Goal: Task Accomplishment & Management: Use online tool/utility

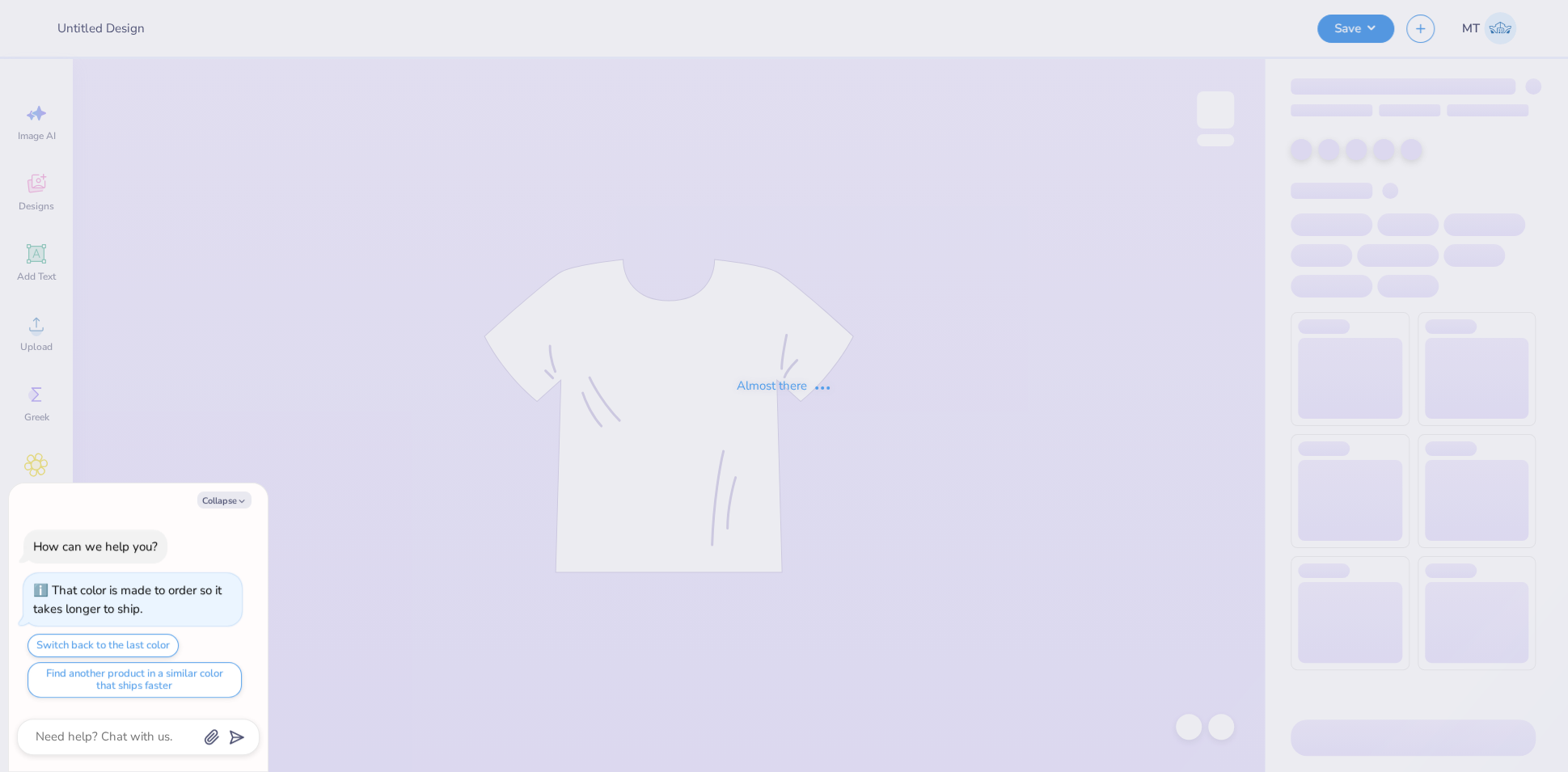
type textarea "x"
type input "FPS239911"
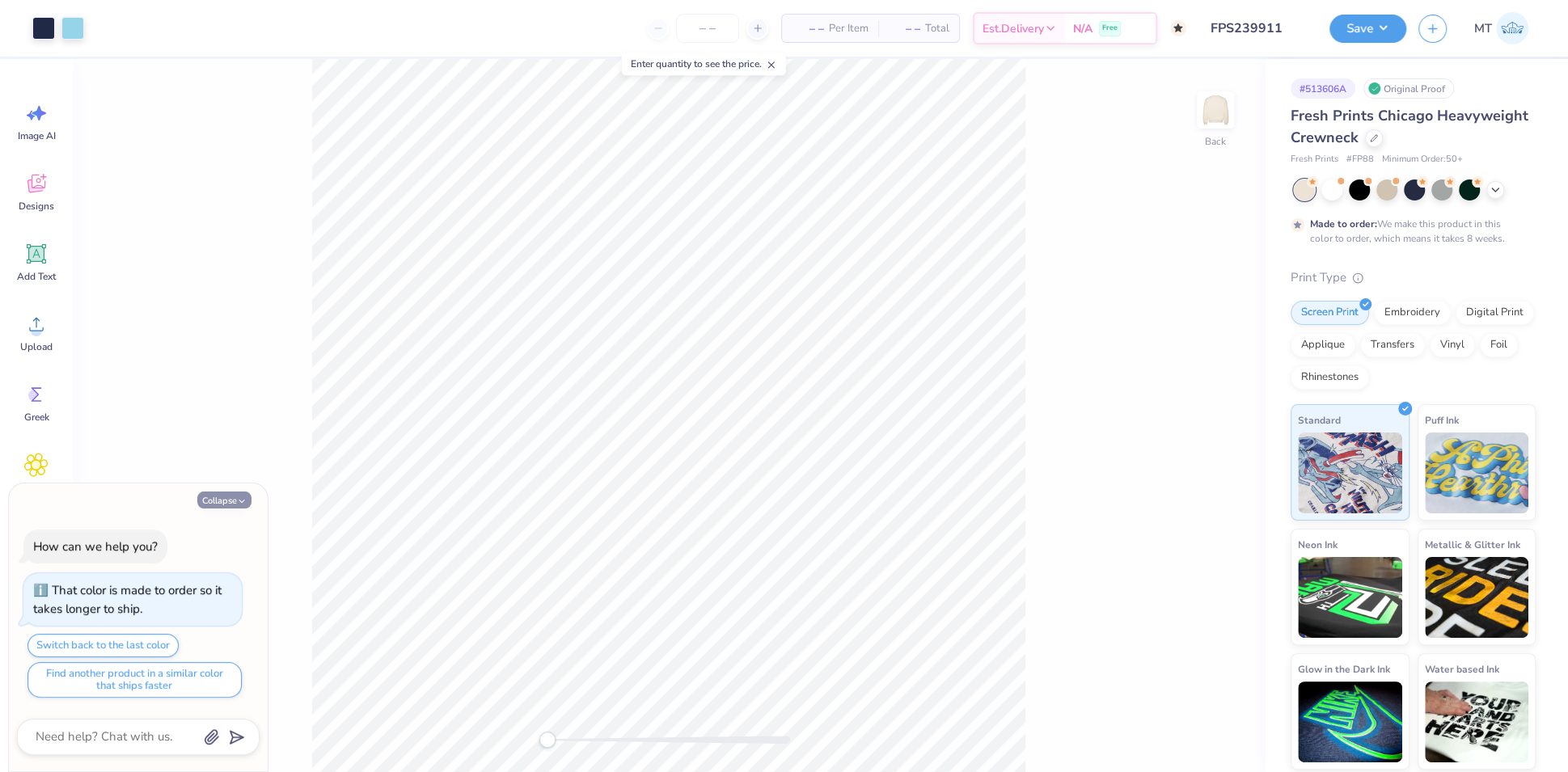
click at [235, 498] on button "Collapse" at bounding box center [224, 499] width 54 height 17
type textarea "x"
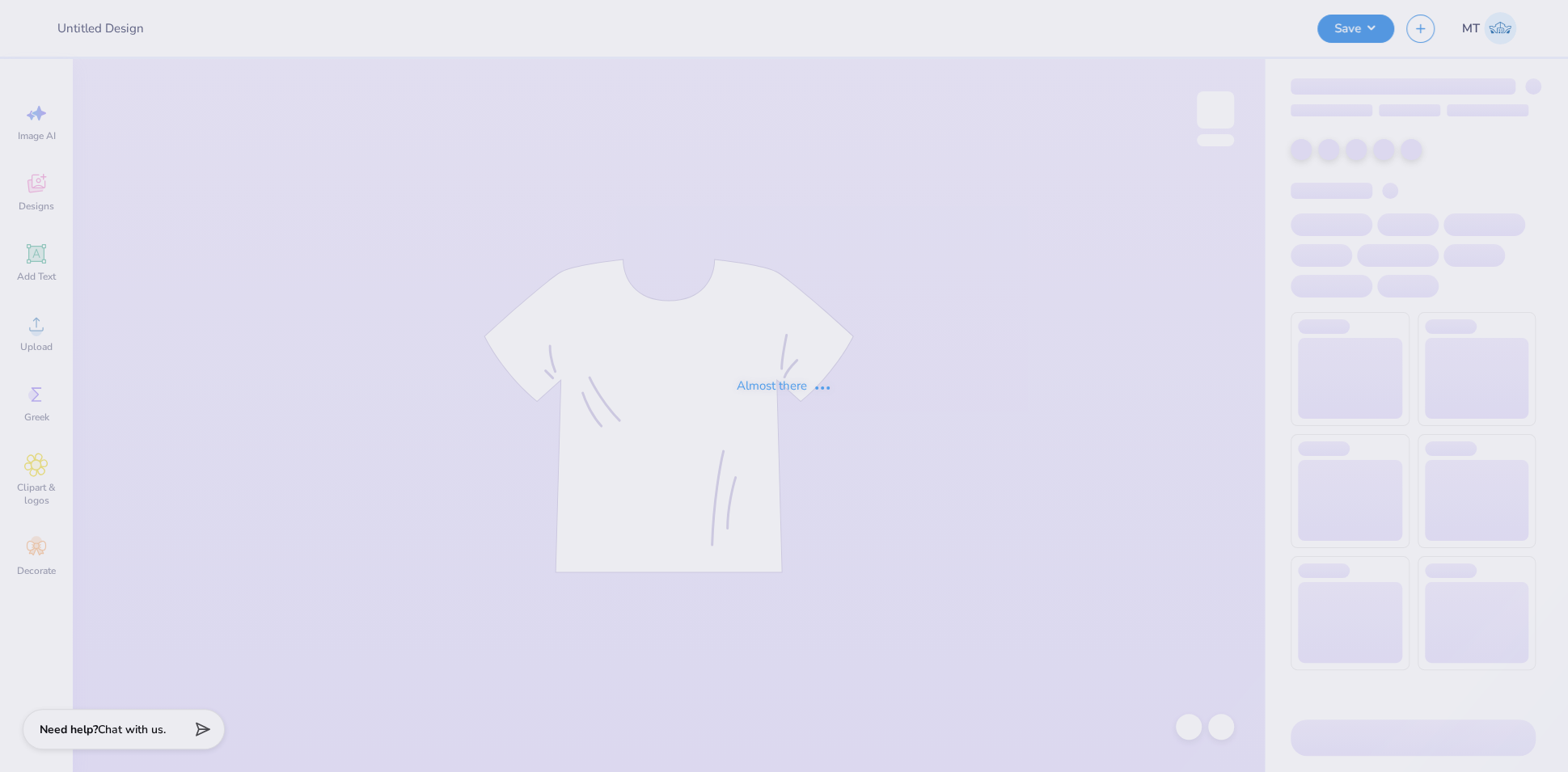
type input "FPS240088"
type input "FPS240089"
type input "FPS240090"
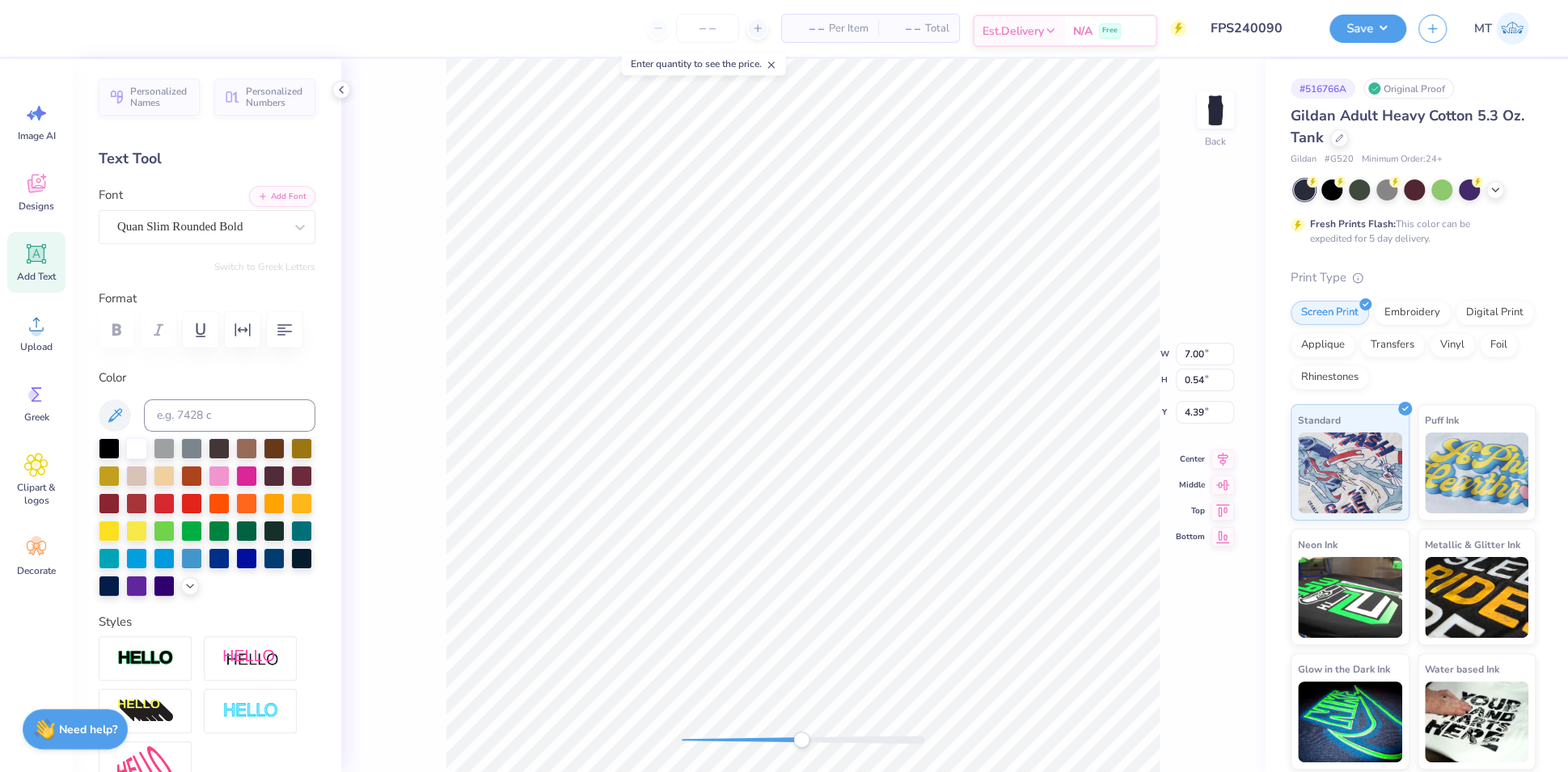
scroll to position [17, 6]
type textarea "MEN’S SWIM TEAM"
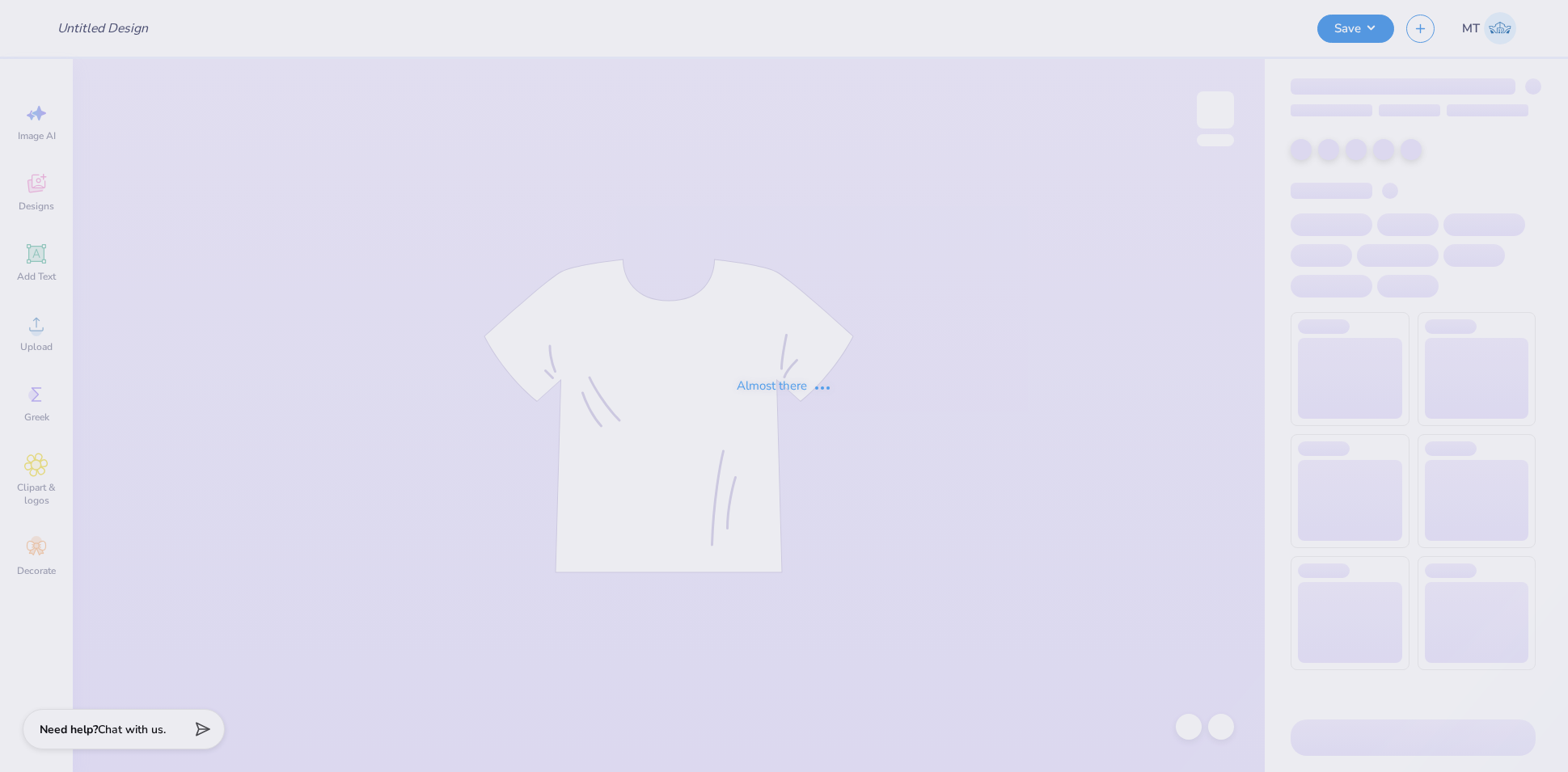
type input "FPS240091"
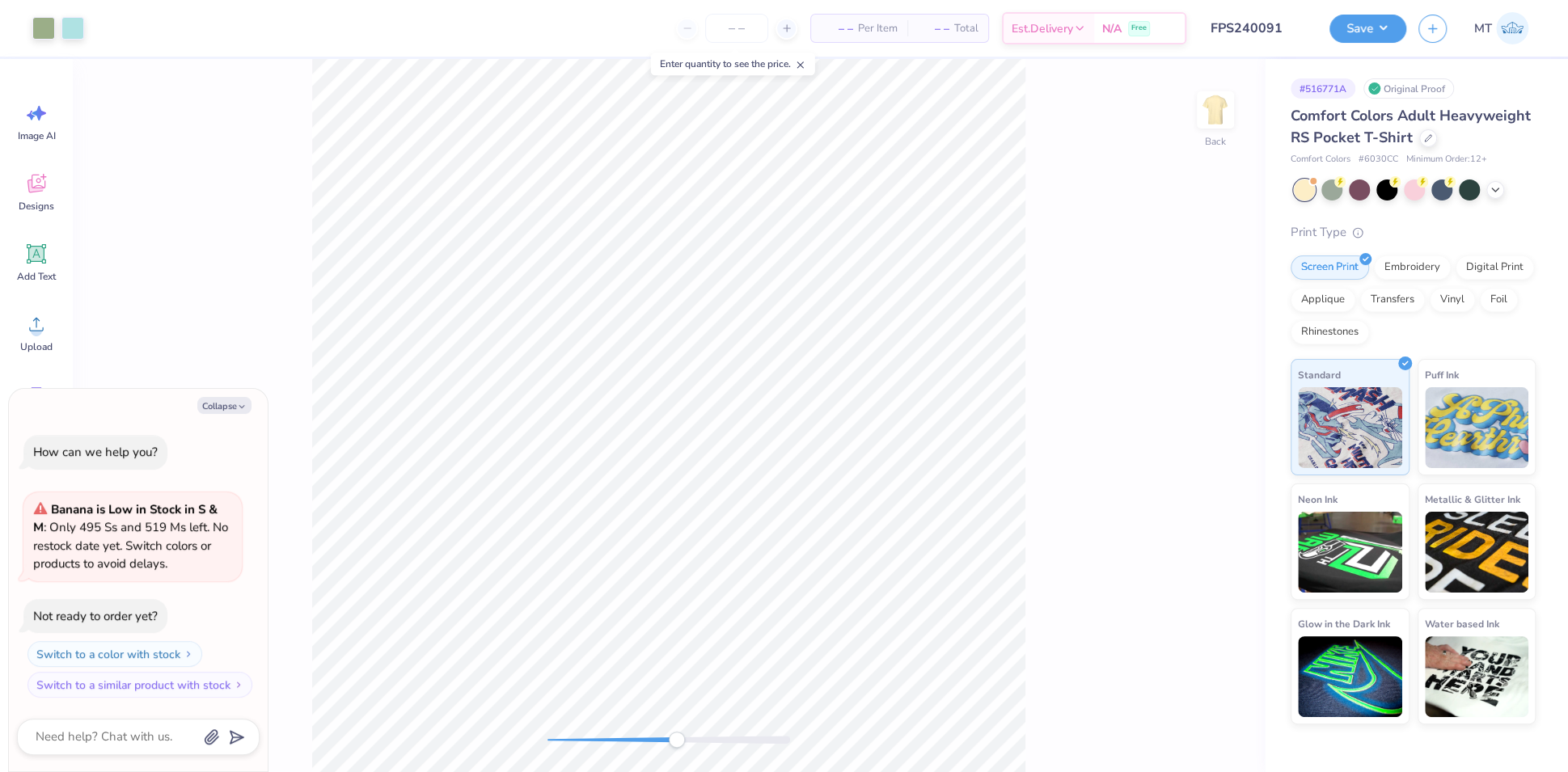
type textarea "x"
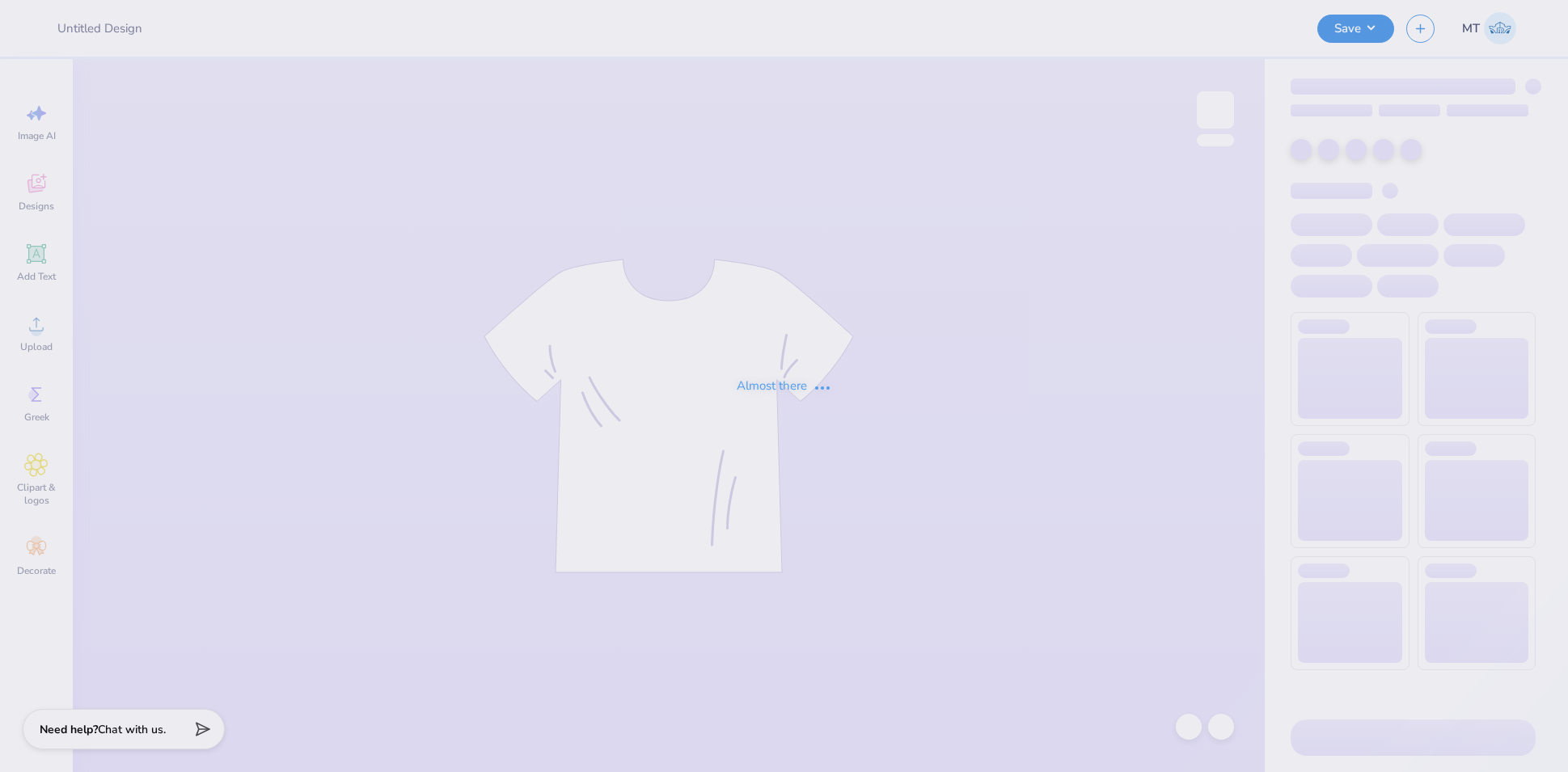
type input "FPS240092"
type input "FPS240094"
type input "FPS240096"
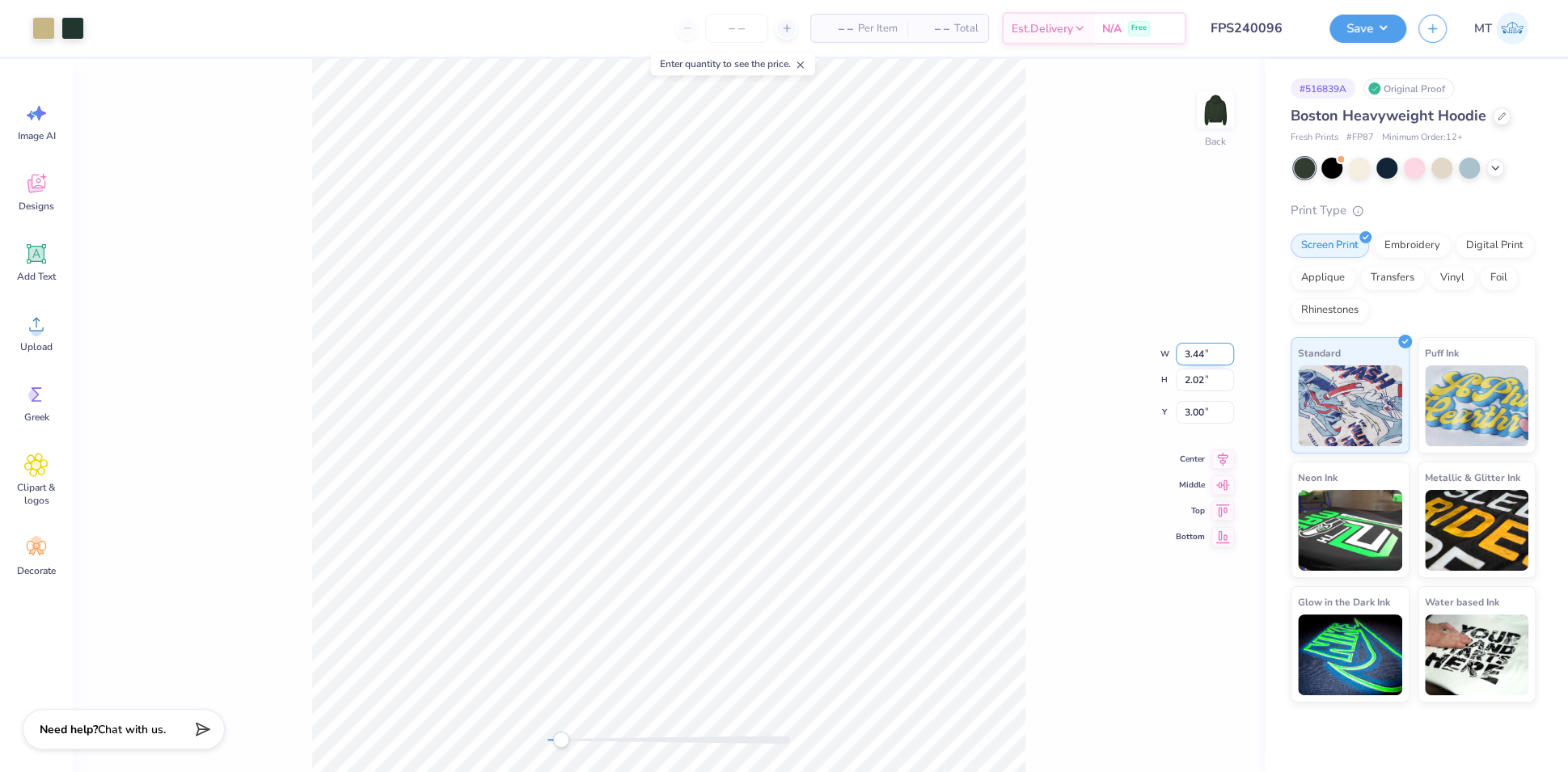
click at [1198, 349] on input "3.44" at bounding box center [1204, 353] width 58 height 22
type input "4.65"
type input "2.49"
type input "2.75"
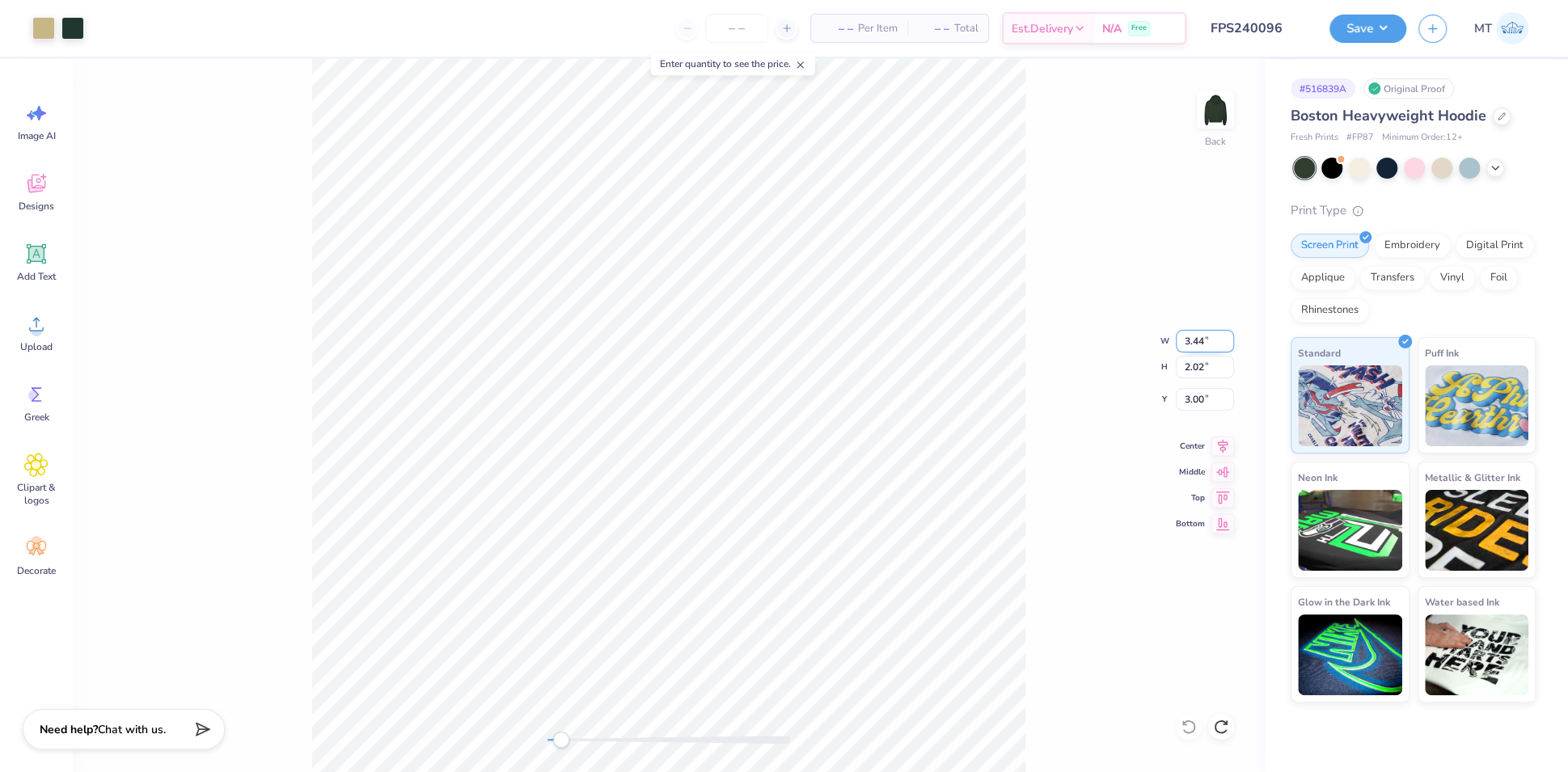
click at [1193, 345] on input "3.44" at bounding box center [1204, 341] width 58 height 22
type input "10.47"
type input "4.46"
type input "1.66"
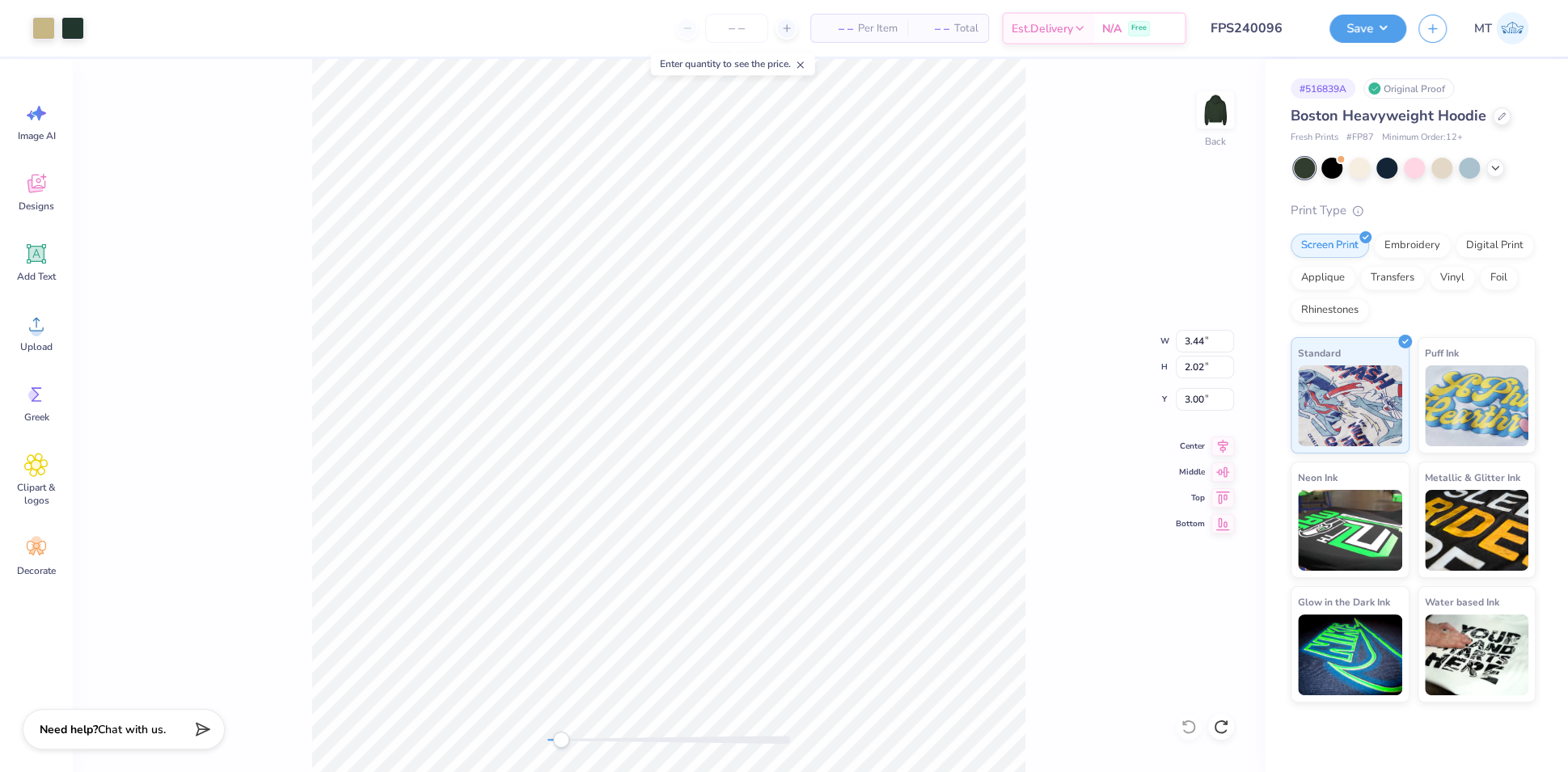
type input "5.54"
type input "2.81"
type input "2.85"
click at [1190, 341] on input "3.44" at bounding box center [1204, 341] width 58 height 22
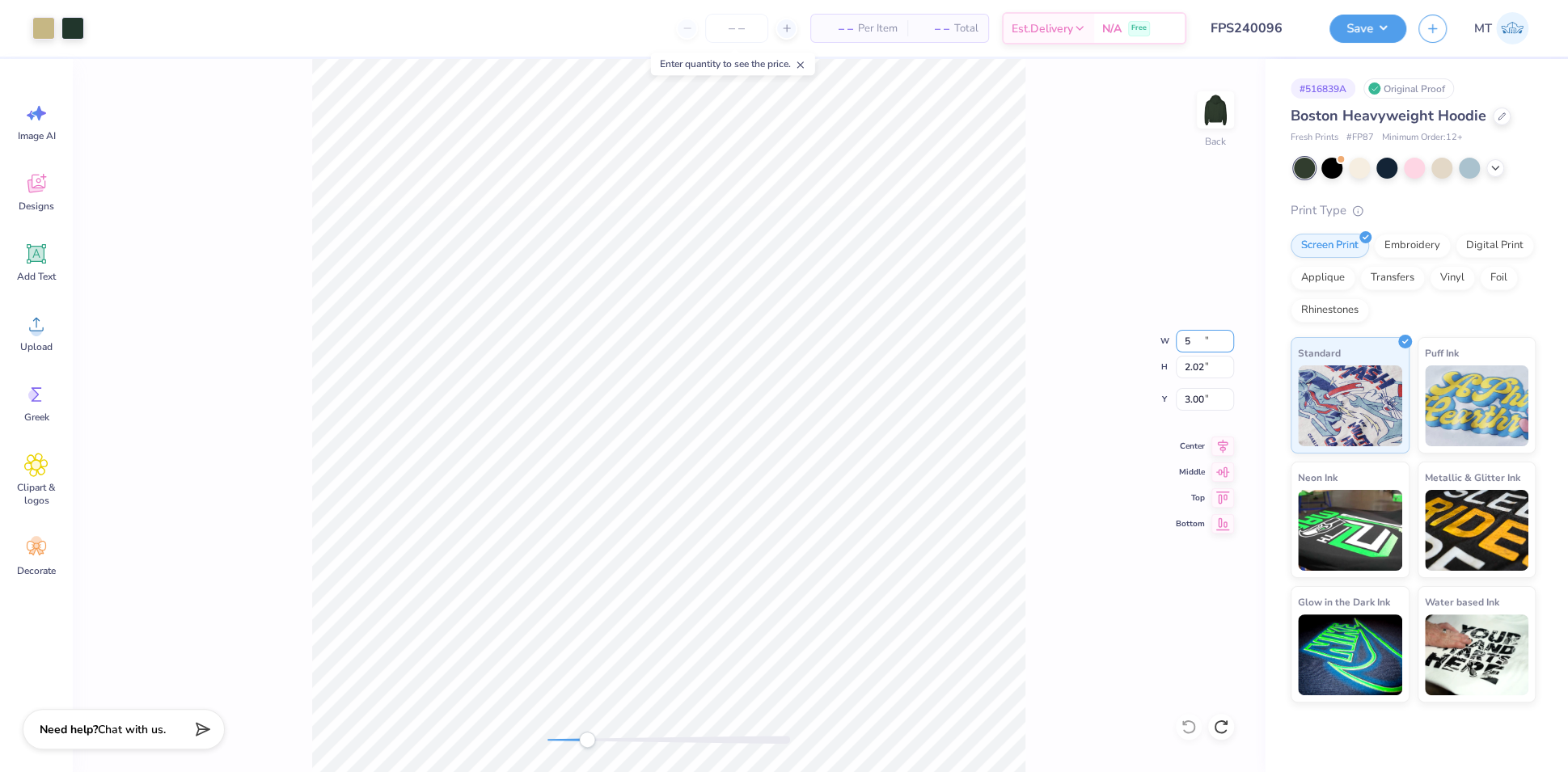
type input "7.27"
type input "3.41"
type input "2.24"
type input "3.77"
type input "2.16"
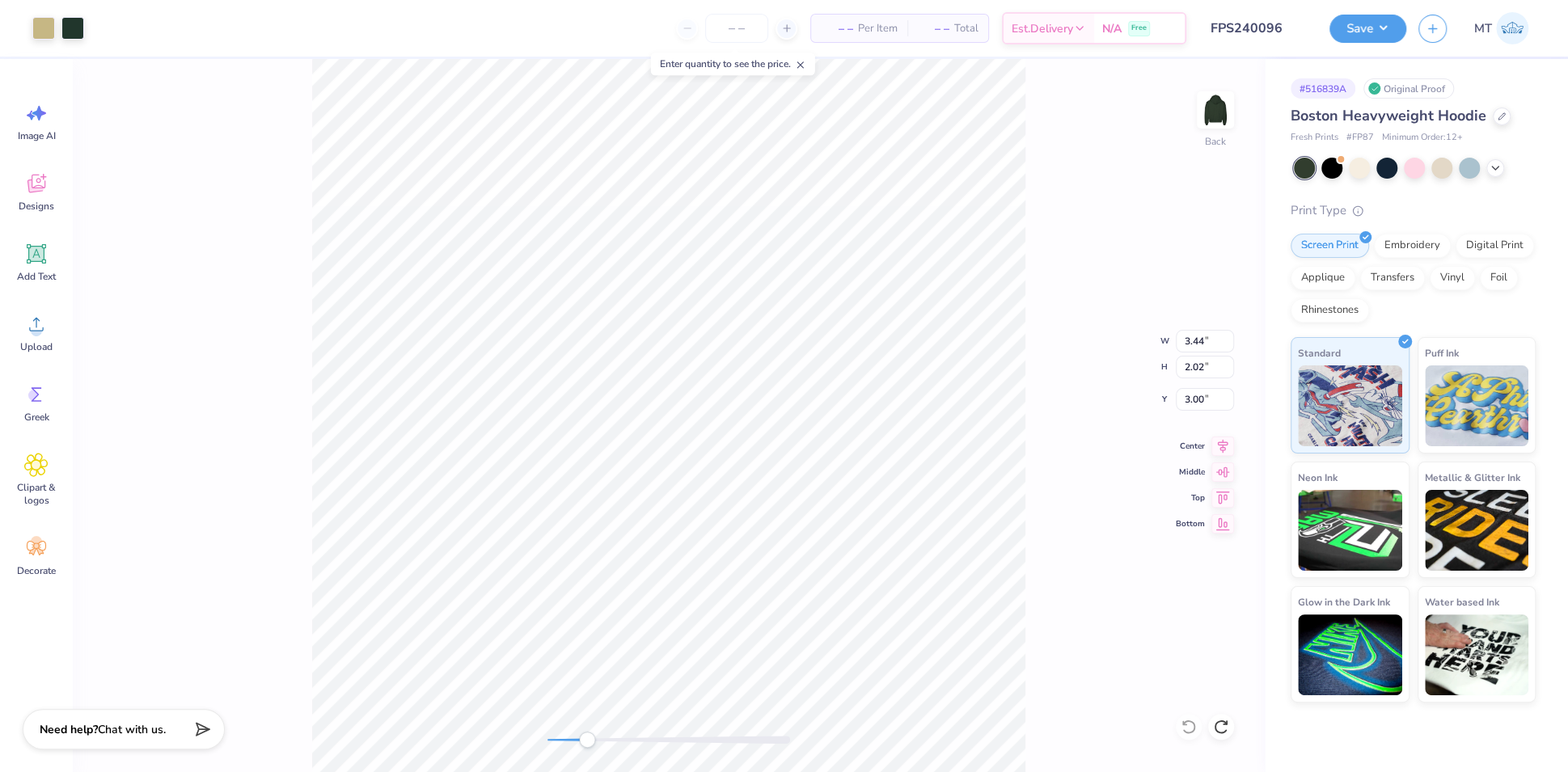
type input "2.88"
type input "4.40"
type input "2.40"
type input "2.84"
type input "4.65"
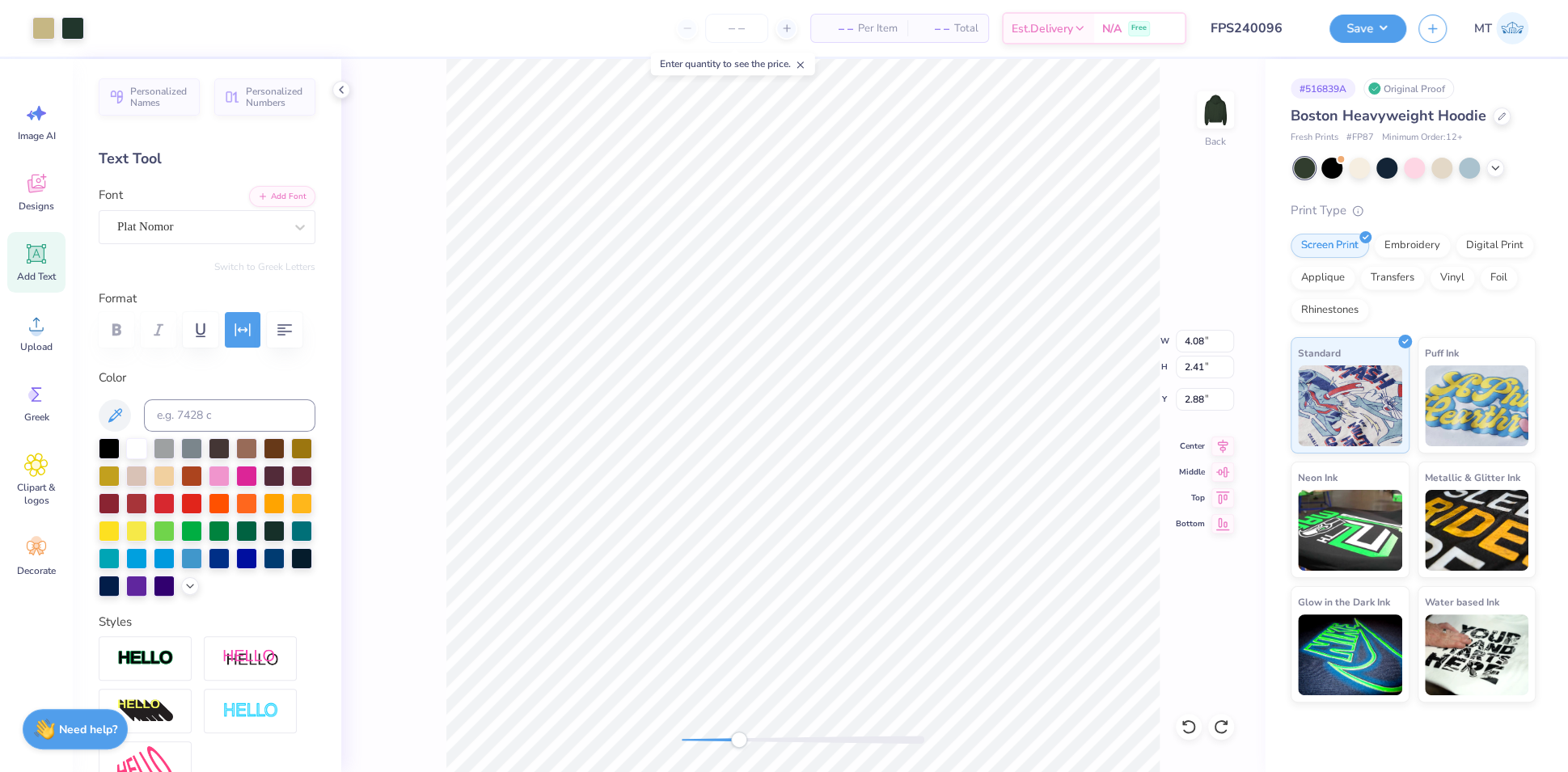
type input "4.65"
type input "2.63"
type input "2.68"
type input "4.66"
type input "2.70"
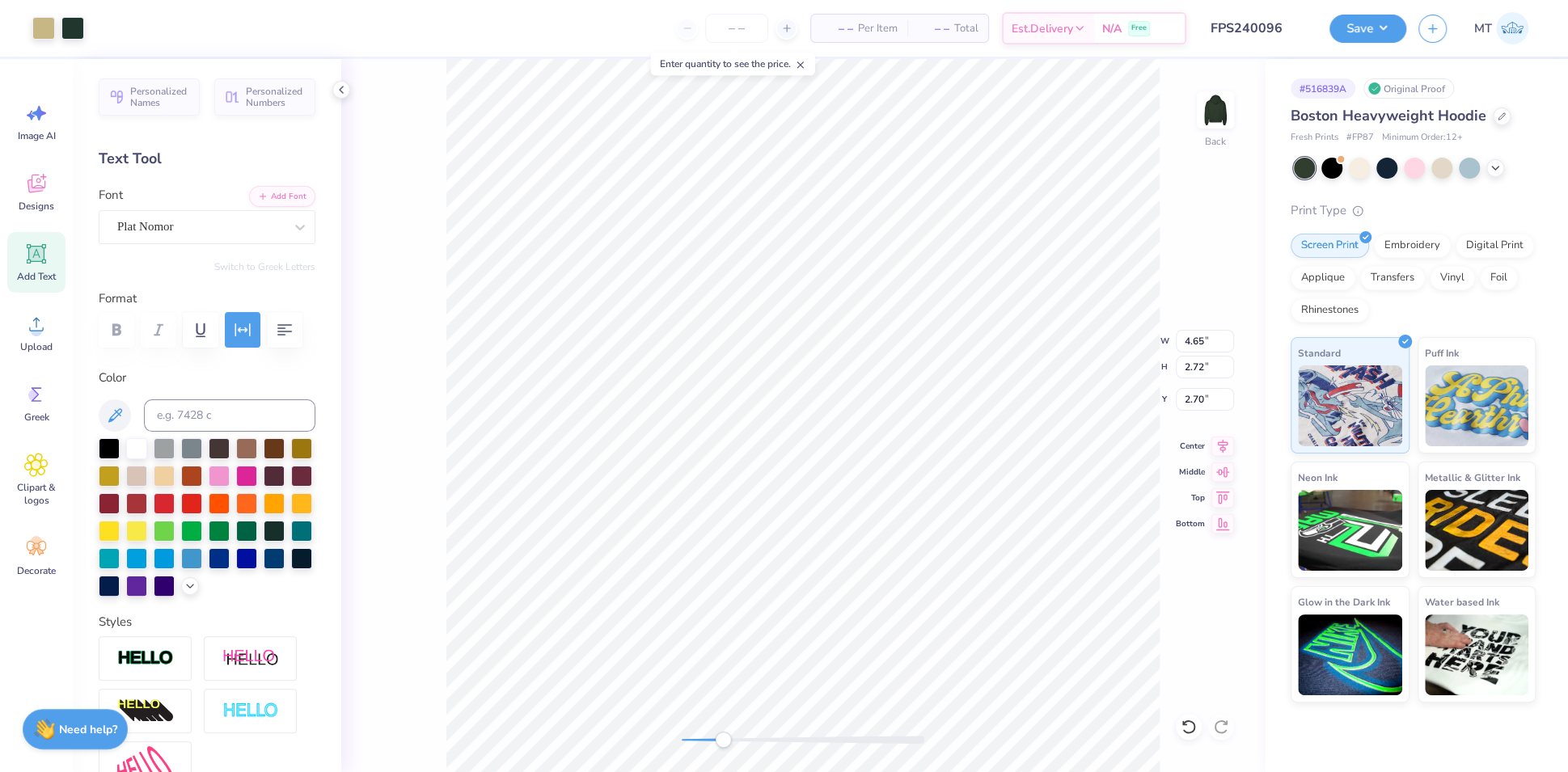
type input "2.69"
click at [1382, 21] on button "Save" at bounding box center [1367, 27] width 77 height 29
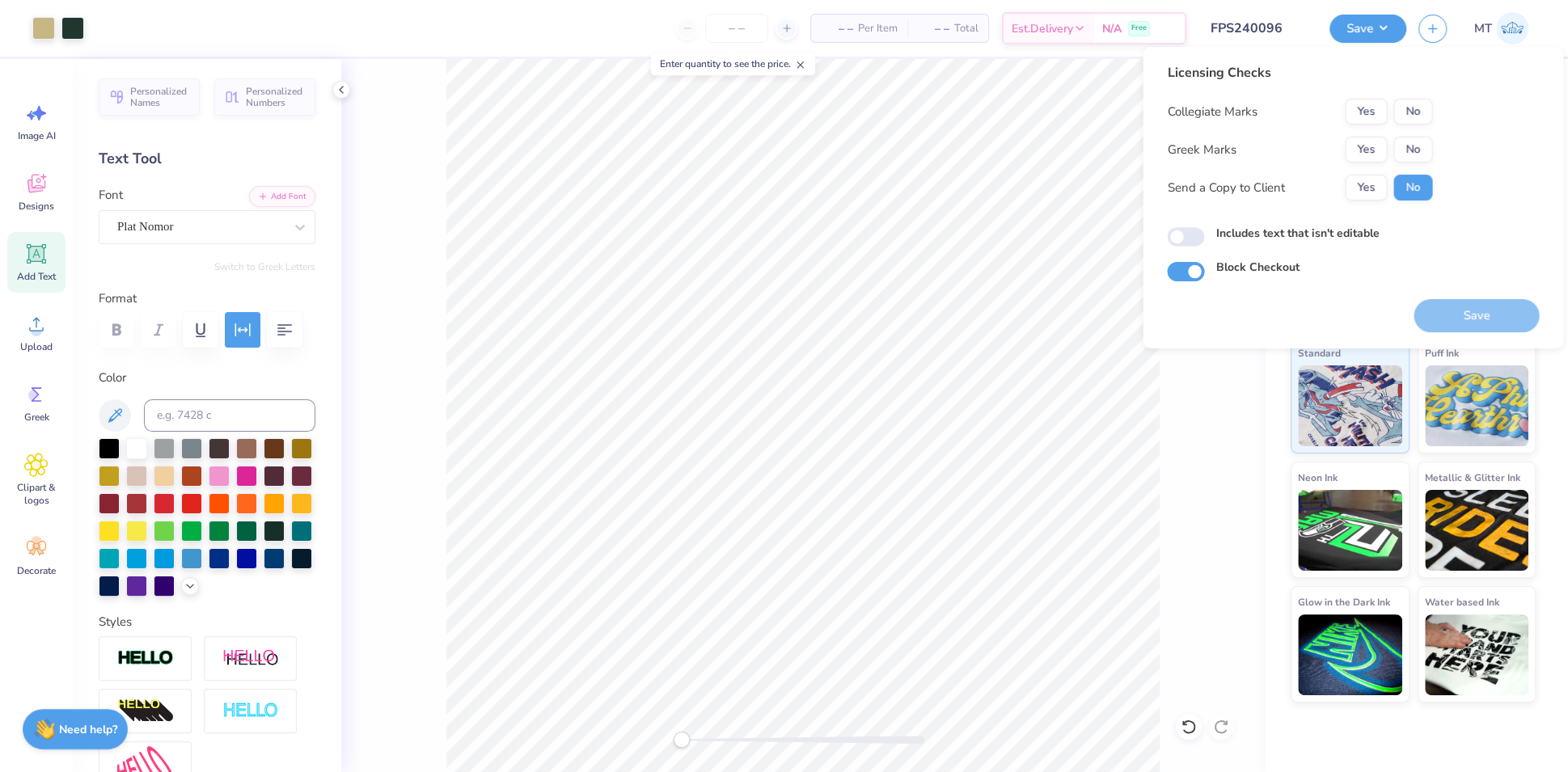
click at [1379, 135] on div "Collegiate Marks Yes No Greek Marks Yes No Send a Copy to Client Yes No" at bounding box center [1299, 150] width 265 height 102
click at [1375, 143] on button "Yes" at bounding box center [1366, 149] width 42 height 26
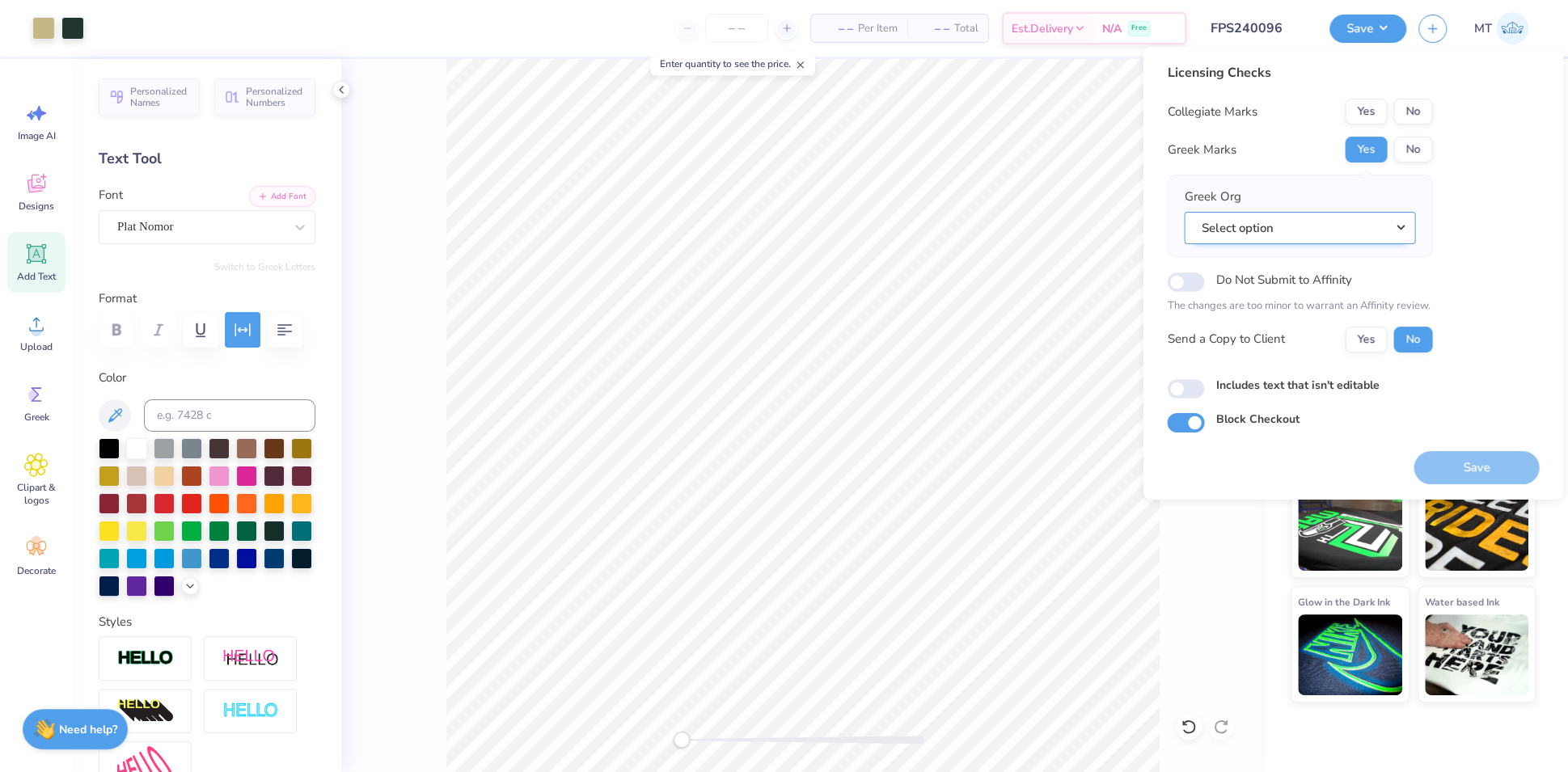
click at [1322, 226] on button "Select option" at bounding box center [1299, 228] width 231 height 33
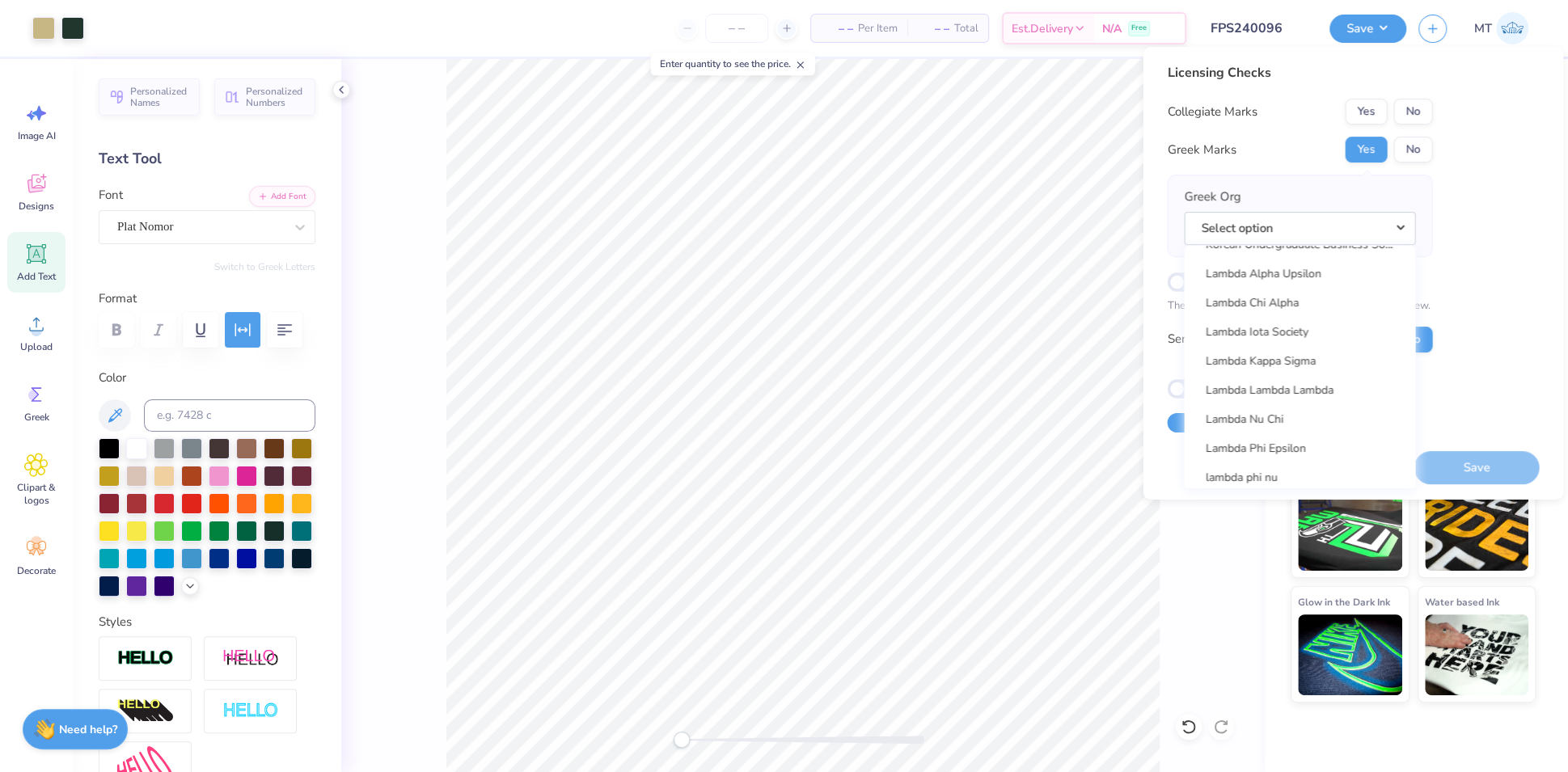
scroll to position [6478, 0]
click at [1274, 301] on link "Lambda Chi Alpha" at bounding box center [1300, 304] width 219 height 27
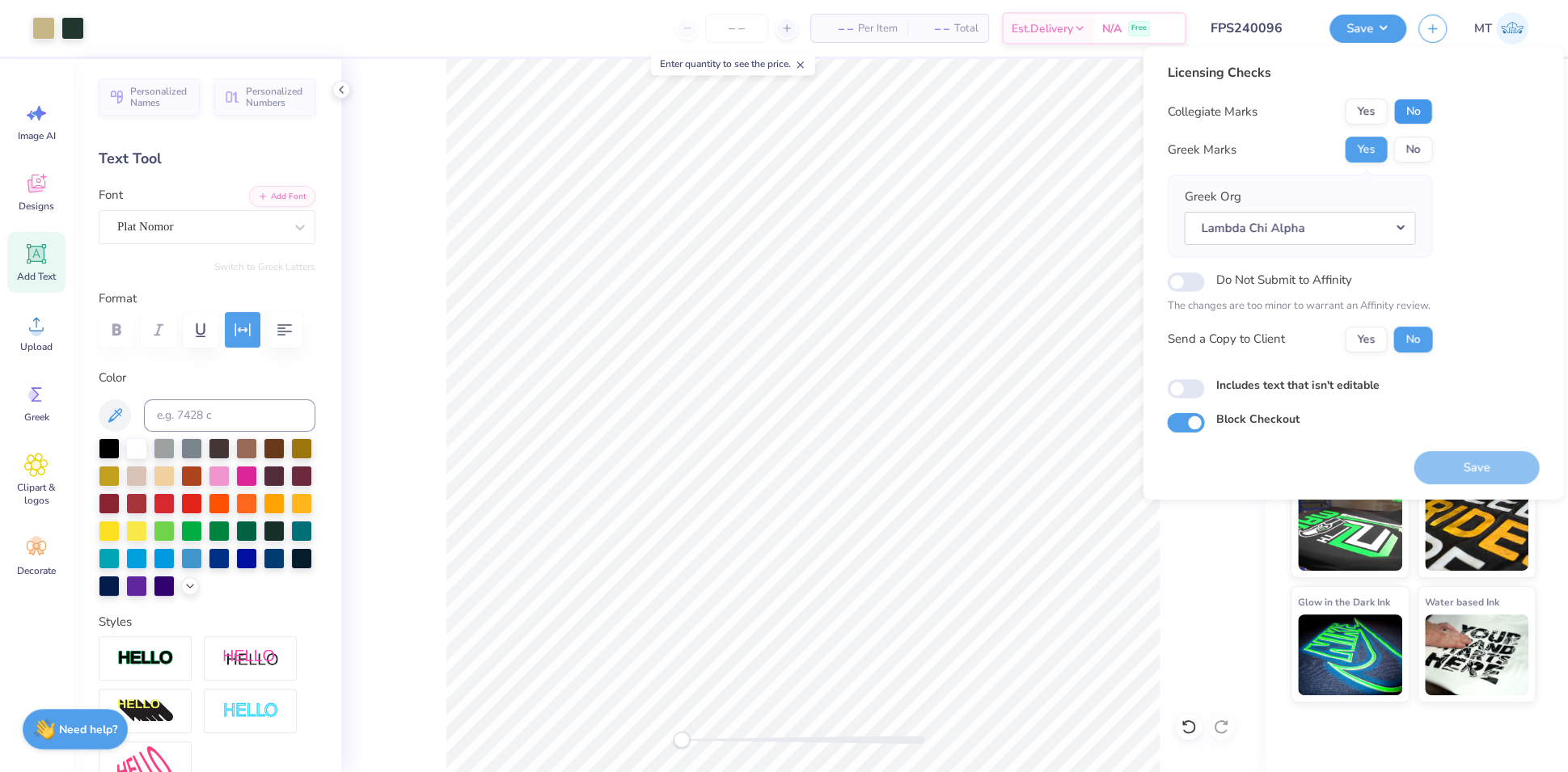
click at [1423, 117] on button "No" at bounding box center [1413, 111] width 39 height 26
click at [1498, 471] on button "Save" at bounding box center [1476, 467] width 126 height 33
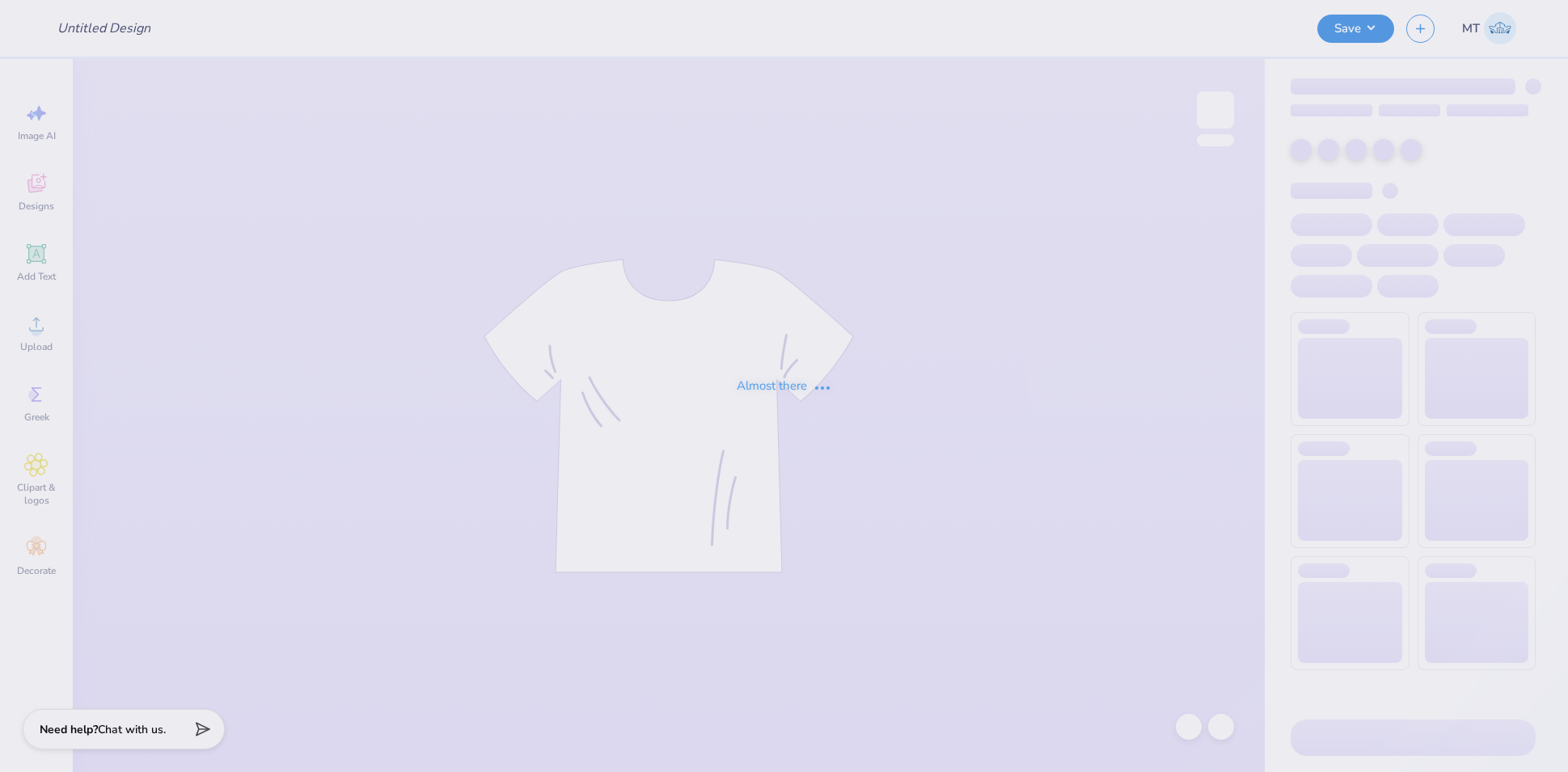
type input "FPS240097"
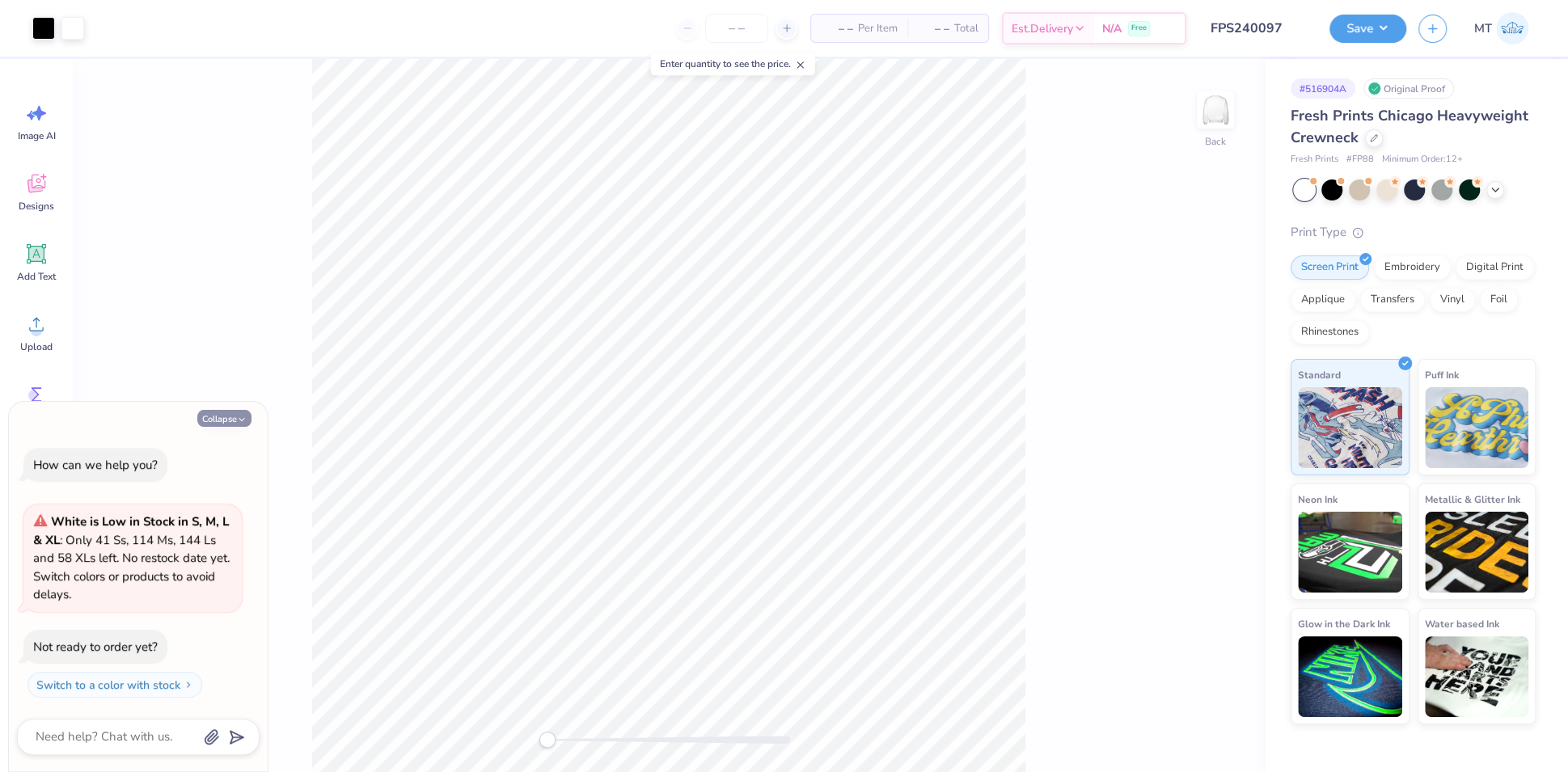
click at [238, 419] on icon "button" at bounding box center [242, 419] width 10 height 10
type textarea "x"
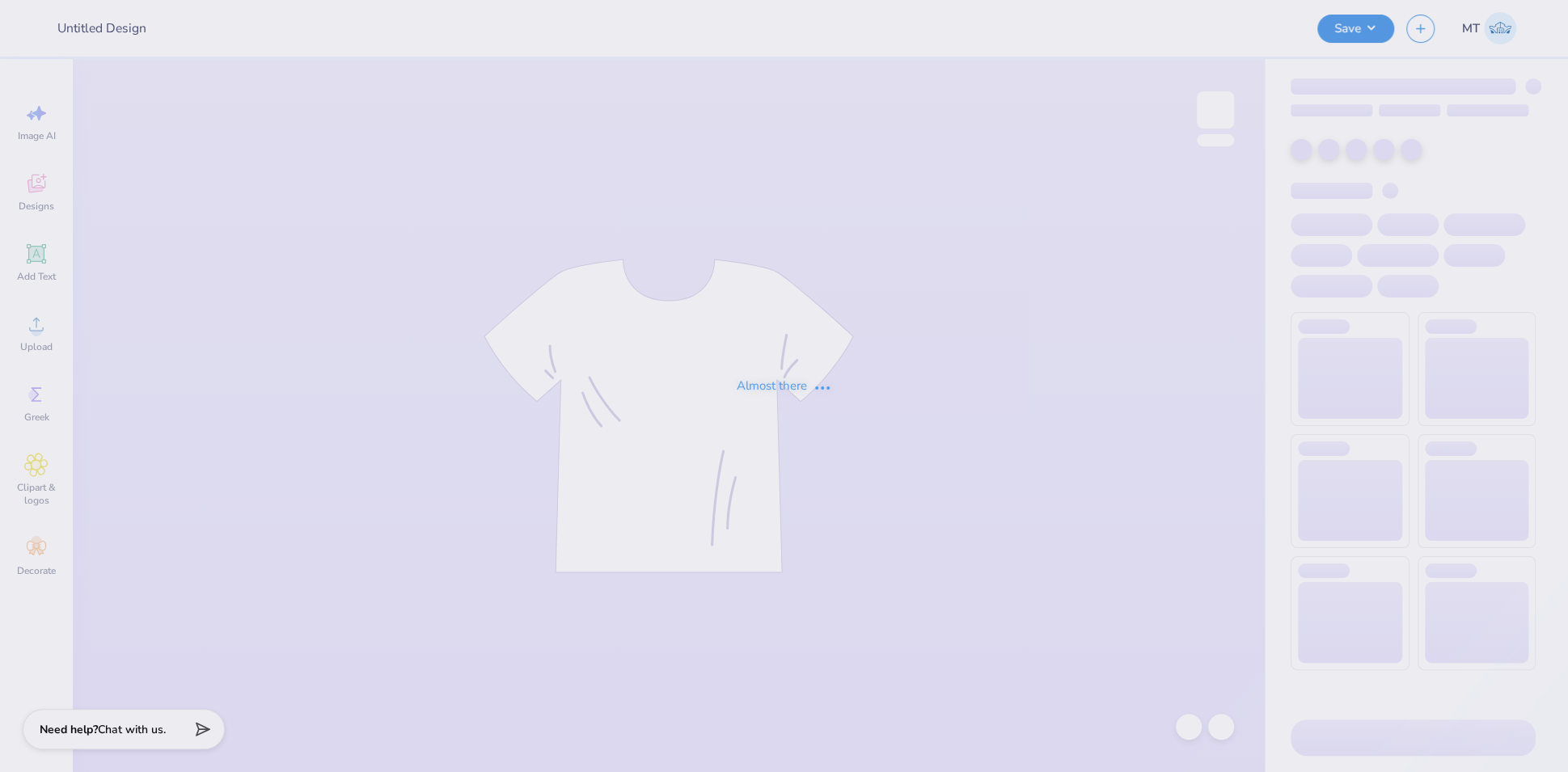
type input "FPS240098"
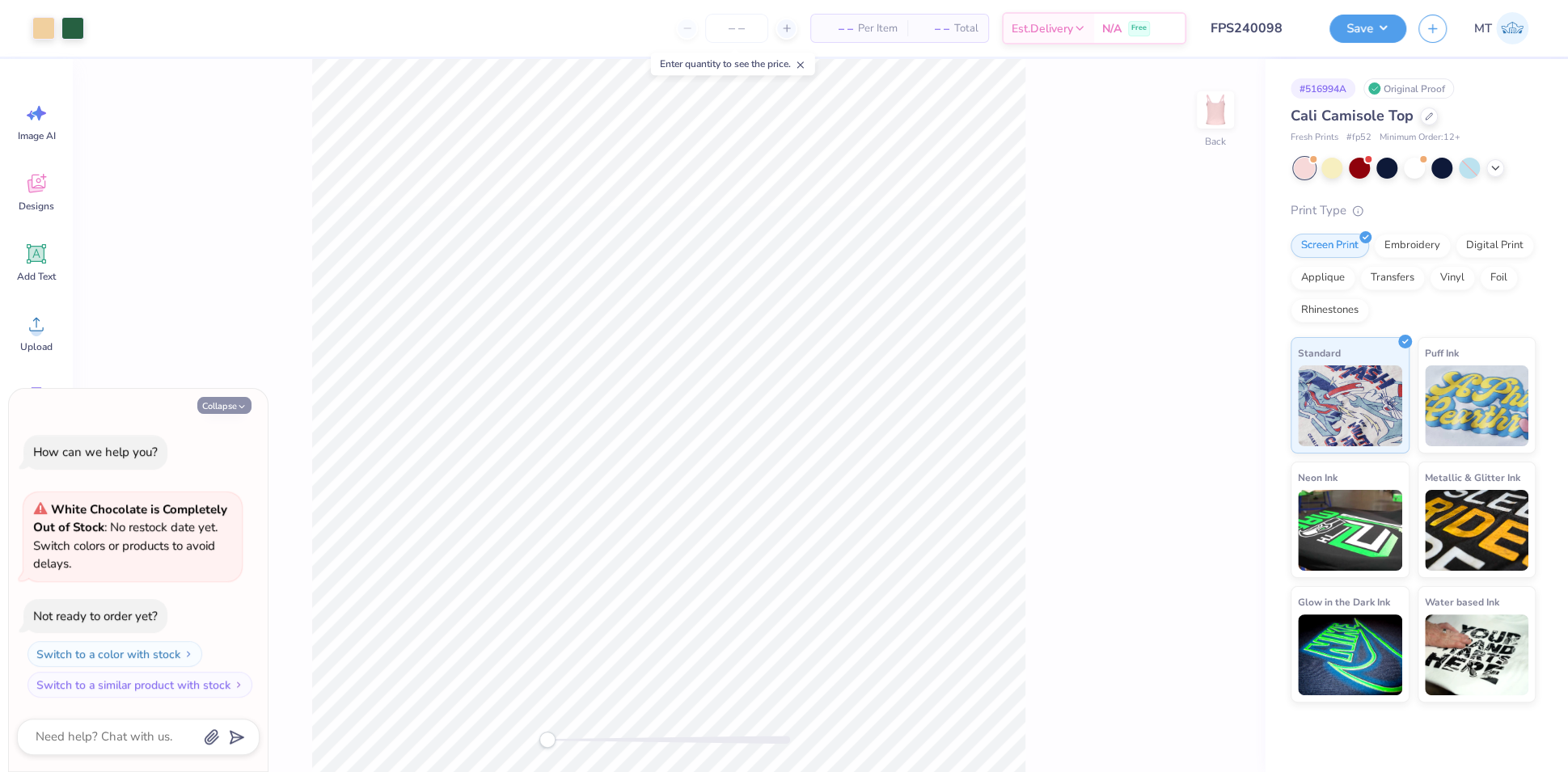
click at [235, 400] on button "Collapse" at bounding box center [224, 405] width 54 height 17
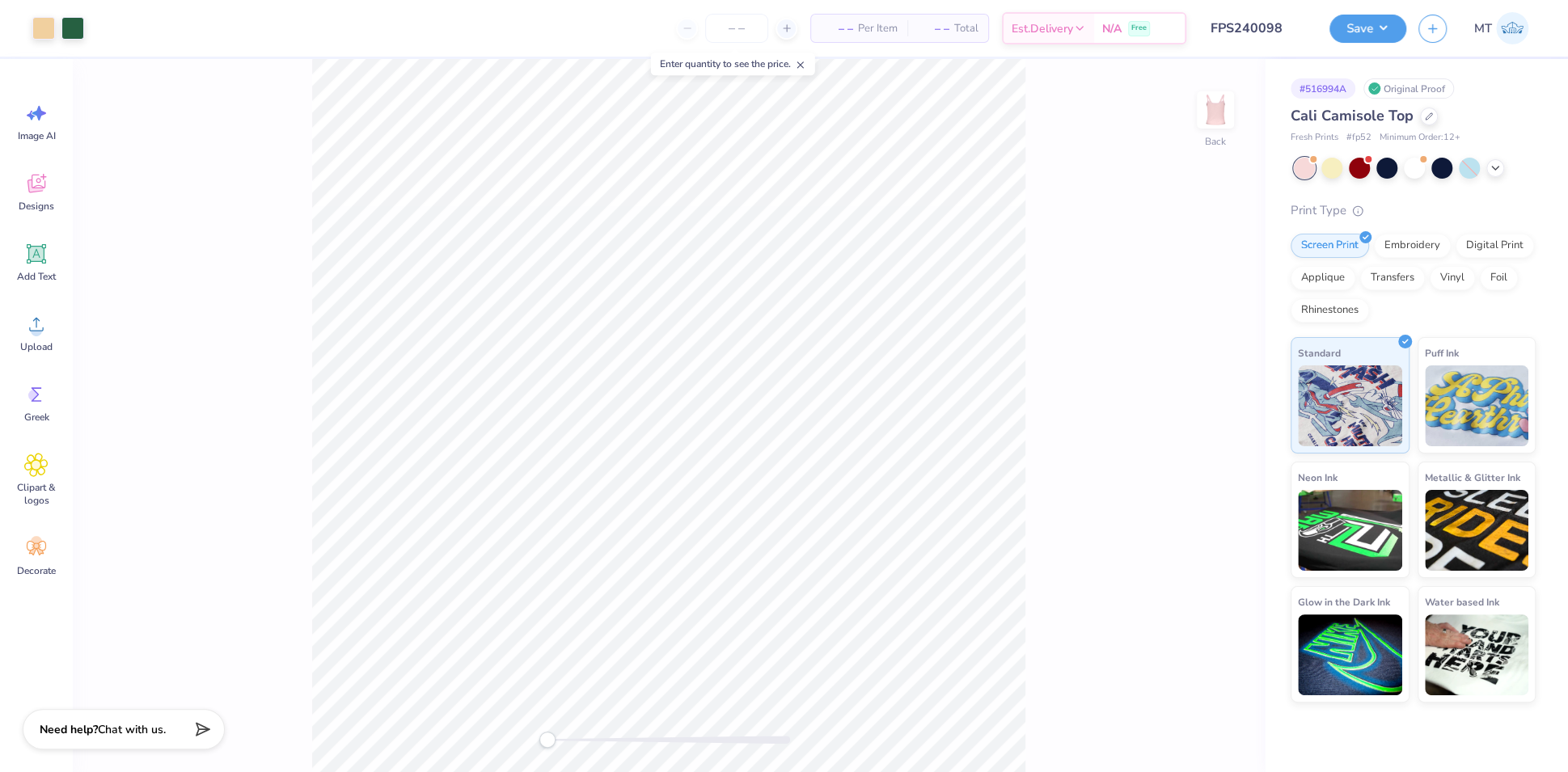
type textarea "x"
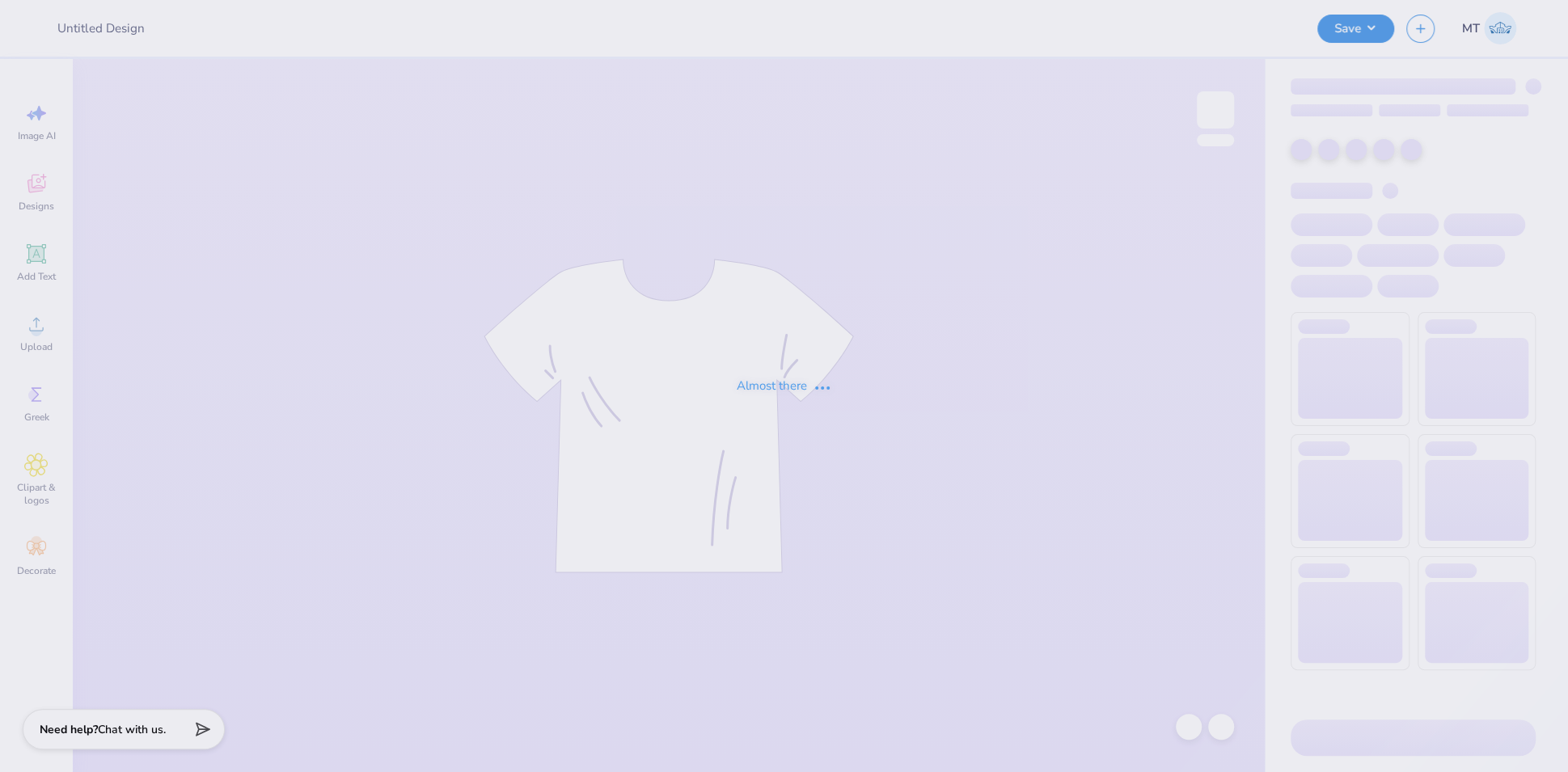
type input "FPS240099"
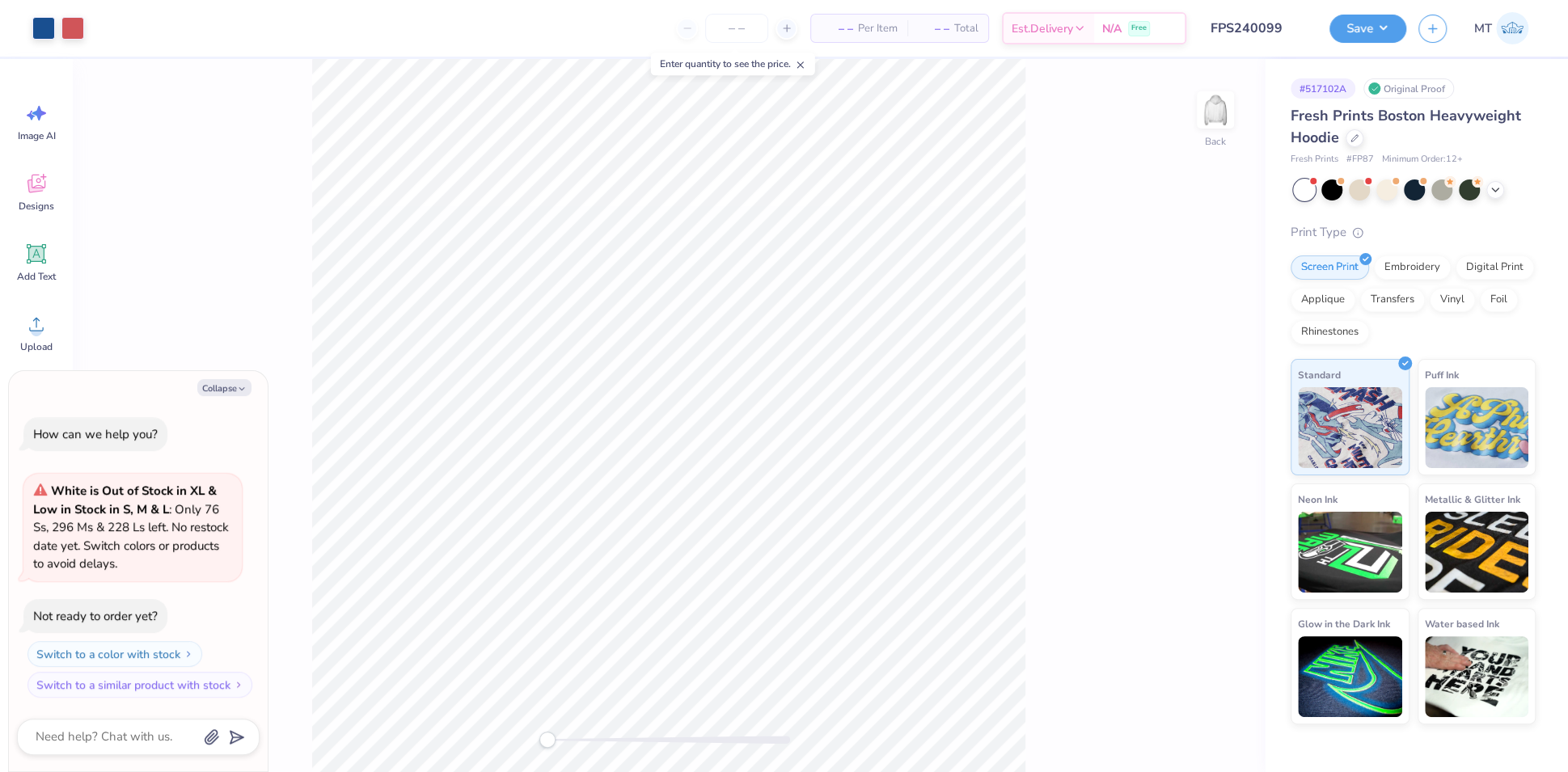
click at [211, 402] on div "Collapse How can we help you? White is Out of Stock in XL & Low in Stock in S, …" at bounding box center [138, 571] width 259 height 401
click at [220, 391] on button "Collapse" at bounding box center [224, 387] width 54 height 17
type textarea "x"
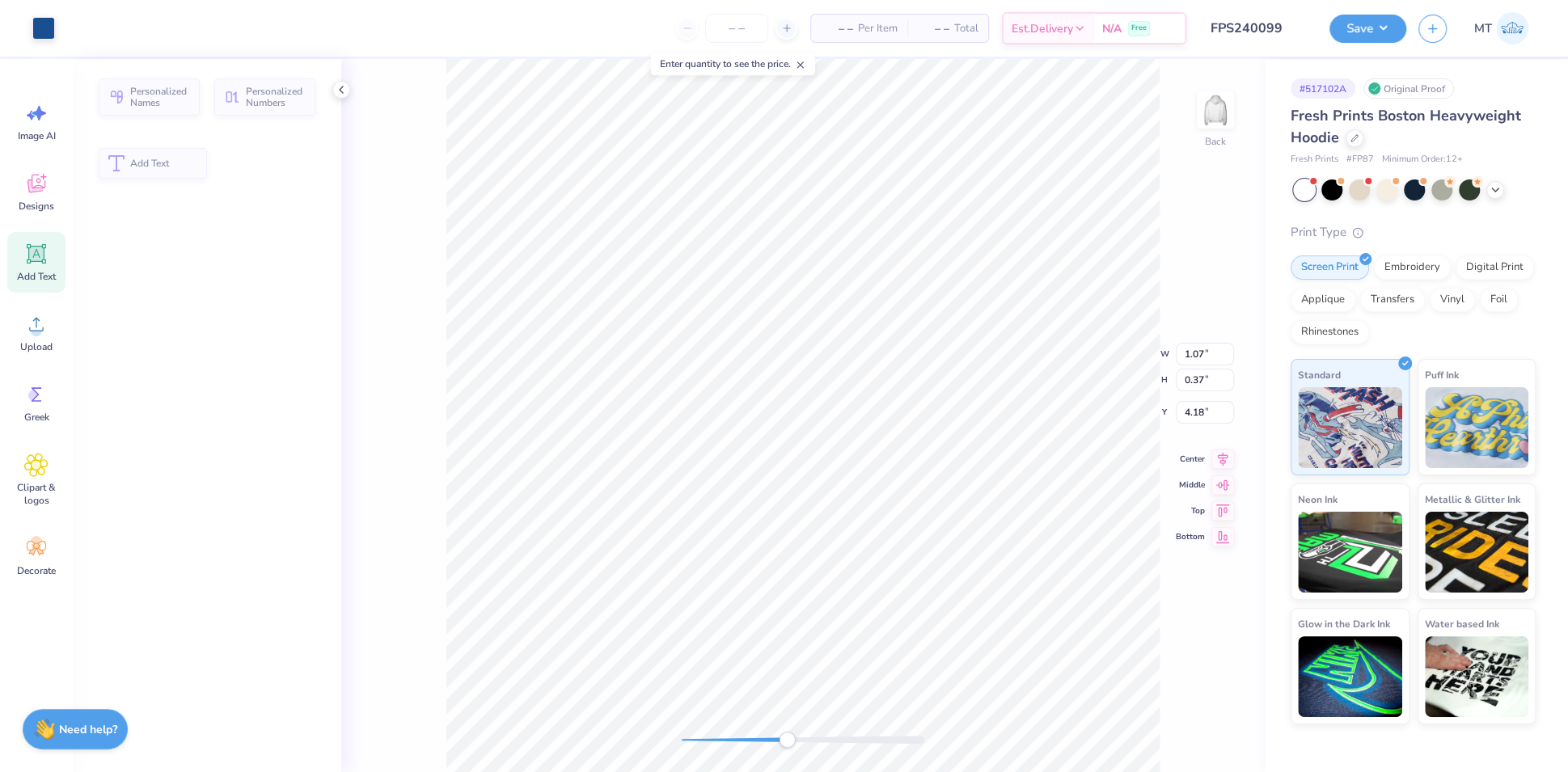
type input "1.07"
type input "0.37"
type input "4.18"
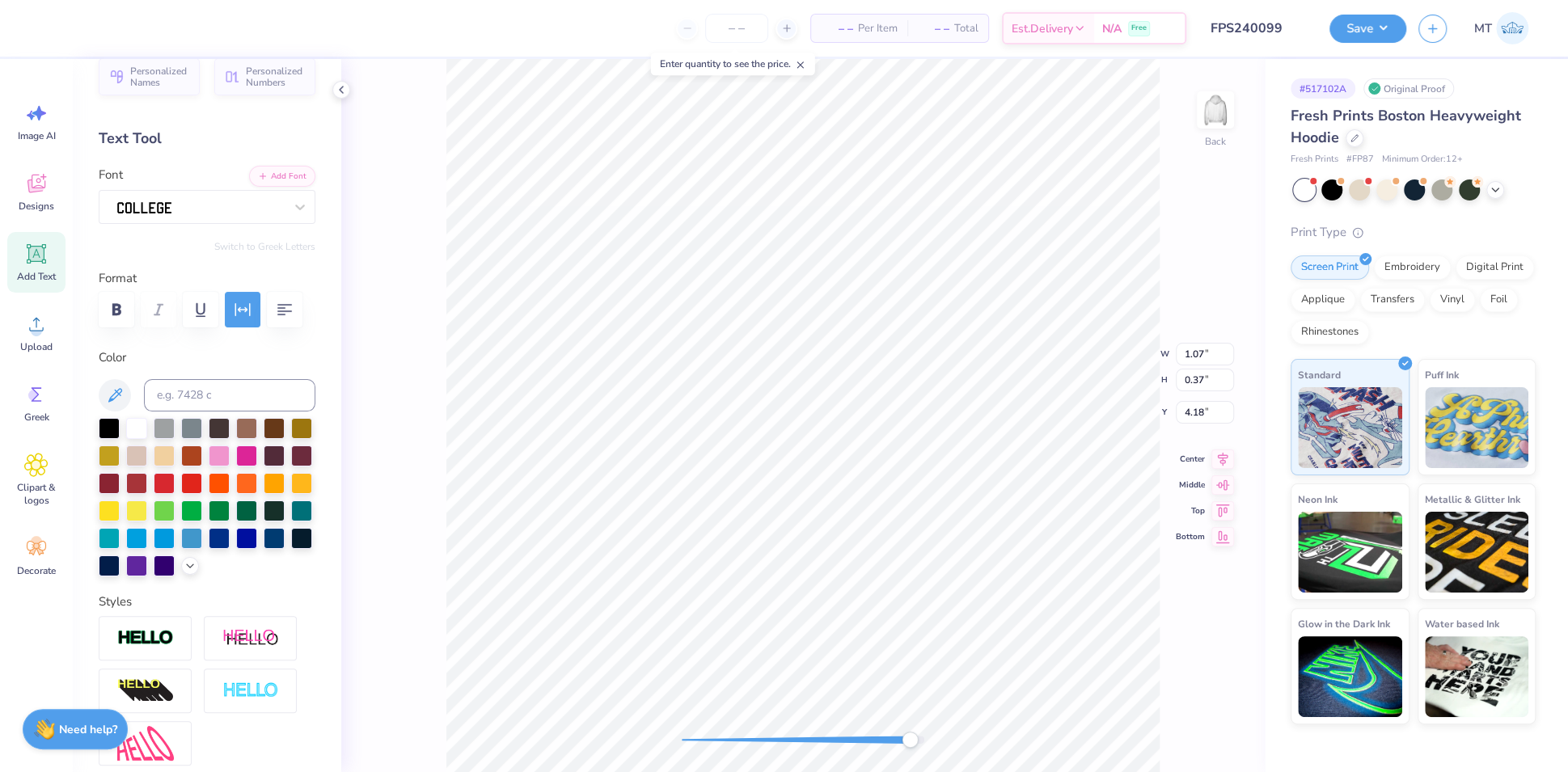
scroll to position [43, 0]
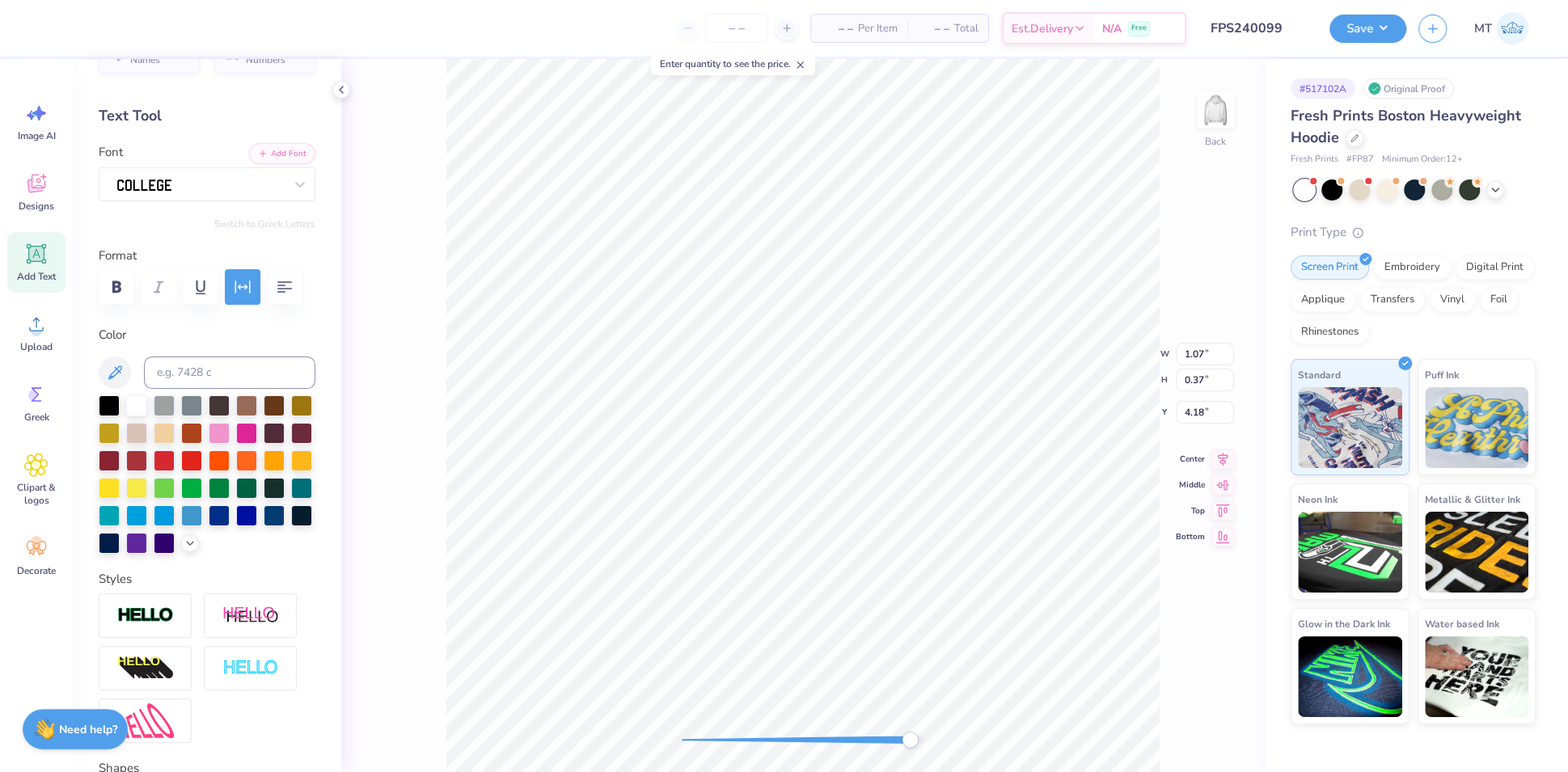
drag, startPoint x: 153, startPoint y: 682, endPoint x: 177, endPoint y: 679, distance: 24.2
click at [153, 625] on img at bounding box center [144, 615] width 56 height 19
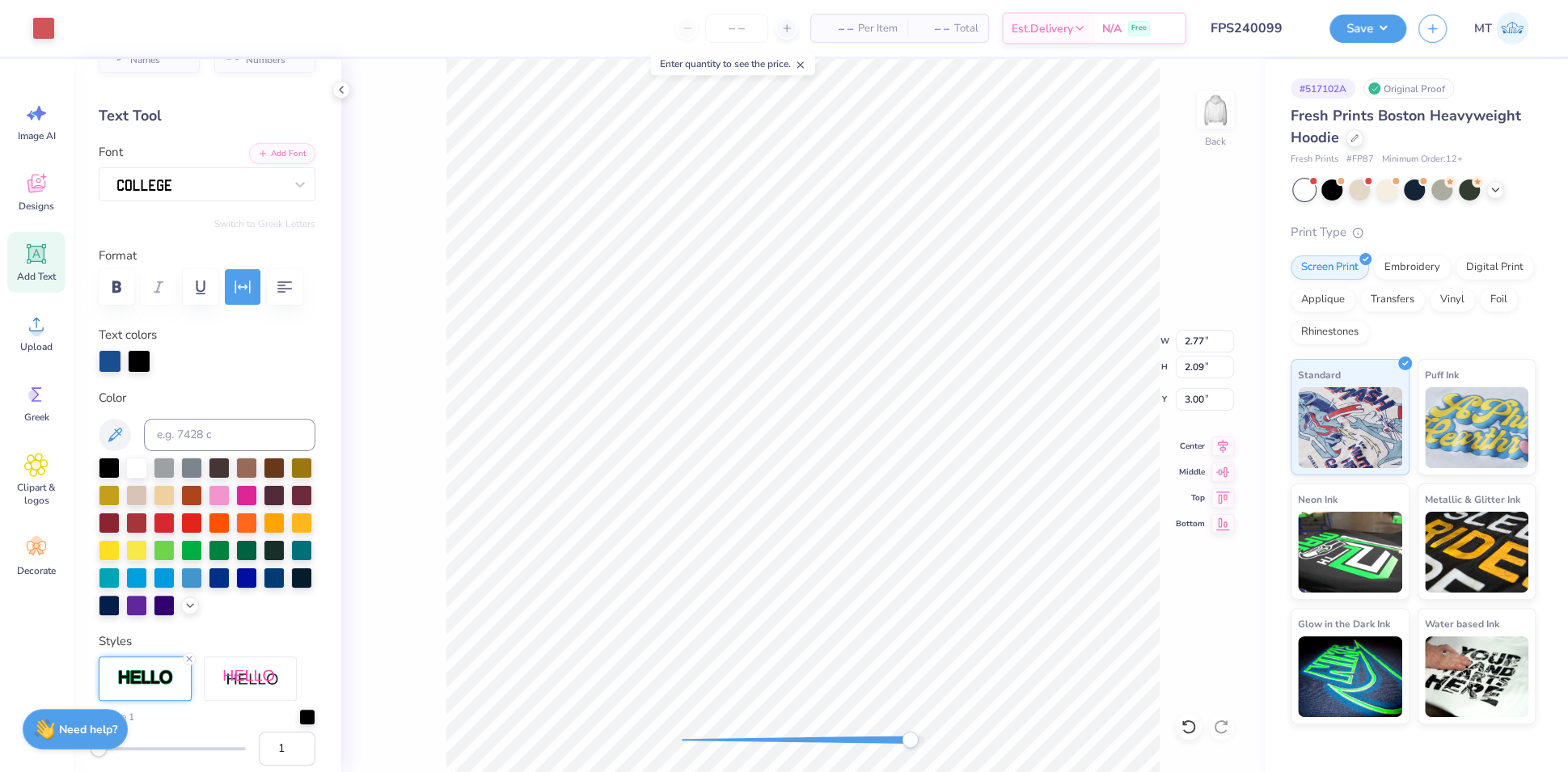
type input "0.21"
type input "0.37"
type input "4.70"
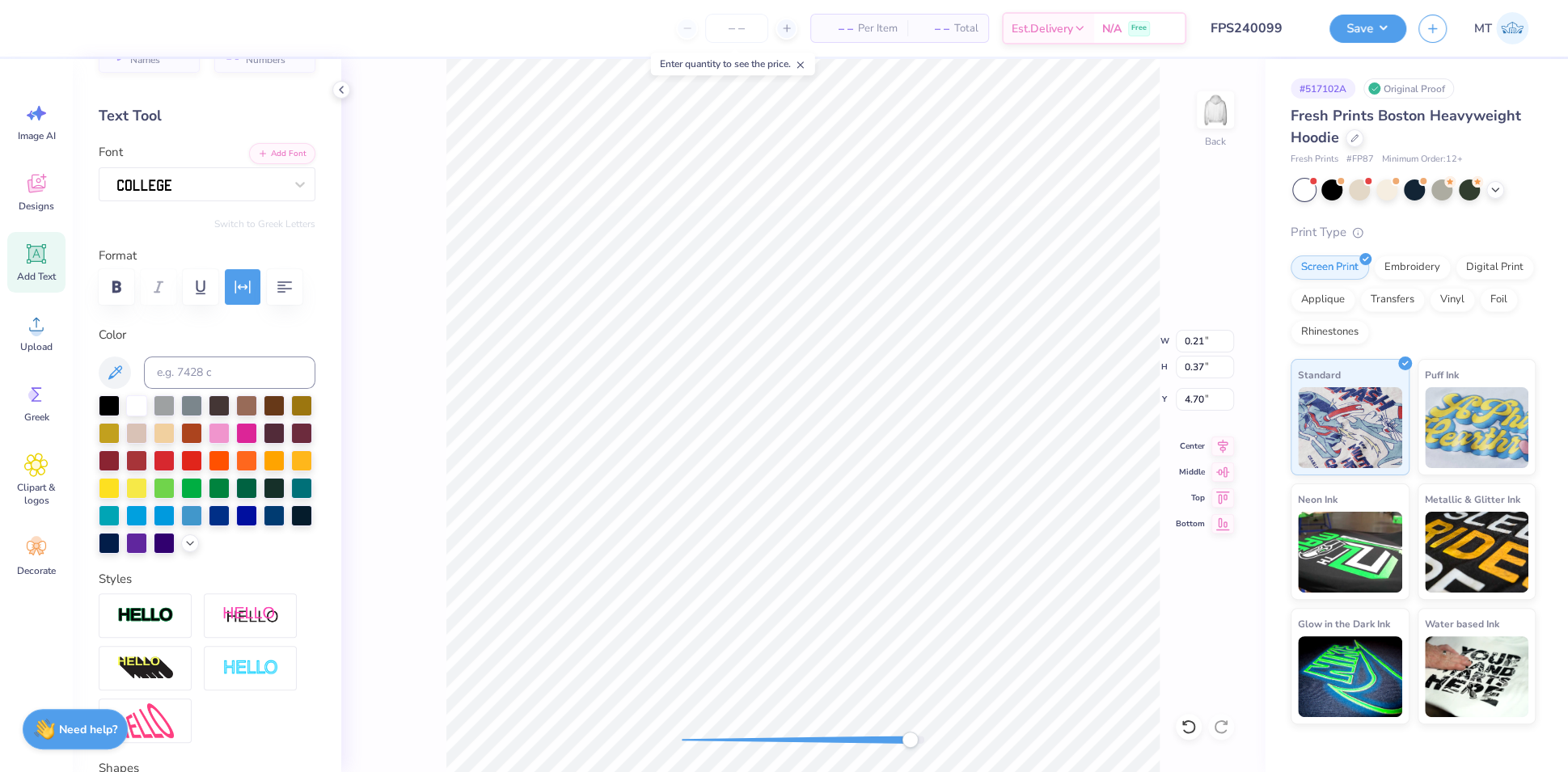
type input "3.02"
type input "2.09"
type input "3.00"
click at [136, 625] on img at bounding box center [144, 615] width 56 height 19
type input "1.73"
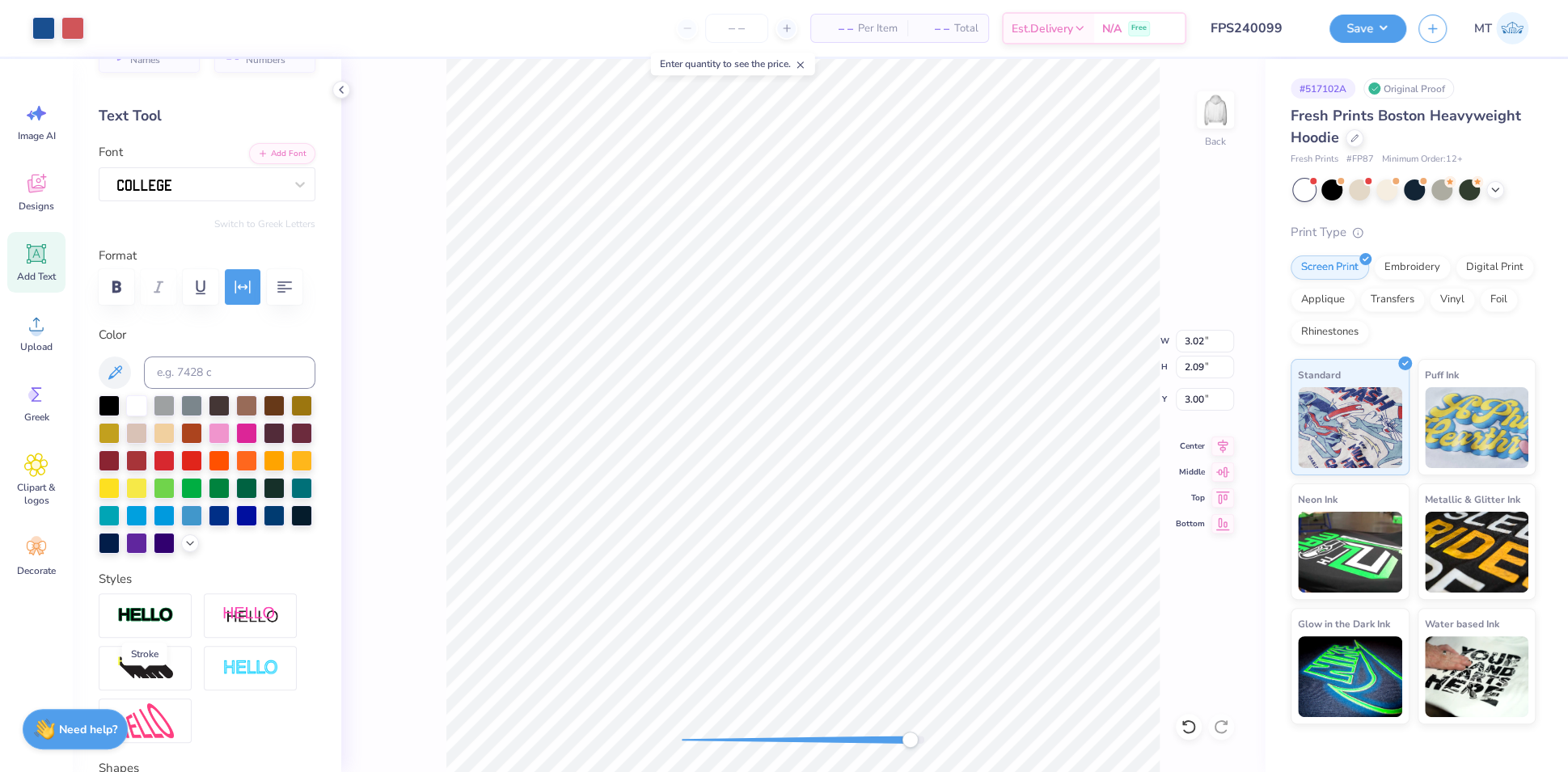
type input "0.37"
type input "4.70"
click at [167, 625] on img at bounding box center [144, 615] width 56 height 19
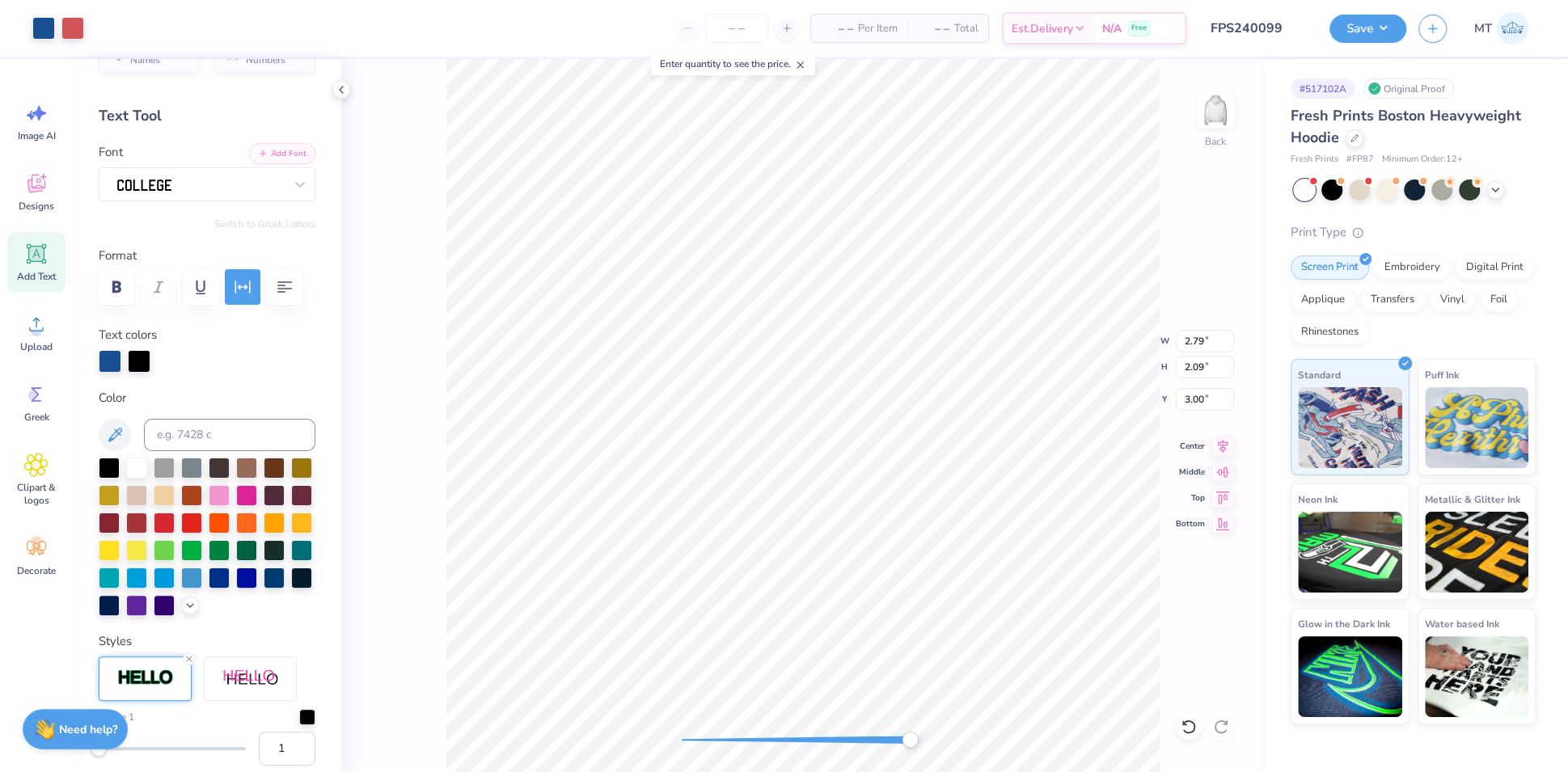
type input "1.73"
type input "0.37"
type input "5.54"
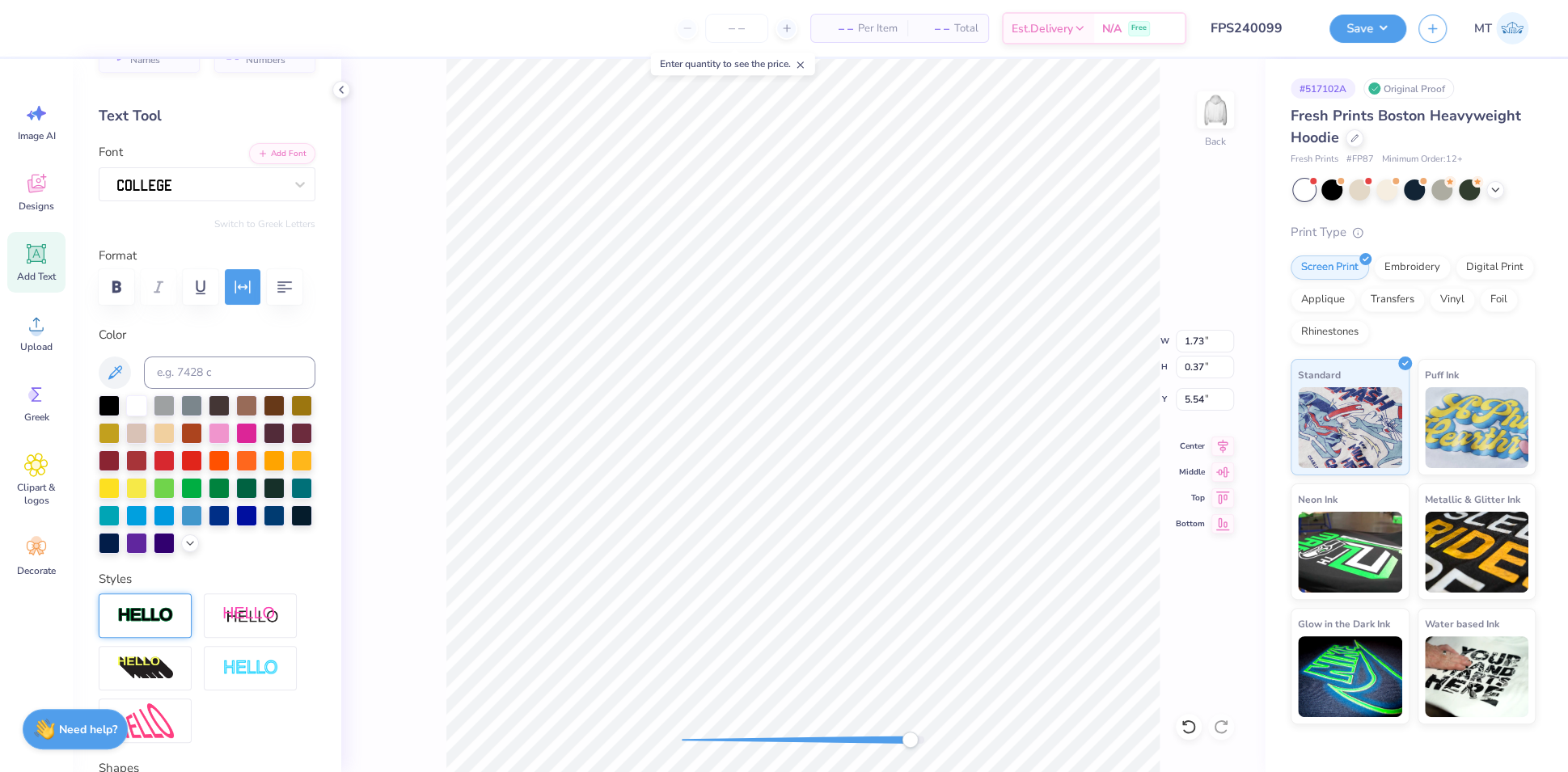
click at [177, 637] on div at bounding box center [145, 615] width 93 height 45
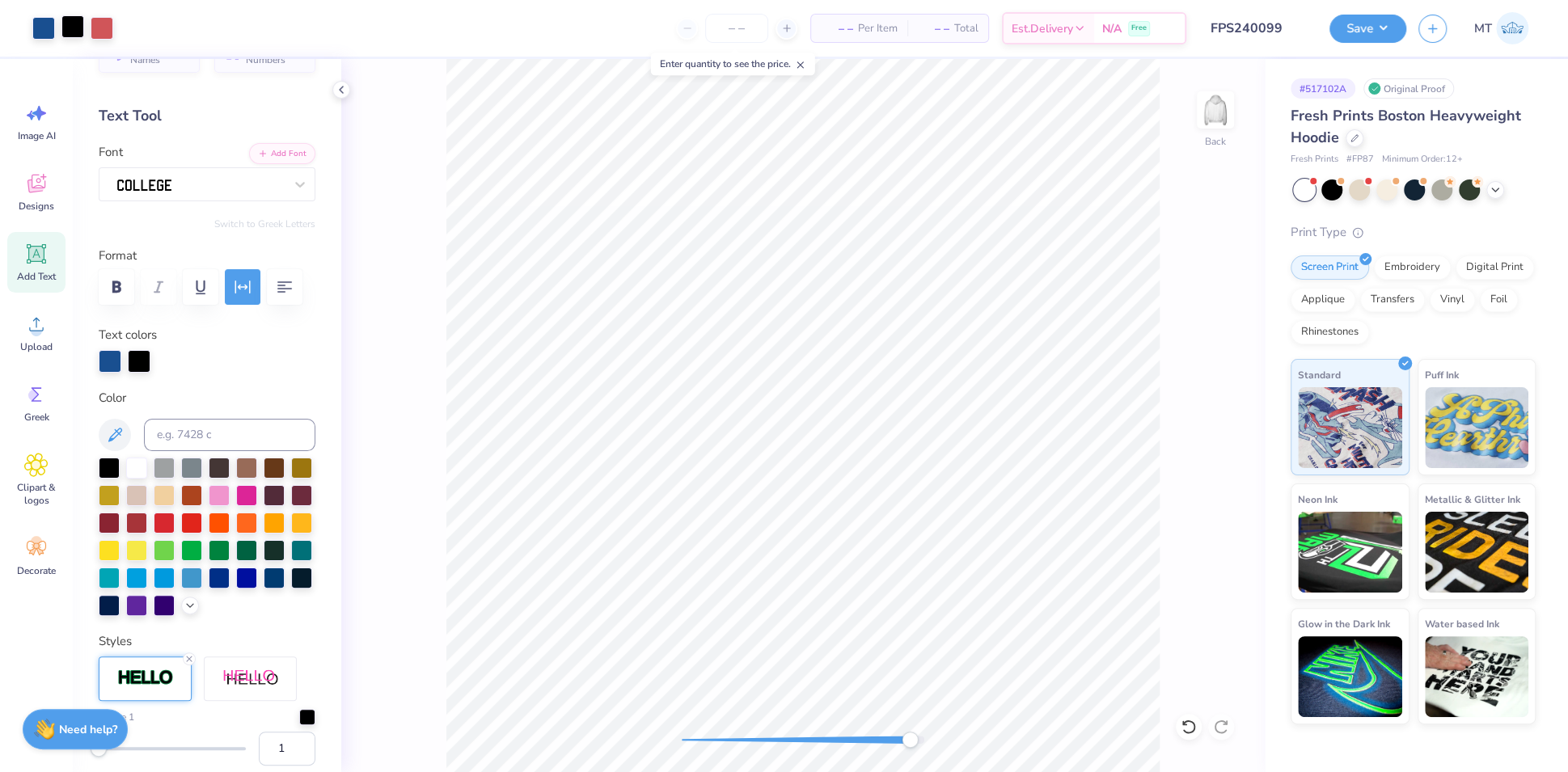
click at [69, 29] on div at bounding box center [72, 26] width 22 height 22
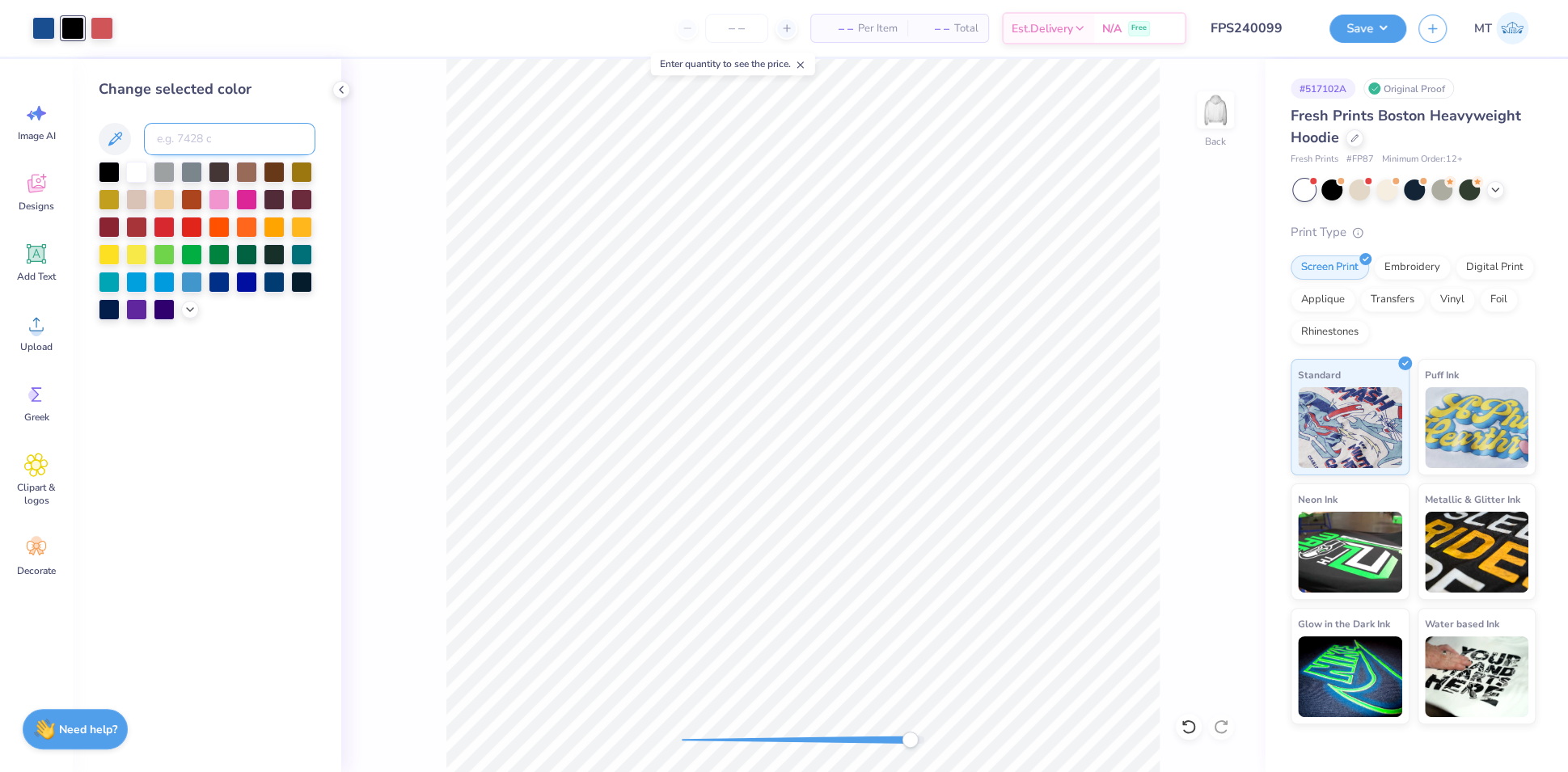
click at [203, 134] on input at bounding box center [229, 139] width 171 height 32
type input "7686"
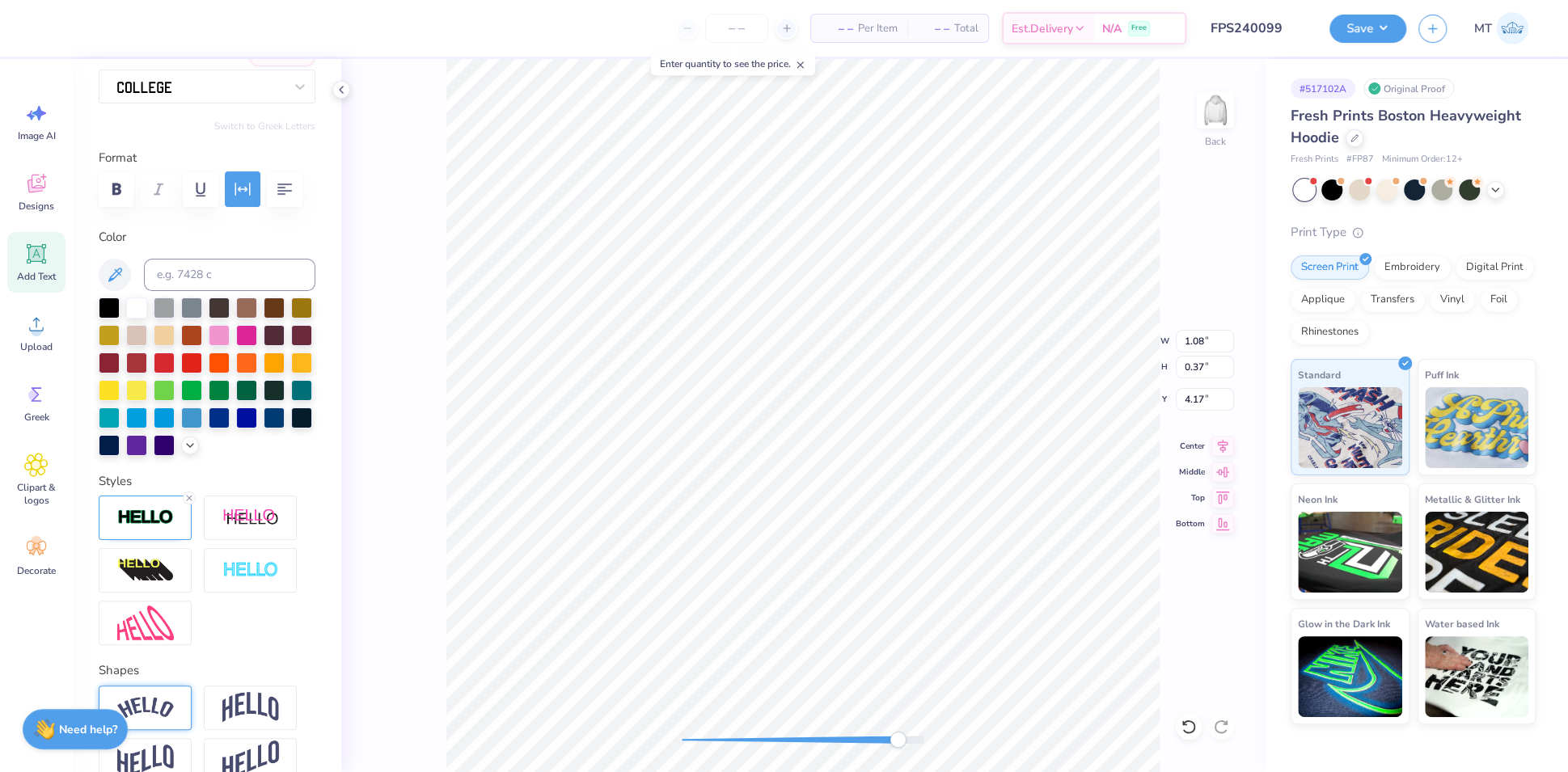
scroll to position [194, 0]
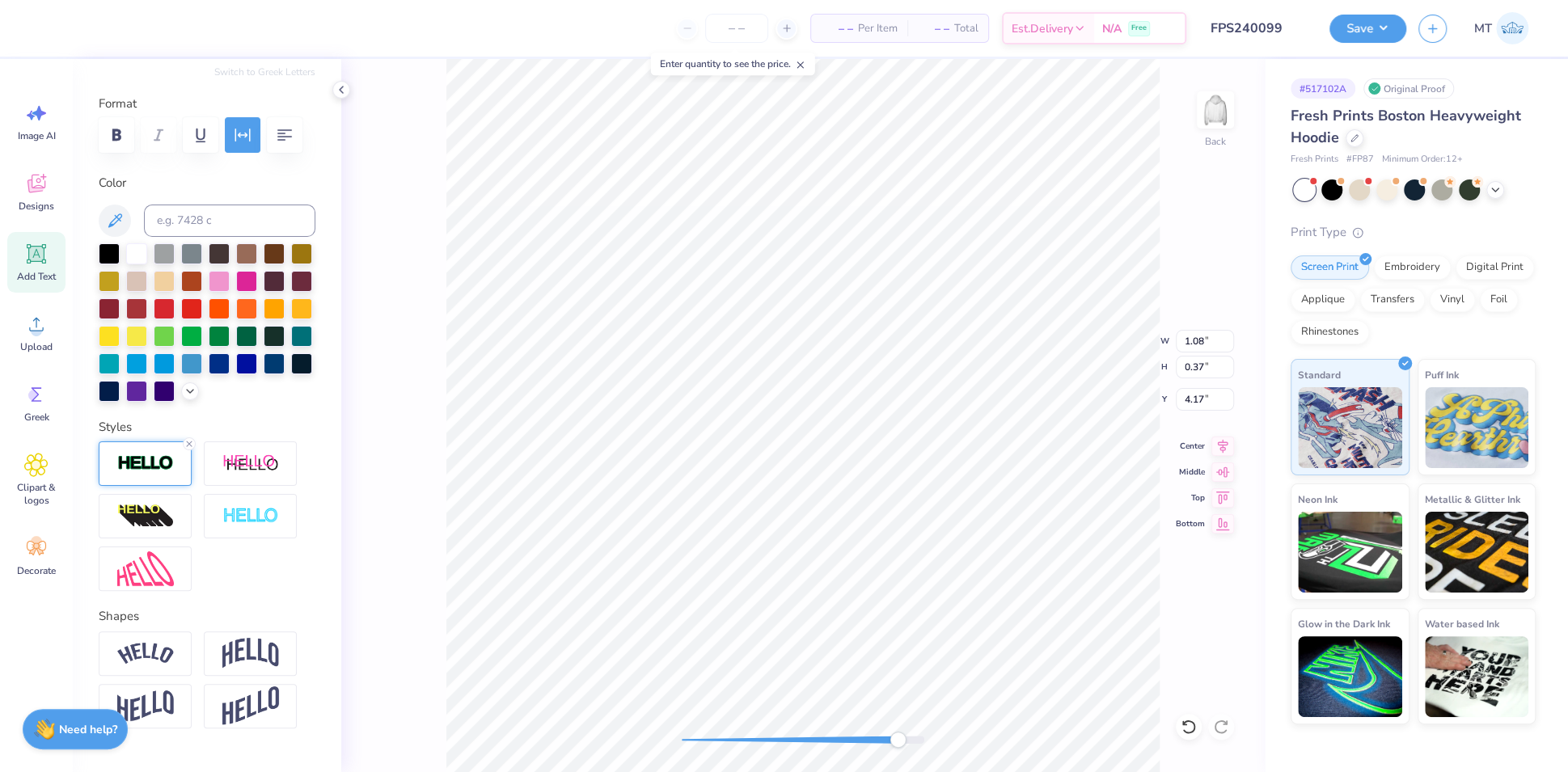
click at [149, 472] on img at bounding box center [144, 464] width 56 height 19
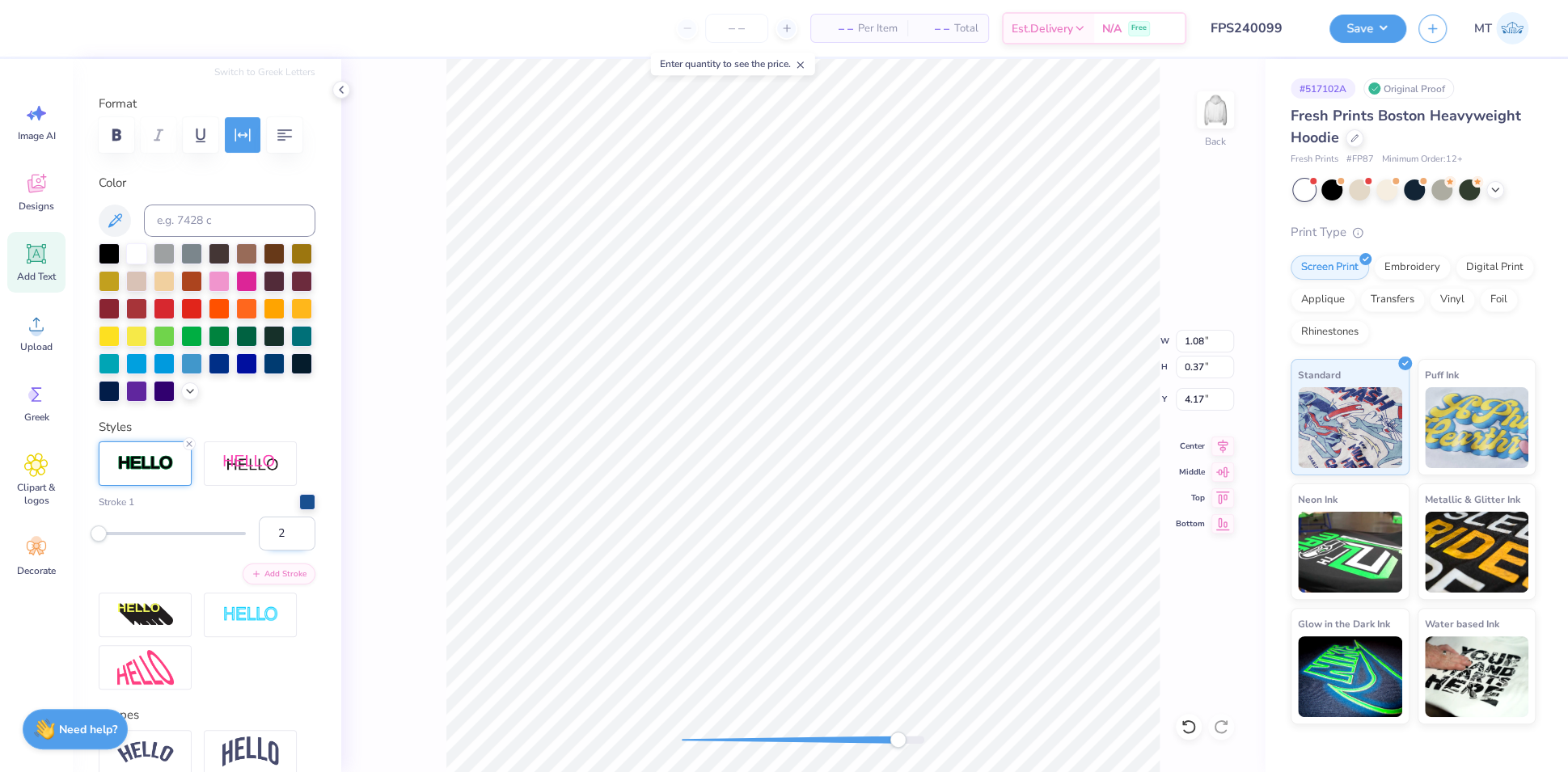
type input "2"
click at [285, 550] on input "2" at bounding box center [286, 533] width 56 height 34
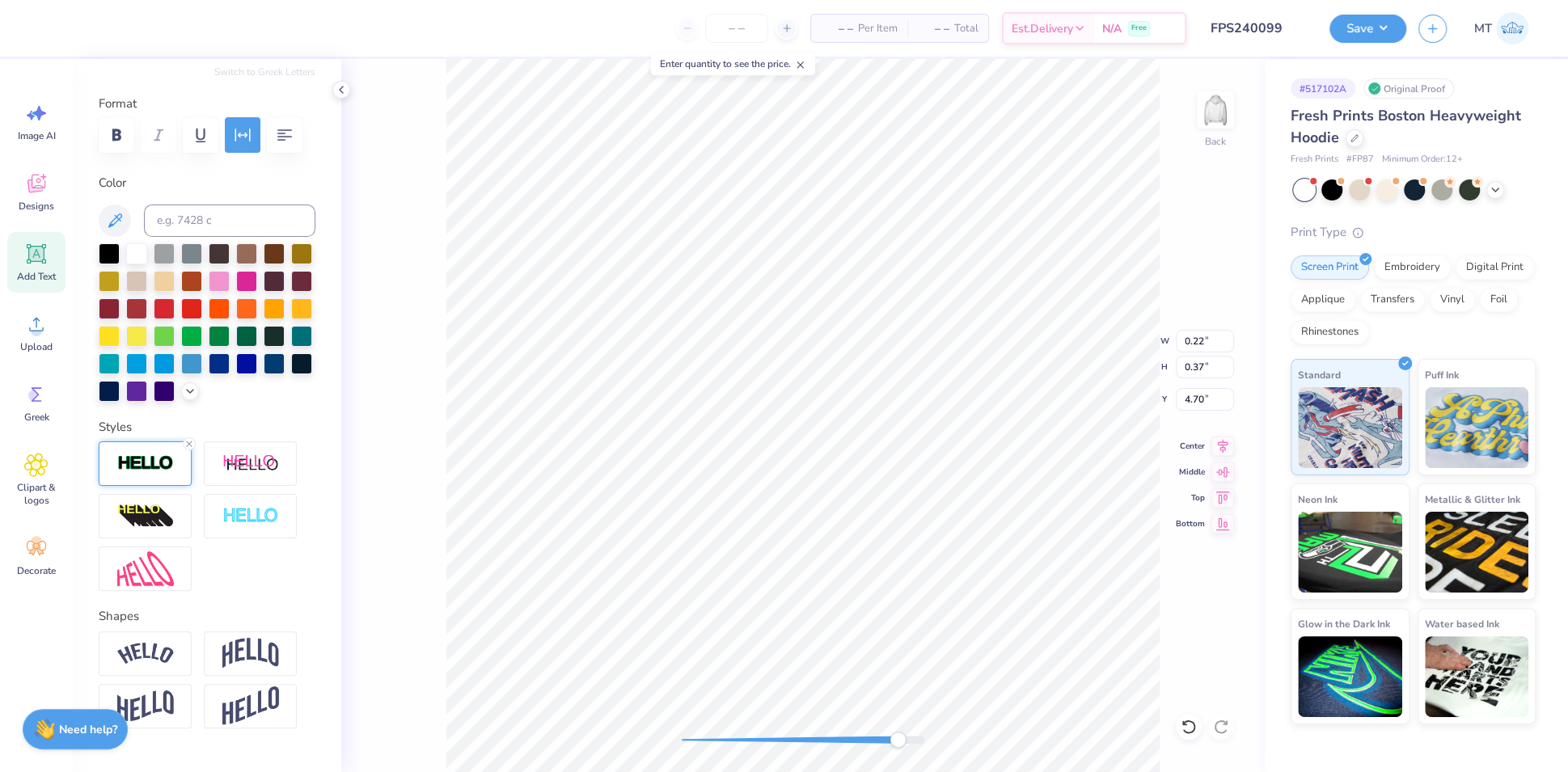
click at [153, 472] on img at bounding box center [144, 464] width 56 height 19
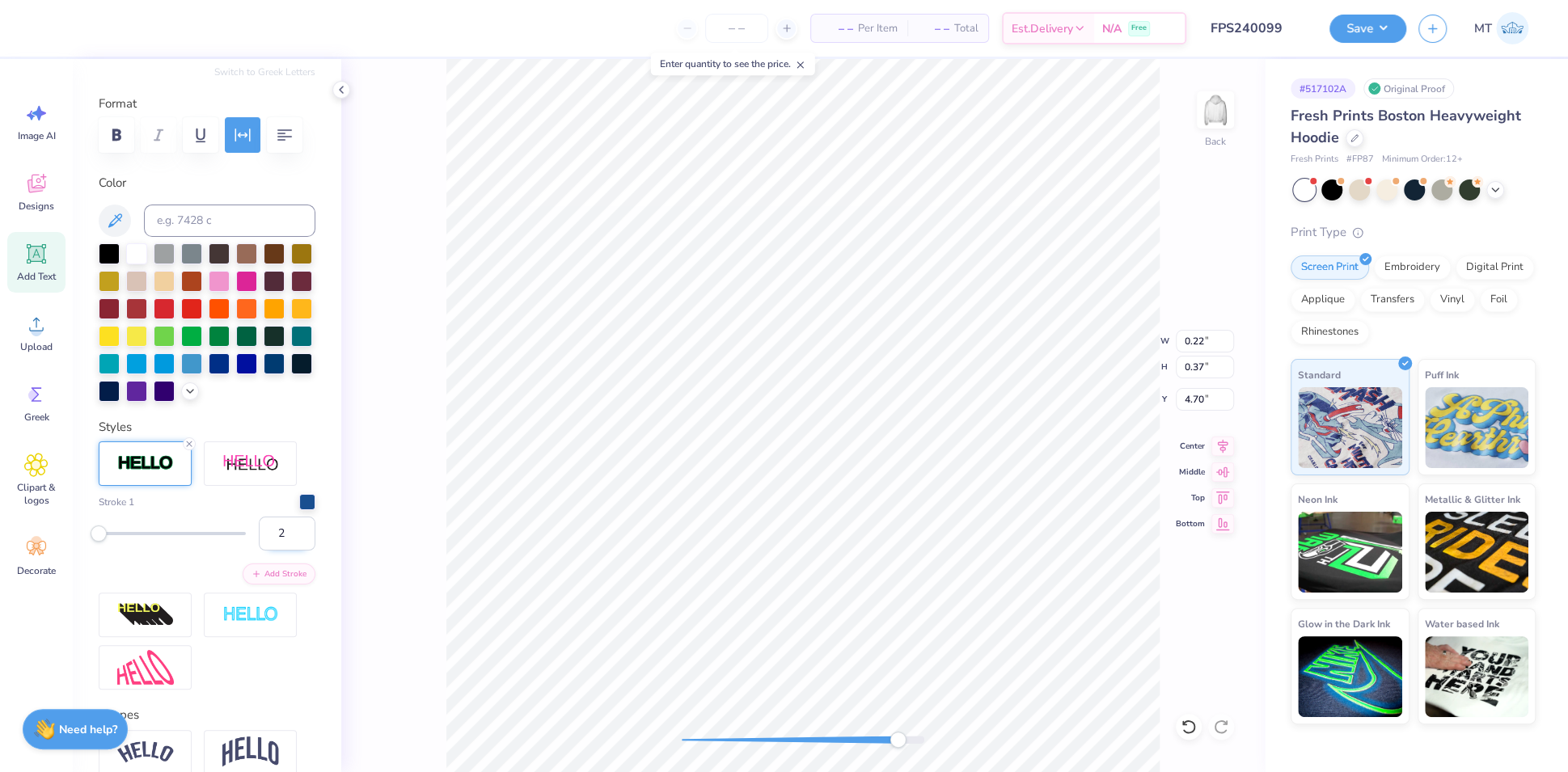
type input "2"
click at [288, 550] on input "2" at bounding box center [286, 533] width 56 height 34
type input "1.74"
type input "0.37"
type input "5.54"
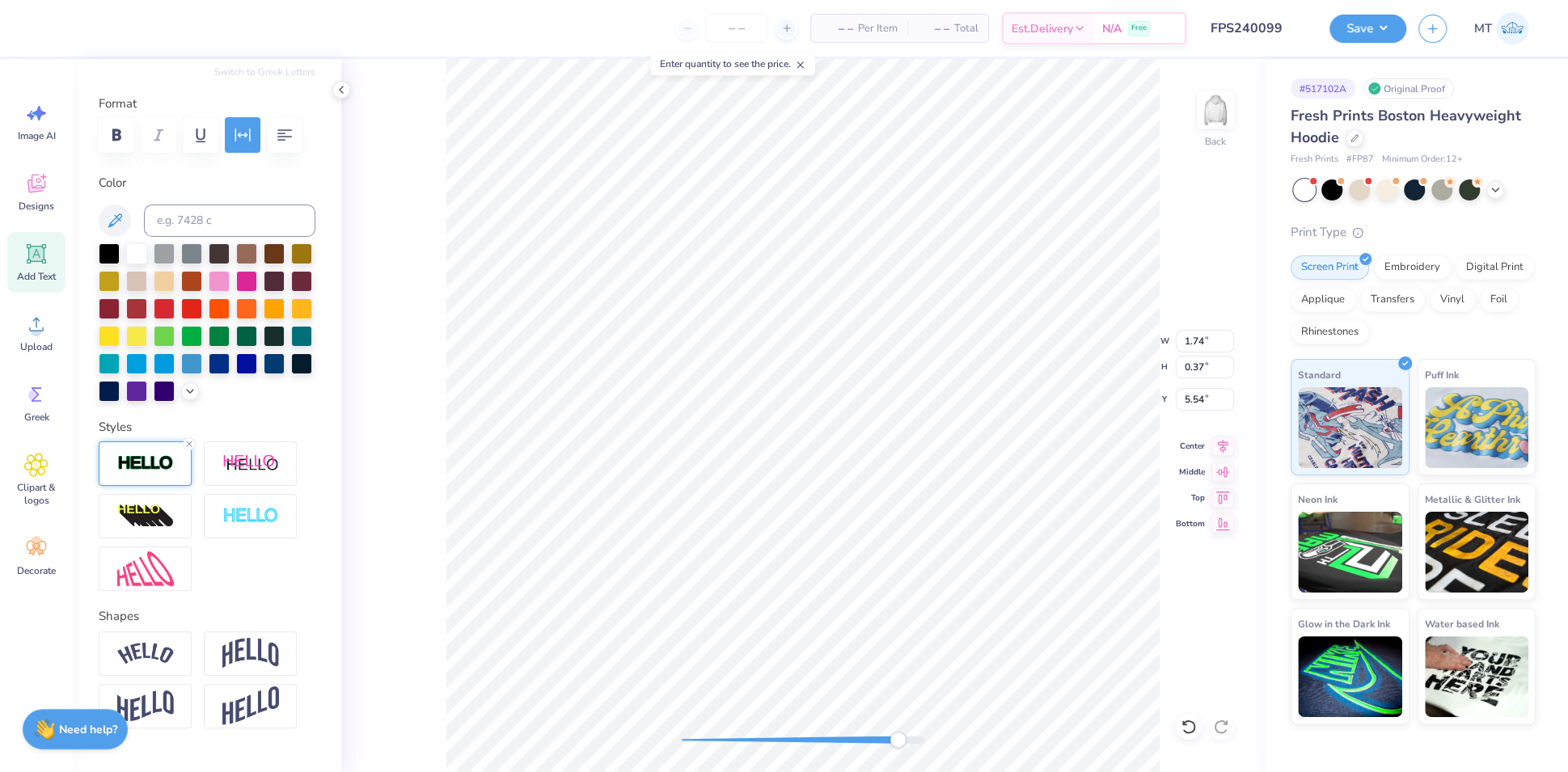
click at [136, 472] on img at bounding box center [144, 464] width 56 height 19
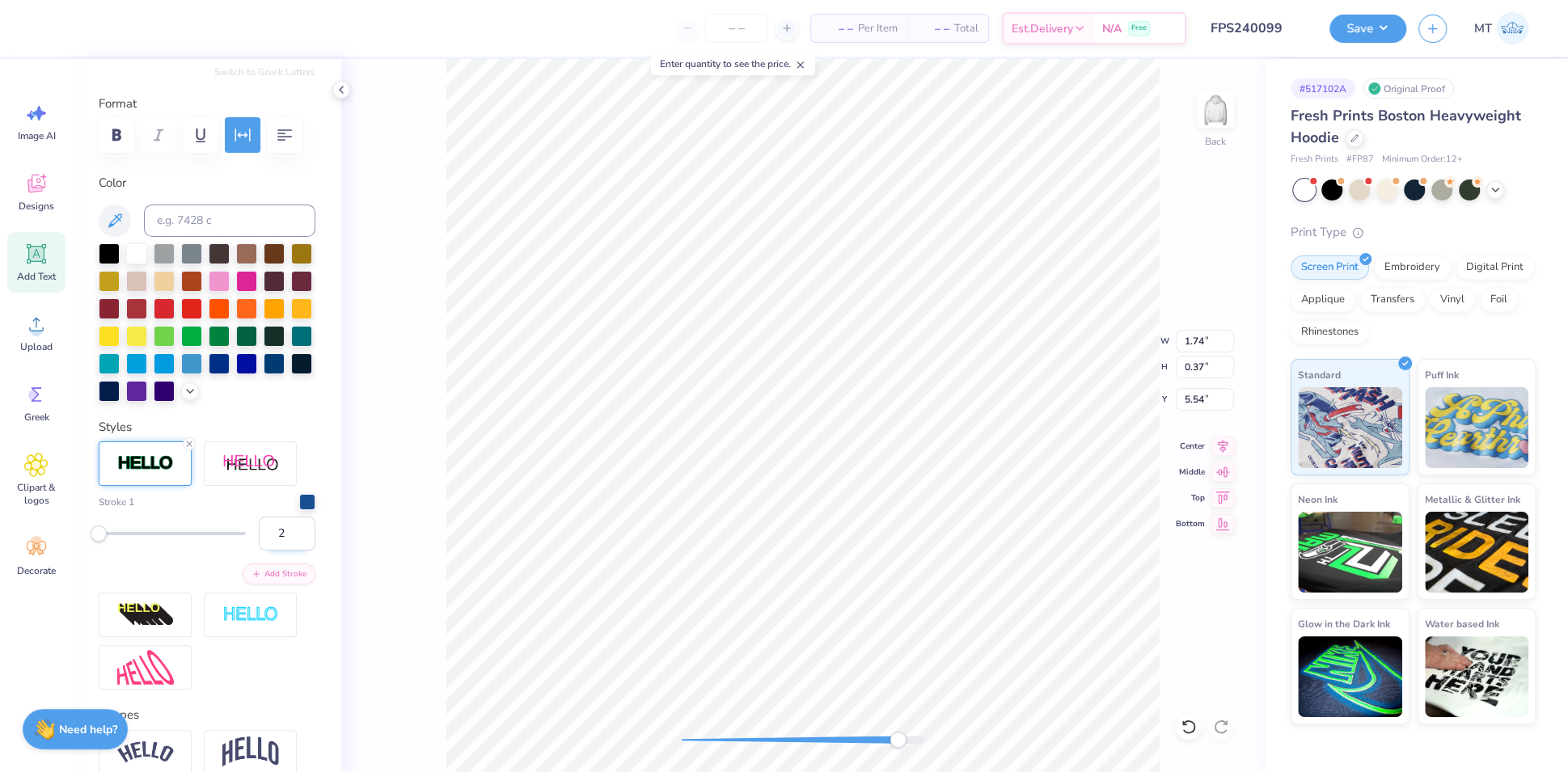
type input "2"
click at [287, 550] on input "2" at bounding box center [286, 533] width 56 height 34
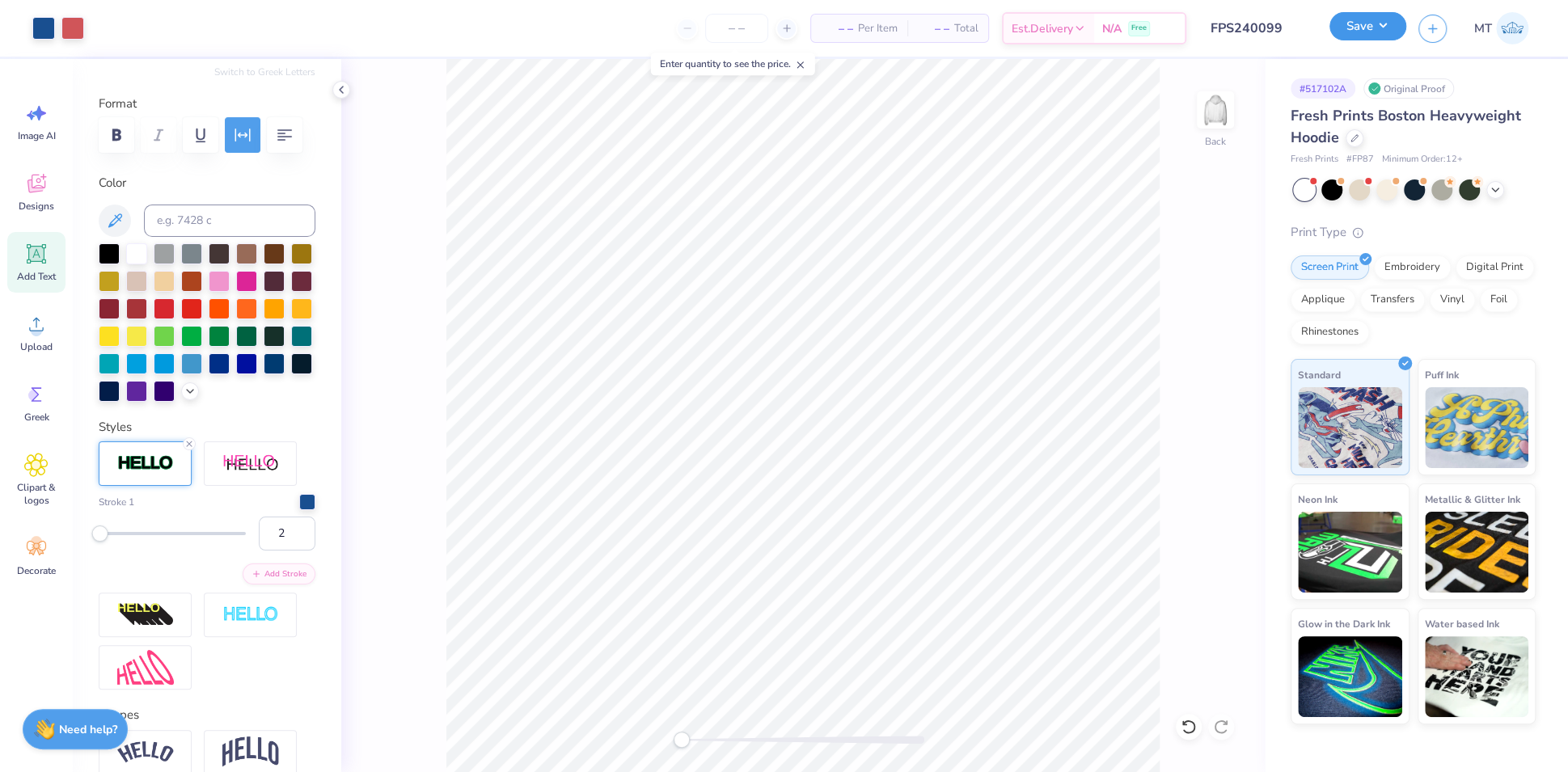
click at [1365, 39] on button "Save" at bounding box center [1367, 27] width 77 height 29
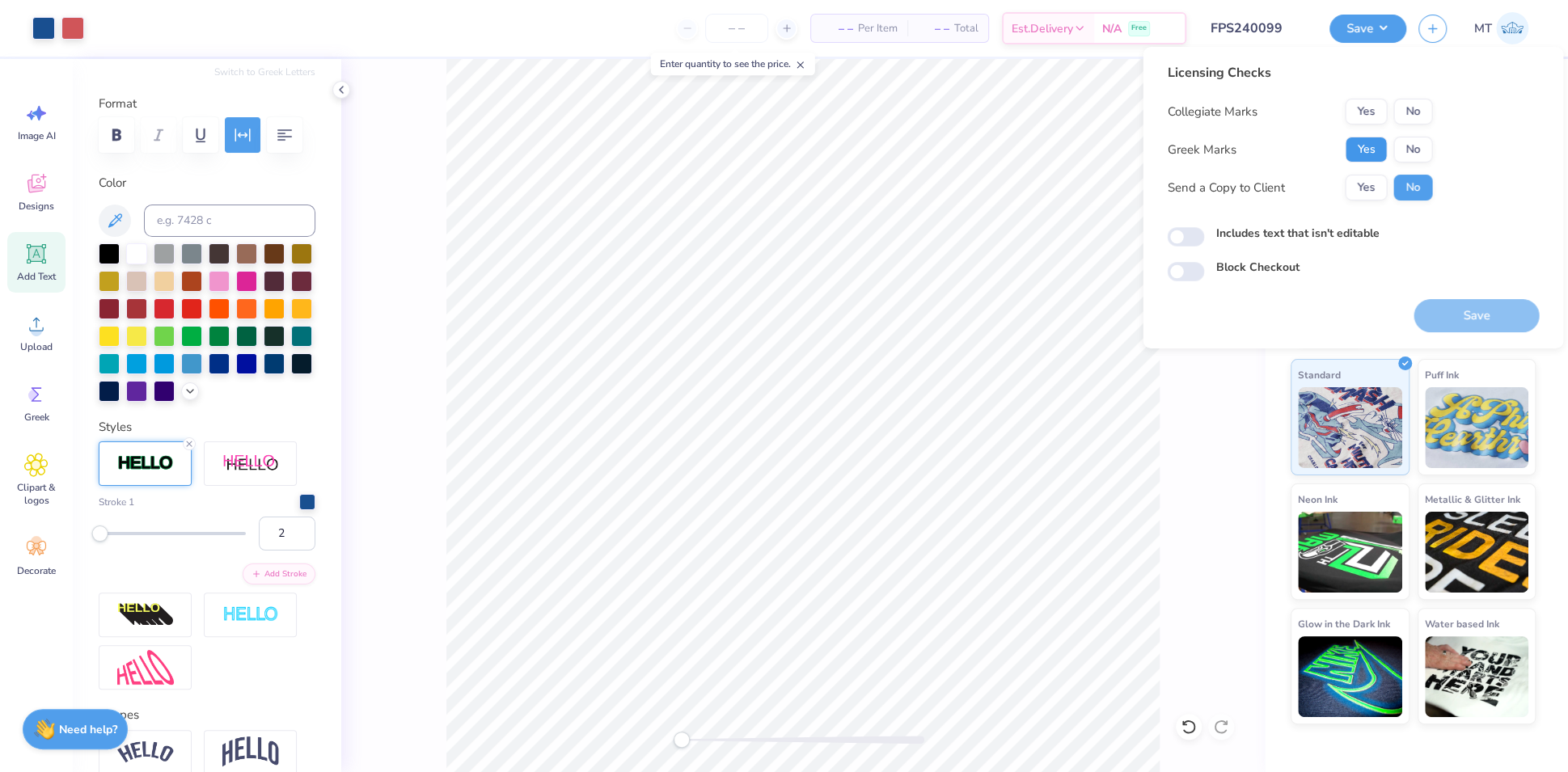
click at [1371, 143] on button "Yes" at bounding box center [1366, 149] width 42 height 26
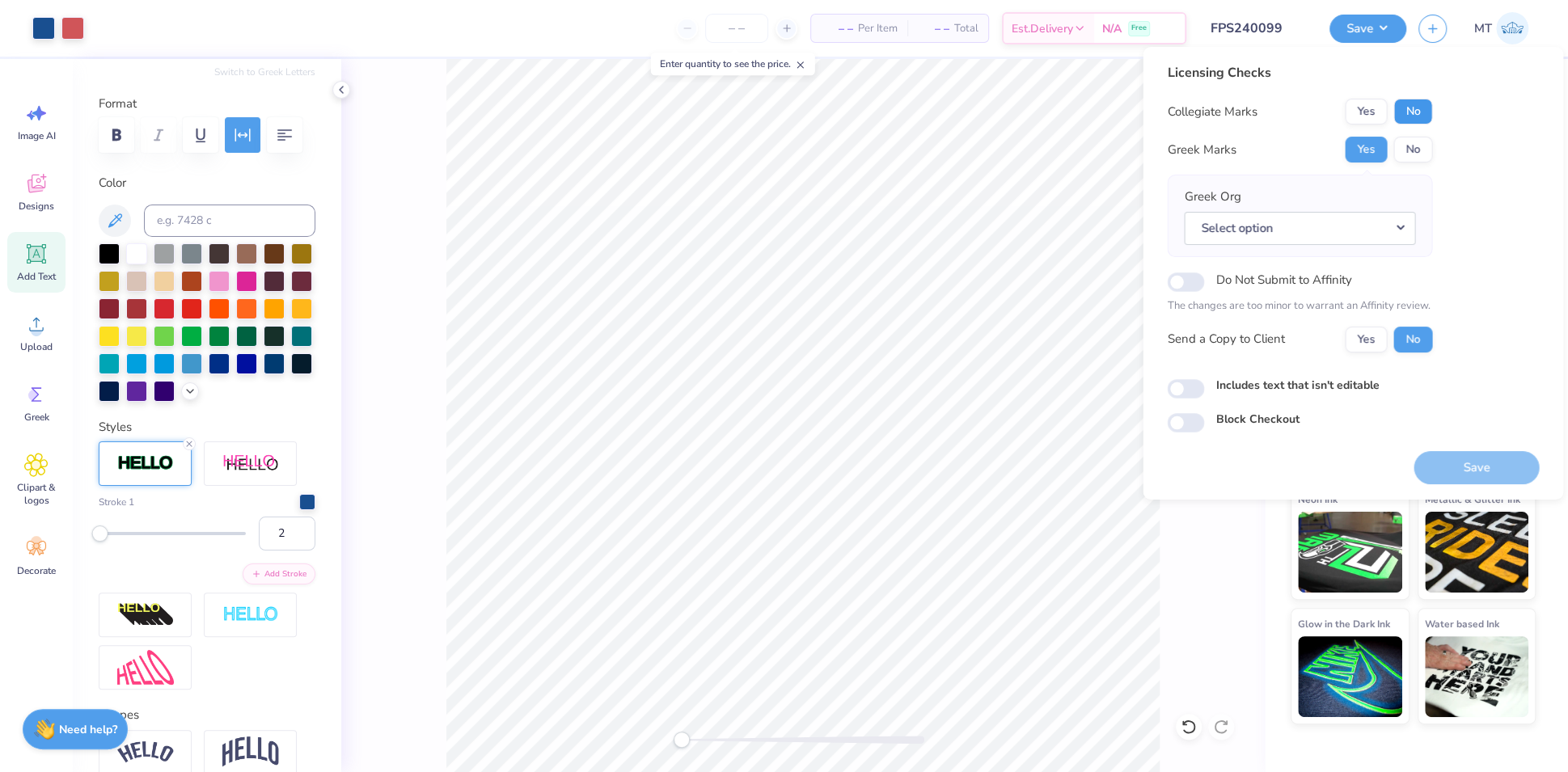
click at [1415, 104] on button "No" at bounding box center [1413, 111] width 39 height 26
click at [1406, 223] on button "Select option" at bounding box center [1299, 228] width 231 height 33
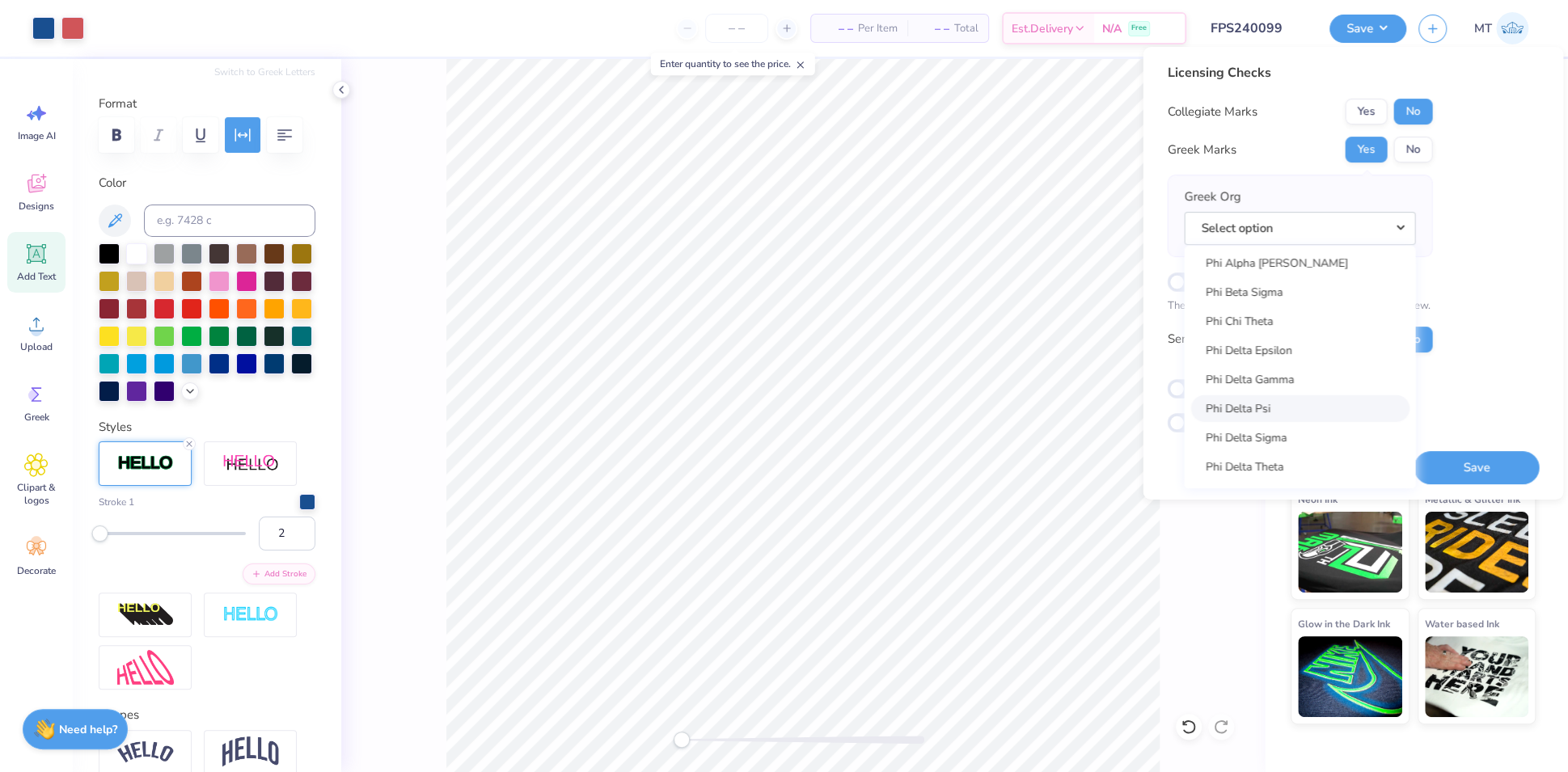
scroll to position [8293, 0]
click at [1291, 440] on link "Phi Delta Theta" at bounding box center [1300, 439] width 219 height 27
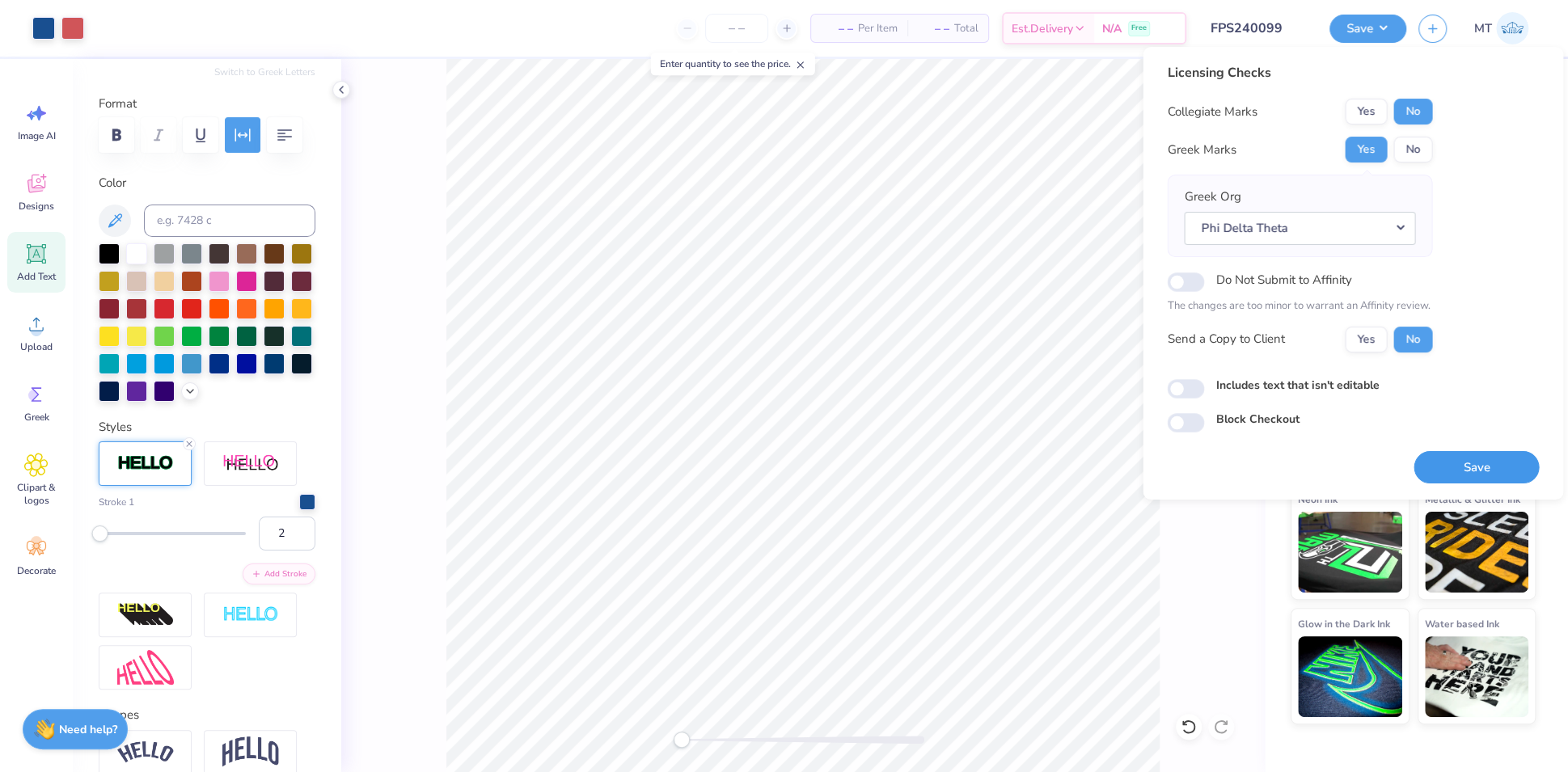
click at [1488, 463] on button "Save" at bounding box center [1476, 467] width 126 height 33
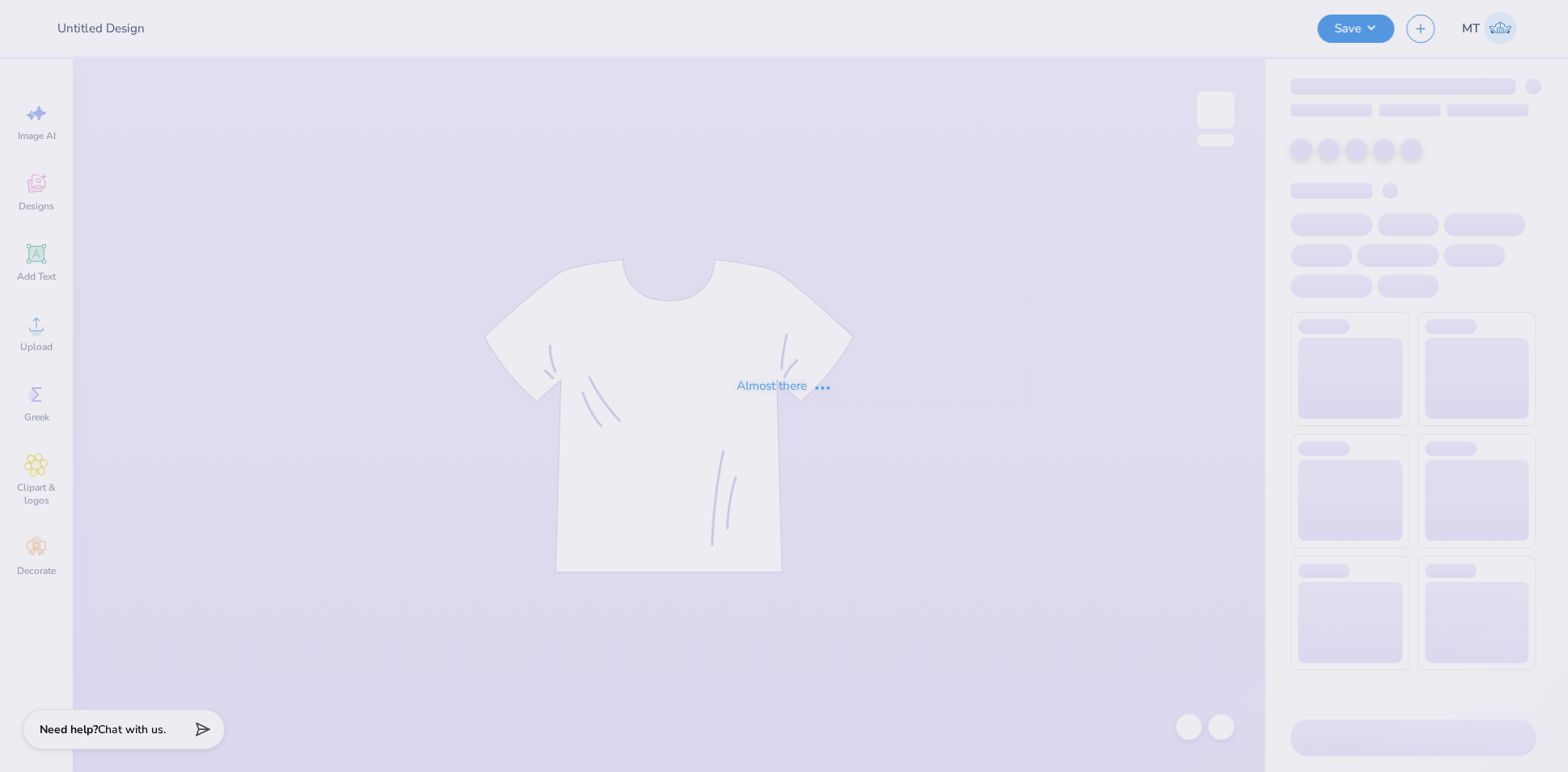
type input "FPS240100"
type input "FPS240101"
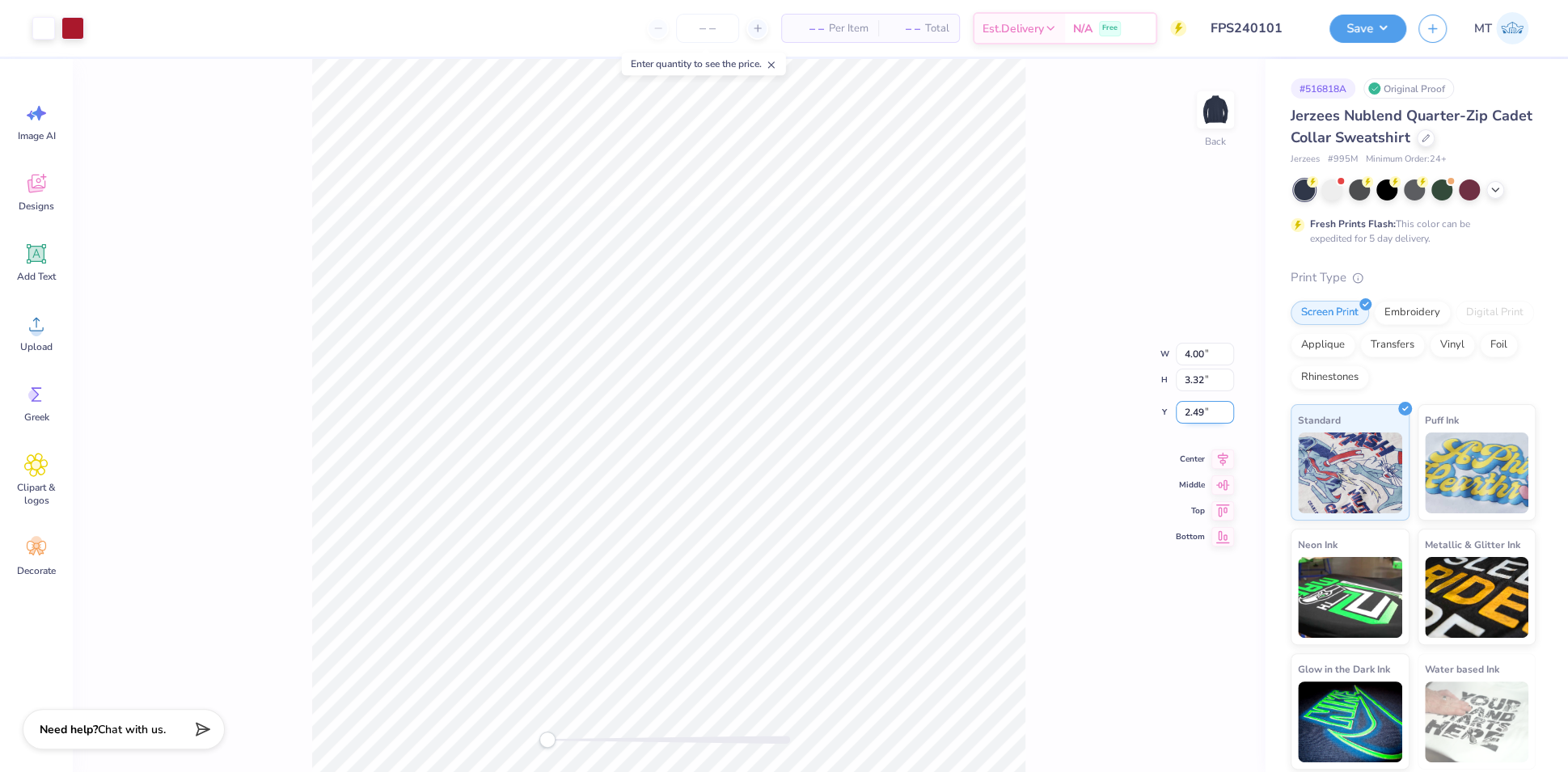
click at [1193, 414] on input "2.49" at bounding box center [1204, 412] width 58 height 22
type input "3.00"
type input "3.14"
type input "2.60"
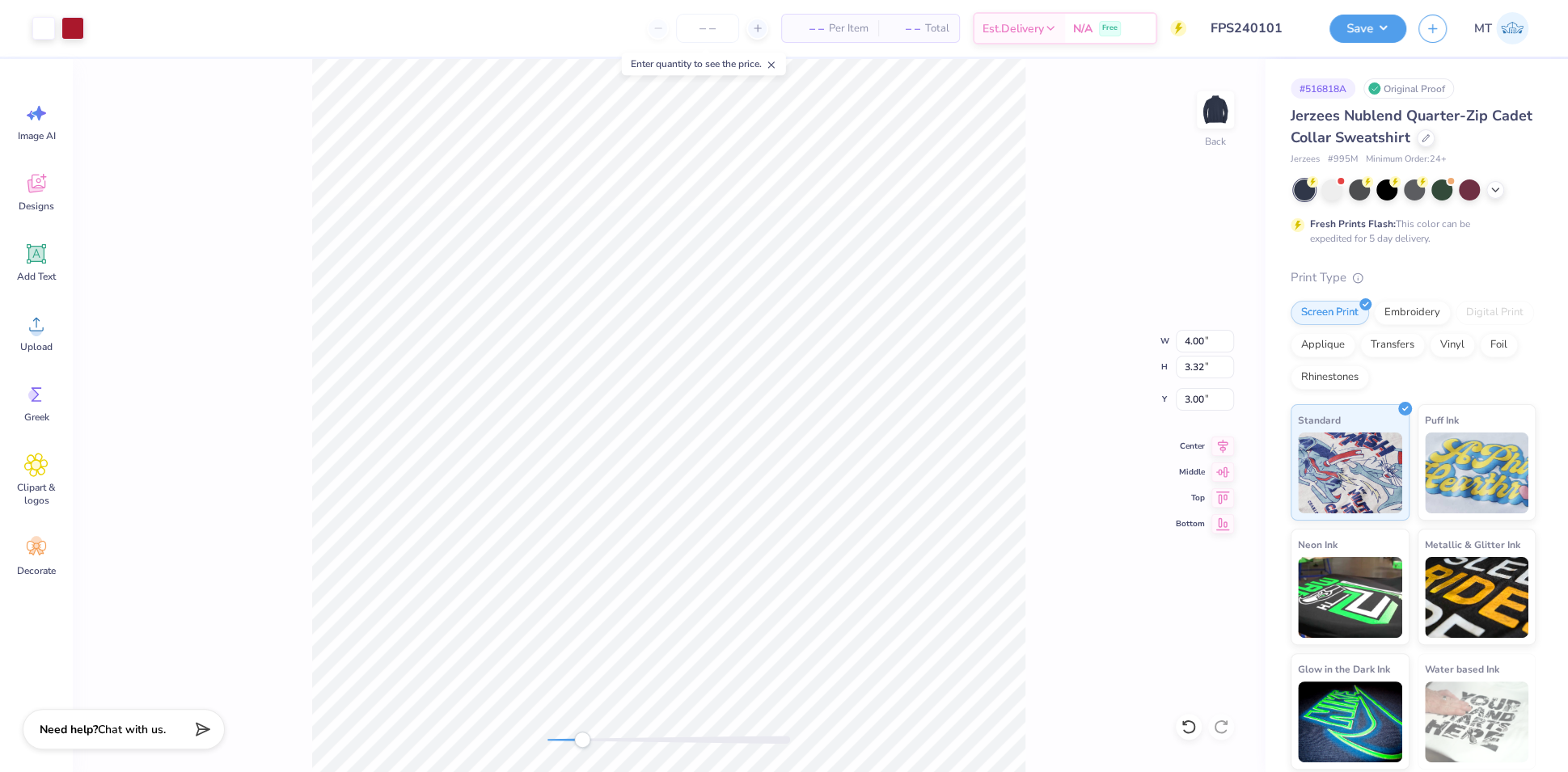
type input "3.55"
type input "3.57"
click at [1194, 341] on input "3.14" at bounding box center [1204, 341] width 58 height 22
type input "2.87"
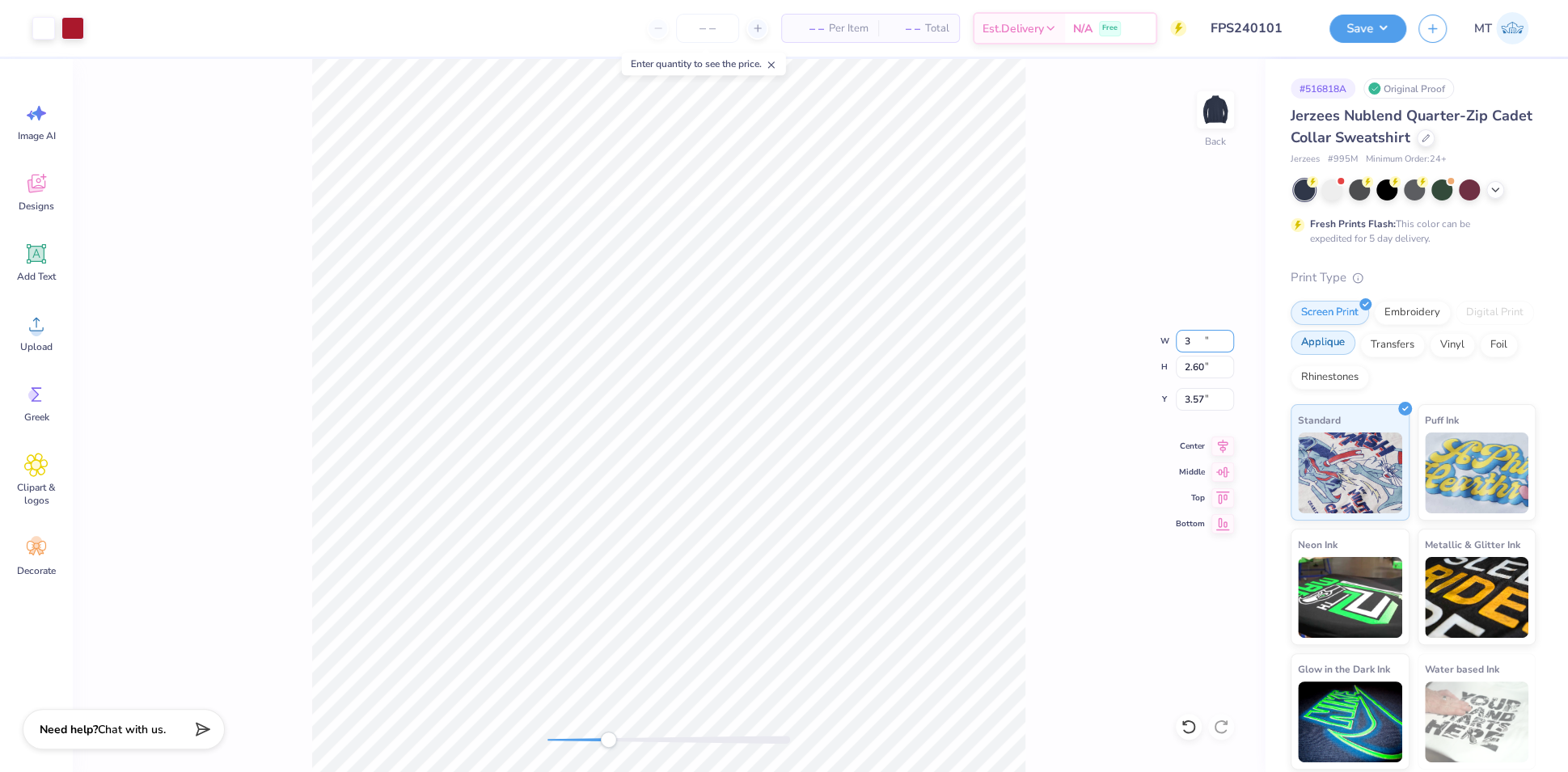
type input "2.38"
type input "3.68"
click at [1229, 339] on input "2.88" at bounding box center [1204, 341] width 58 height 22
click at [1229, 339] on input "2.89" at bounding box center [1204, 341] width 58 height 22
click at [1229, 339] on input "2.9" at bounding box center [1204, 341] width 58 height 22
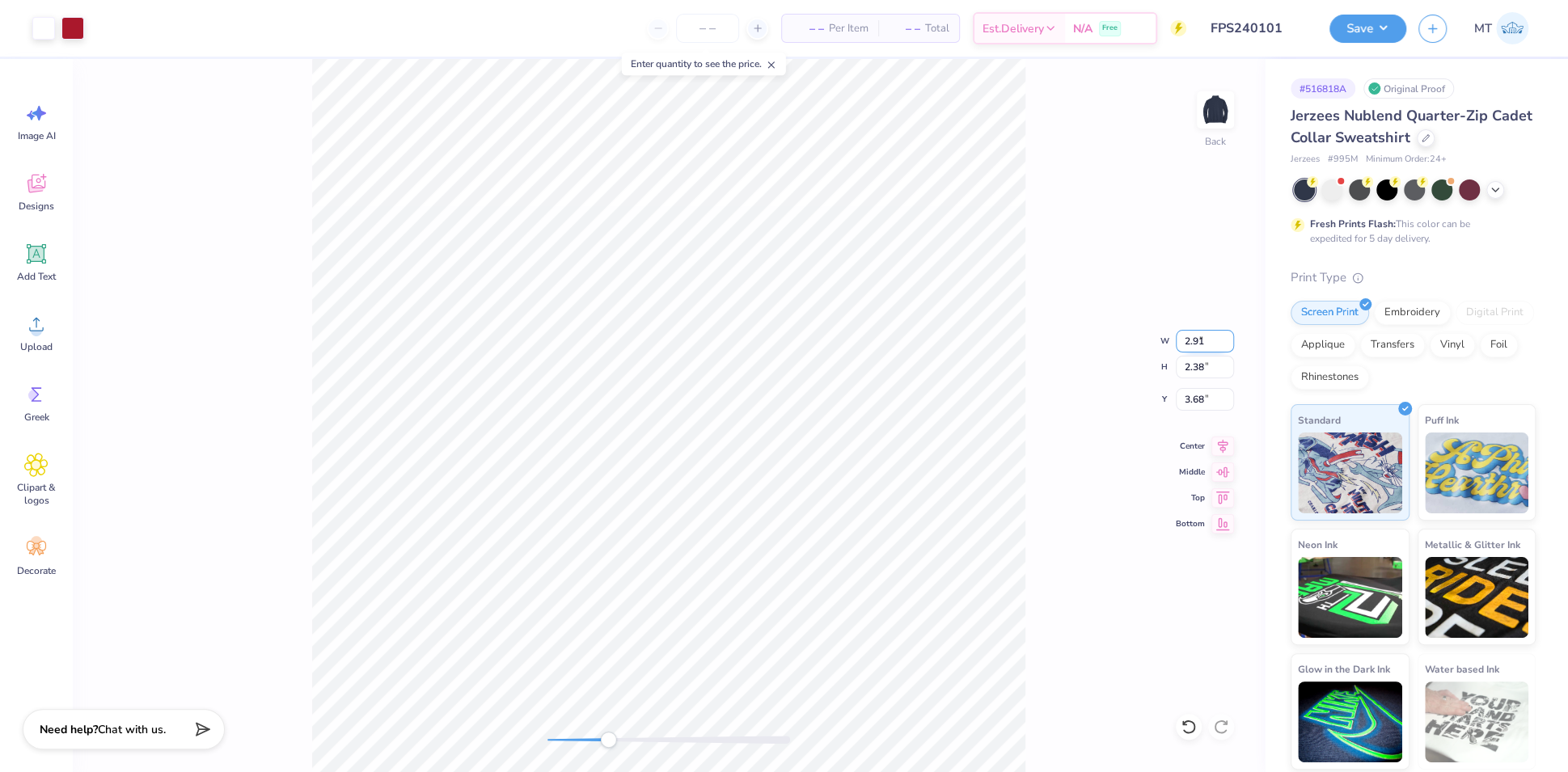
click at [1229, 339] on input "2.91" at bounding box center [1204, 341] width 58 height 22
click at [1229, 339] on input "2.92" at bounding box center [1204, 341] width 58 height 22
click at [1229, 339] on input "2.93" at bounding box center [1204, 341] width 58 height 22
click at [1229, 339] on input "2.94" at bounding box center [1204, 341] width 58 height 22
click at [1229, 339] on input "2.95" at bounding box center [1204, 341] width 58 height 22
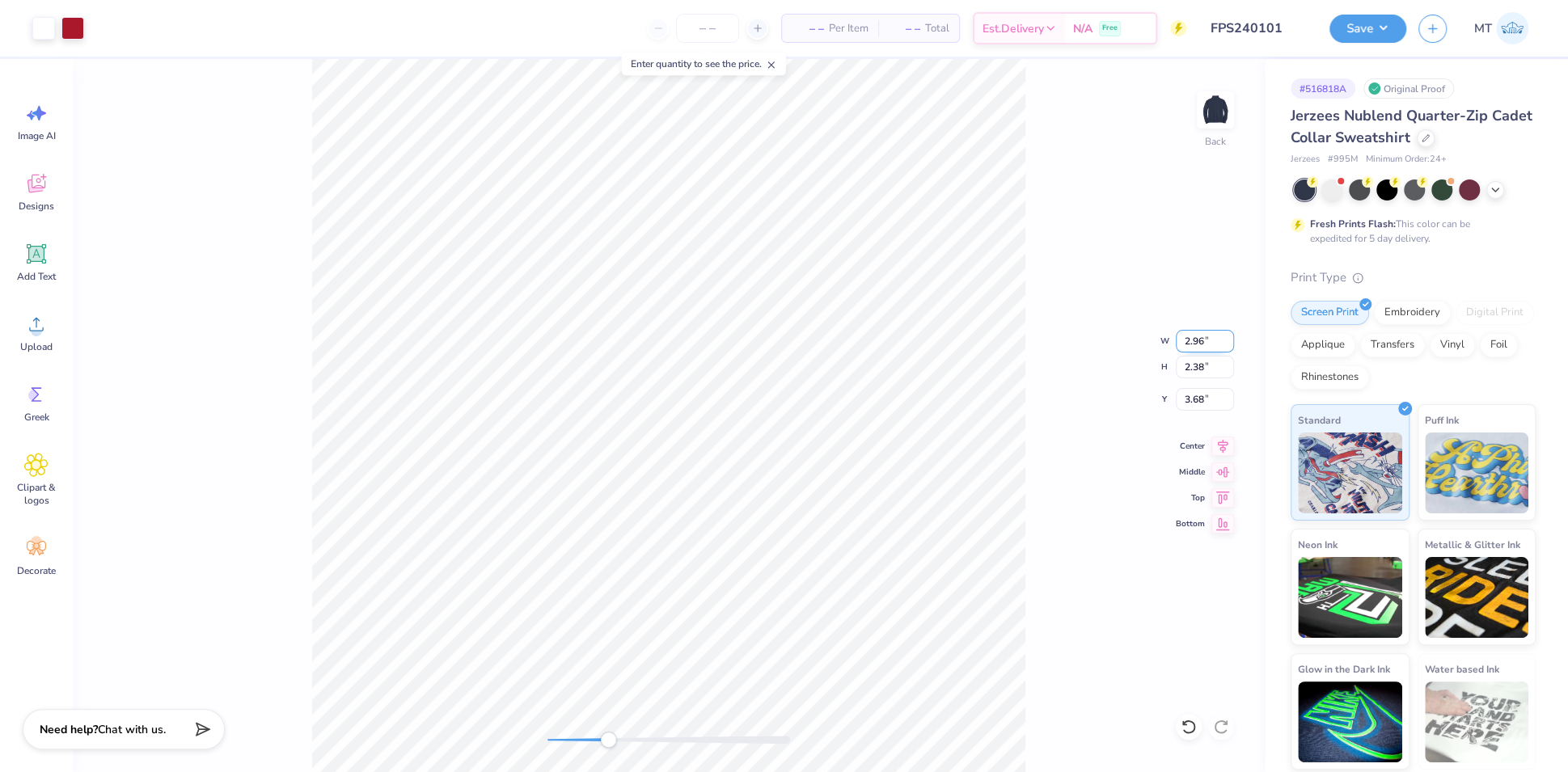
click at [1229, 339] on input "2.96" at bounding box center [1204, 341] width 58 height 22
click at [1229, 339] on input "2.97" at bounding box center [1204, 341] width 58 height 22
click at [1229, 339] on input "2.98" at bounding box center [1204, 341] width 58 height 22
click at [1229, 339] on input "2.99" at bounding box center [1204, 341] width 58 height 22
type input "3"
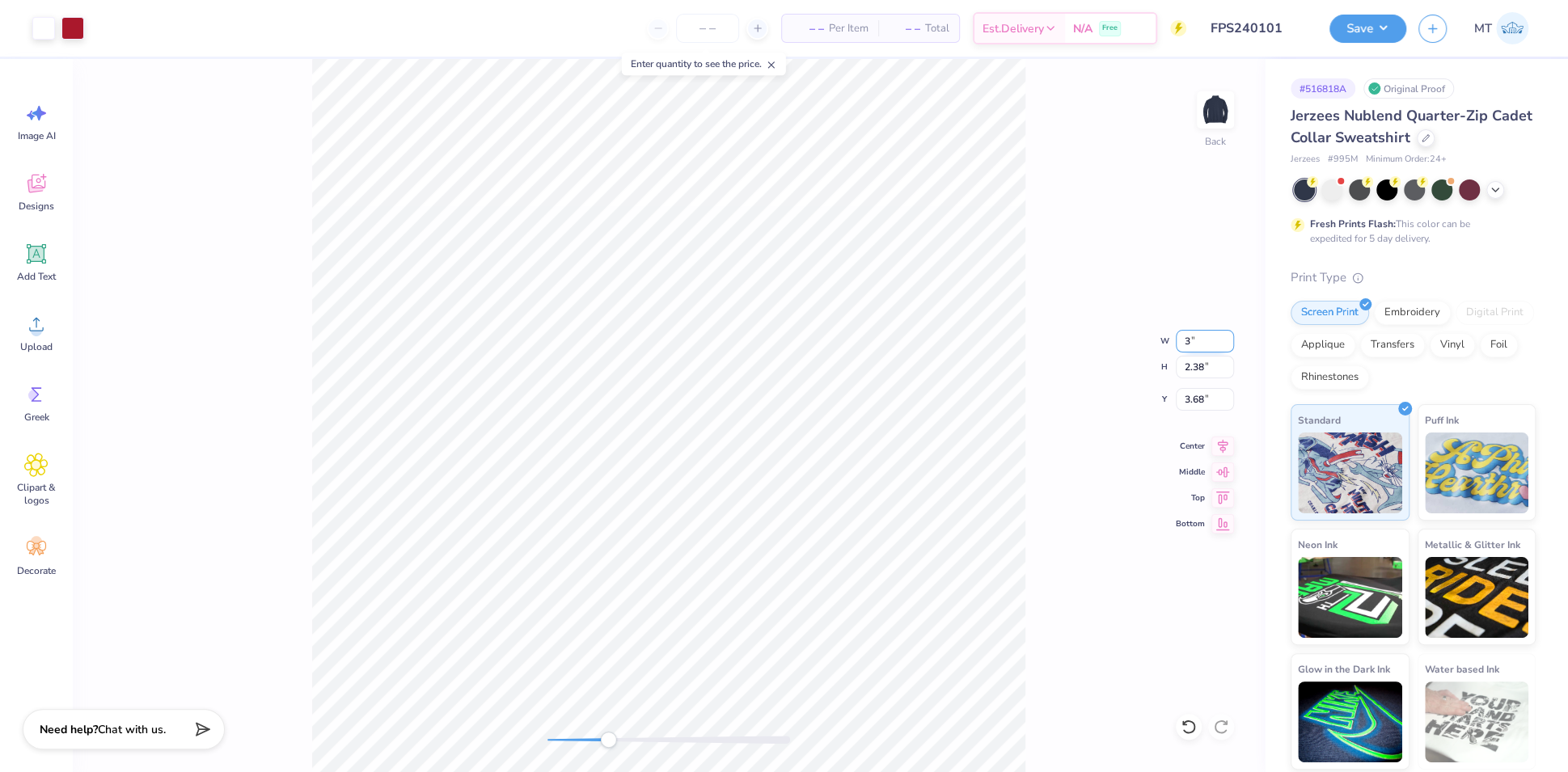
click at [1229, 339] on input "3" at bounding box center [1204, 341] width 58 height 22
click at [1188, 340] on input "2.87" at bounding box center [1204, 341] width 58 height 22
type input "3.13"
type input "2.60"
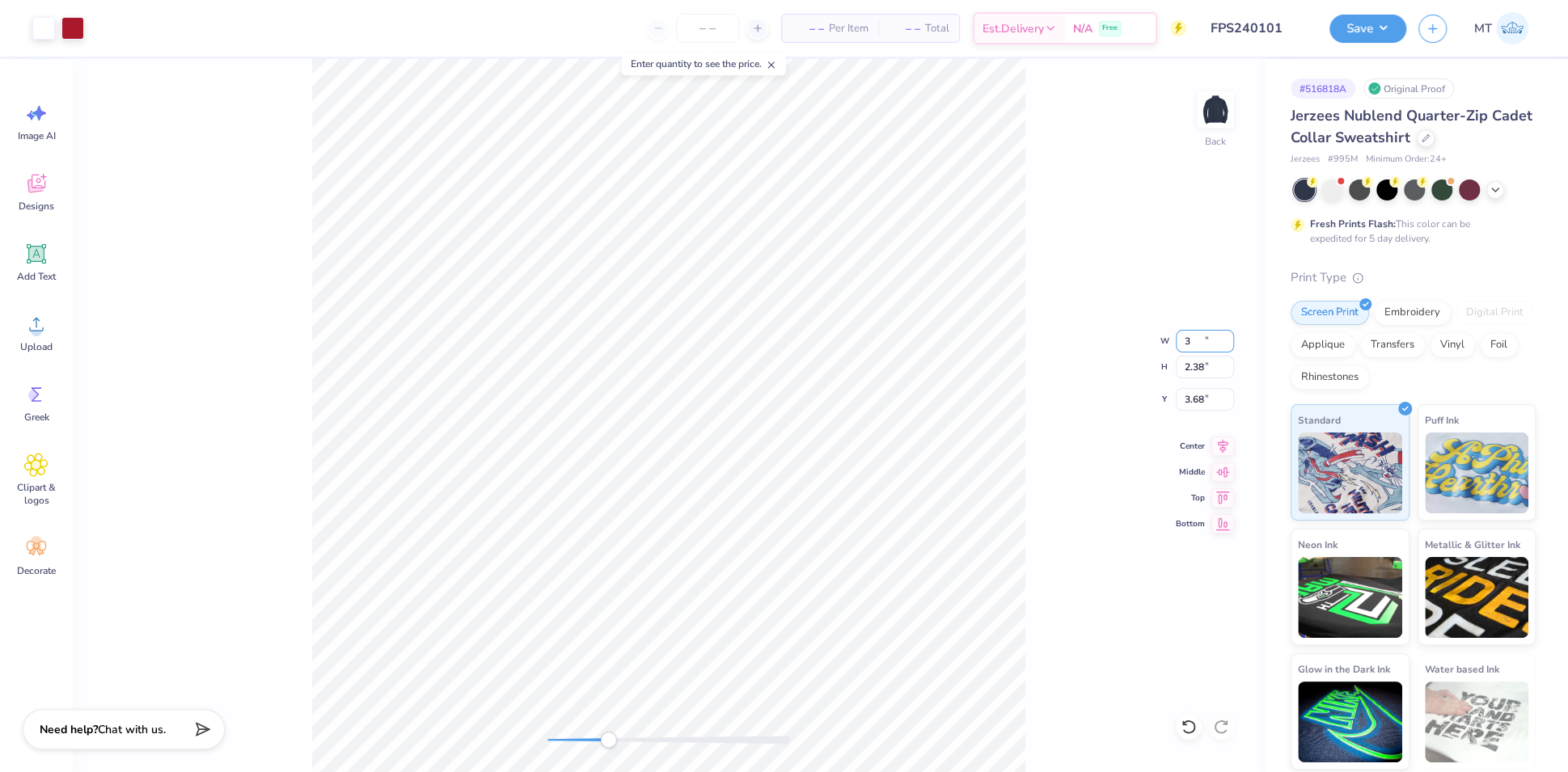
type input "3.57"
click at [1193, 394] on input "3.57" at bounding box center [1204, 398] width 58 height 22
type input "3.50"
click at [1396, 34] on button "Save" at bounding box center [1367, 27] width 77 height 29
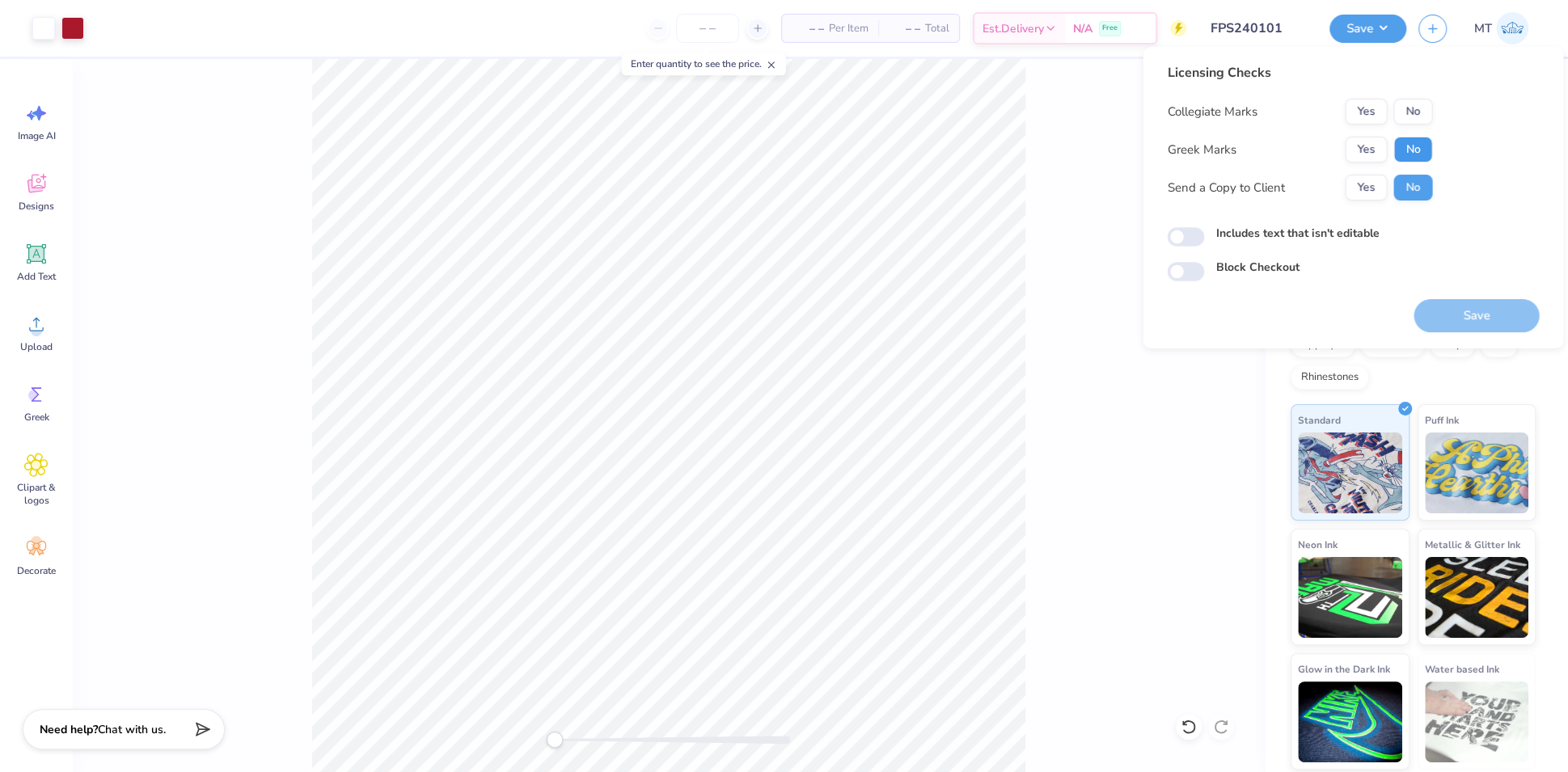
click at [1415, 150] on button "No" at bounding box center [1413, 149] width 39 height 26
click at [1418, 115] on button "No" at bounding box center [1413, 111] width 39 height 26
click at [1506, 321] on button "Save" at bounding box center [1476, 315] width 126 height 33
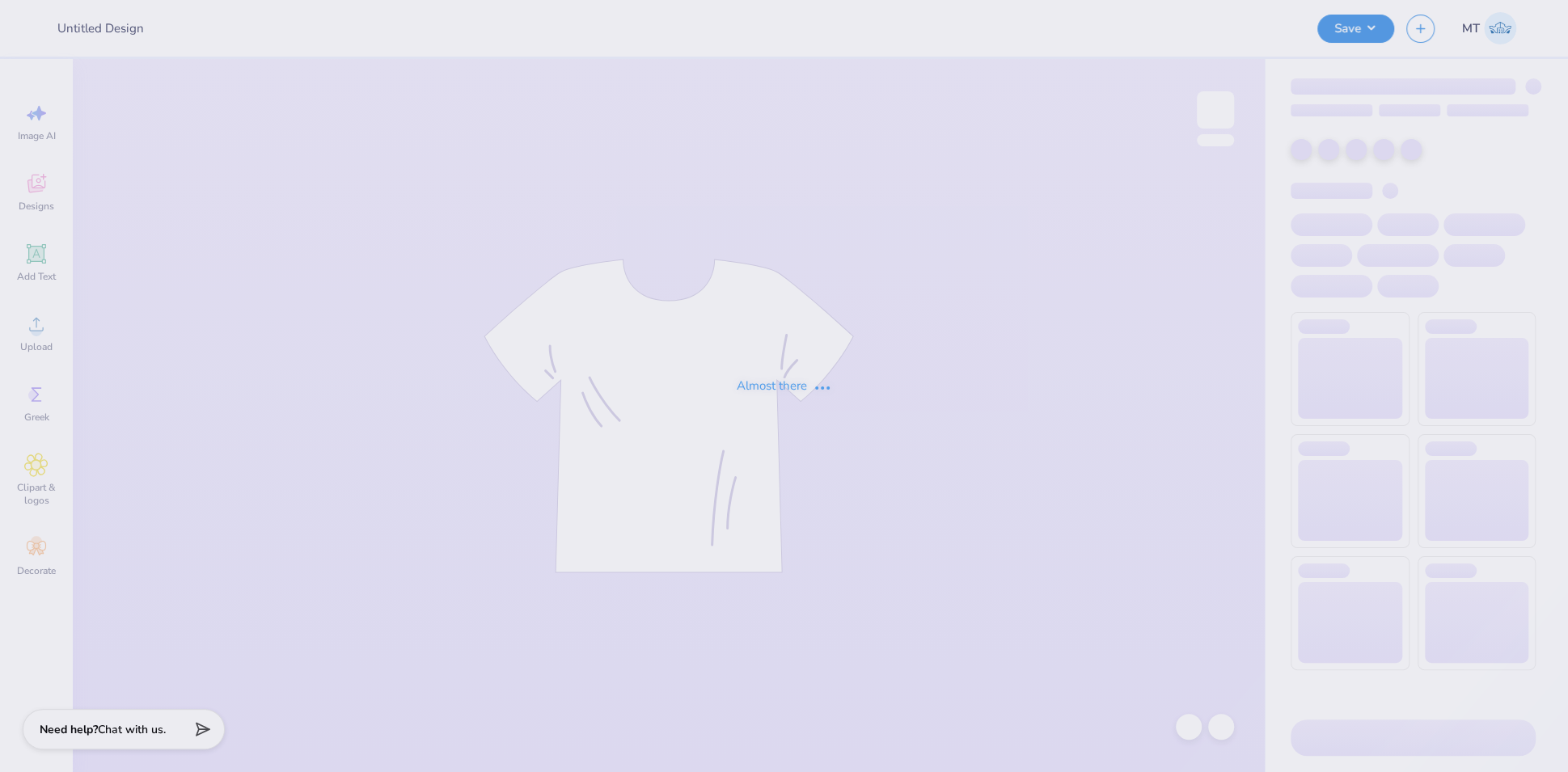
type input "FPS240102"
type input "FPS240103"
type input "FPS240105"
type input "FPS240104"
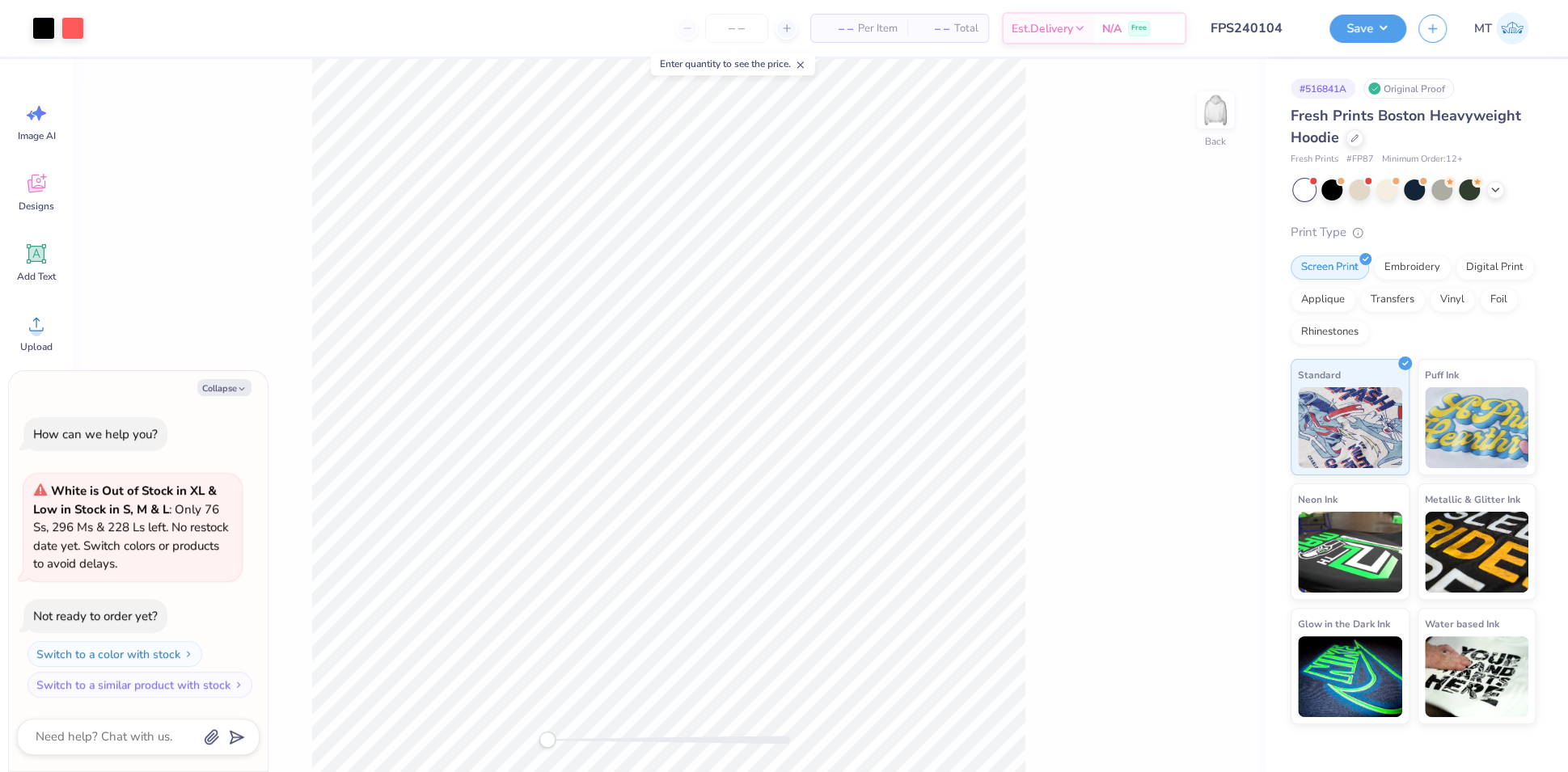
type textarea "x"
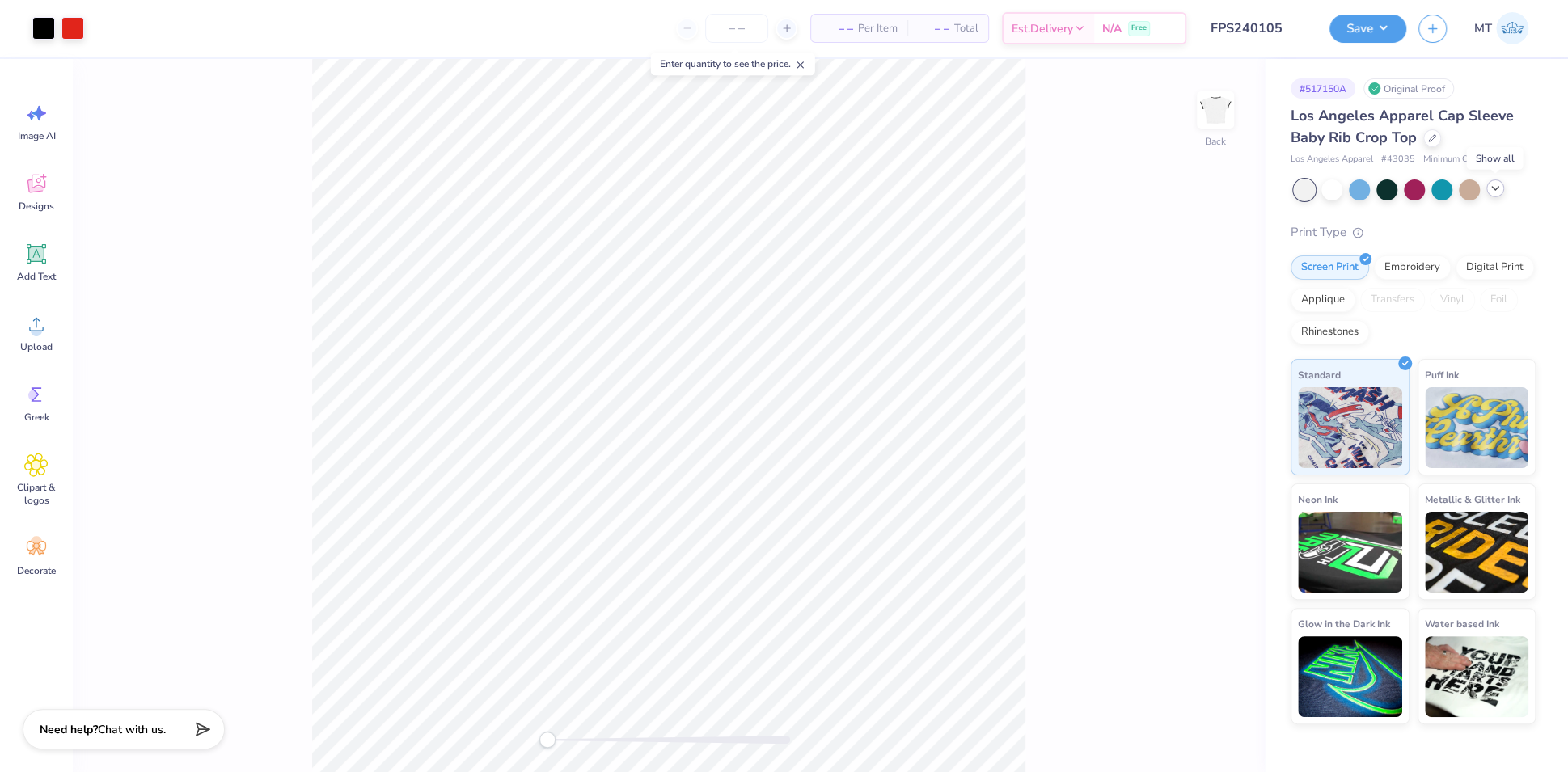
click at [1487, 190] on div at bounding box center [1495, 188] width 18 height 18
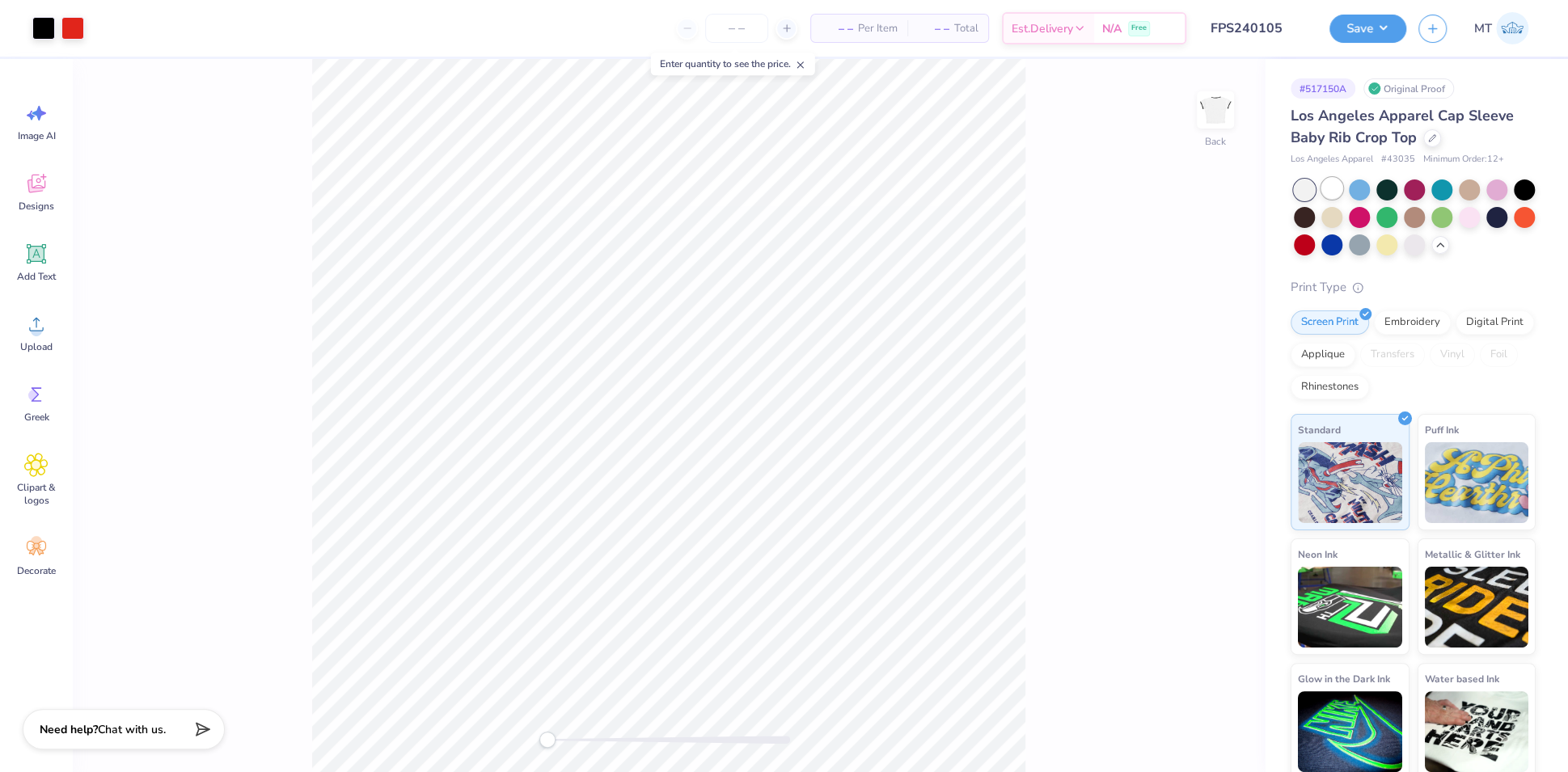
click at [1333, 190] on div at bounding box center [1332, 188] width 21 height 21
click at [45, 27] on div at bounding box center [43, 26] width 22 height 22
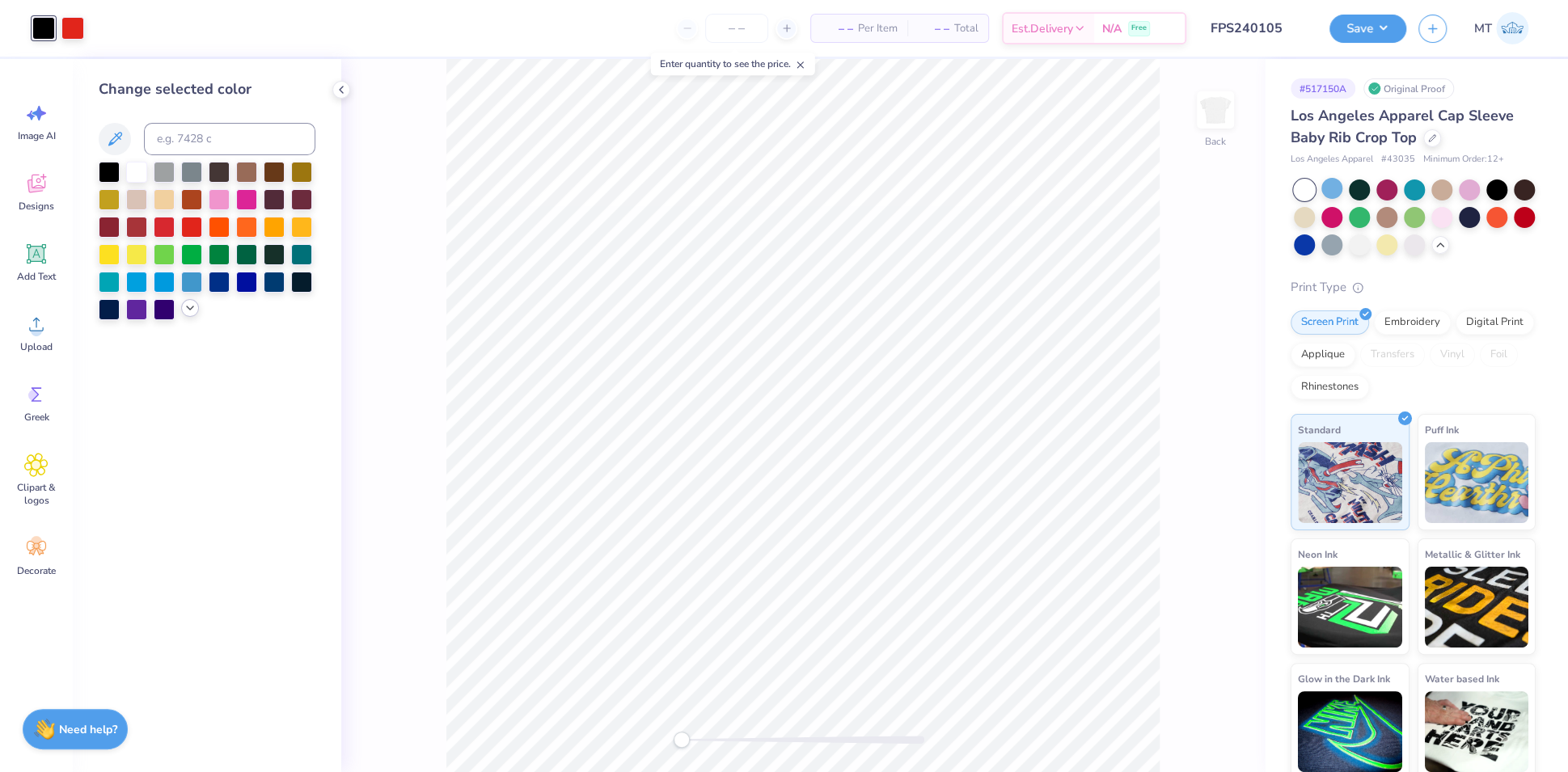
click at [184, 306] on icon at bounding box center [190, 308] width 13 height 13
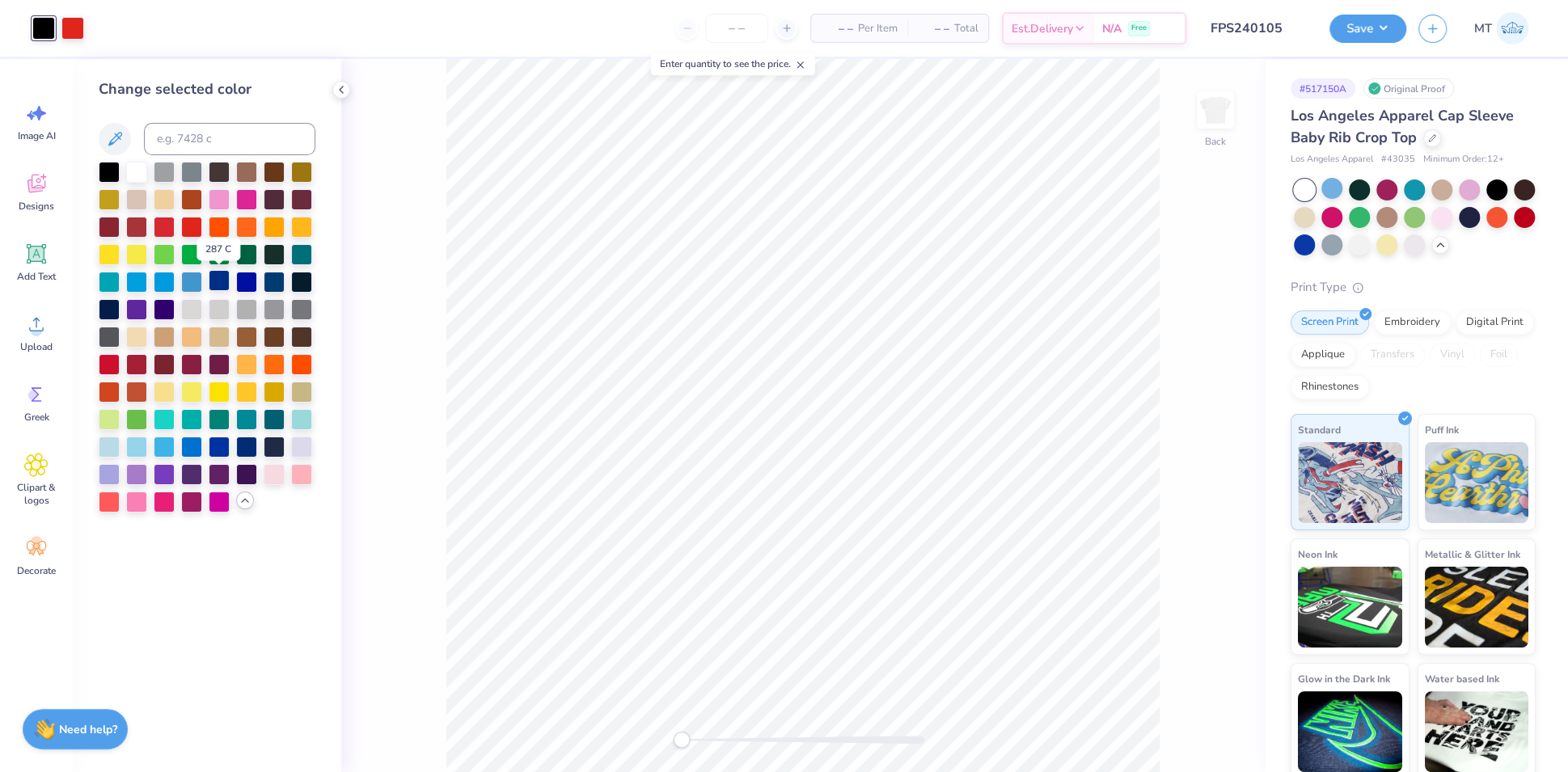
click at [215, 285] on div at bounding box center [219, 281] width 21 height 21
click at [269, 281] on div at bounding box center [275, 281] width 21 height 21
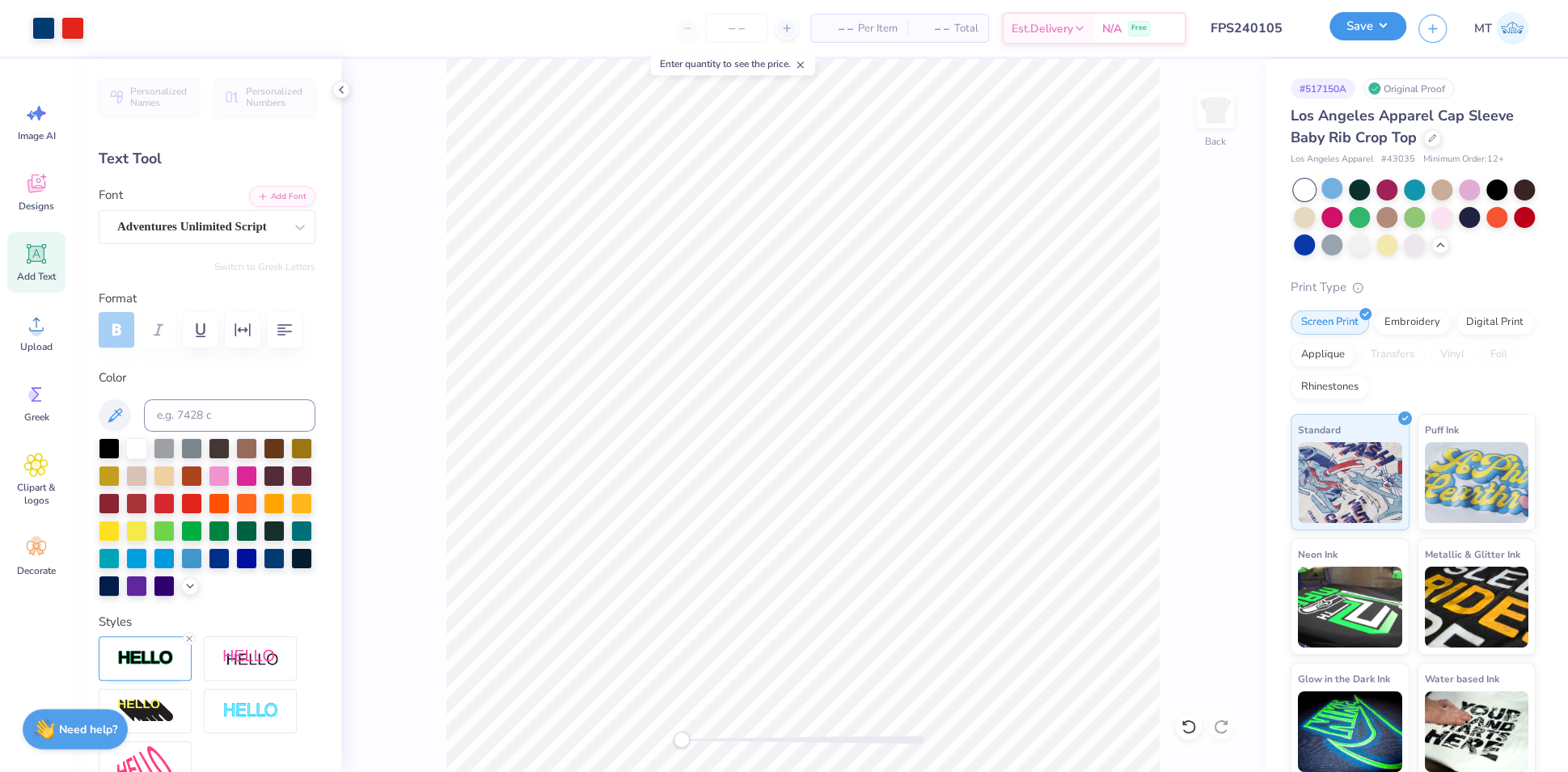
click at [1377, 26] on button "Save" at bounding box center [1367, 27] width 77 height 29
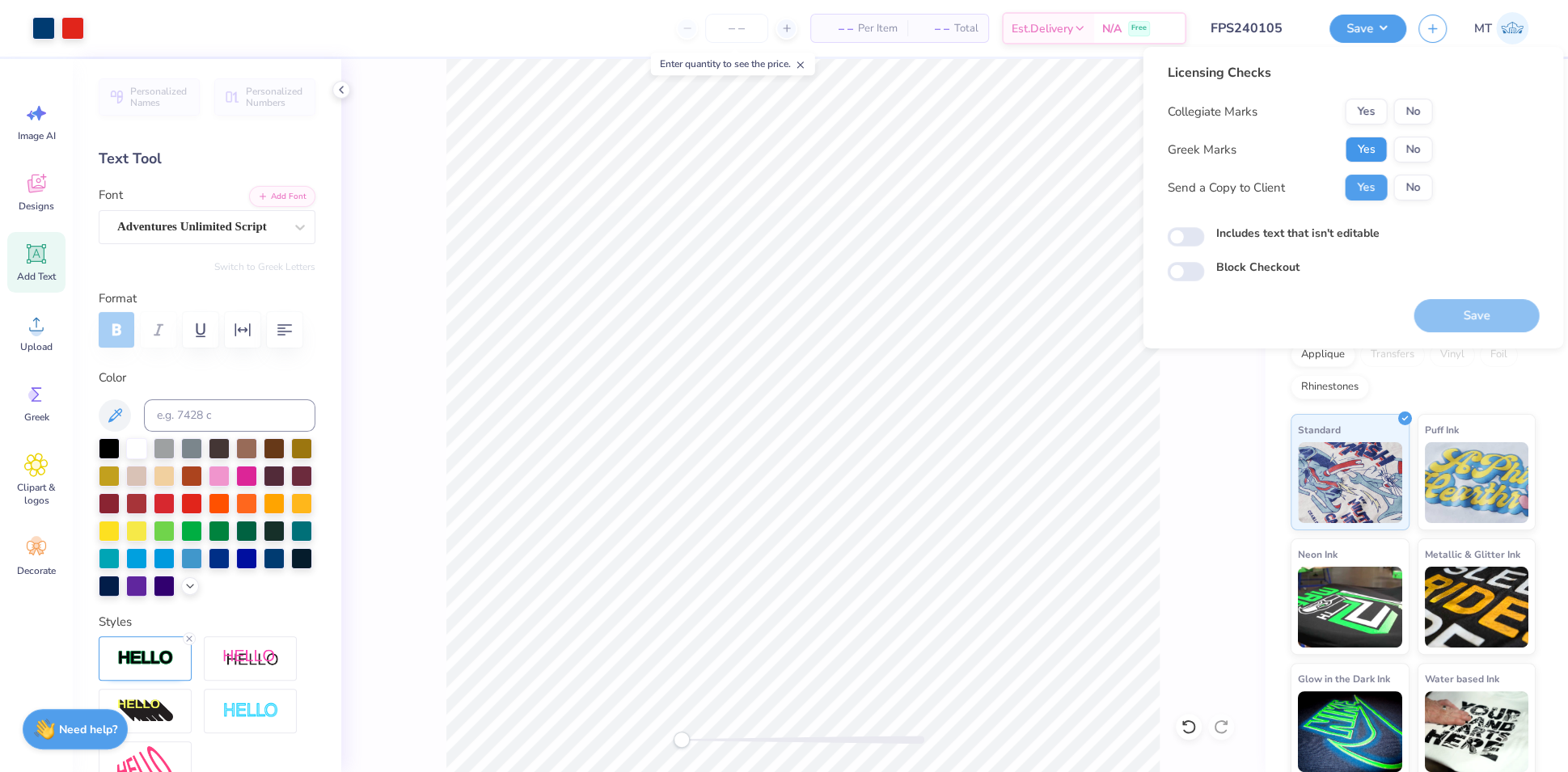
click at [1372, 143] on button "Yes" at bounding box center [1366, 149] width 42 height 26
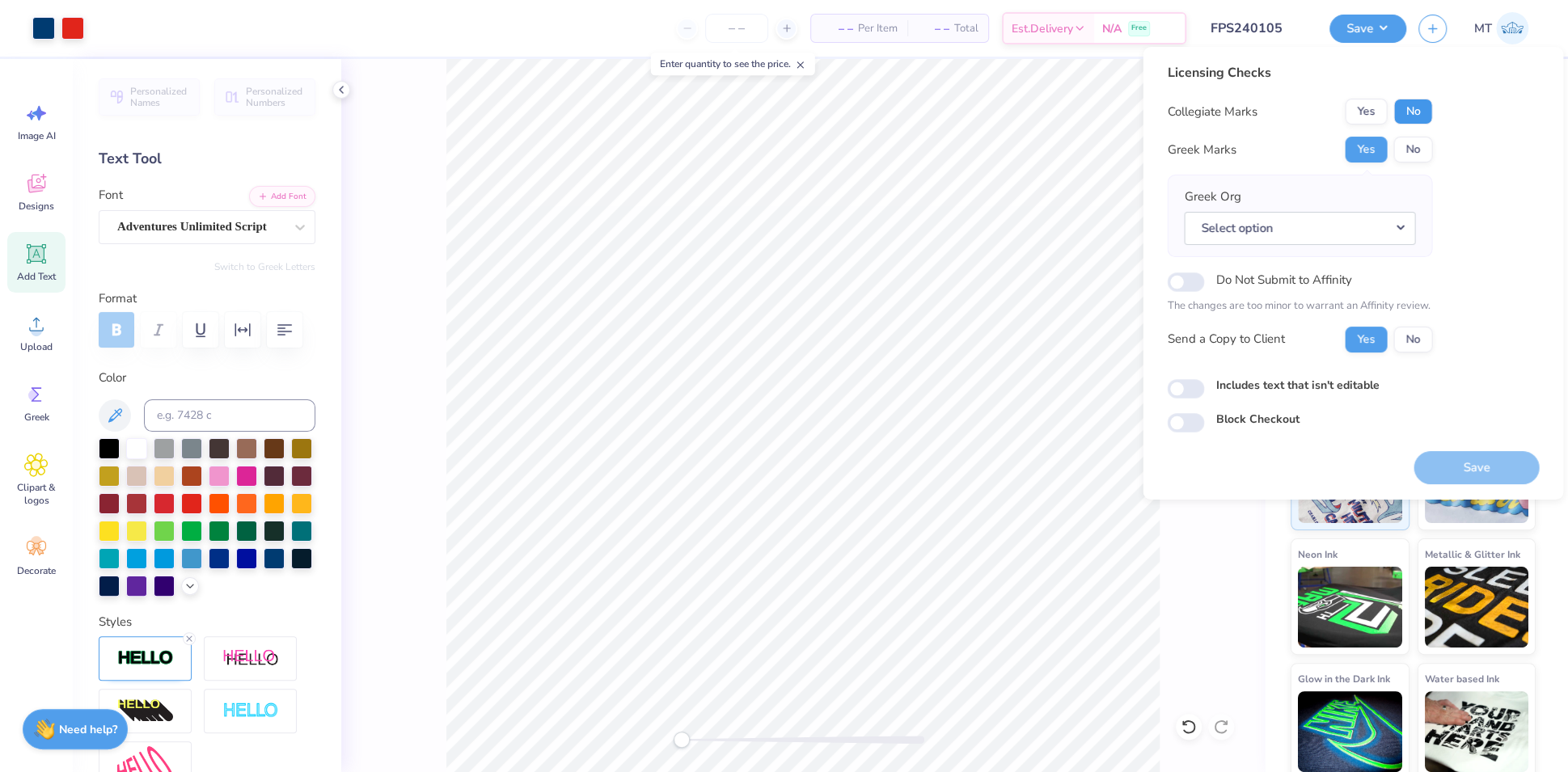
click at [1406, 108] on button "No" at bounding box center [1413, 111] width 39 height 26
click at [1383, 234] on button "Select option" at bounding box center [1299, 228] width 231 height 33
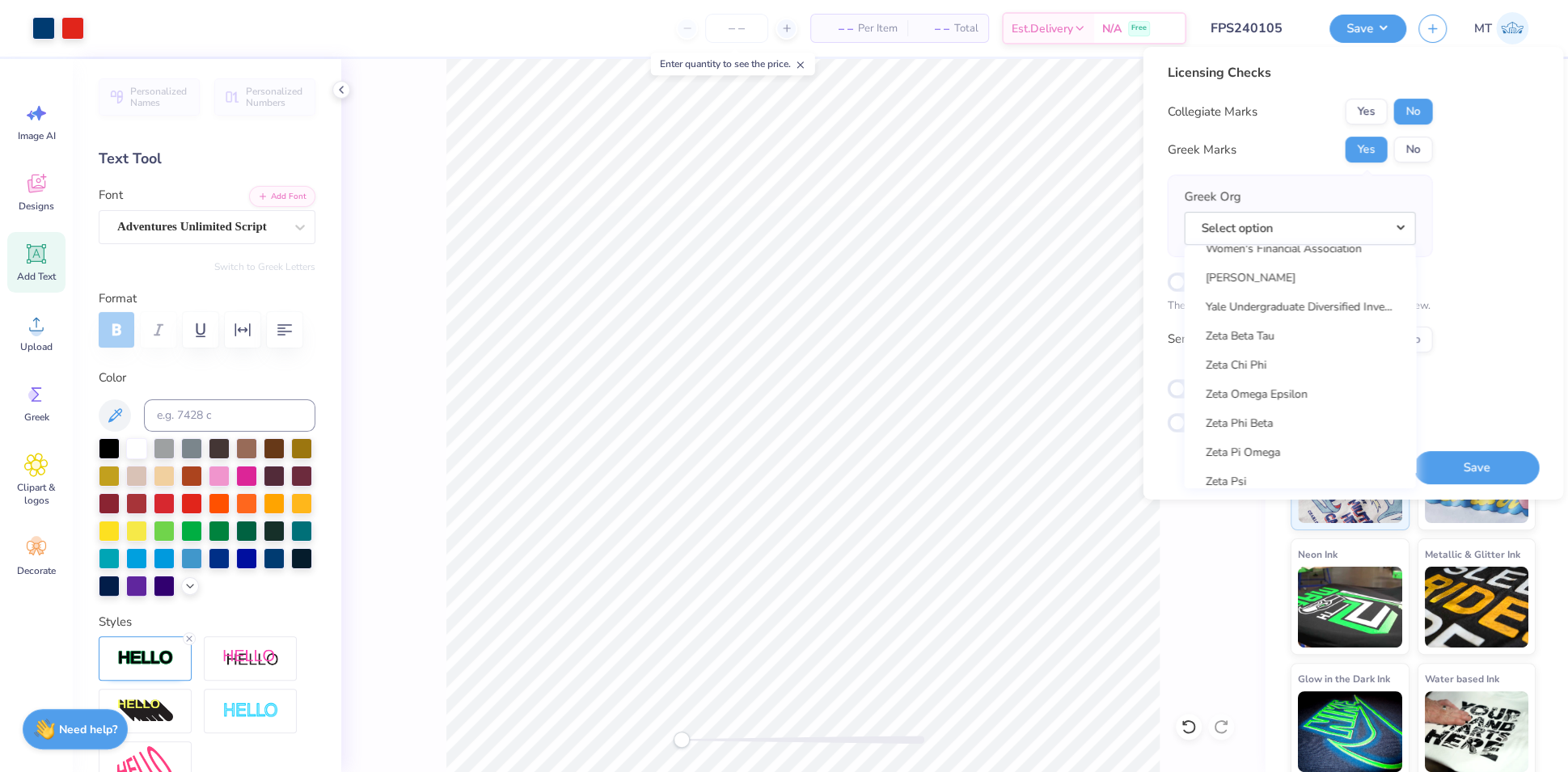
scroll to position [12685, 0]
click at [1320, 360] on link "Zeta Tau Alpha" at bounding box center [1300, 353] width 219 height 27
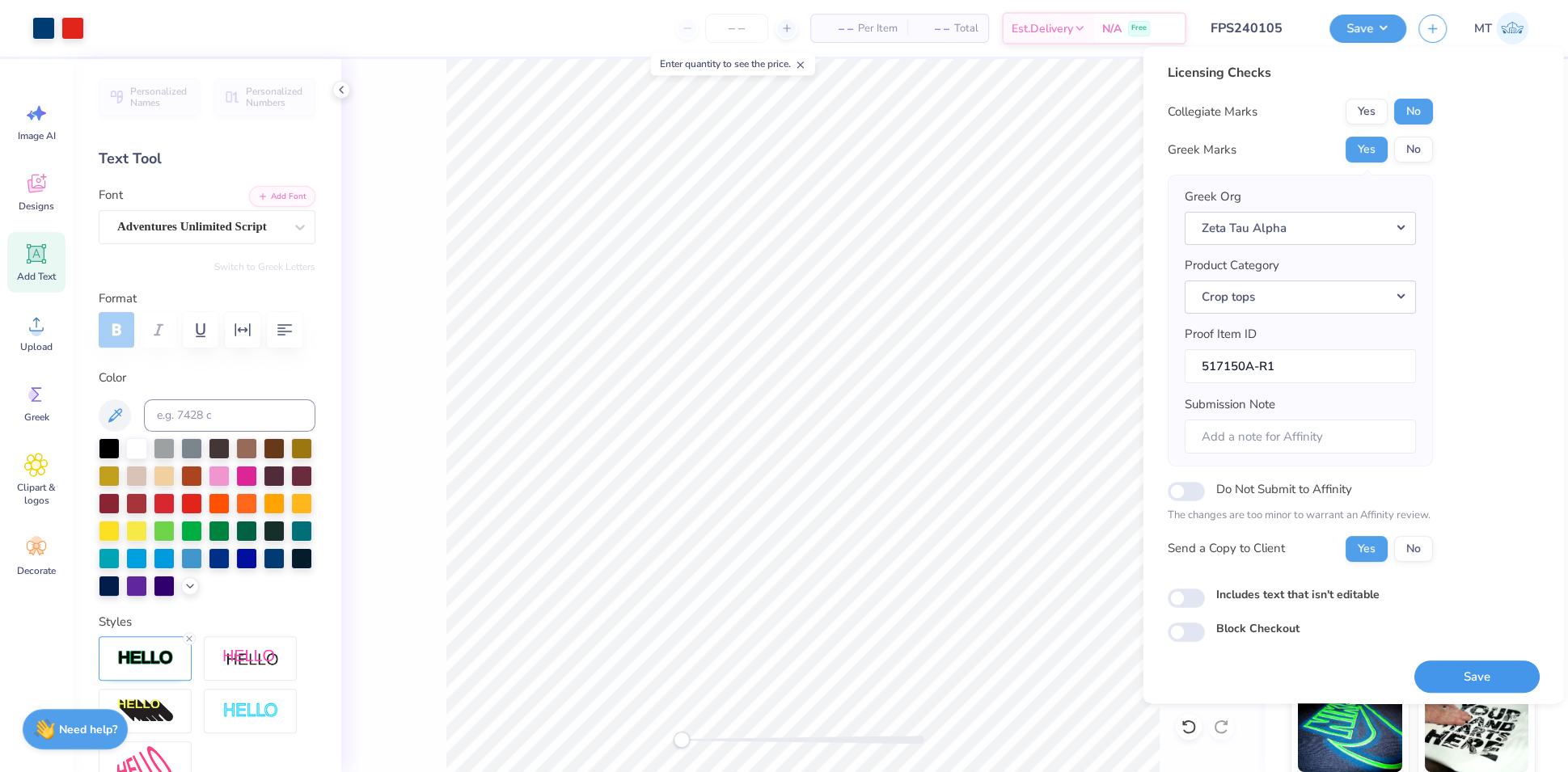
click at [1473, 668] on button "Save" at bounding box center [1476, 677] width 126 height 33
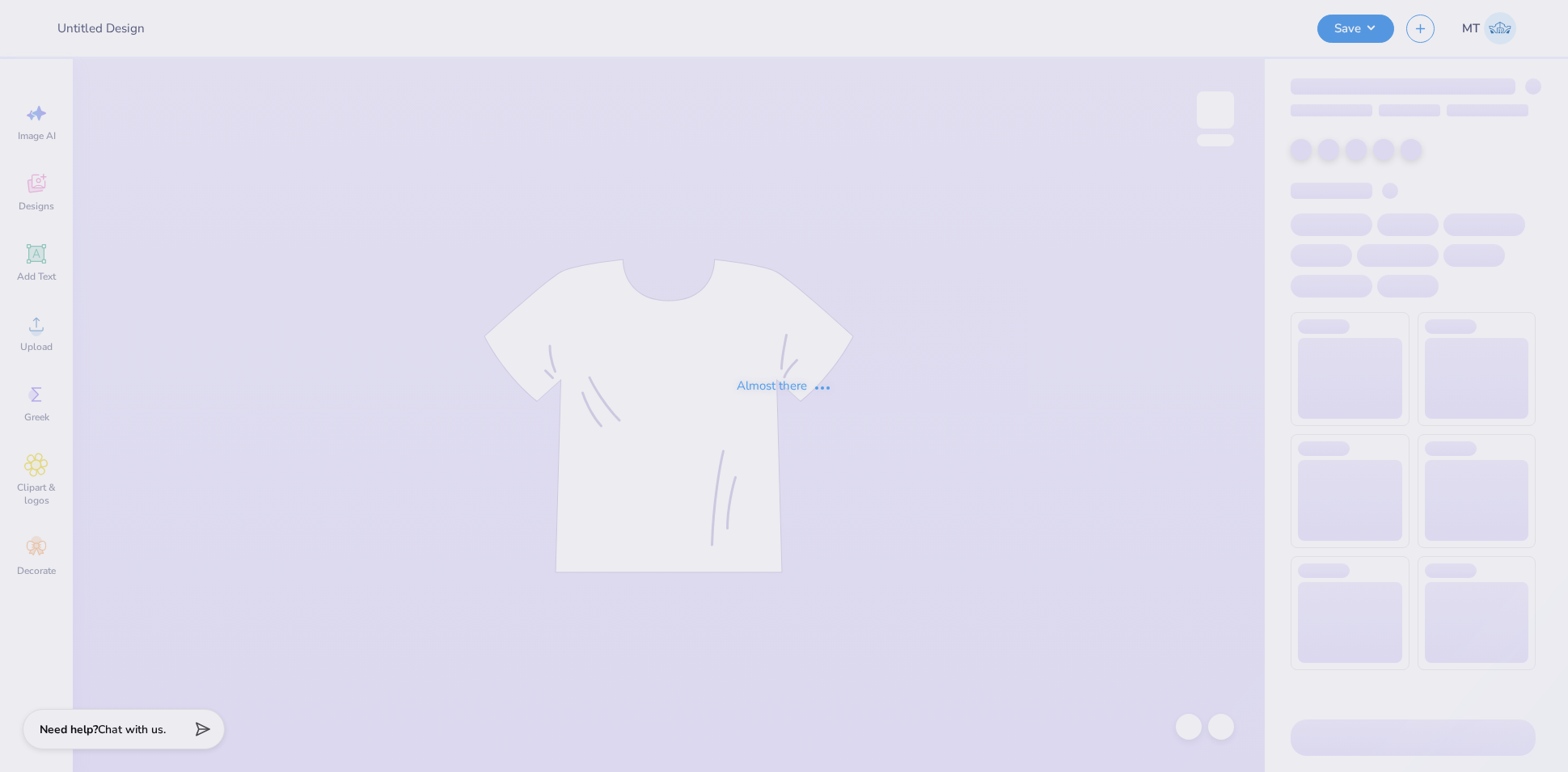
type input "FPS240106"
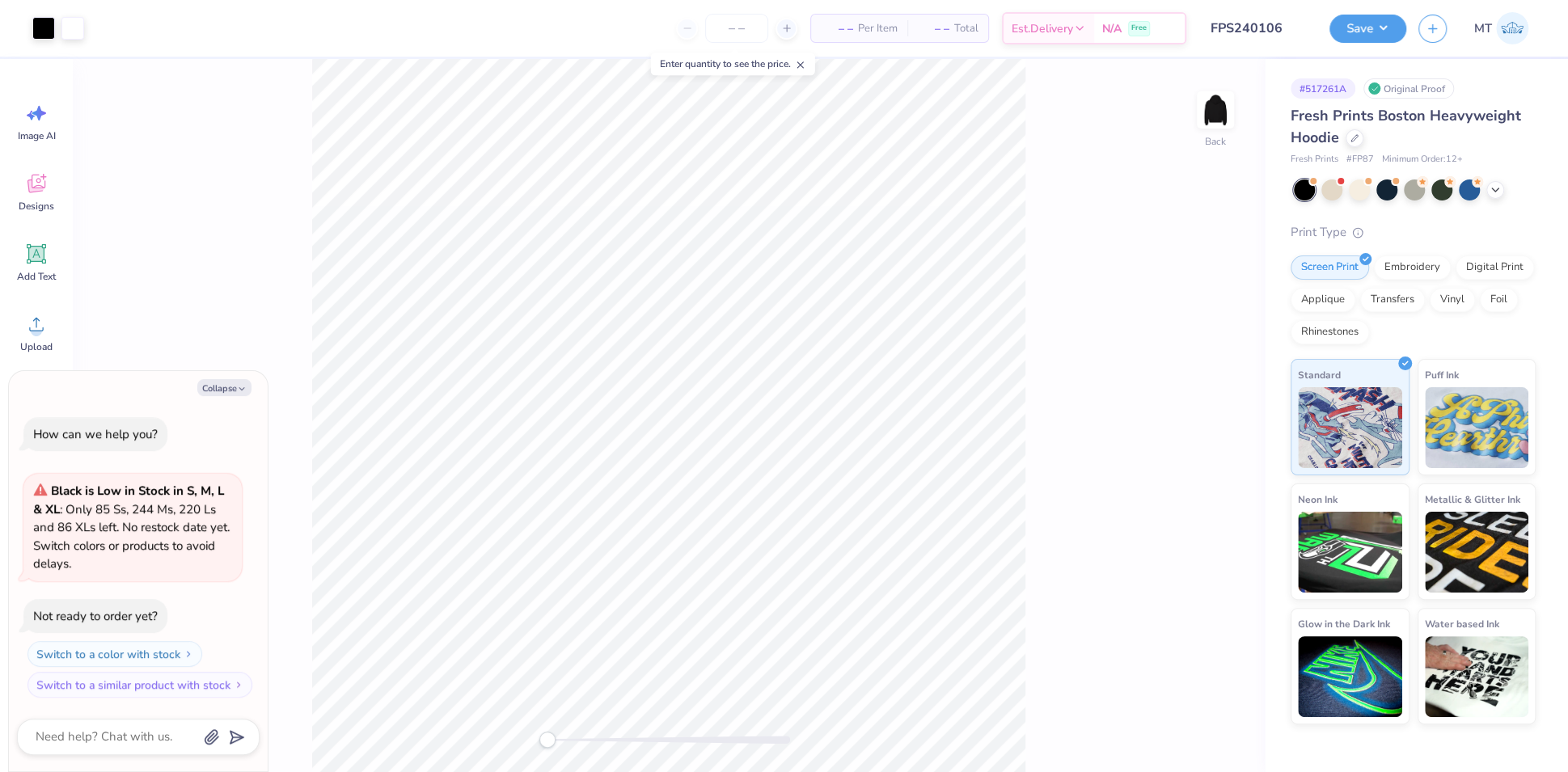
click at [620, 740] on div at bounding box center [669, 739] width 243 height 8
drag, startPoint x: 620, startPoint y: 740, endPoint x: 578, endPoint y: 741, distance: 42.0
click at [576, 742] on div "Accessibility label" at bounding box center [575, 739] width 16 height 16
type textarea "x"
click at [1344, 134] on div "Fresh Prints Boston Heavyweight Hoodie" at bounding box center [1413, 127] width 245 height 44
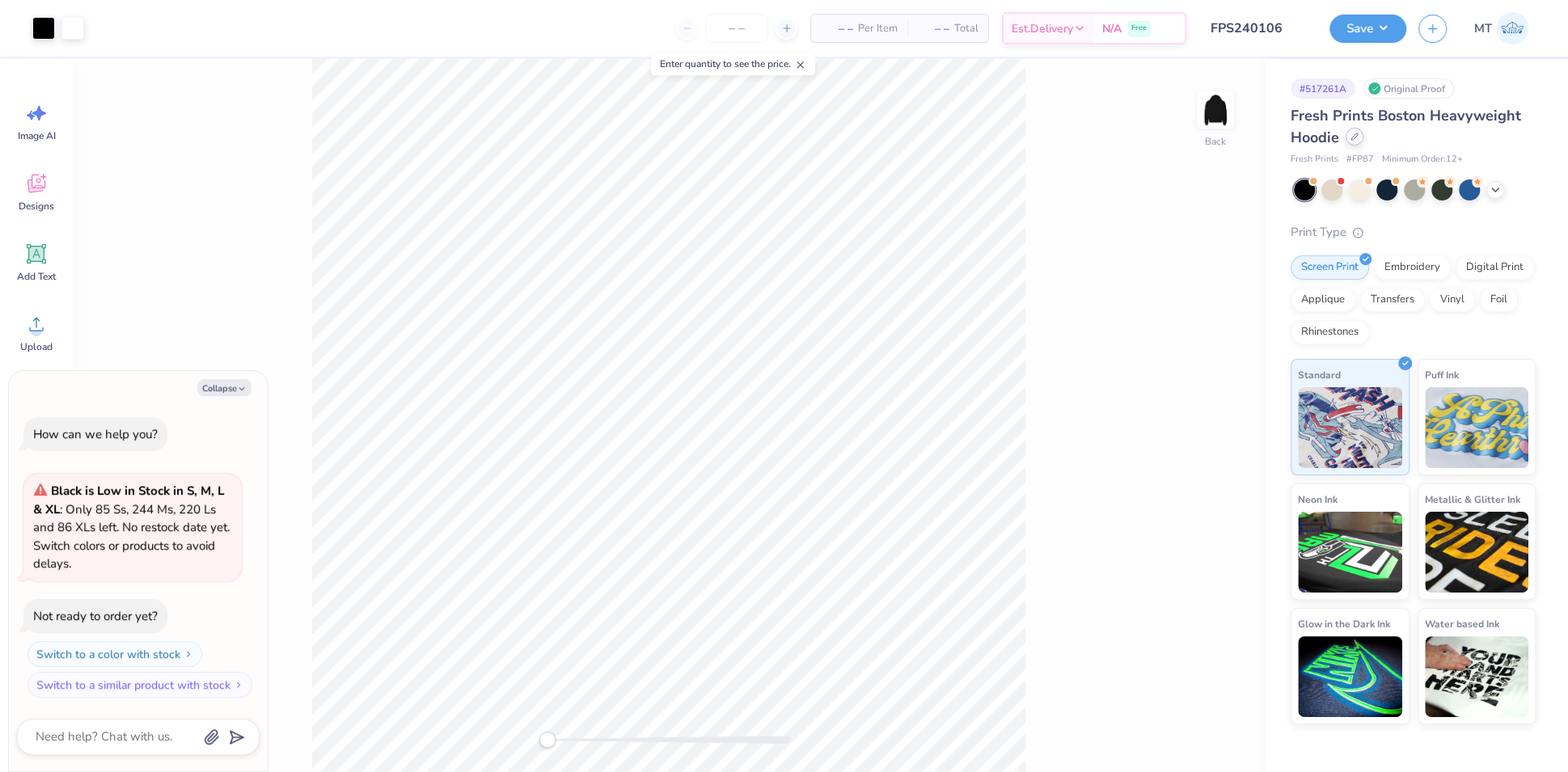
click at [1350, 138] on icon at bounding box center [1354, 136] width 8 height 8
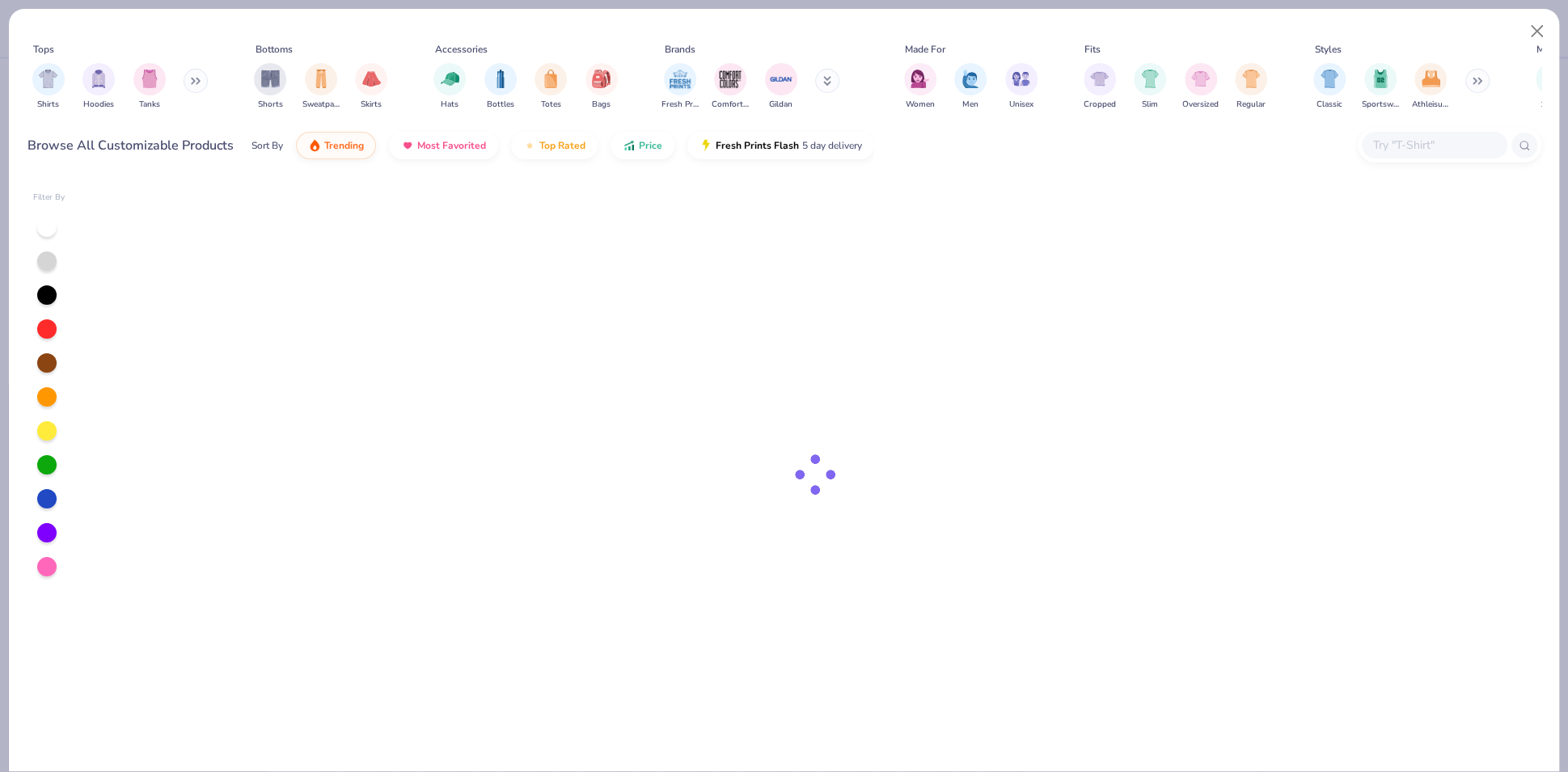
type textarea "x"
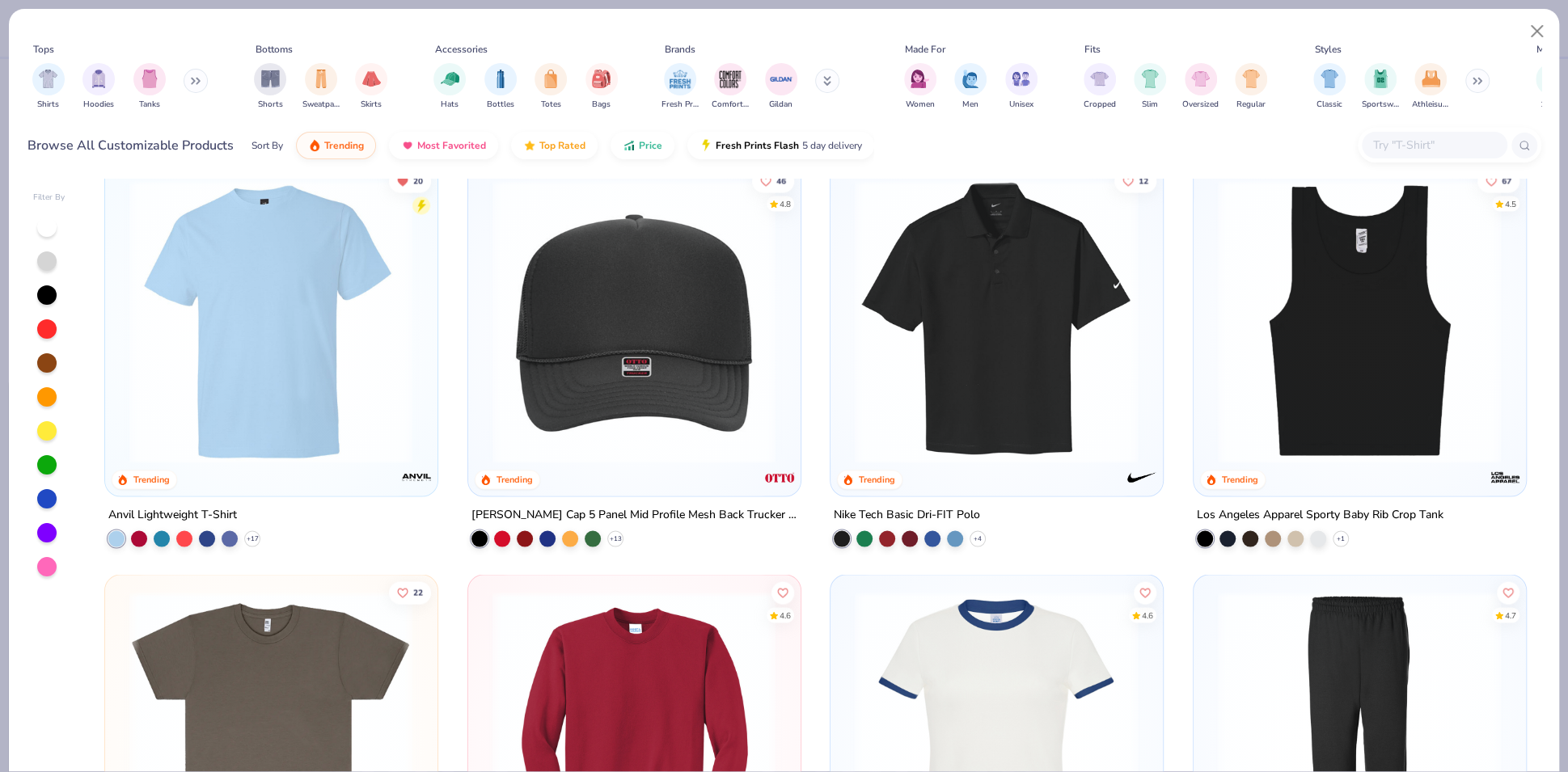
scroll to position [7479, 0]
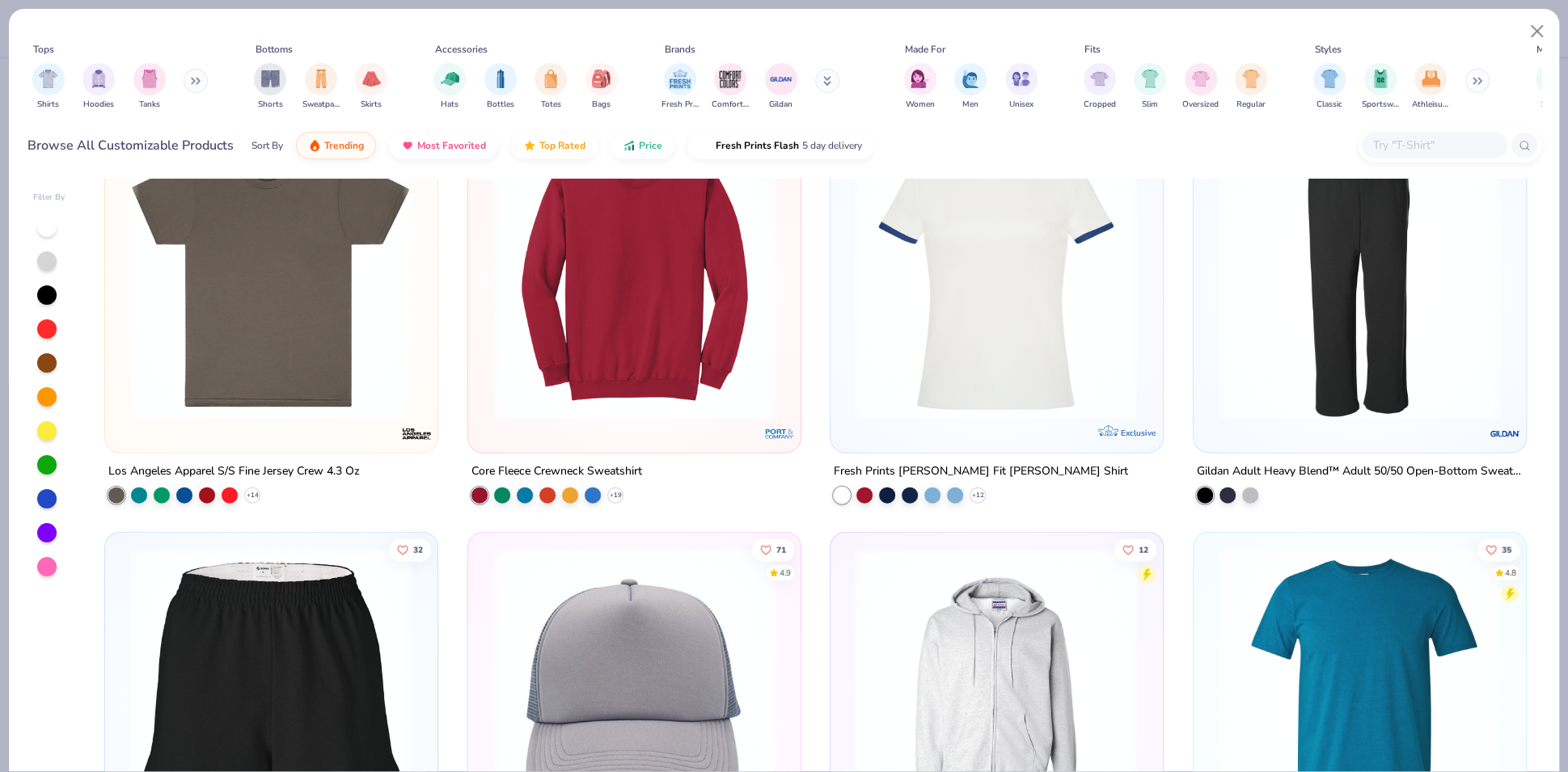
click at [1406, 136] on input "text" at bounding box center [1434, 144] width 125 height 19
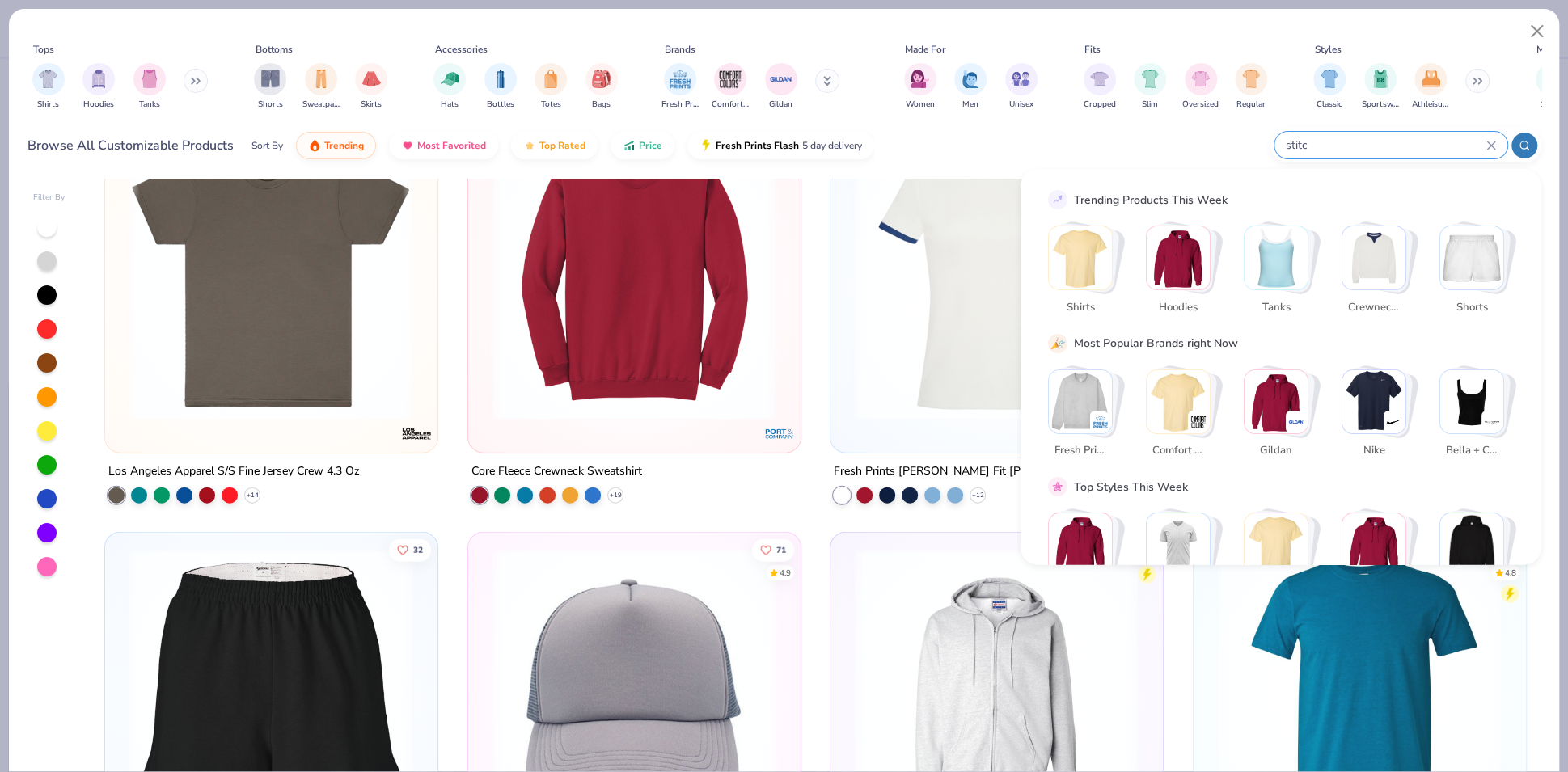
type input "stitch"
click at [683, 83] on img "filter for Fresh Prints" at bounding box center [680, 77] width 24 height 24
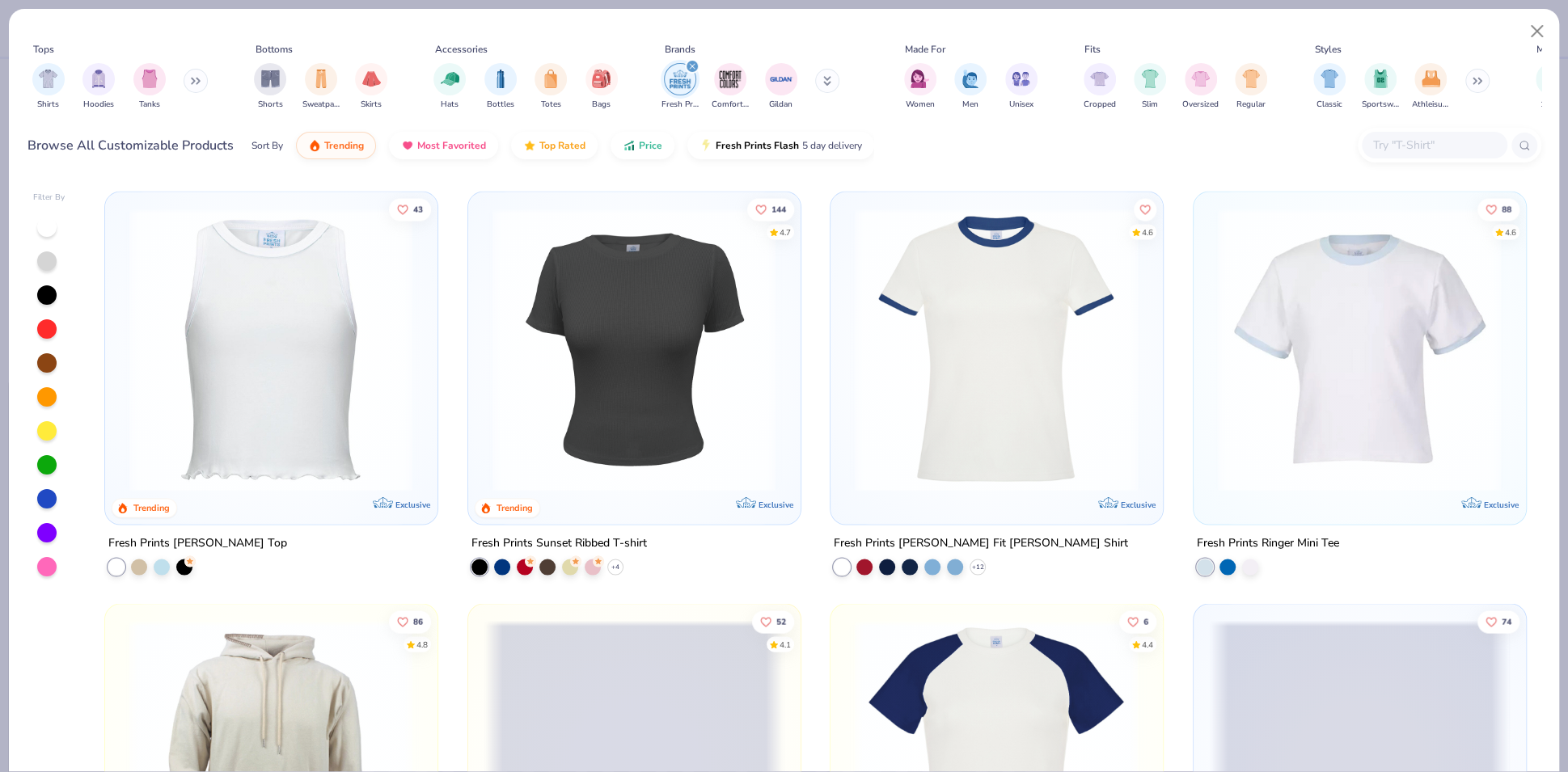
scroll to position [2819, 0]
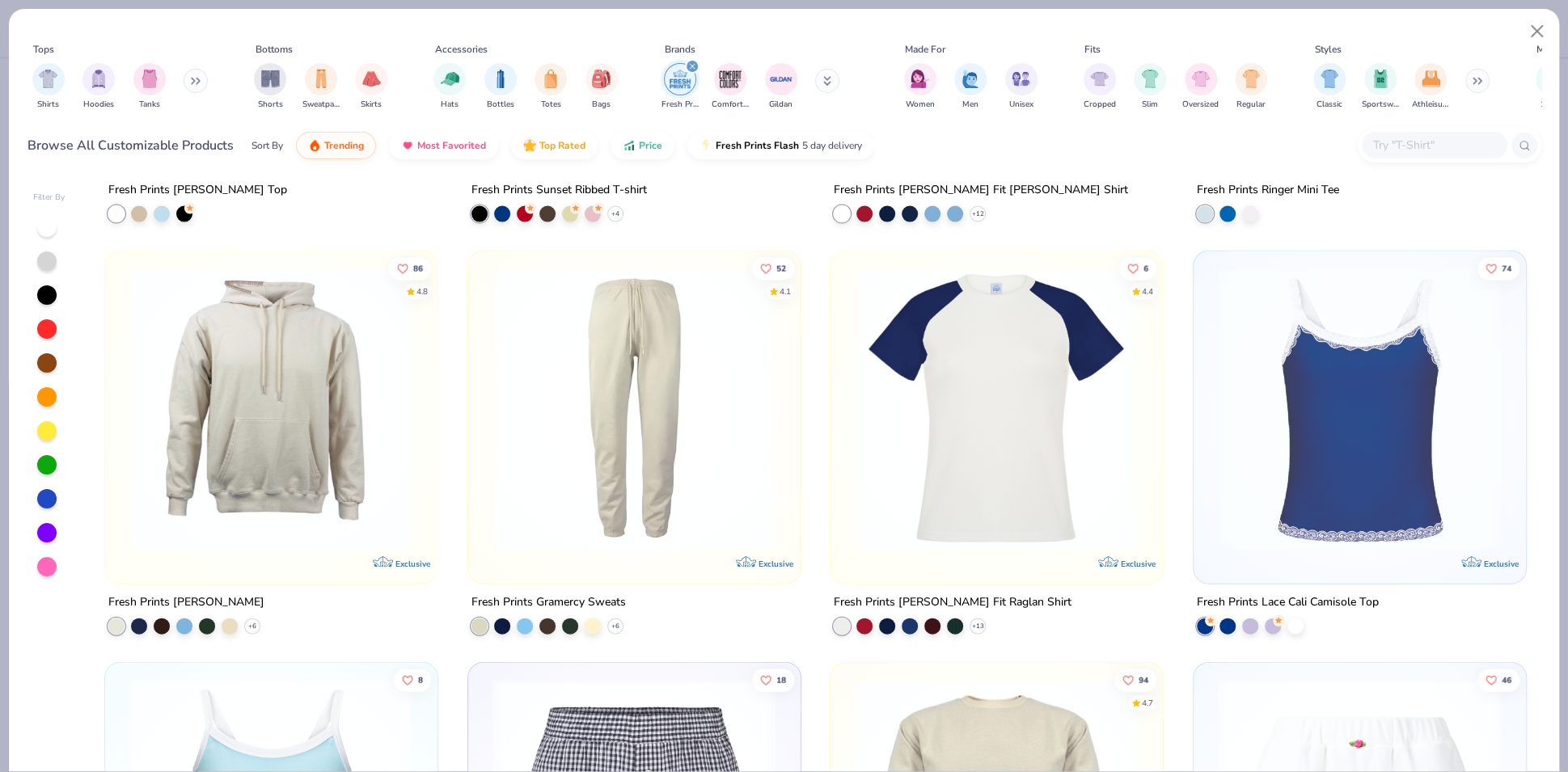
click at [227, 386] on img at bounding box center [270, 408] width 299 height 283
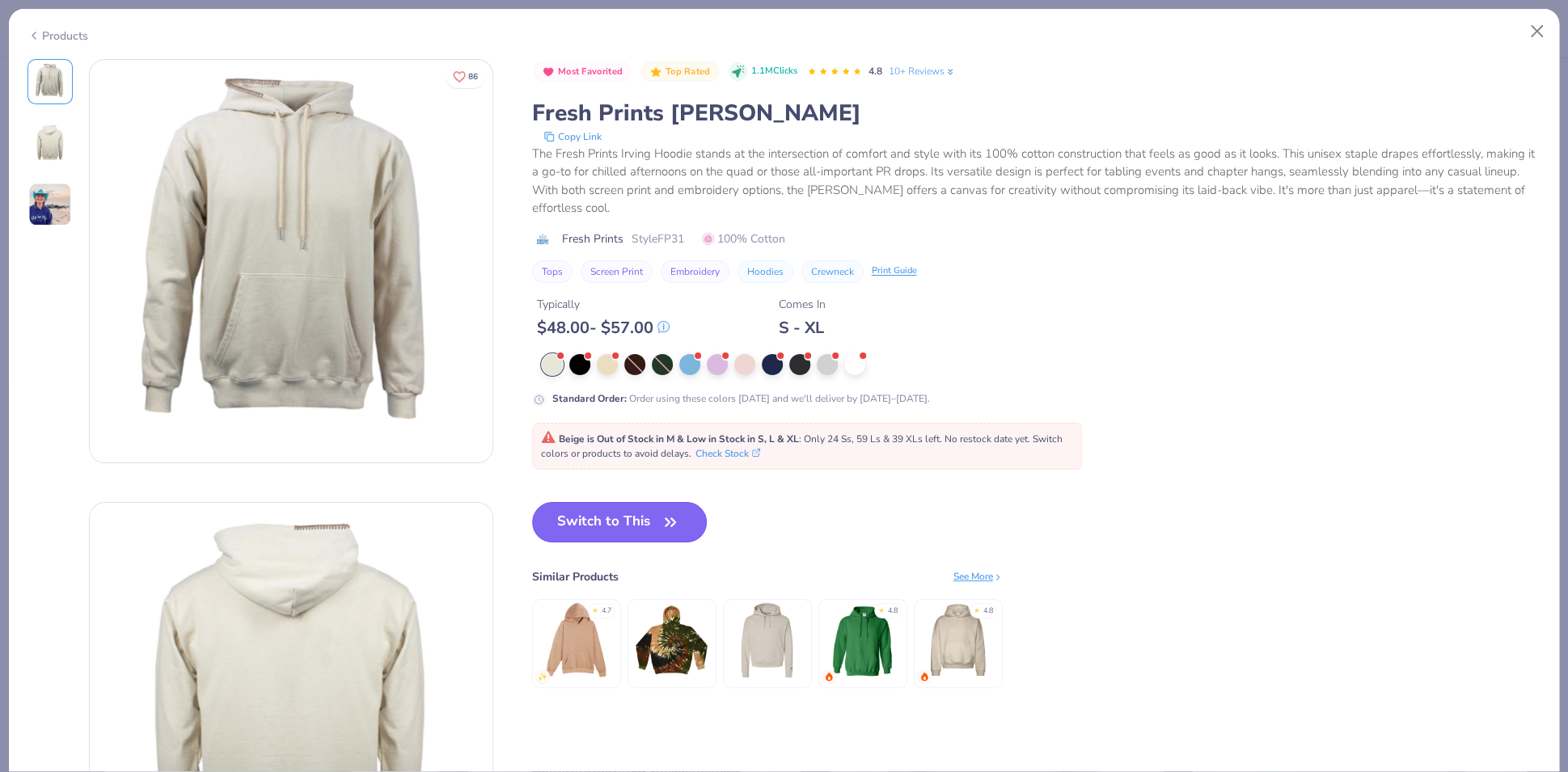
click at [645, 525] on button "Switch to This" at bounding box center [620, 522] width 176 height 40
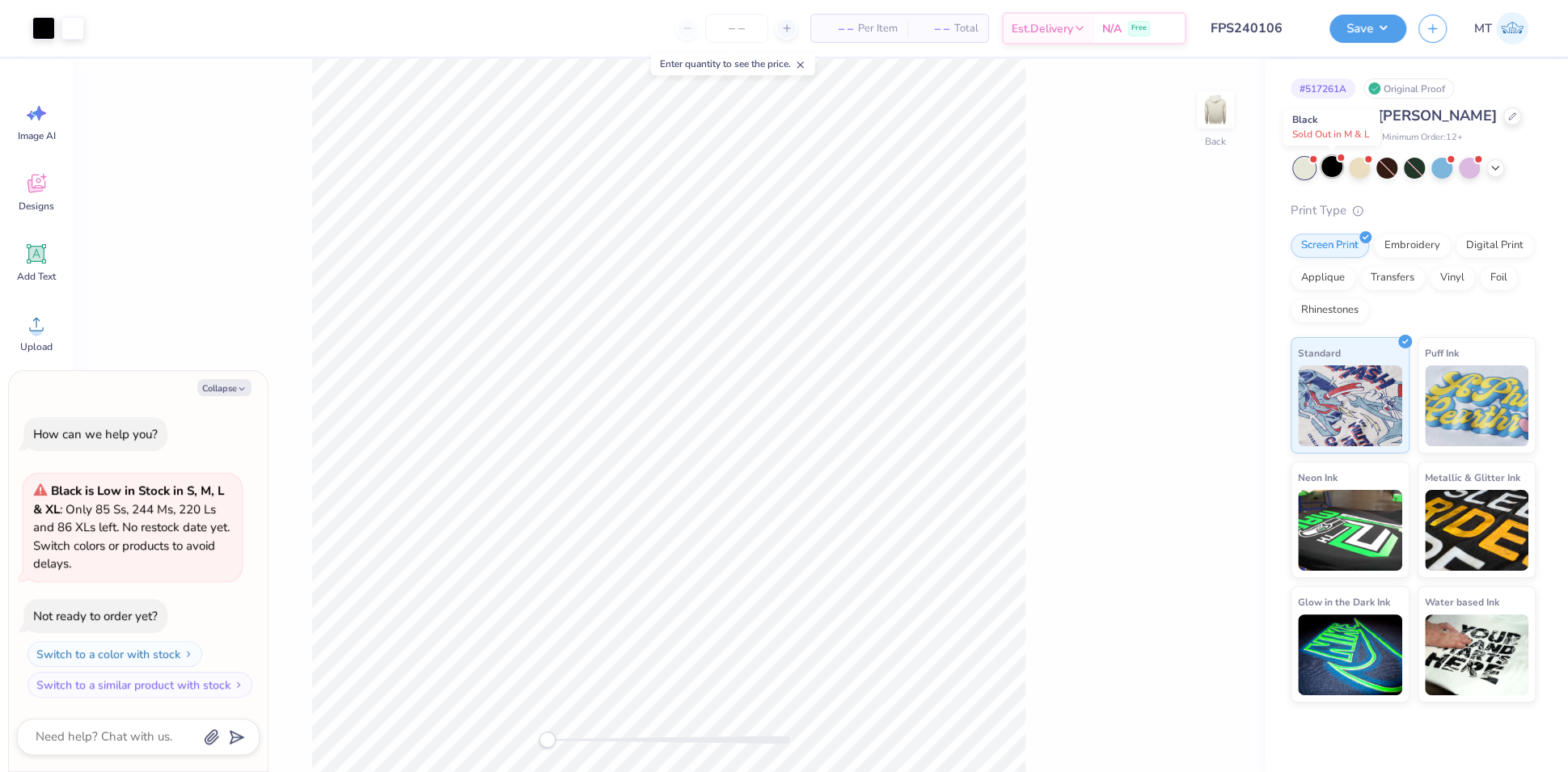
click at [1337, 171] on div at bounding box center [1332, 167] width 21 height 21
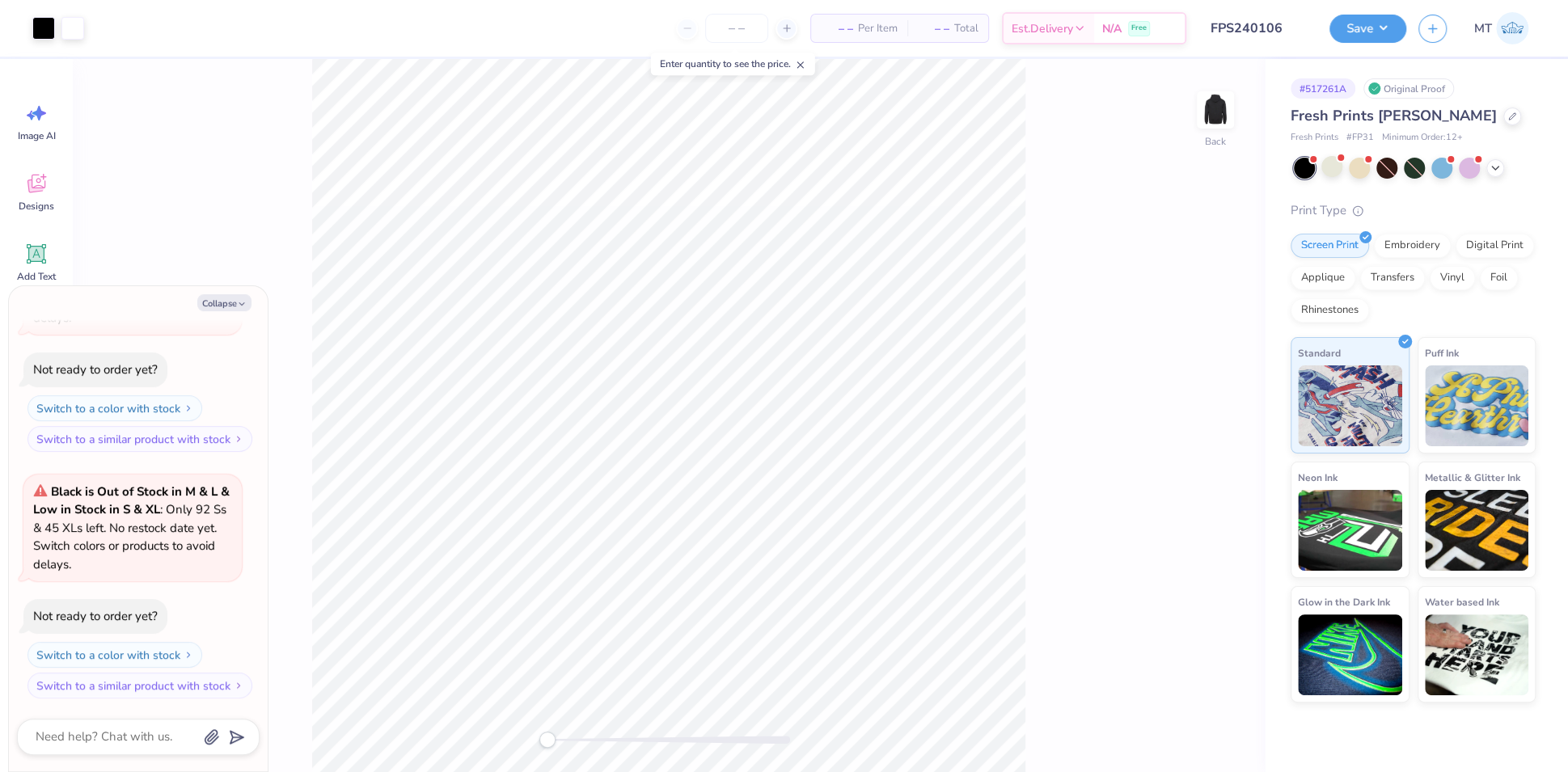
type textarea "x"
click at [1194, 411] on input "4.84" at bounding box center [1204, 412] width 58 height 22
type input "3"
type textarea "x"
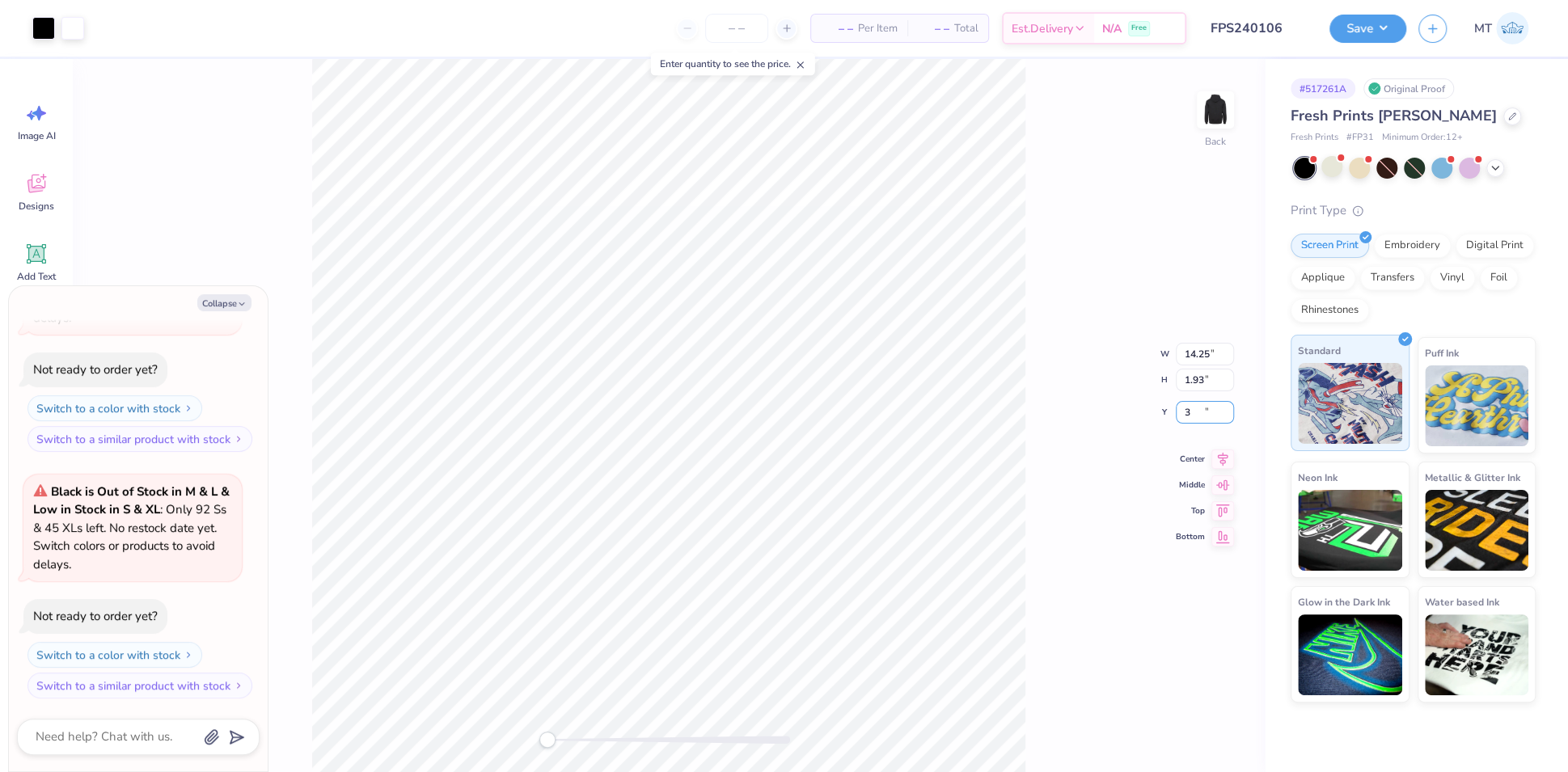
type input "3.00"
click at [841, 621] on li "Ungroup" at bounding box center [830, 629] width 127 height 31
click at [1399, 15] on button "Save" at bounding box center [1367, 27] width 77 height 29
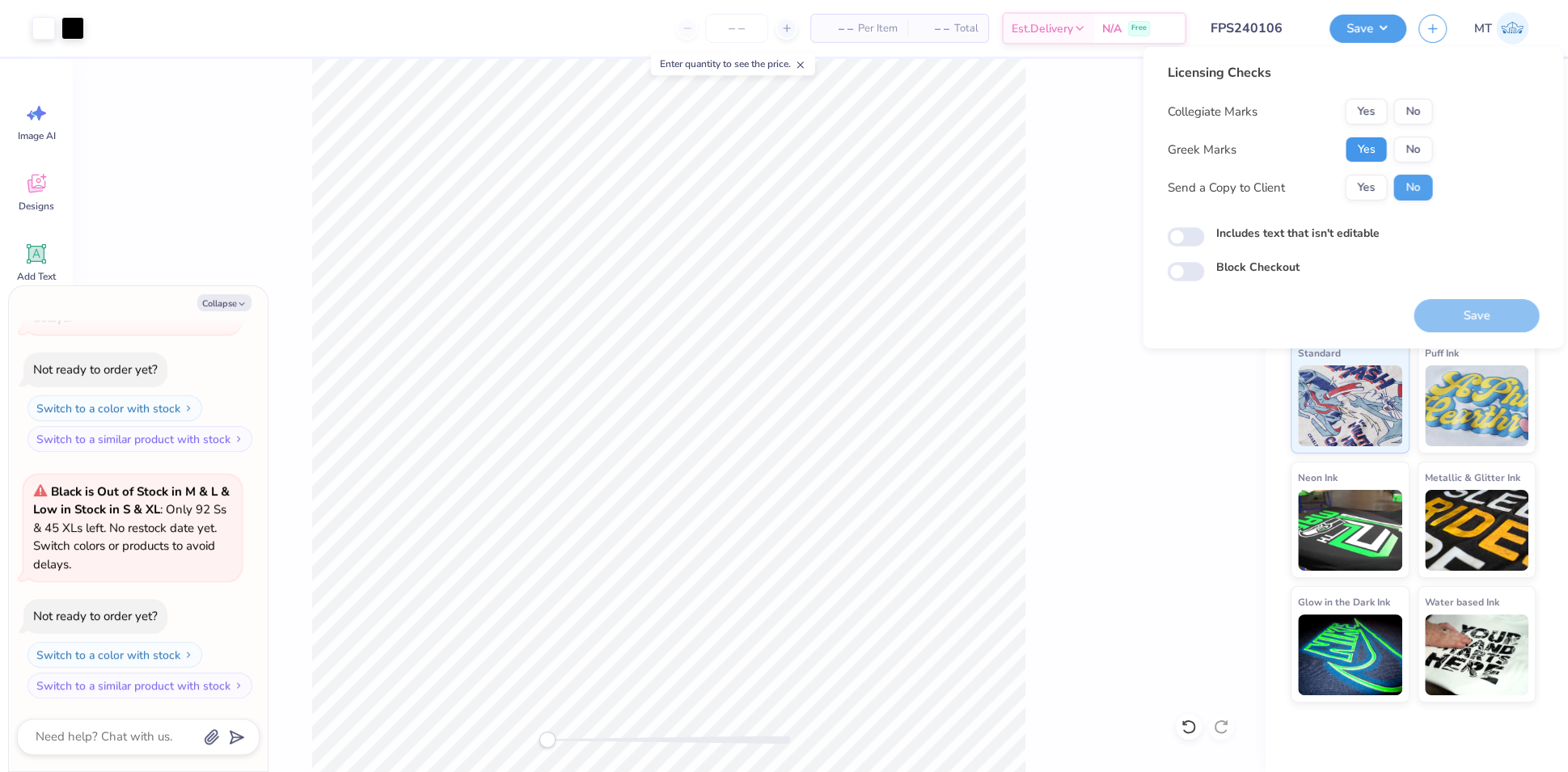
click at [1366, 150] on button "Yes" at bounding box center [1366, 149] width 42 height 26
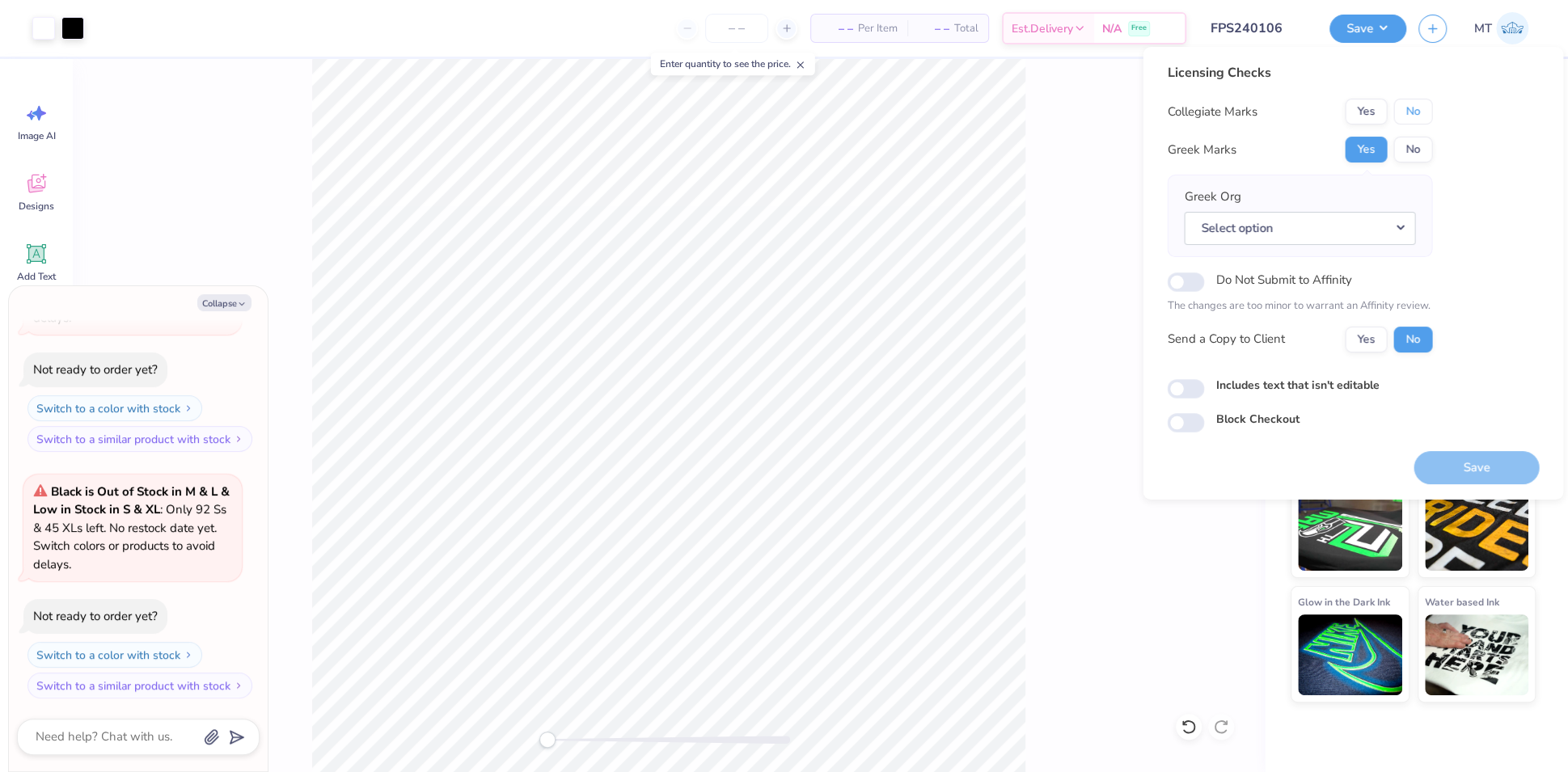
click at [1415, 99] on button "No" at bounding box center [1413, 111] width 39 height 26
click at [1404, 213] on button "Select option" at bounding box center [1299, 228] width 231 height 33
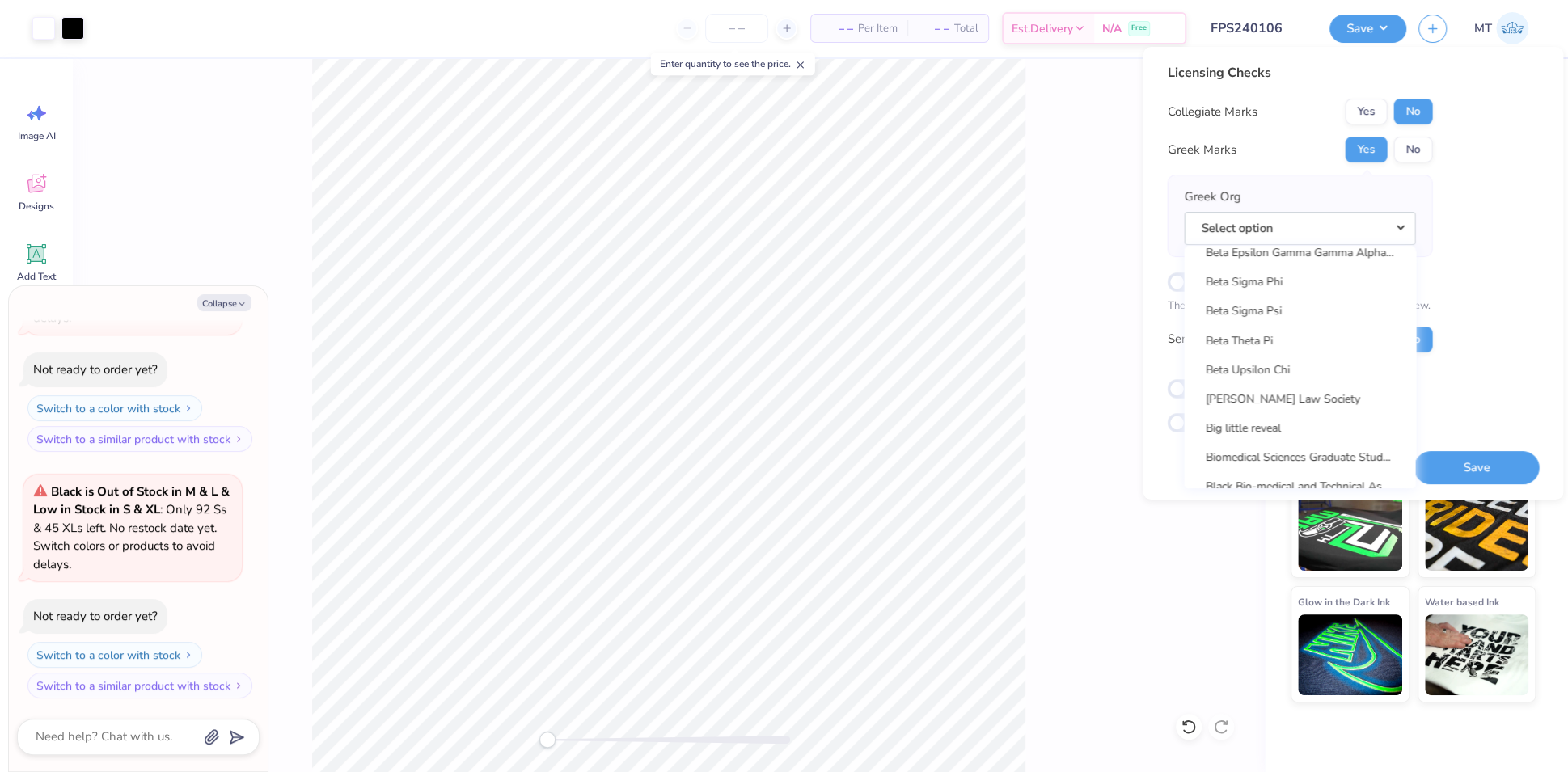
scroll to position [2252, 0]
click at [1281, 340] on link "Beta Theta Pi" at bounding box center [1300, 341] width 219 height 27
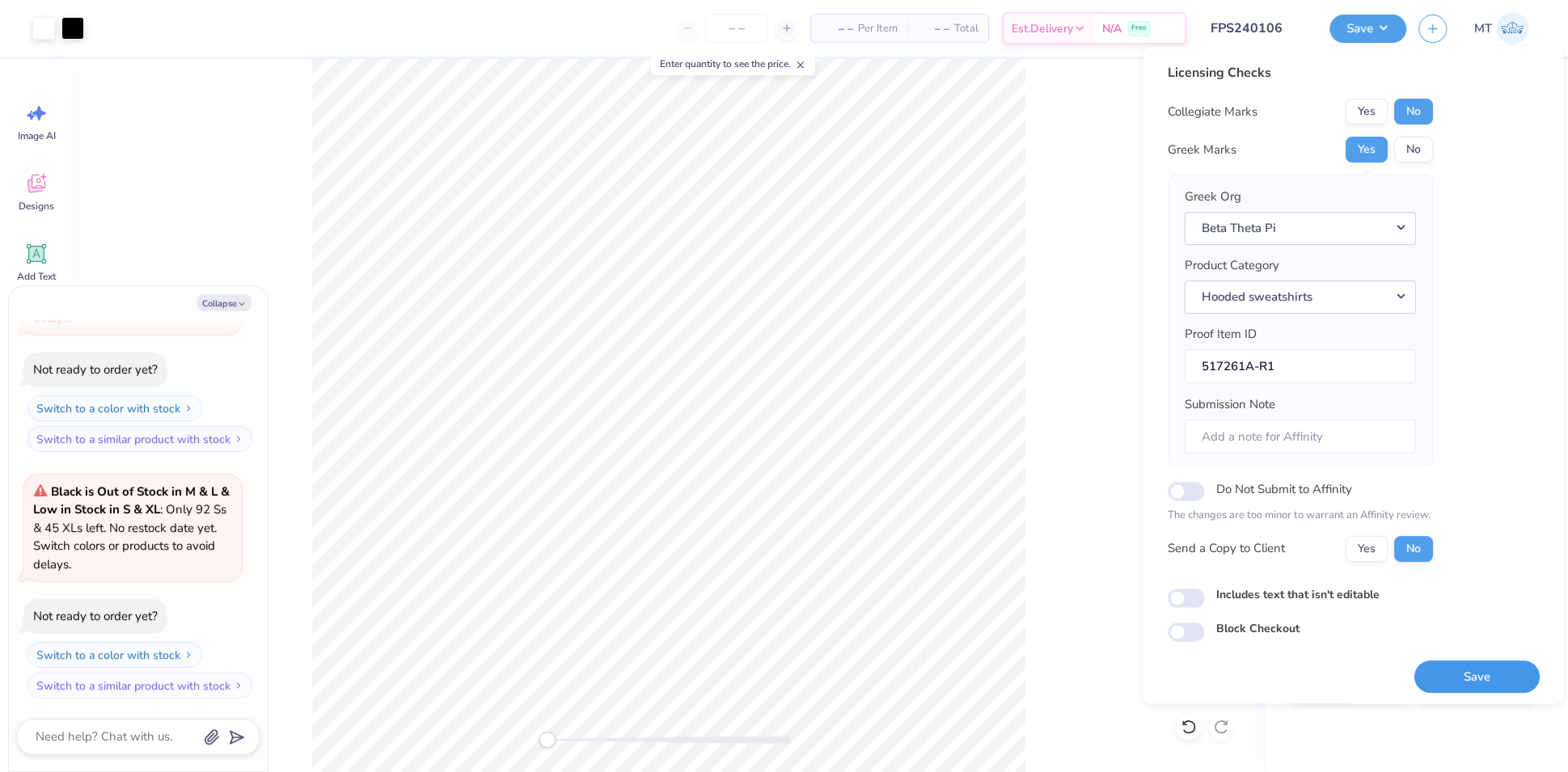
click at [1476, 666] on button "Save" at bounding box center [1476, 677] width 126 height 33
type textarea "x"
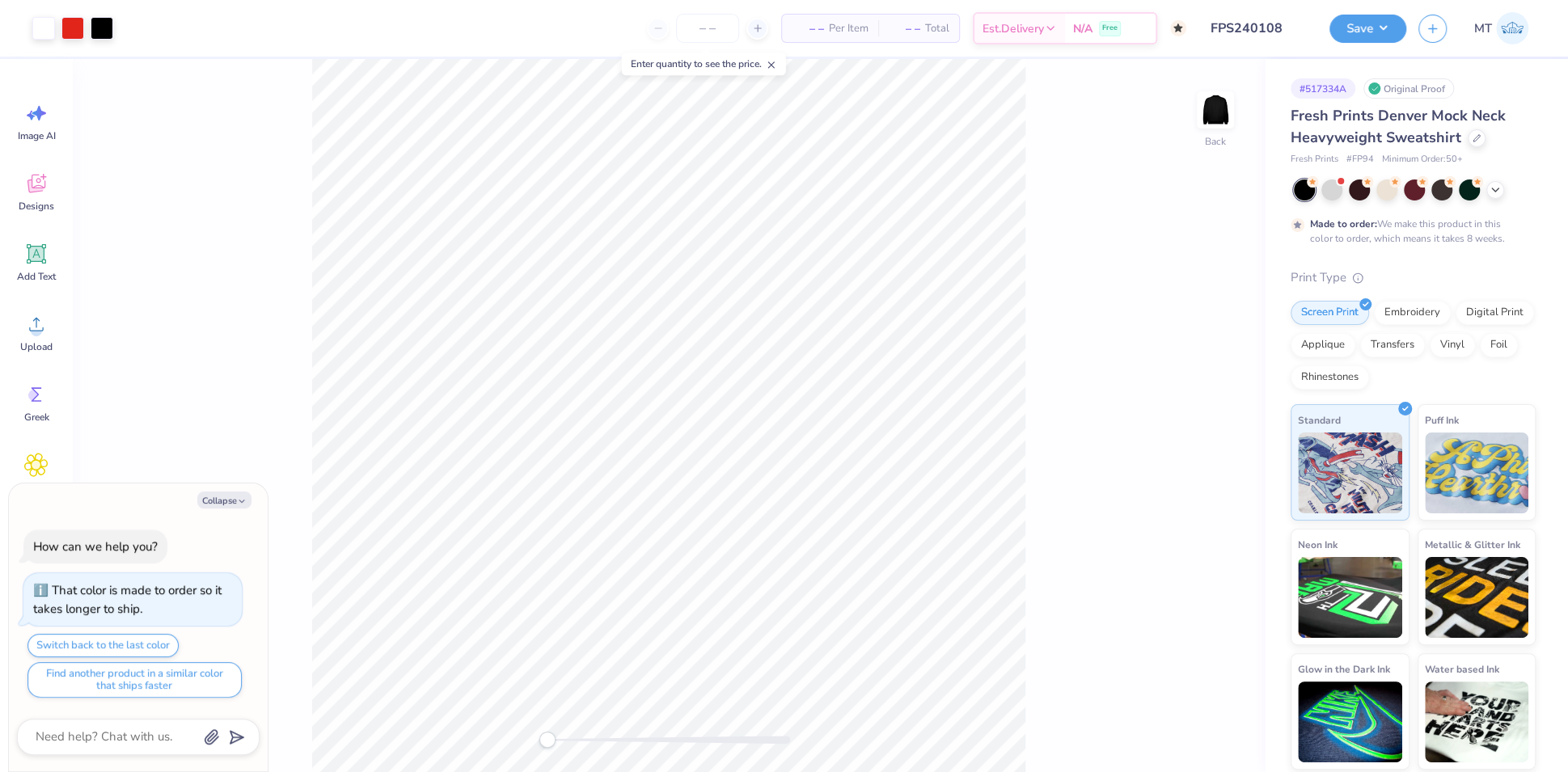
type textarea "x"
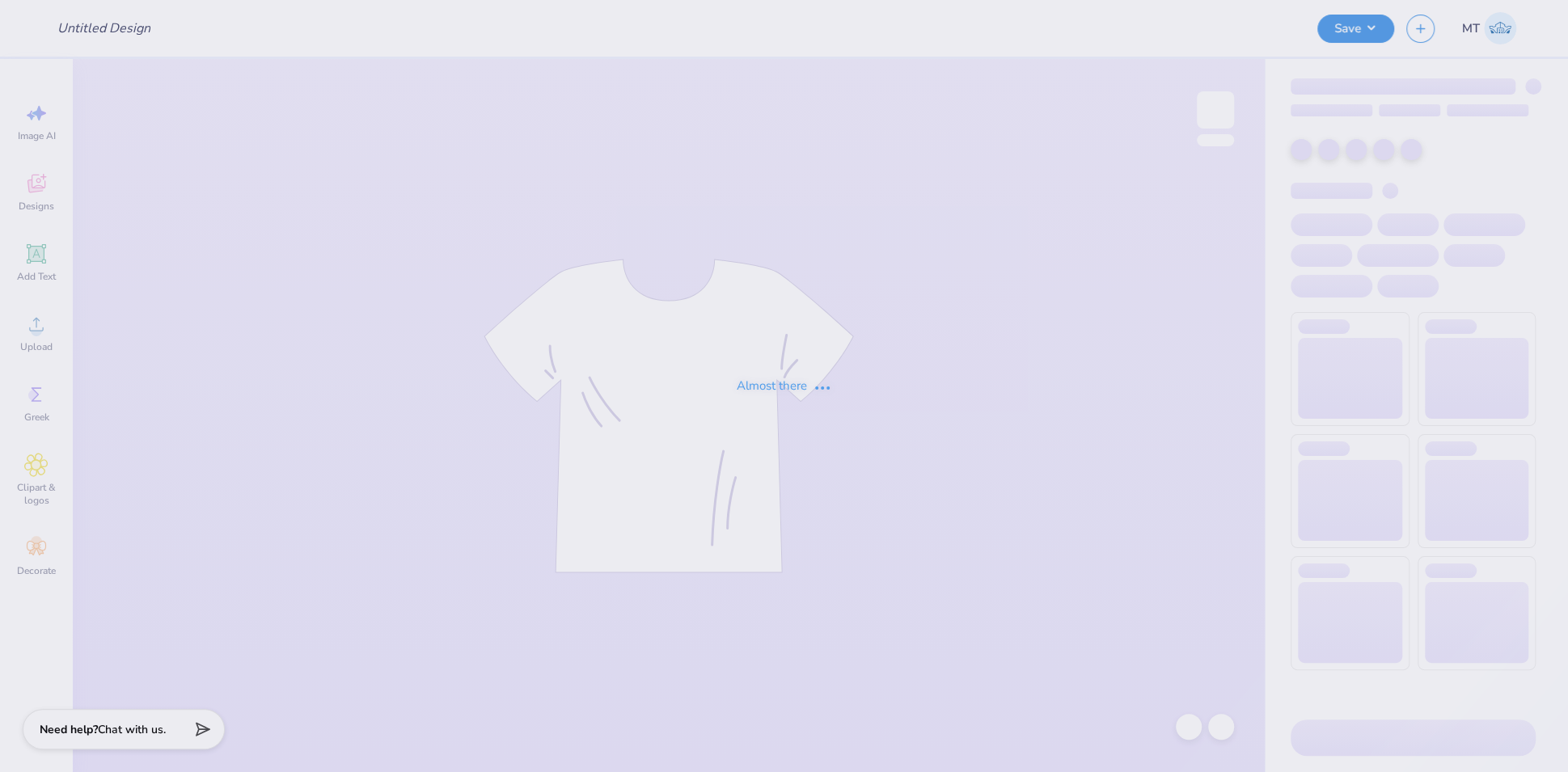
type input "FPS240109"
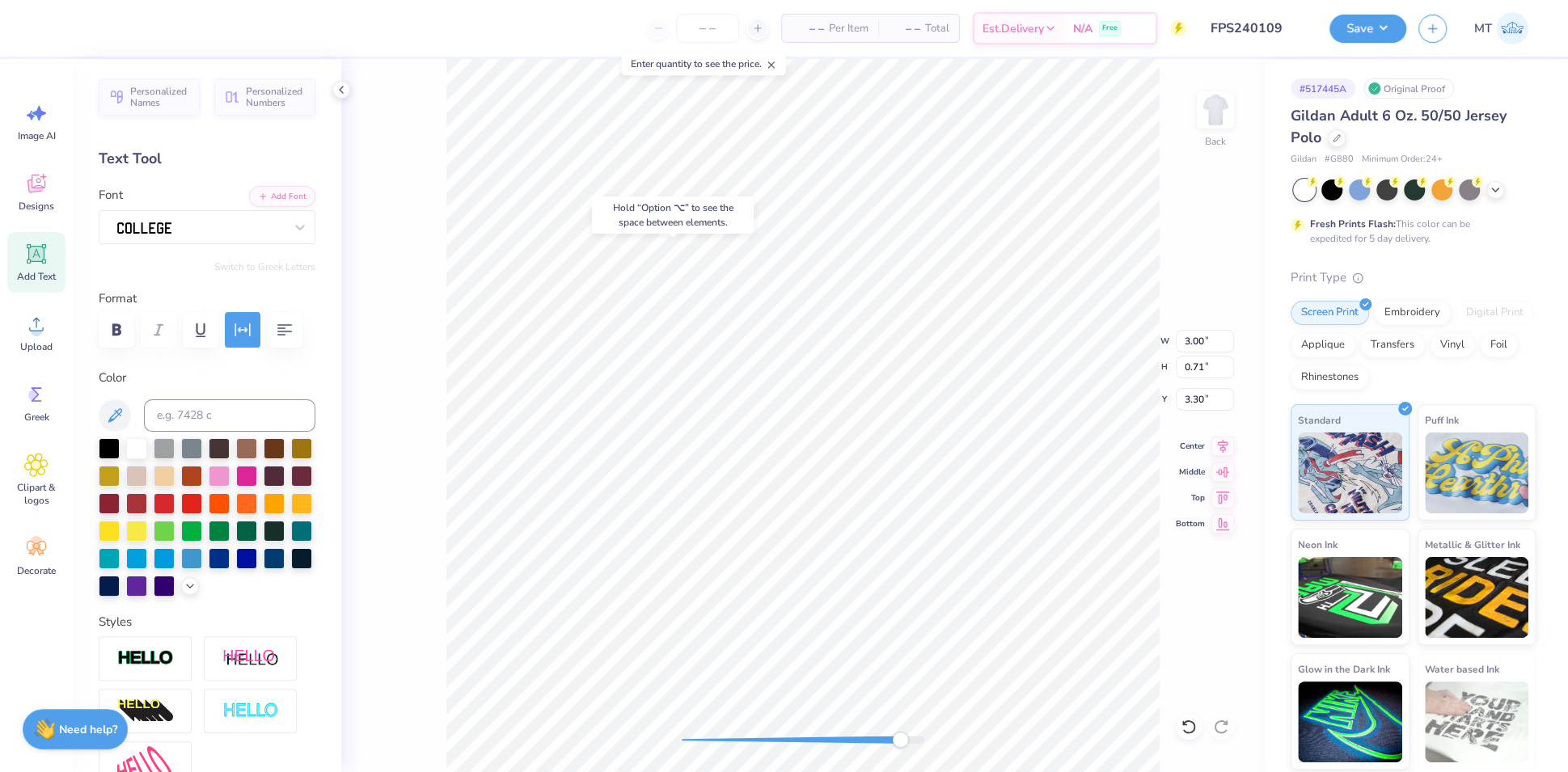
type input "2.72"
type input "0.55"
type input "2.59"
type input "2.72"
type input "0.55"
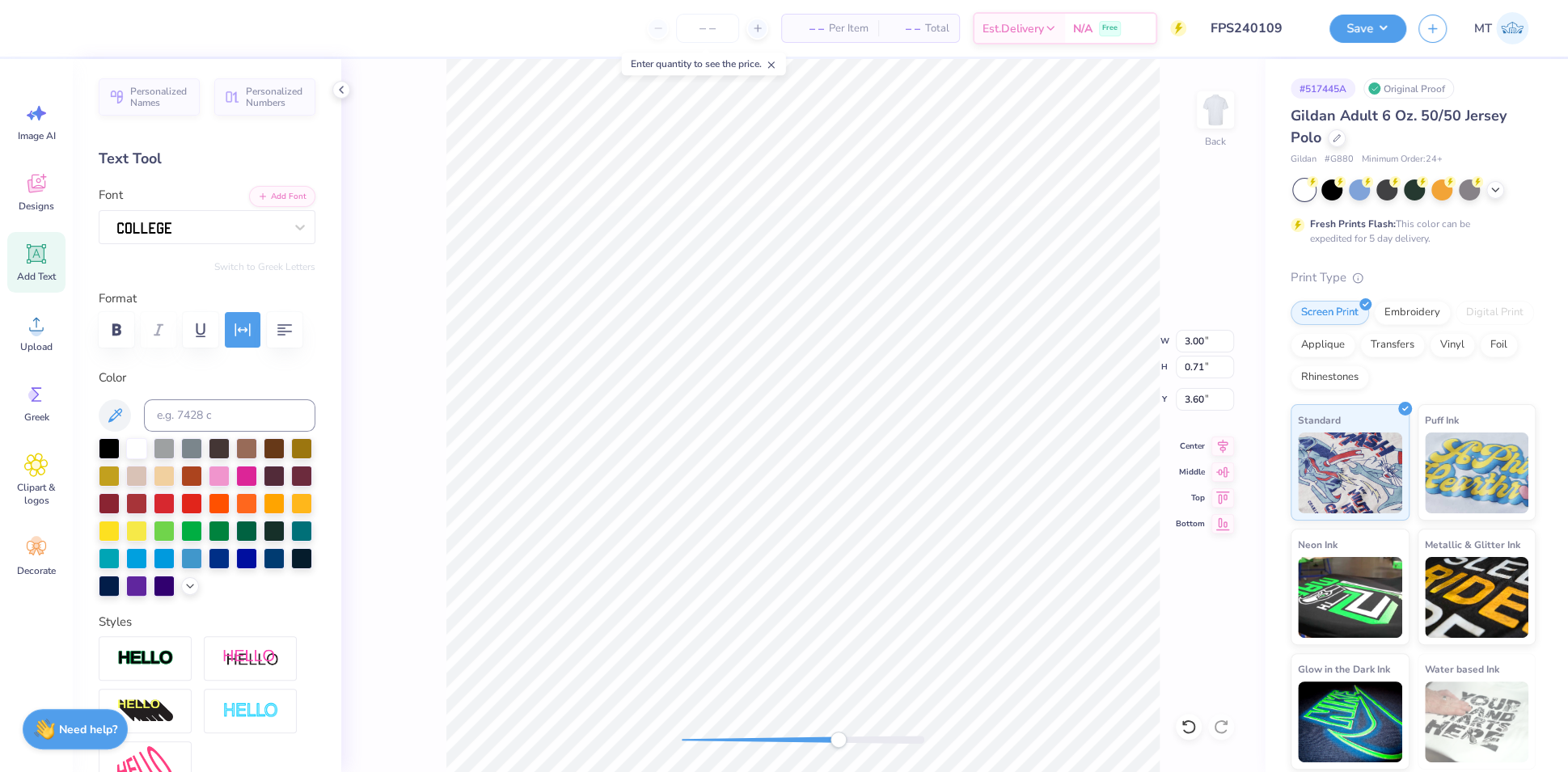
type input "2.93"
type input "3.00"
type input "0.71"
type input "3.78"
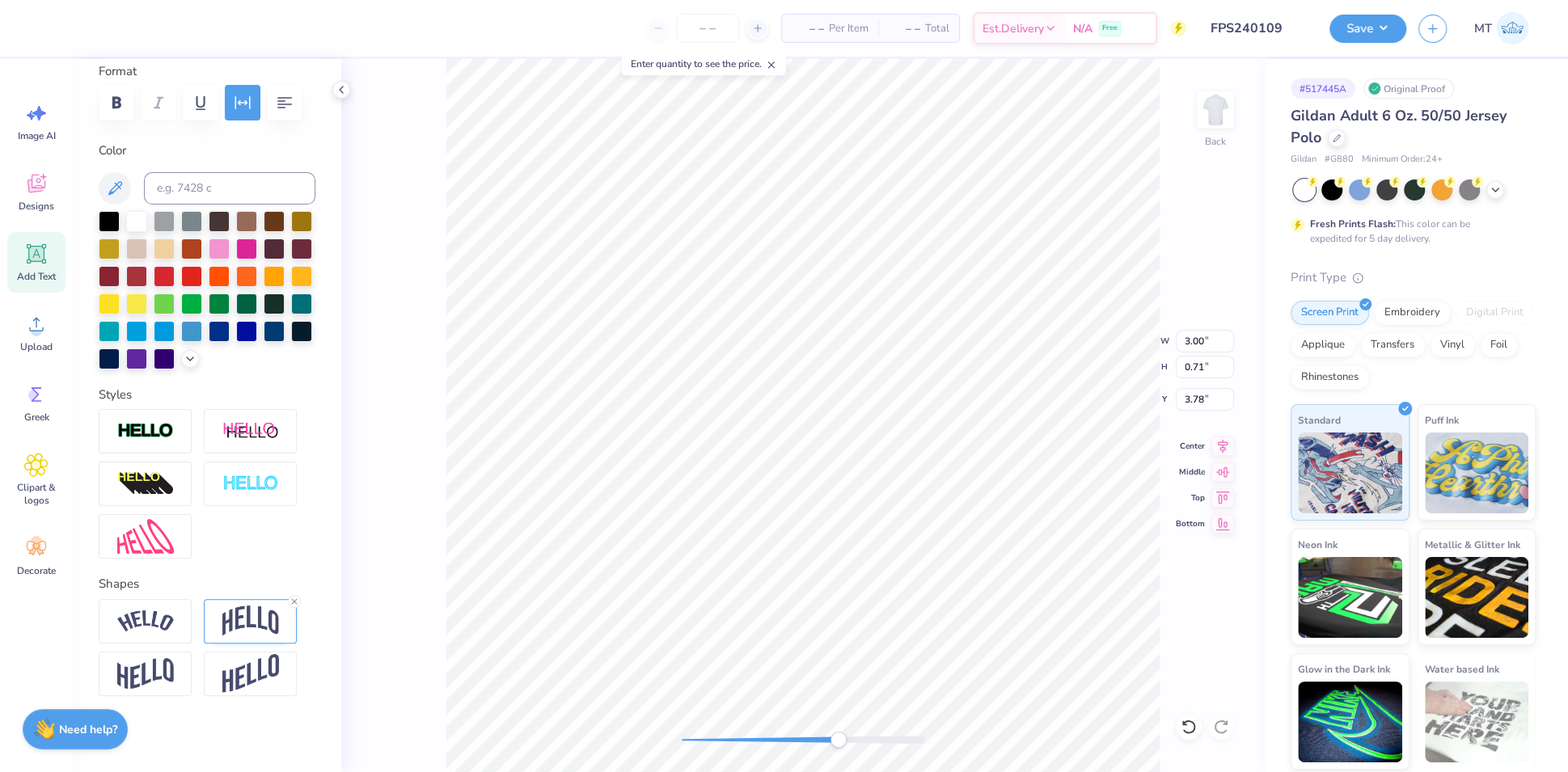
scroll to position [300, 0]
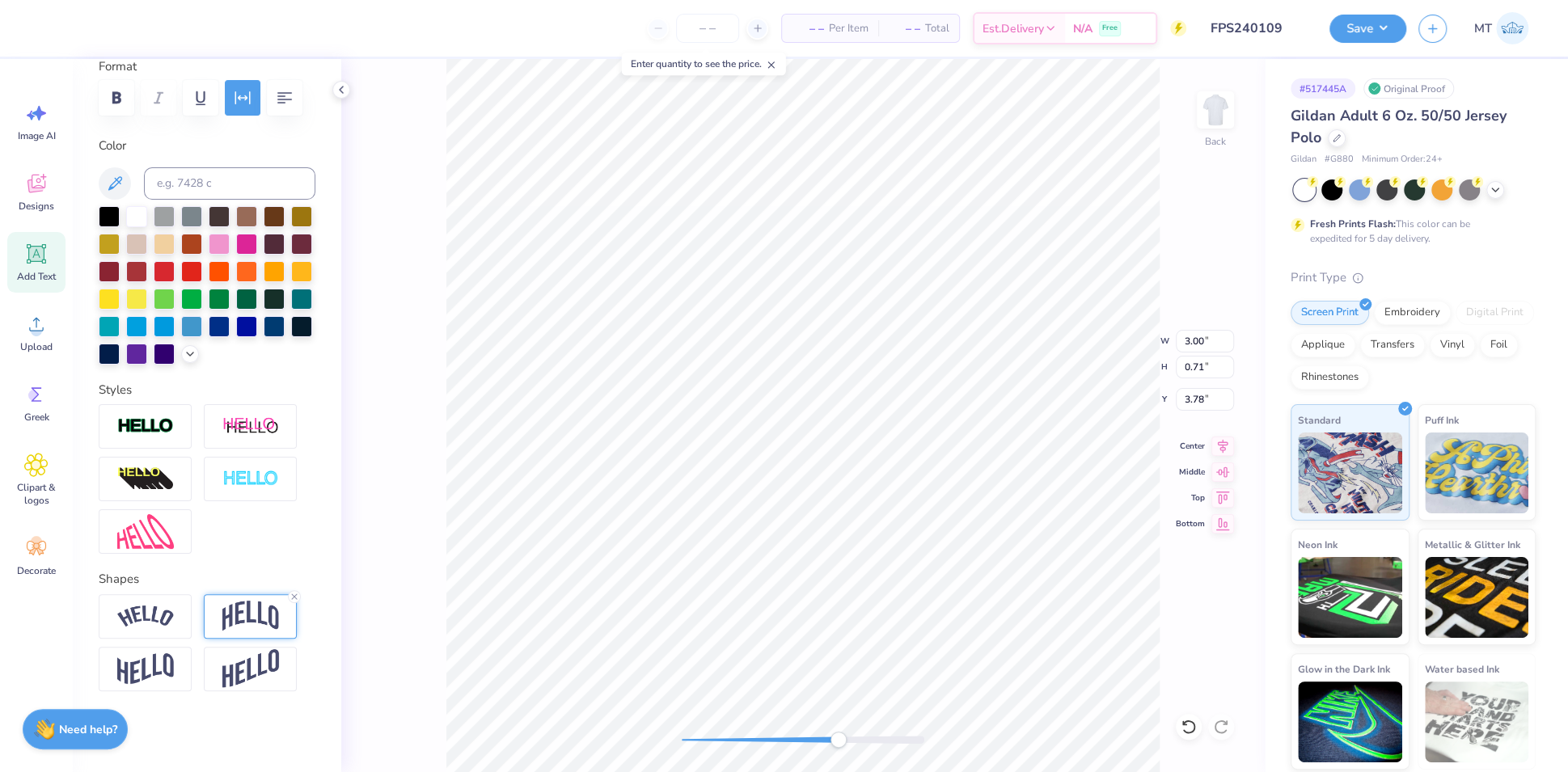
click at [238, 612] on img at bounding box center [250, 616] width 56 height 30
click at [257, 615] on img at bounding box center [250, 616] width 56 height 30
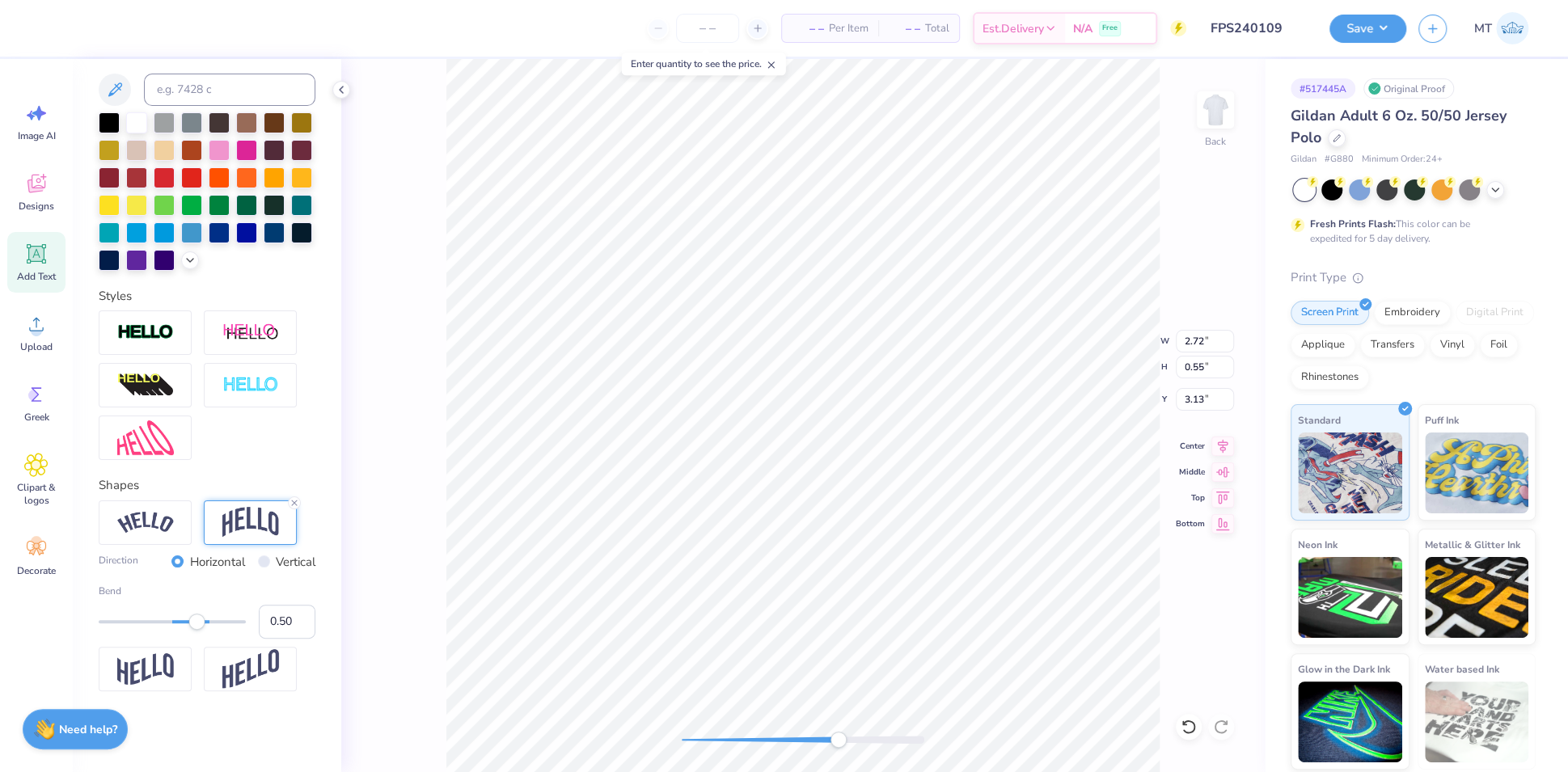
scroll to position [394, 0]
click at [276, 614] on input "0.50" at bounding box center [286, 621] width 56 height 34
type input "0.15"
type input "3.00"
type input "1.38"
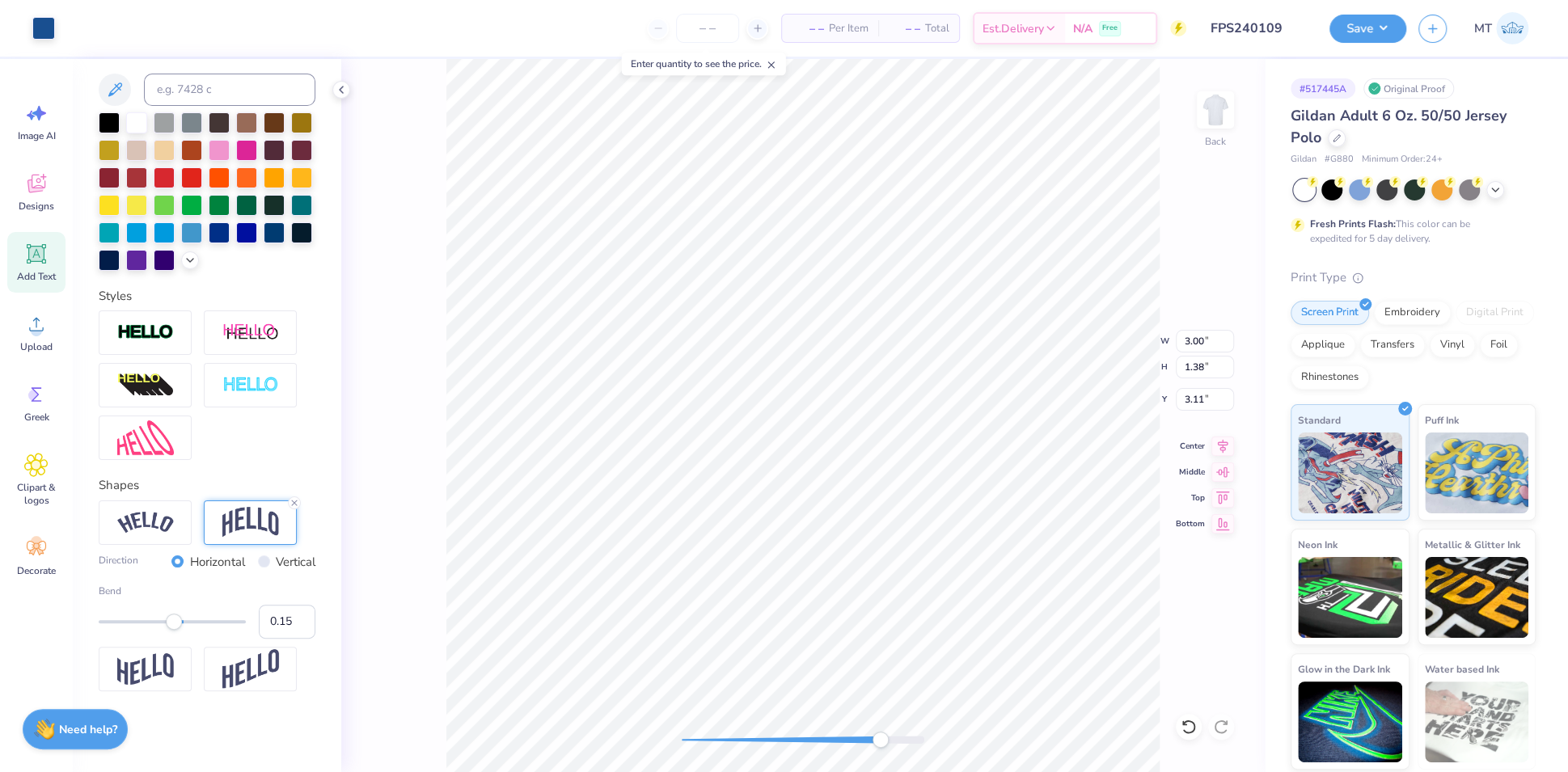
type input "3.19"
type input "3.00"
click at [1191, 725] on icon at bounding box center [1189, 727] width 16 height 16
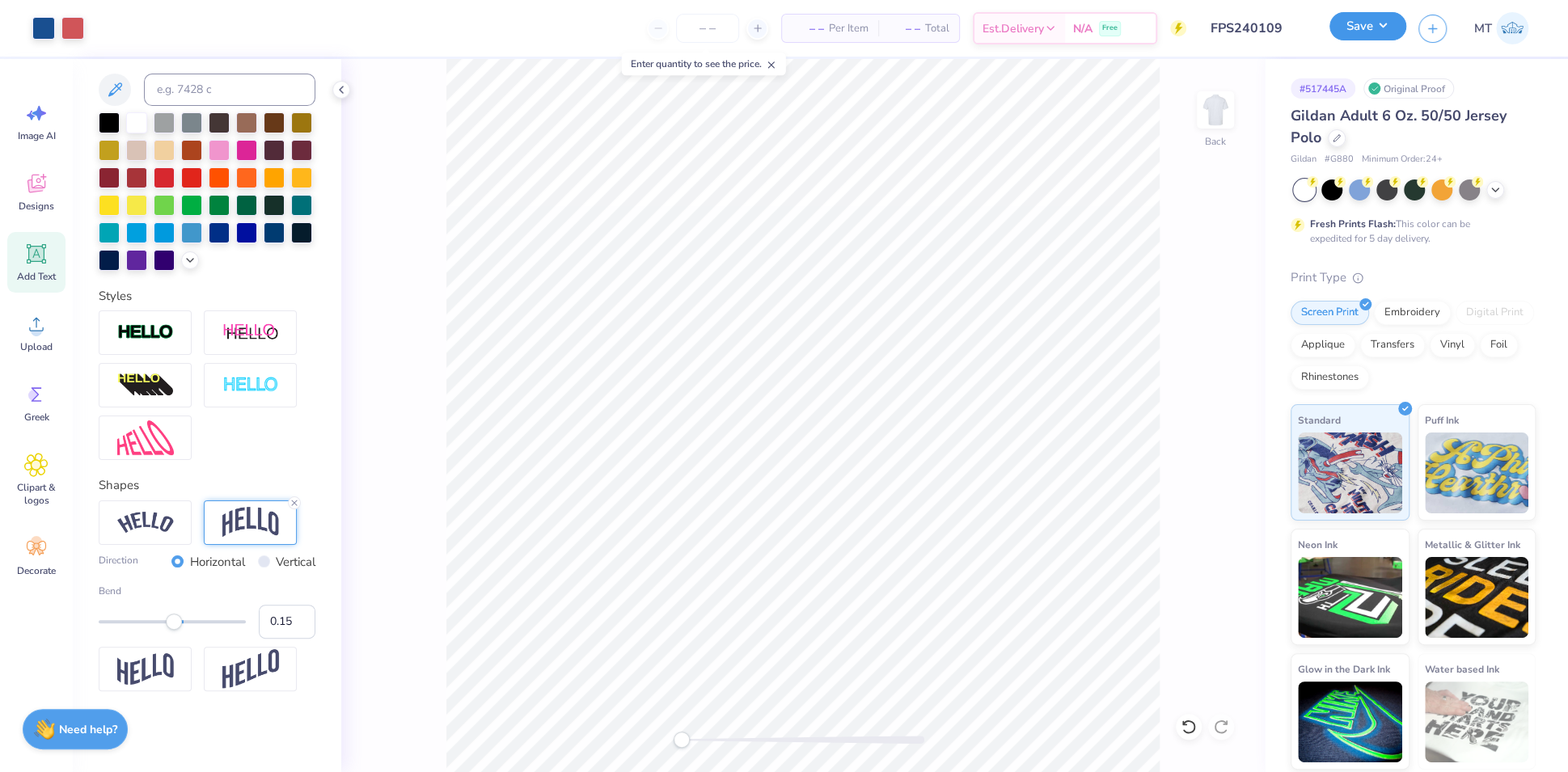
click at [1383, 29] on button "Save" at bounding box center [1367, 27] width 77 height 29
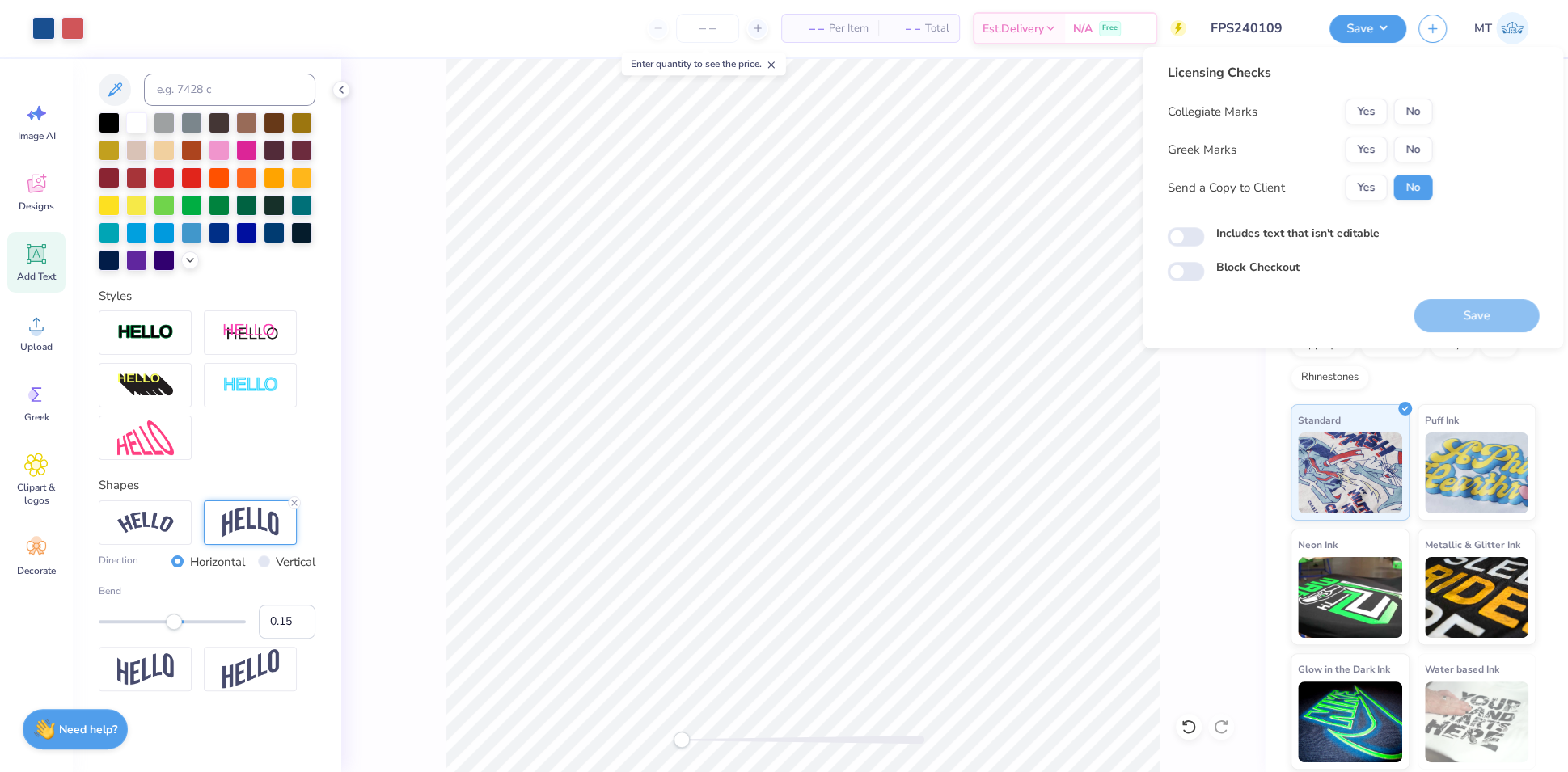
click at [1415, 132] on div "Collegiate Marks Yes No Greek Marks Yes No Send a Copy to Client Yes No" at bounding box center [1299, 150] width 265 height 102
click at [1415, 157] on button "No" at bounding box center [1413, 149] width 39 height 26
click at [1418, 117] on button "No" at bounding box center [1413, 111] width 39 height 26
click at [1485, 308] on button "Save" at bounding box center [1476, 315] width 126 height 33
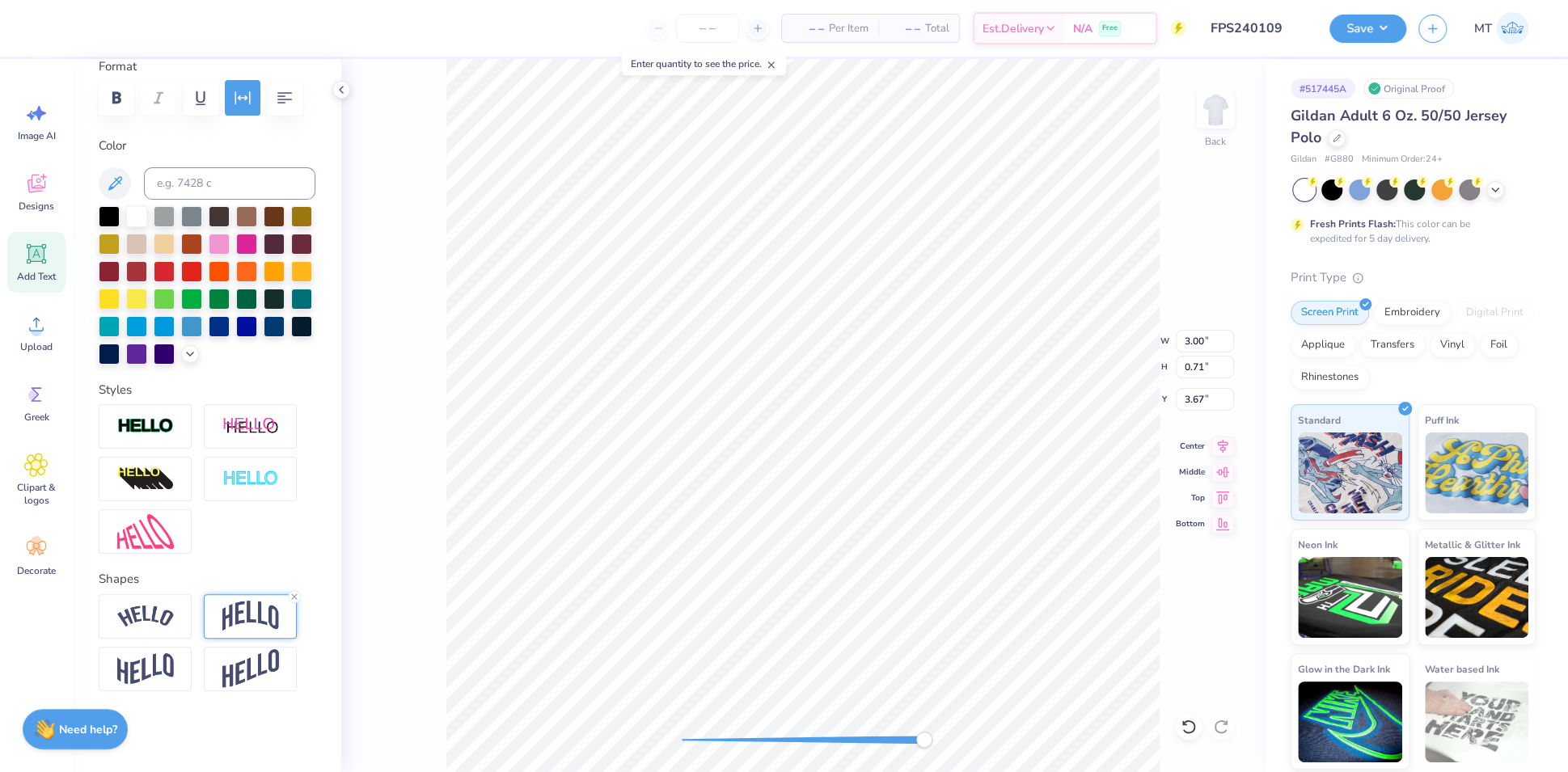
scroll to position [300, 0]
click at [151, 428] on img at bounding box center [144, 426] width 56 height 19
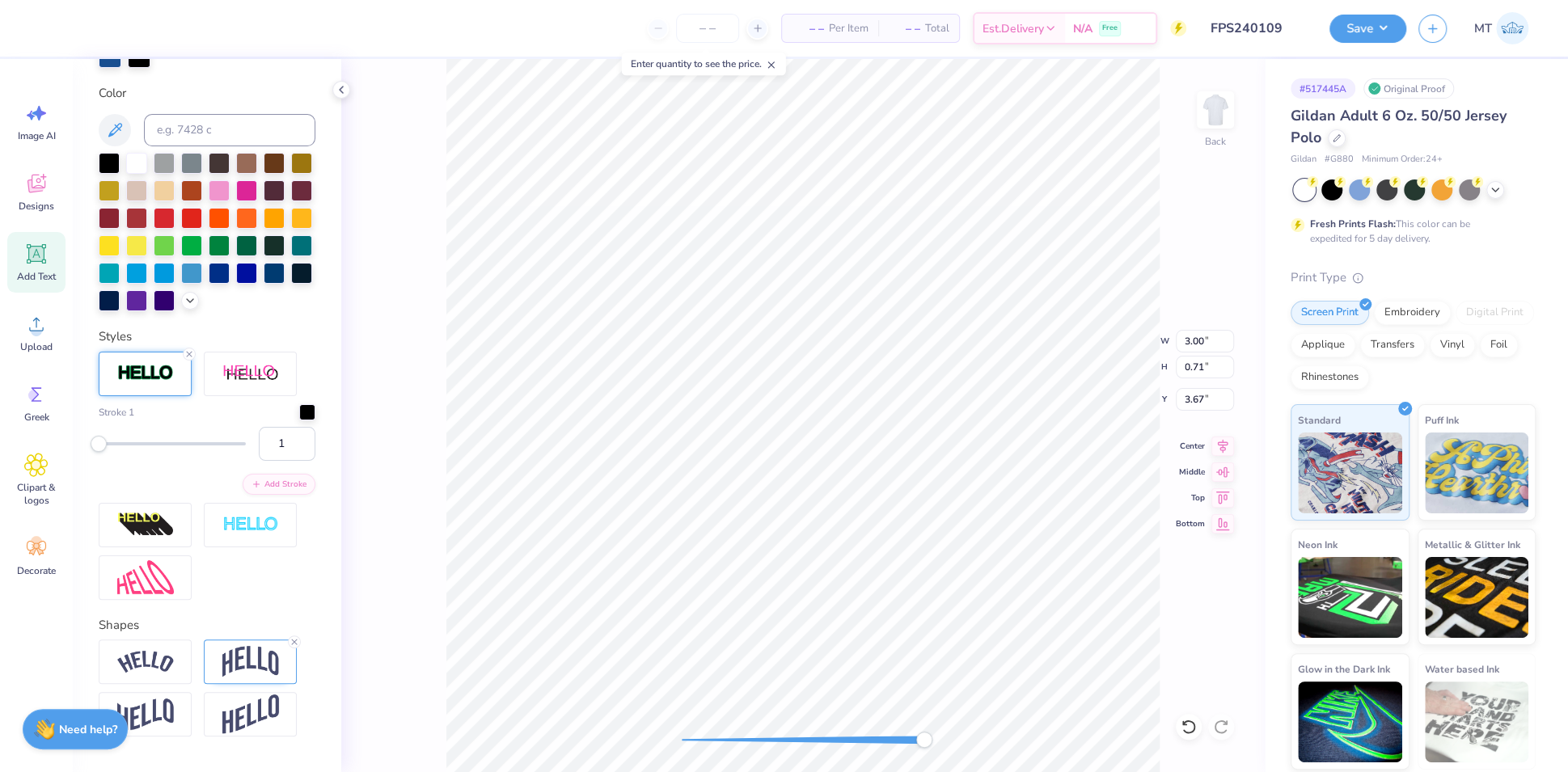
scroll to position [461, 0]
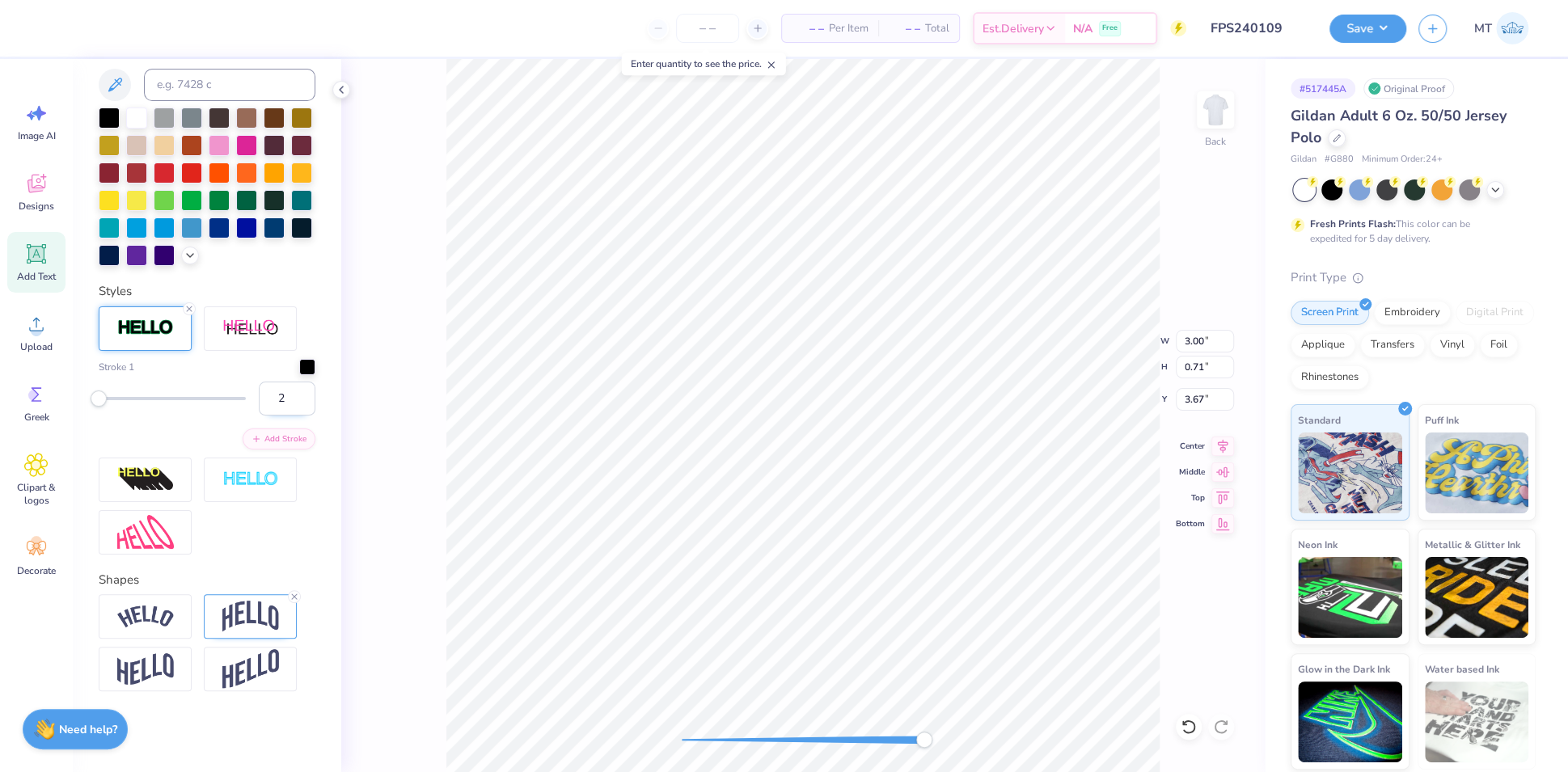
type input "2"
click at [290, 392] on input "2" at bounding box center [286, 398] width 56 height 34
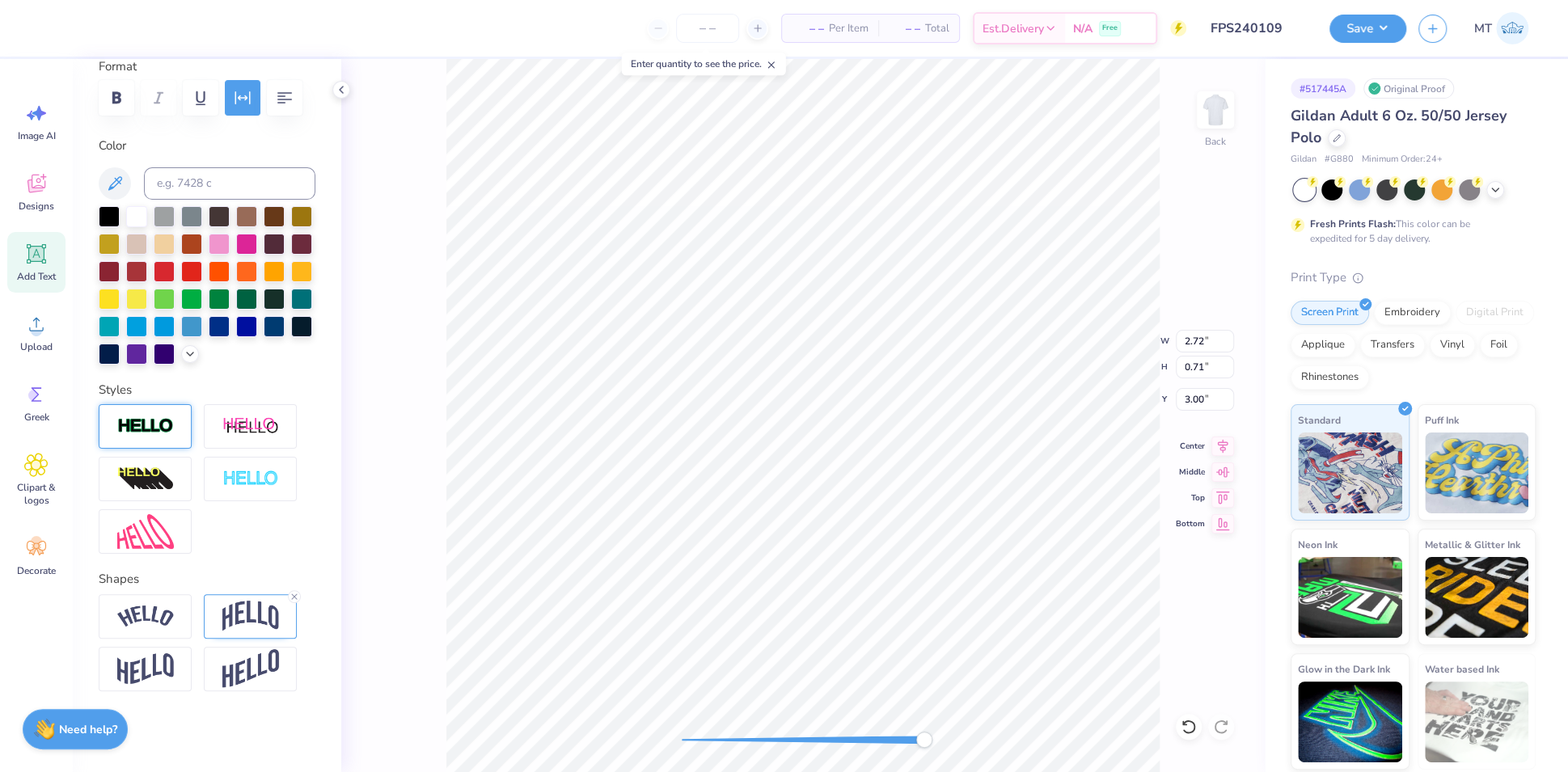
click at [150, 429] on img at bounding box center [144, 426] width 56 height 19
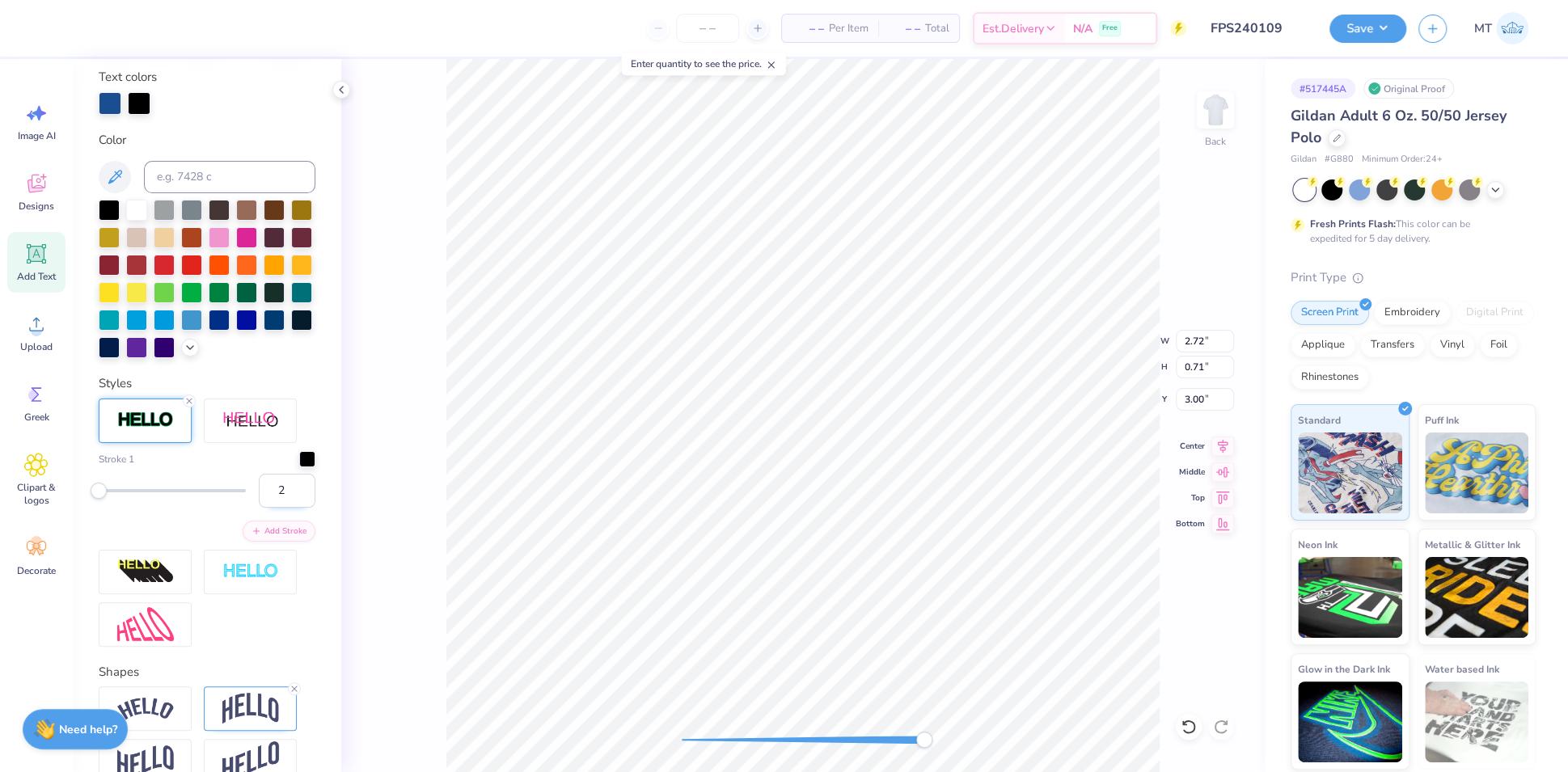
type input "2"
click at [290, 507] on input "2" at bounding box center [286, 490] width 56 height 34
click at [74, 32] on div at bounding box center [72, 26] width 22 height 22
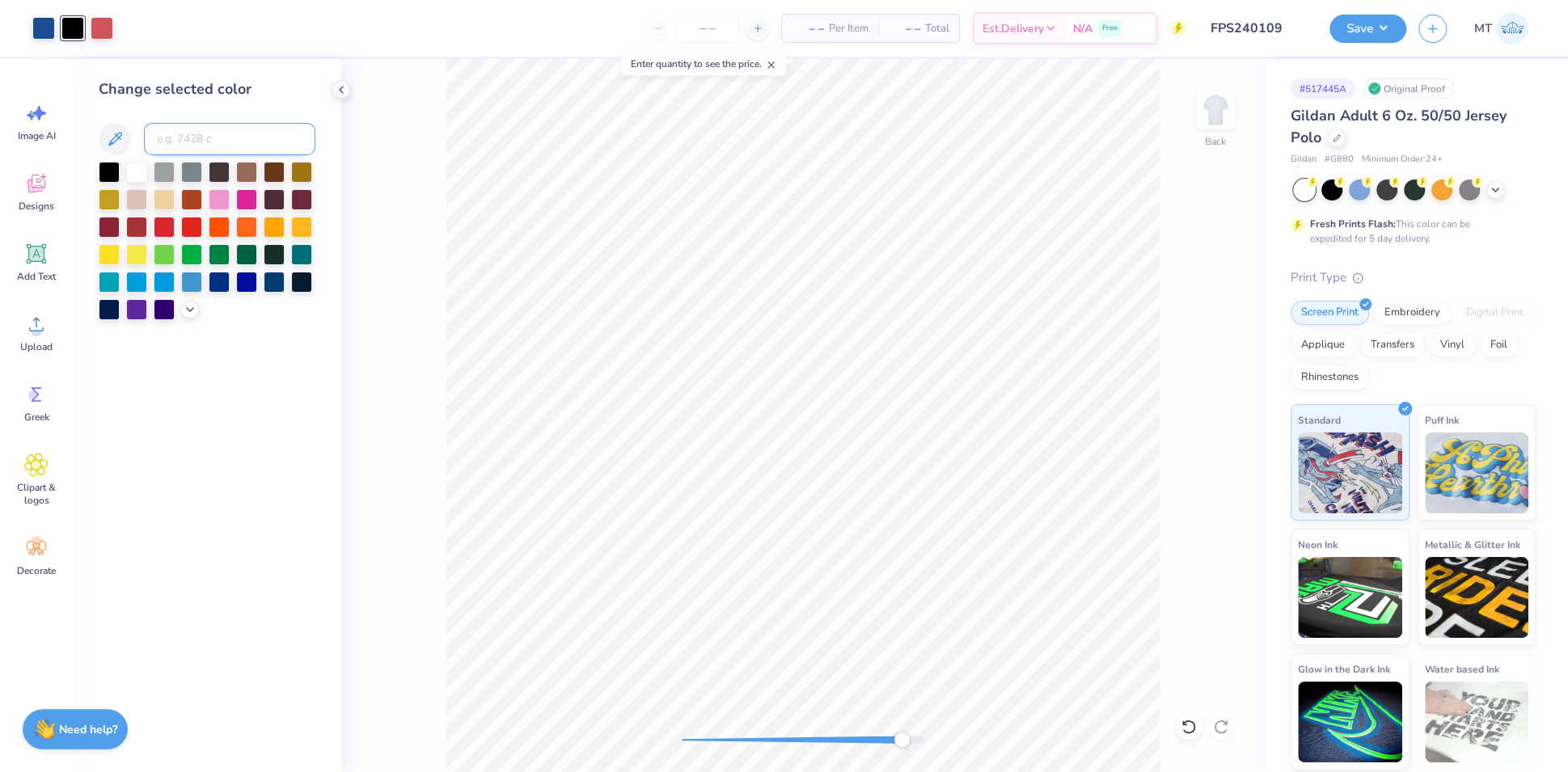
click at [209, 139] on input at bounding box center [229, 139] width 171 height 32
type input "4"
type input "7418"
type input "4"
click at [1189, 724] on icon at bounding box center [1189, 727] width 16 height 16
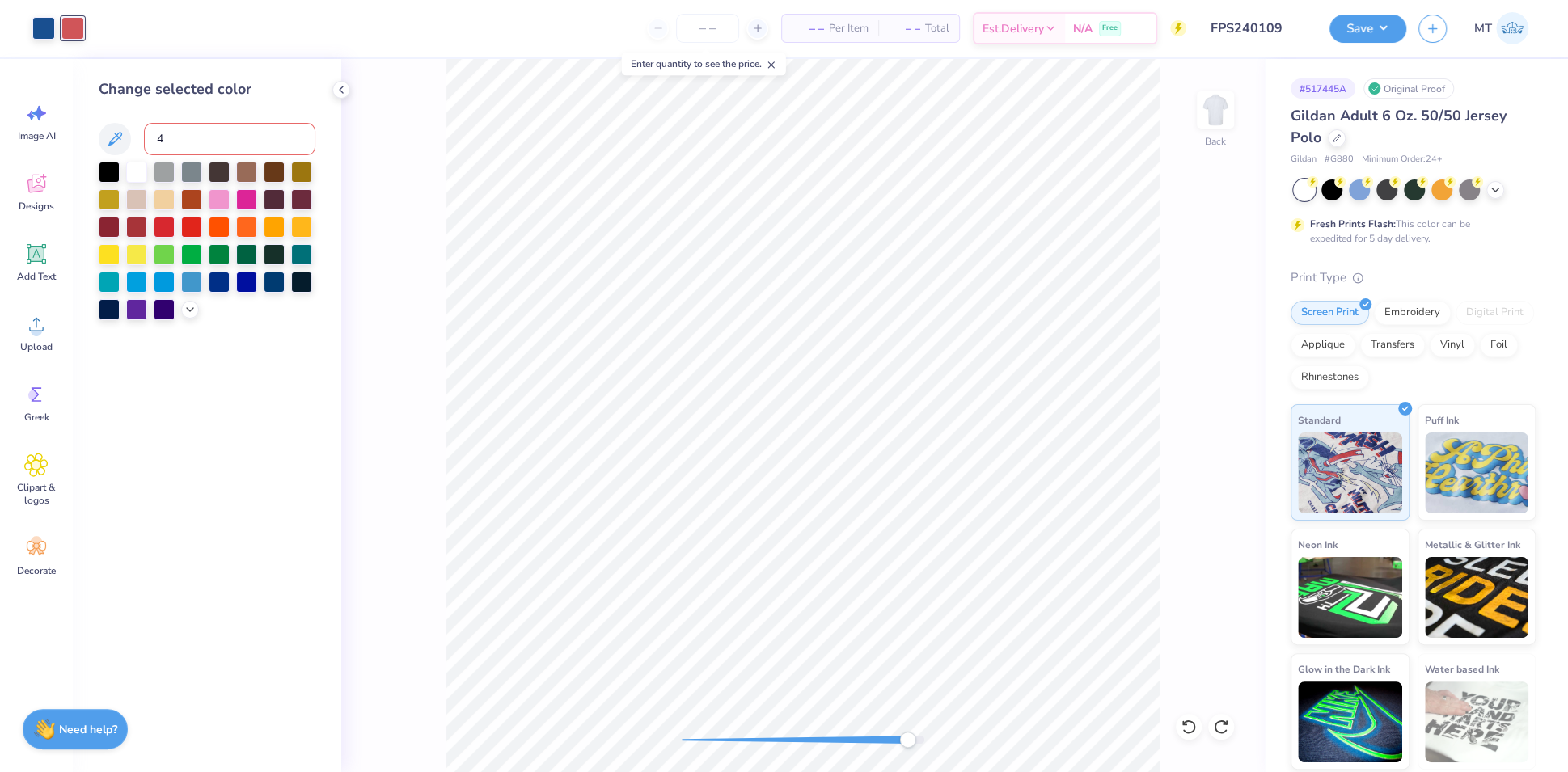
click at [250, 143] on input "4" at bounding box center [229, 139] width 171 height 32
click at [1181, 726] on icon at bounding box center [1189, 727] width 16 height 16
click at [1198, 723] on div at bounding box center [1188, 727] width 26 height 26
click at [1189, 723] on icon at bounding box center [1189, 727] width 16 height 16
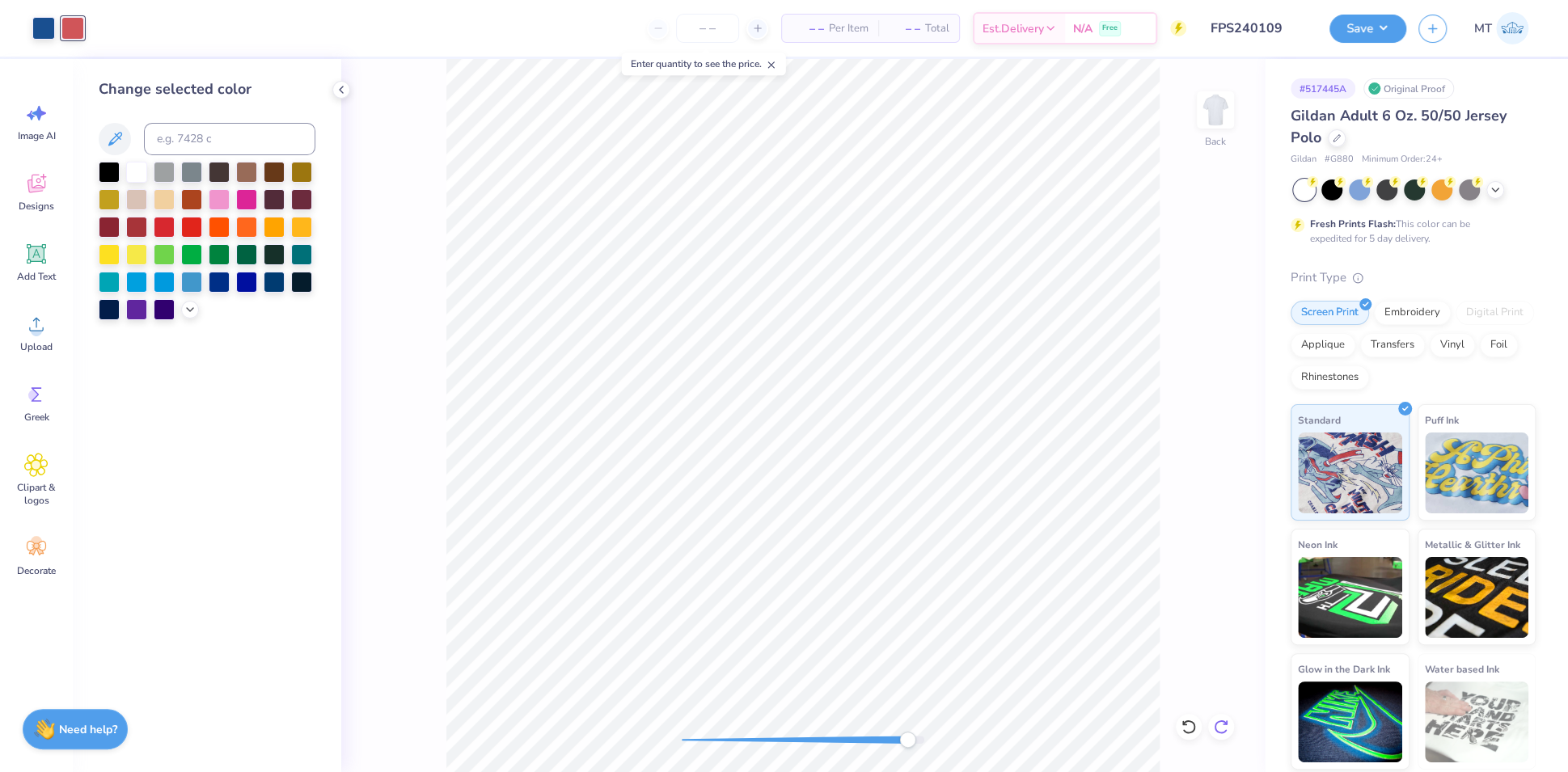
click at [1221, 727] on icon at bounding box center [1221, 727] width 16 height 16
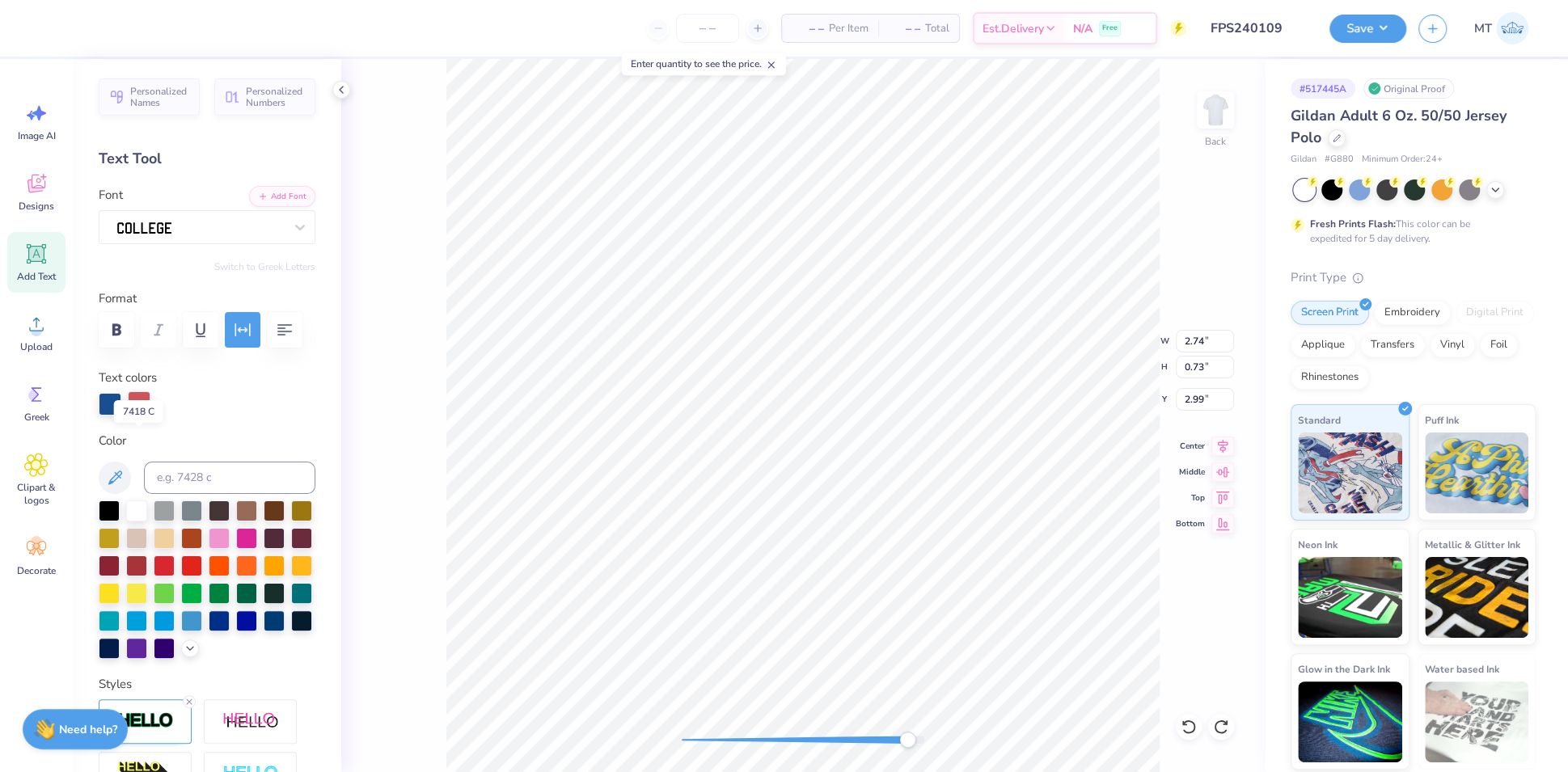
click at [144, 414] on div at bounding box center [138, 402] width 22 height 22
click at [113, 520] on div at bounding box center [110, 509] width 21 height 21
type input "3.02"
type input "3.66"
click at [145, 414] on div at bounding box center [138, 402] width 22 height 22
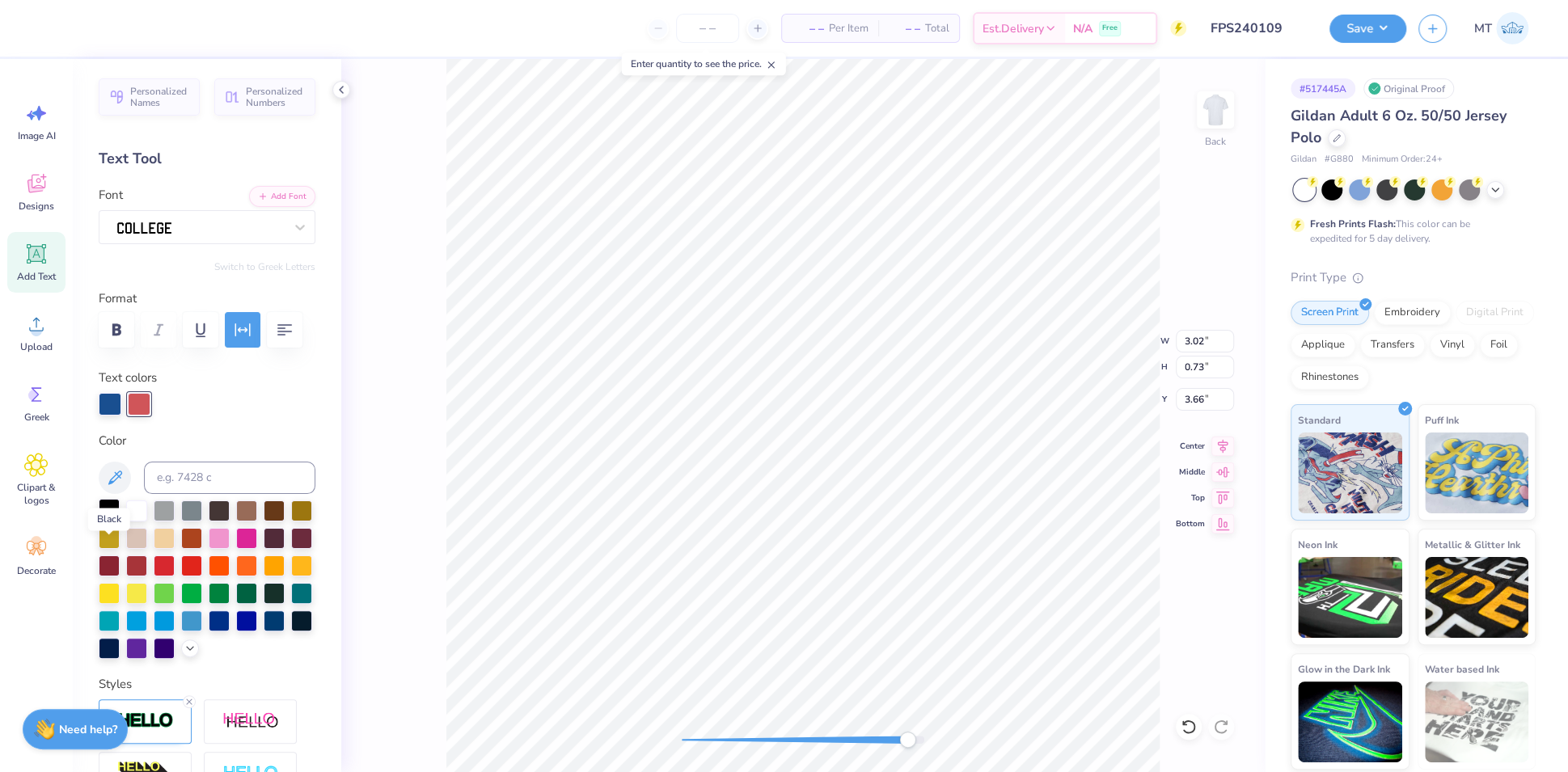
click at [109, 520] on div at bounding box center [110, 509] width 21 height 21
click at [75, 30] on div at bounding box center [72, 26] width 22 height 22
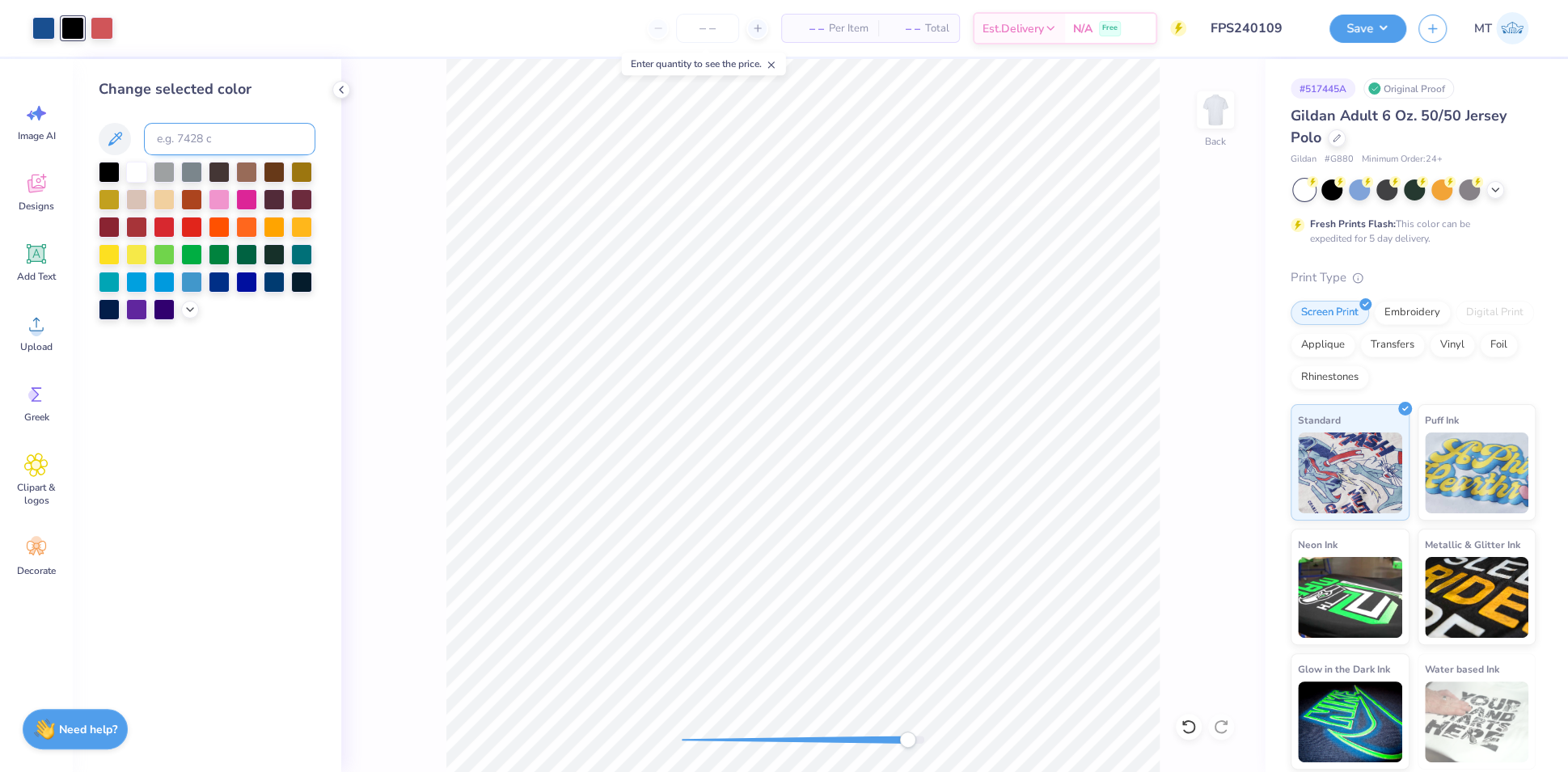
click at [210, 132] on input at bounding box center [229, 139] width 171 height 32
type input "7686"
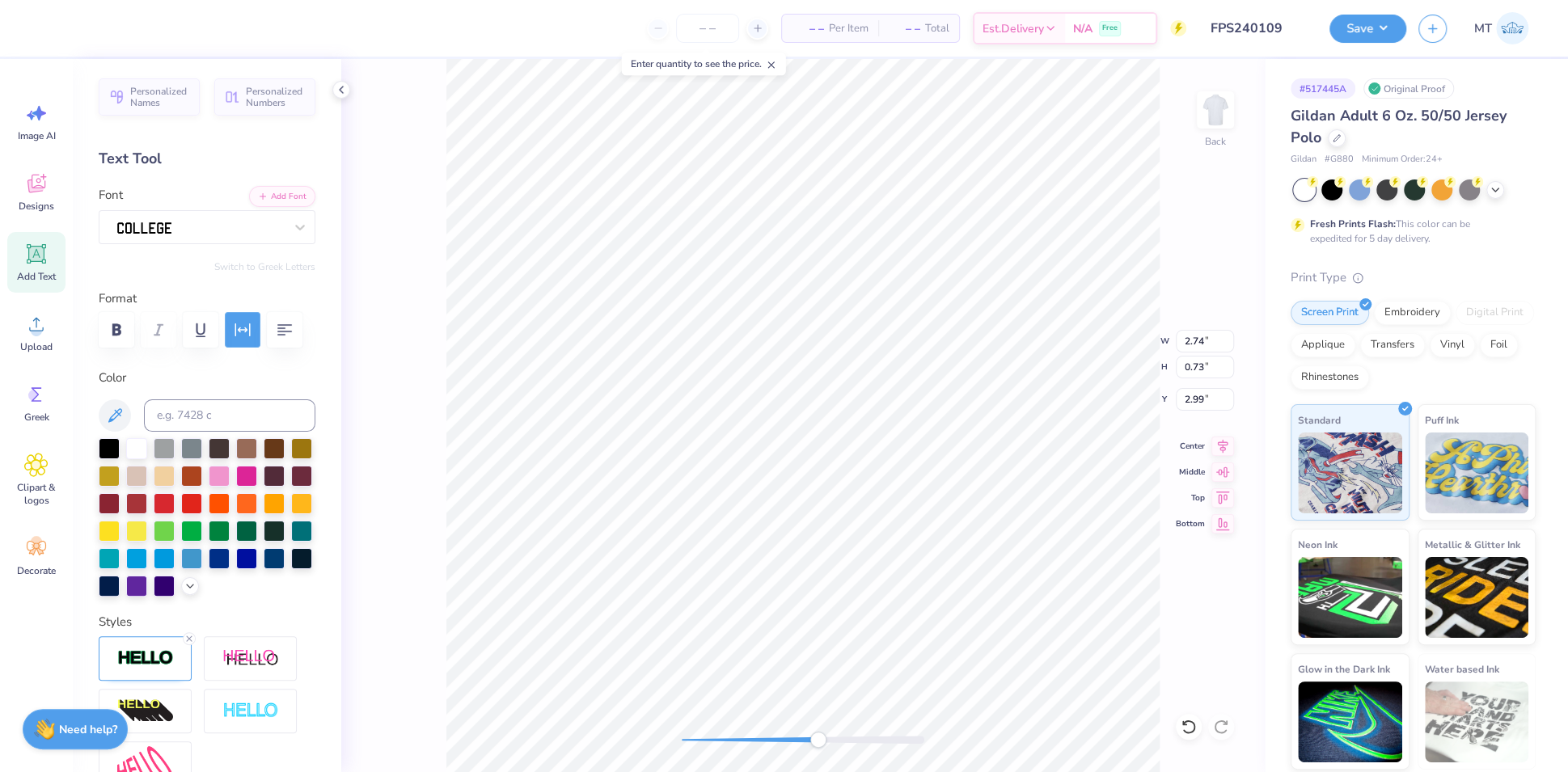
click at [243, 314] on button "button" at bounding box center [243, 330] width 36 height 36
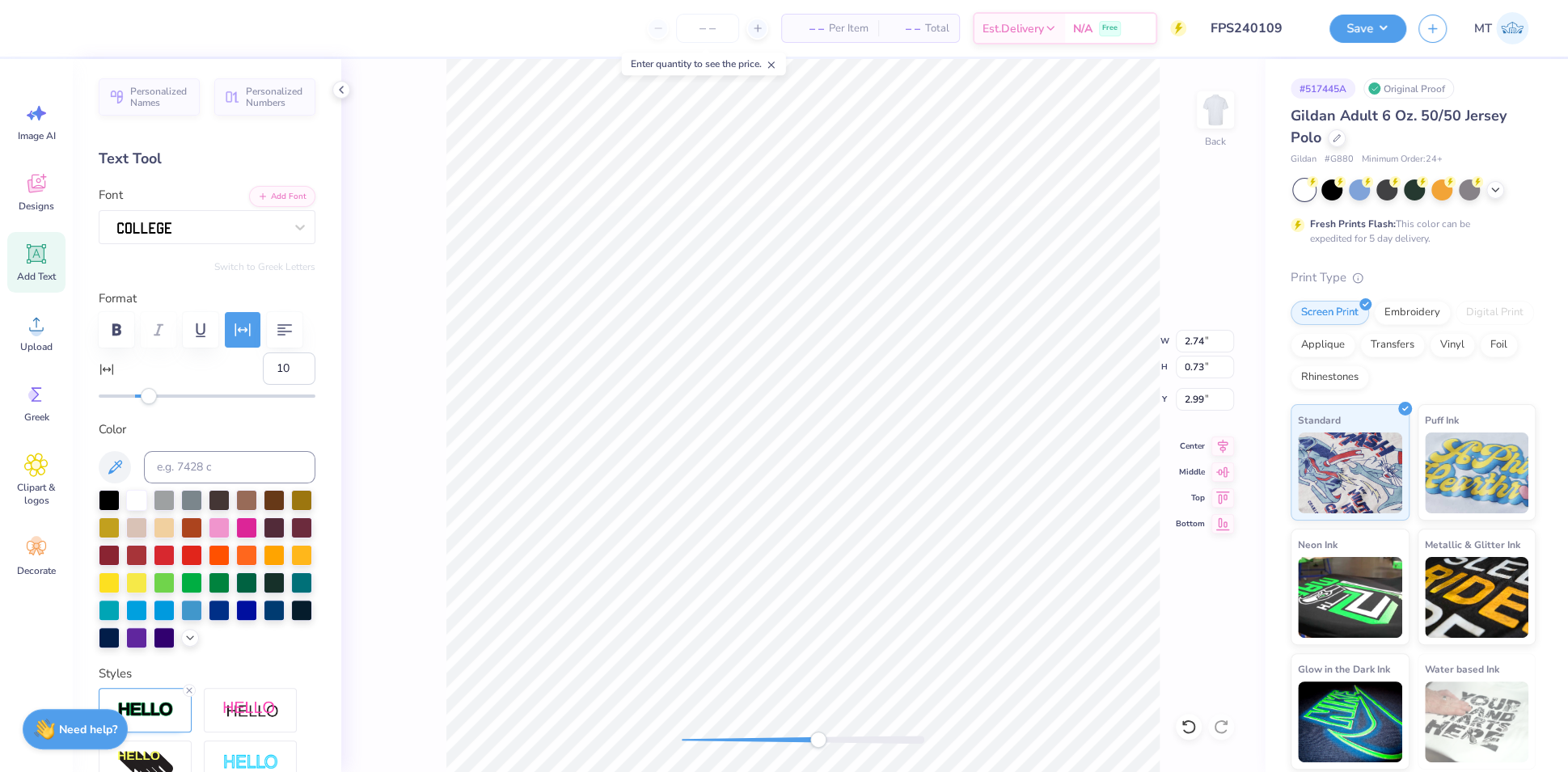
type input "3.02"
type input "3.66"
type input "5"
drag, startPoint x: 150, startPoint y: 439, endPoint x: 140, endPoint y: 439, distance: 10.0
click at [140, 404] on div "Accessibility label" at bounding box center [141, 396] width 16 height 16
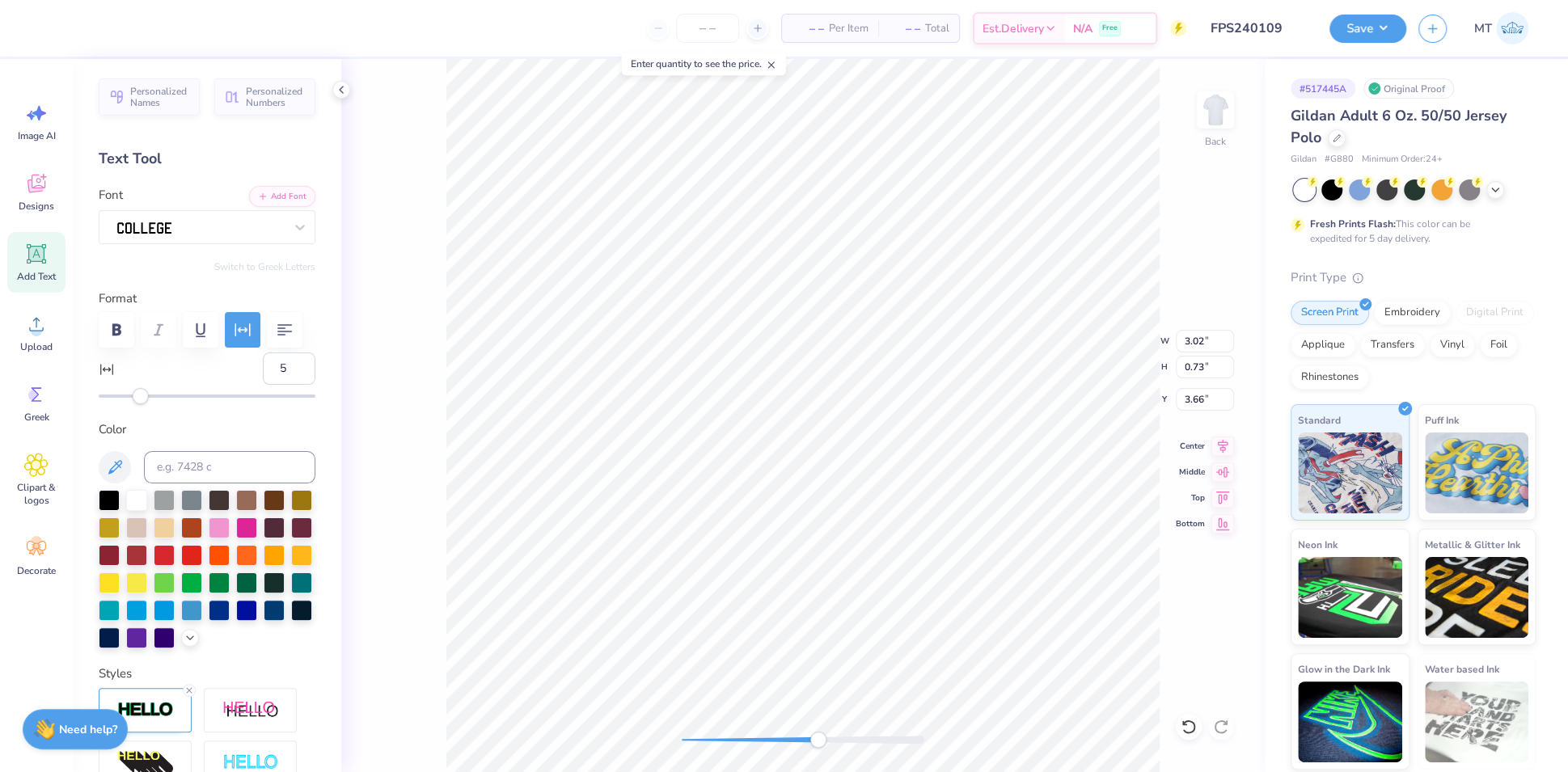
type input "2.74"
type input "2.99"
type input "5"
drag, startPoint x: 149, startPoint y: 438, endPoint x: 140, endPoint y: 439, distance: 9.1
click at [140, 404] on div "Accessibility label" at bounding box center [141, 396] width 16 height 16
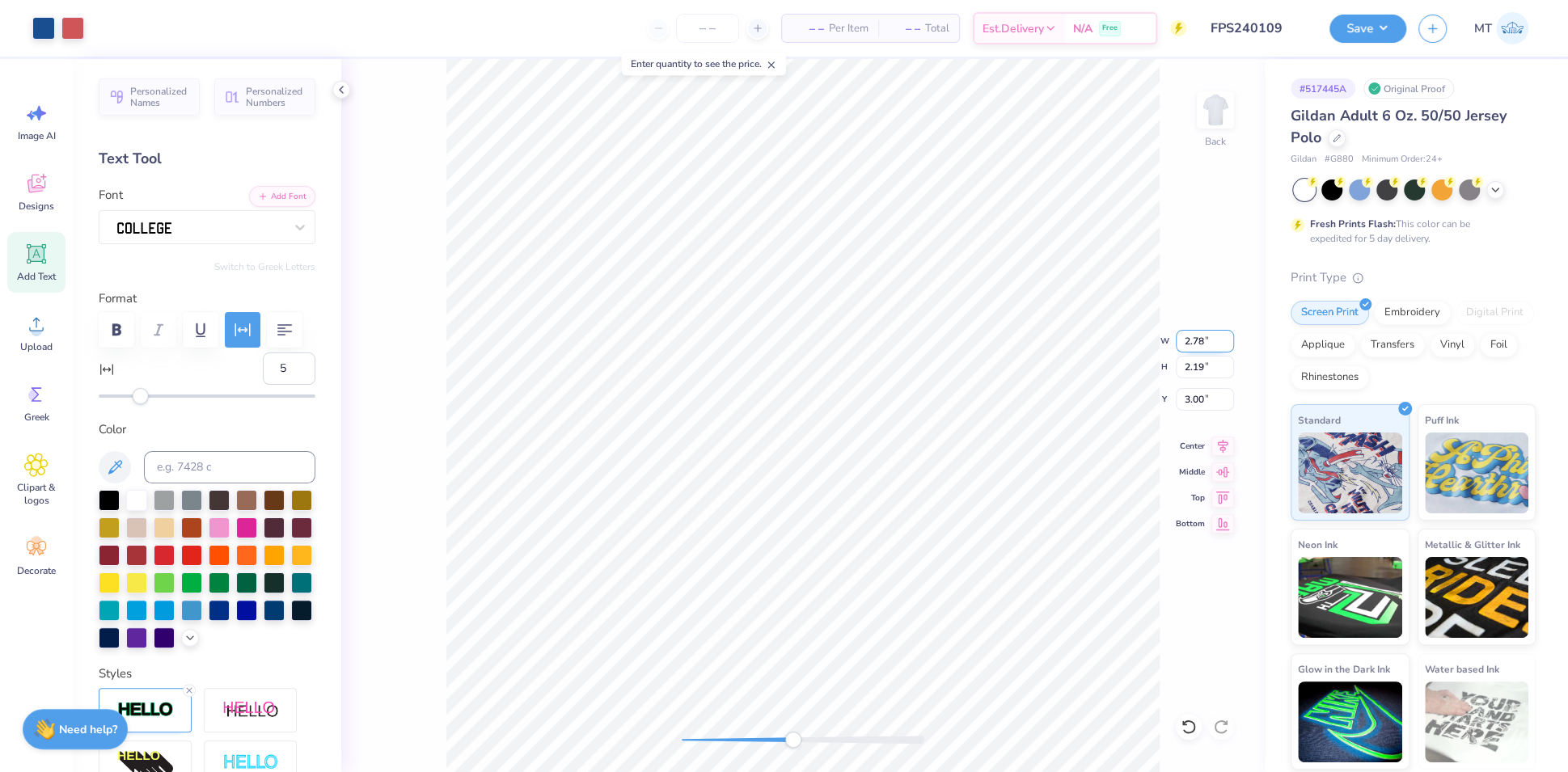
click at [1195, 339] on input "2.78" at bounding box center [1204, 341] width 58 height 22
type input "3.24"
type input "2.45"
type input "2.88"
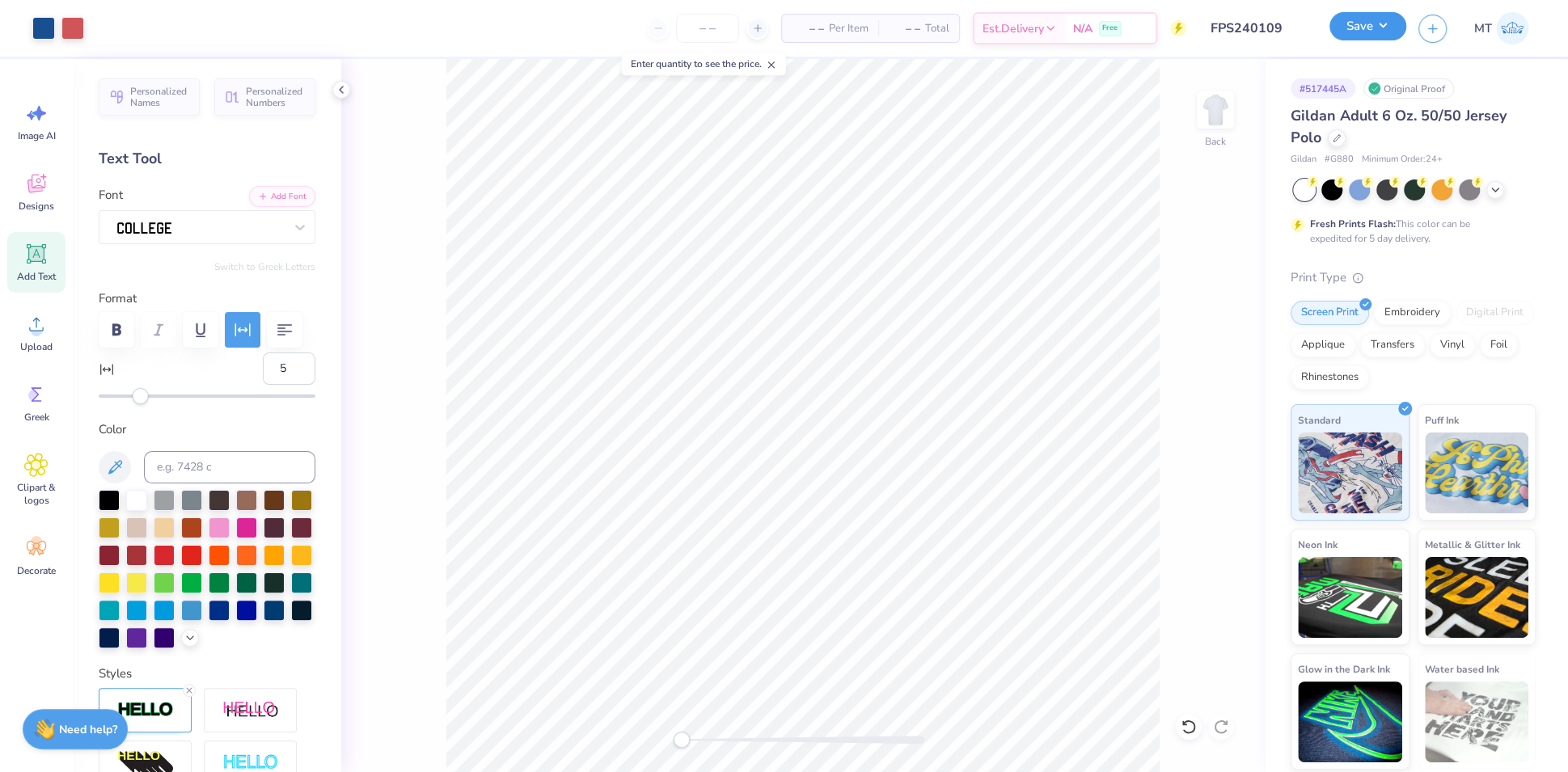
click at [1366, 22] on button "Save" at bounding box center [1367, 27] width 77 height 29
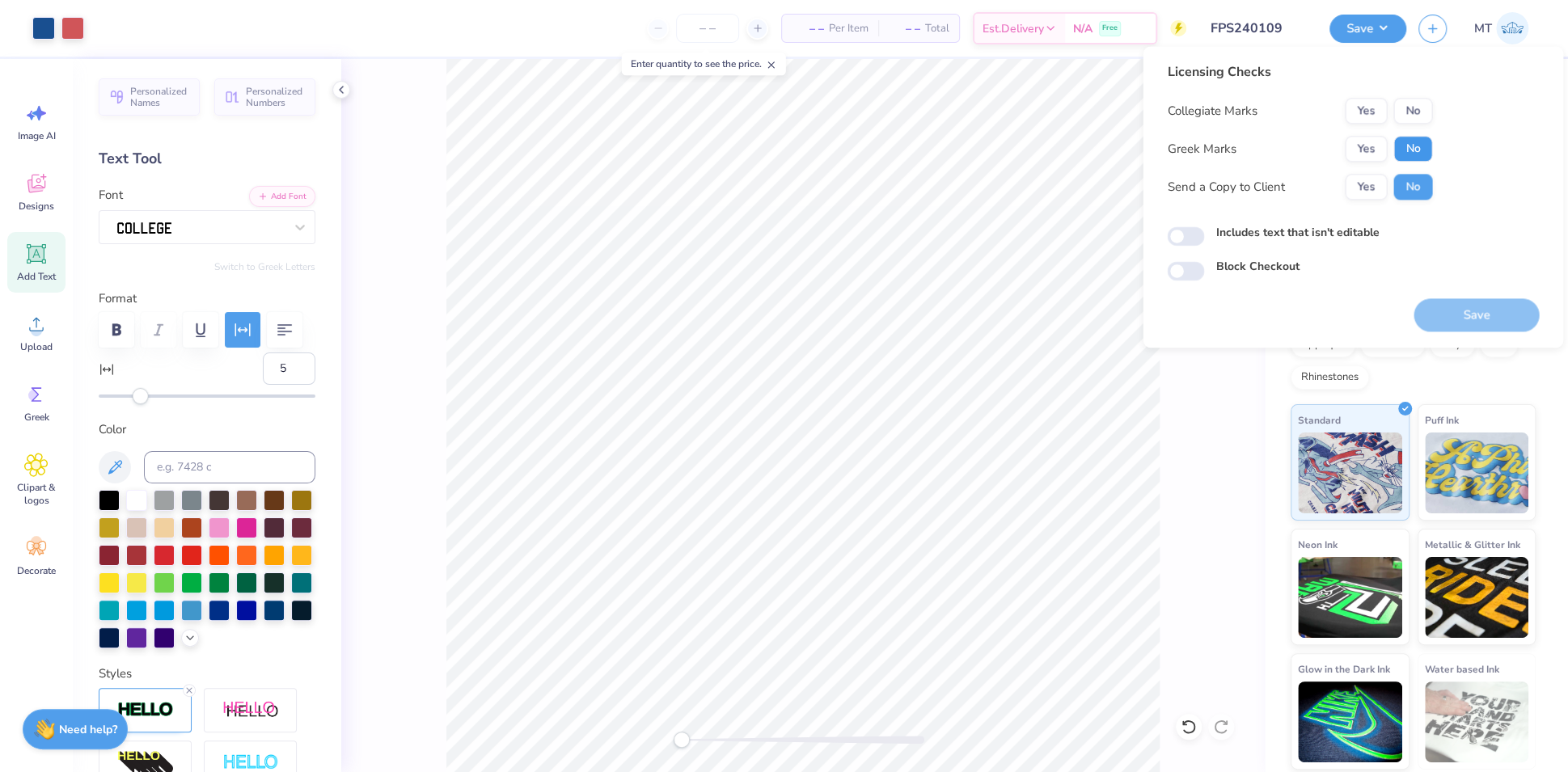
click at [1415, 146] on button "No" at bounding box center [1413, 148] width 39 height 26
click at [1415, 112] on button "No" at bounding box center [1413, 111] width 39 height 26
click at [1488, 303] on button "Save" at bounding box center [1476, 315] width 126 height 33
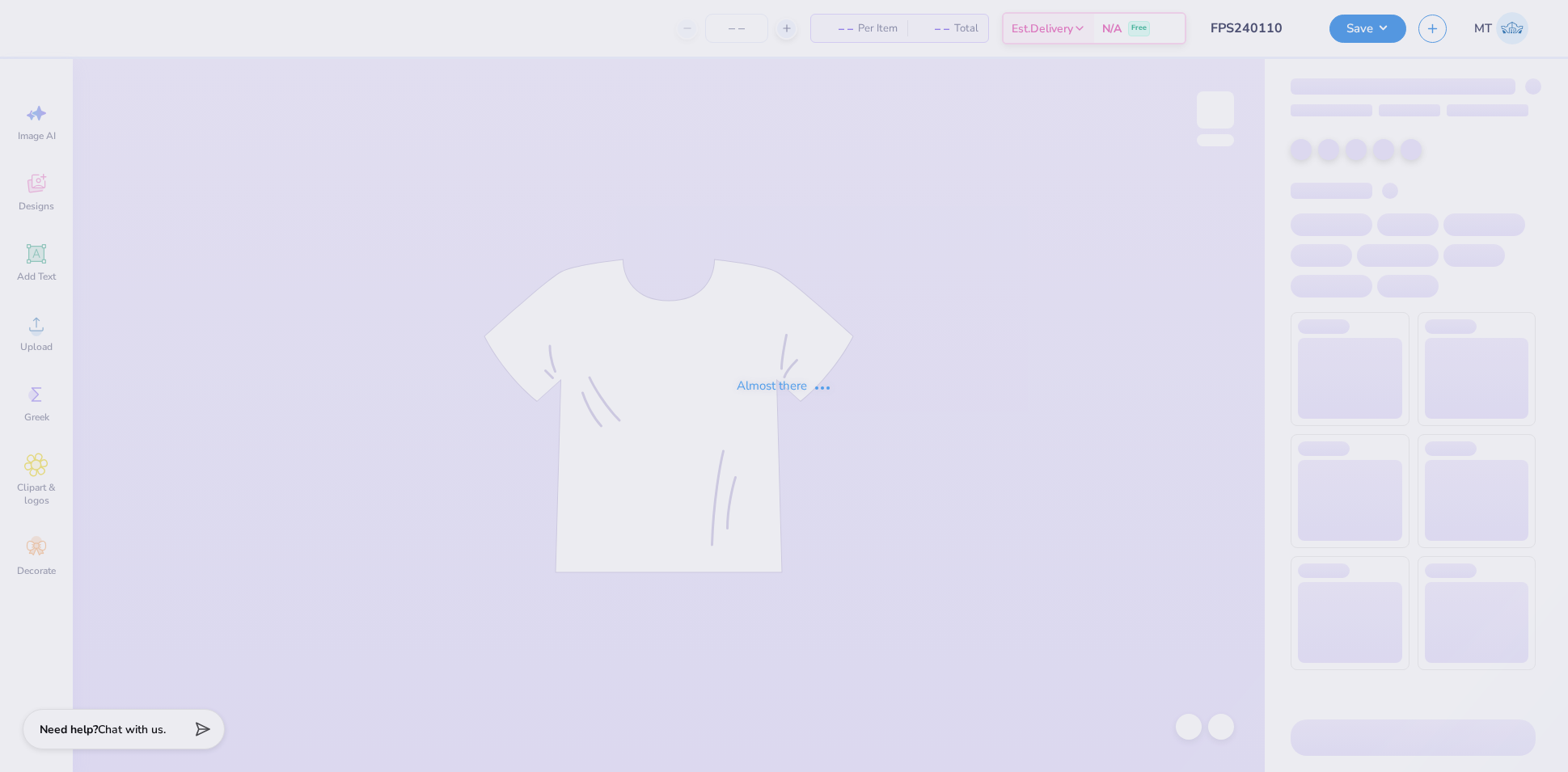
type input "FPS240110"
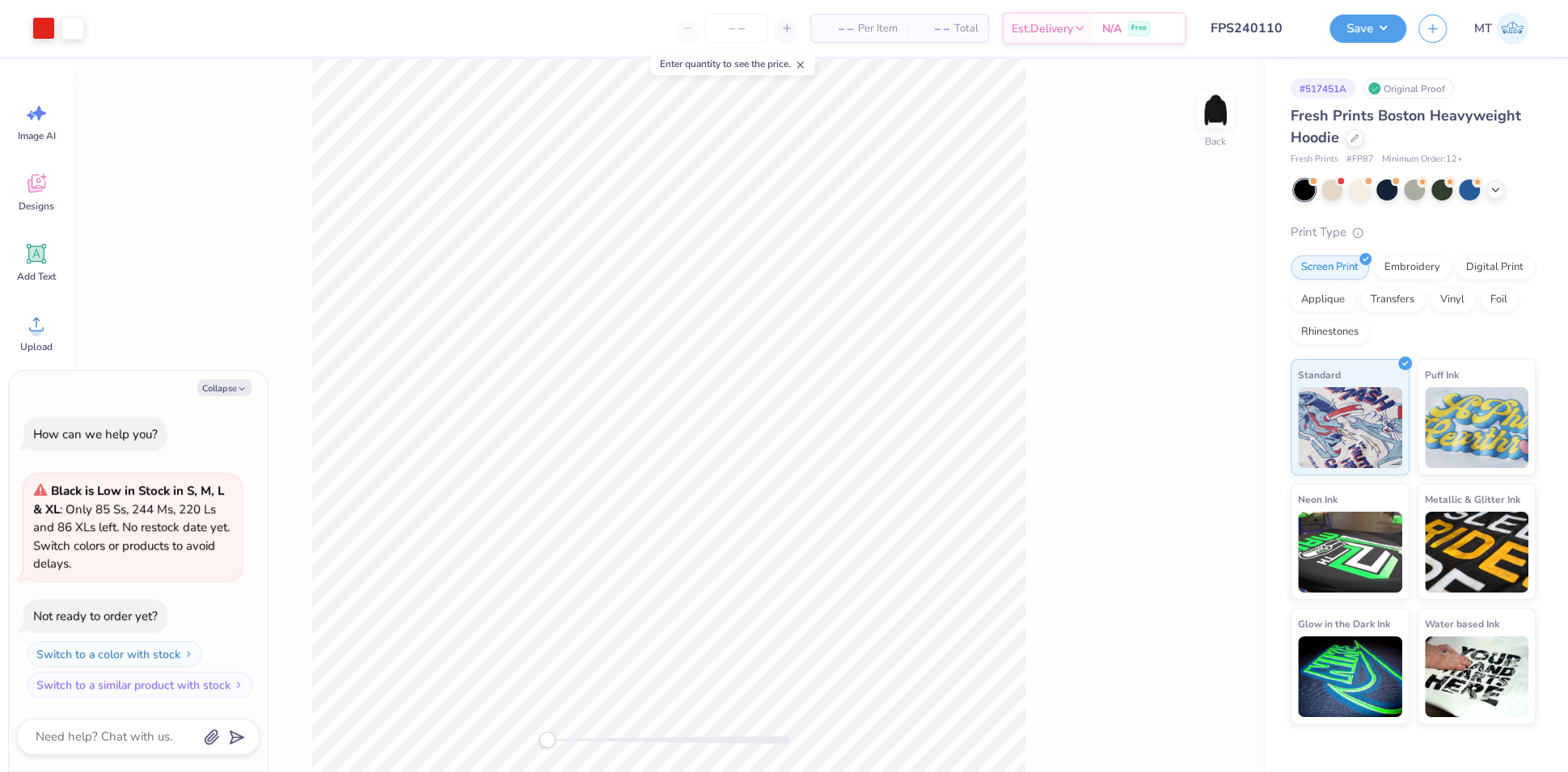
type textarea "x"
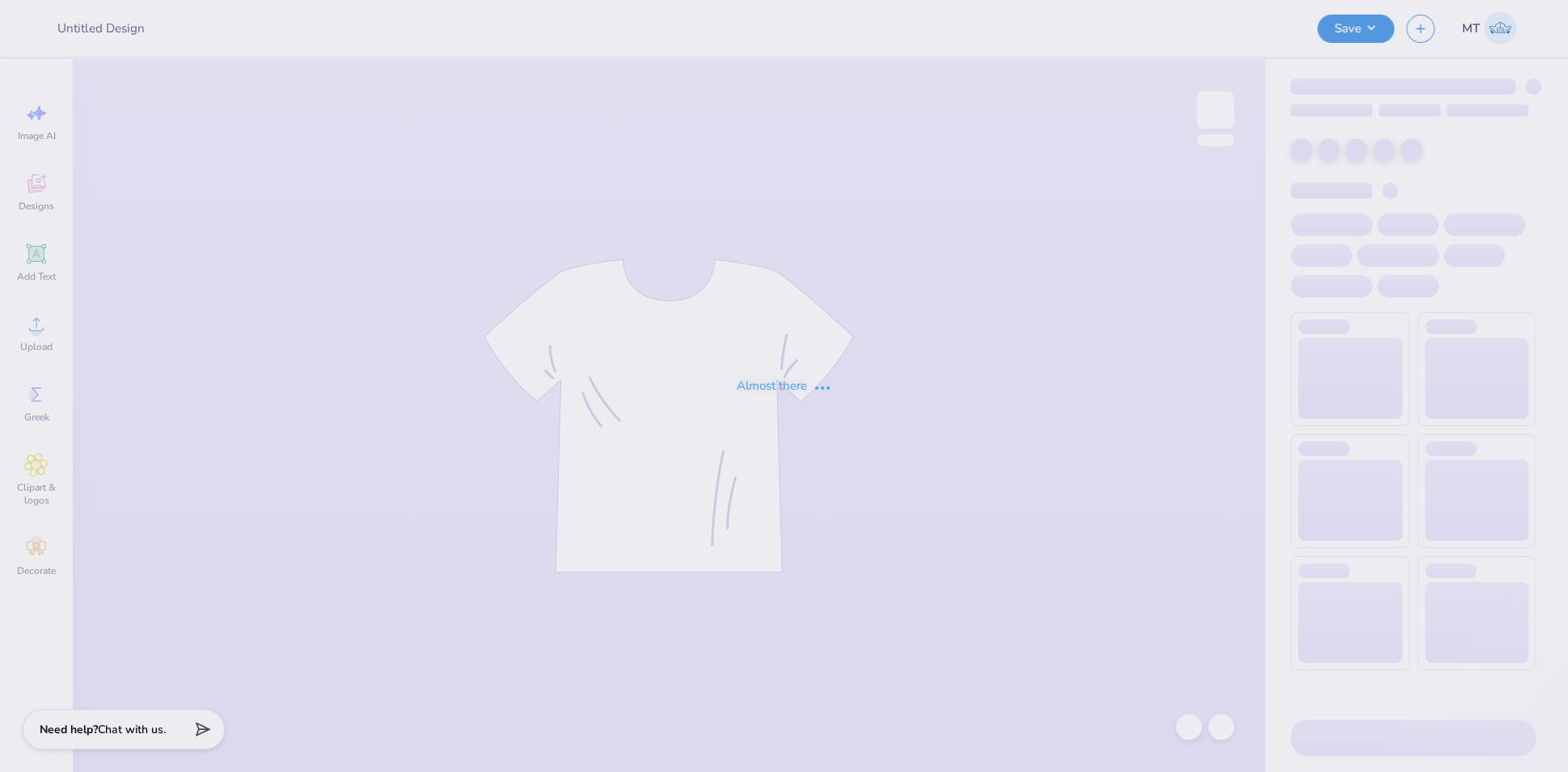
type input "FPS240113"
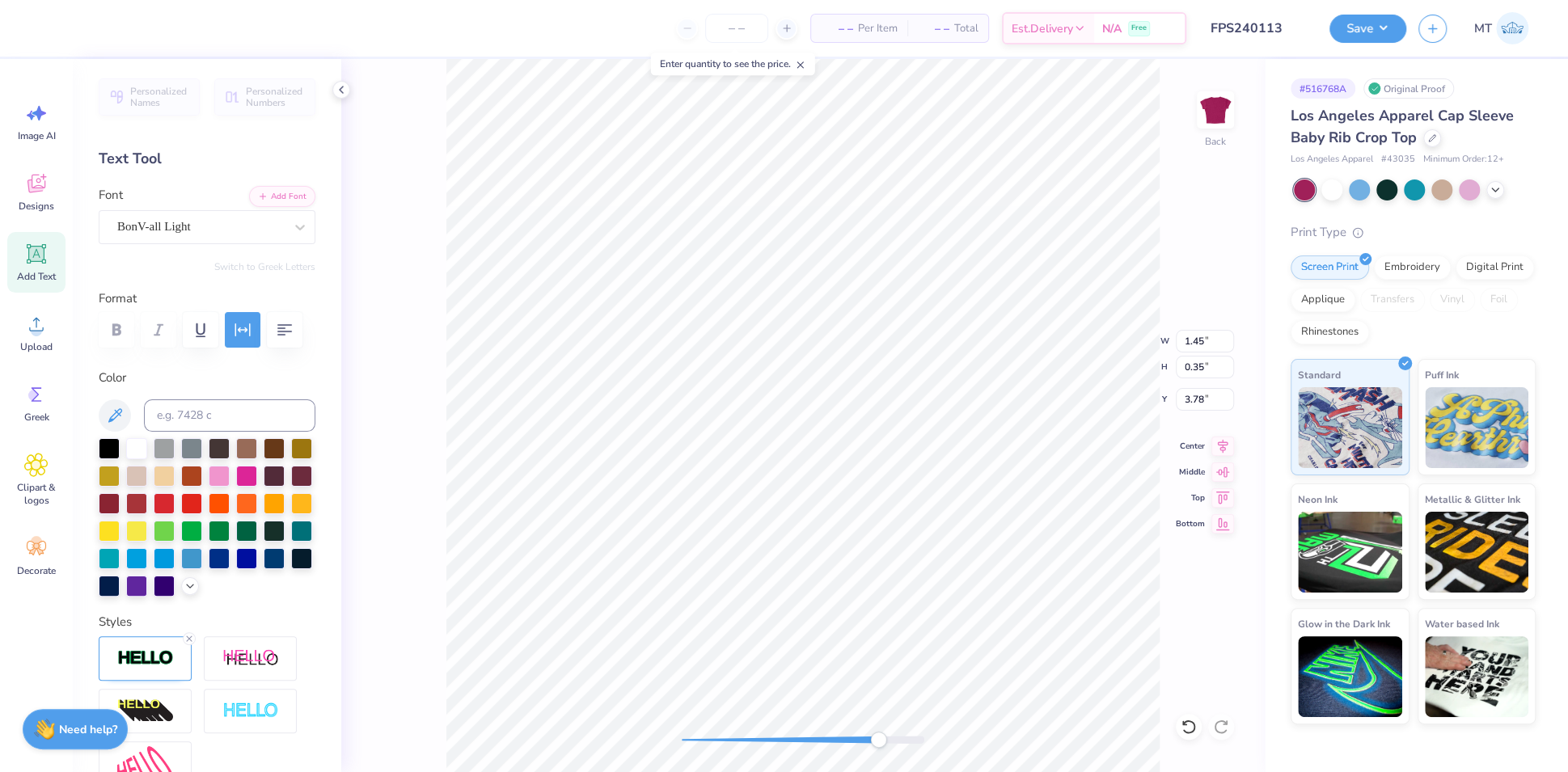
scroll to position [18, 2]
type textarea "EST. 1852"
click at [1381, 188] on div at bounding box center [1387, 188] width 21 height 21
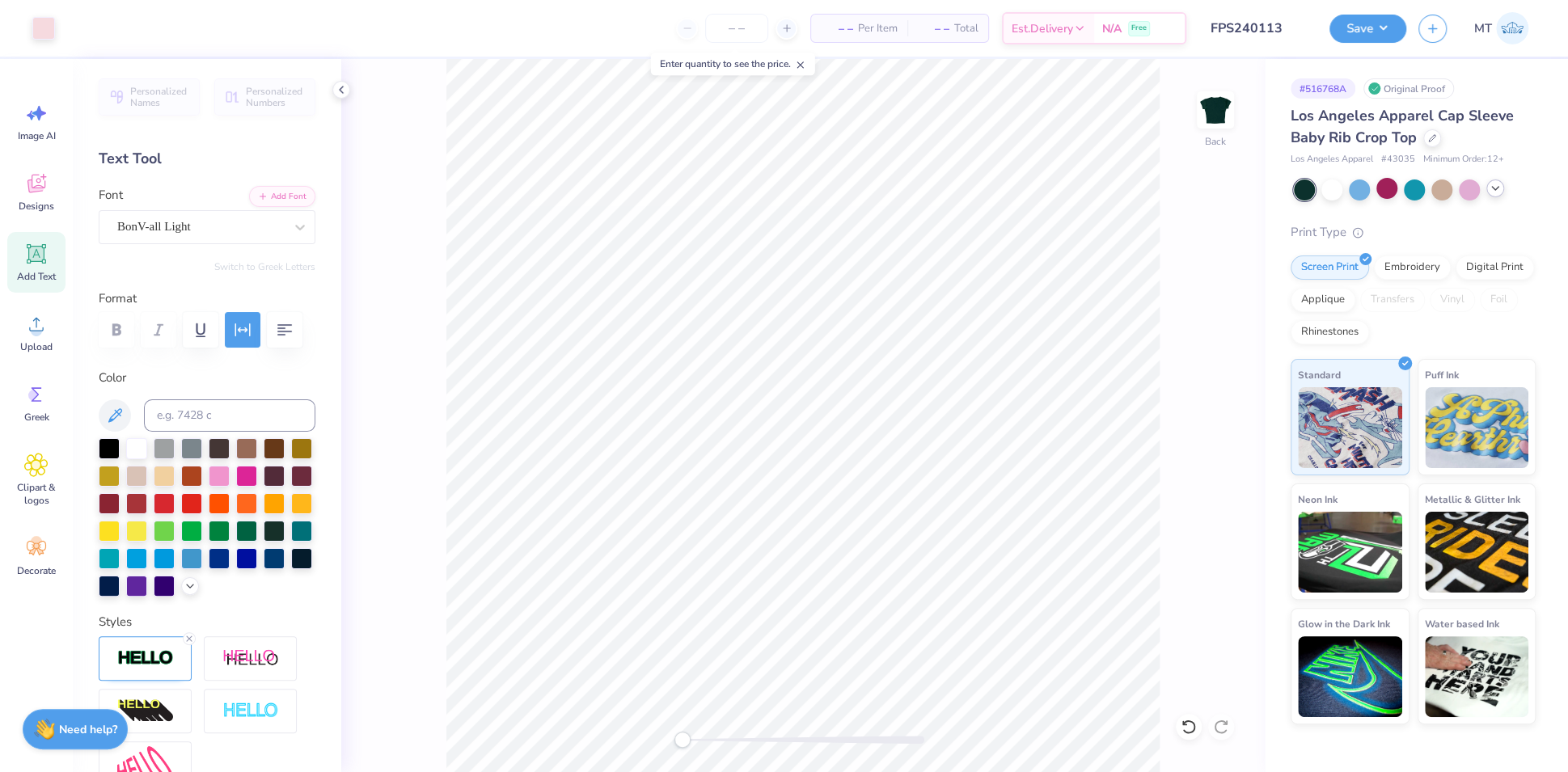
click at [1492, 192] on icon at bounding box center [1495, 188] width 13 height 13
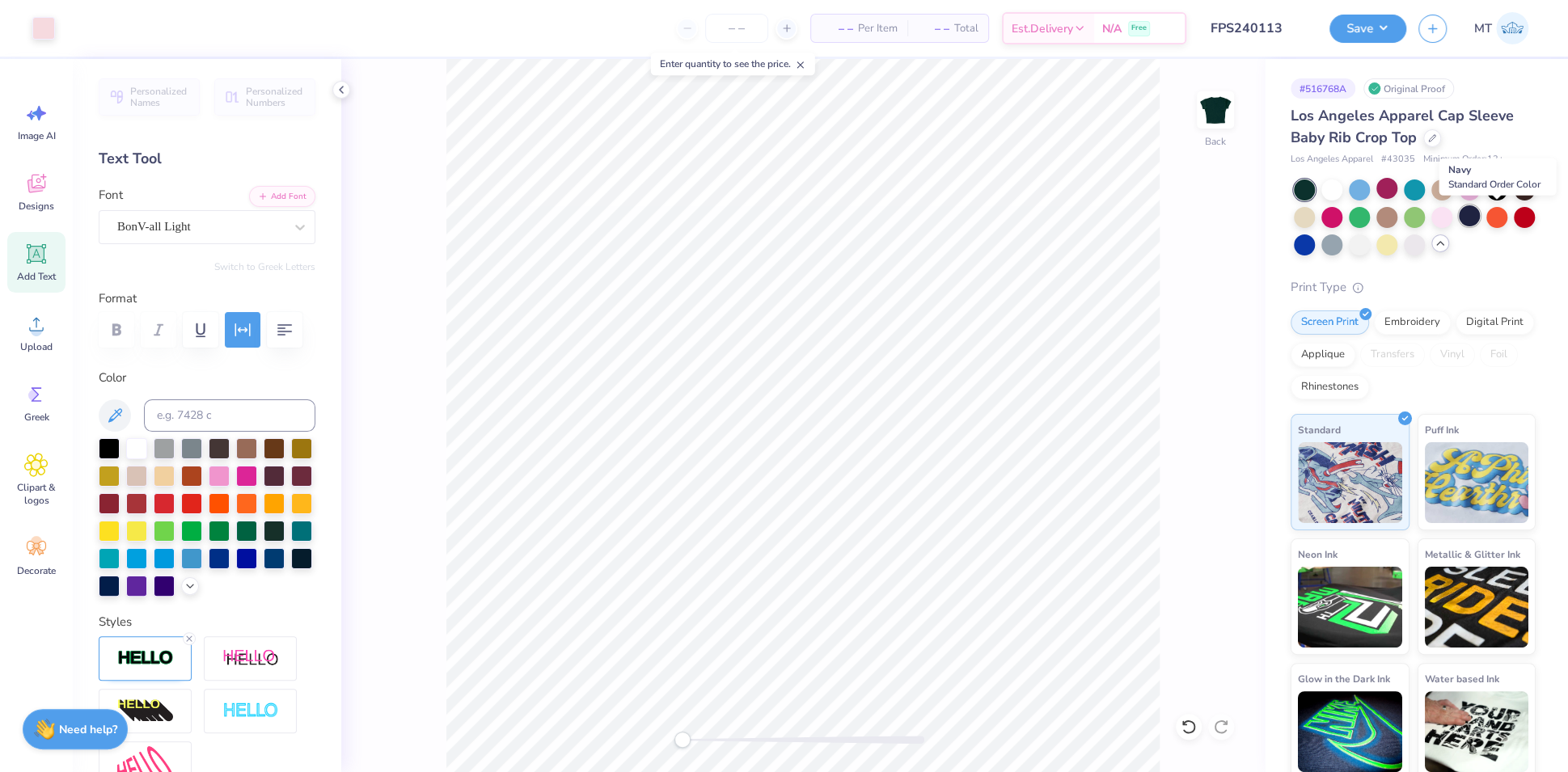
click at [1480, 215] on div at bounding box center [1469, 216] width 21 height 21
click at [37, 24] on div at bounding box center [43, 26] width 22 height 22
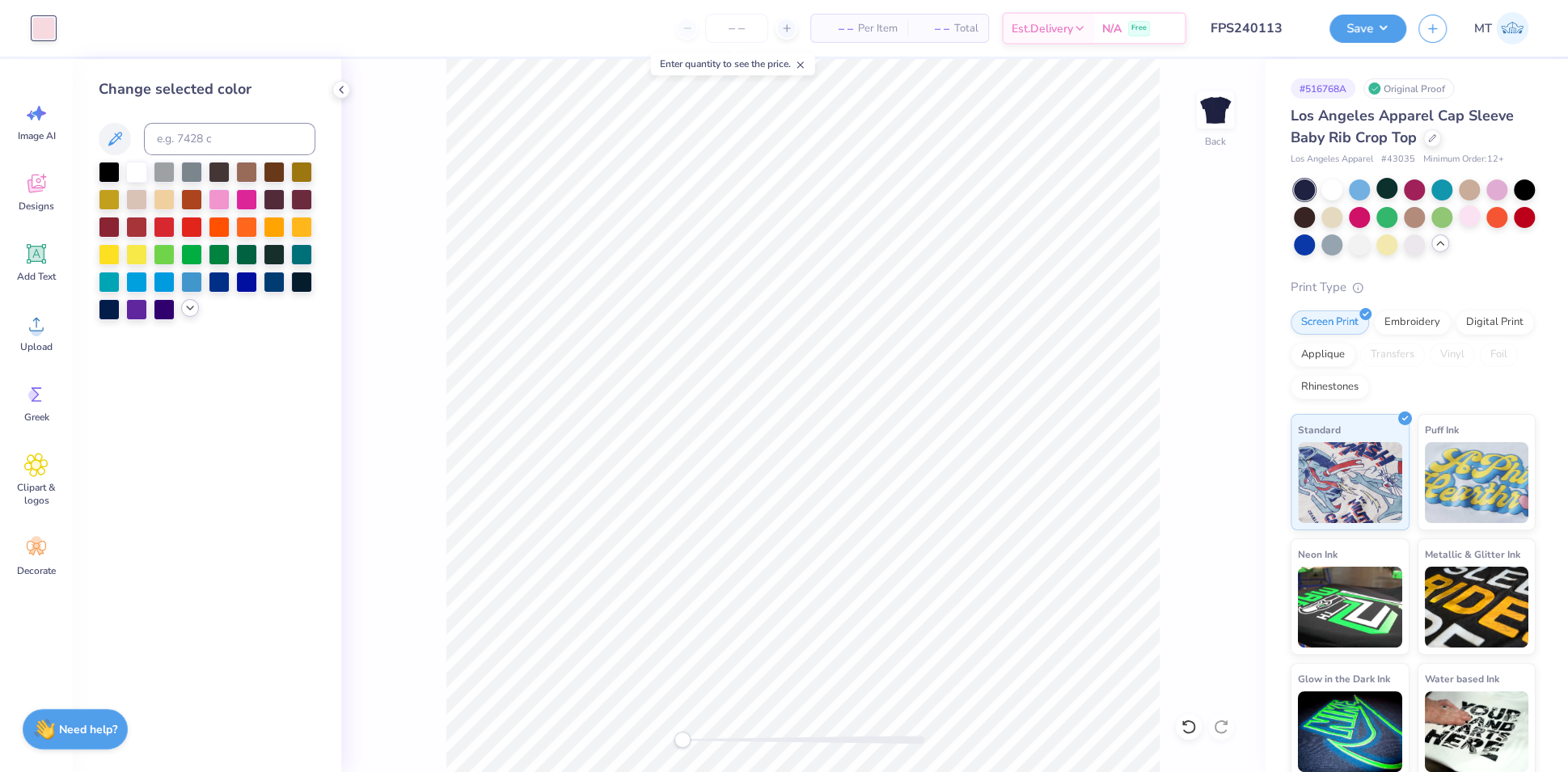
click at [187, 313] on icon at bounding box center [190, 308] width 13 height 13
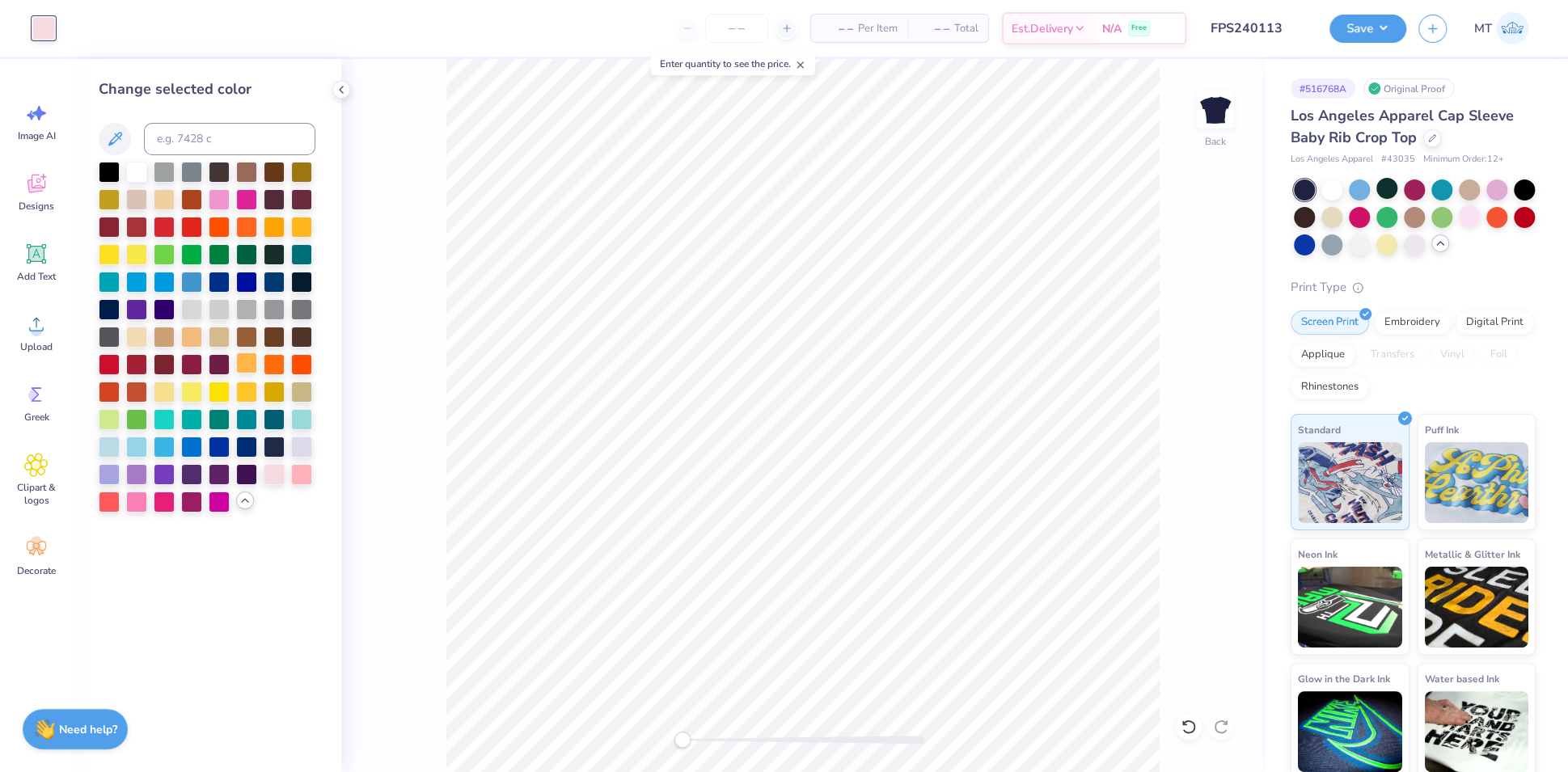
click at [248, 365] on div at bounding box center [247, 363] width 21 height 21
click at [154, 390] on div at bounding box center [164, 390] width 21 height 21
click at [137, 333] on div at bounding box center [136, 335] width 21 height 21
click at [161, 196] on div at bounding box center [164, 198] width 21 height 21
click at [280, 223] on div at bounding box center [275, 226] width 21 height 21
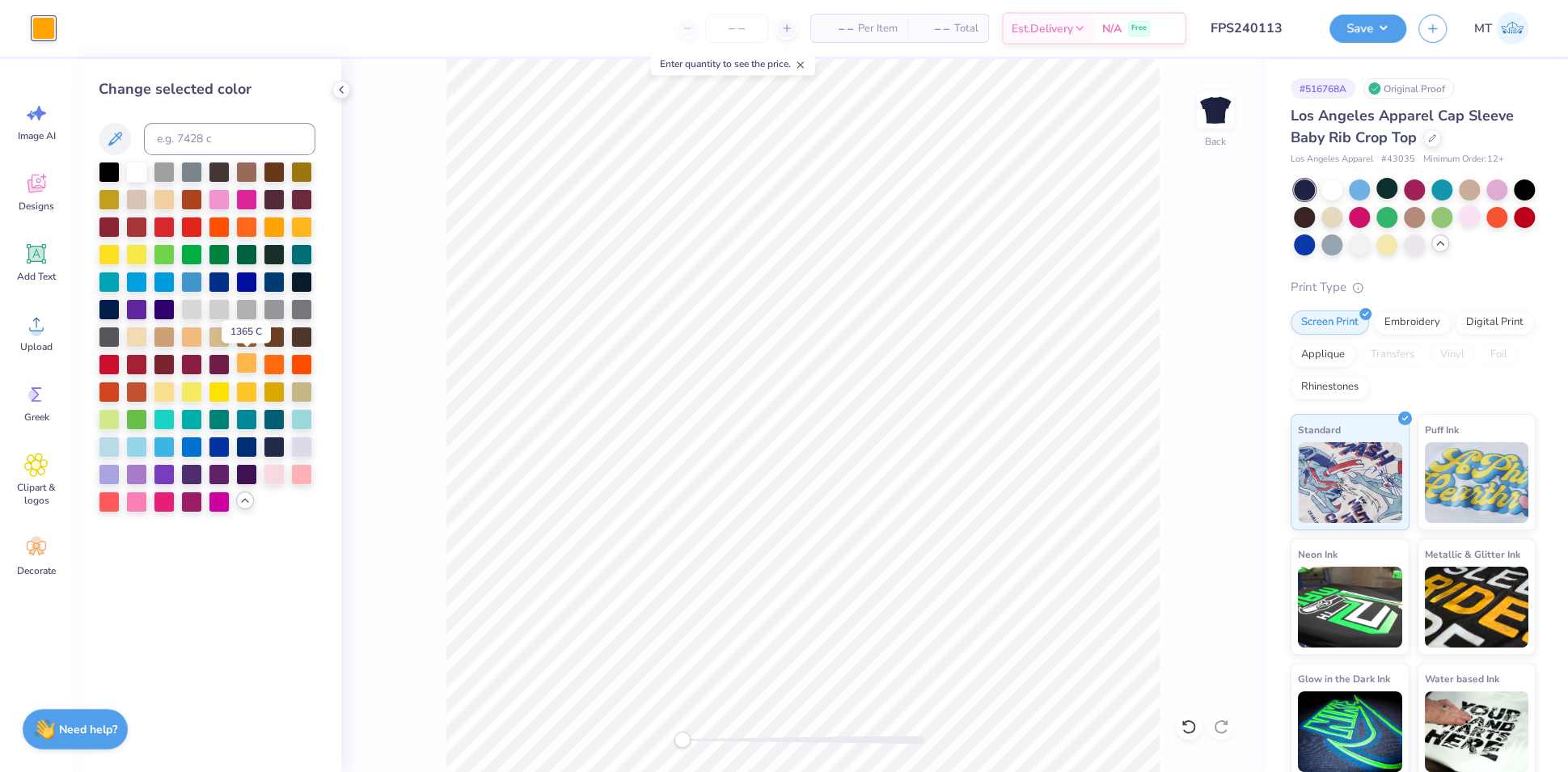
click at [247, 365] on div at bounding box center [247, 363] width 21 height 21
click at [186, 335] on div at bounding box center [192, 335] width 21 height 21
click at [1315, 216] on div at bounding box center [1305, 216] width 21 height 21
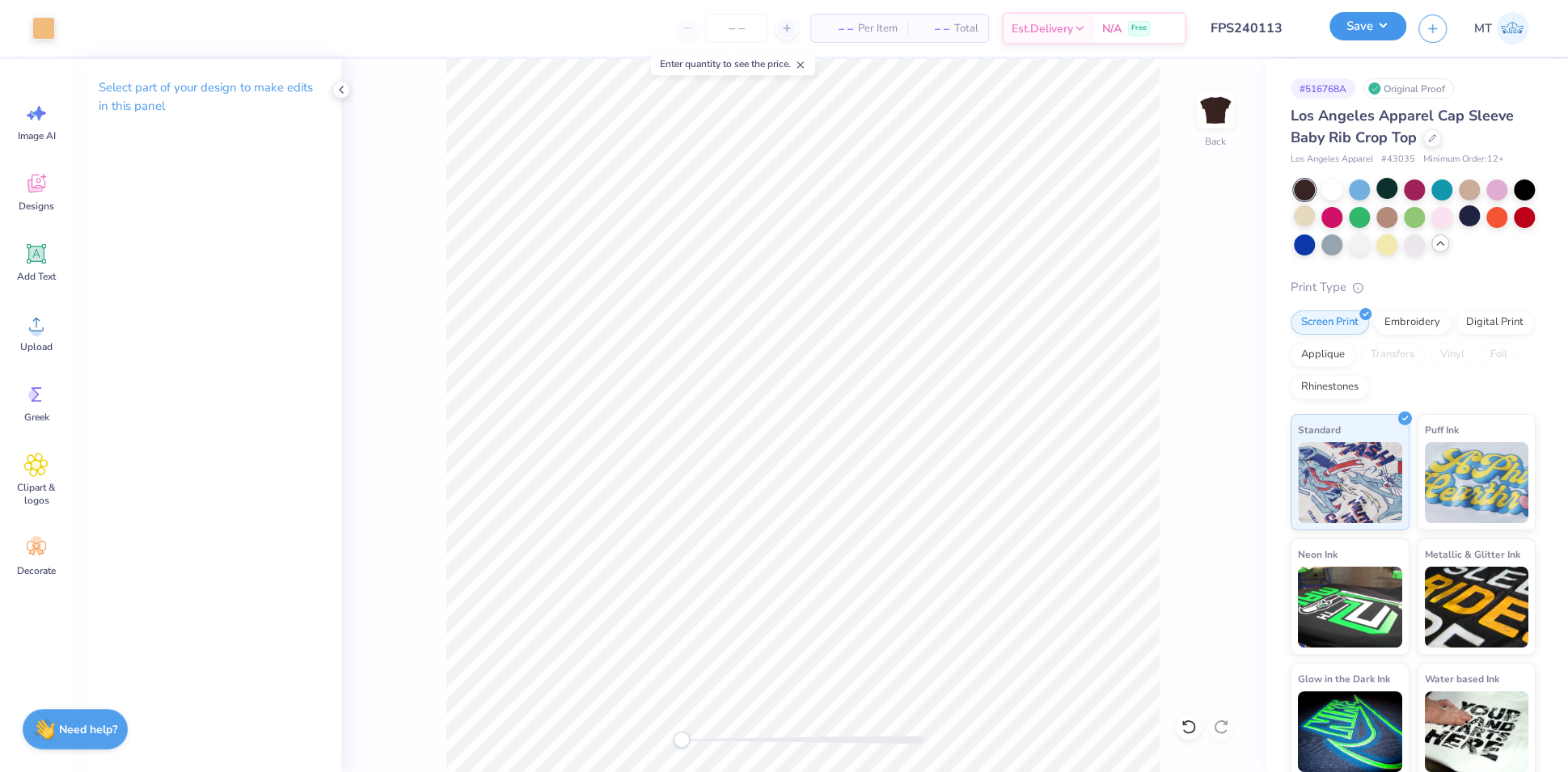
click at [1394, 30] on button "Save" at bounding box center [1367, 27] width 77 height 29
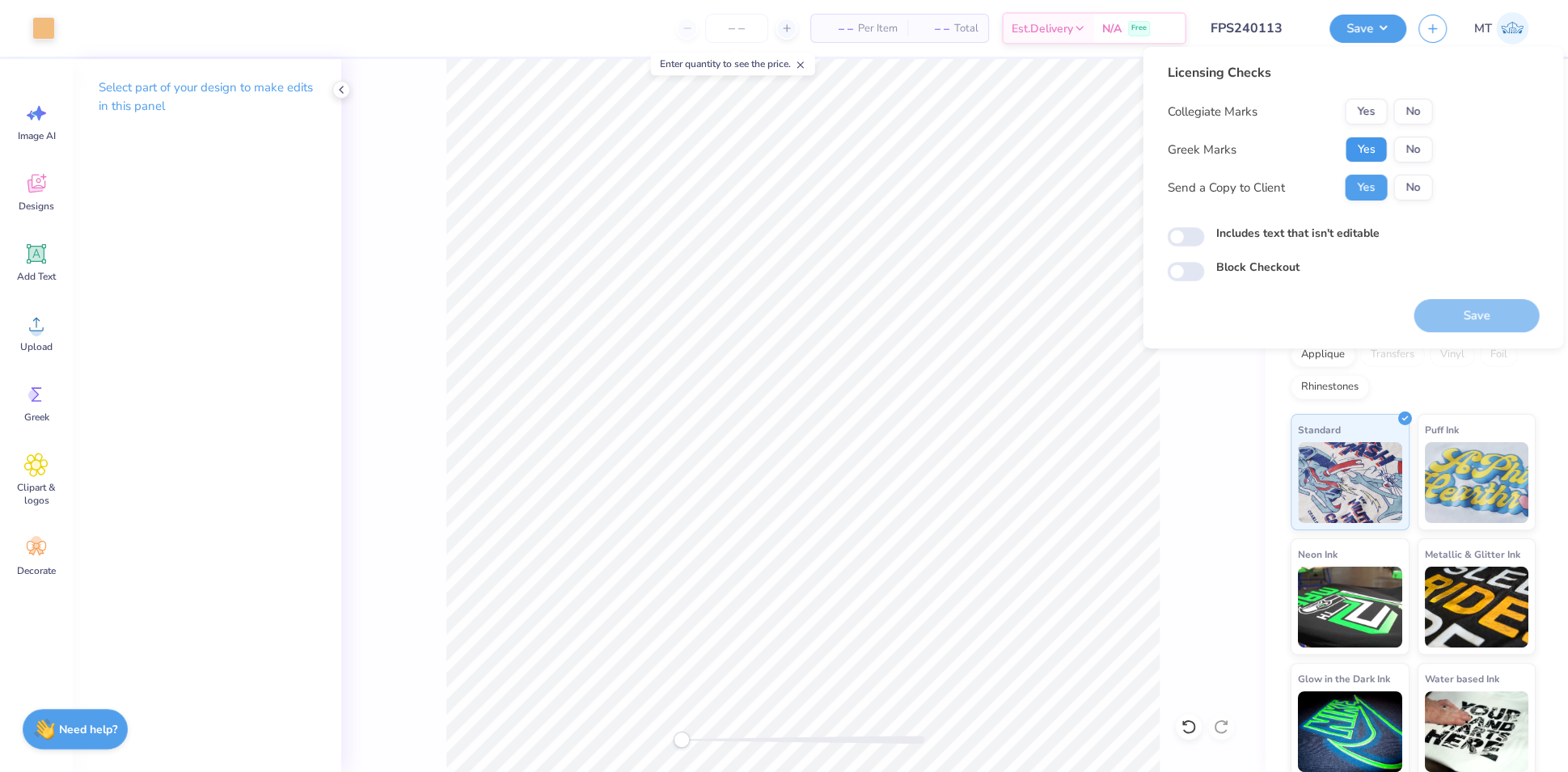
click at [1358, 144] on button "Yes" at bounding box center [1366, 149] width 42 height 26
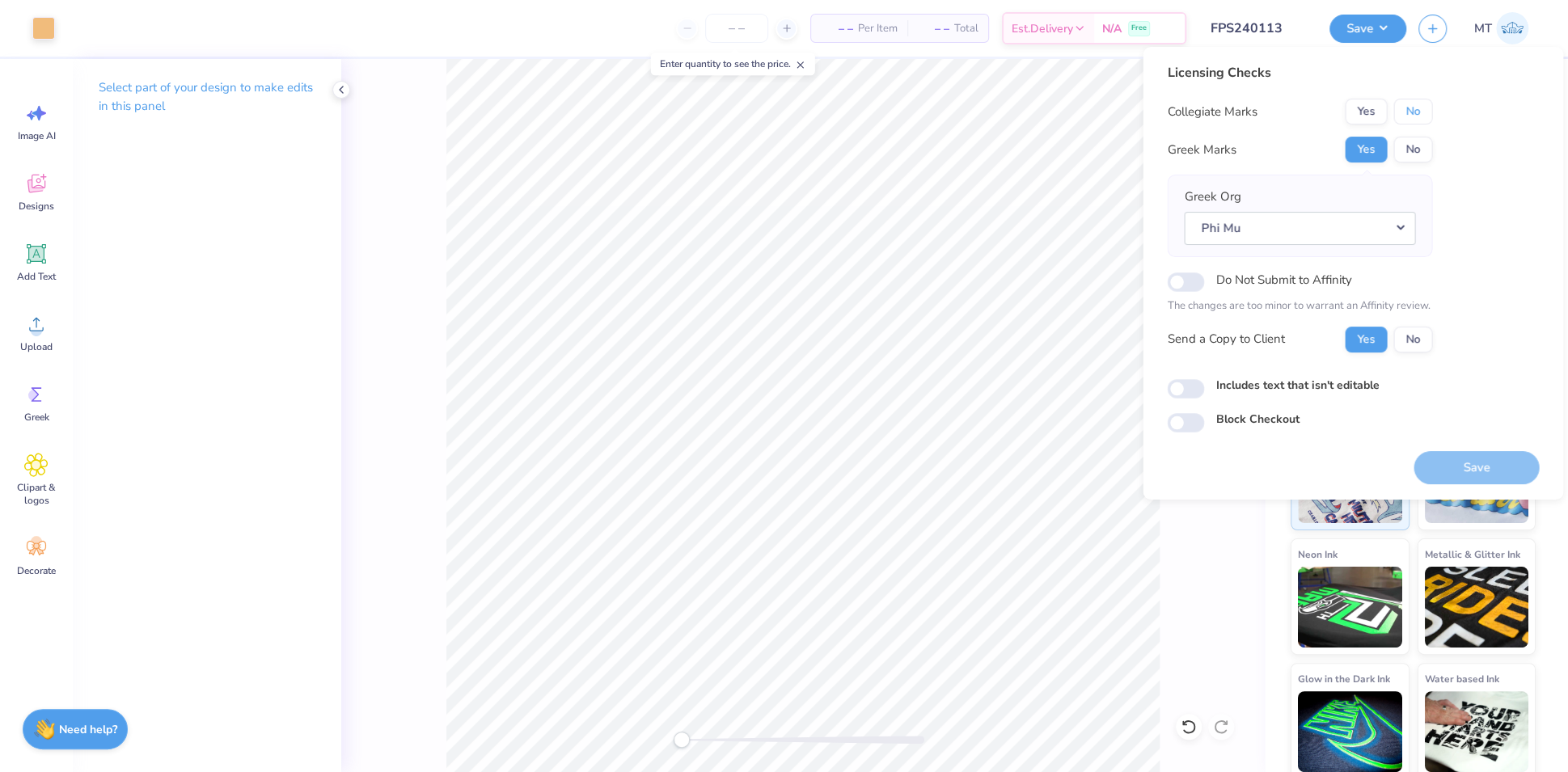
click at [1407, 107] on button "No" at bounding box center [1413, 111] width 39 height 26
click at [1505, 463] on button "Save" at bounding box center [1476, 467] width 126 height 33
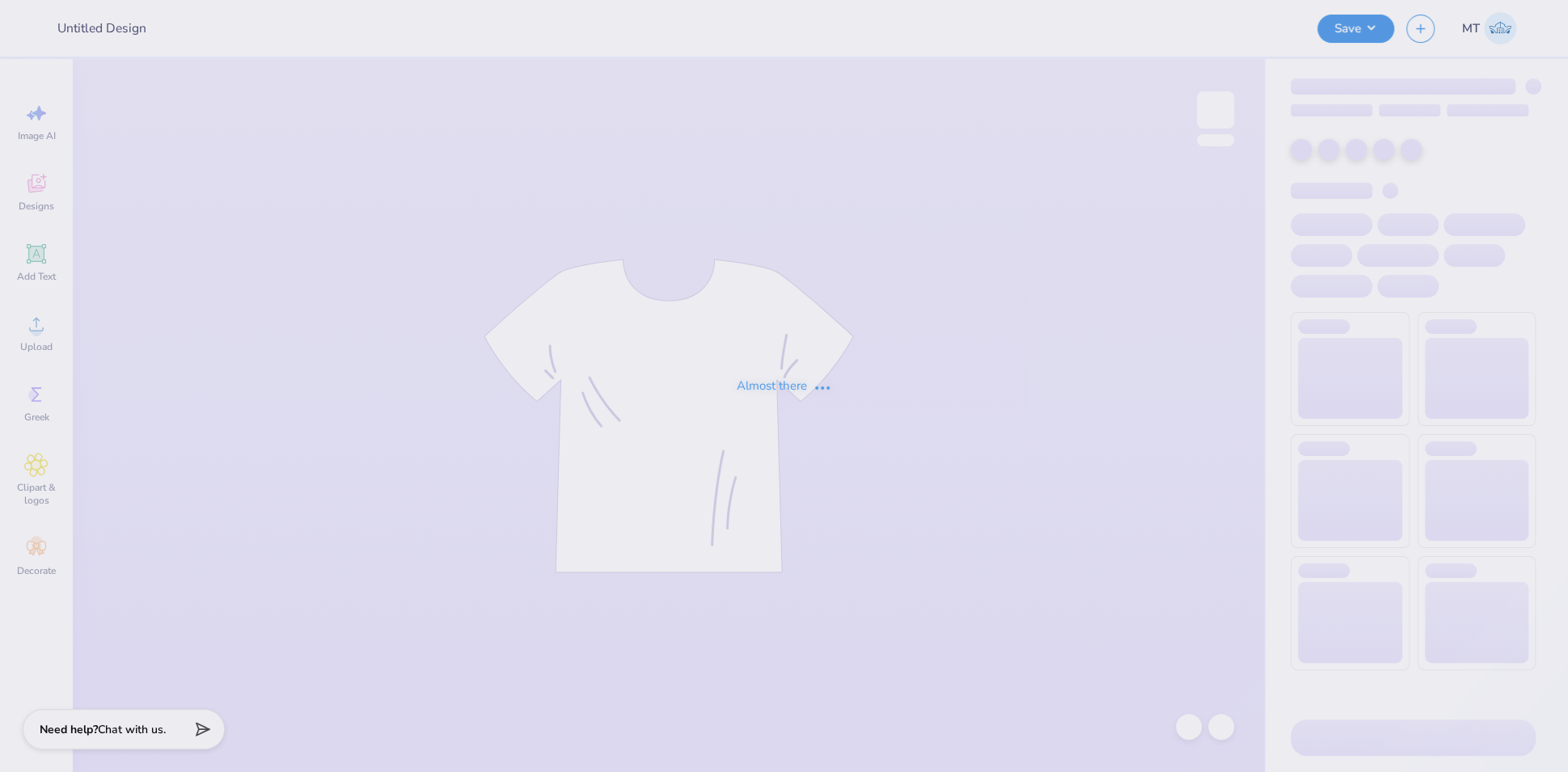
type input "FPS240114"
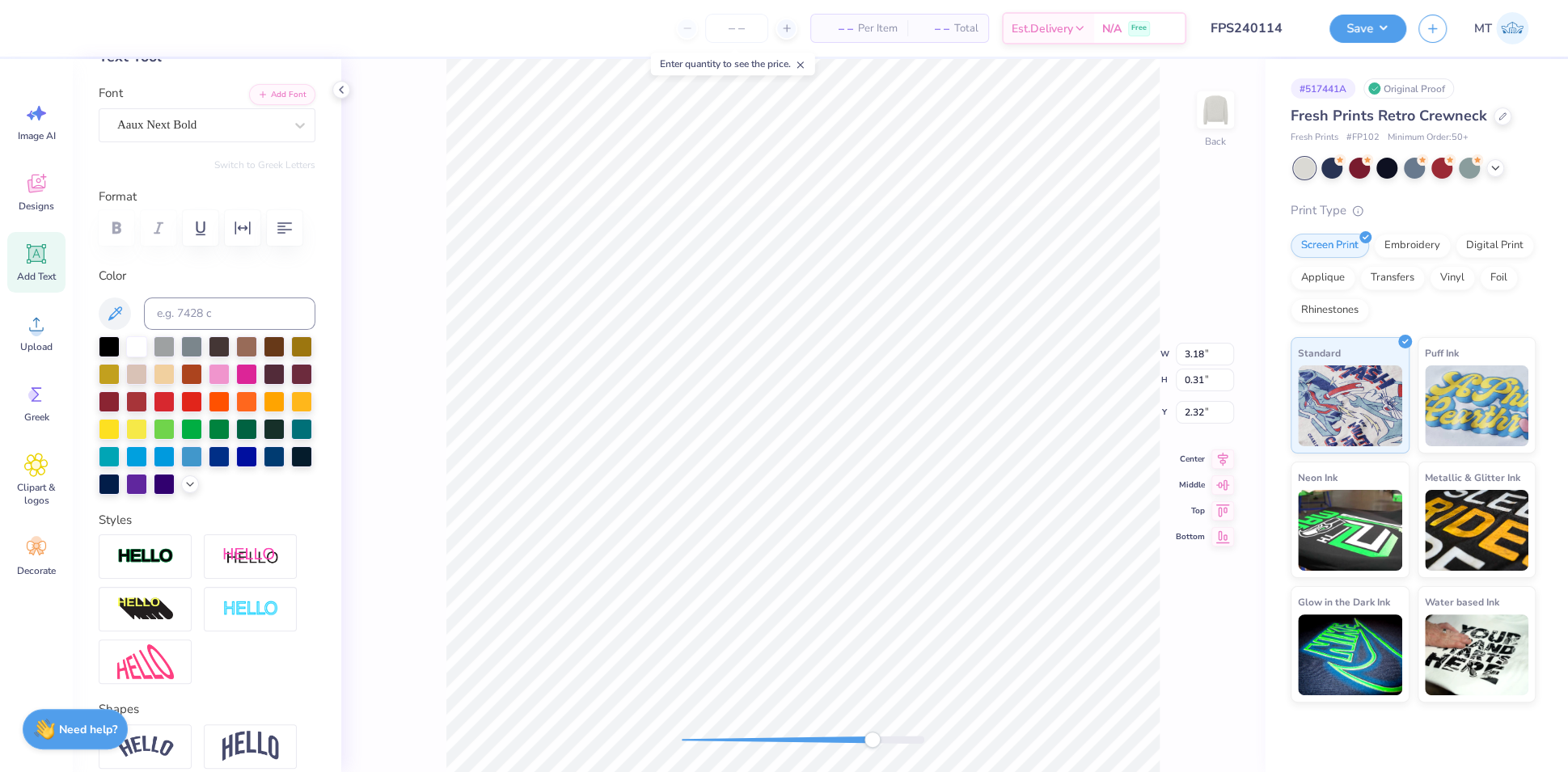
scroll to position [204, 0]
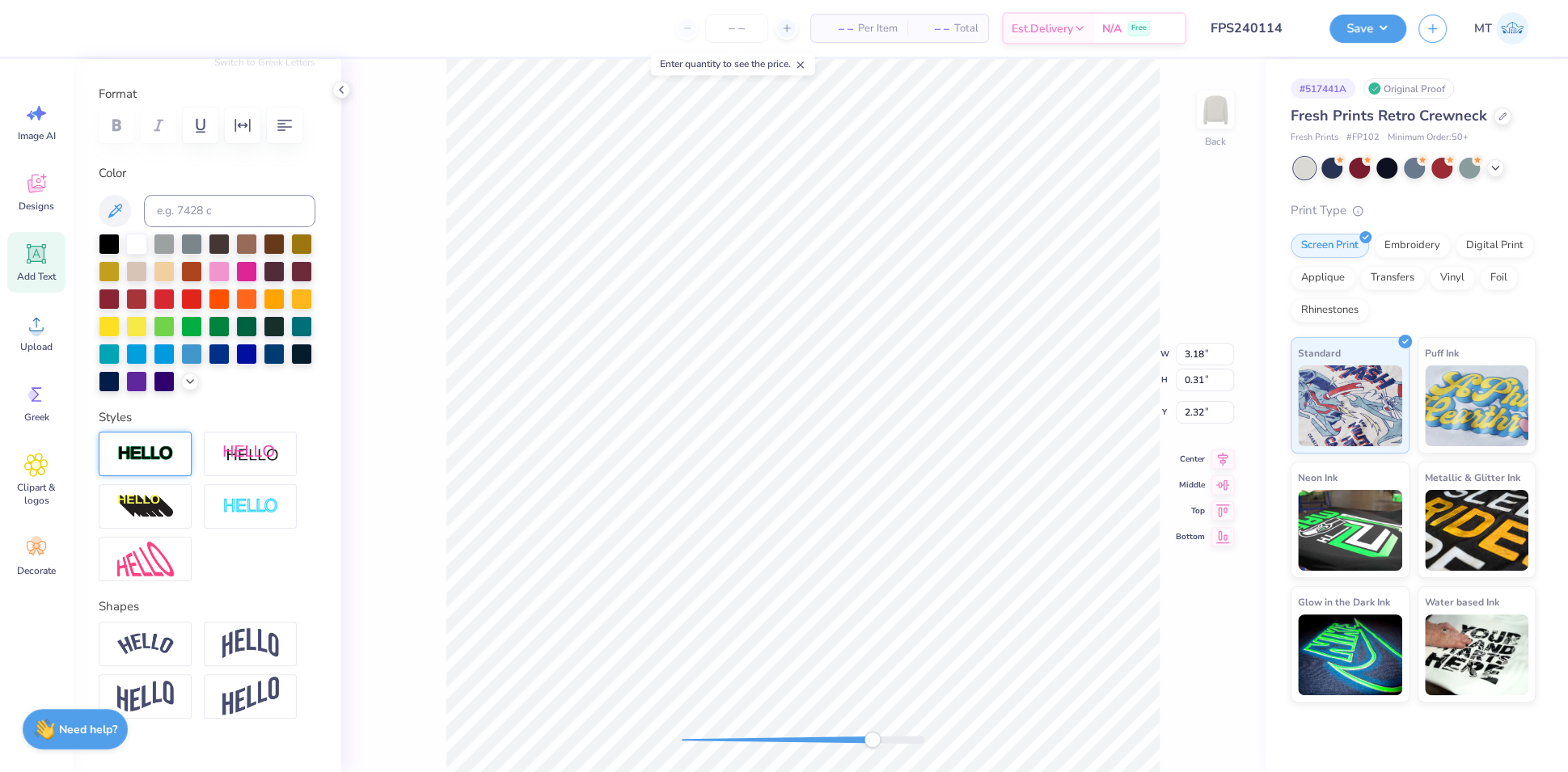
click at [157, 463] on img at bounding box center [144, 454] width 56 height 19
click at [142, 463] on img at bounding box center [144, 454] width 56 height 19
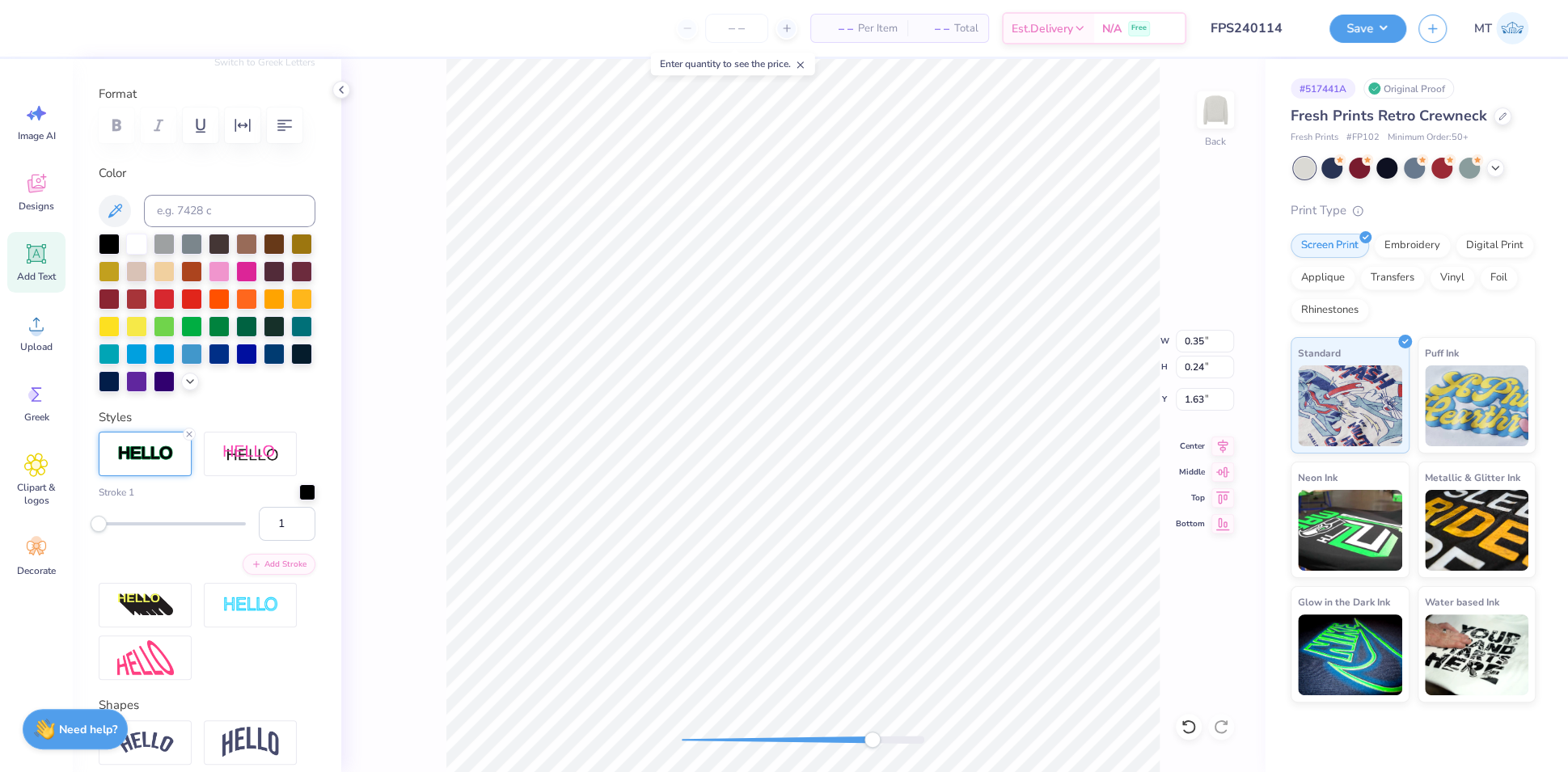
type input "0.33"
type input "0.23"
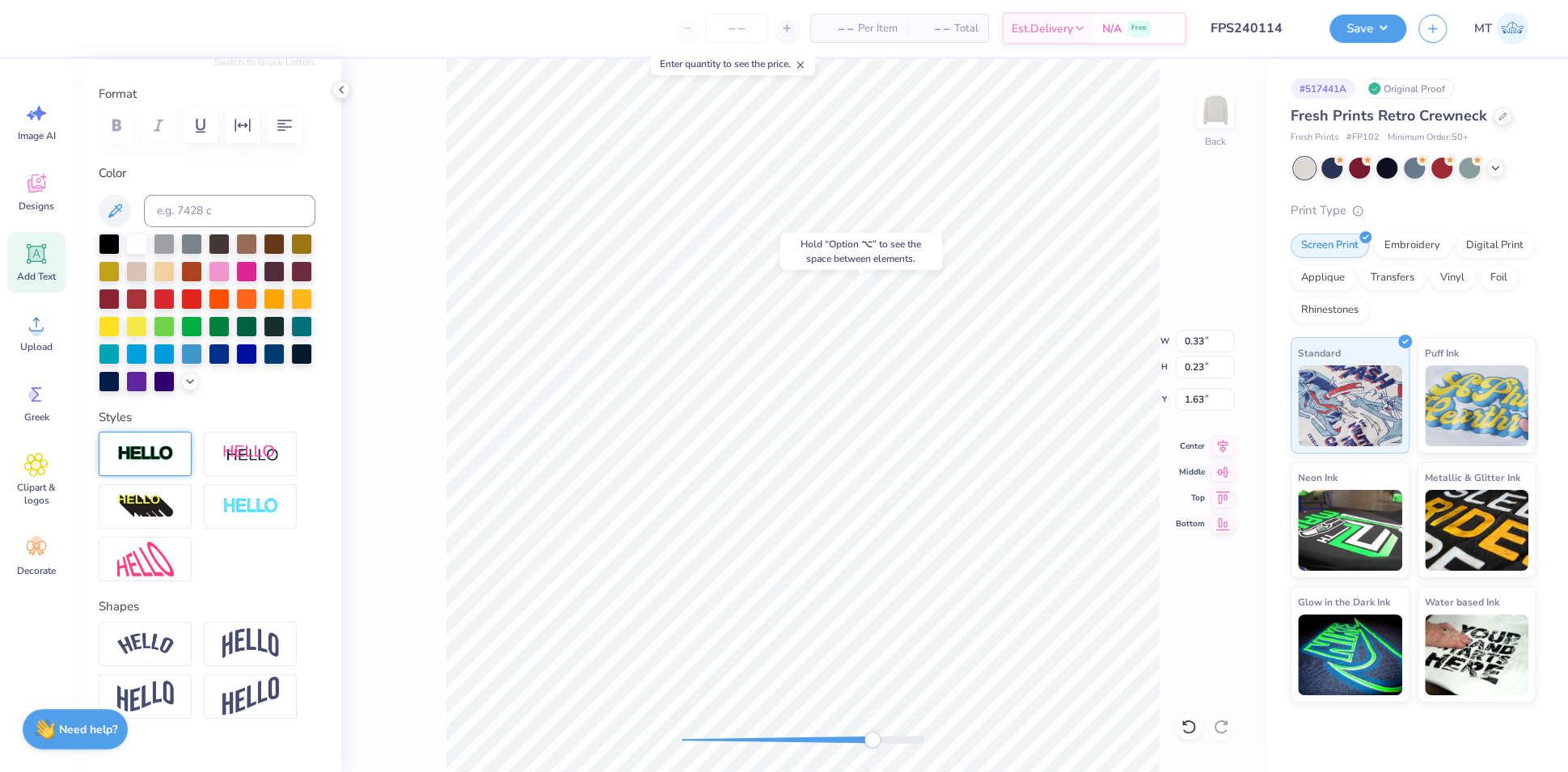
click at [158, 463] on img at bounding box center [144, 454] width 56 height 19
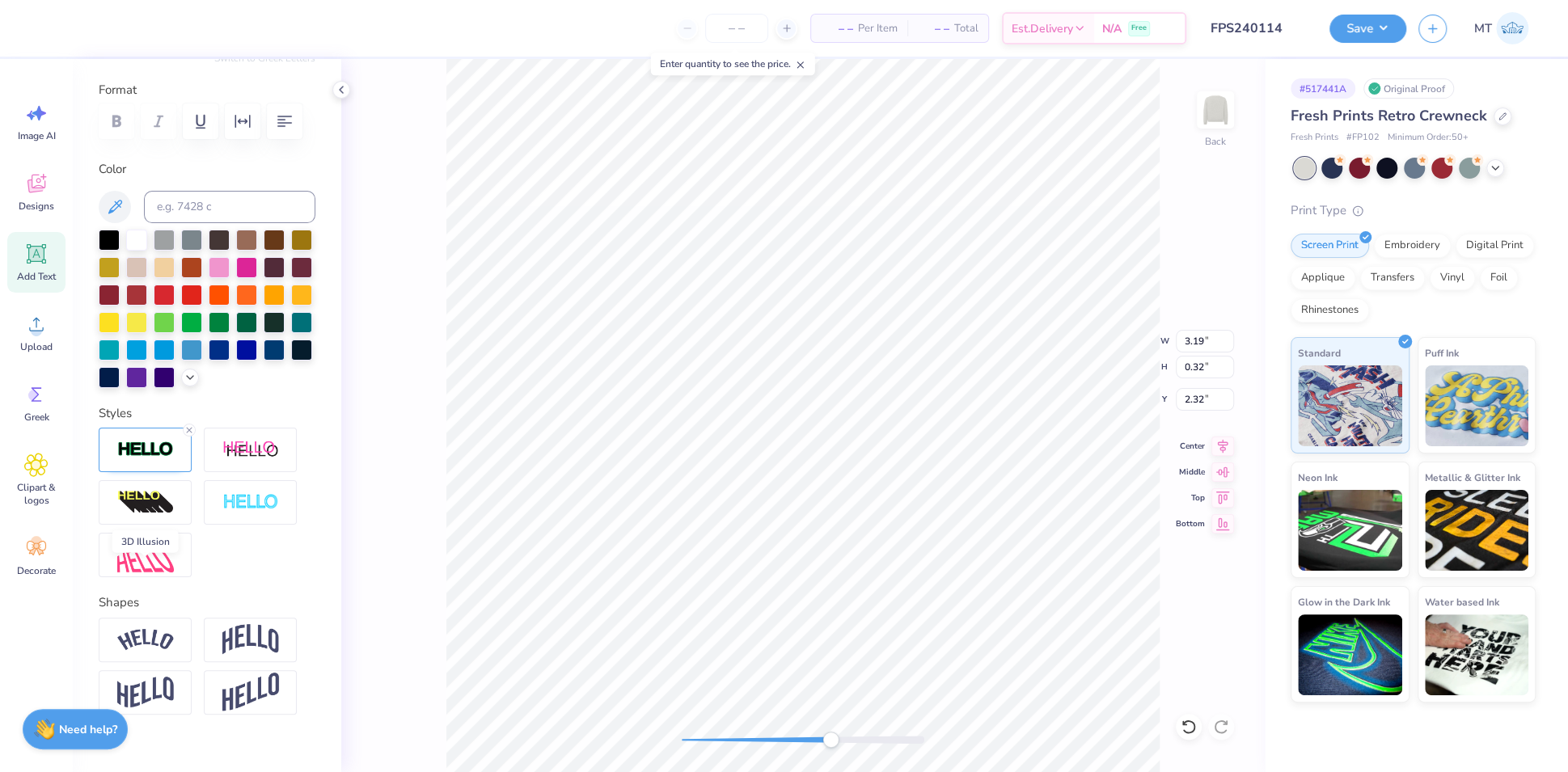
scroll to position [209, 0]
click at [164, 472] on div at bounding box center [145, 450] width 93 height 45
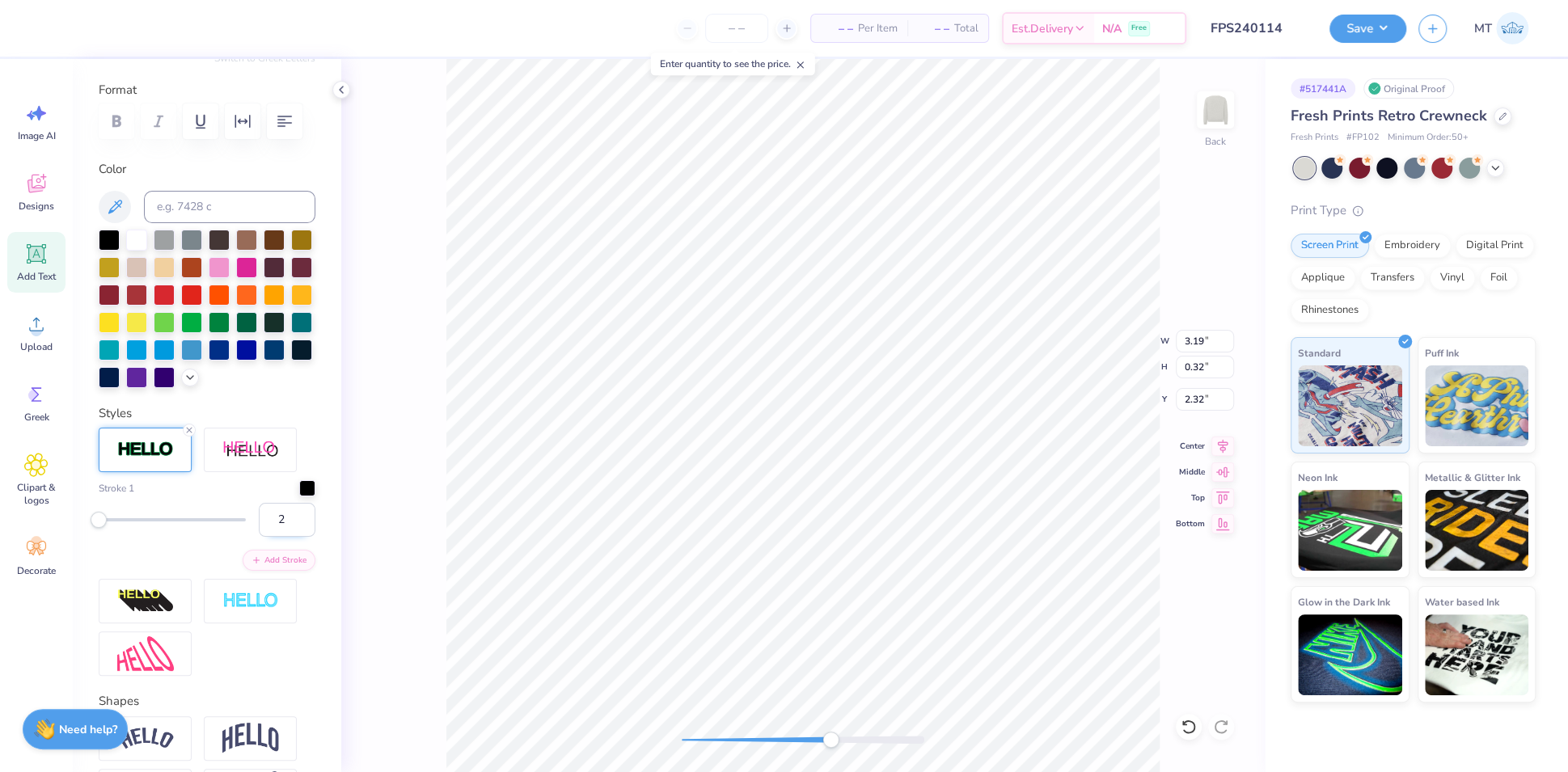
type input "2"
click at [287, 537] on input "2" at bounding box center [286, 520] width 56 height 34
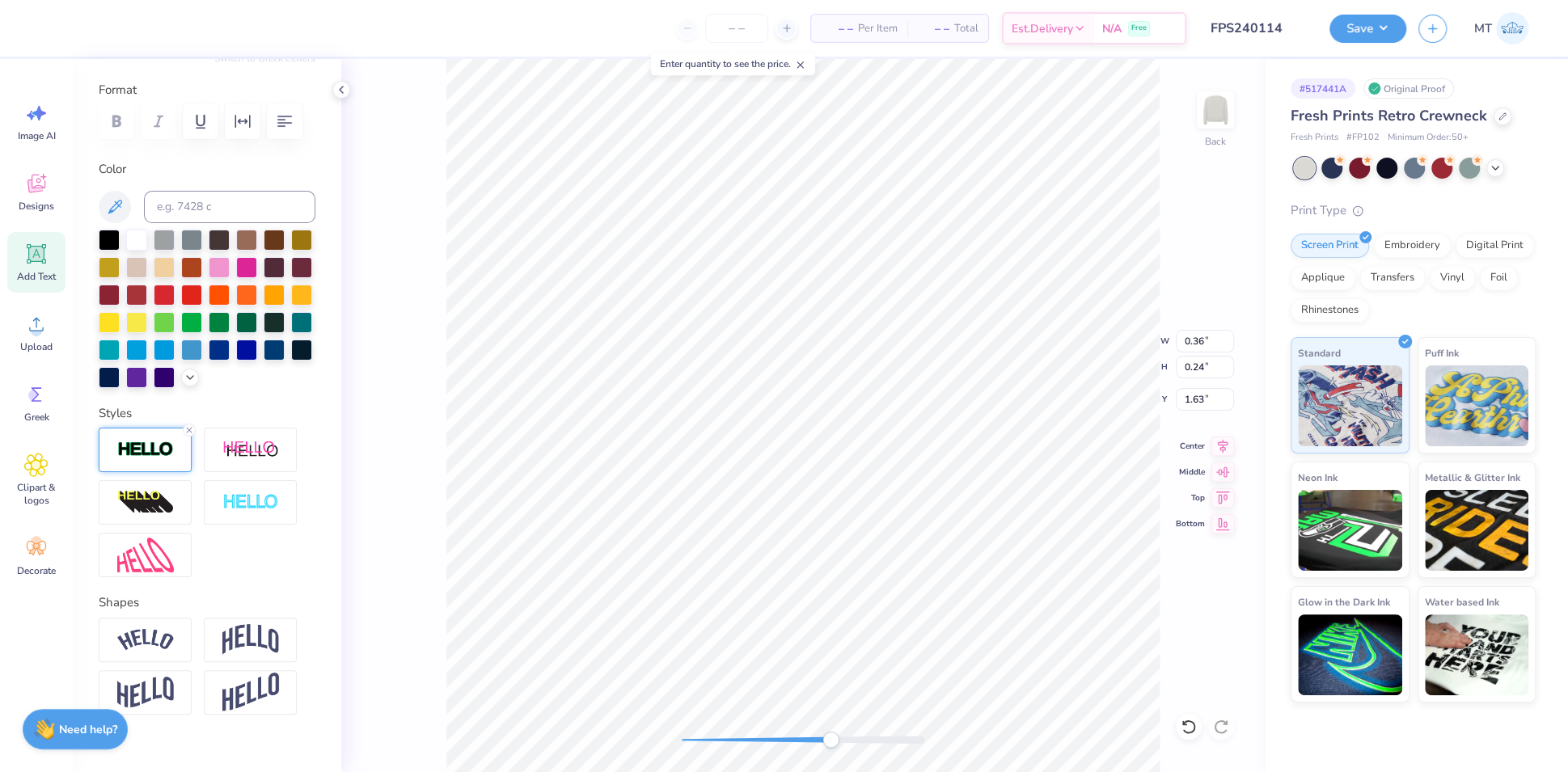
click at [155, 459] on img at bounding box center [144, 449] width 56 height 19
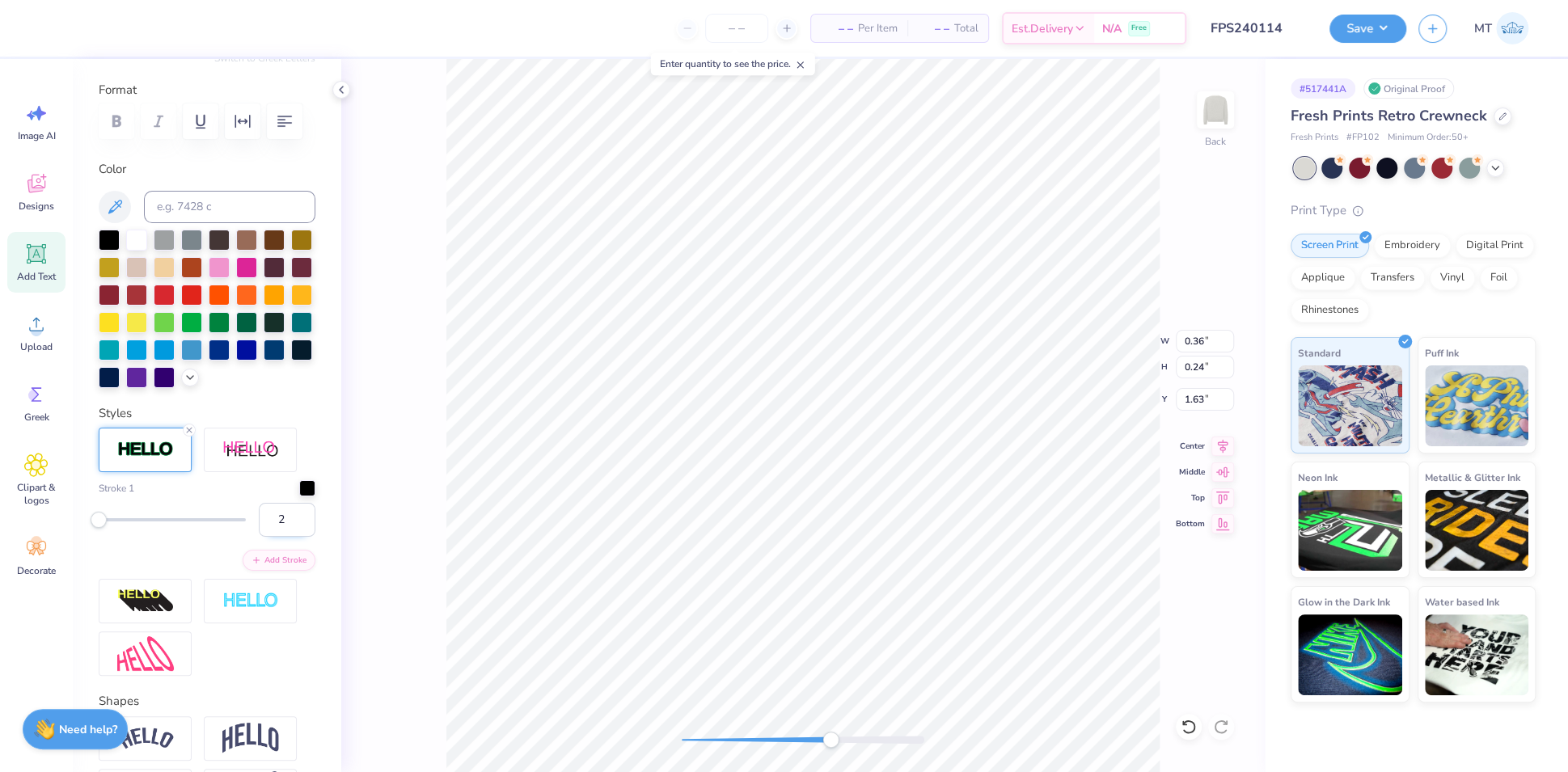
type input "2"
click at [289, 537] on input "2" at bounding box center [286, 520] width 56 height 34
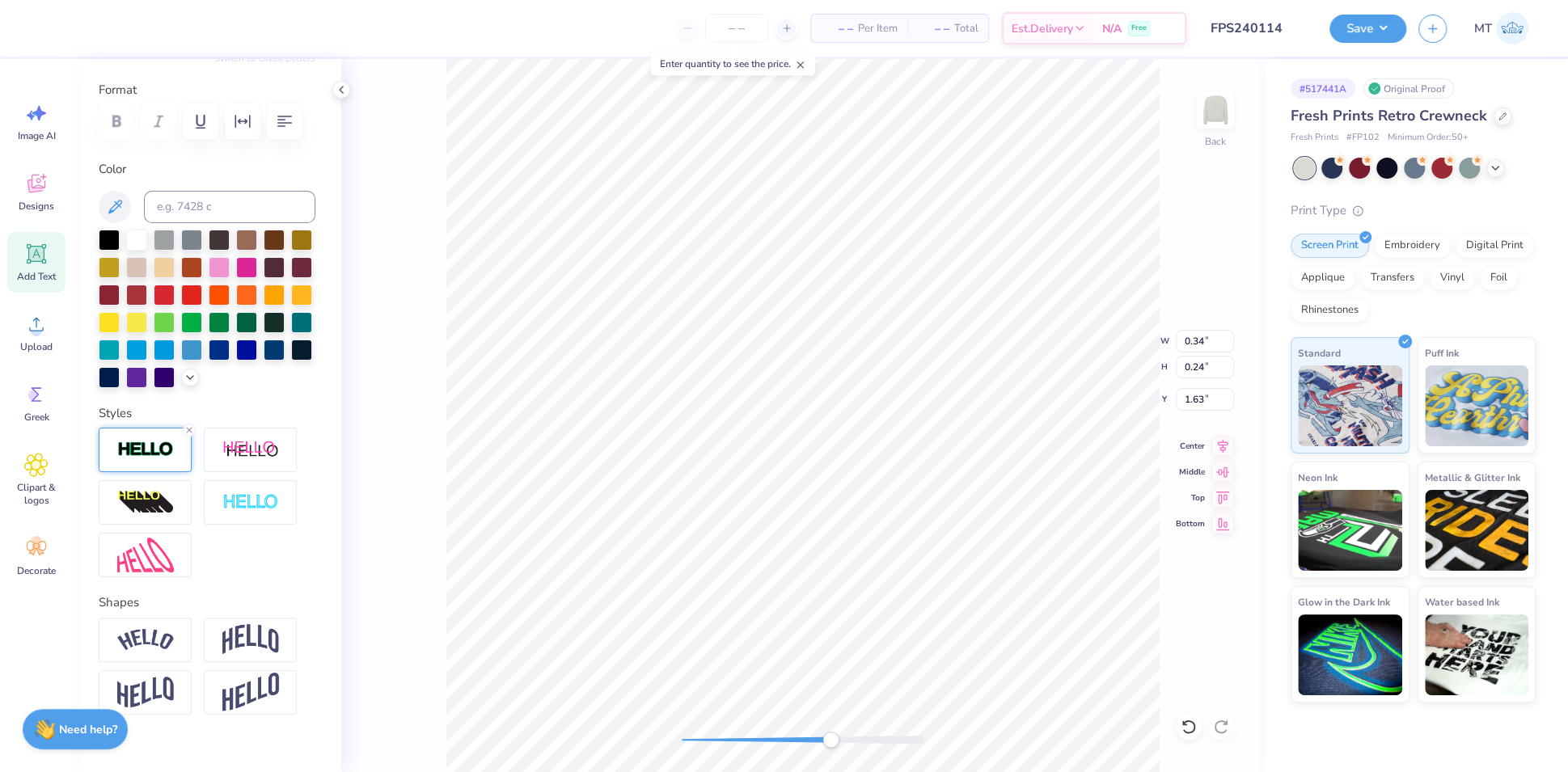
click at [144, 459] on img at bounding box center [144, 449] width 56 height 19
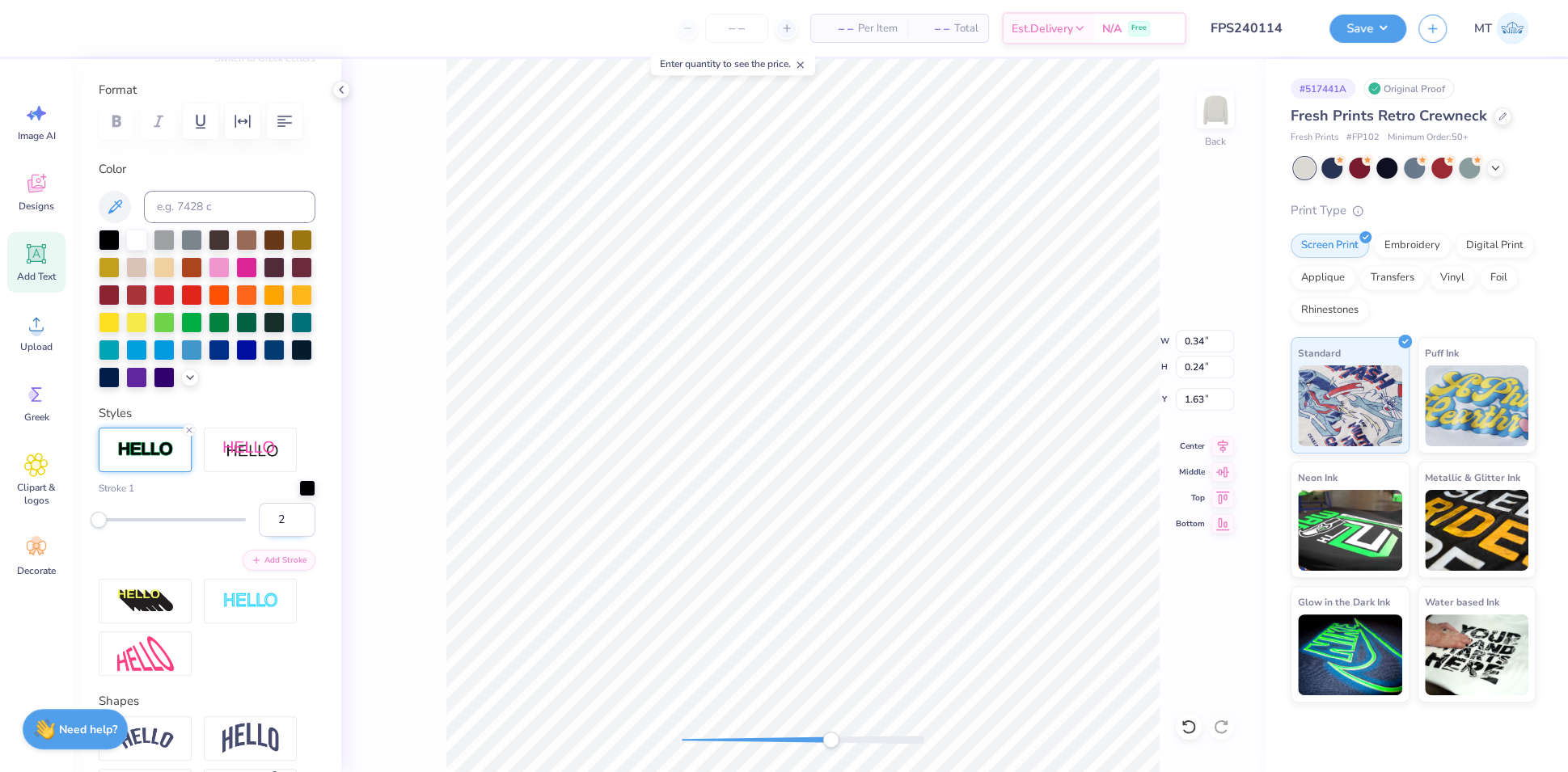
type input "2"
click at [284, 537] on input "2" at bounding box center [286, 520] width 56 height 34
click at [1382, 35] on button "Save" at bounding box center [1367, 27] width 77 height 29
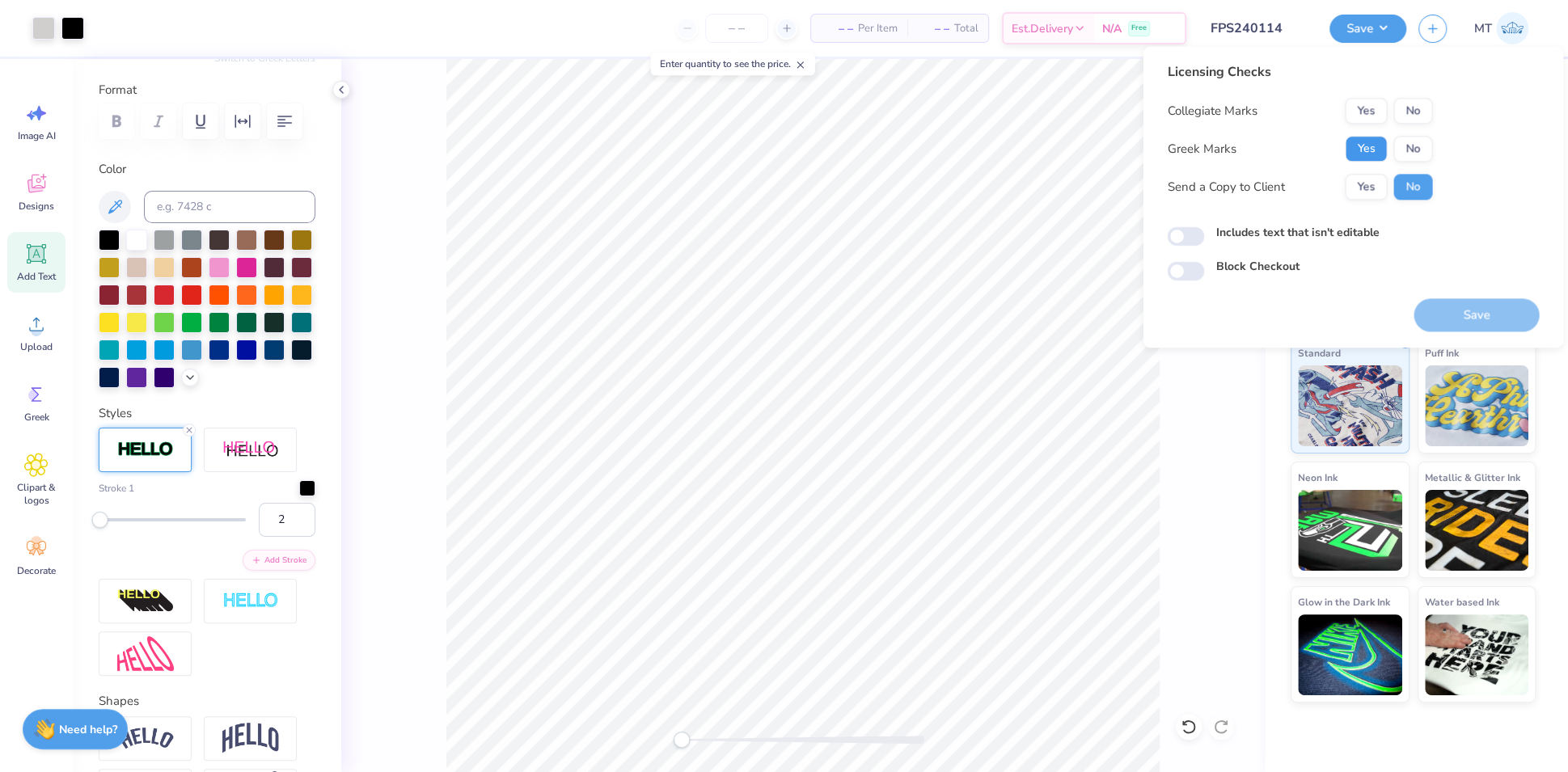
click at [1381, 152] on button "Yes" at bounding box center [1366, 148] width 42 height 26
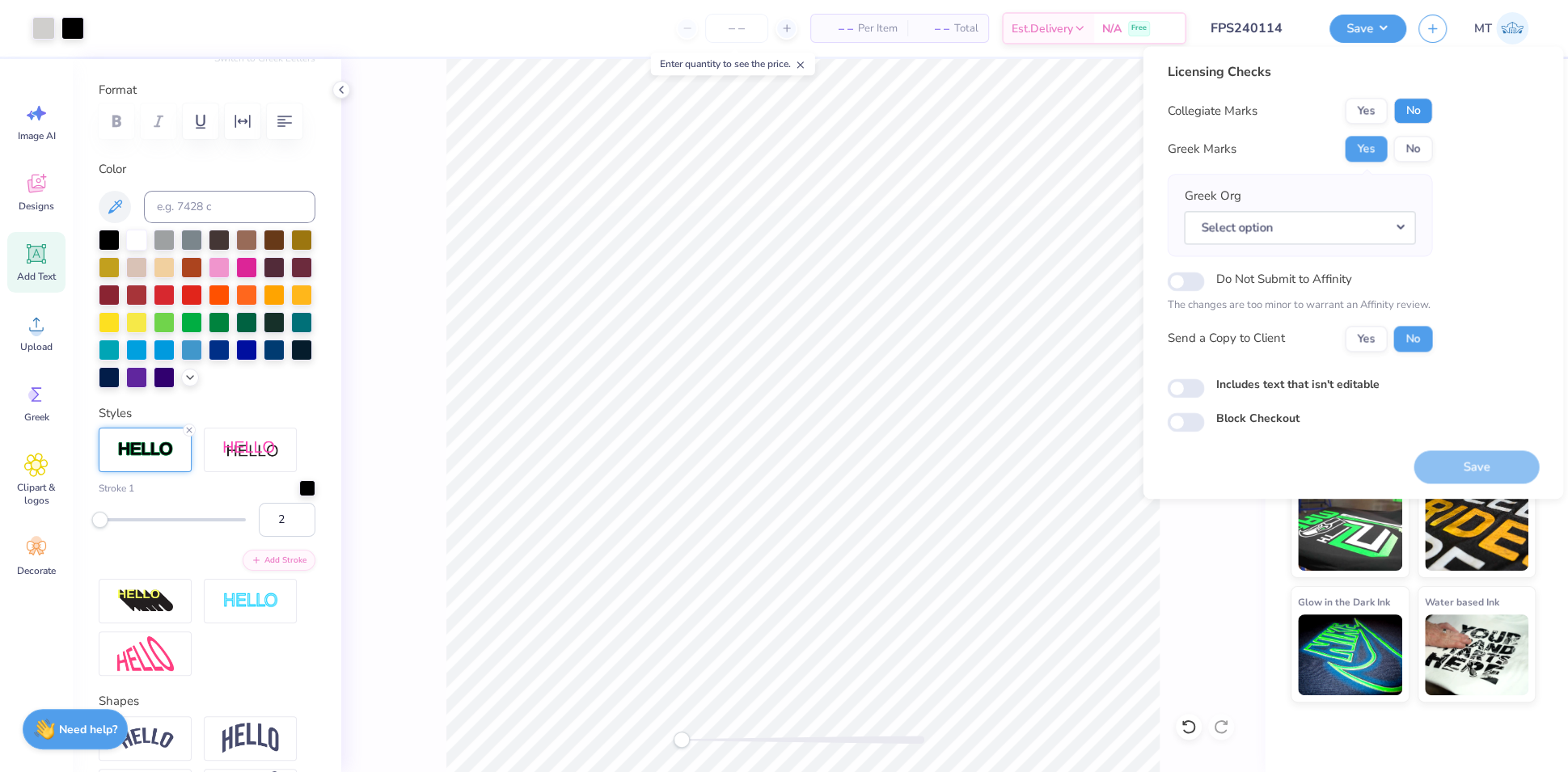
click at [1430, 103] on button "No" at bounding box center [1413, 111] width 39 height 26
click at [1400, 209] on div "Greek Org Select option" at bounding box center [1299, 214] width 231 height 56
click at [1399, 213] on button "Select option" at bounding box center [1299, 227] width 231 height 33
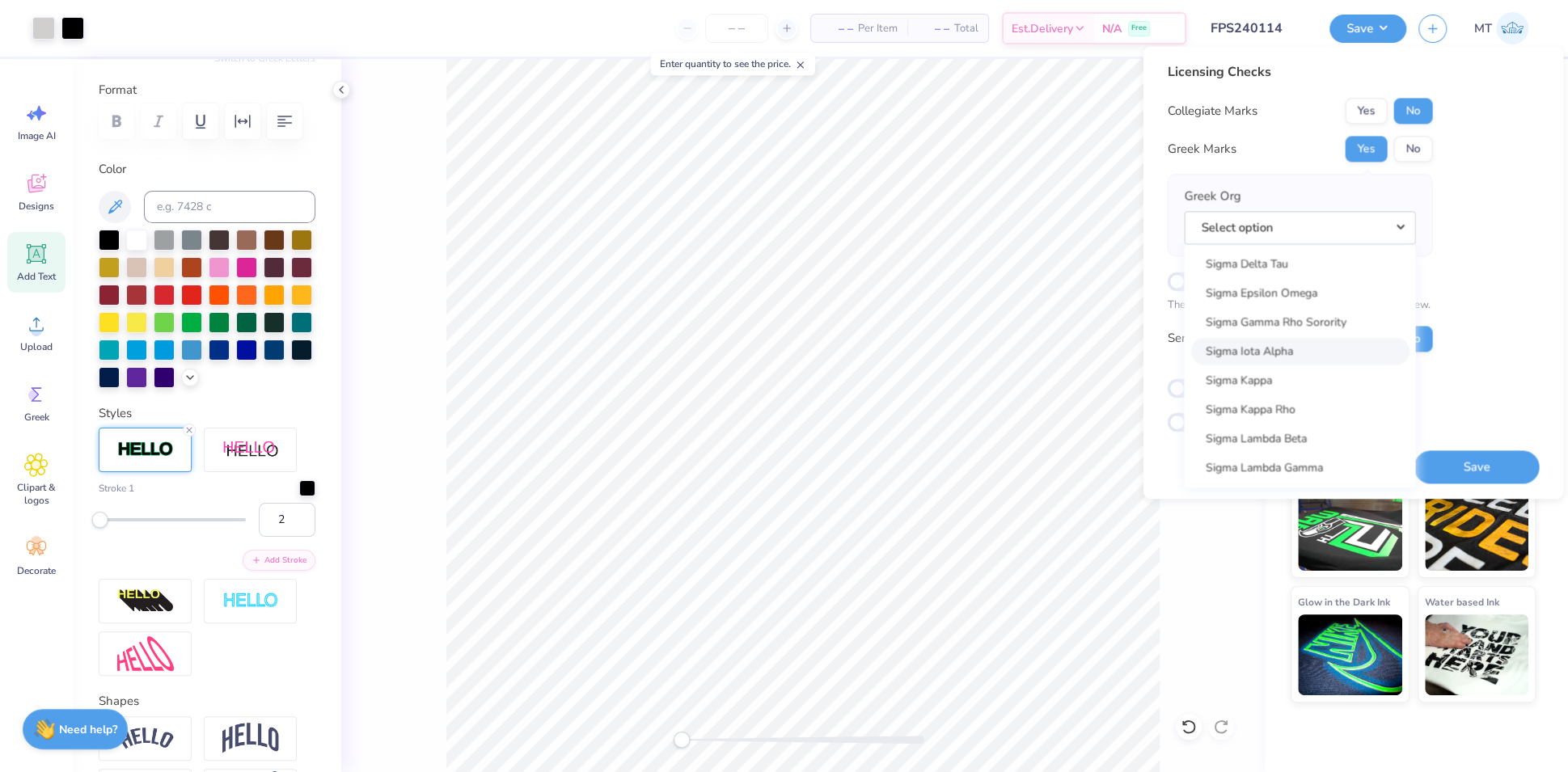
scroll to position [10519, 0]
drag, startPoint x: 1278, startPoint y: 446, endPoint x: 1340, endPoint y: 455, distance: 62.6
click at [1278, 446] on link "Sigma Nu" at bounding box center [1300, 452] width 219 height 27
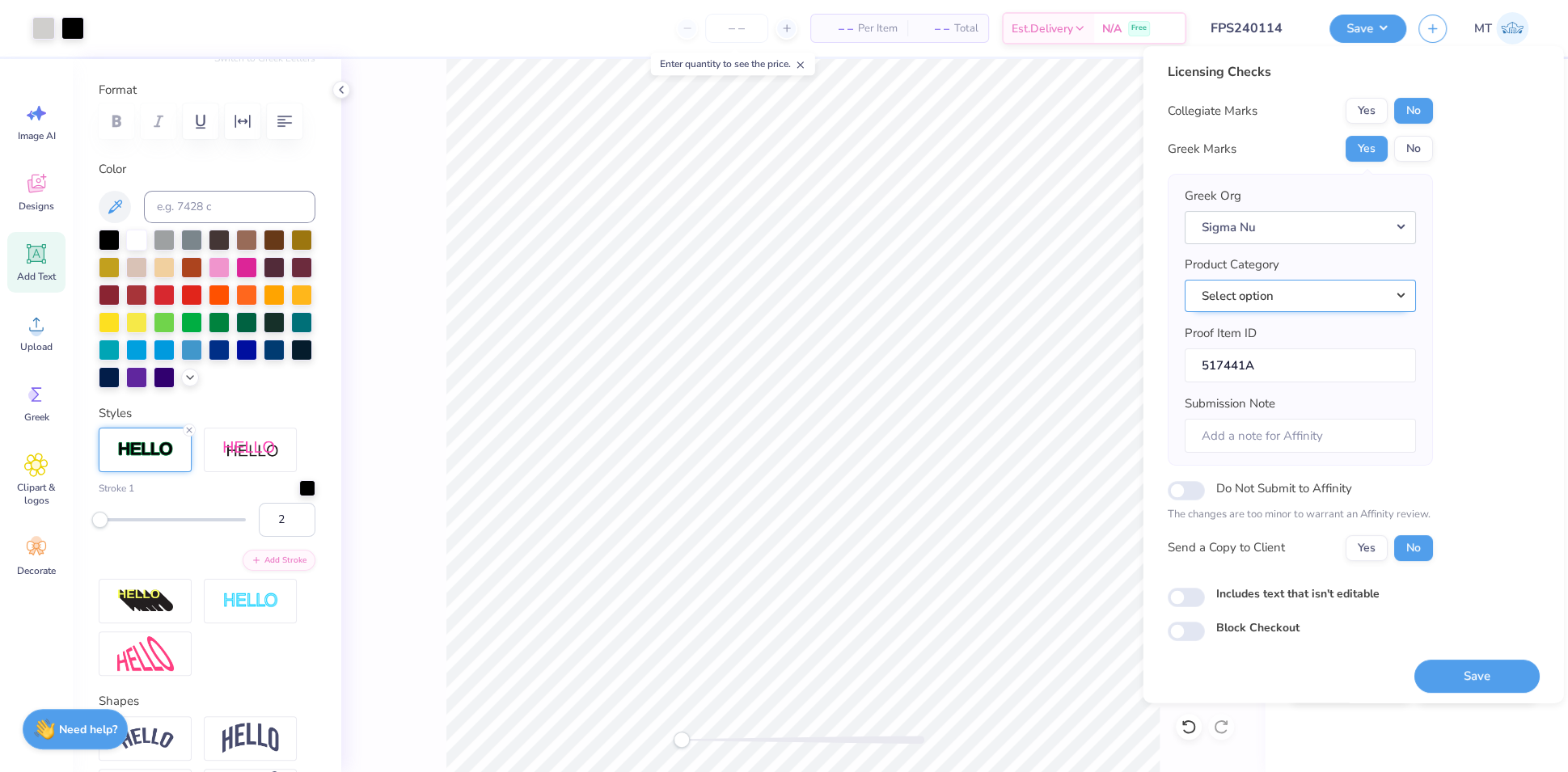
click at [1390, 289] on button "Select option" at bounding box center [1299, 296] width 231 height 33
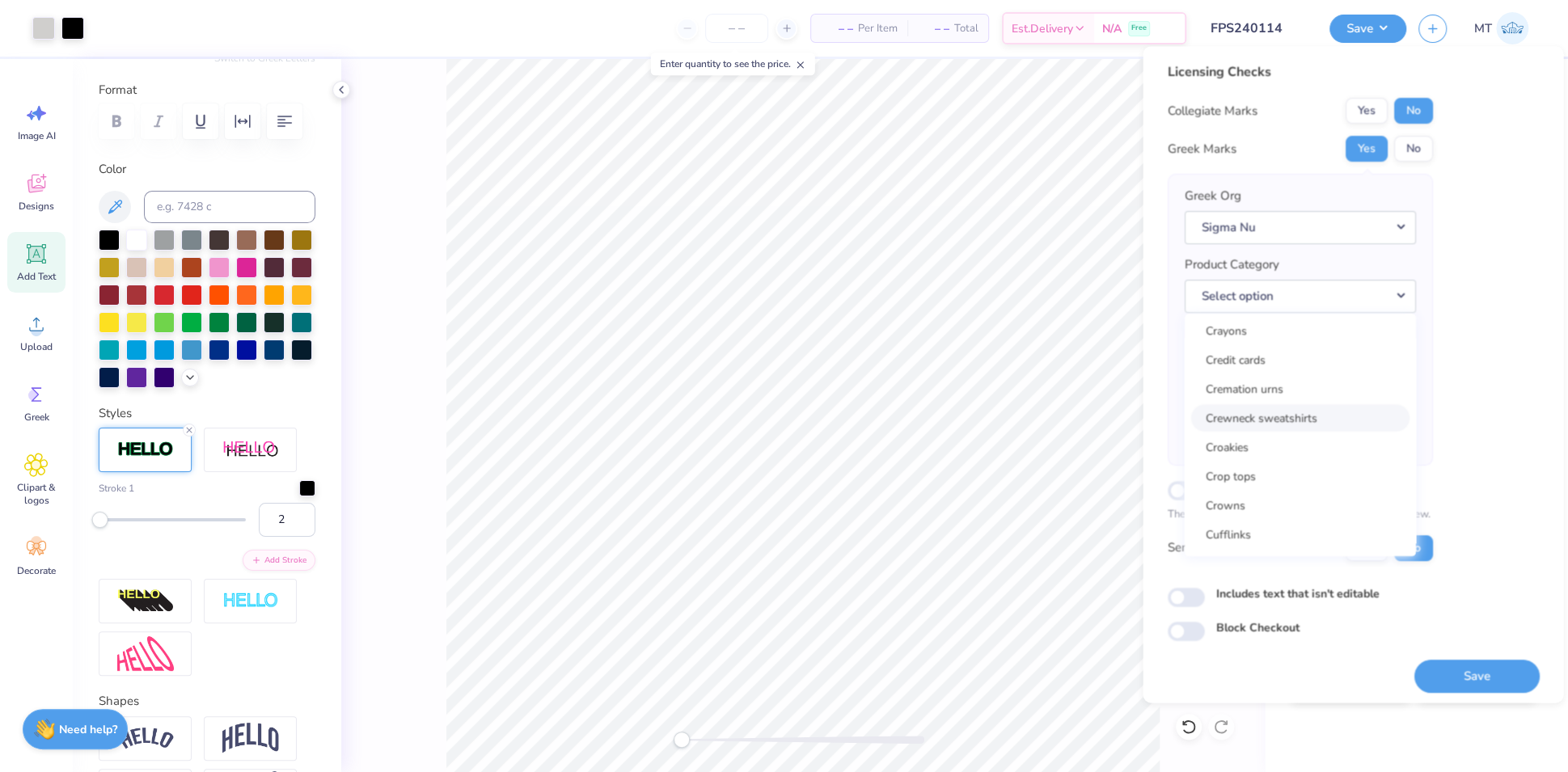
click at [1303, 407] on link "Crewneck sweatshirts" at bounding box center [1300, 417] width 219 height 27
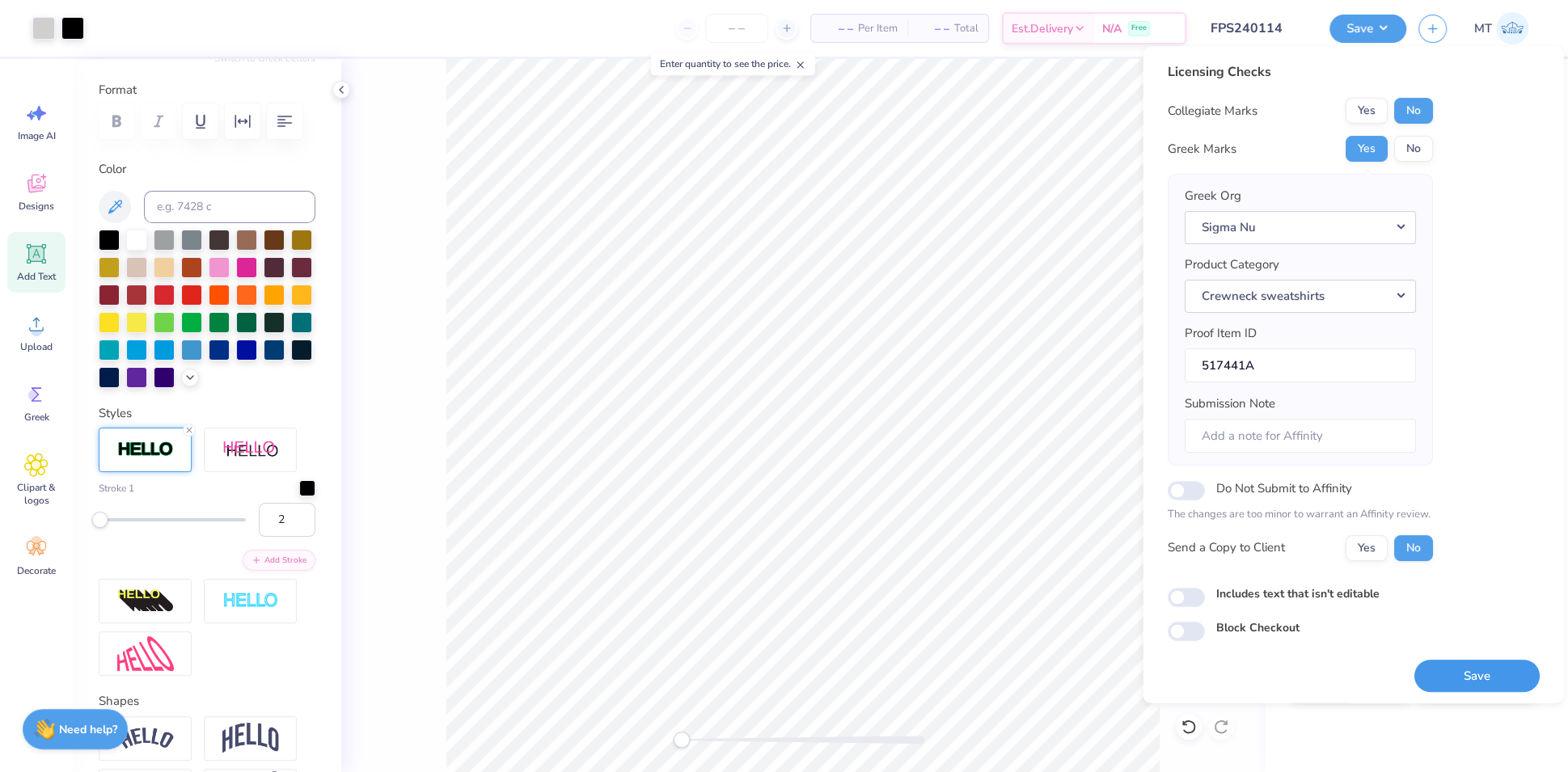
click at [1452, 676] on button "Save" at bounding box center [1476, 676] width 126 height 33
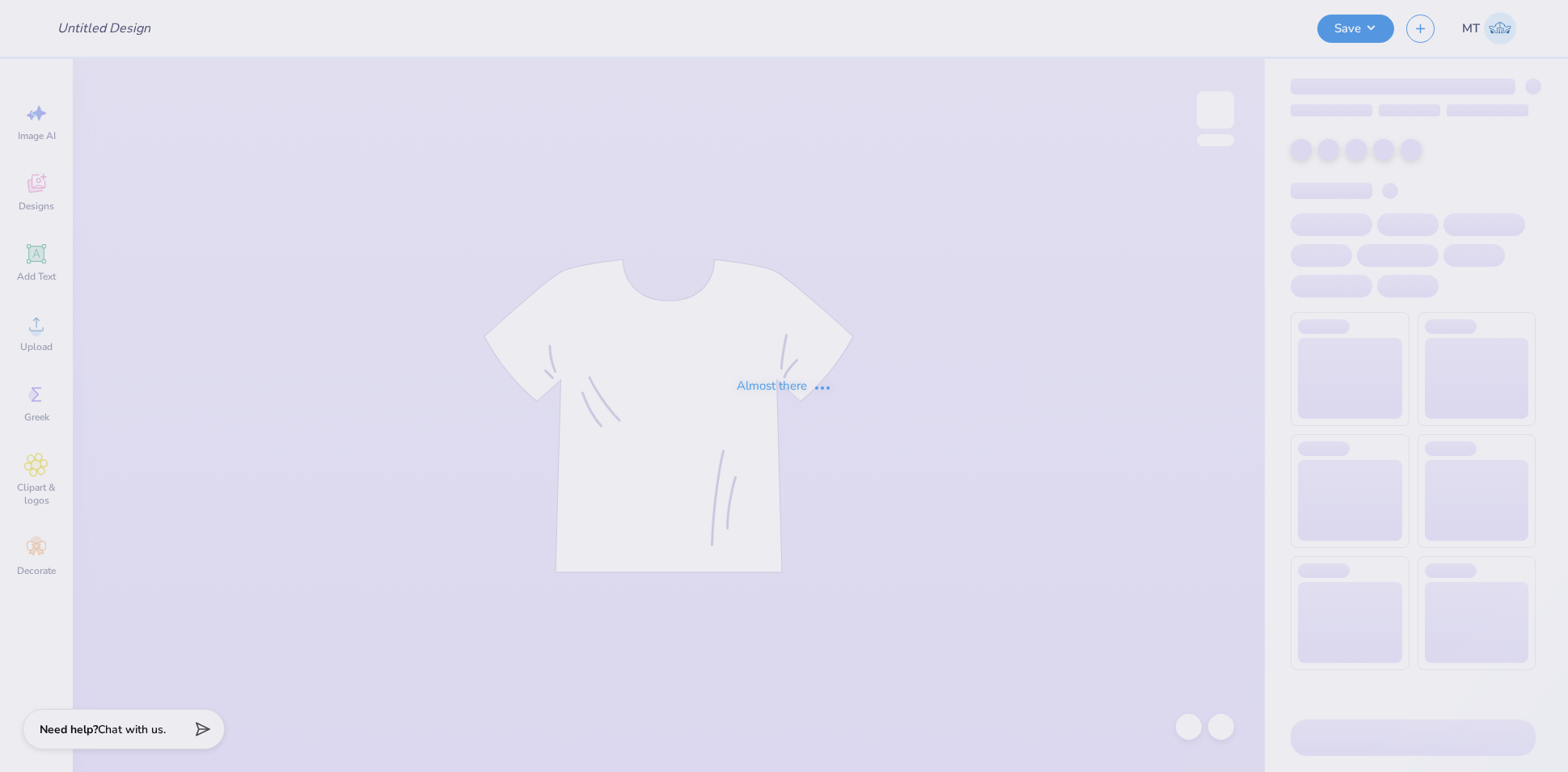
type input "FPS240115"
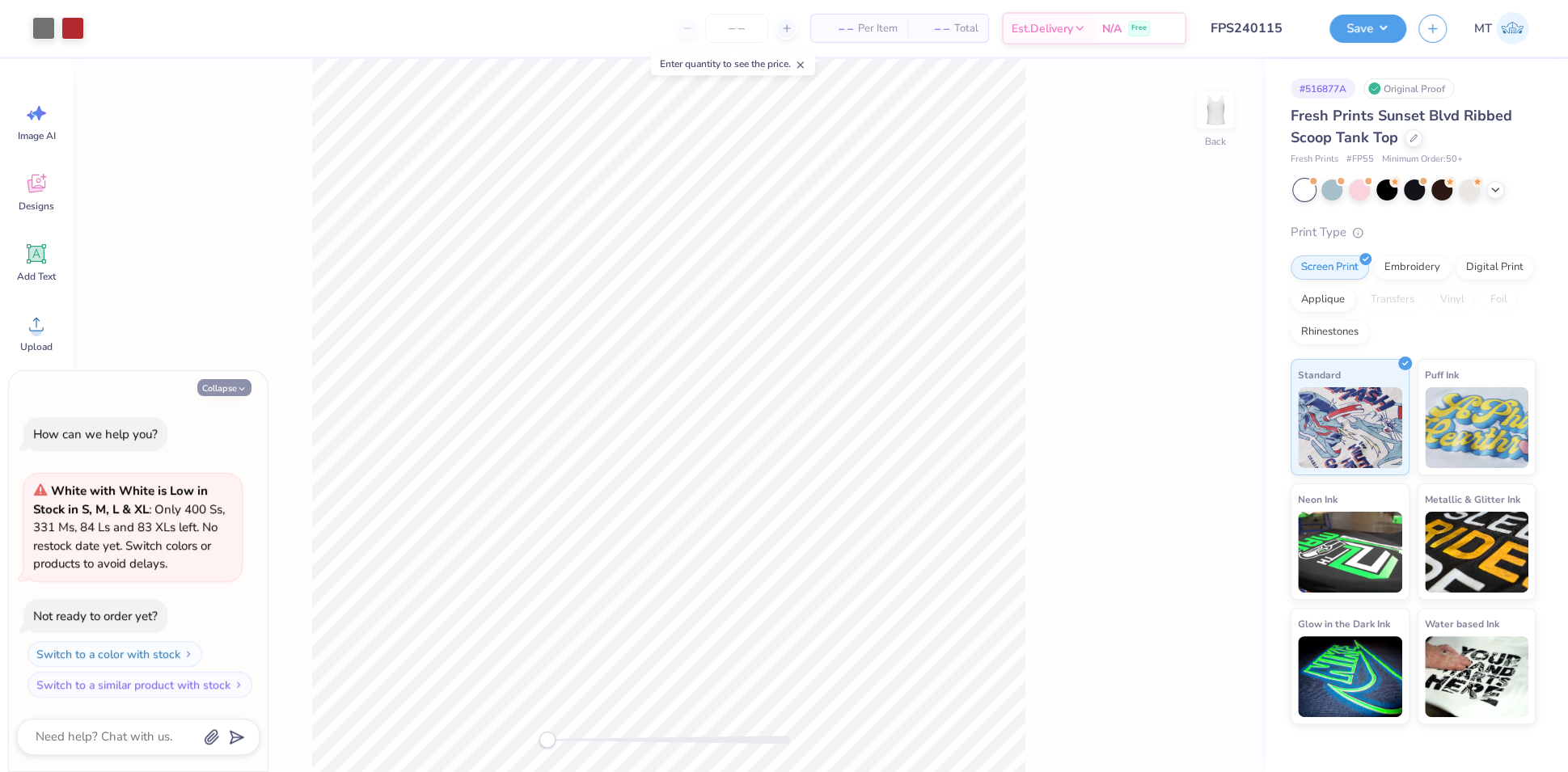
click at [221, 390] on button "Collapse" at bounding box center [224, 387] width 54 height 17
type textarea "x"
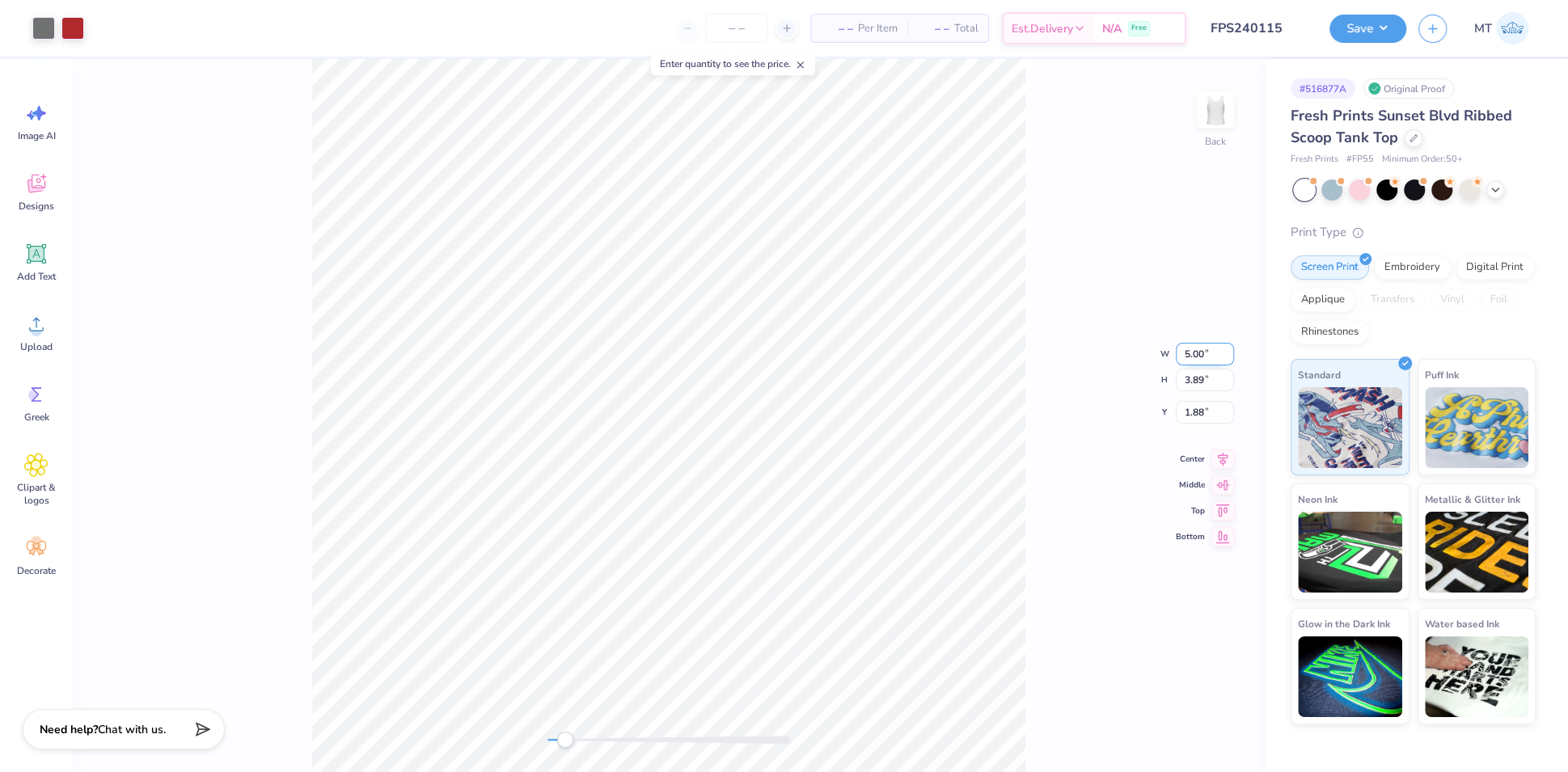
click at [1198, 351] on input "5.00" at bounding box center [1204, 353] width 58 height 22
type input "3.20"
type input "3.06"
type input "1.44"
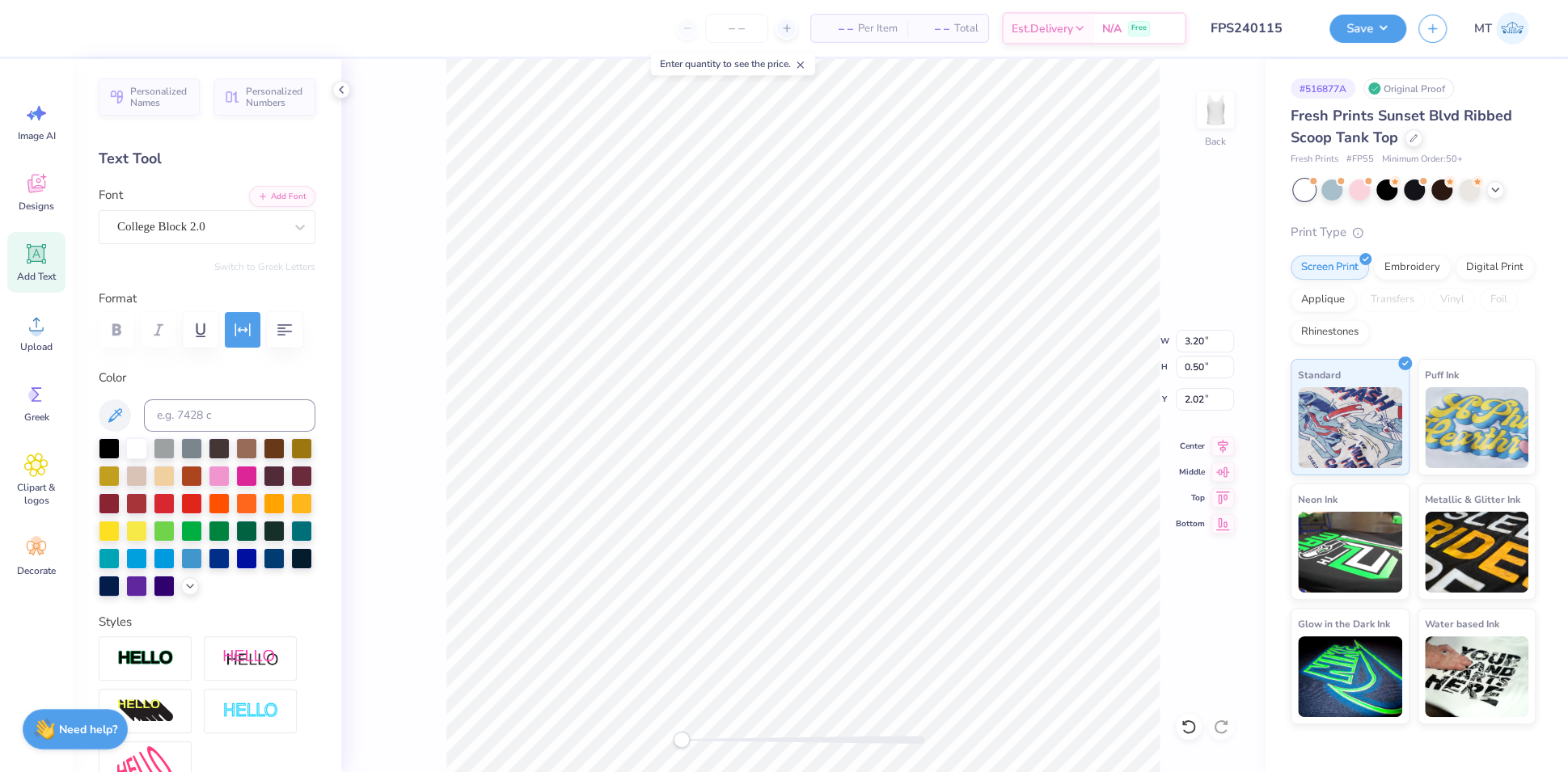
type input "4.00"
type input "0.62"
type input "1.95"
click at [1193, 398] on input "2.27" at bounding box center [1204, 398] width 58 height 22
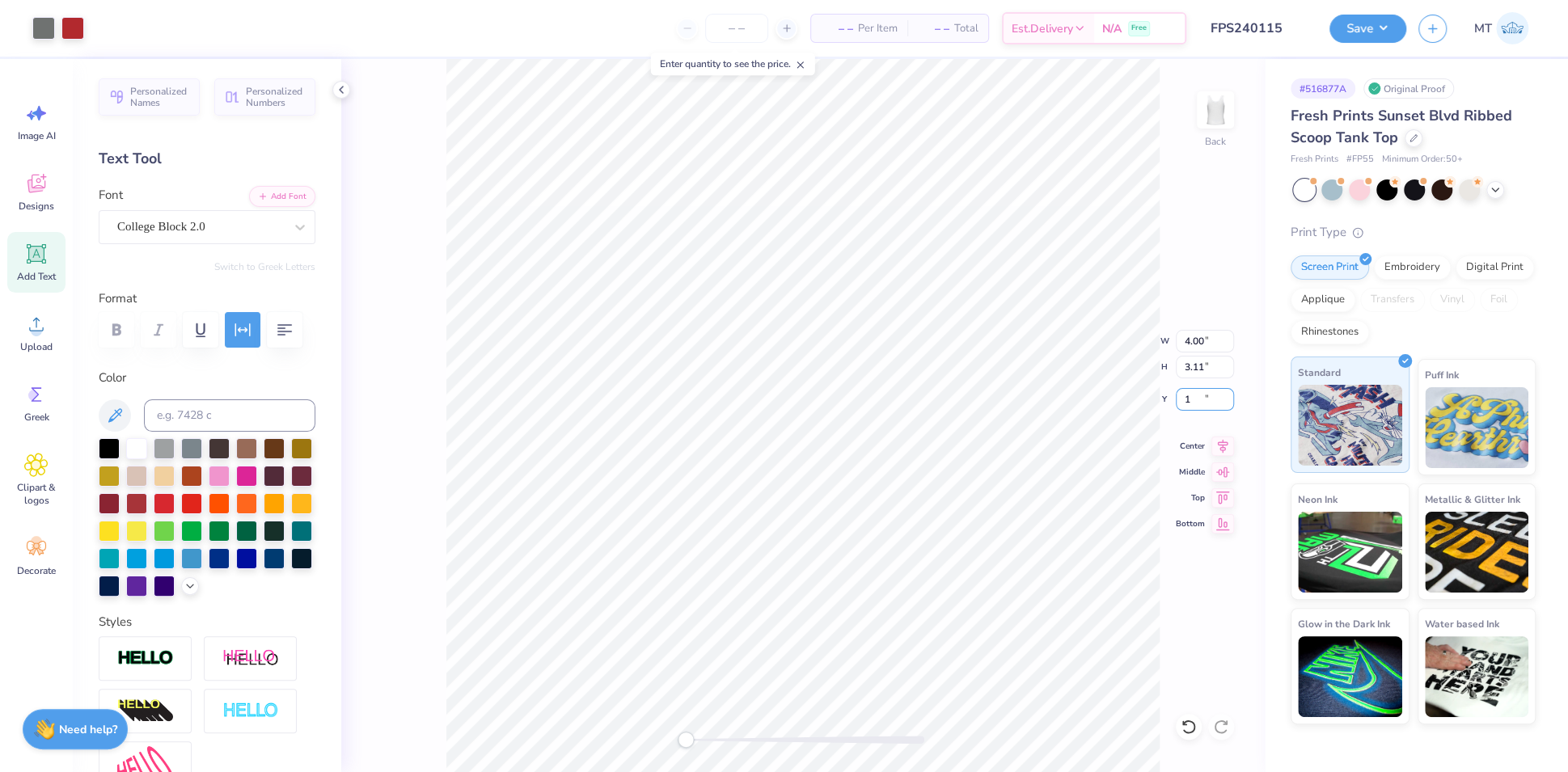
type input "1.00"
type input "3.40"
type input "0.24"
type input "3.87"
click at [1197, 333] on input "4.00" at bounding box center [1204, 341] width 58 height 22
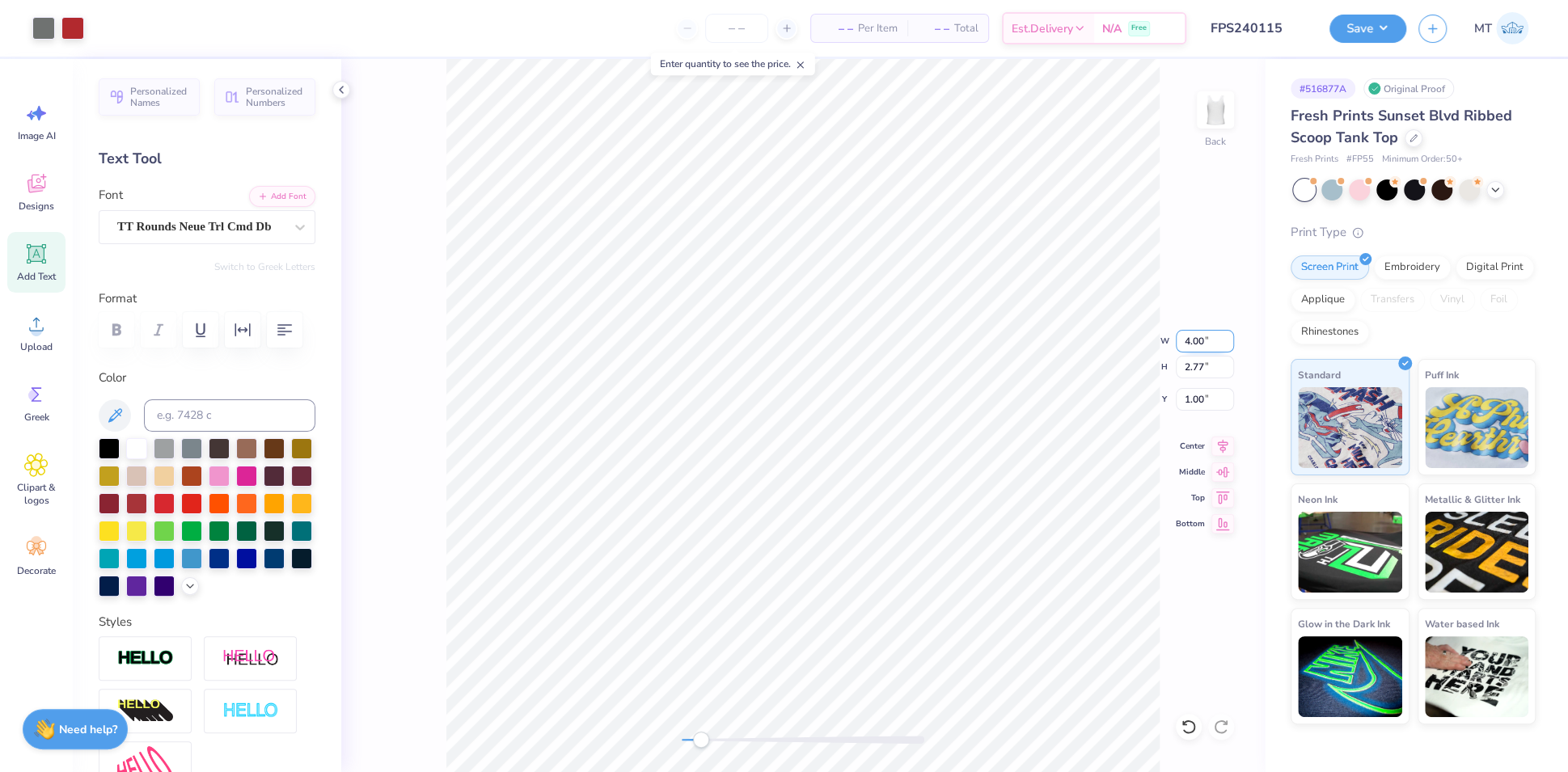
click at [1197, 333] on input "4.00" at bounding box center [1204, 341] width 58 height 22
type input "3.61"
type input "2.62"
type input "1.08"
click at [1189, 402] on input "1.08" at bounding box center [1204, 398] width 58 height 22
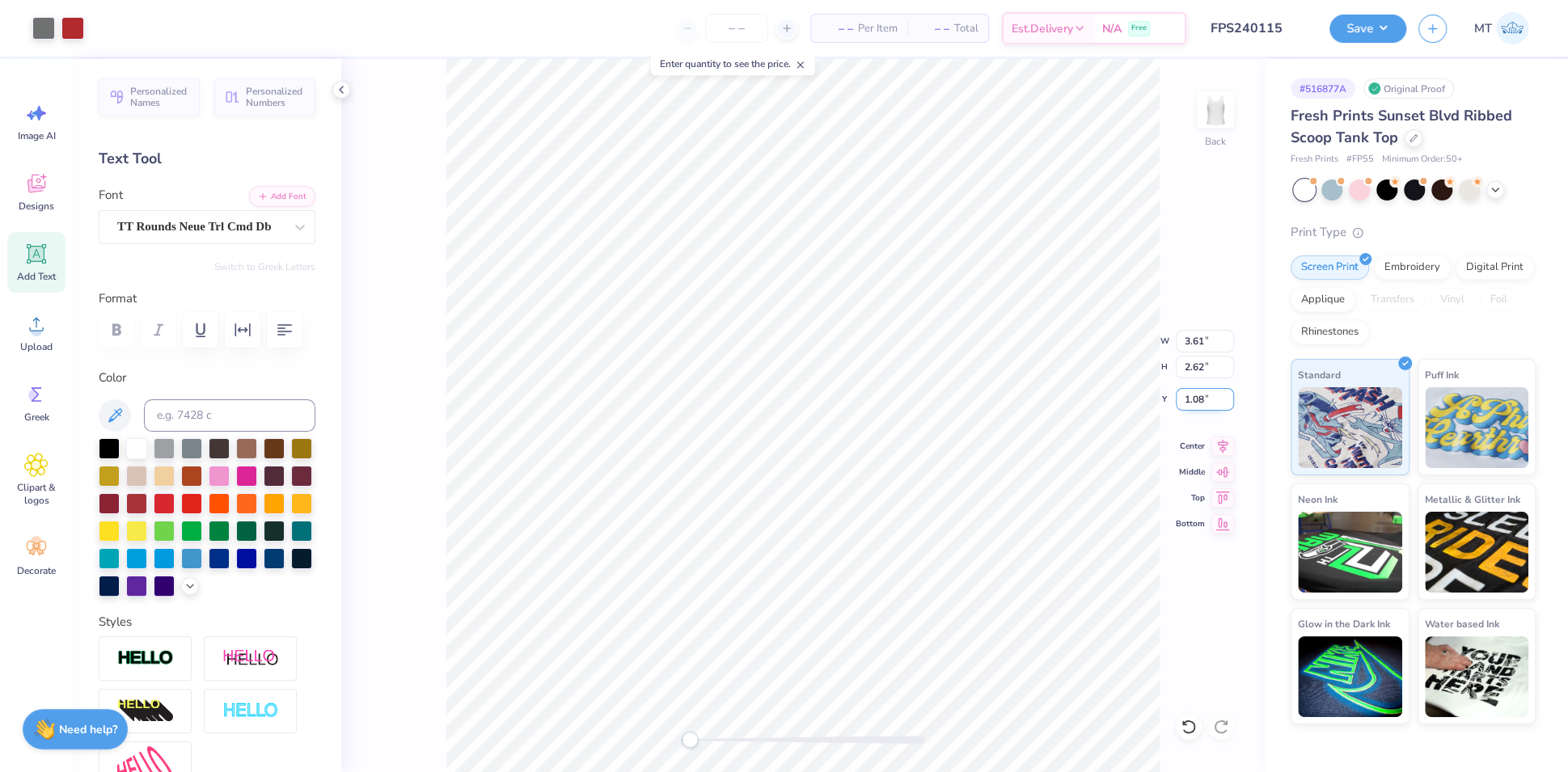
click at [1189, 402] on input "1.08" at bounding box center [1204, 398] width 58 height 22
type input "2.00"
click at [1174, 391] on div "Back W 3.61 3.61 " H 2.62 2.62 " Y 2.00 2.00 " Center Middle Top Bottom" at bounding box center [803, 415] width 923 height 713
click at [1182, 396] on input "2.00" at bounding box center [1204, 398] width 58 height 22
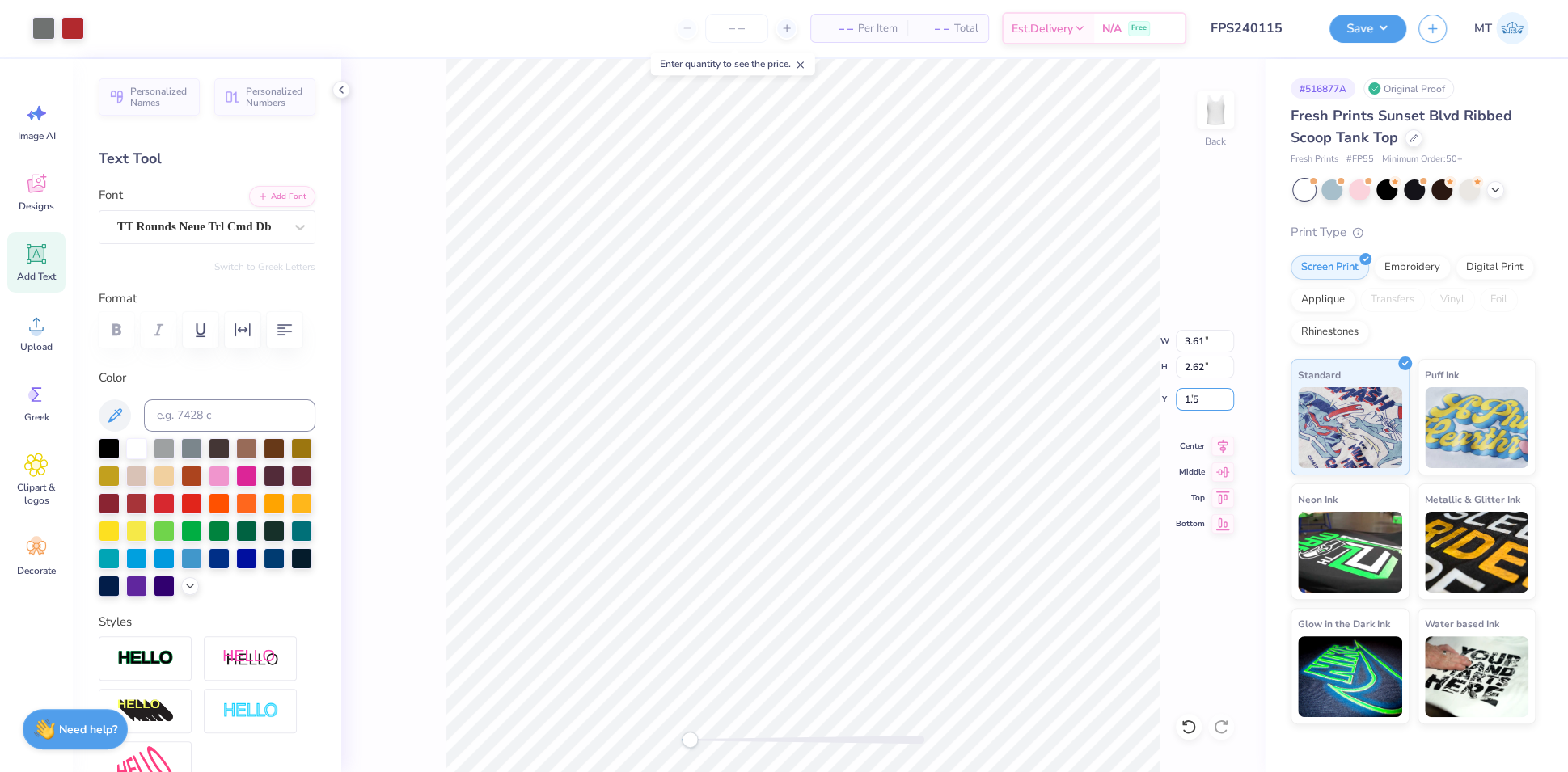
type input "1.50"
click at [249, 188] on button "Add Font" at bounding box center [282, 195] width 66 height 21
click at [268, 196] on button "Add Font" at bounding box center [282, 195] width 66 height 21
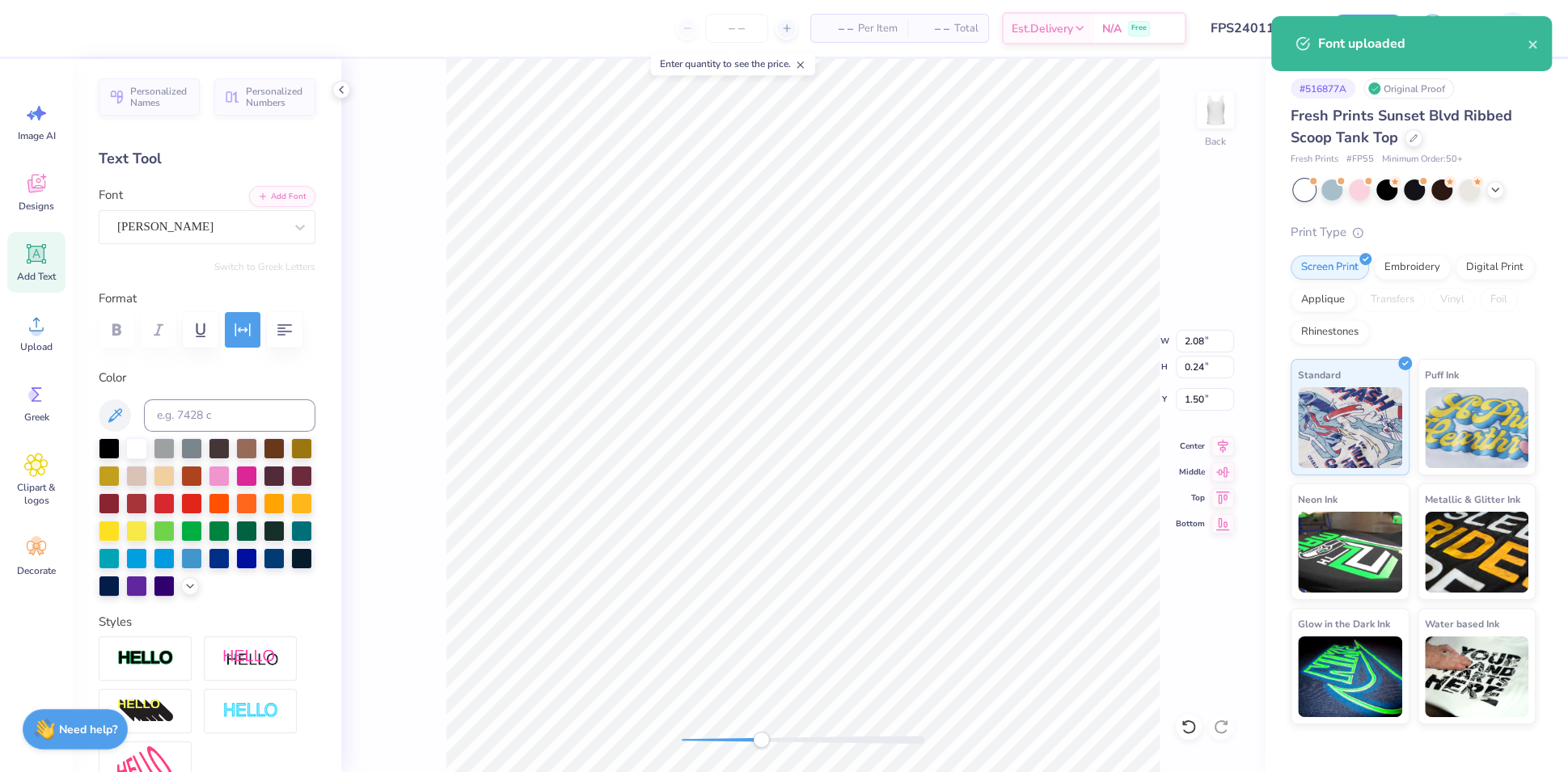
type input "3.23"
type input "0.23"
type input "3.89"
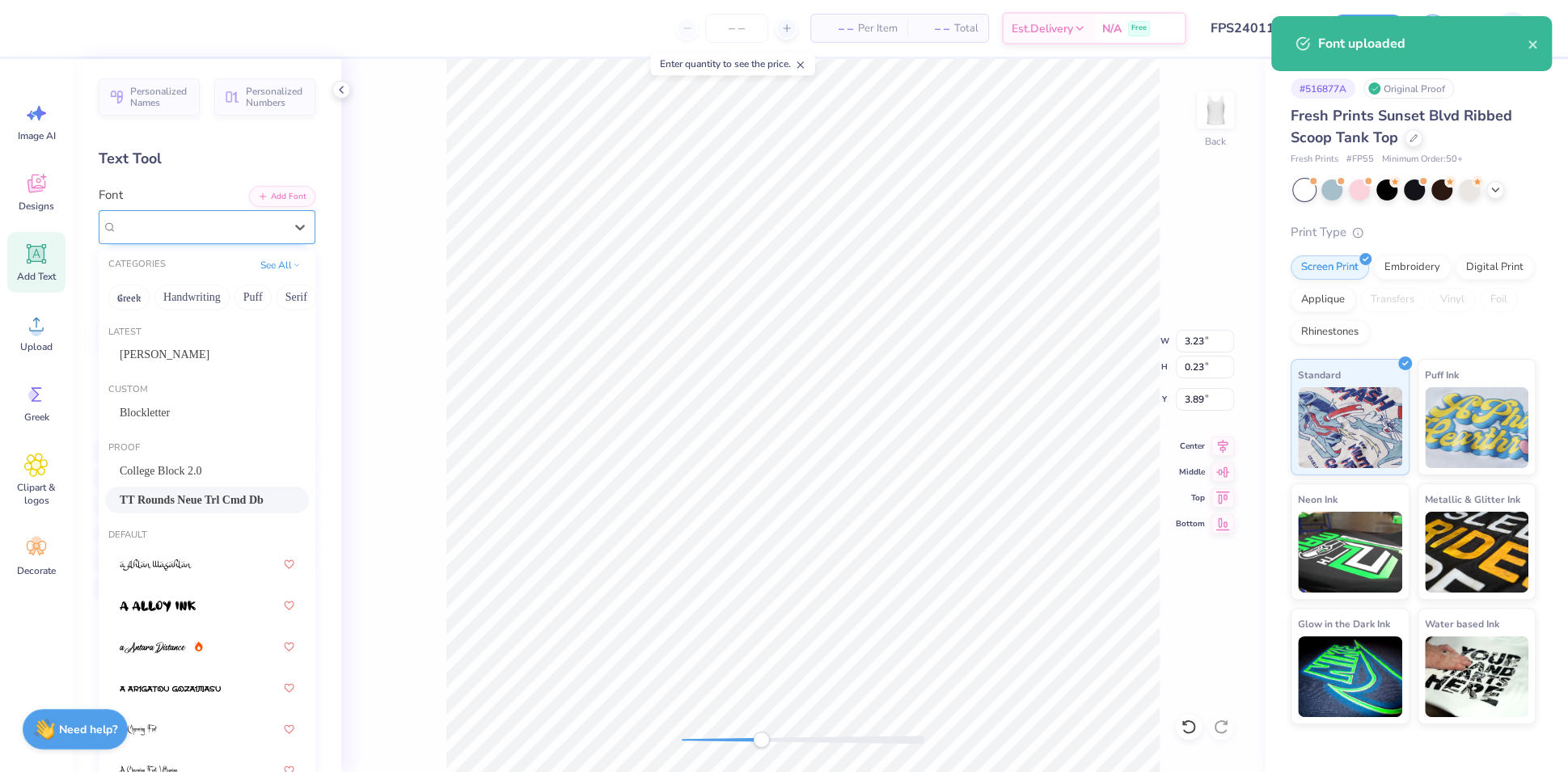
click at [229, 225] on div "TT Rounds Neue Trl Cmd Db" at bounding box center [201, 226] width 169 height 25
click at [175, 346] on div "Bebas Kai" at bounding box center [207, 354] width 175 height 17
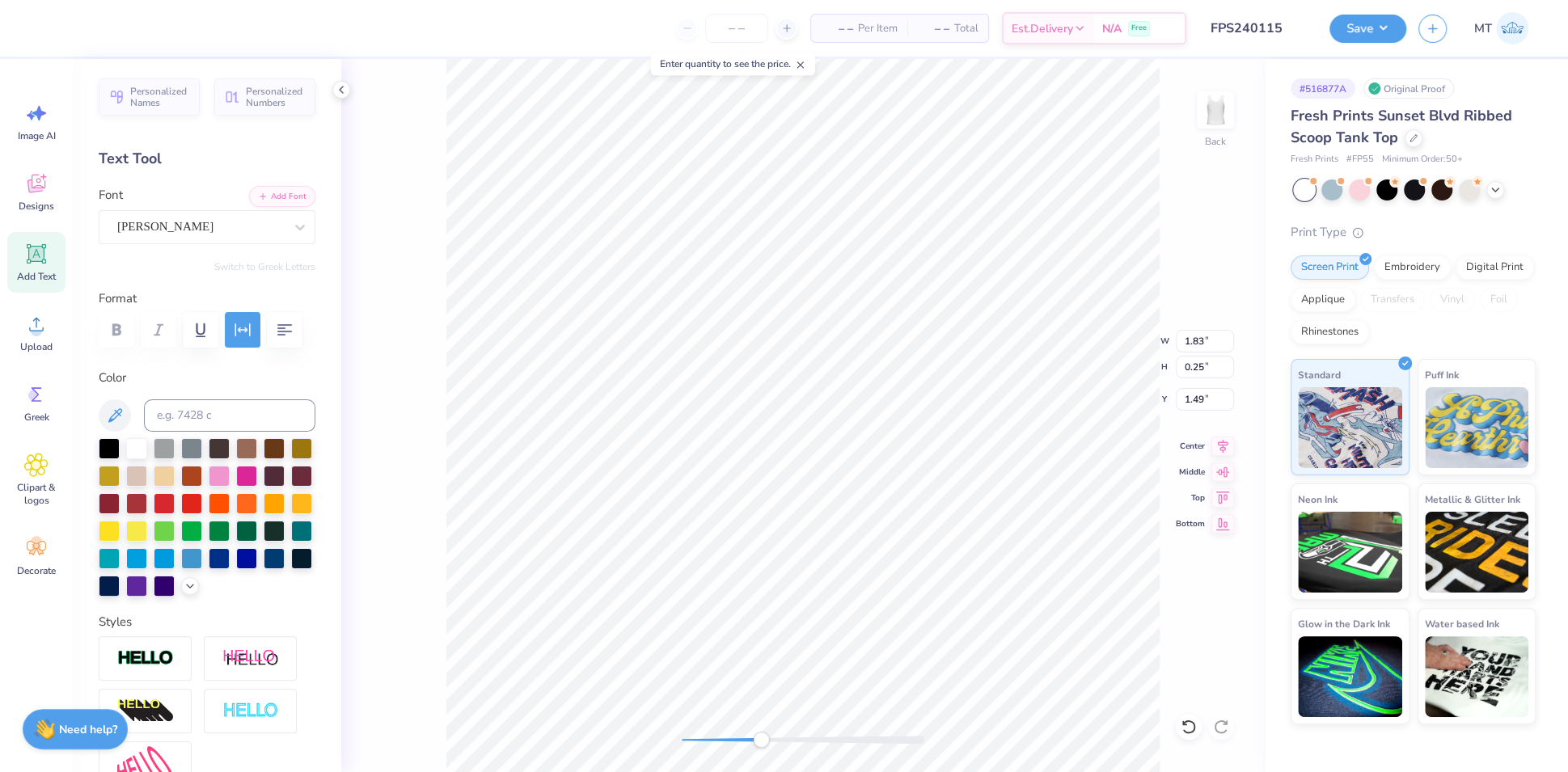
type input "2.69"
type input "0.23"
type input "3.89"
type input "2.69"
type input "0.23"
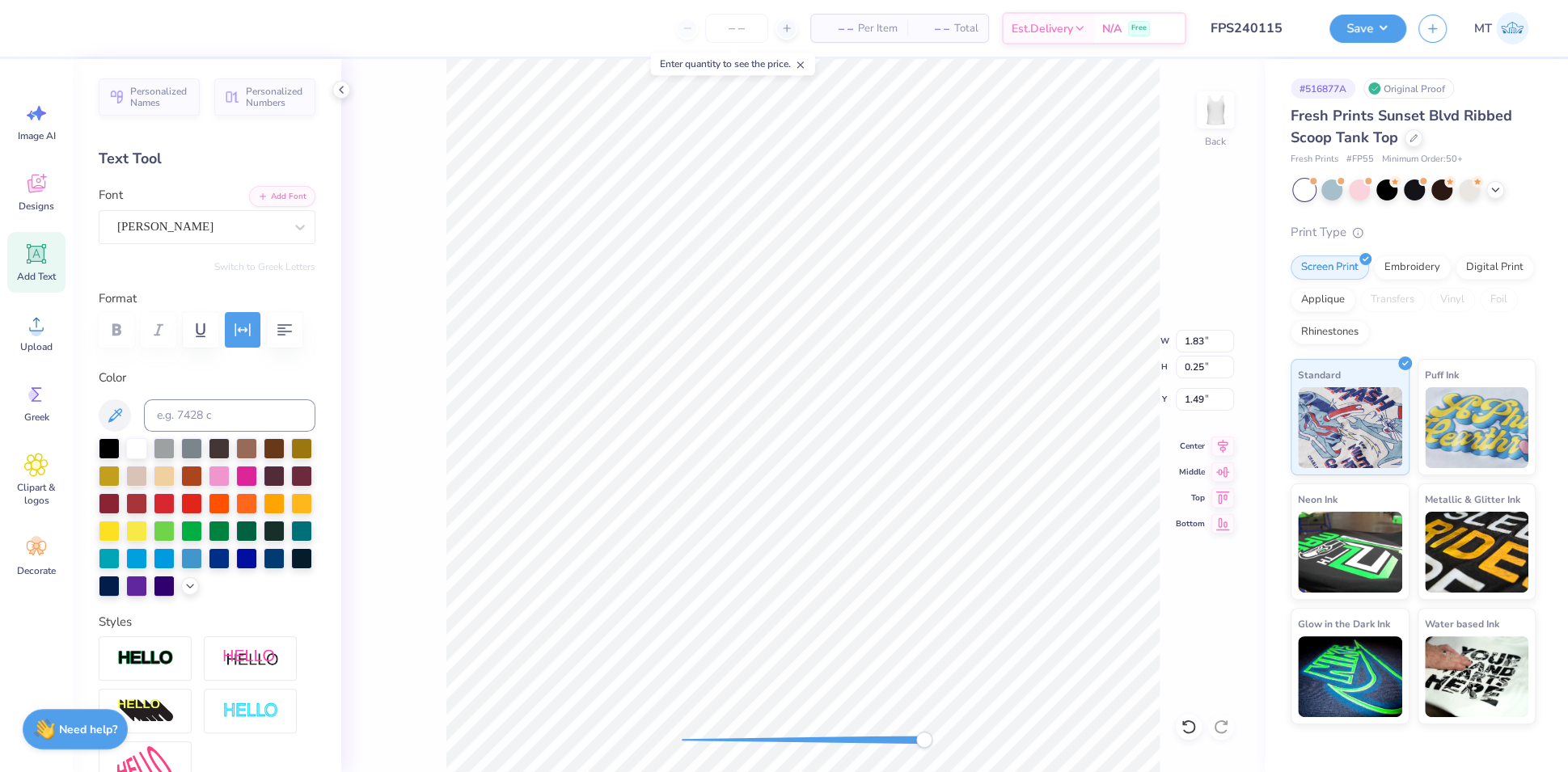
type input "3.89"
click at [244, 325] on icon "button" at bounding box center [243, 330] width 20 height 20
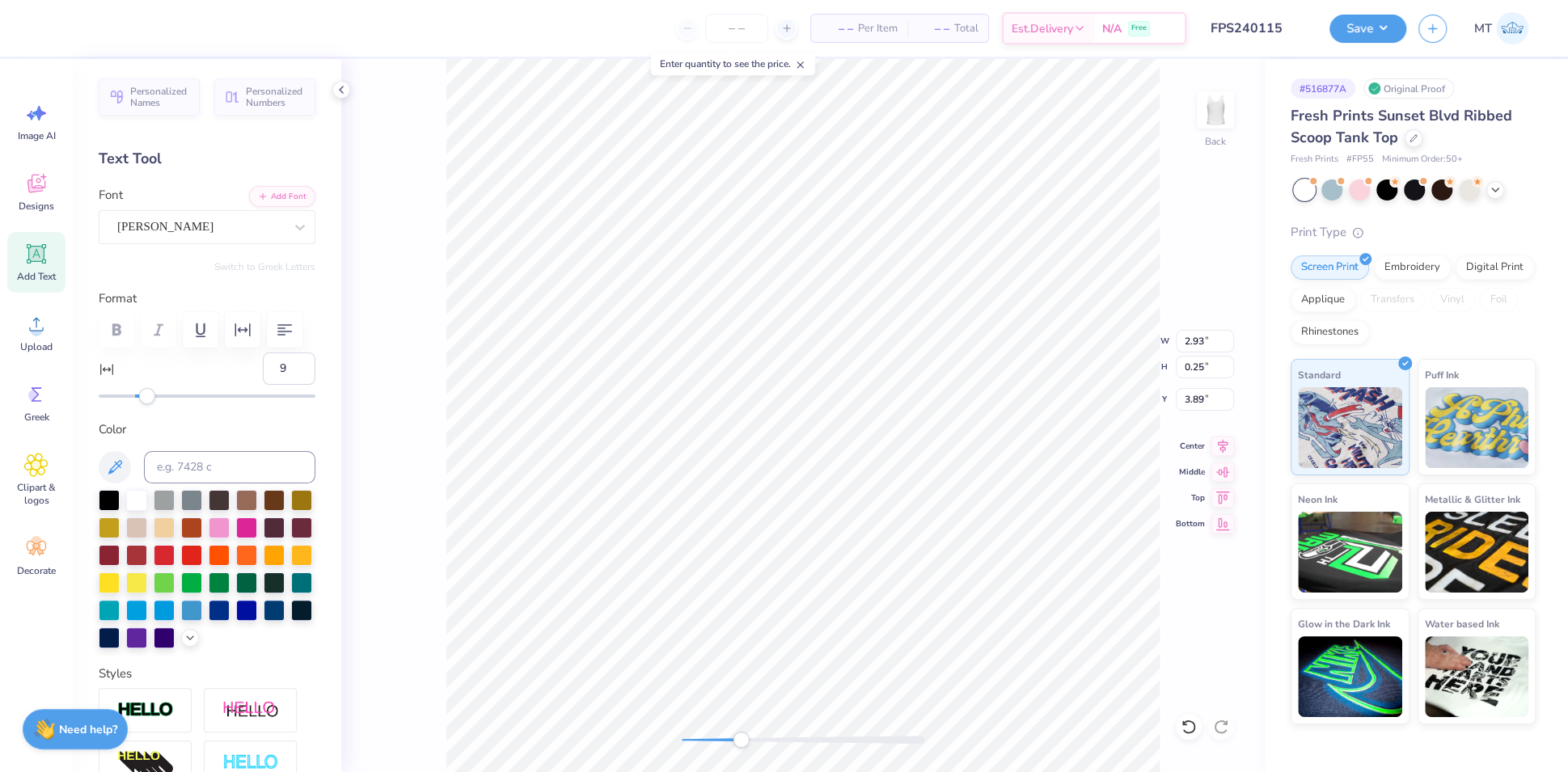
type input "10"
drag, startPoint x: 136, startPoint y: 438, endPoint x: 150, endPoint y: 441, distance: 14.3
click at [150, 404] on div "Accessibility label" at bounding box center [149, 396] width 16 height 16
type input "7"
drag, startPoint x: 152, startPoint y: 439, endPoint x: 143, endPoint y: 439, distance: 9.0
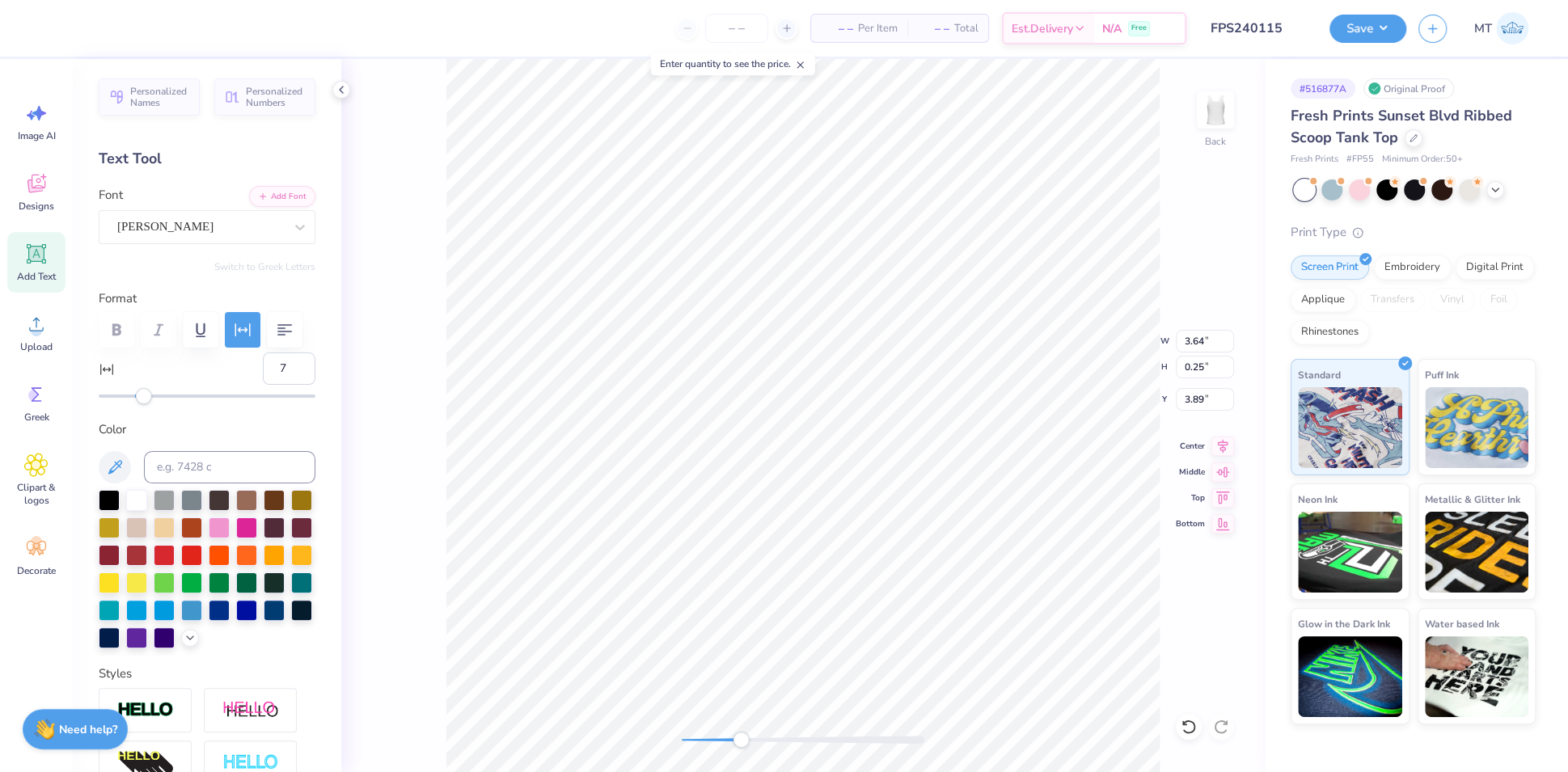
click at [143, 404] on div "Accessibility label" at bounding box center [144, 396] width 16 height 16
click at [81, 32] on div at bounding box center [72, 26] width 22 height 22
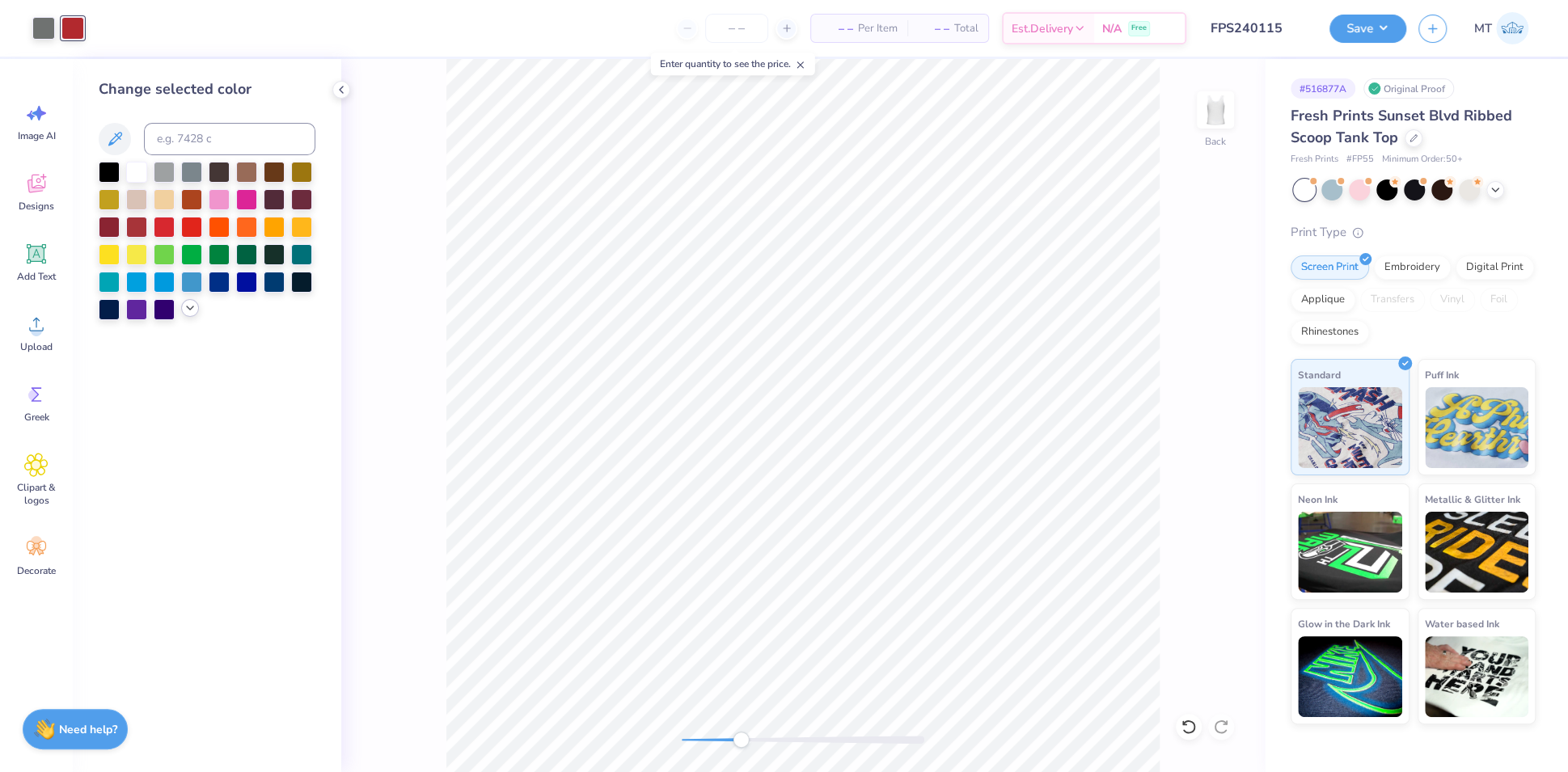
click at [186, 304] on icon at bounding box center [190, 308] width 13 height 13
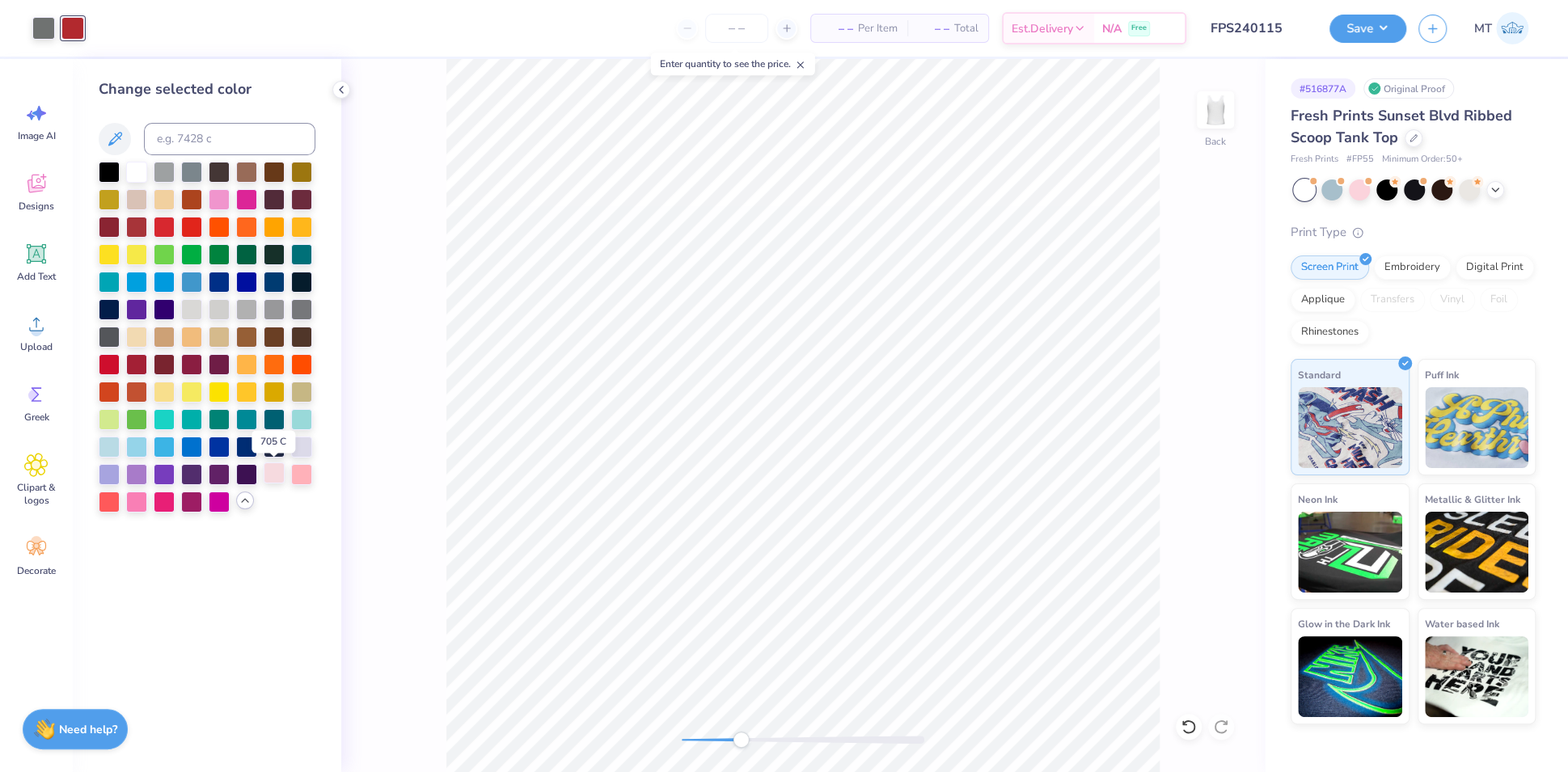
click at [274, 474] on div at bounding box center [275, 473] width 21 height 21
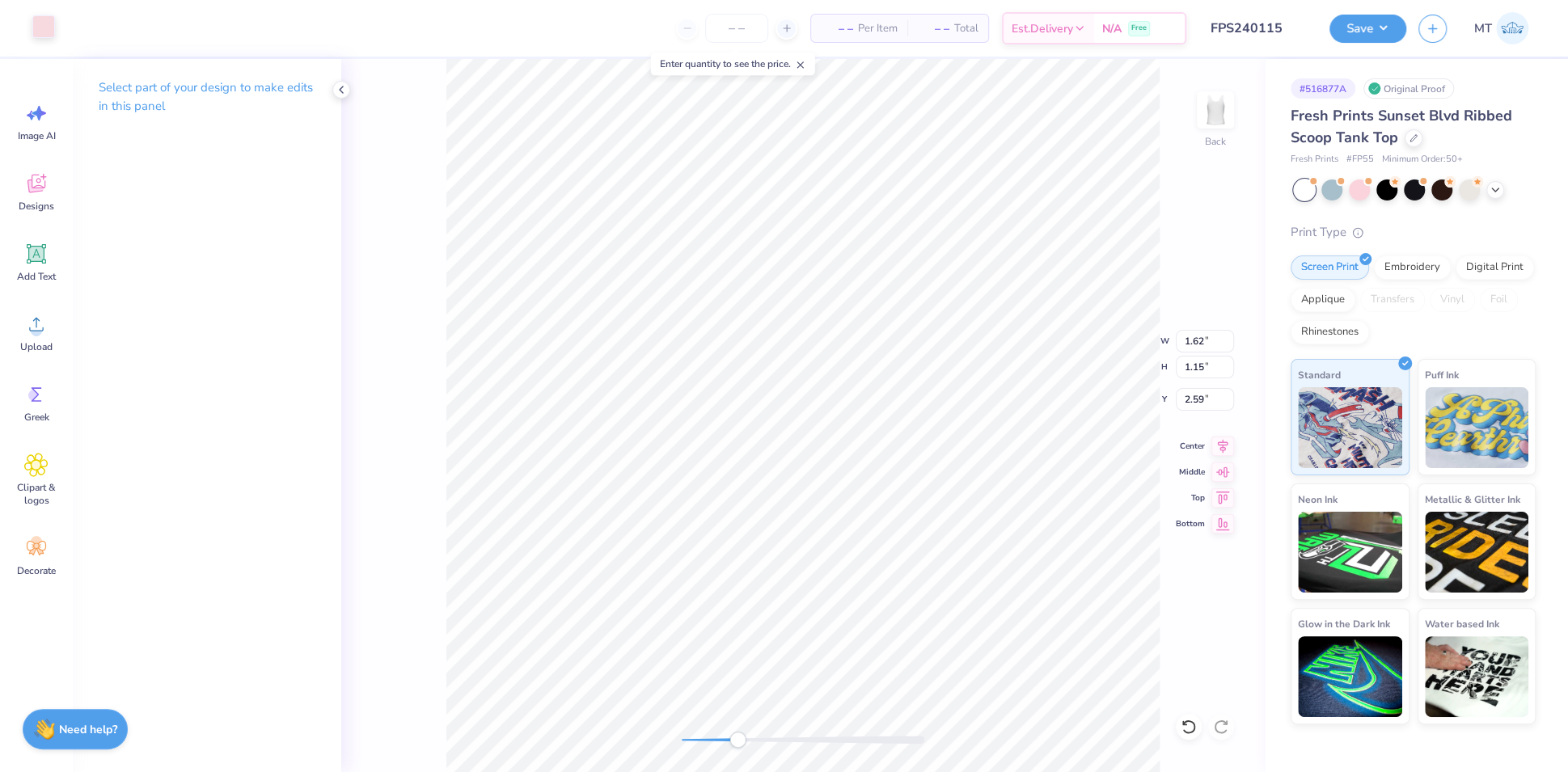
click at [44, 35] on div at bounding box center [43, 26] width 22 height 22
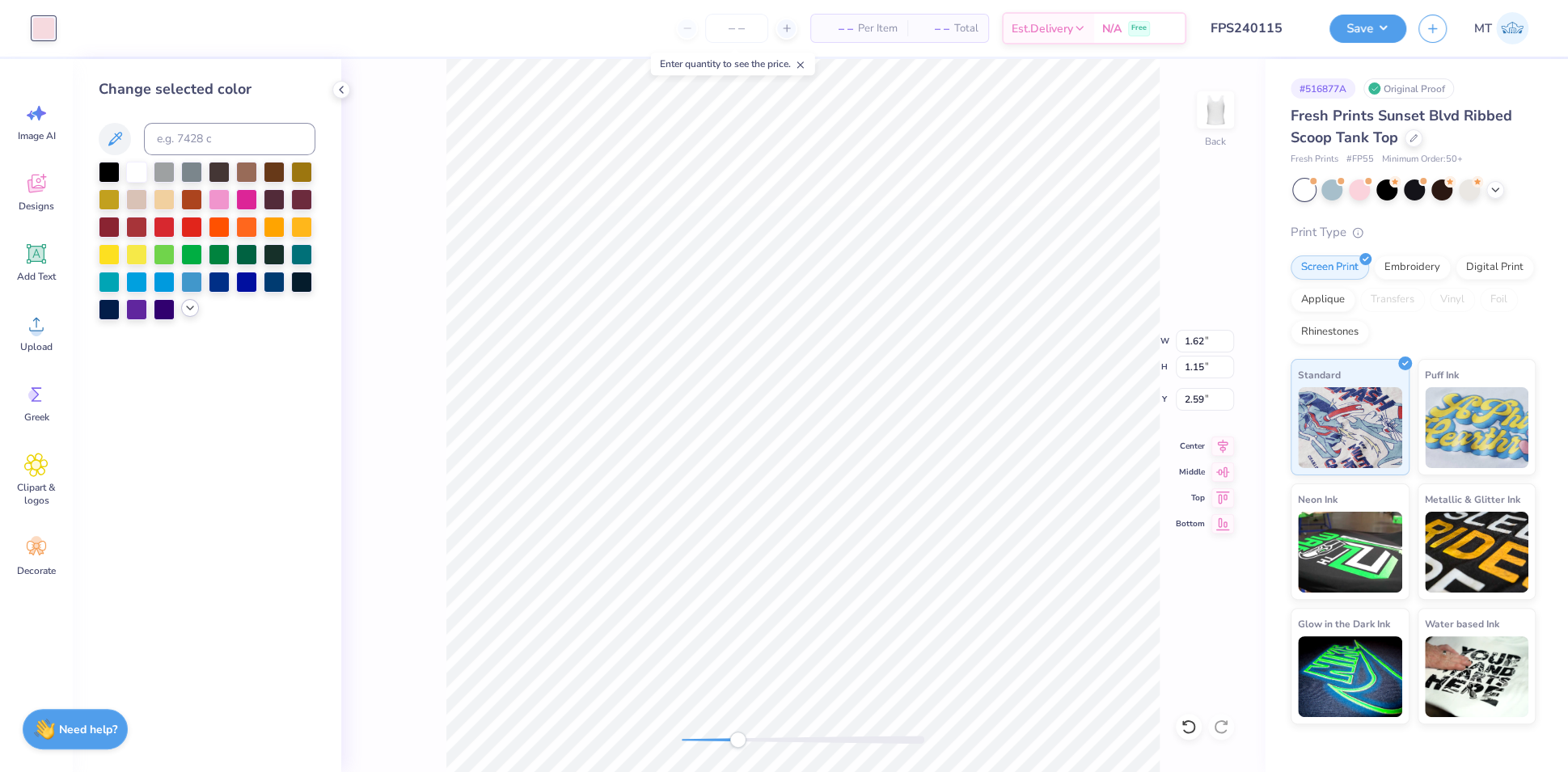
click at [187, 307] on icon at bounding box center [190, 308] width 13 height 13
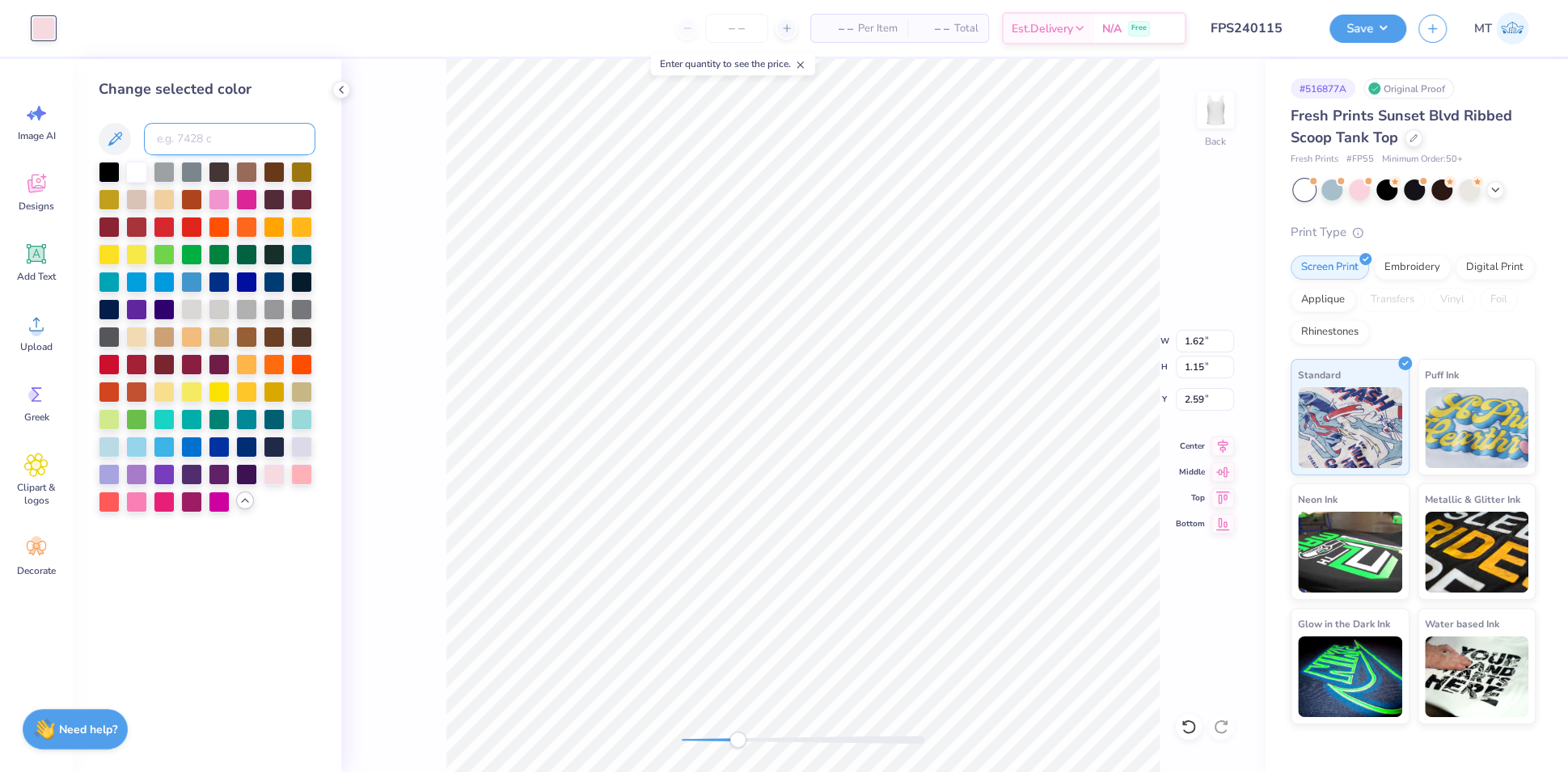
click at [229, 137] on input at bounding box center [229, 139] width 171 height 32
type input "710"
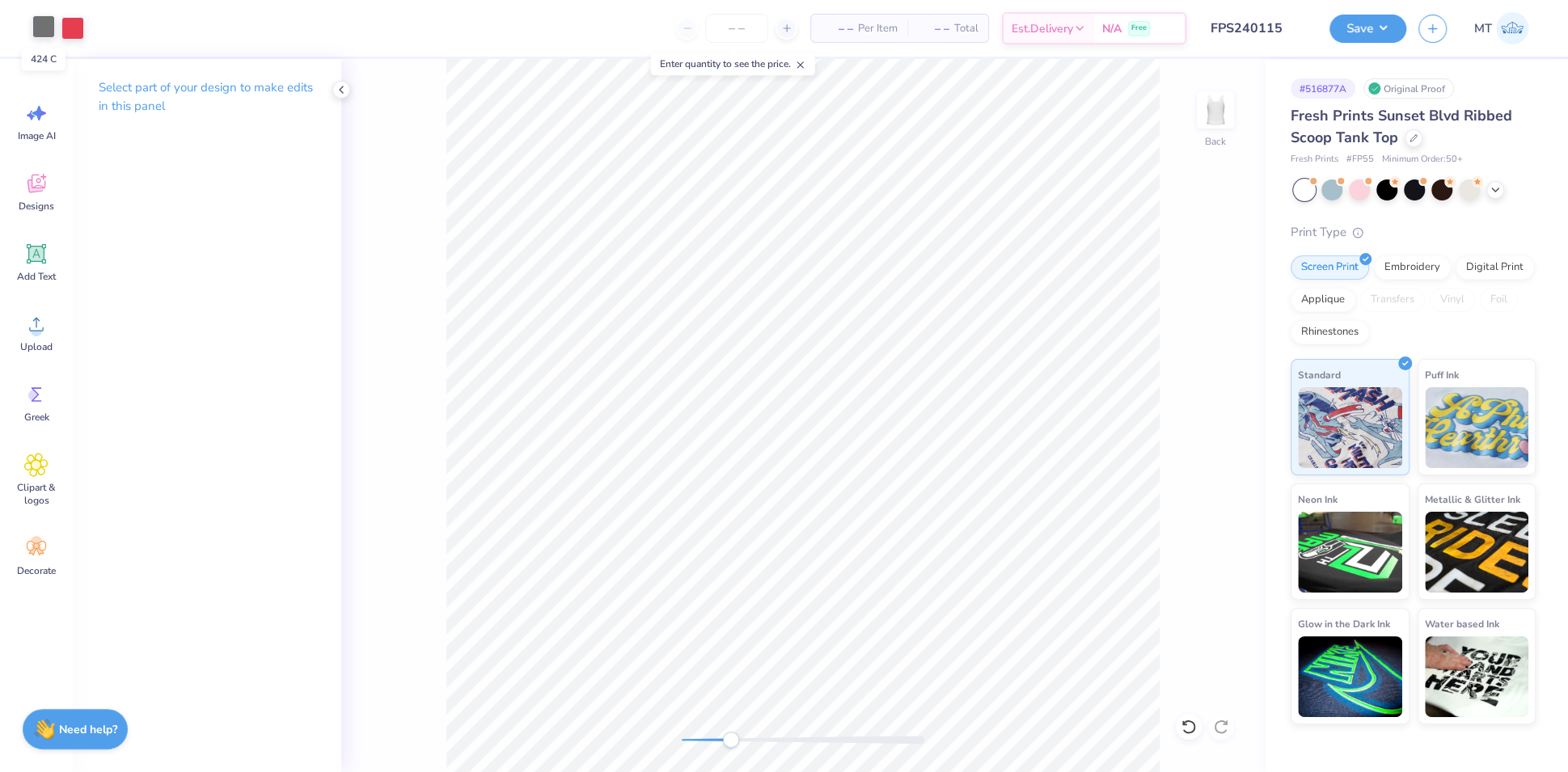
click at [45, 35] on div at bounding box center [43, 26] width 22 height 22
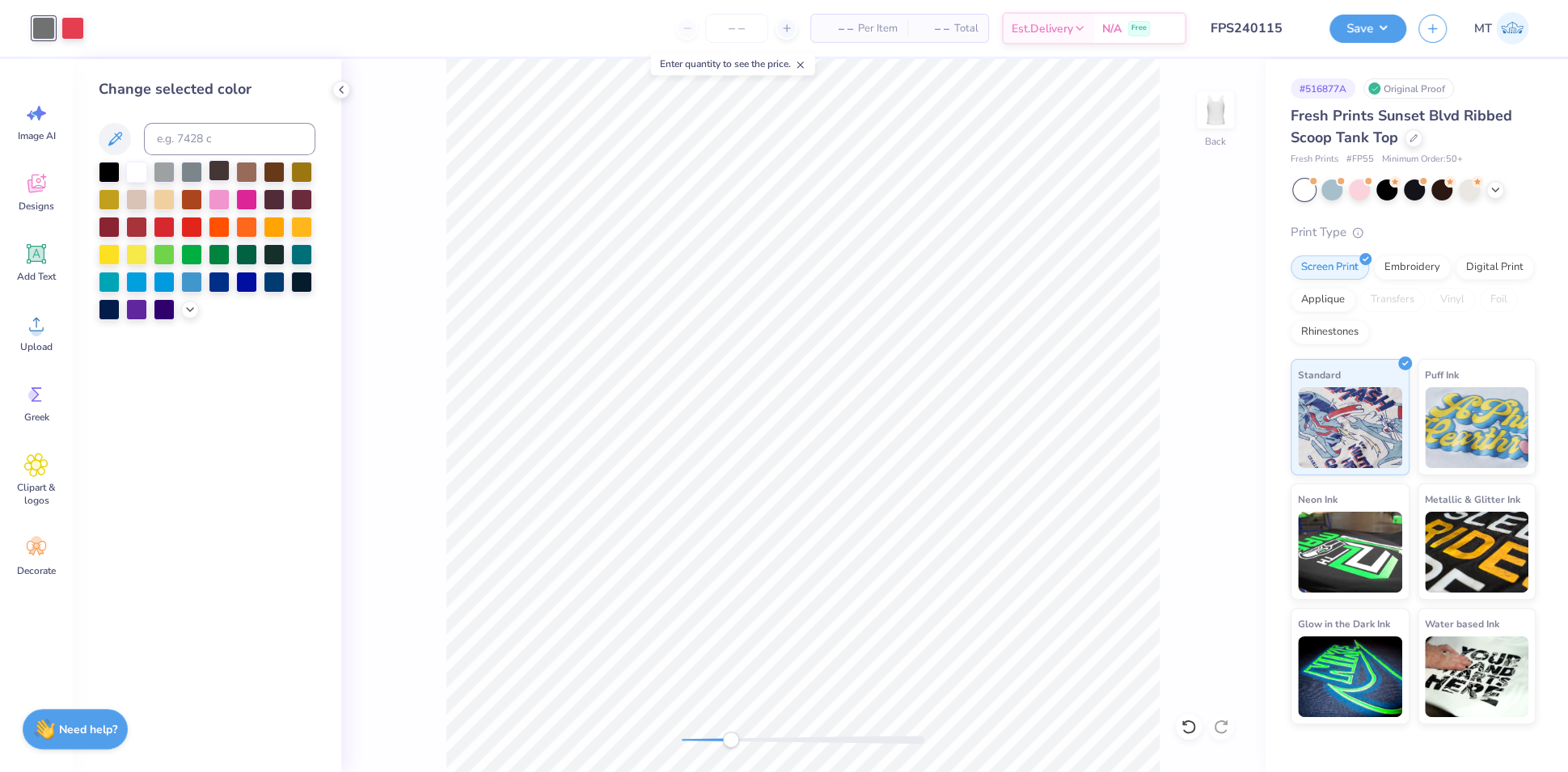
click at [213, 168] on div at bounding box center [219, 171] width 21 height 21
click at [1192, 726] on icon at bounding box center [1189, 727] width 16 height 16
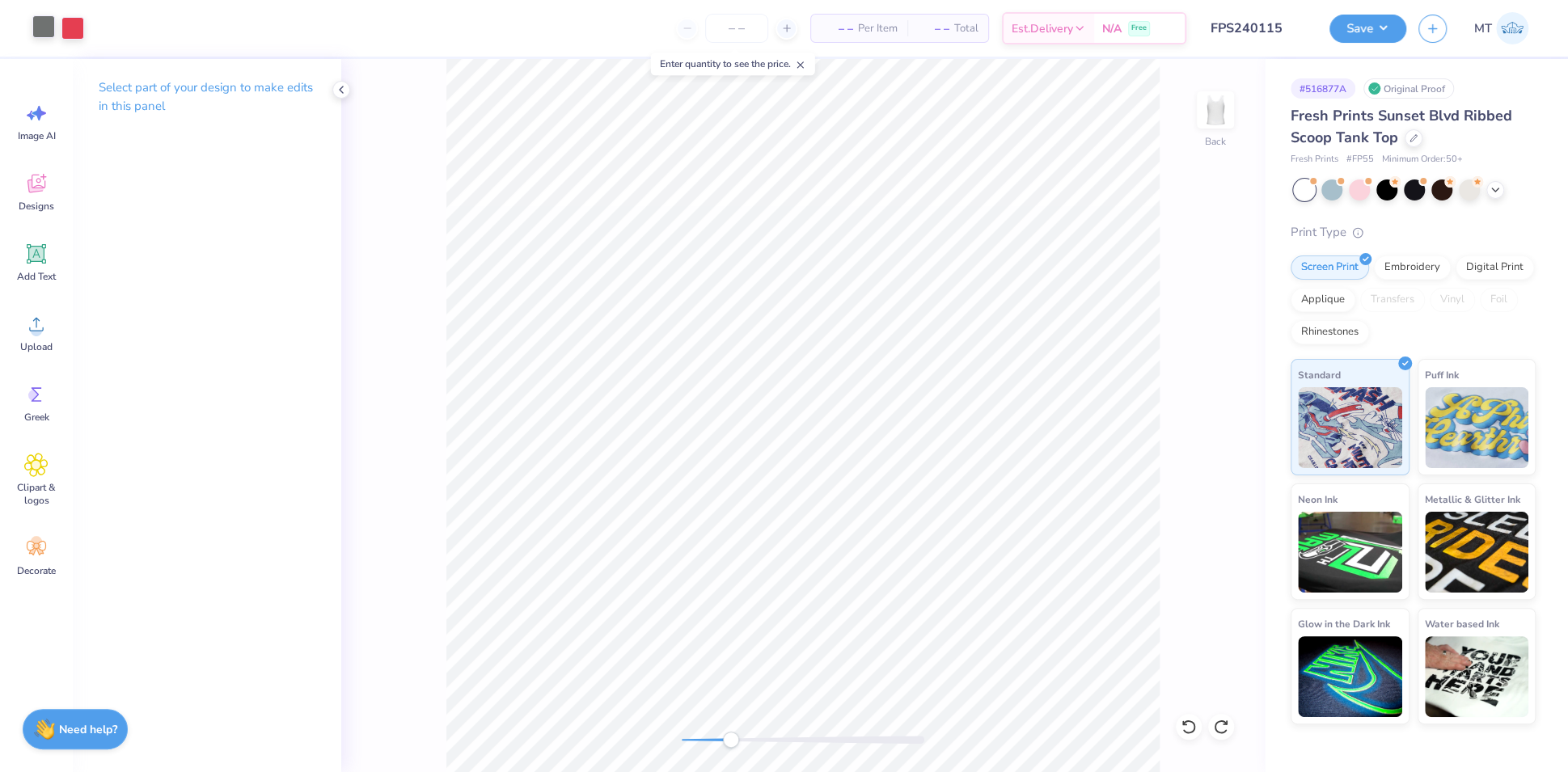
click at [45, 37] on div at bounding box center [43, 26] width 22 height 22
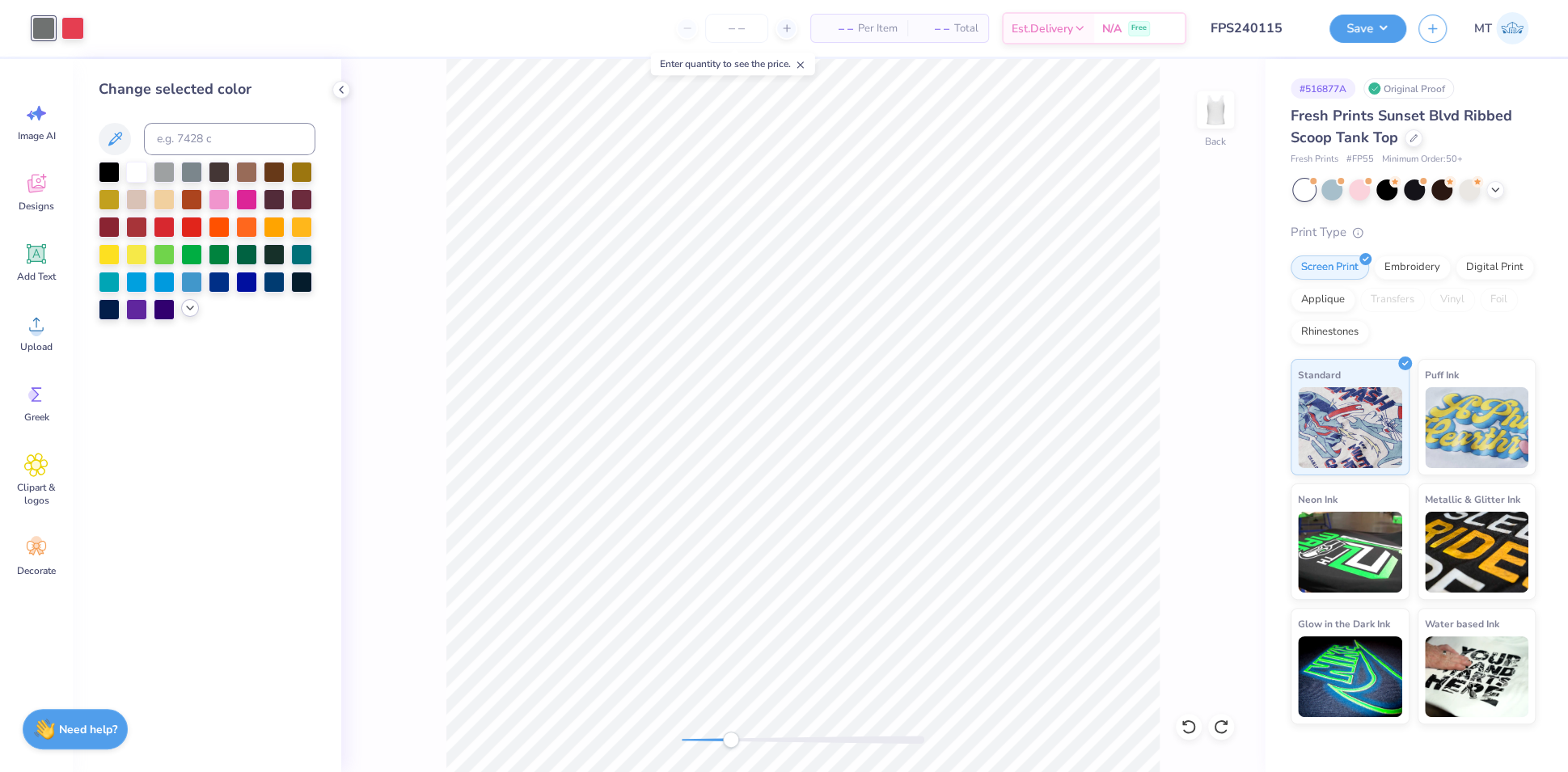
click at [190, 309] on icon at bounding box center [190, 308] width 13 height 13
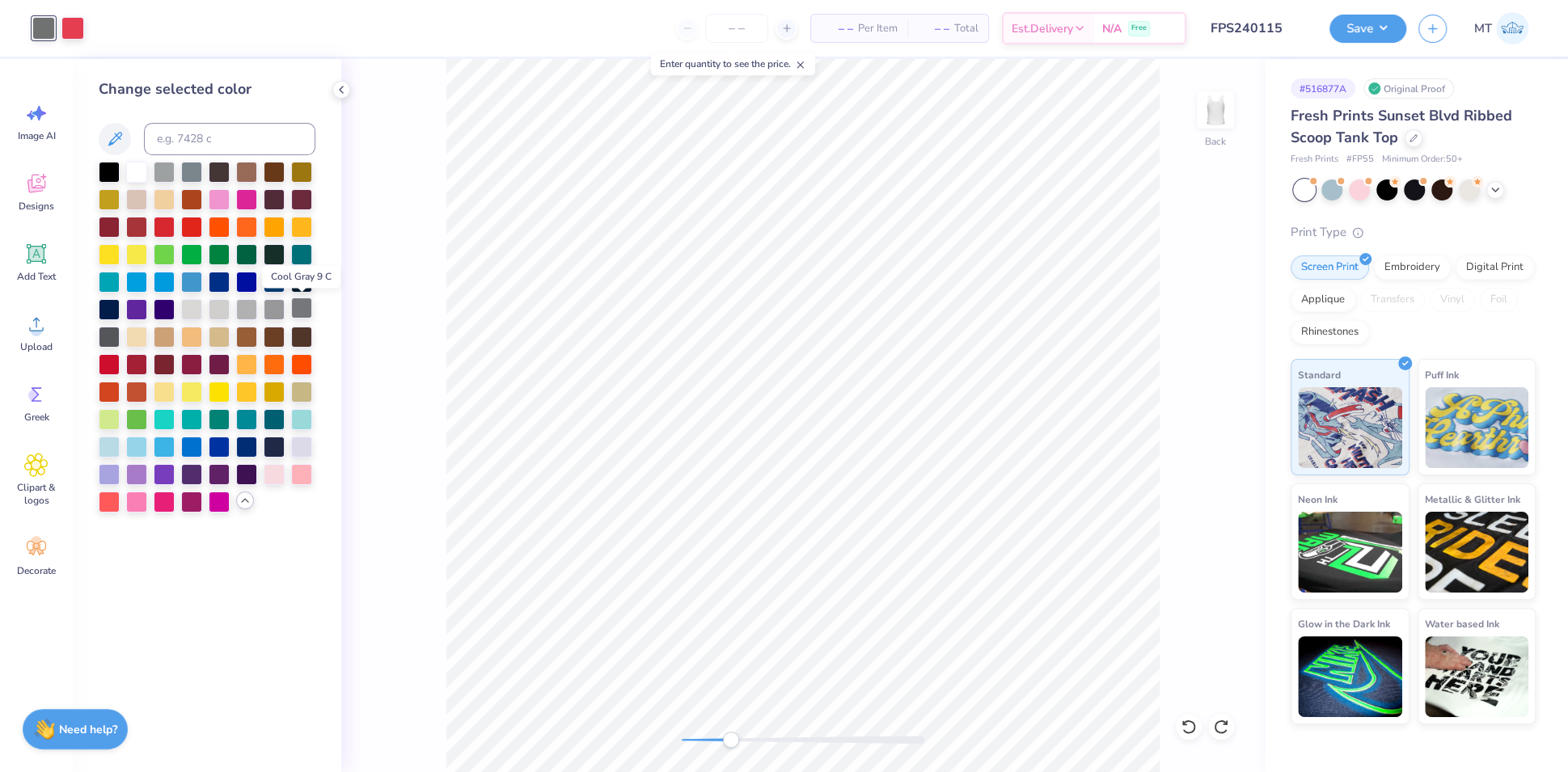
click at [301, 314] on div at bounding box center [301, 308] width 21 height 21
click at [103, 337] on div at bounding box center [110, 335] width 21 height 21
click at [79, 35] on div at bounding box center [72, 26] width 22 height 22
click at [219, 141] on input at bounding box center [229, 139] width 171 height 32
type input "7419"
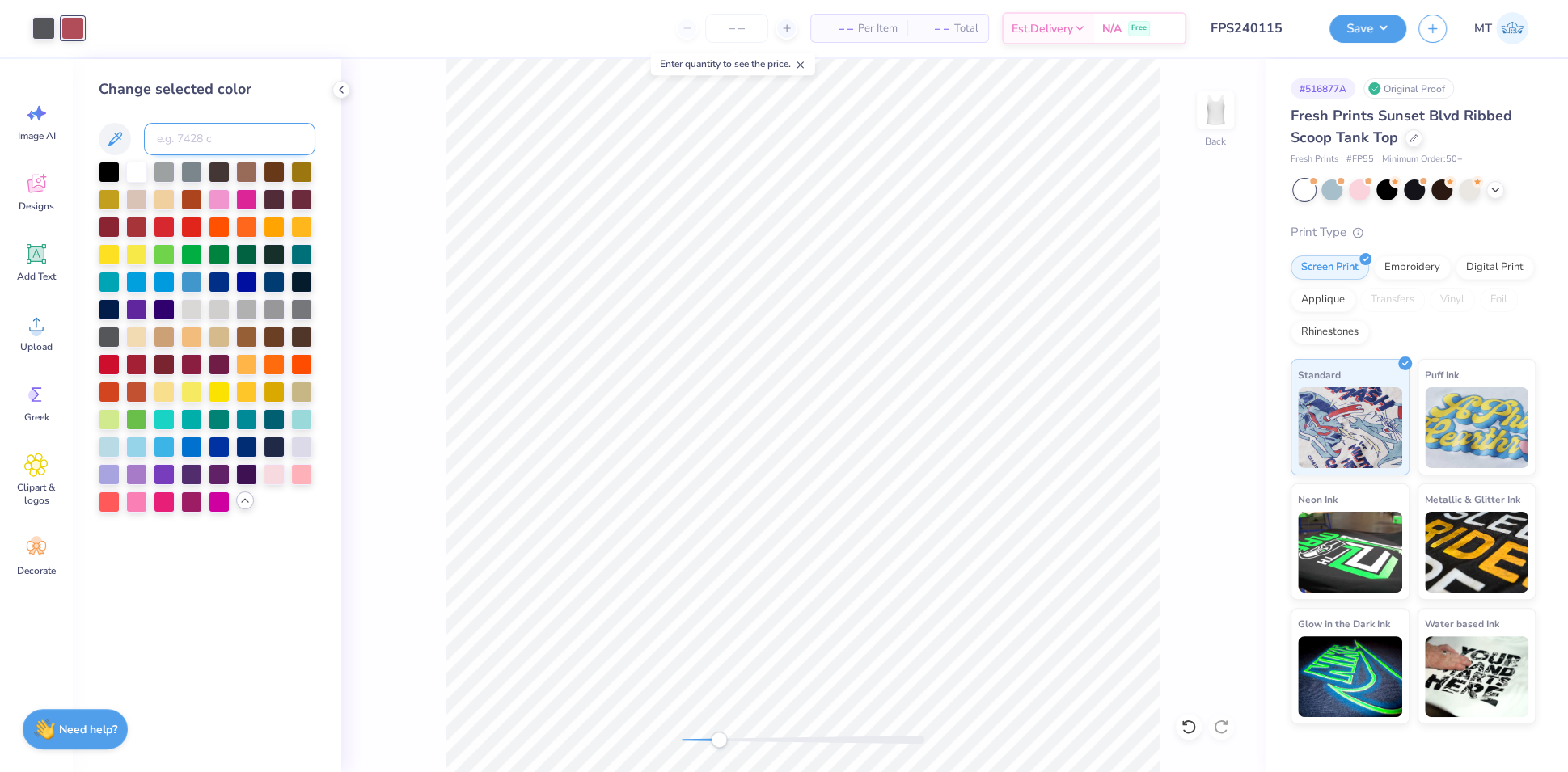
click at [255, 148] on input at bounding box center [229, 139] width 171 height 32
type input "180"
click at [1375, 30] on button "Save" at bounding box center [1367, 27] width 77 height 29
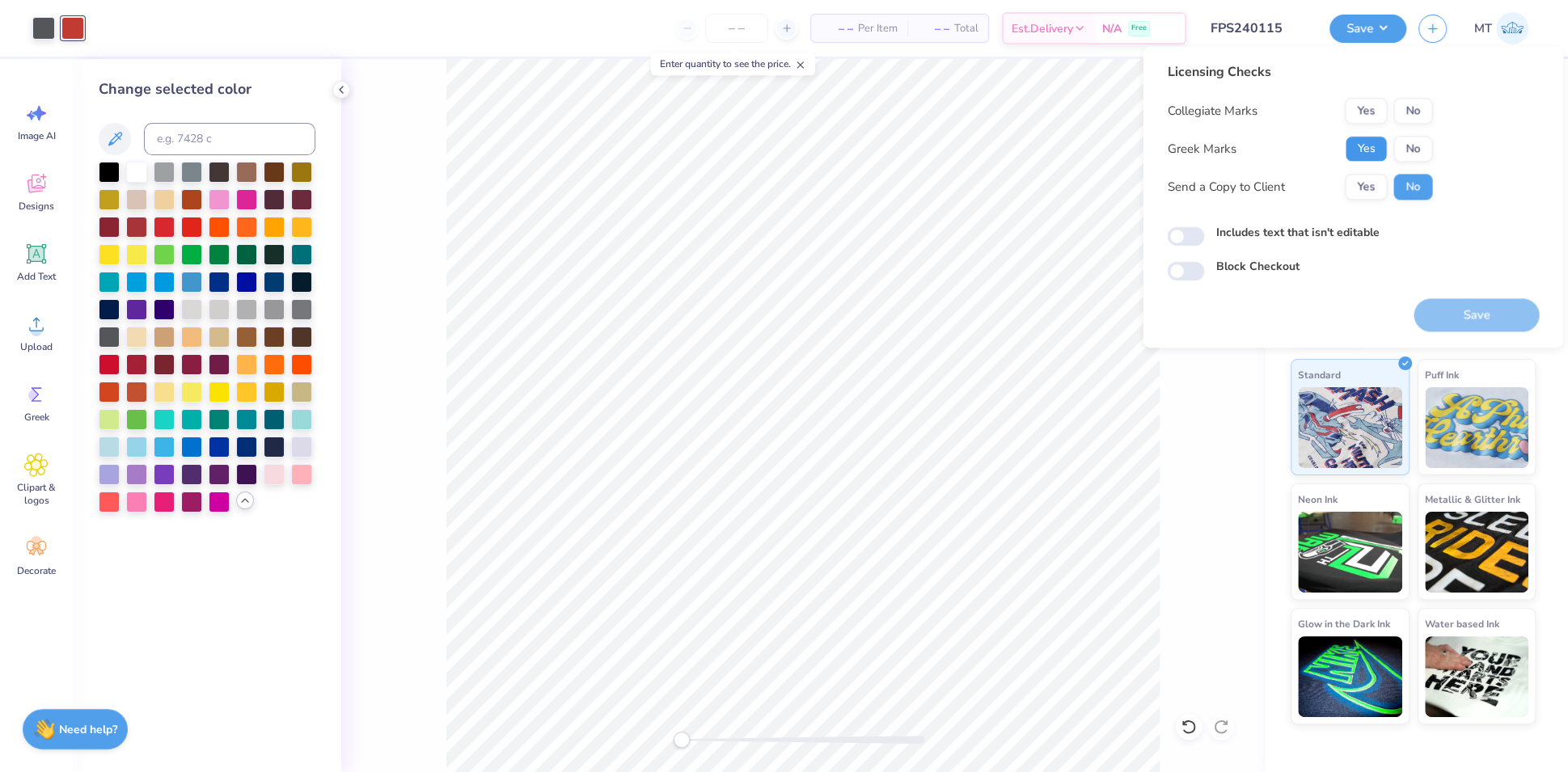
click at [1359, 147] on button "Yes" at bounding box center [1366, 148] width 42 height 26
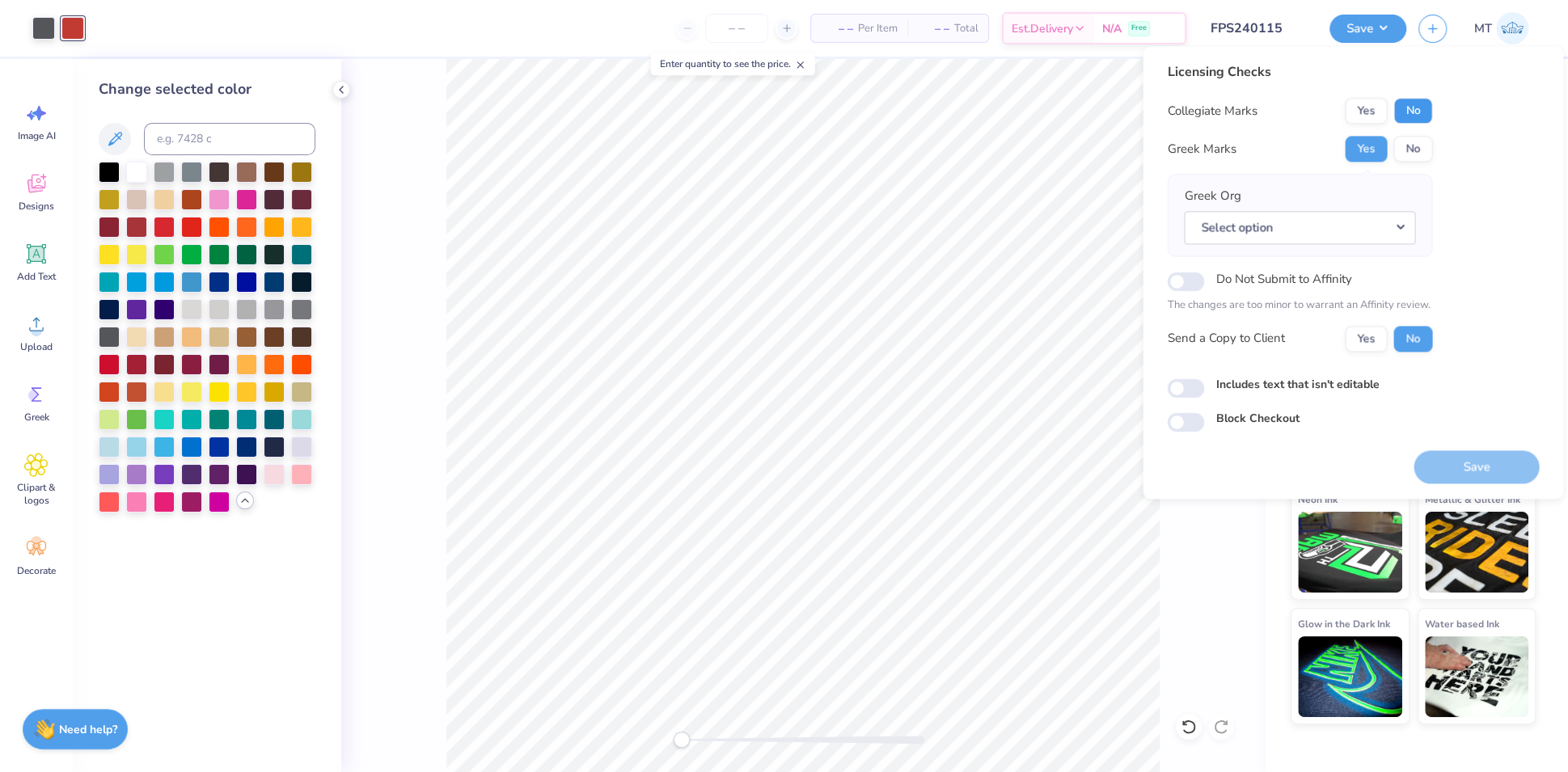
click at [1404, 116] on button "No" at bounding box center [1413, 111] width 39 height 26
click at [1389, 232] on button "Select option" at bounding box center [1299, 227] width 231 height 33
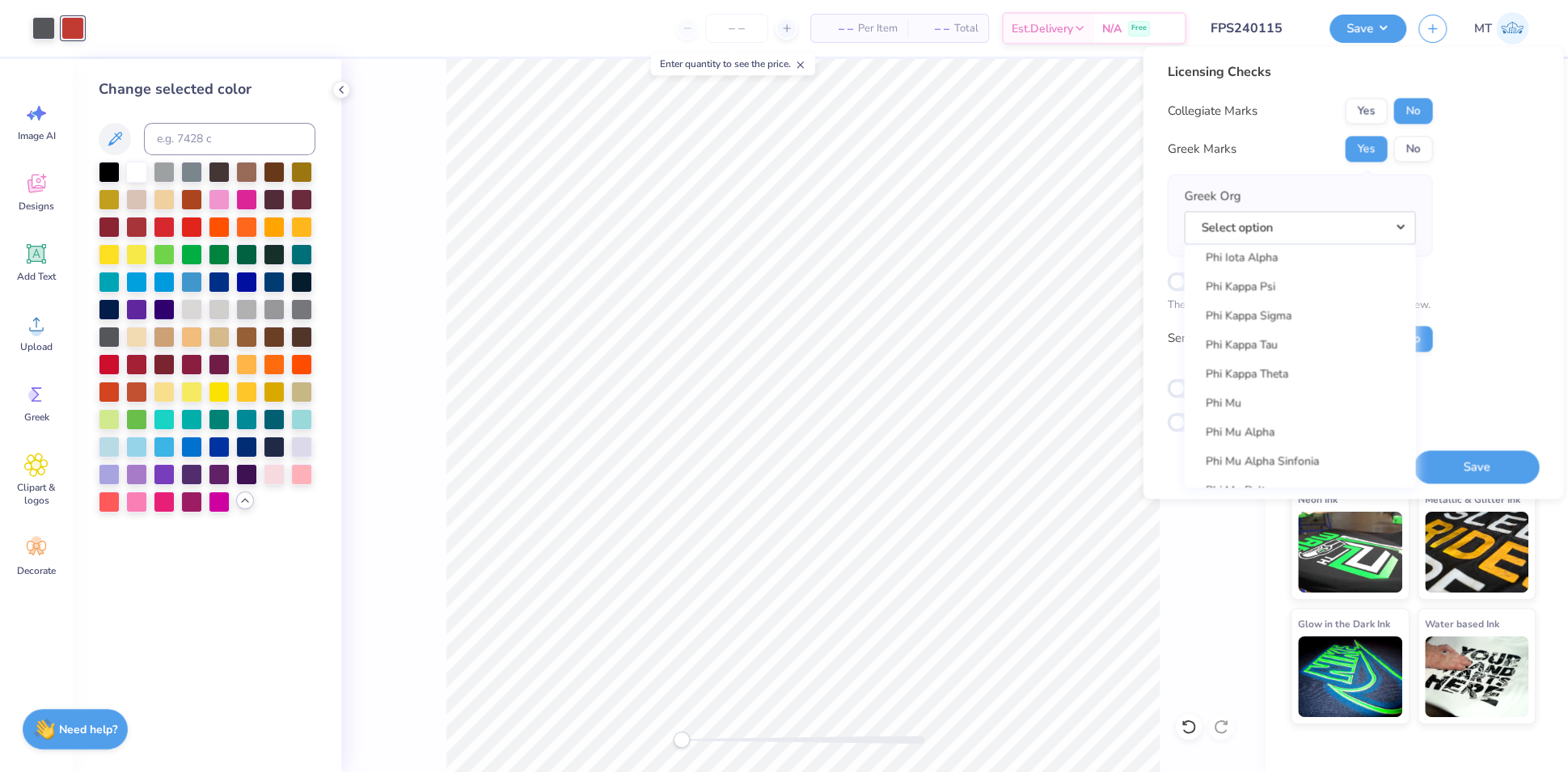
scroll to position [9094, 0]
click at [1308, 448] on link "Pi Beta Phi" at bounding box center [1300, 452] width 219 height 27
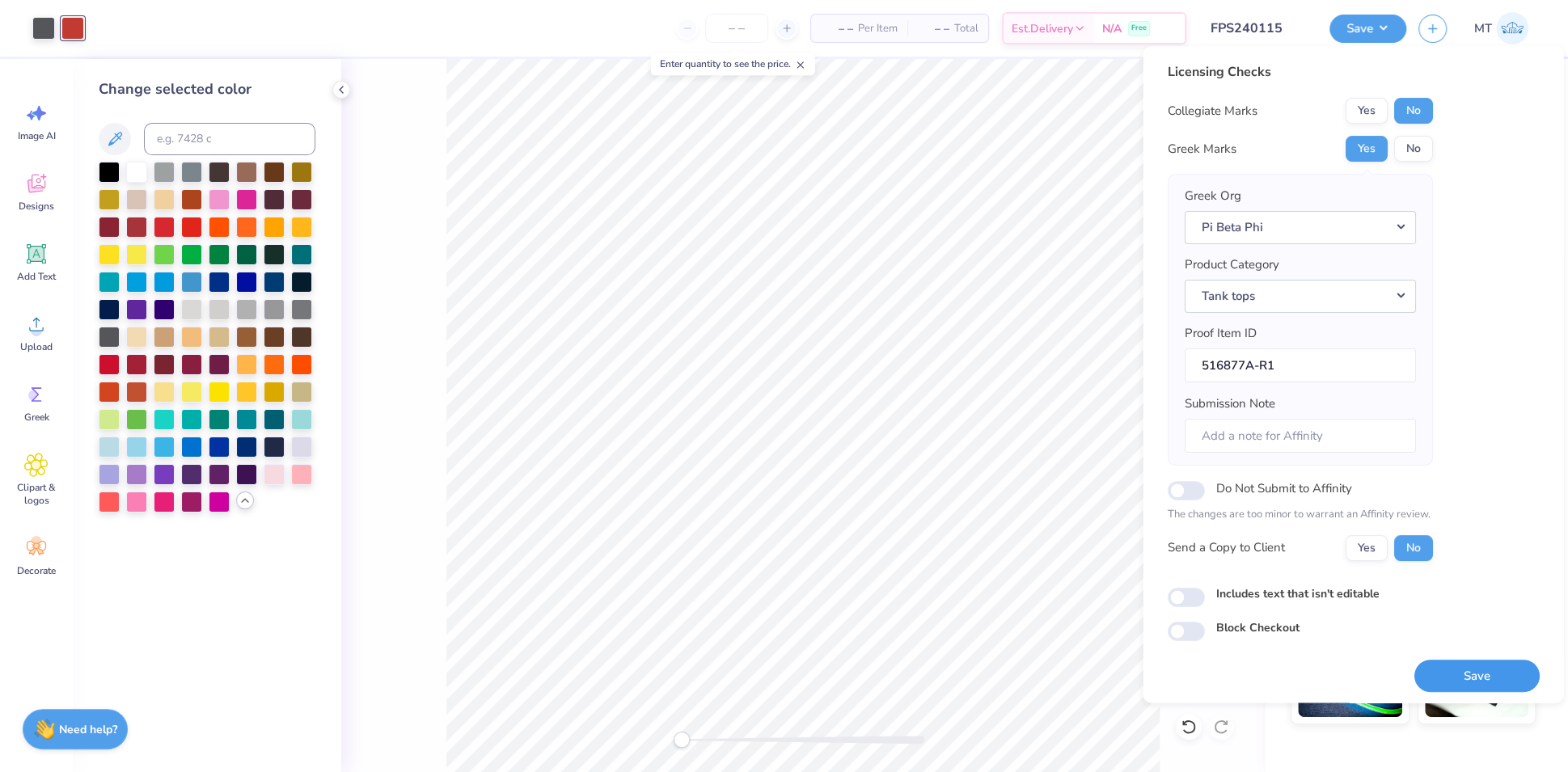
click at [1475, 663] on button "Save" at bounding box center [1476, 676] width 126 height 33
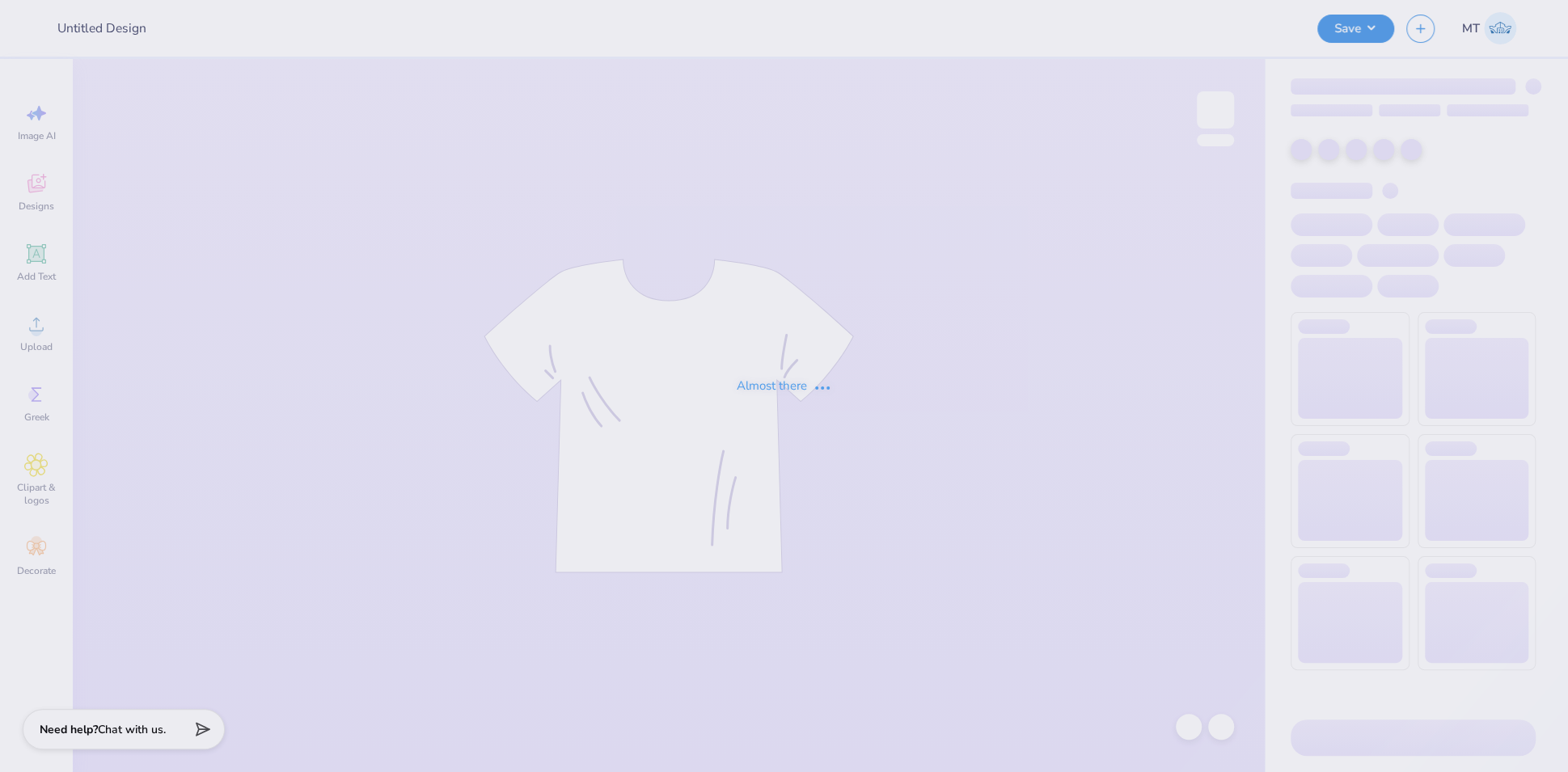
type input "FPS240116"
type input "FPS240117"
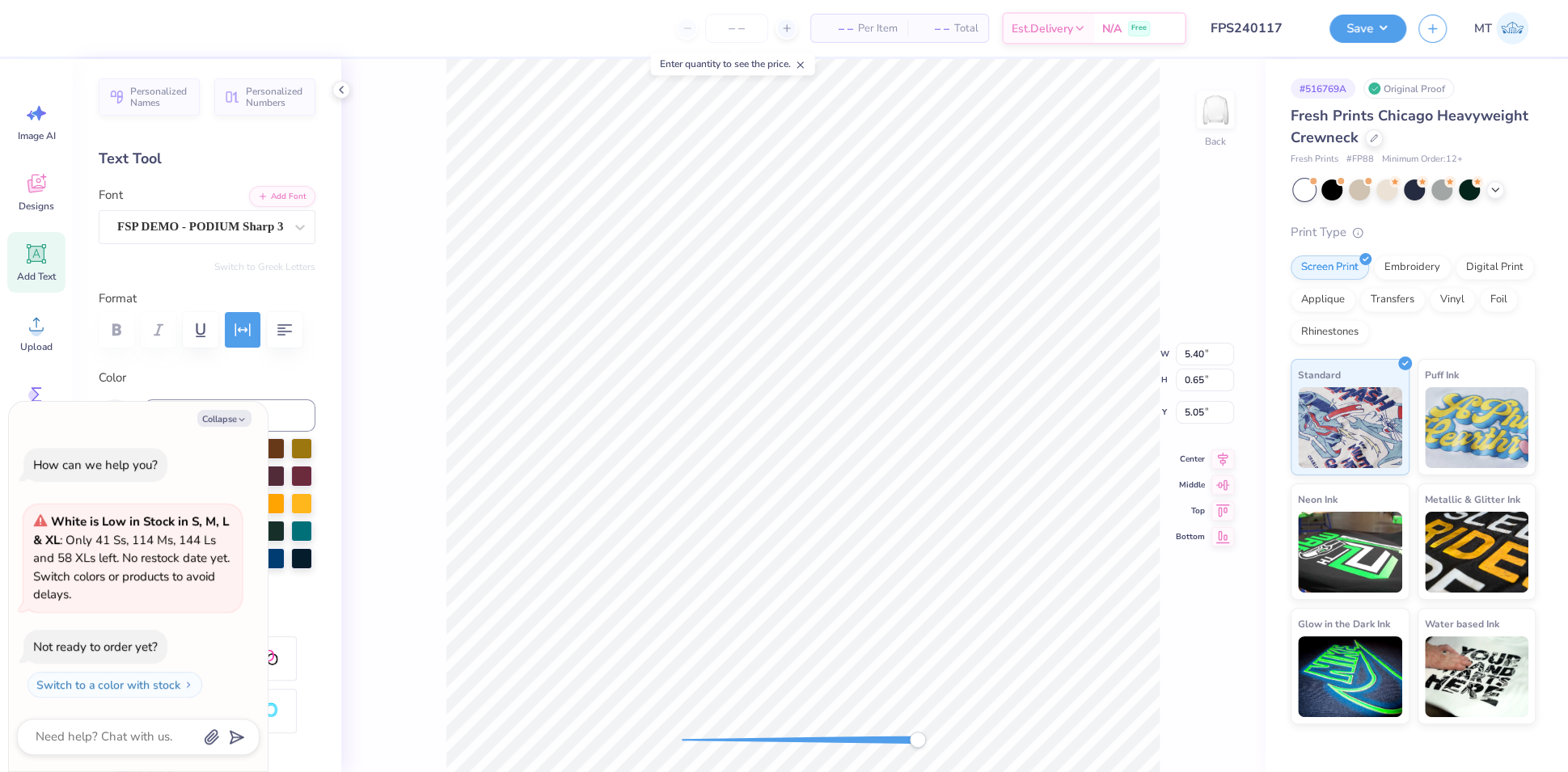
type textarea "x"
type input "1.25"
type textarea "x"
type input "4.90"
click at [226, 420] on button "Collapse" at bounding box center [224, 418] width 54 height 17
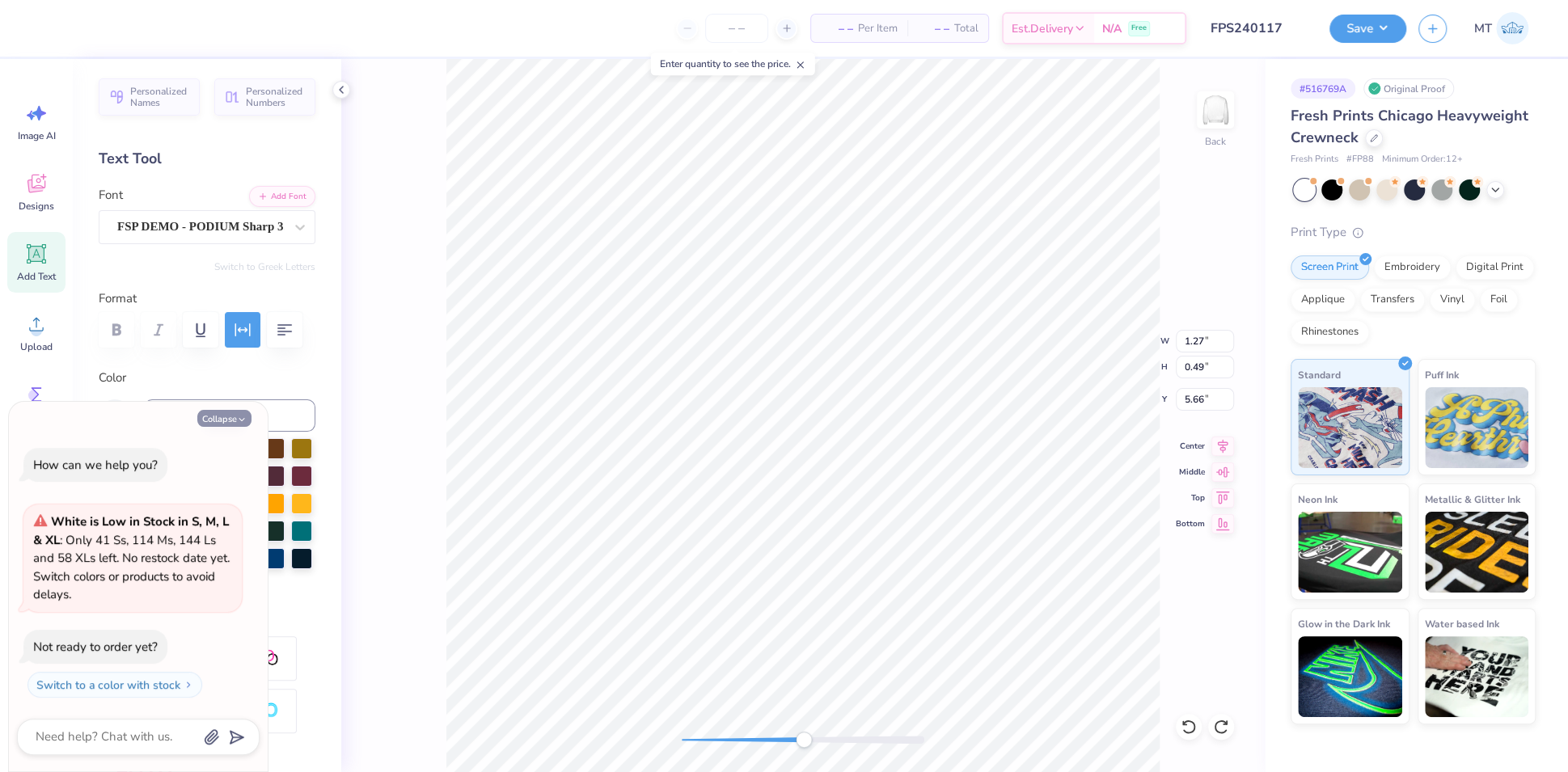
type textarea "x"
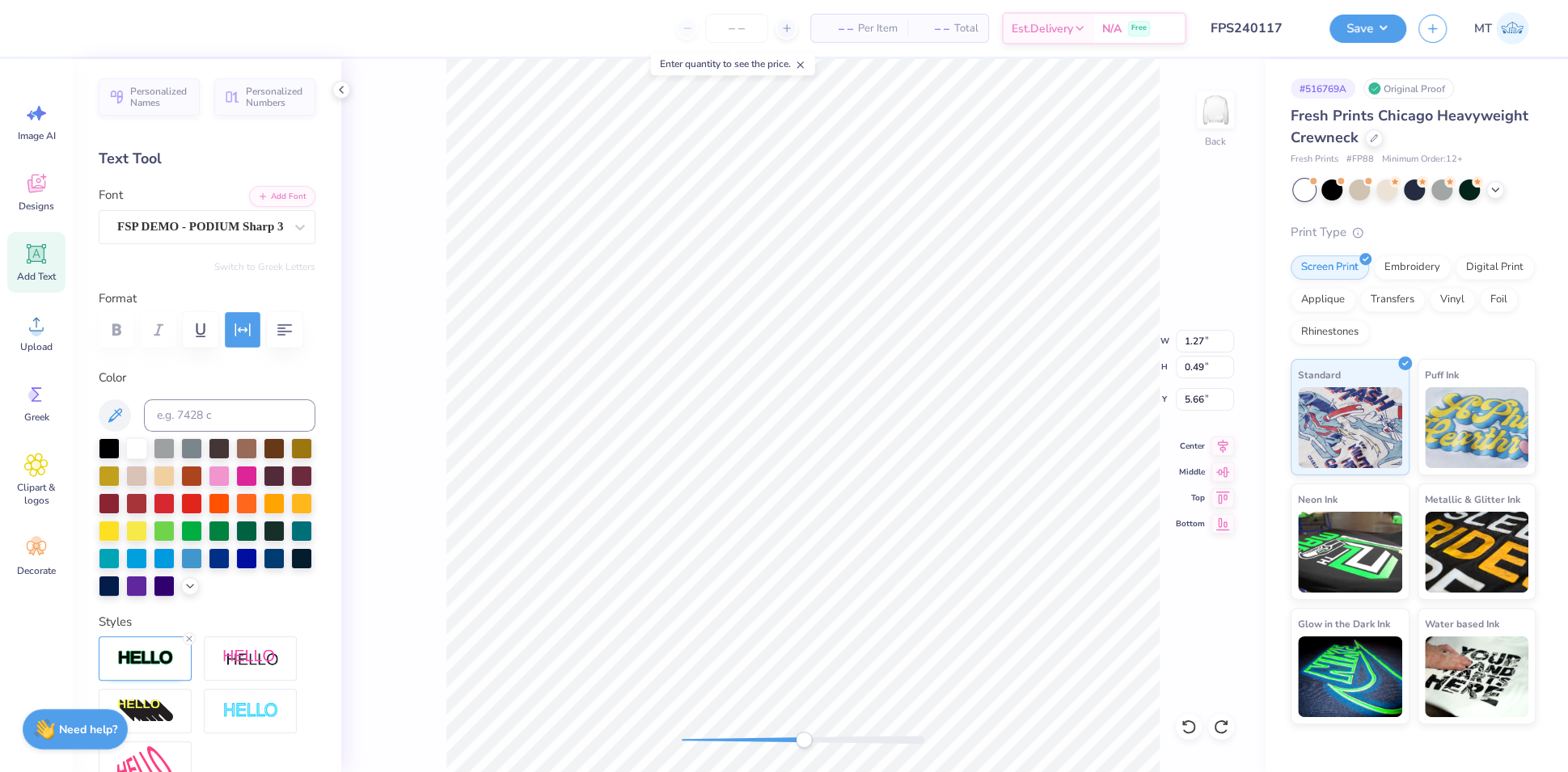
click at [243, 333] on icon "button" at bounding box center [243, 330] width 20 height 20
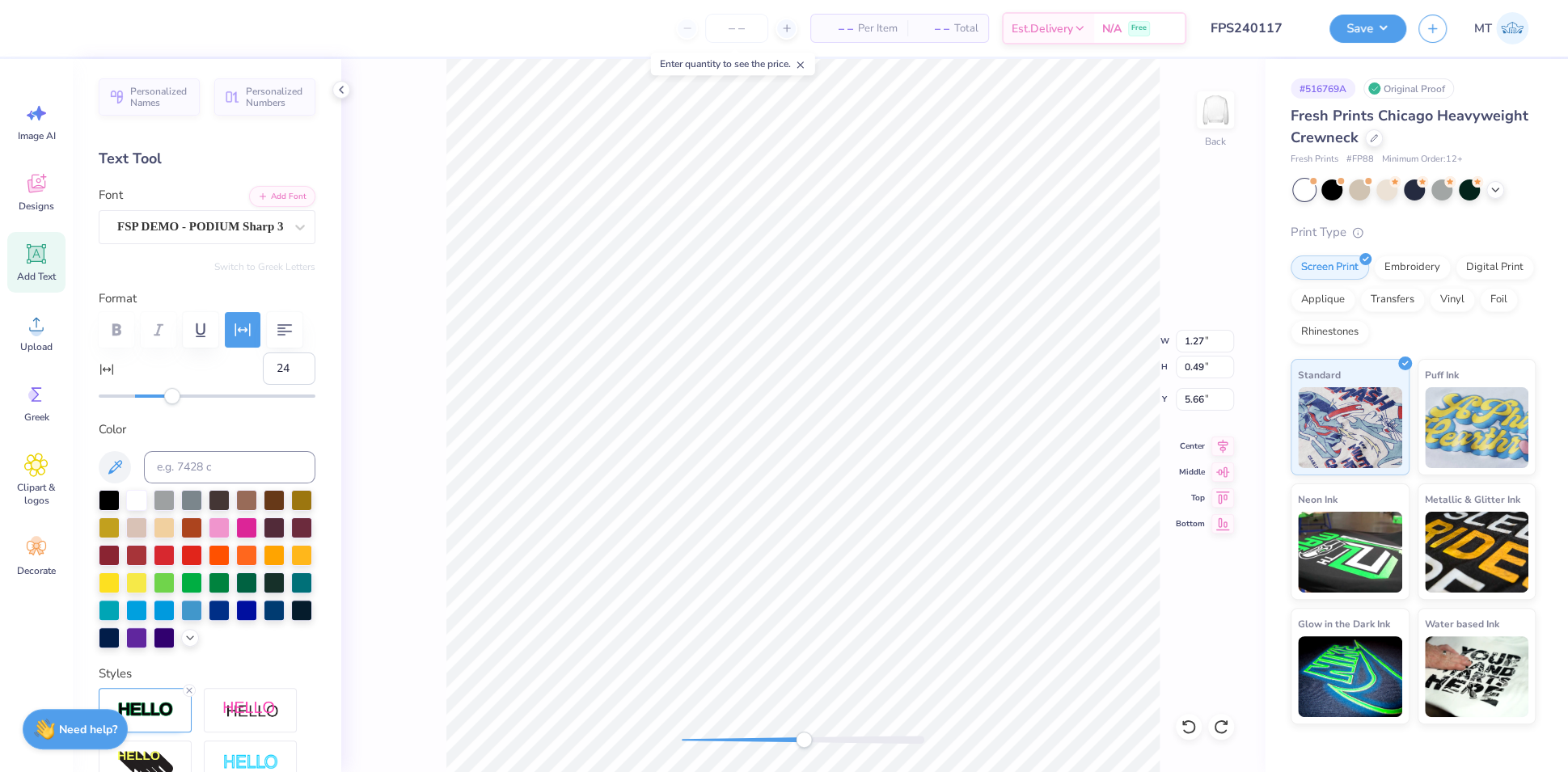
type input "25"
drag, startPoint x: 161, startPoint y: 437, endPoint x: 174, endPoint y: 439, distance: 13.2
click at [174, 404] on div "Accessibility label" at bounding box center [174, 396] width 16 height 16
type input "31"
drag, startPoint x: 173, startPoint y: 437, endPoint x: 185, endPoint y: 440, distance: 12.4
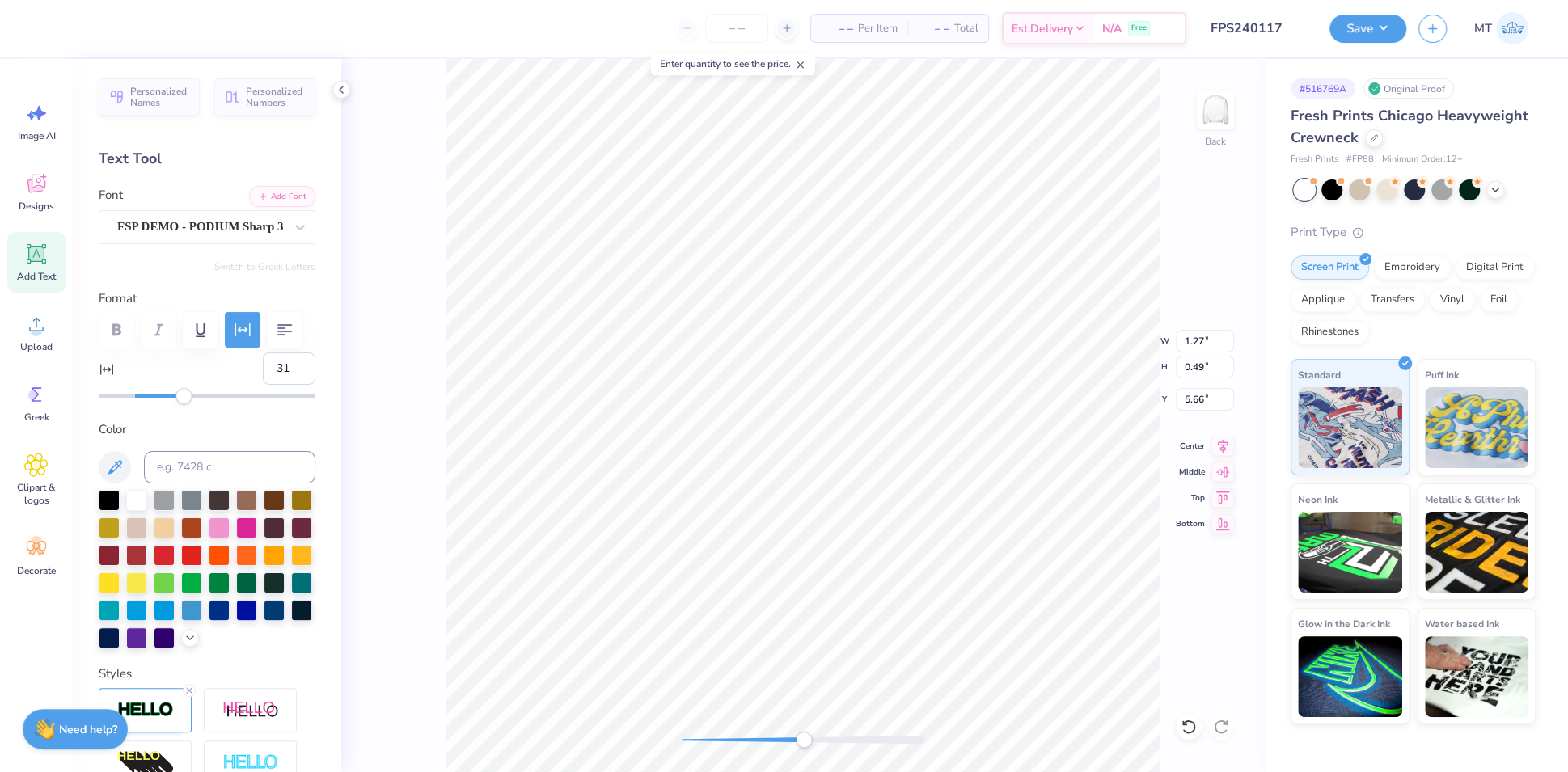
click at [185, 404] on div "Accessibility label" at bounding box center [184, 396] width 16 height 16
type input "30"
click at [287, 385] on input "30" at bounding box center [289, 368] width 53 height 32
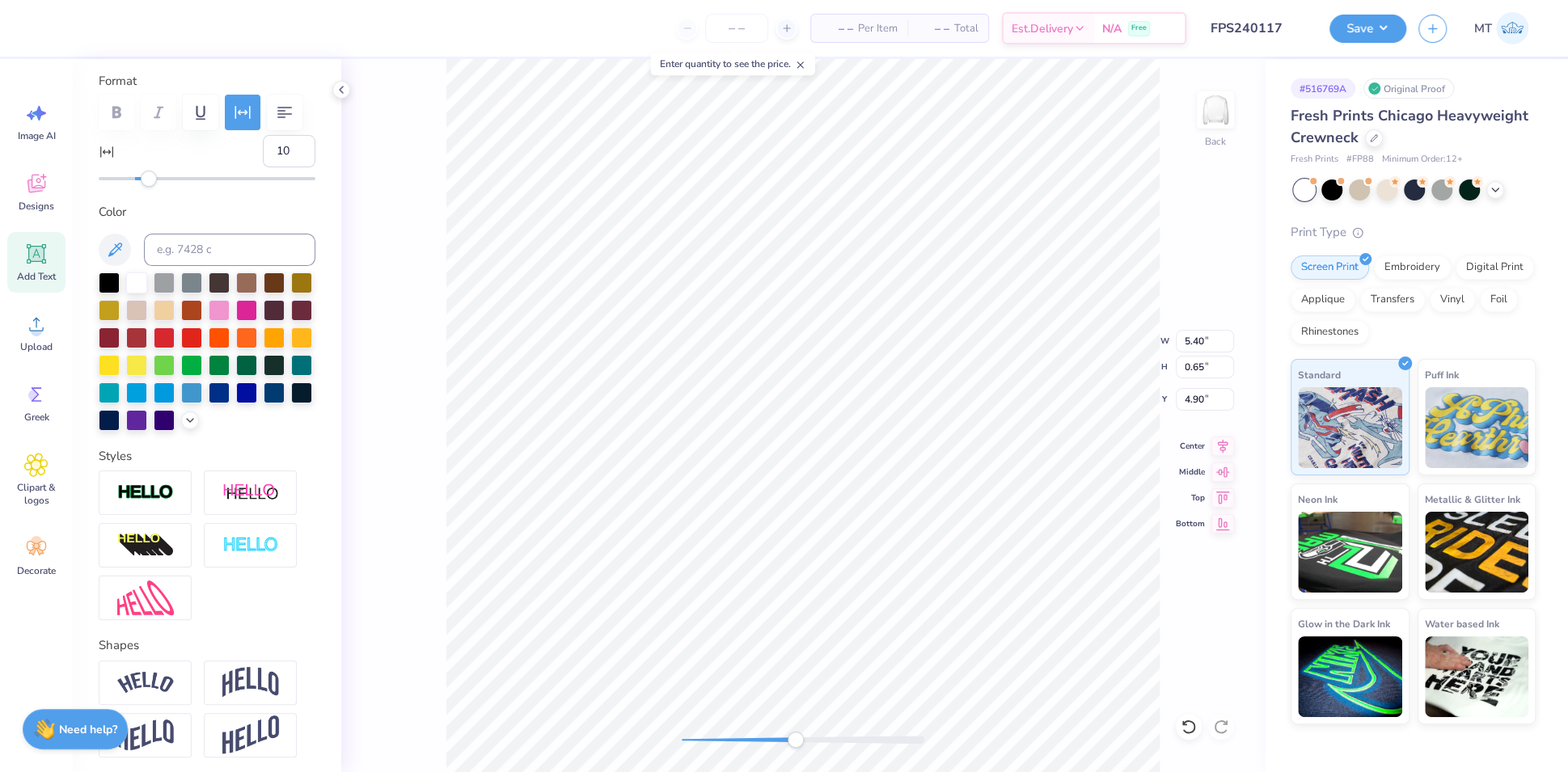
scroll to position [350, 0]
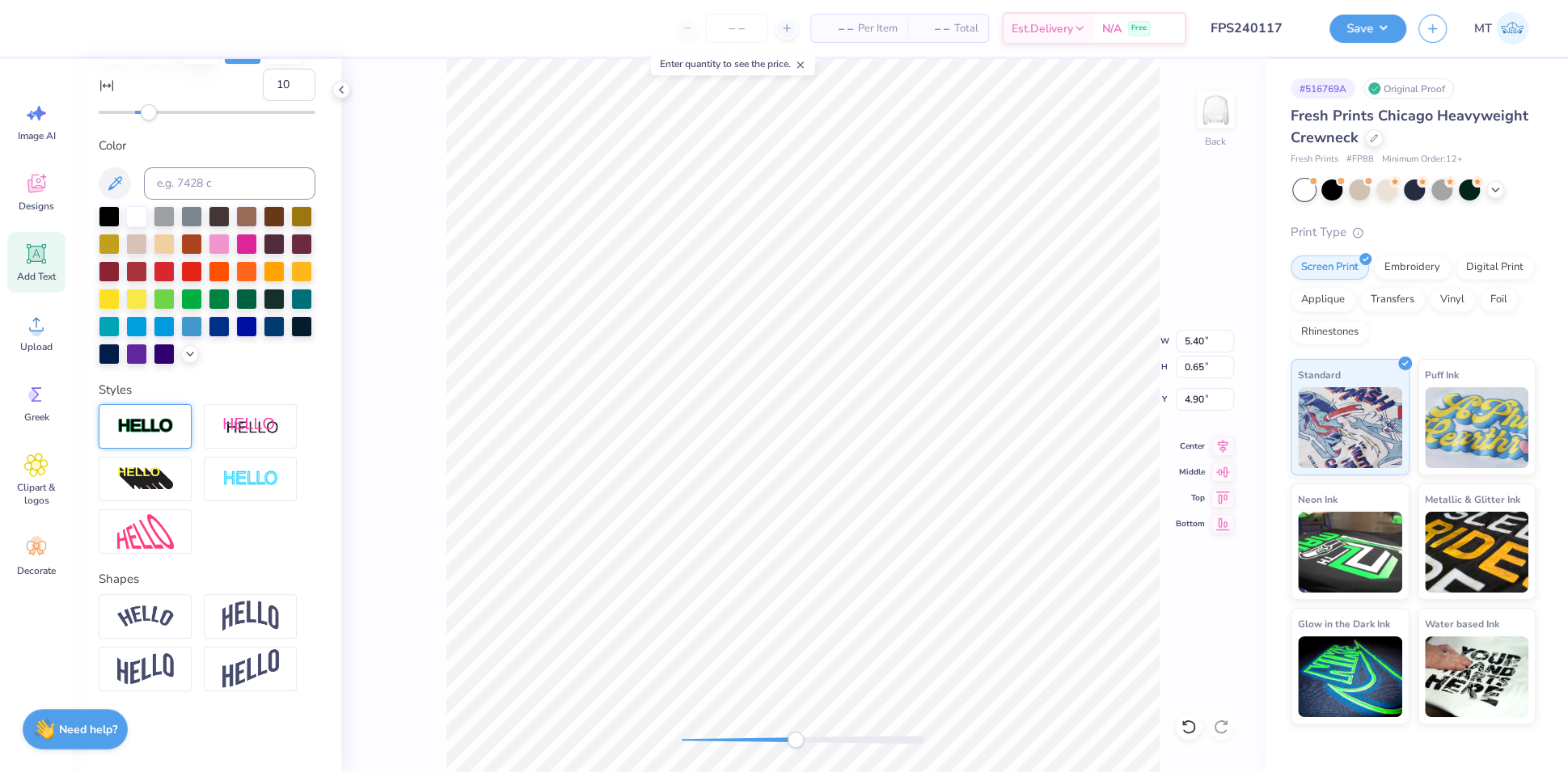
click at [150, 435] on img at bounding box center [144, 426] width 56 height 19
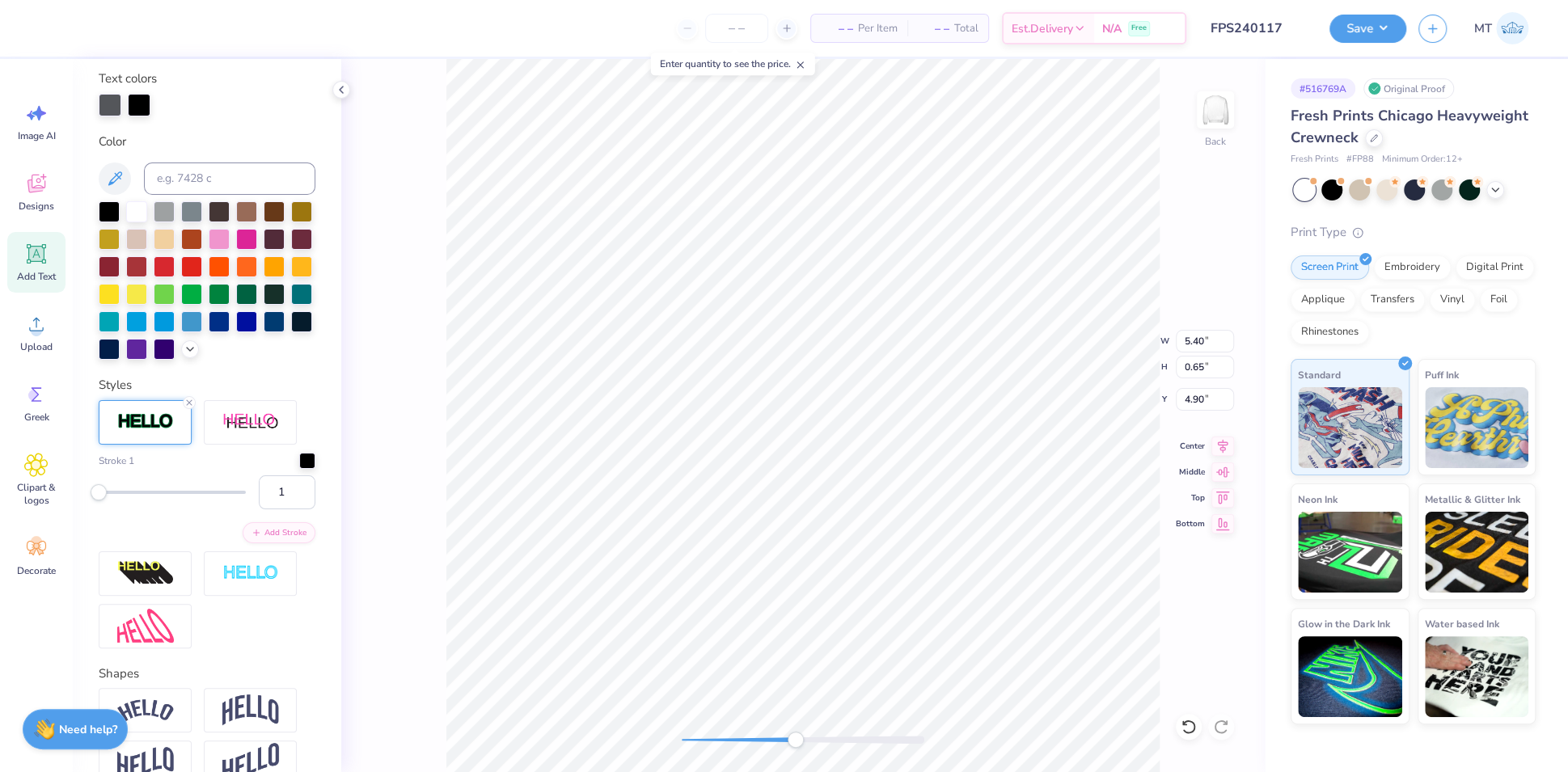
type input "30"
type input "1.45"
type input "0.49"
type input "5.66"
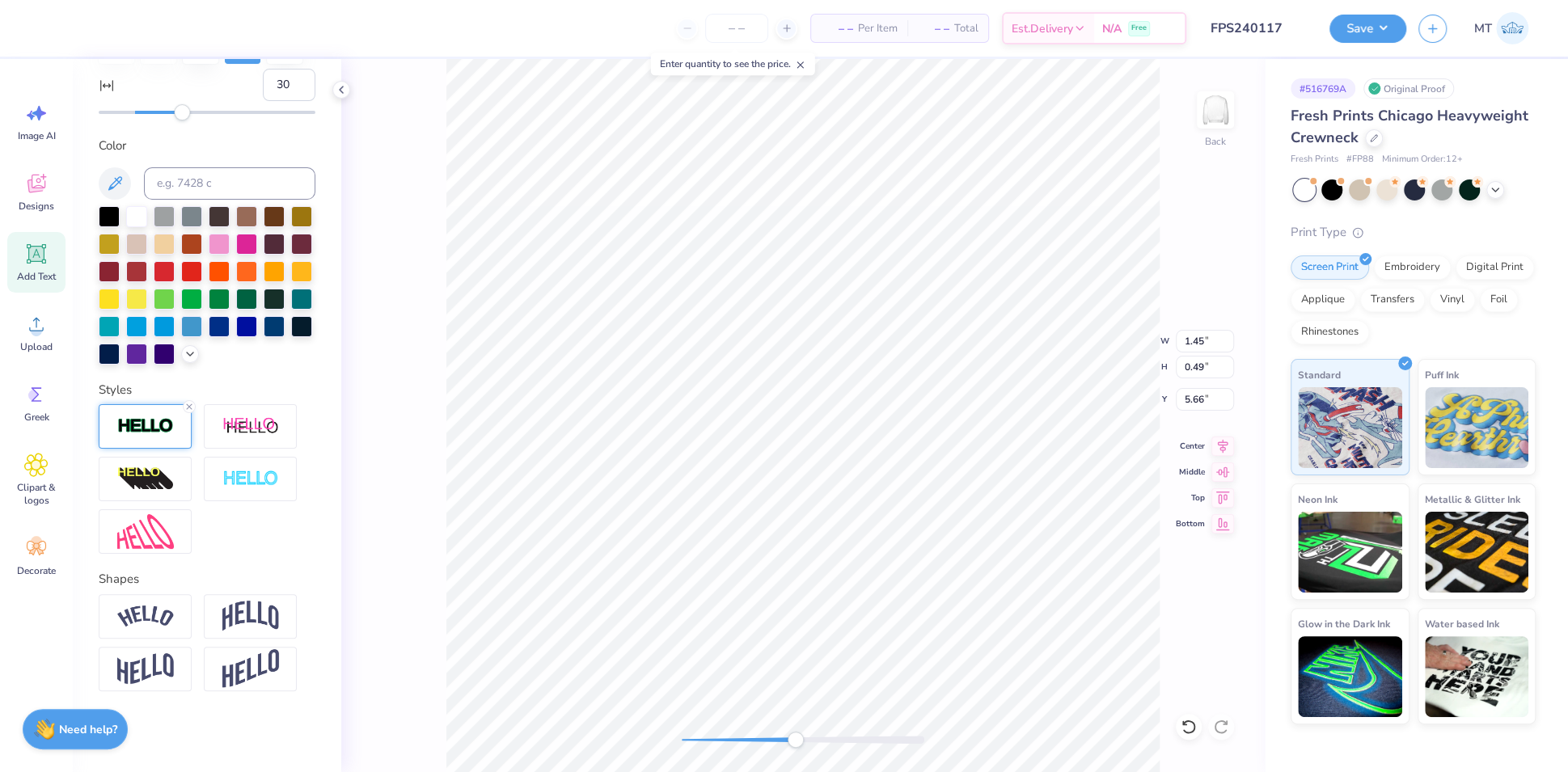
click at [133, 437] on div at bounding box center [145, 426] width 93 height 45
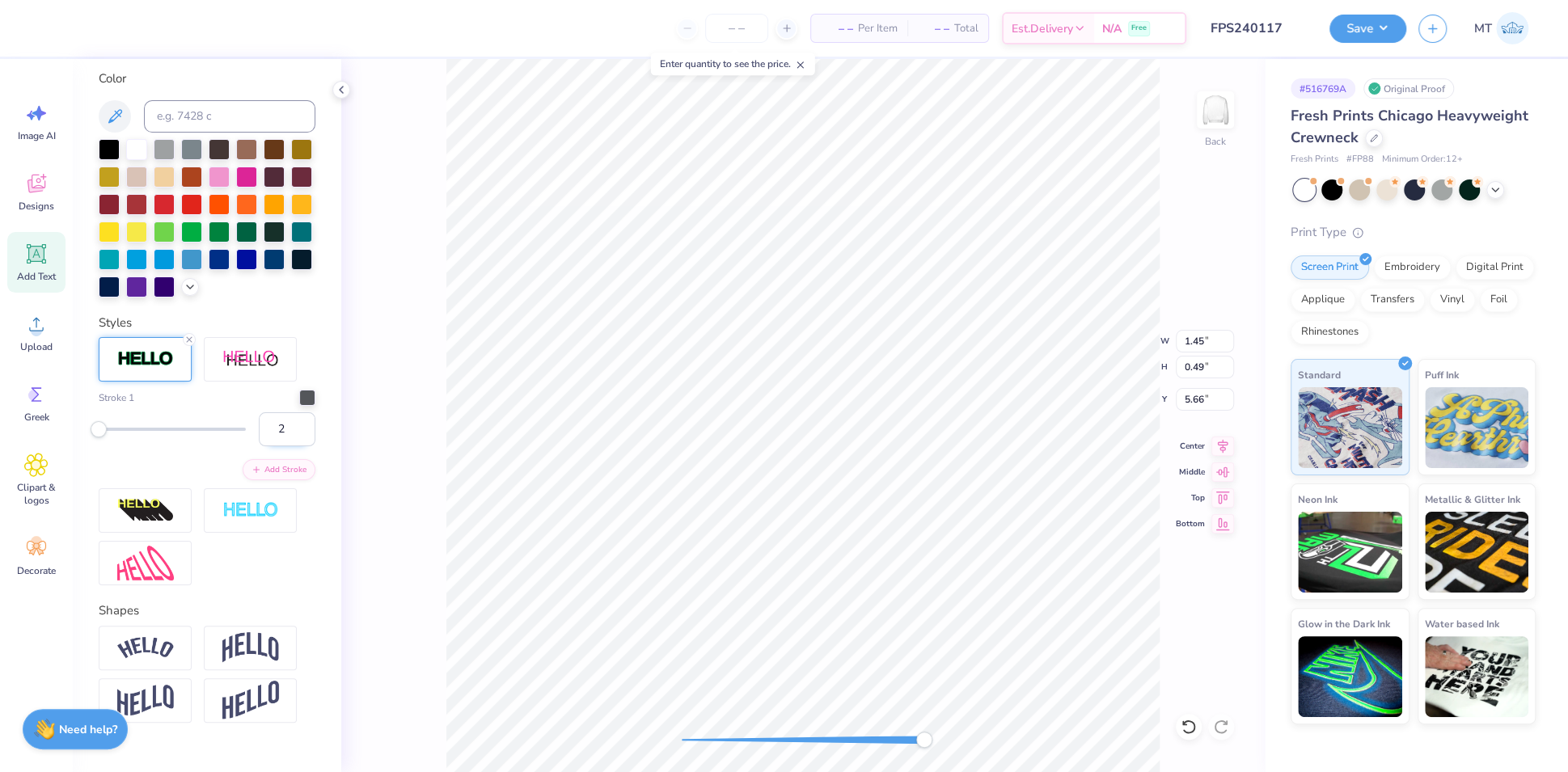
type input "2"
click at [289, 446] on input "2" at bounding box center [286, 429] width 56 height 34
type input "10"
type input "5.41"
type input "0.66"
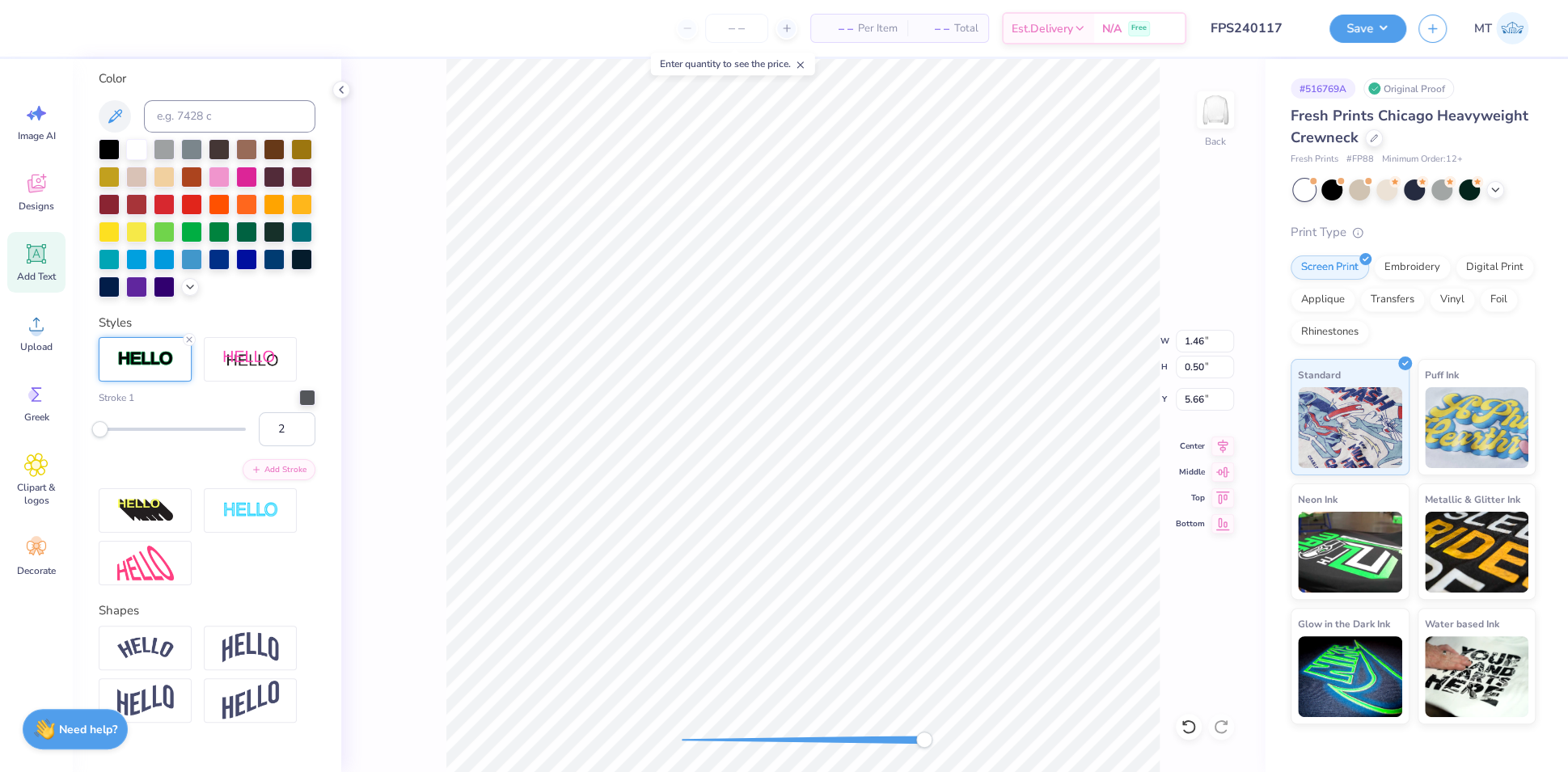
type input "4.90"
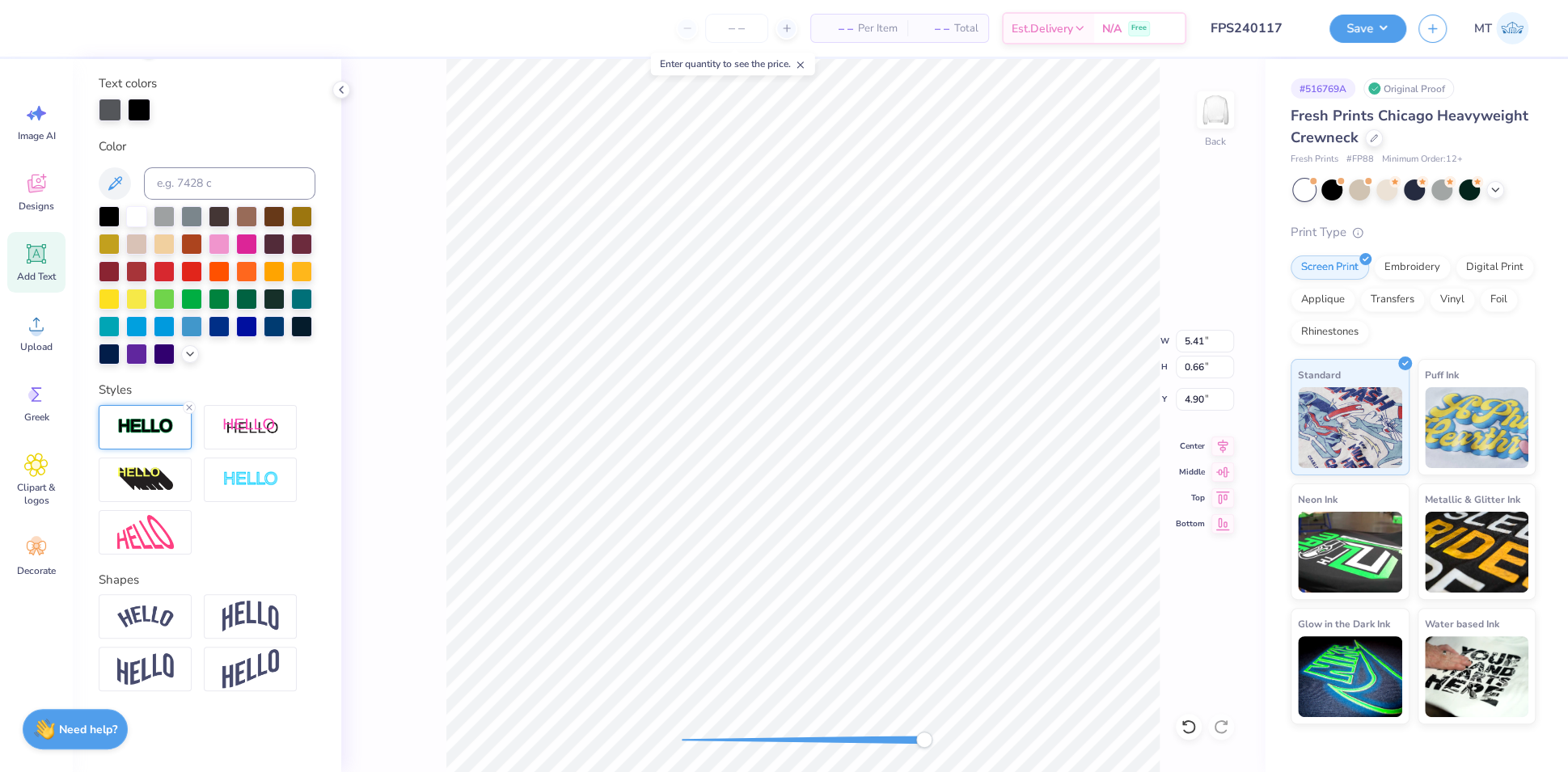
click at [153, 436] on img at bounding box center [144, 426] width 56 height 19
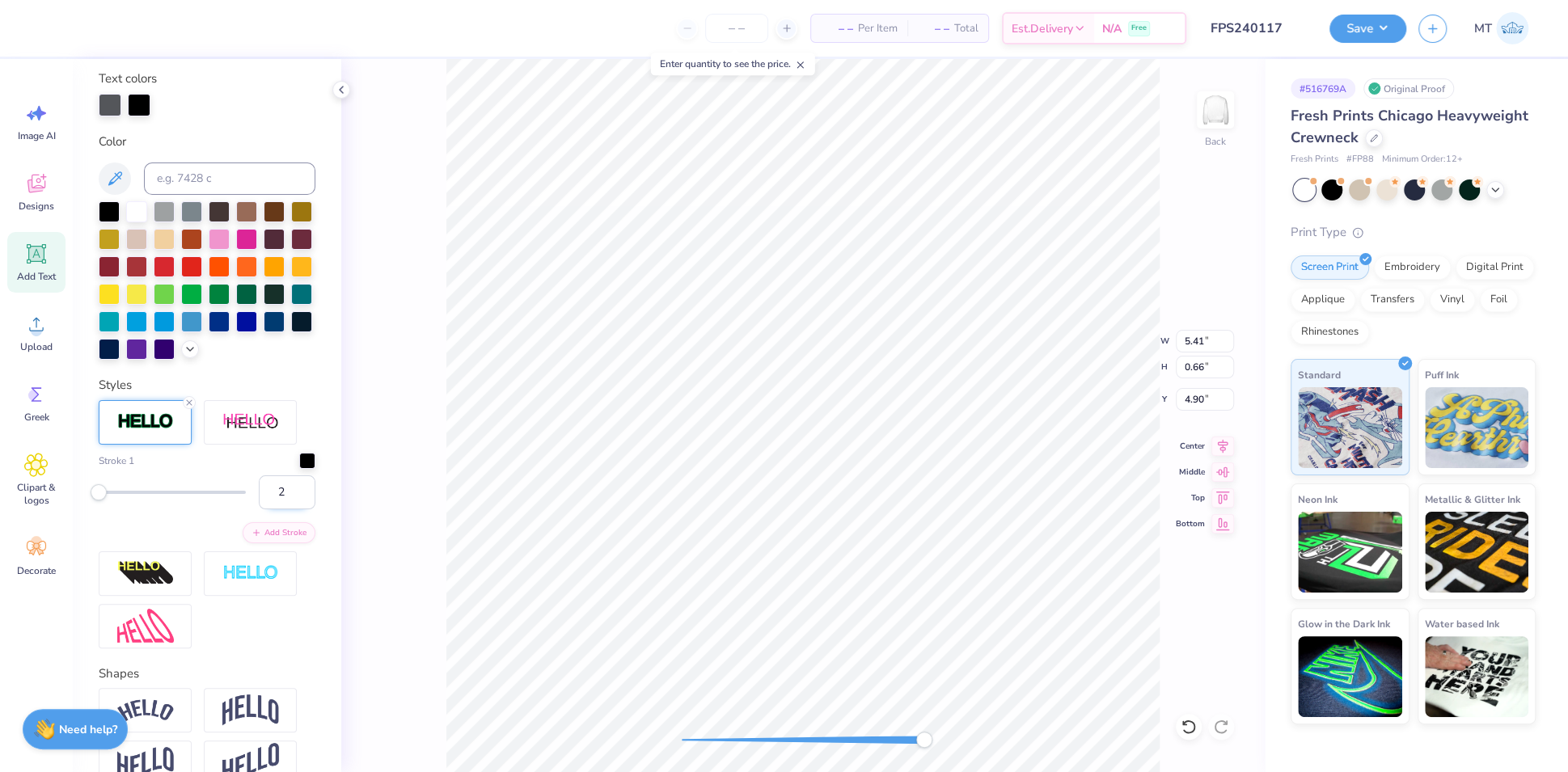
type input "2"
click at [287, 509] on input "2" at bounding box center [286, 492] width 56 height 34
click at [73, 29] on div at bounding box center [72, 26] width 22 height 22
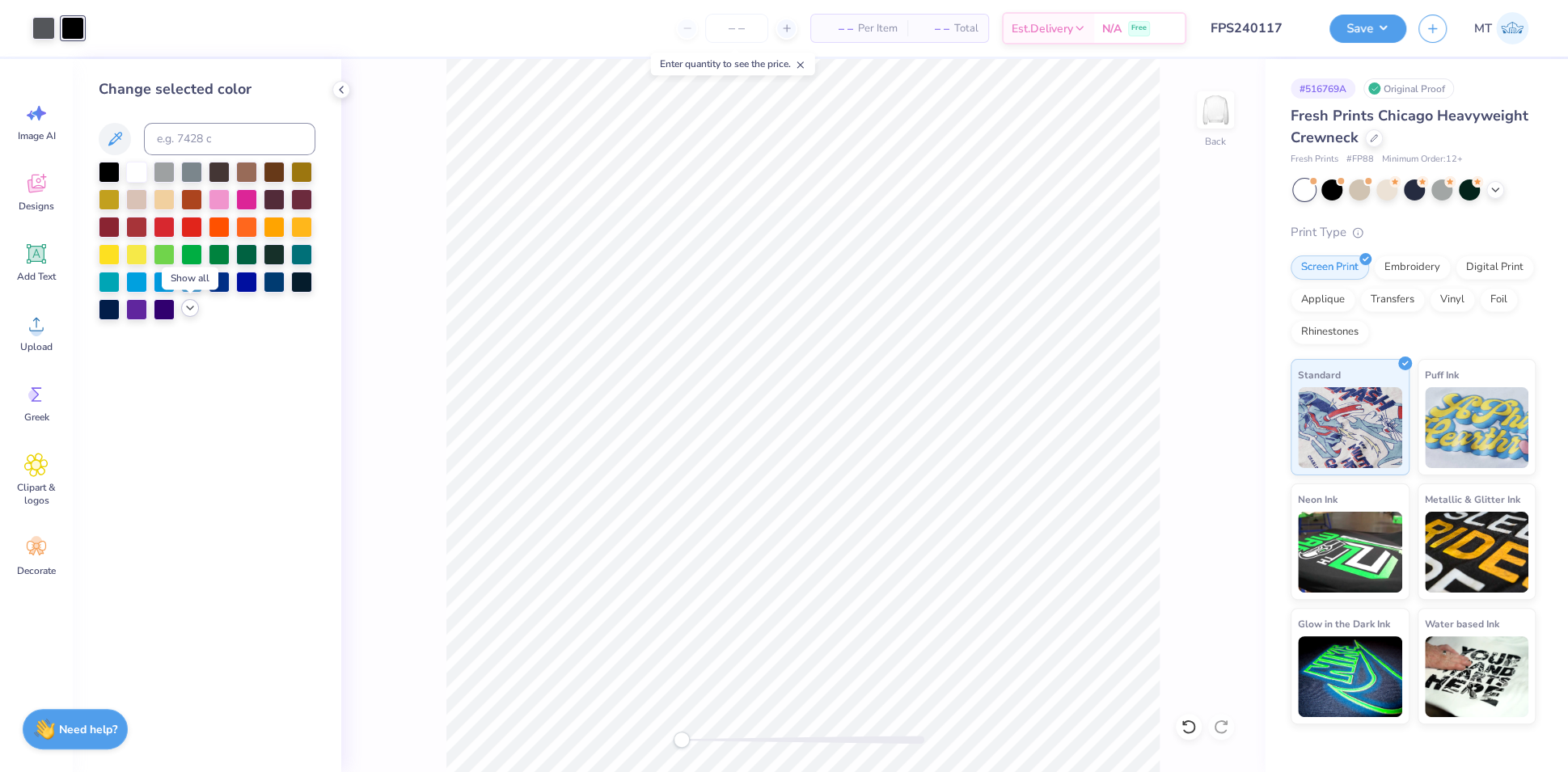
click at [184, 308] on icon at bounding box center [190, 308] width 13 height 13
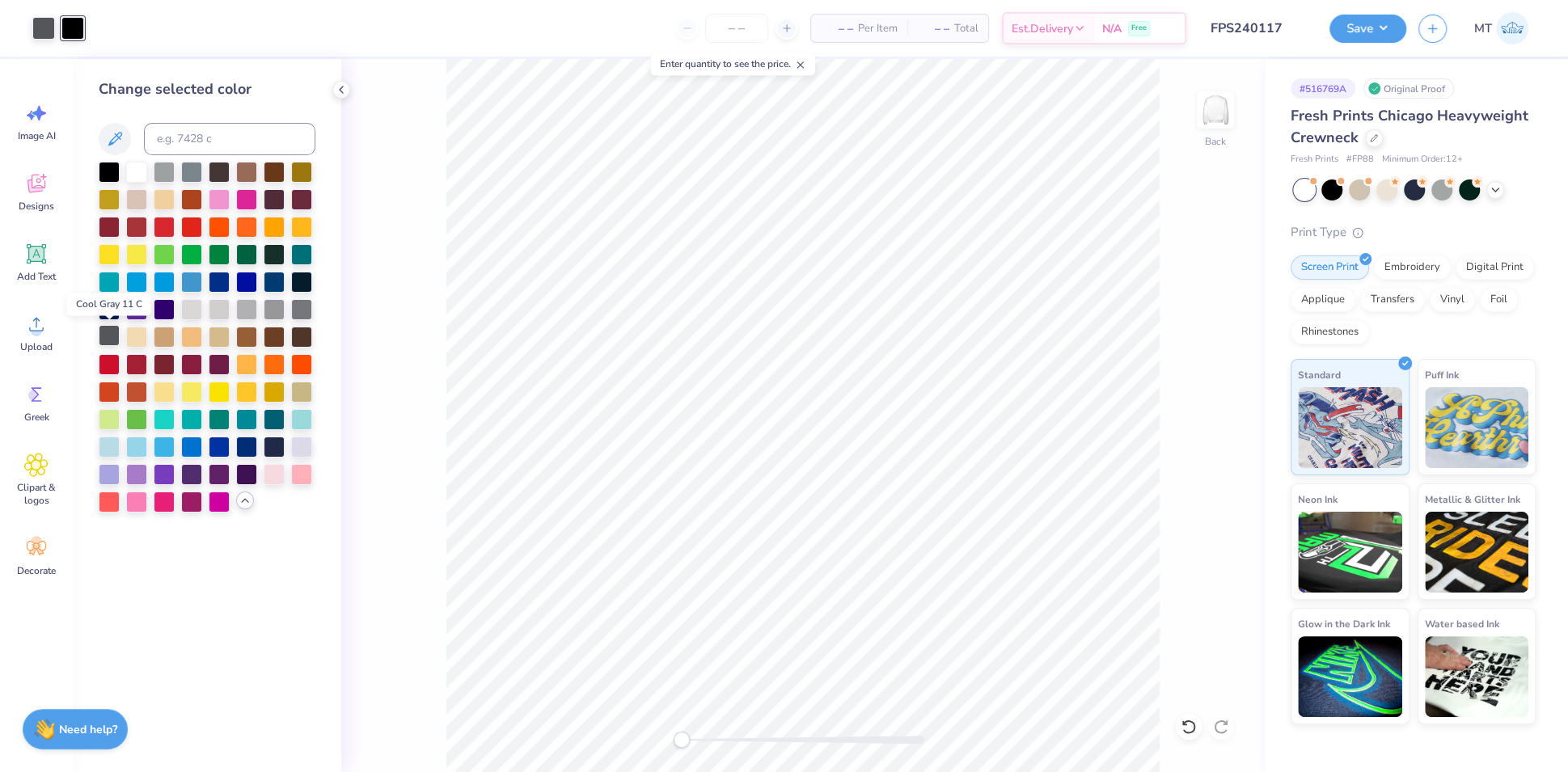
click at [117, 333] on div at bounding box center [110, 335] width 21 height 21
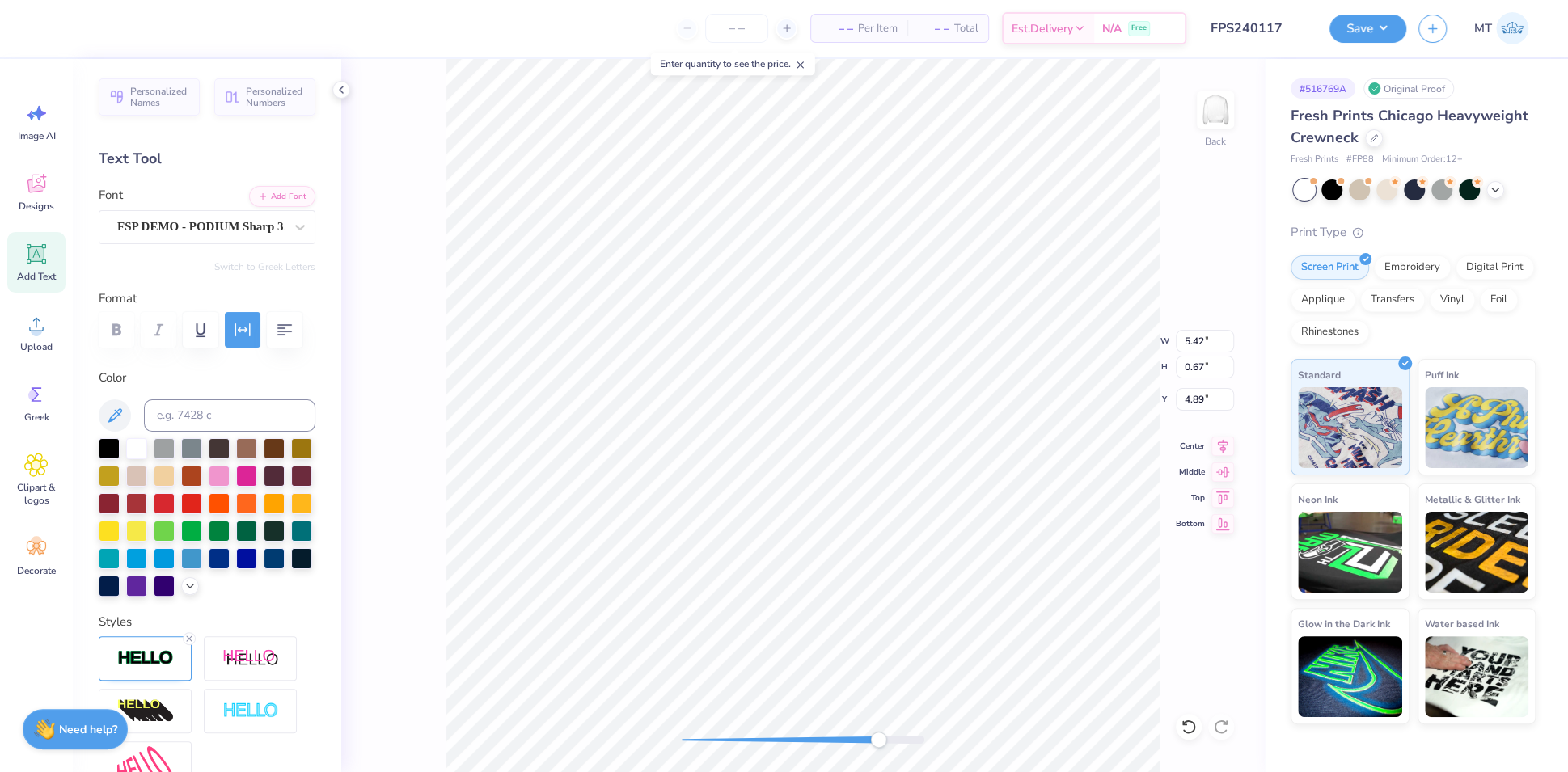
scroll to position [300, 0]
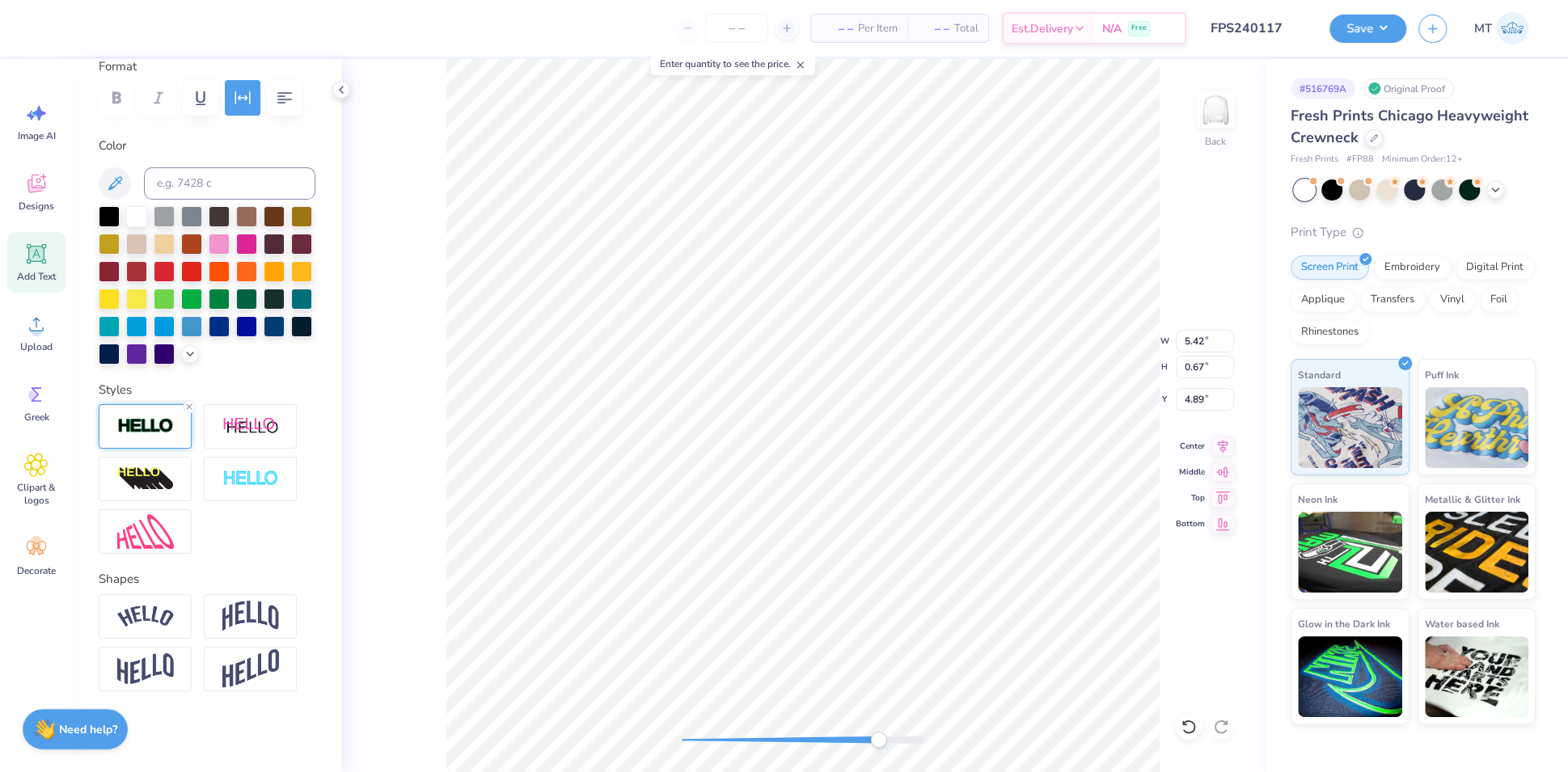
click at [172, 442] on div at bounding box center [145, 426] width 93 height 45
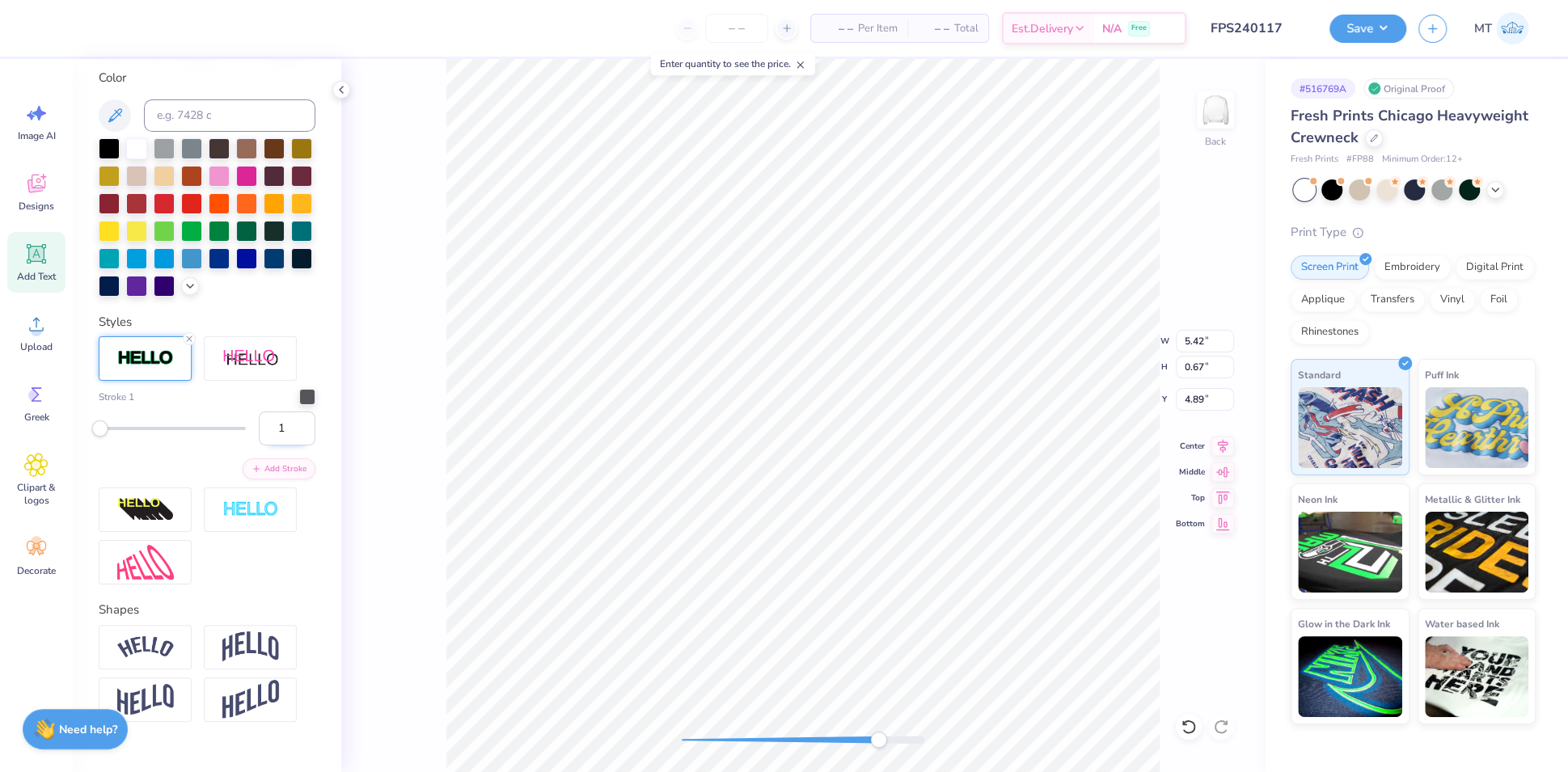
type input "1"
click at [285, 446] on input "1" at bounding box center [286, 428] width 56 height 34
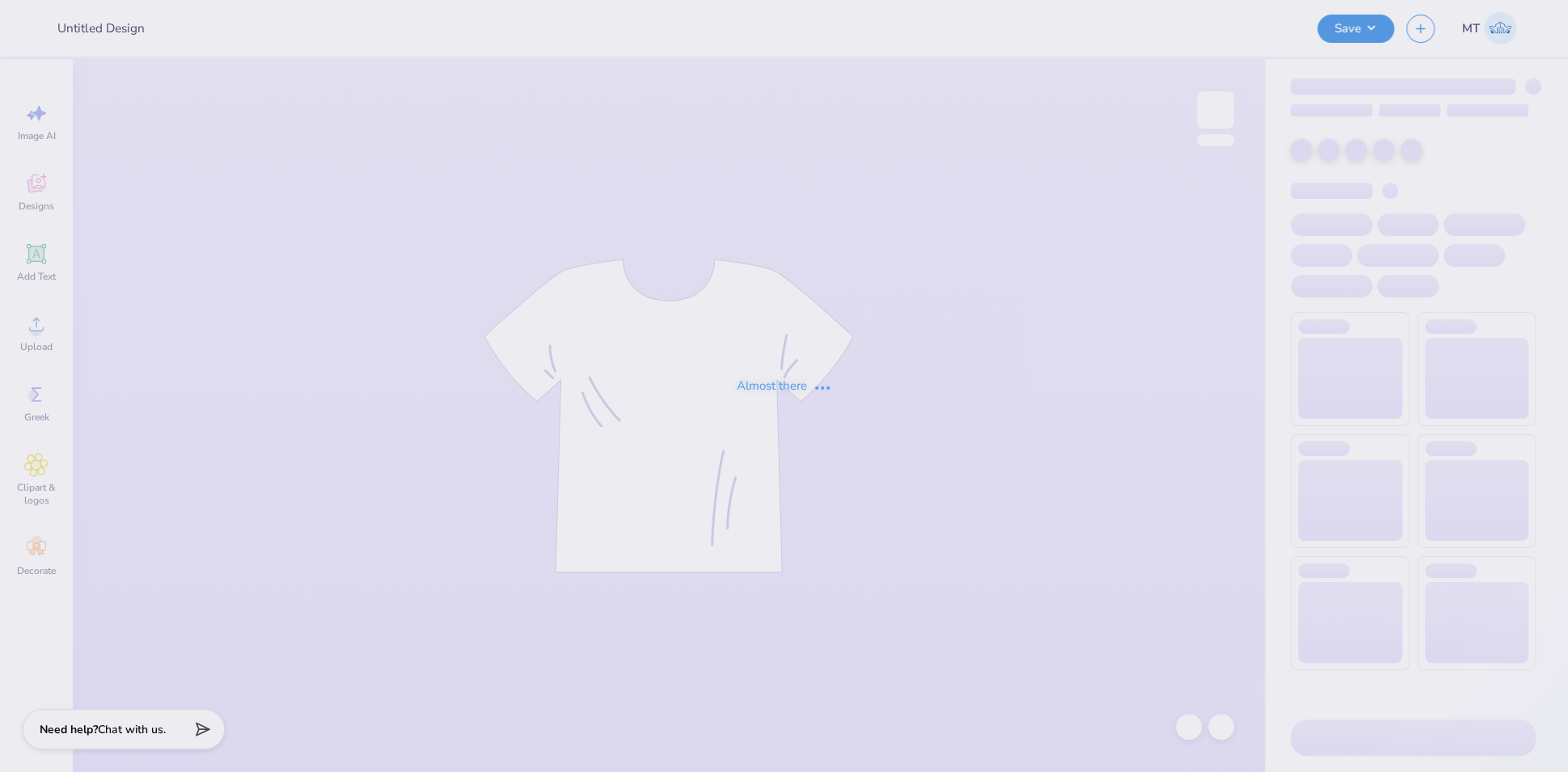
type input "FPS240119"
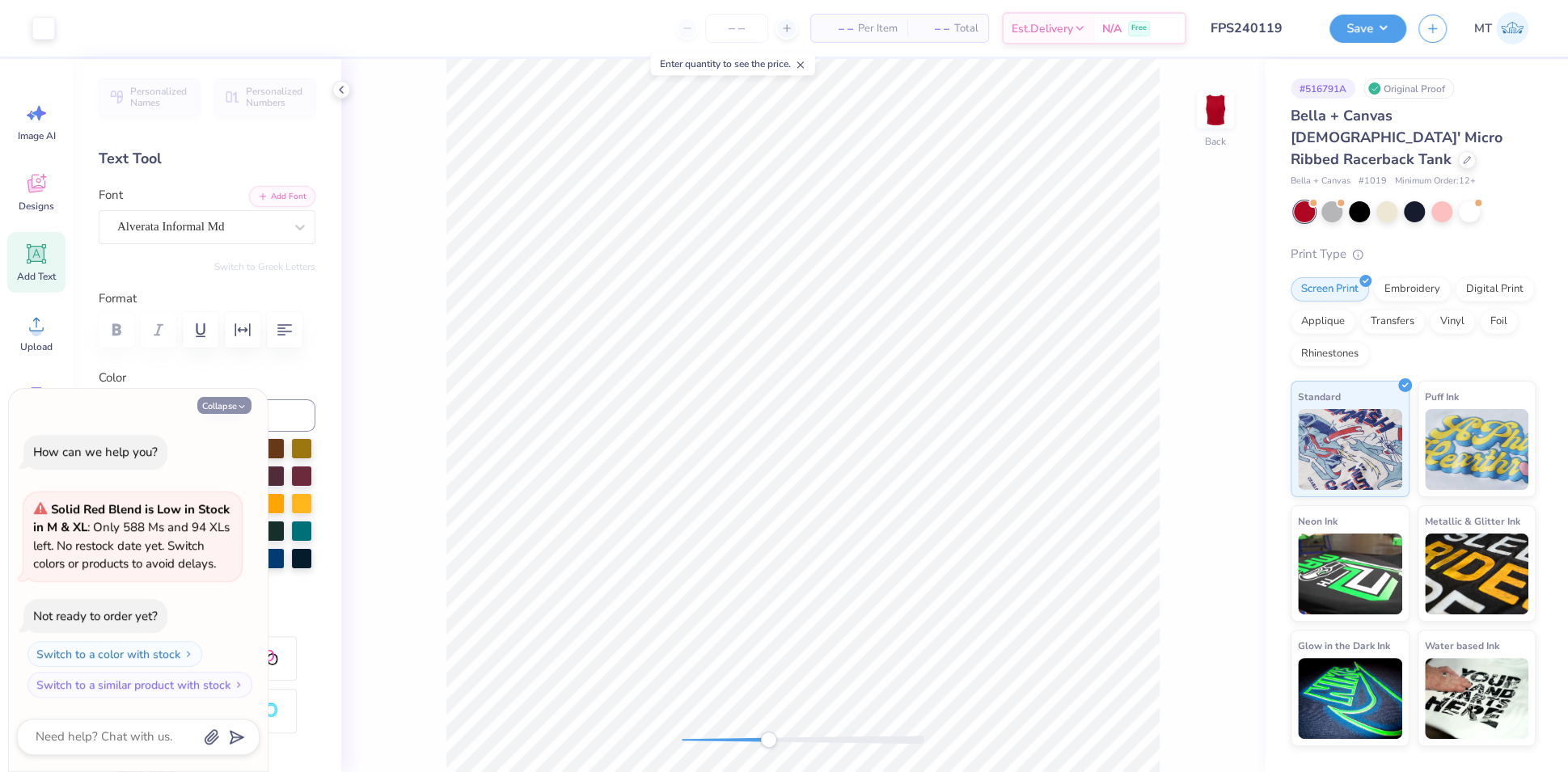
click at [223, 407] on button "Collapse" at bounding box center [224, 405] width 54 height 17
type textarea "x"
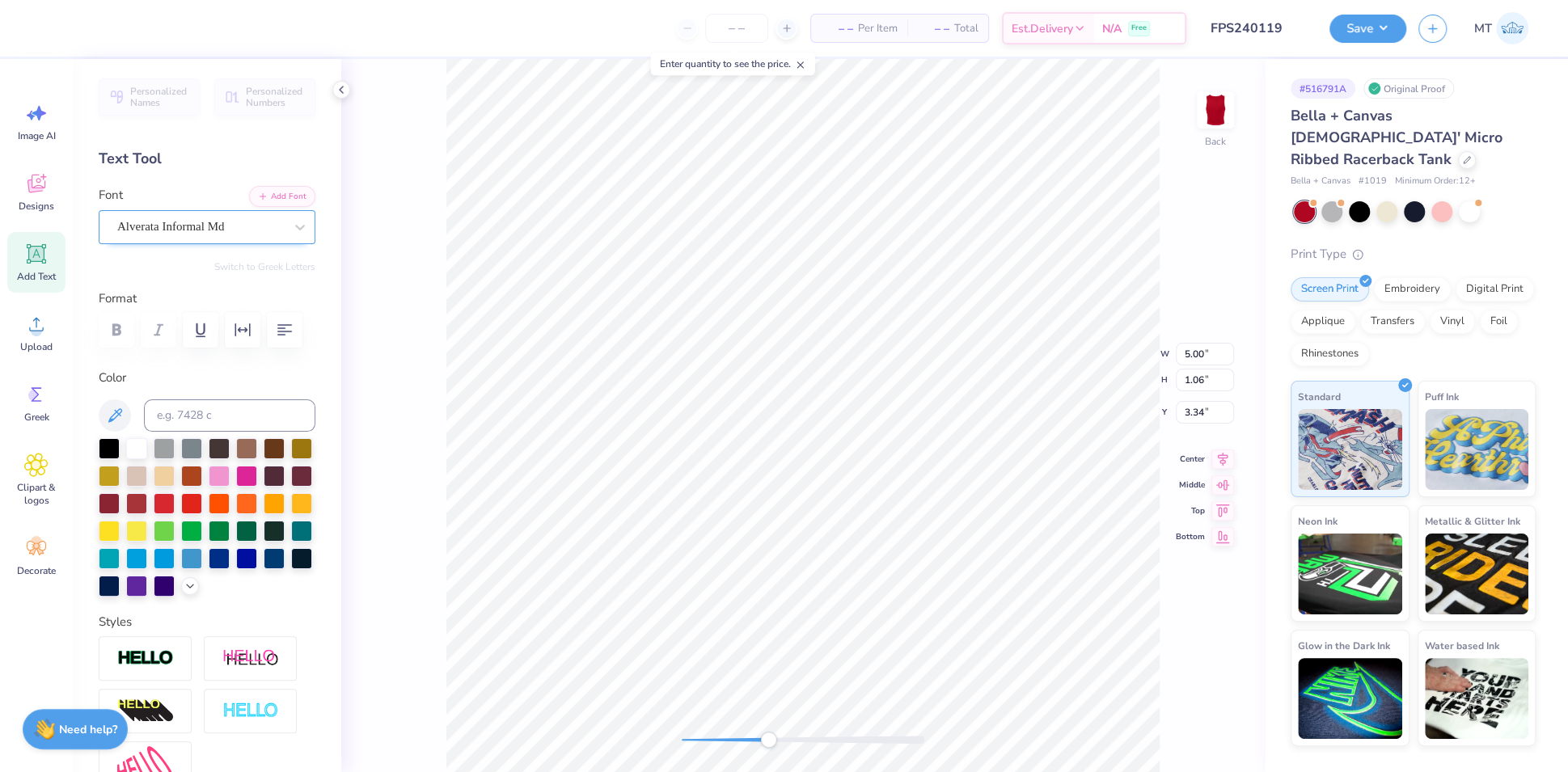
click at [215, 220] on div "Alverata Informal Md" at bounding box center [201, 226] width 169 height 25
click at [272, 194] on button "Add Font" at bounding box center [282, 195] width 66 height 21
click at [258, 198] on icon "button" at bounding box center [262, 194] width 10 height 10
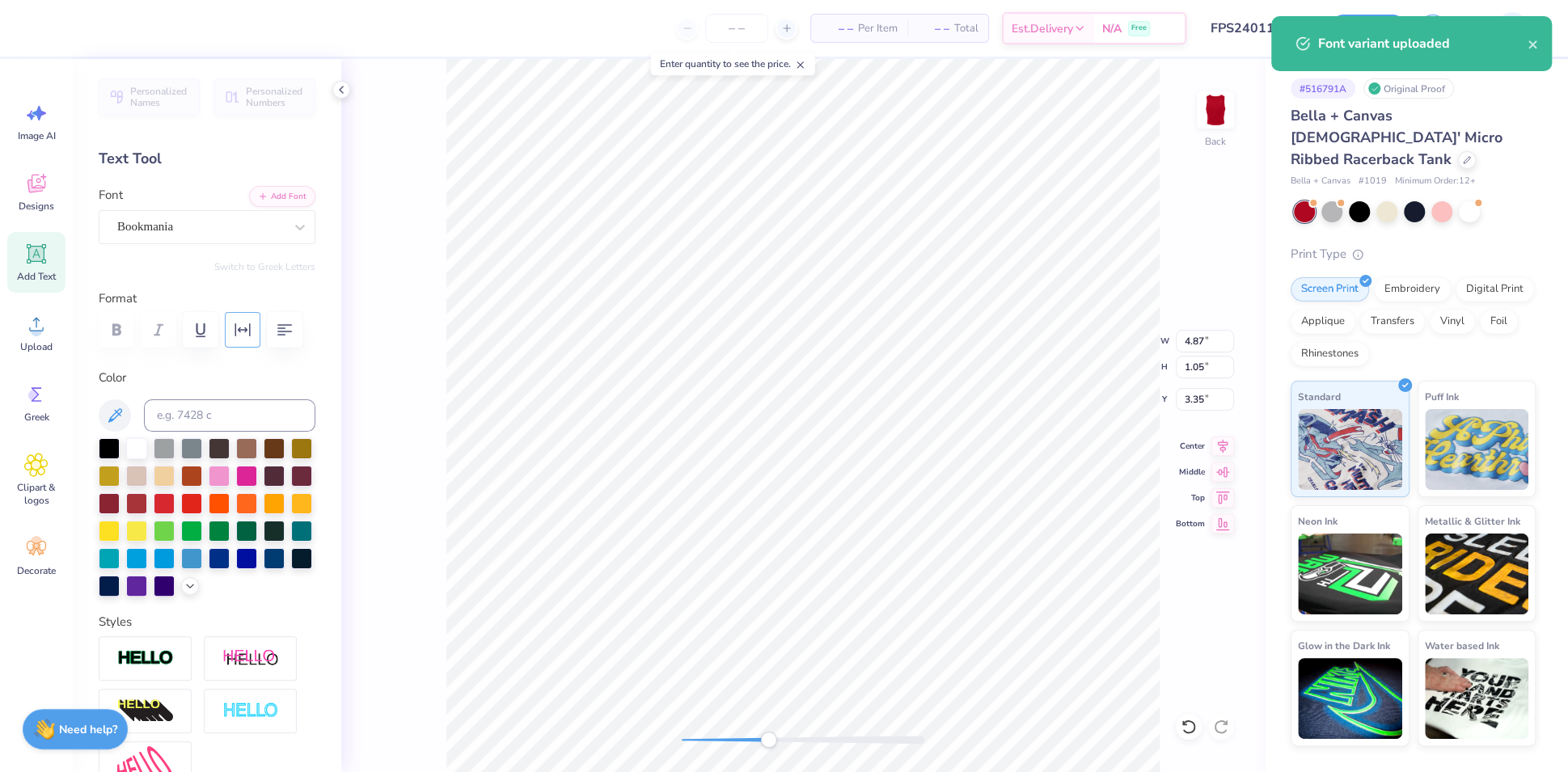
click at [247, 326] on icon "button" at bounding box center [243, 330] width 20 height 20
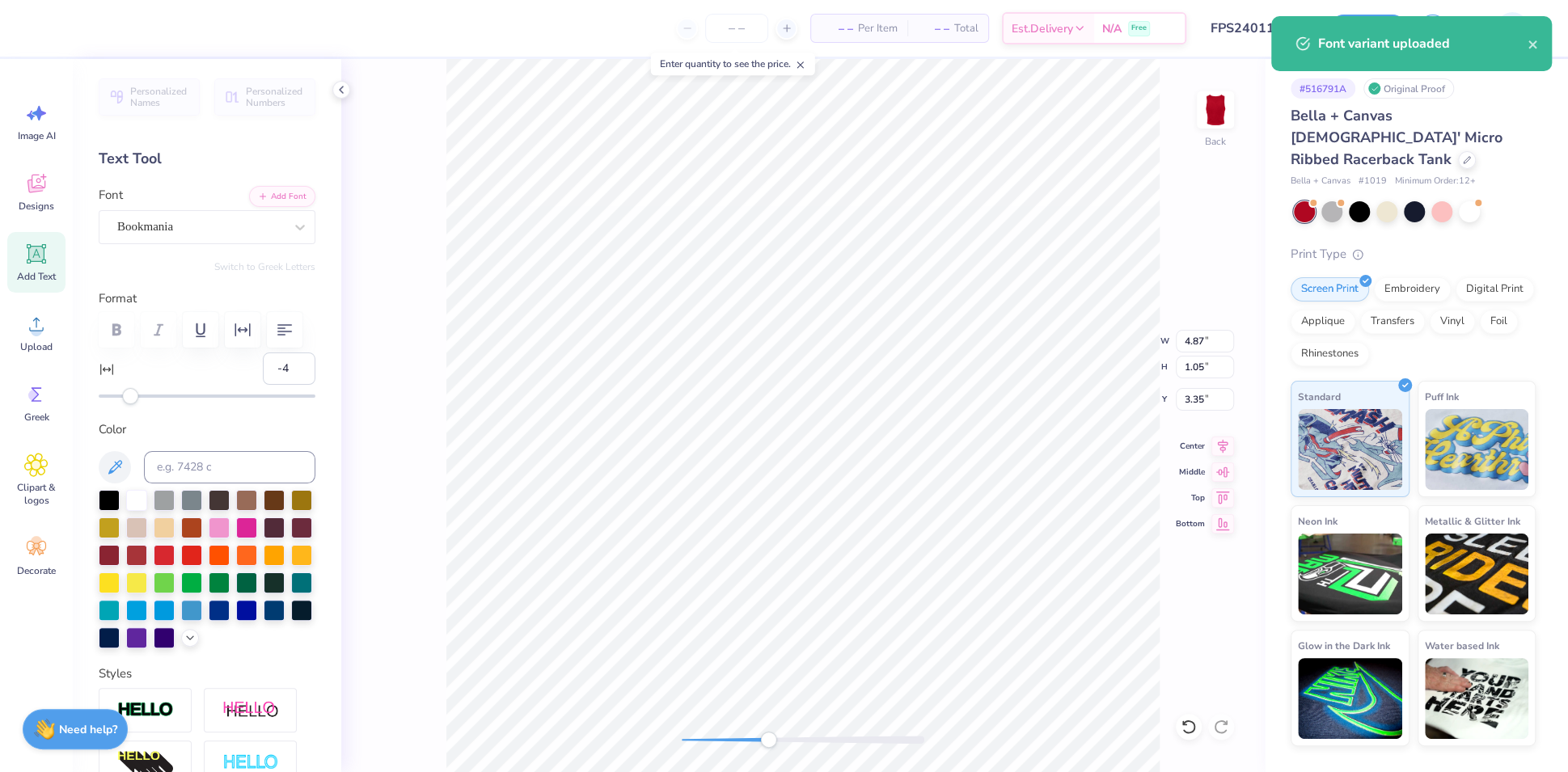
type input "-5"
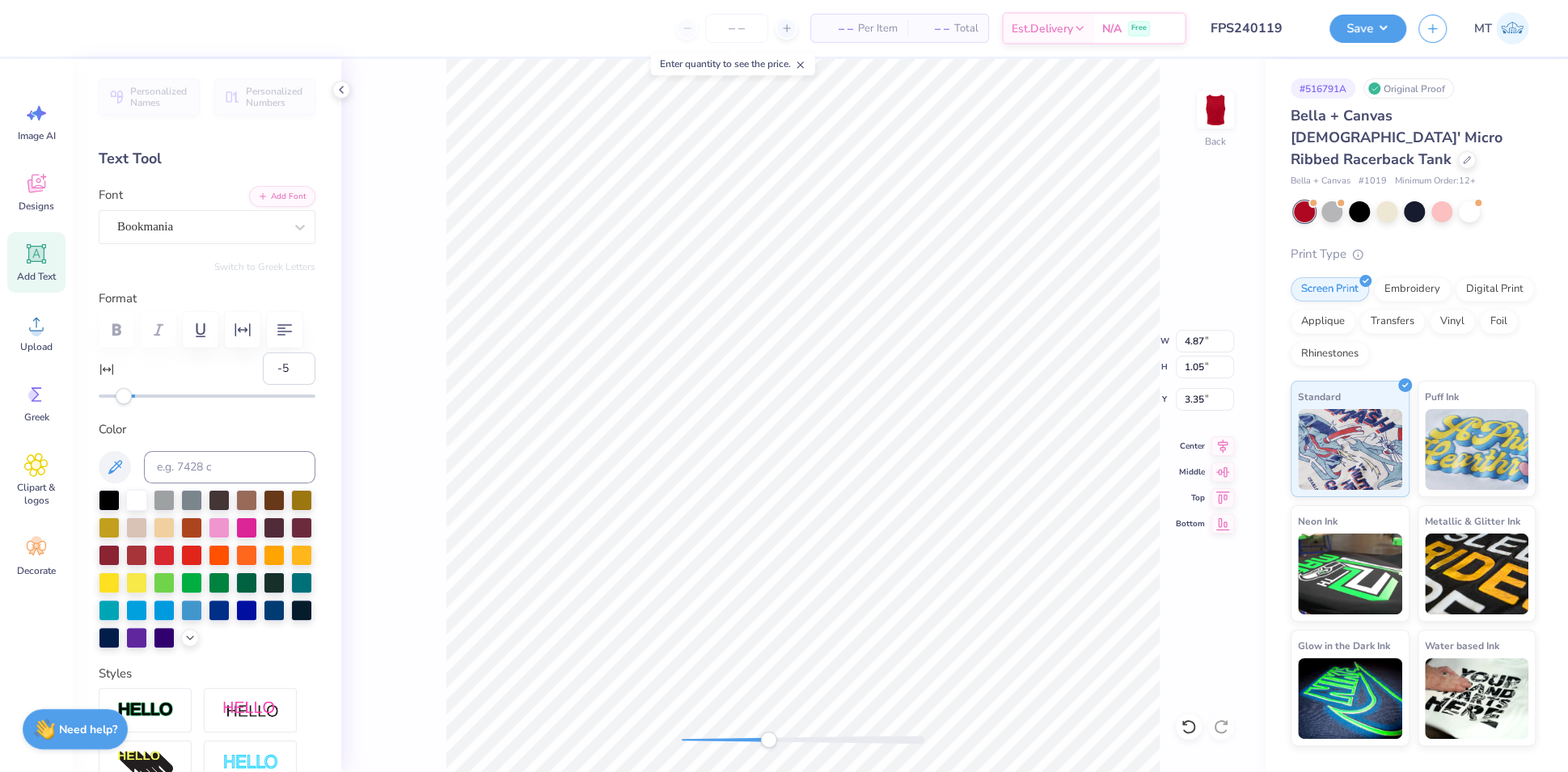
drag, startPoint x: 133, startPoint y: 437, endPoint x: 125, endPoint y: 436, distance: 8.1
click at [125, 404] on div "Accessibility label" at bounding box center [124, 396] width 16 height 16
type input "-10"
click at [115, 404] on div "Accessibility label" at bounding box center [116, 396] width 16 height 16
type input "-6"
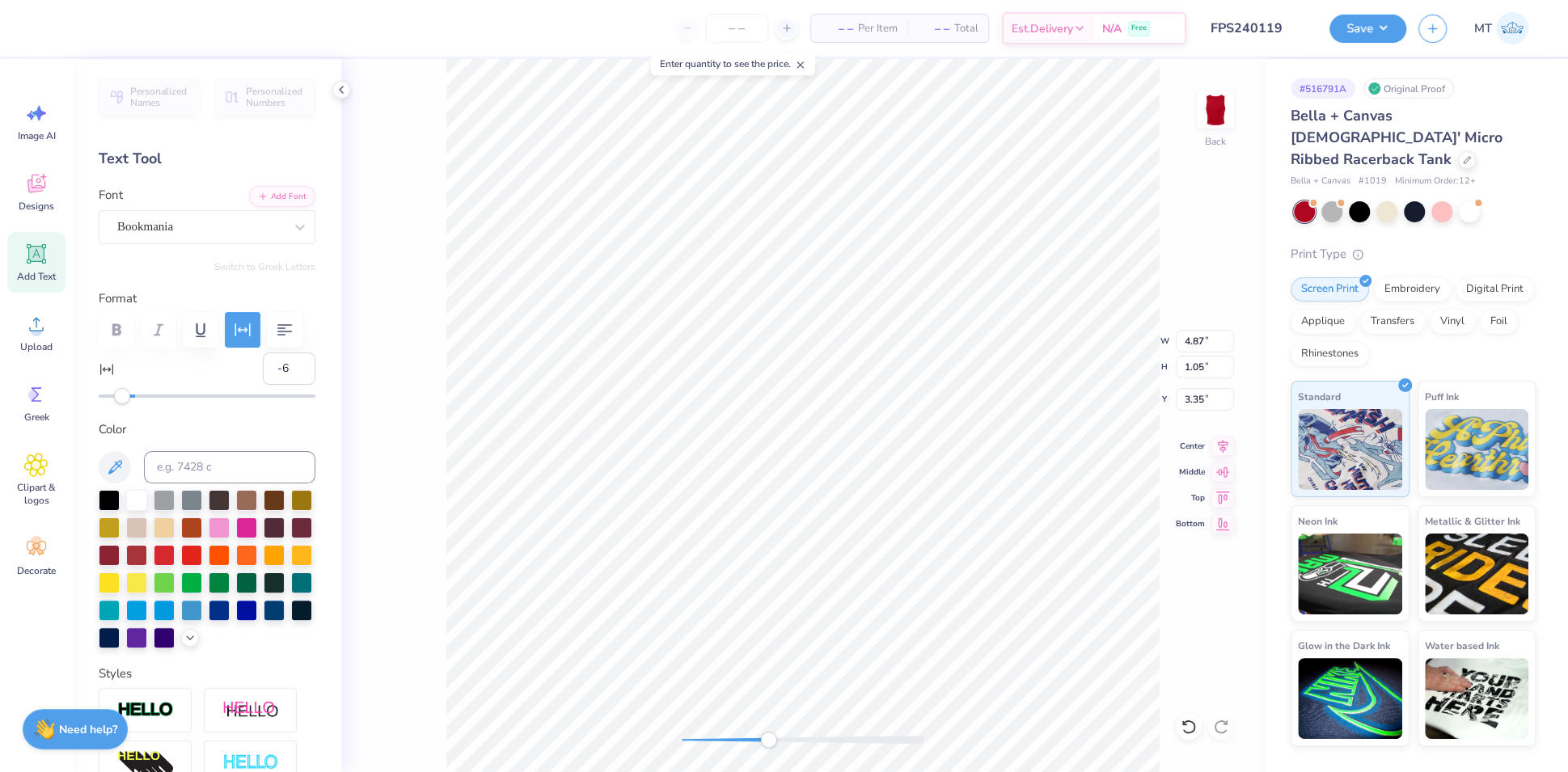
click at [122, 404] on div "Accessibility label" at bounding box center [122, 396] width 16 height 16
type input "-7"
click at [284, 385] on input "-7" at bounding box center [289, 368] width 53 height 32
click at [271, 192] on button "Add Font" at bounding box center [282, 195] width 66 height 21
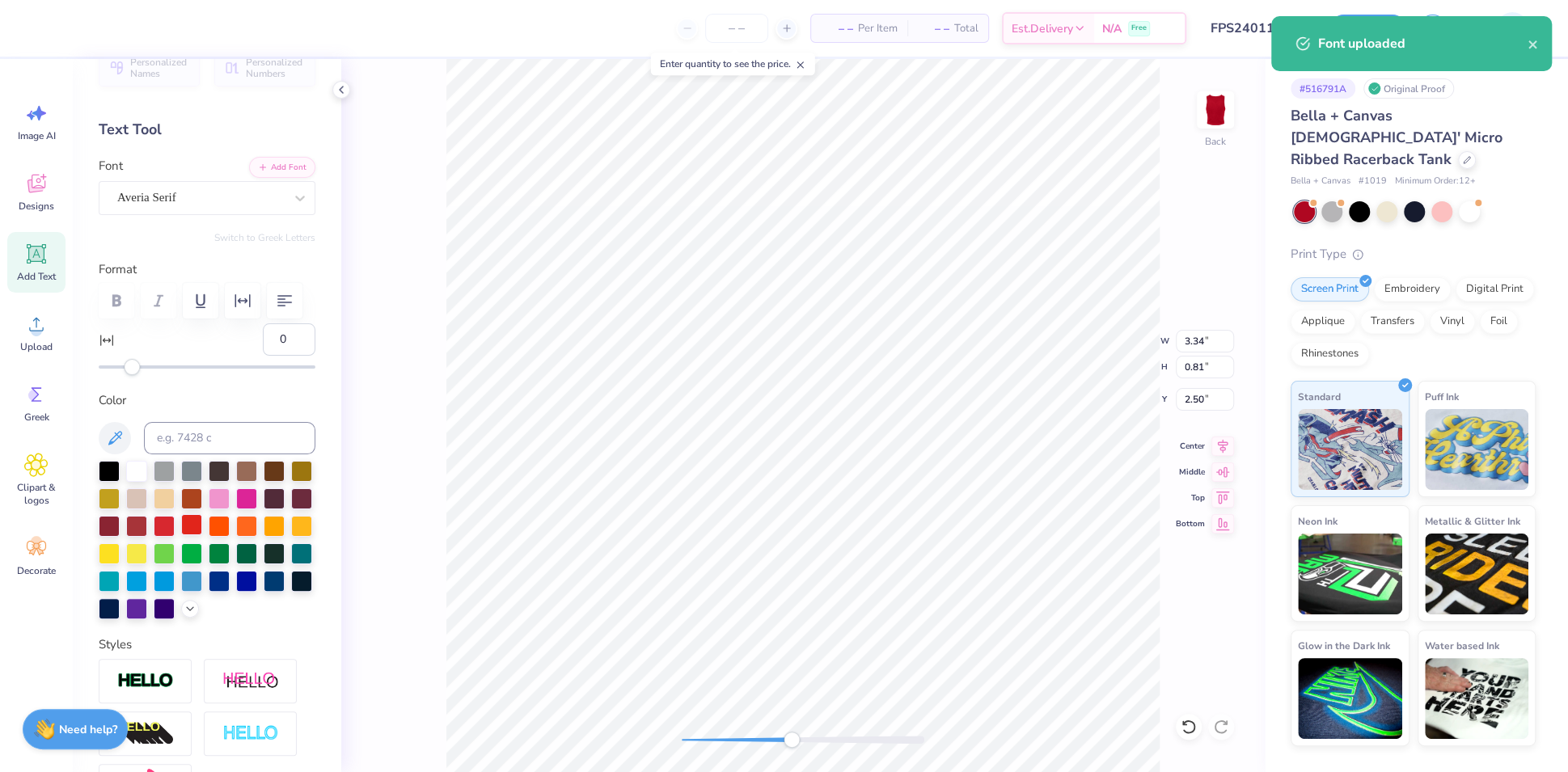
scroll to position [161, 0]
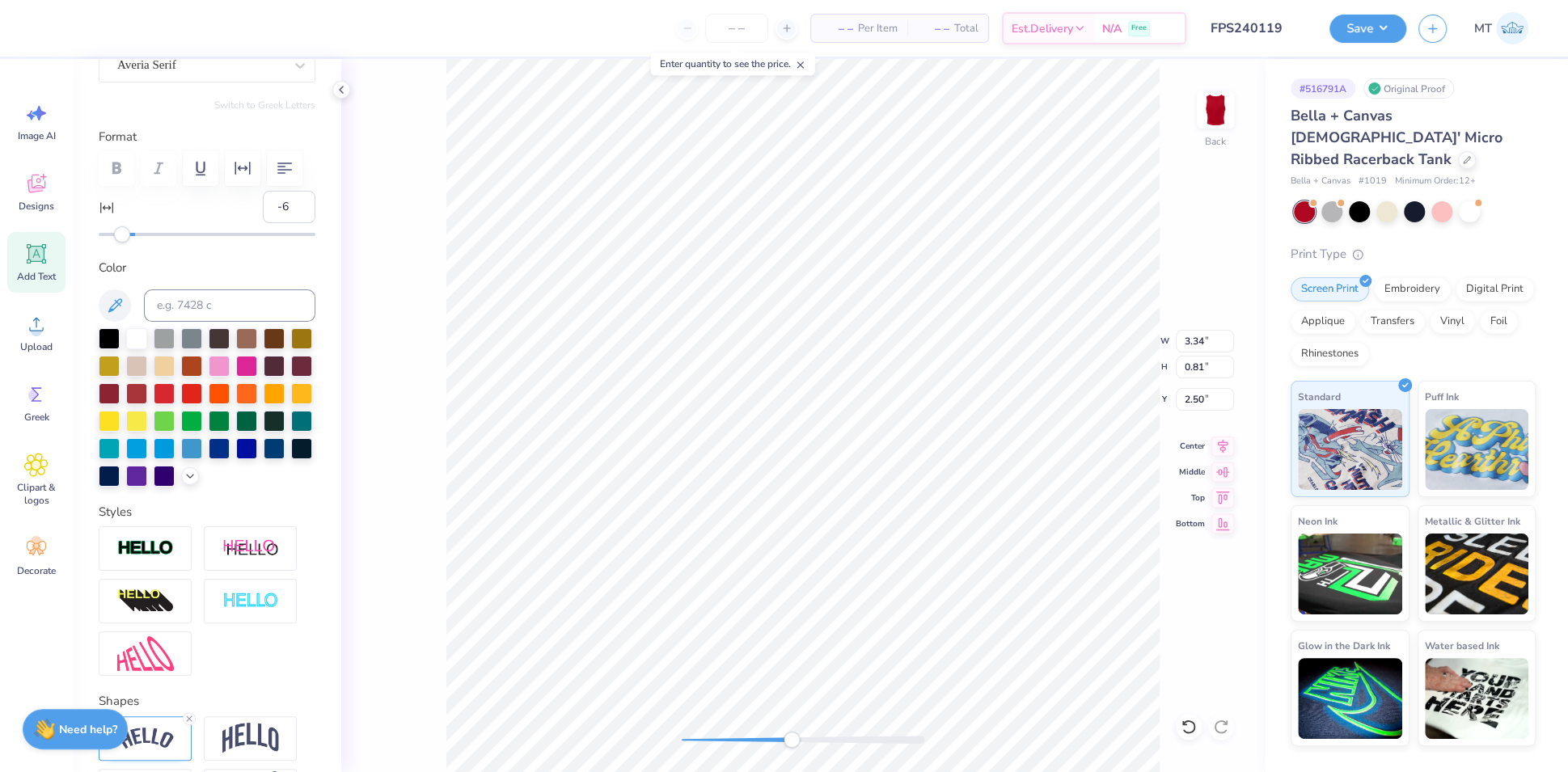
type input "-7"
drag, startPoint x: 133, startPoint y: 279, endPoint x: 120, endPoint y: 277, distance: 13.2
click at [120, 242] on div "Accessibility label" at bounding box center [120, 234] width 16 height 16
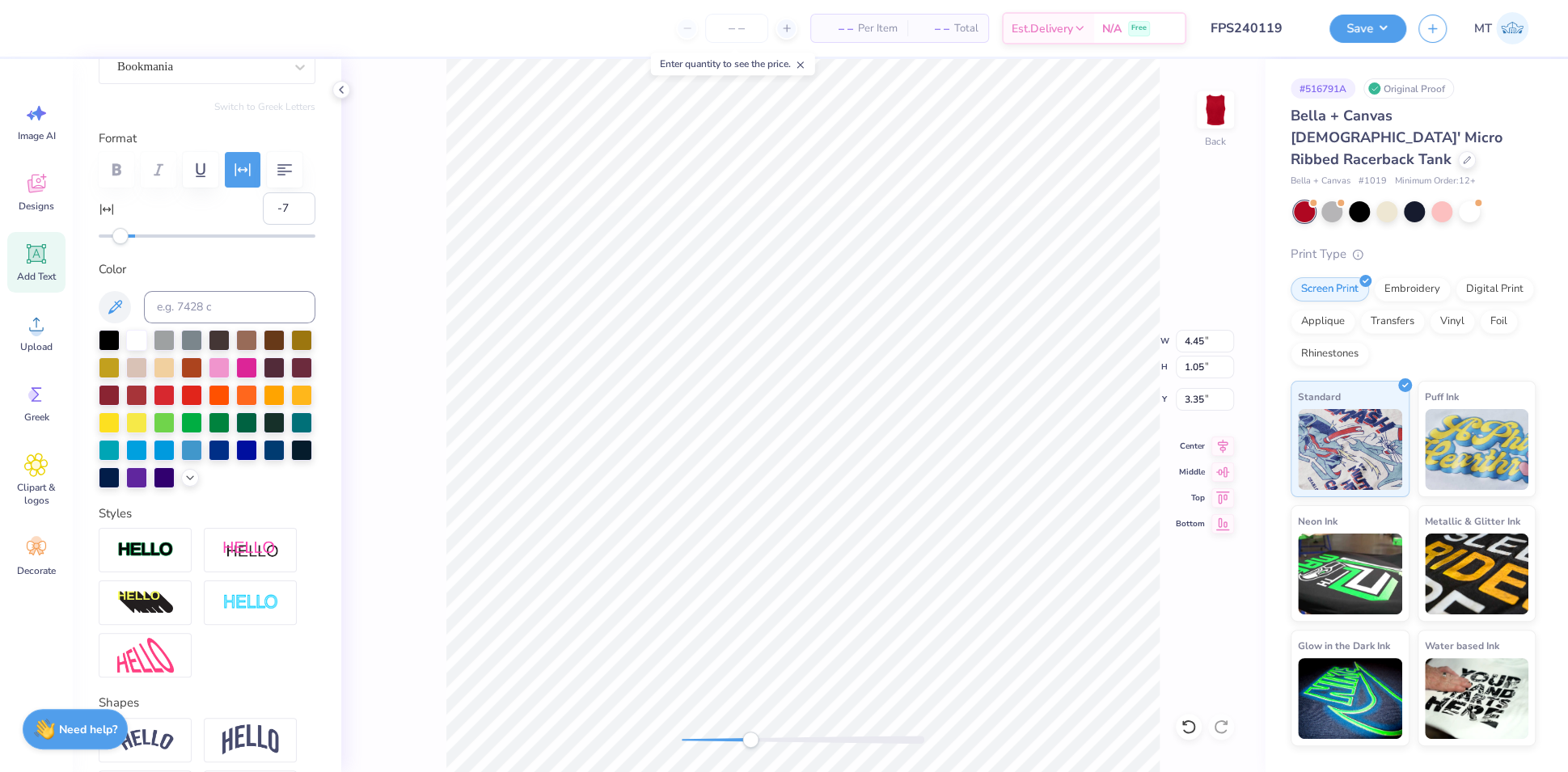
type textarea "Delta Zeta"
type input "-5"
click at [124, 242] on div "Accessibility label" at bounding box center [124, 234] width 16 height 16
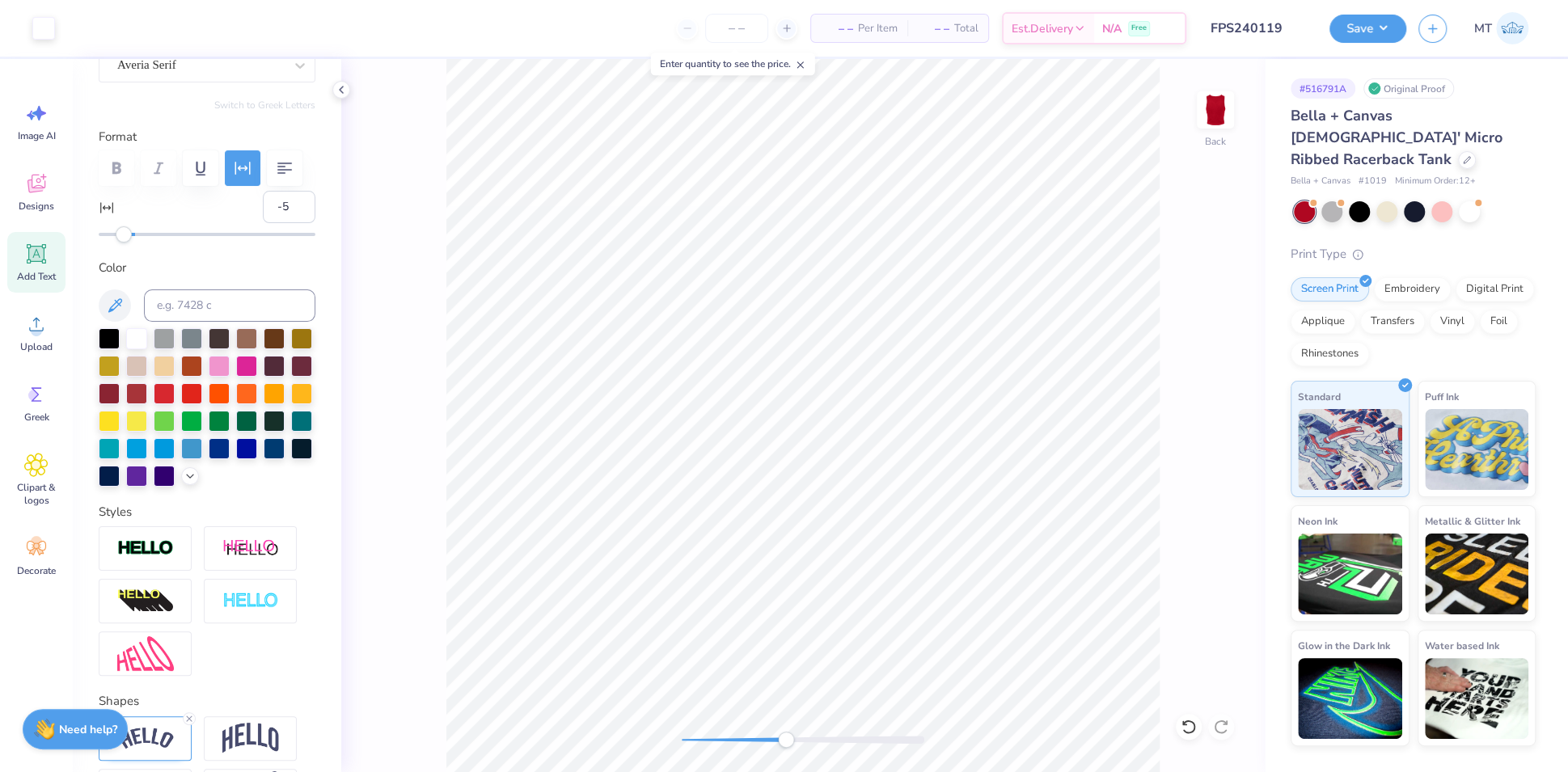
type input "10"
click at [255, 68] on div "Alverata Informal Md" at bounding box center [201, 65] width 169 height 25
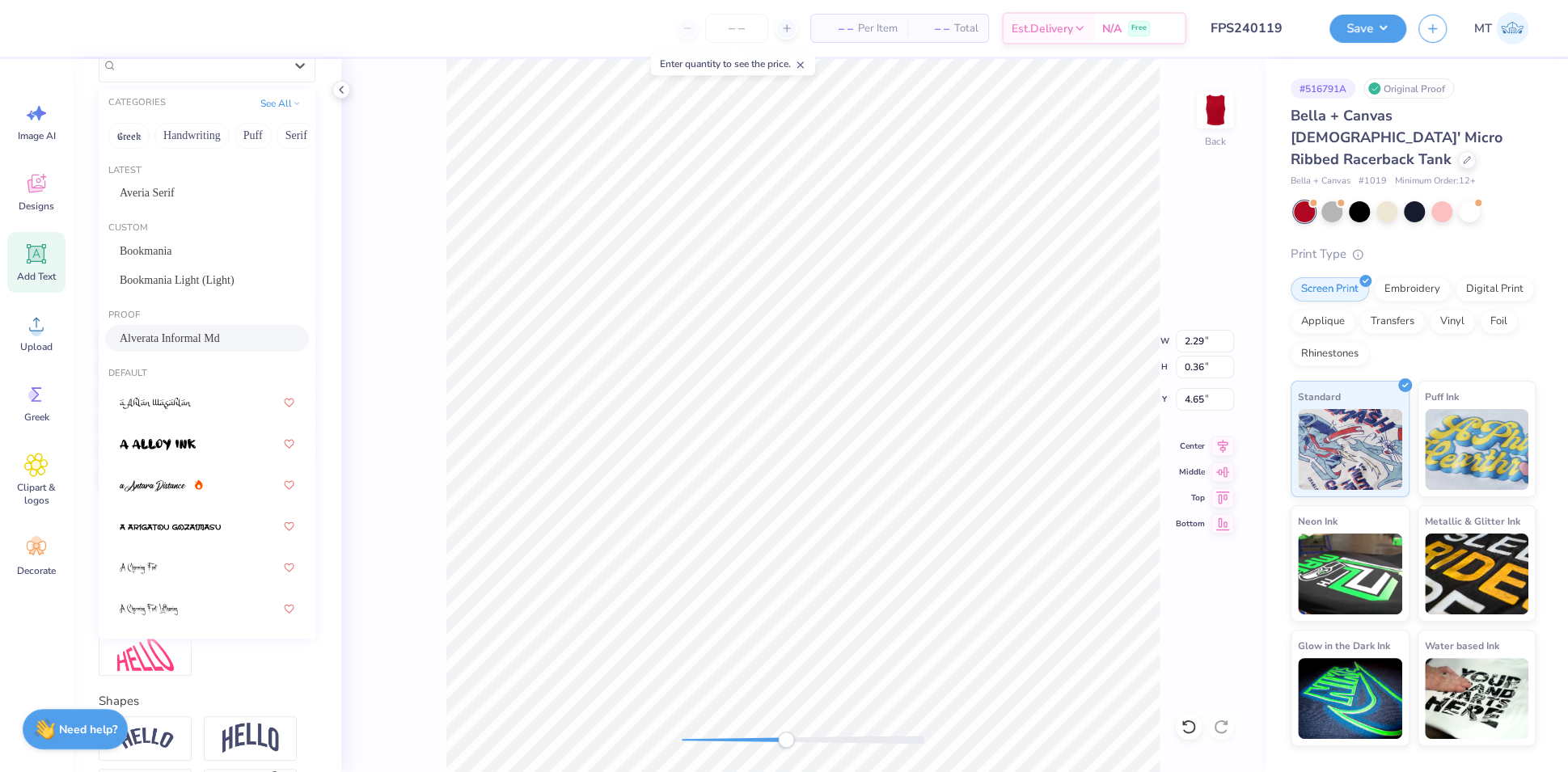
scroll to position [158, 0]
click at [195, 242] on div "Bookmania" at bounding box center [207, 255] width 203 height 27
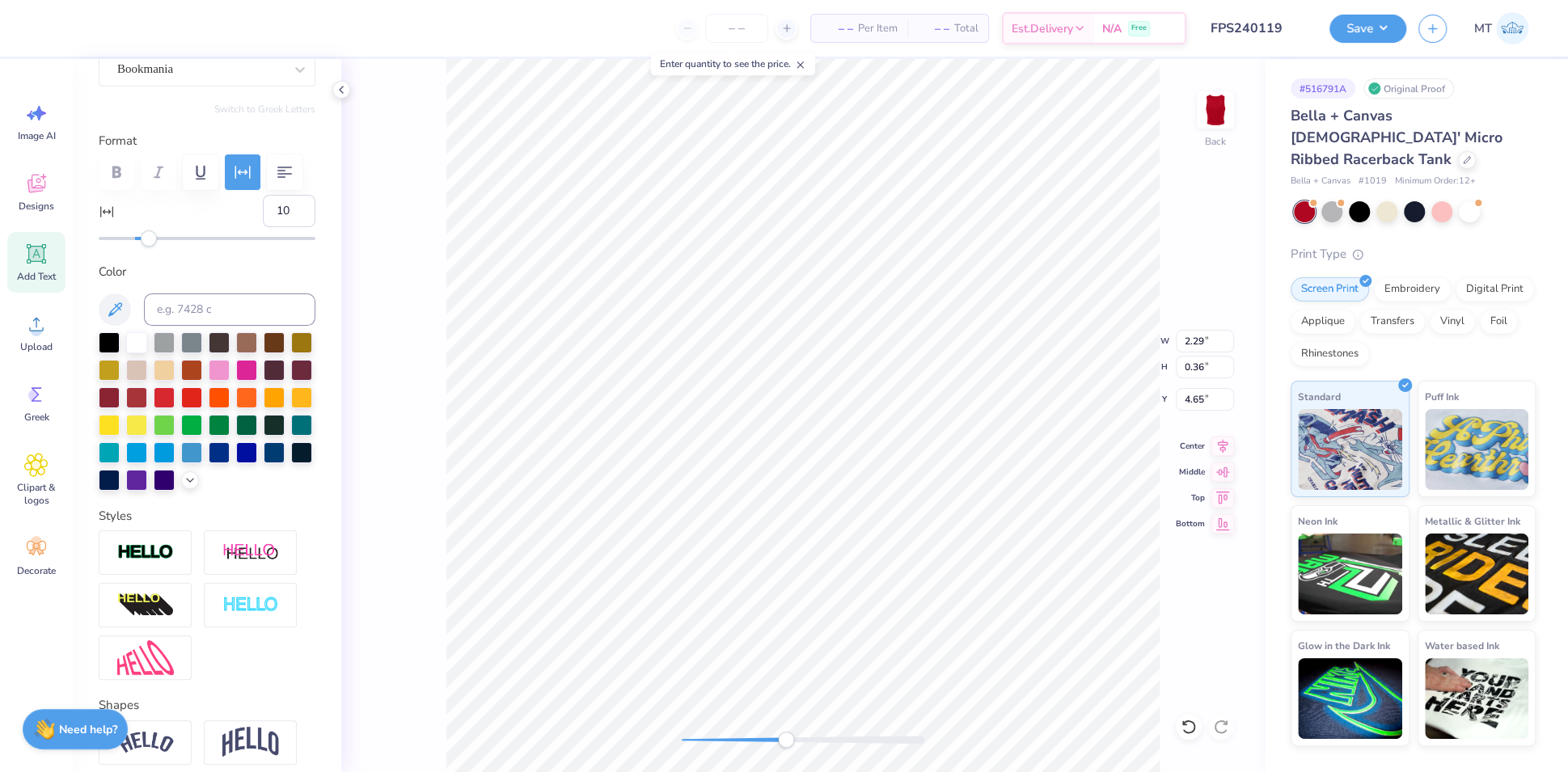
scroll to position [17, 2]
type textarea "EST. 1902"
click at [242, 78] on div at bounding box center [200, 69] width 167 height 21
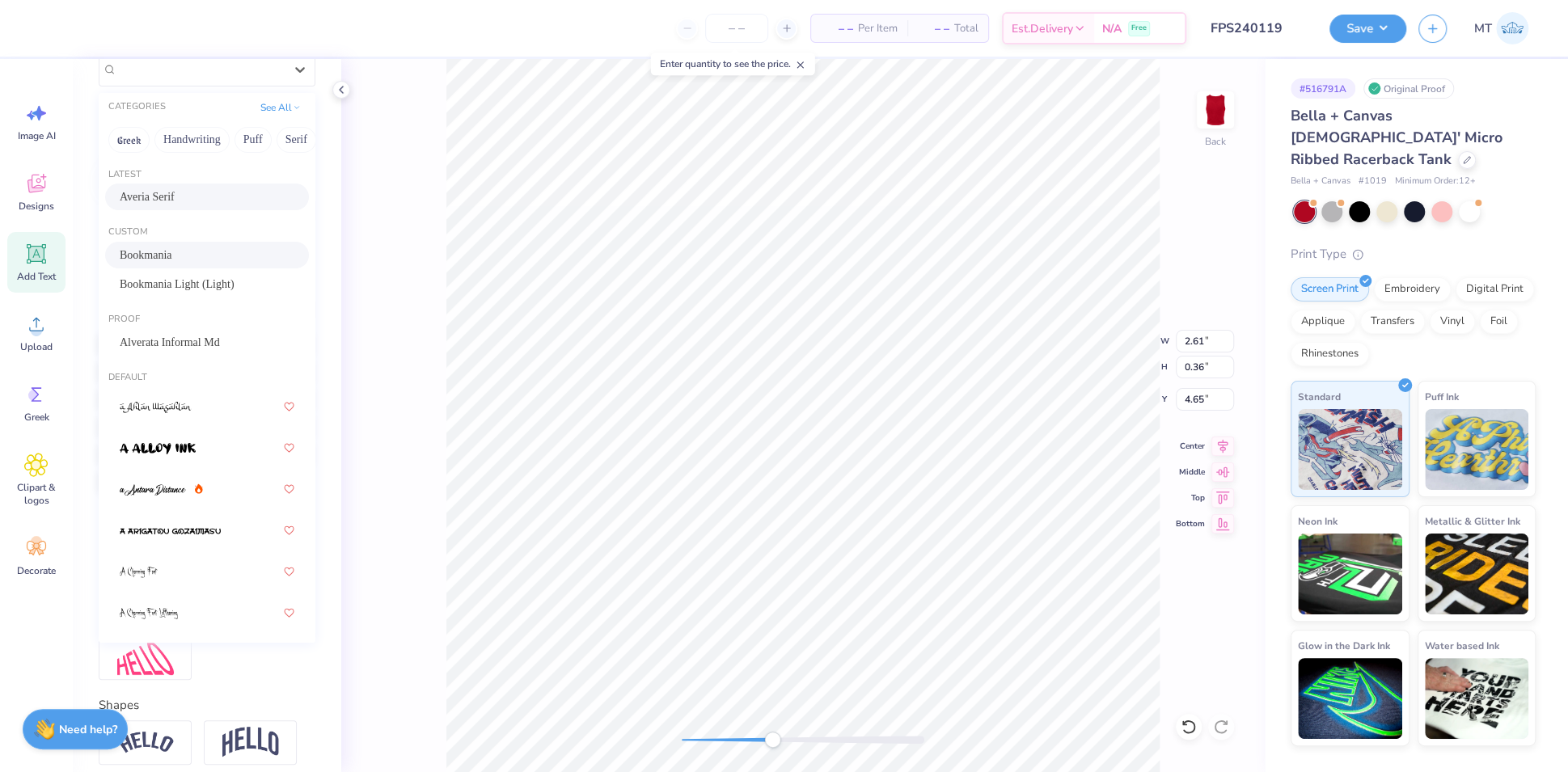
click at [160, 194] on span "Averia Serif" at bounding box center [147, 196] width 55 height 17
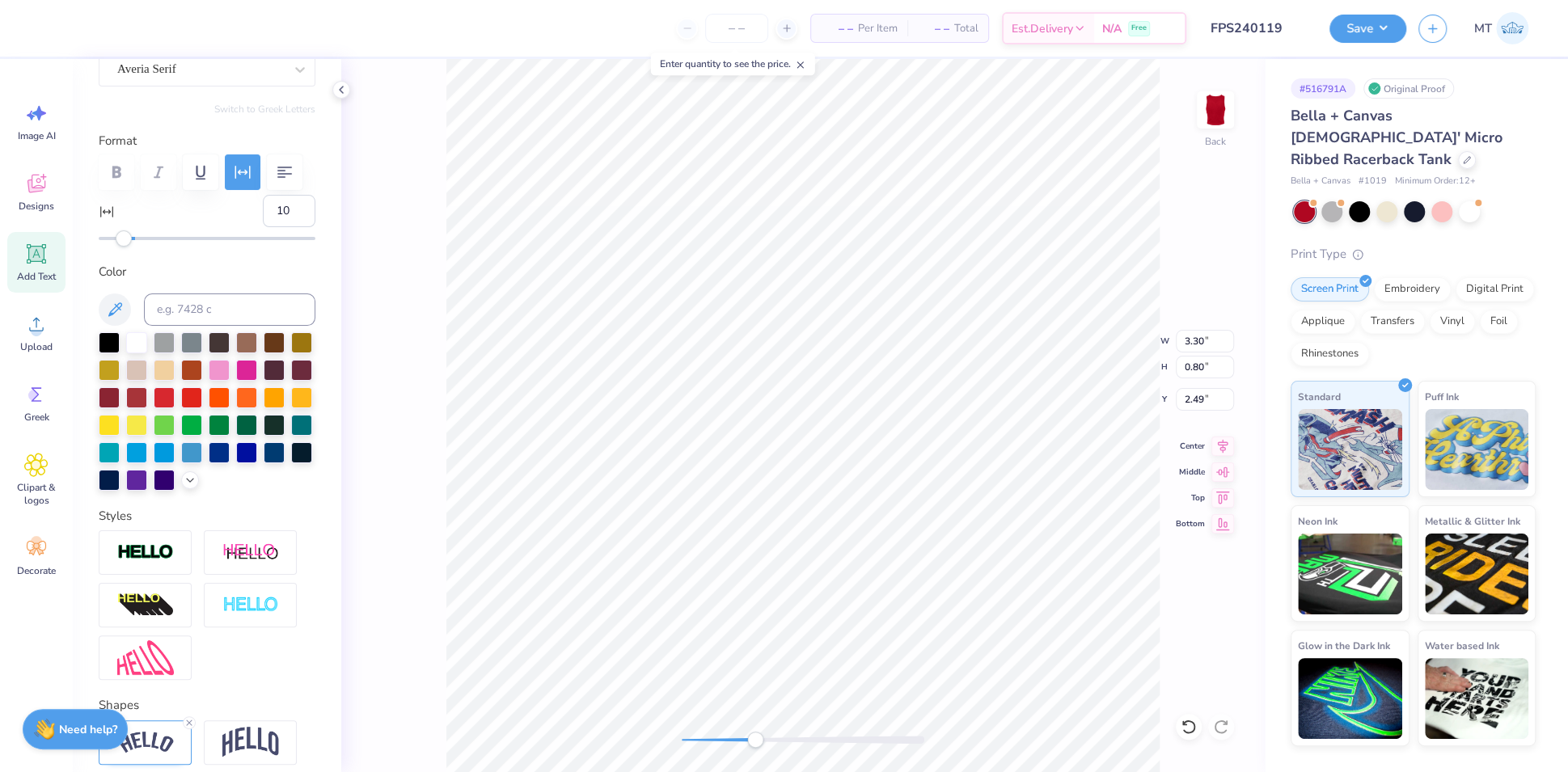
type input "-5"
type input "3.30"
type input "0.80"
type input "2.49"
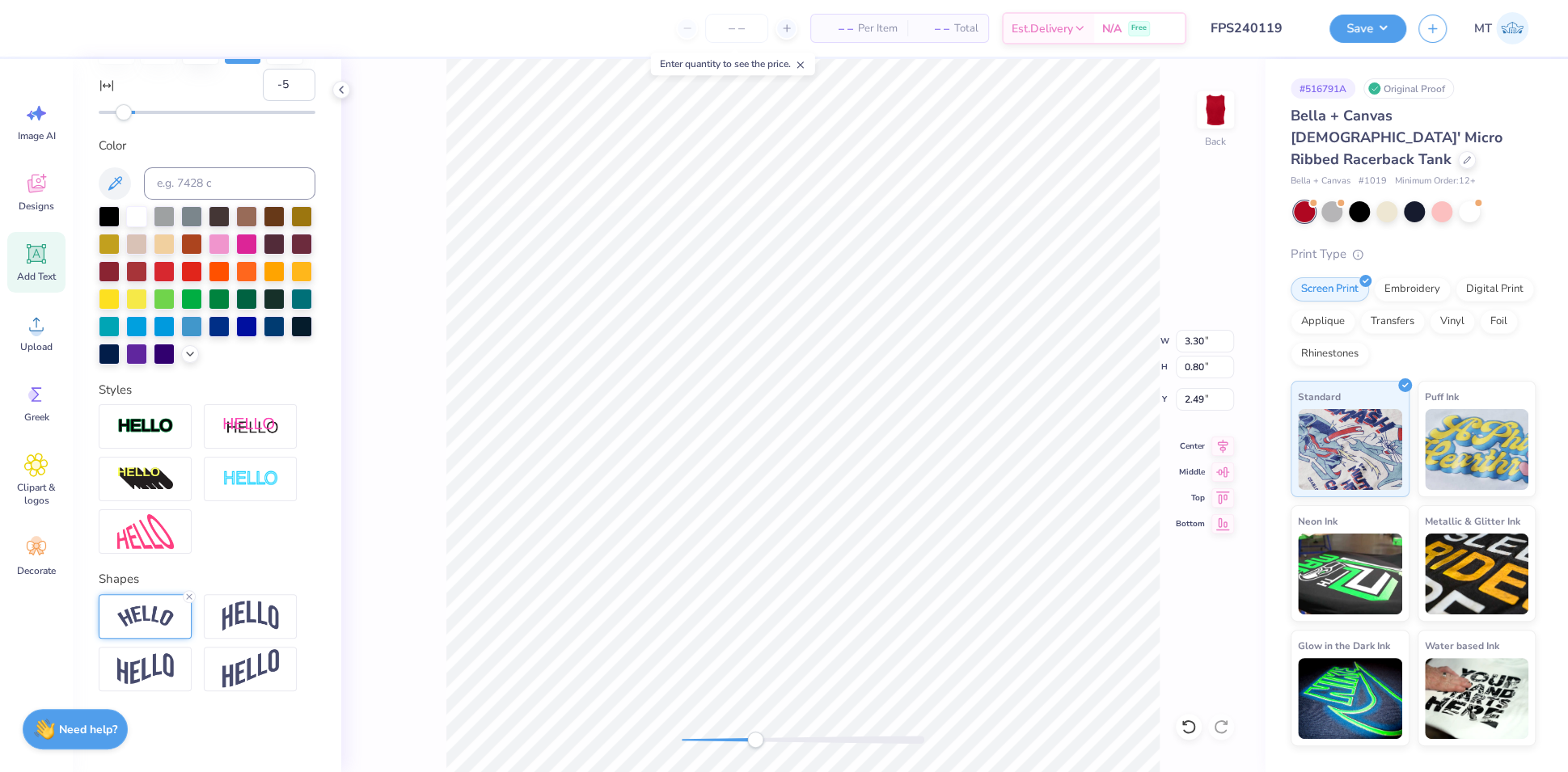
click at [169, 619] on img at bounding box center [144, 616] width 56 height 21
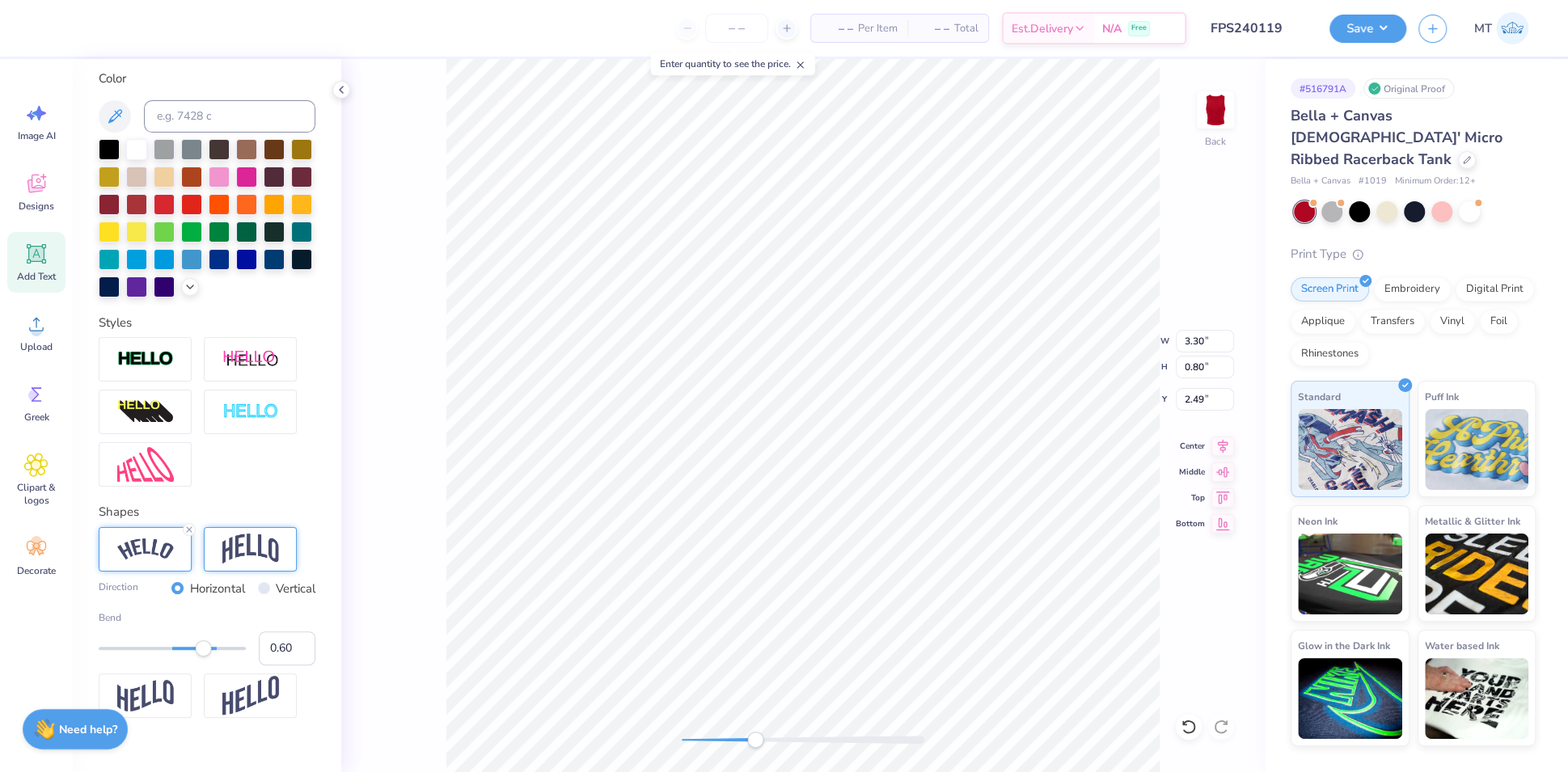
scroll to position [445, 0]
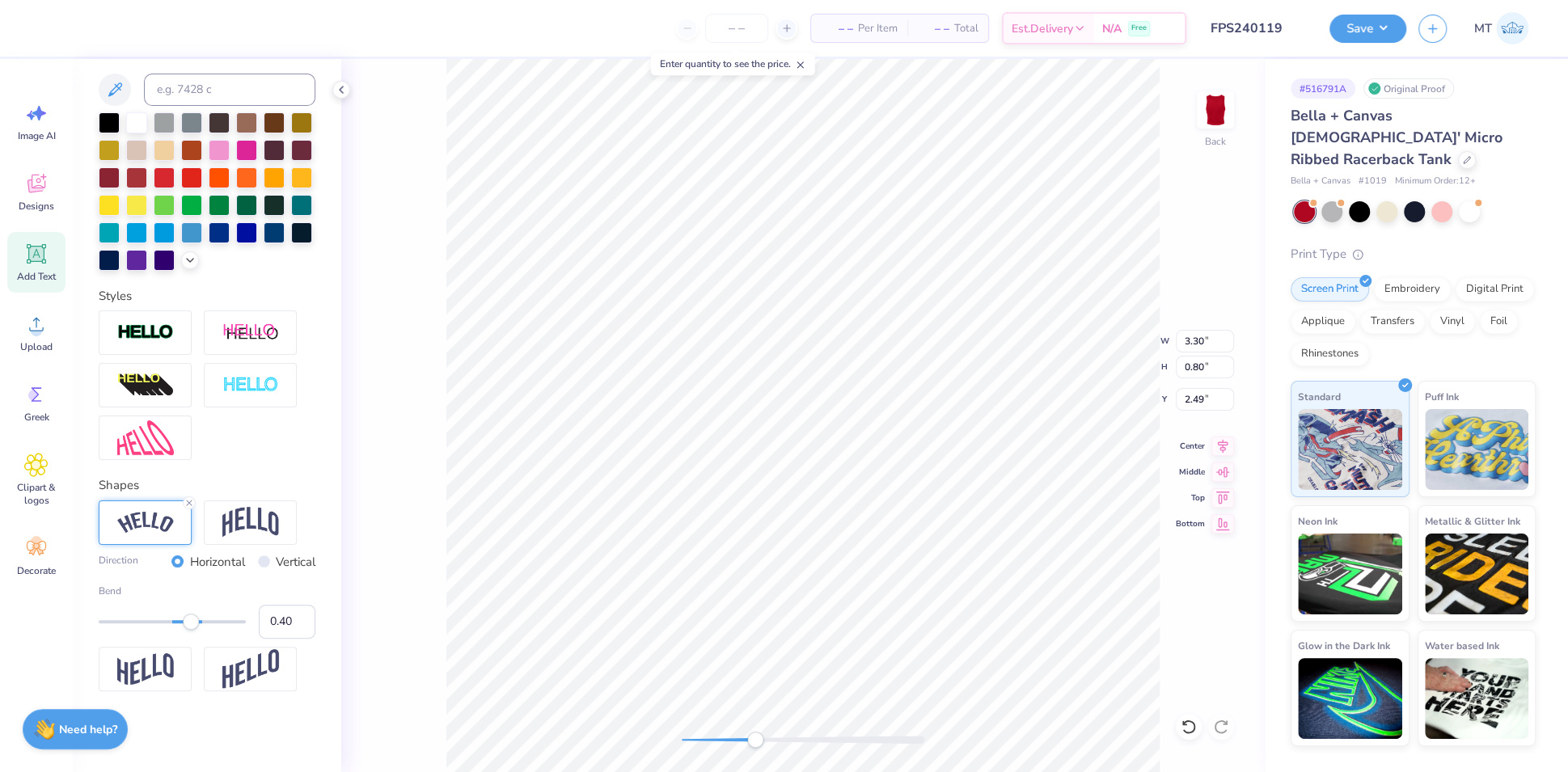
type input "0.38"
drag, startPoint x: 199, startPoint y: 626, endPoint x: 189, endPoint y: 624, distance: 10.2
click at [189, 624] on div "Accessibility label" at bounding box center [189, 621] width 16 height 16
click at [285, 620] on input "0.39" at bounding box center [286, 621] width 56 height 34
type input "0.4"
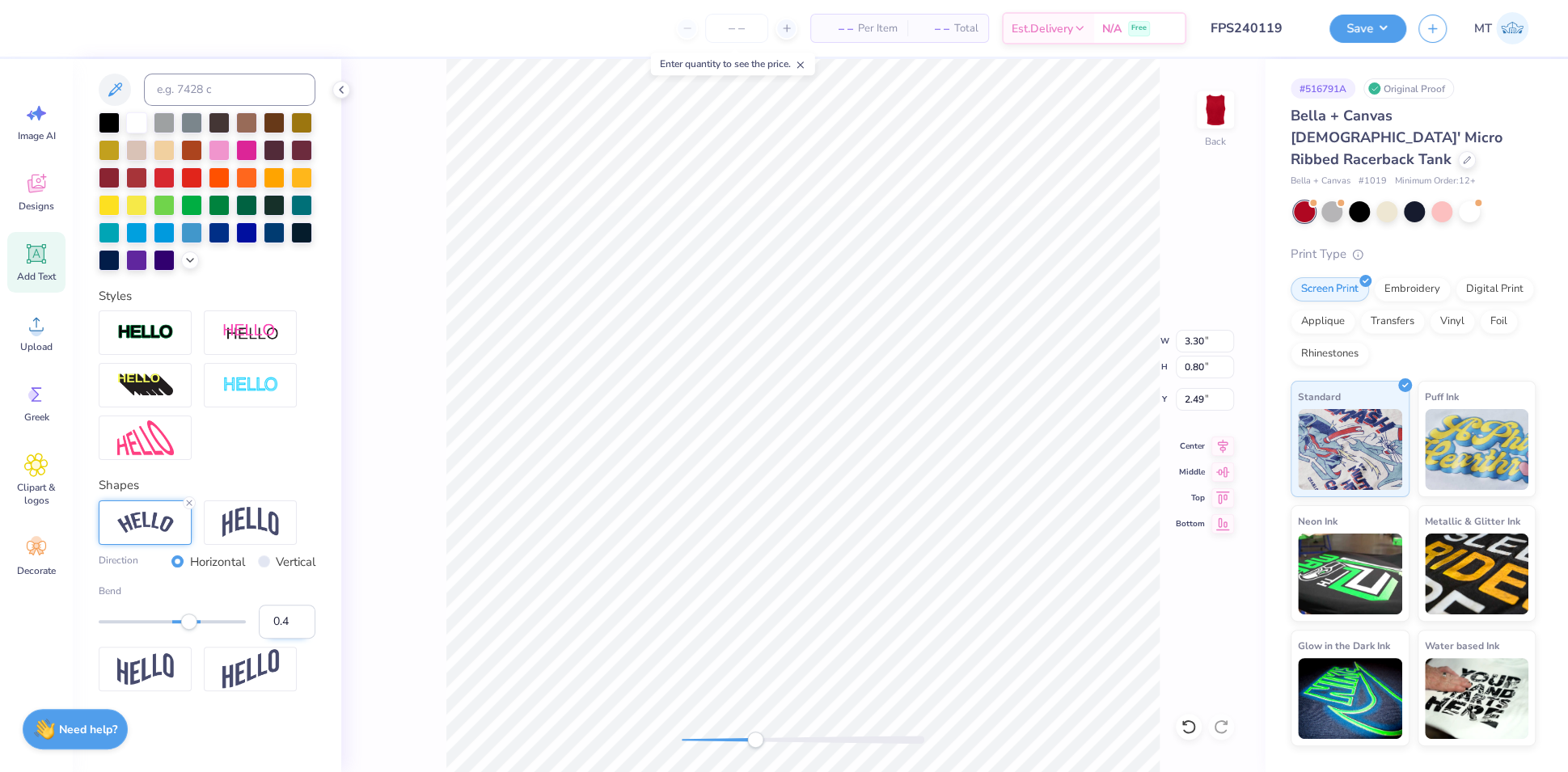
click at [285, 620] on input "0.4" at bounding box center [286, 621] width 56 height 34
click at [289, 614] on input "0.41" at bounding box center [286, 621] width 56 height 34
click at [289, 613] on input "0.42" at bounding box center [286, 621] width 56 height 34
click at [289, 613] on input "0.43" at bounding box center [286, 621] width 56 height 34
click at [289, 613] on input "0.44" at bounding box center [286, 621] width 56 height 34
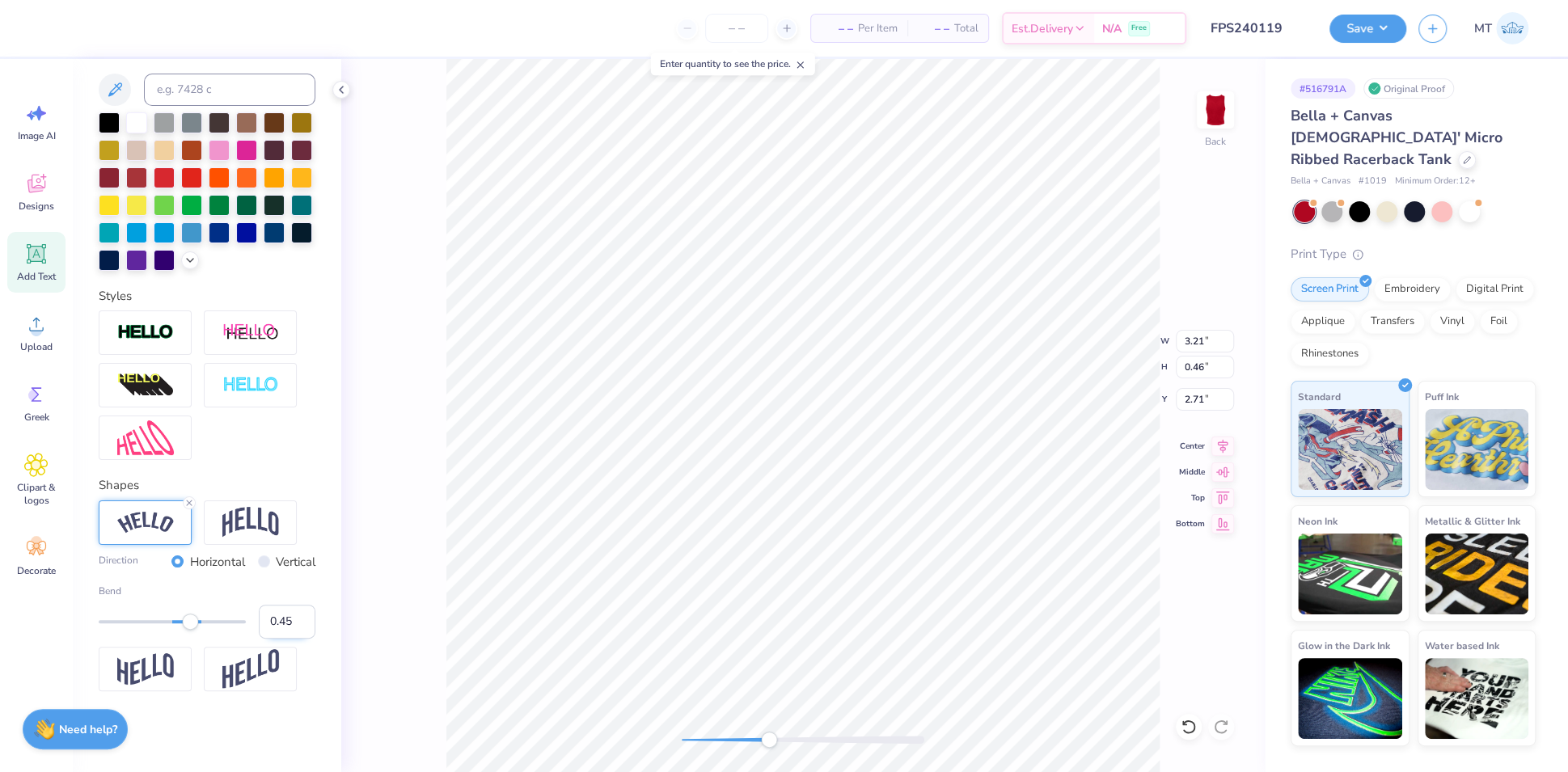
click at [289, 613] on input "0.45" at bounding box center [286, 621] width 56 height 34
click at [289, 613] on input "0.46" at bounding box center [286, 621] width 56 height 34
click at [289, 613] on input "0.47" at bounding box center [286, 621] width 56 height 34
click at [289, 613] on input "0.48" at bounding box center [286, 621] width 56 height 34
click at [289, 613] on input "0.49" at bounding box center [286, 621] width 56 height 34
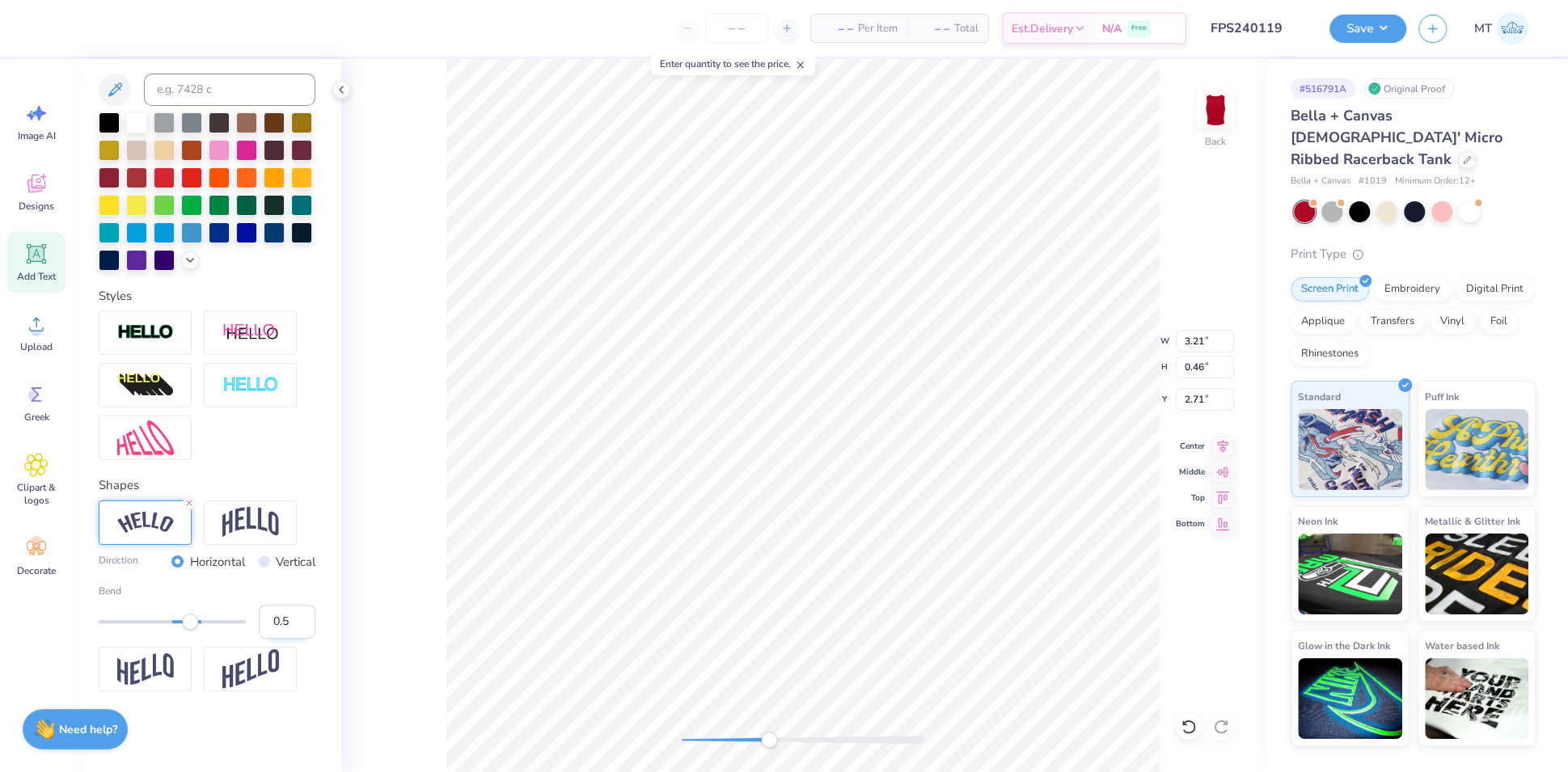
type input "0.5"
click at [289, 613] on input "0.5" at bounding box center [286, 621] width 56 height 34
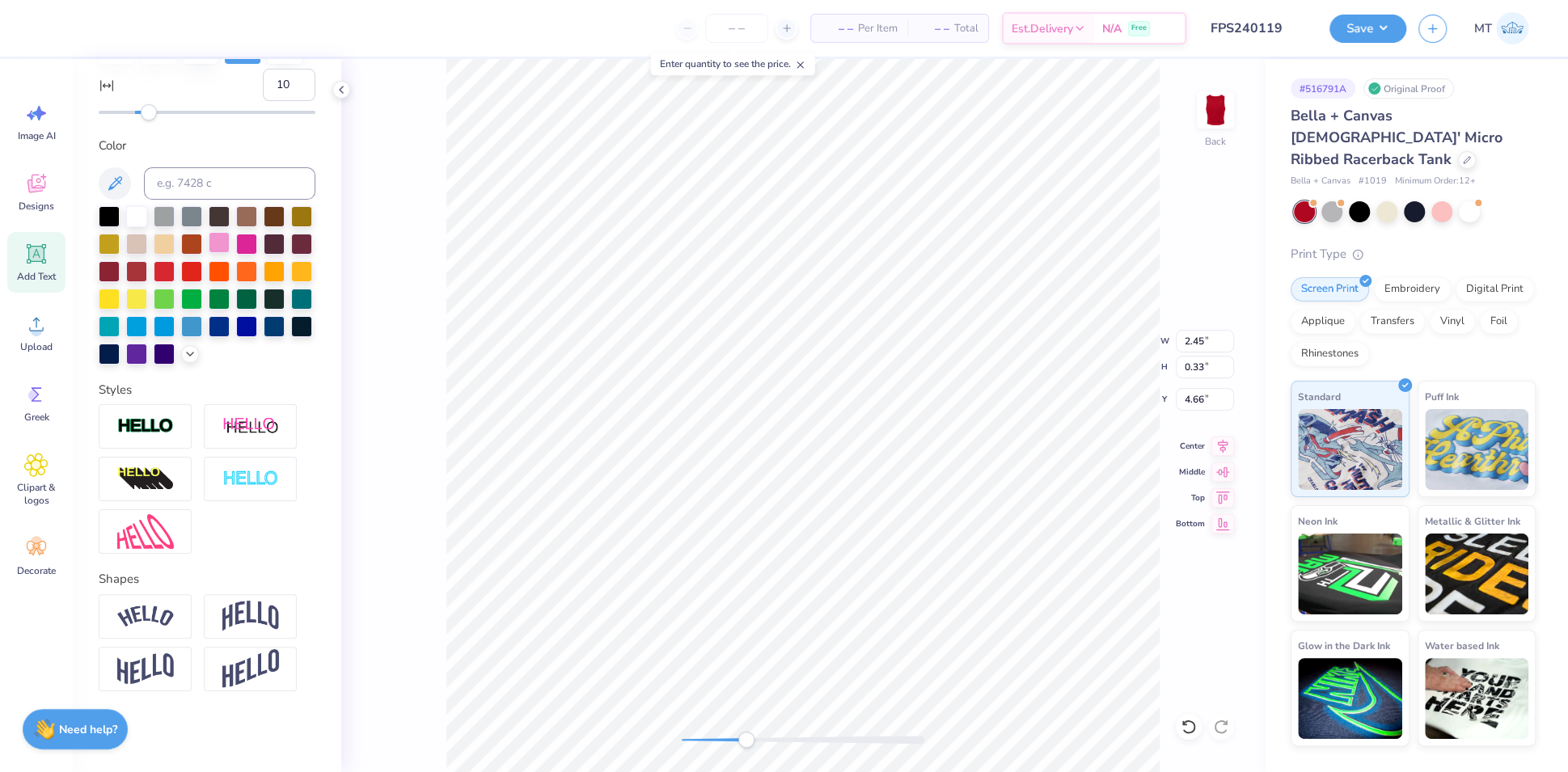
scroll to position [182, 0]
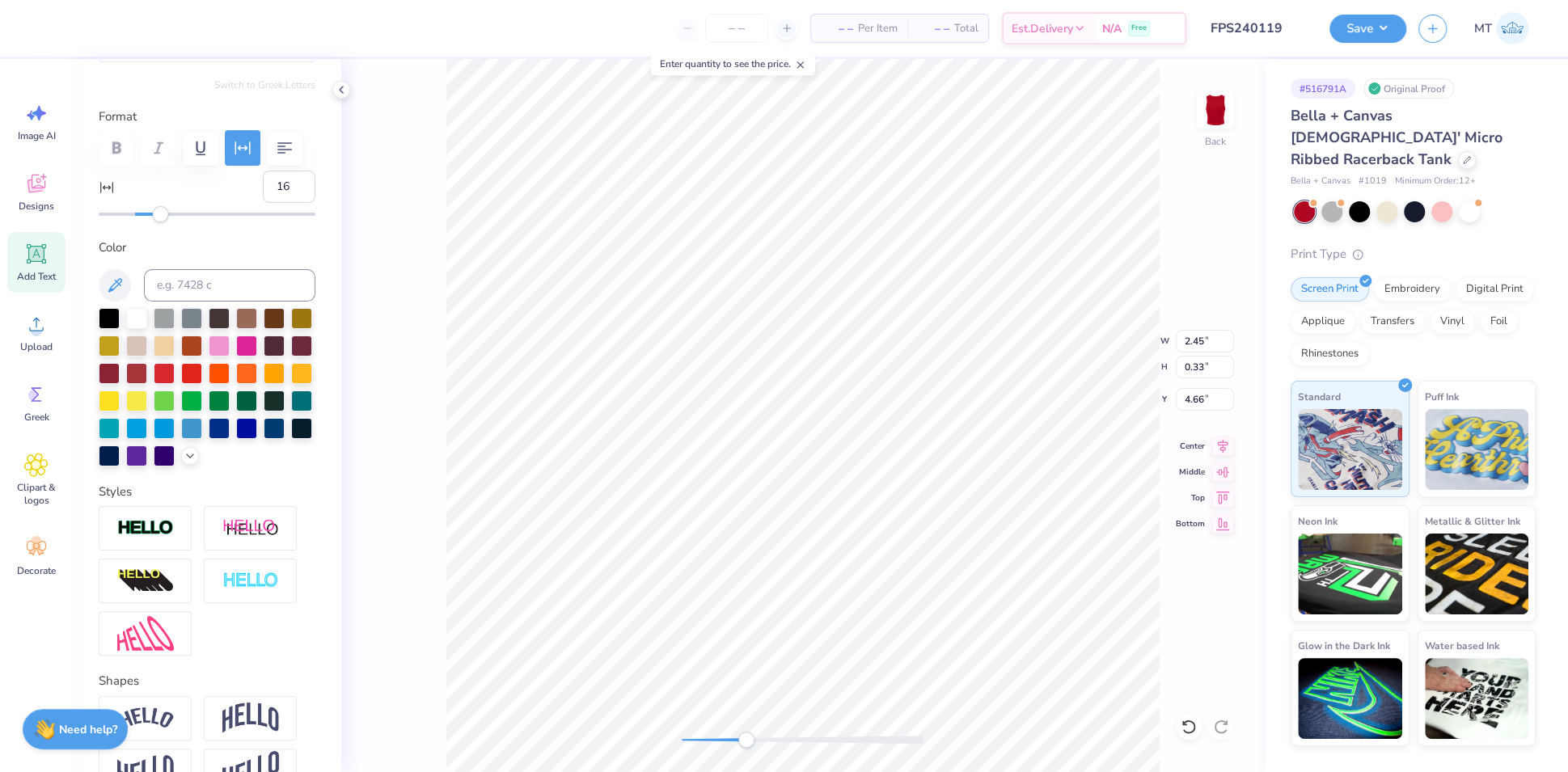
type input "15"
click at [158, 222] on div "Accessibility label" at bounding box center [157, 214] width 16 height 16
click at [1335, 200] on div at bounding box center [1332, 210] width 21 height 21
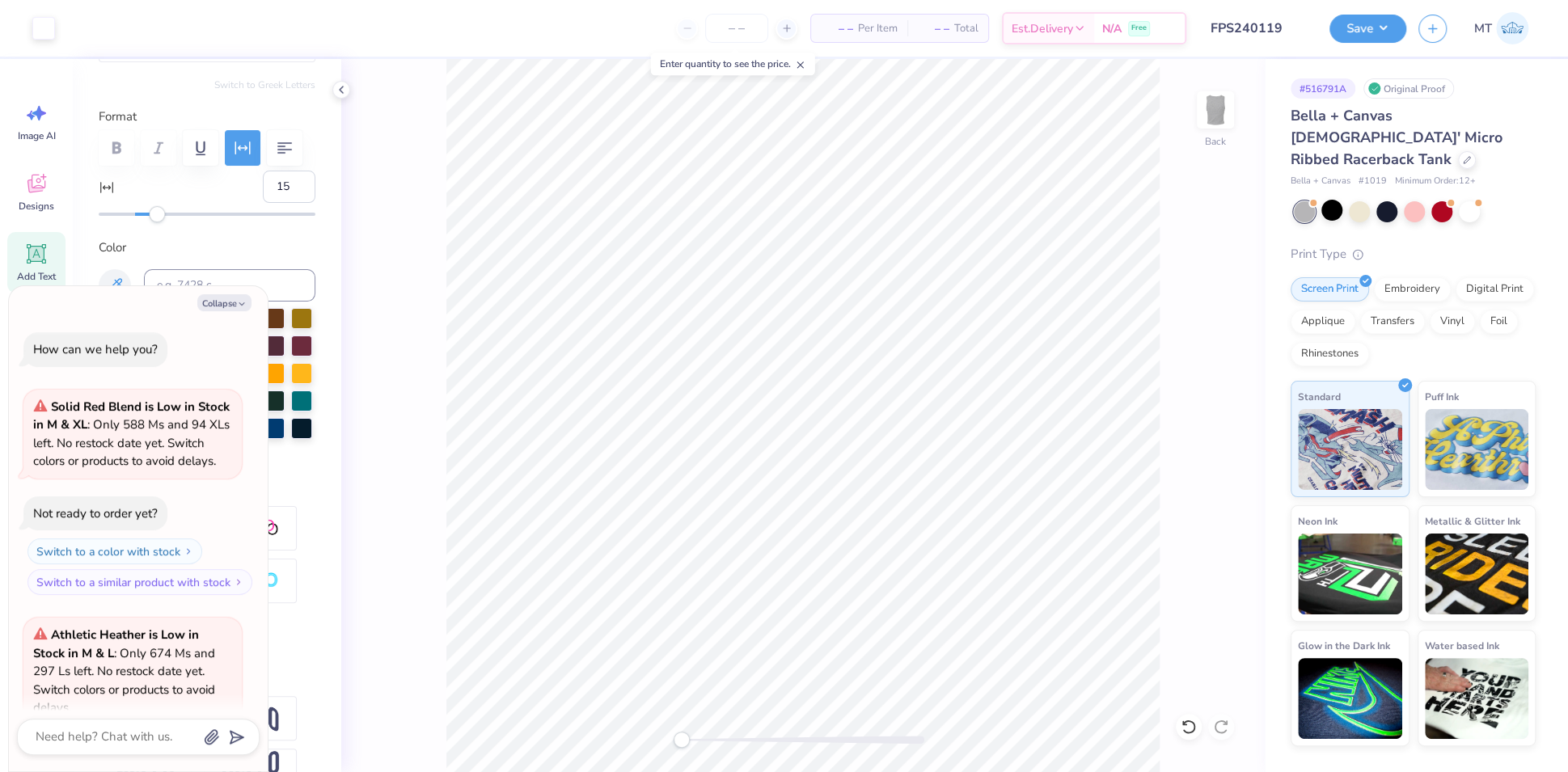
scroll to position [143, 0]
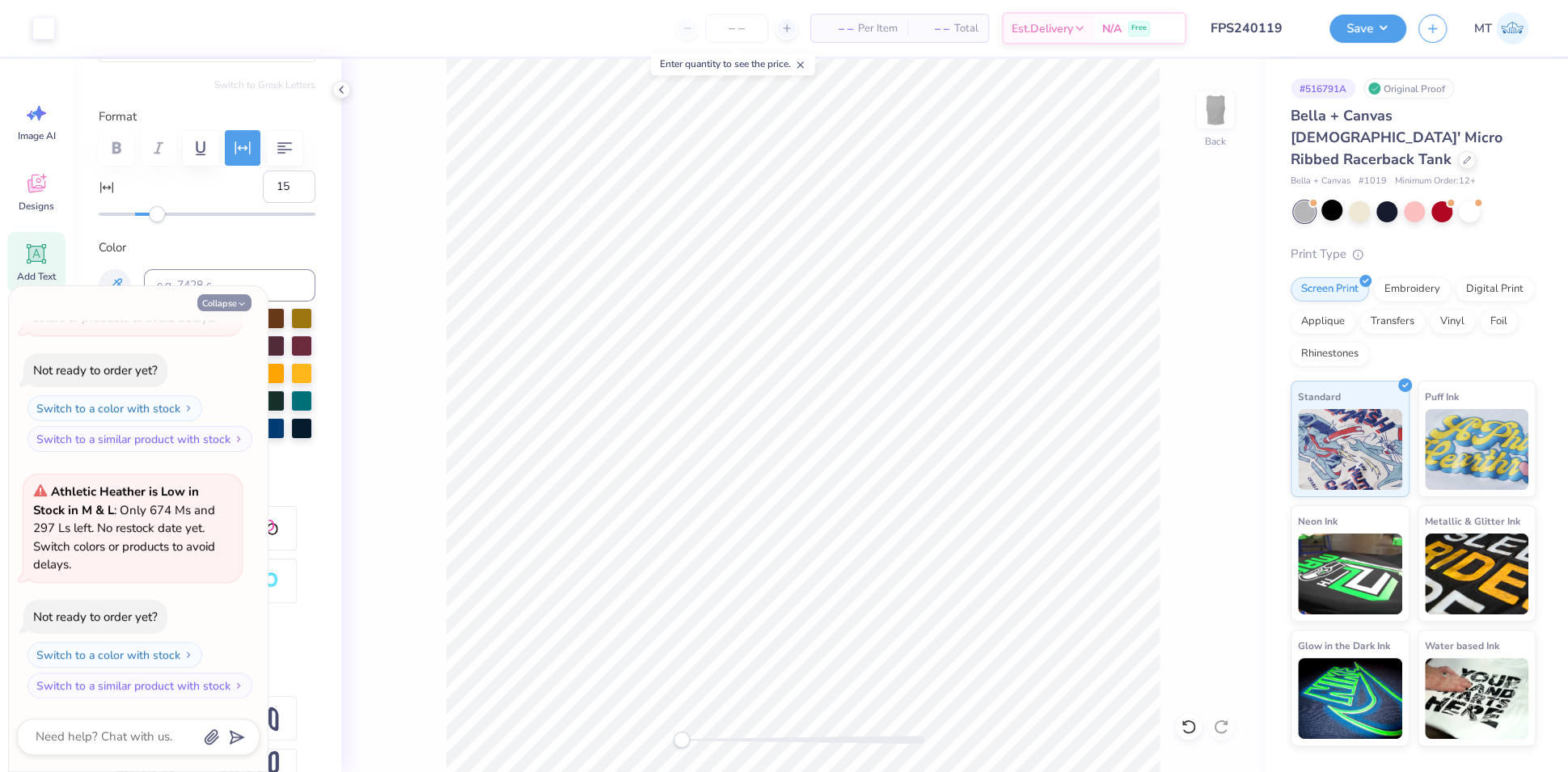
click at [224, 300] on button "Collapse" at bounding box center [224, 302] width 54 height 17
type textarea "x"
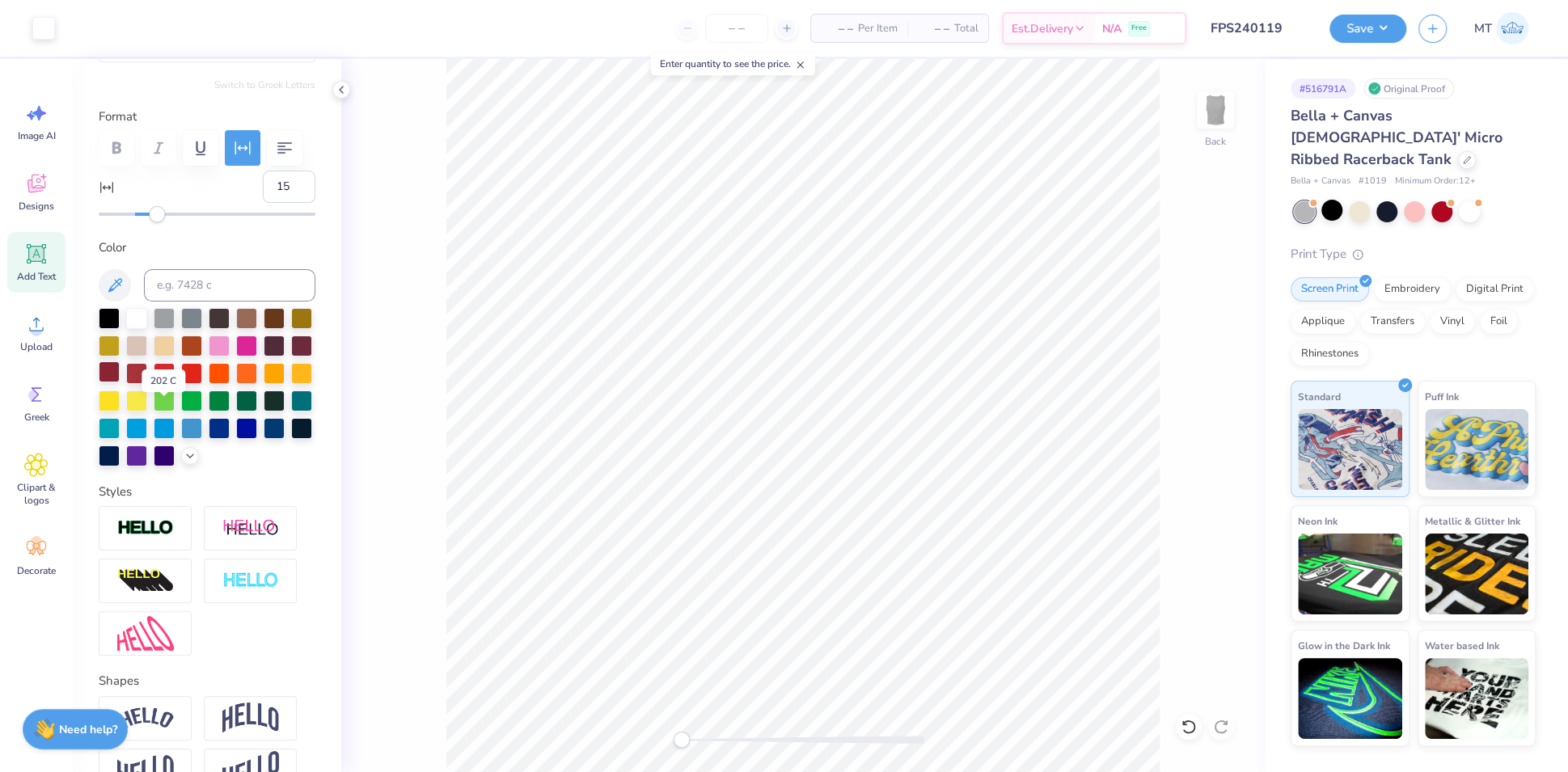
click at [120, 382] on div at bounding box center [110, 372] width 21 height 21
click at [41, 30] on div at bounding box center [43, 26] width 22 height 22
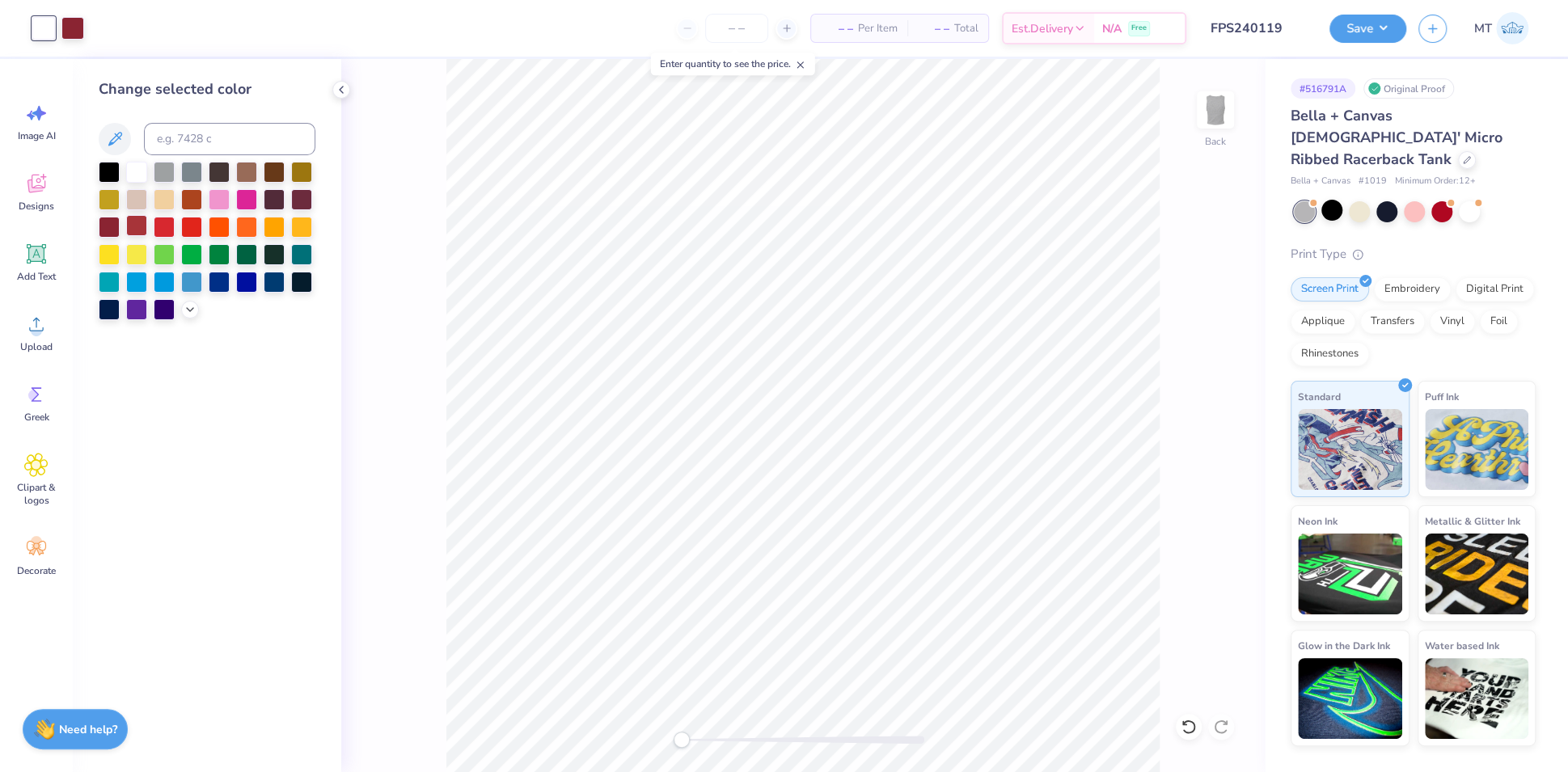
click at [138, 224] on div at bounding box center [136, 226] width 21 height 21
click at [70, 29] on div at bounding box center [72, 26] width 22 height 22
click at [101, 222] on div at bounding box center [110, 226] width 21 height 21
click at [46, 35] on div at bounding box center [43, 26] width 22 height 22
click at [102, 226] on div at bounding box center [110, 226] width 21 height 21
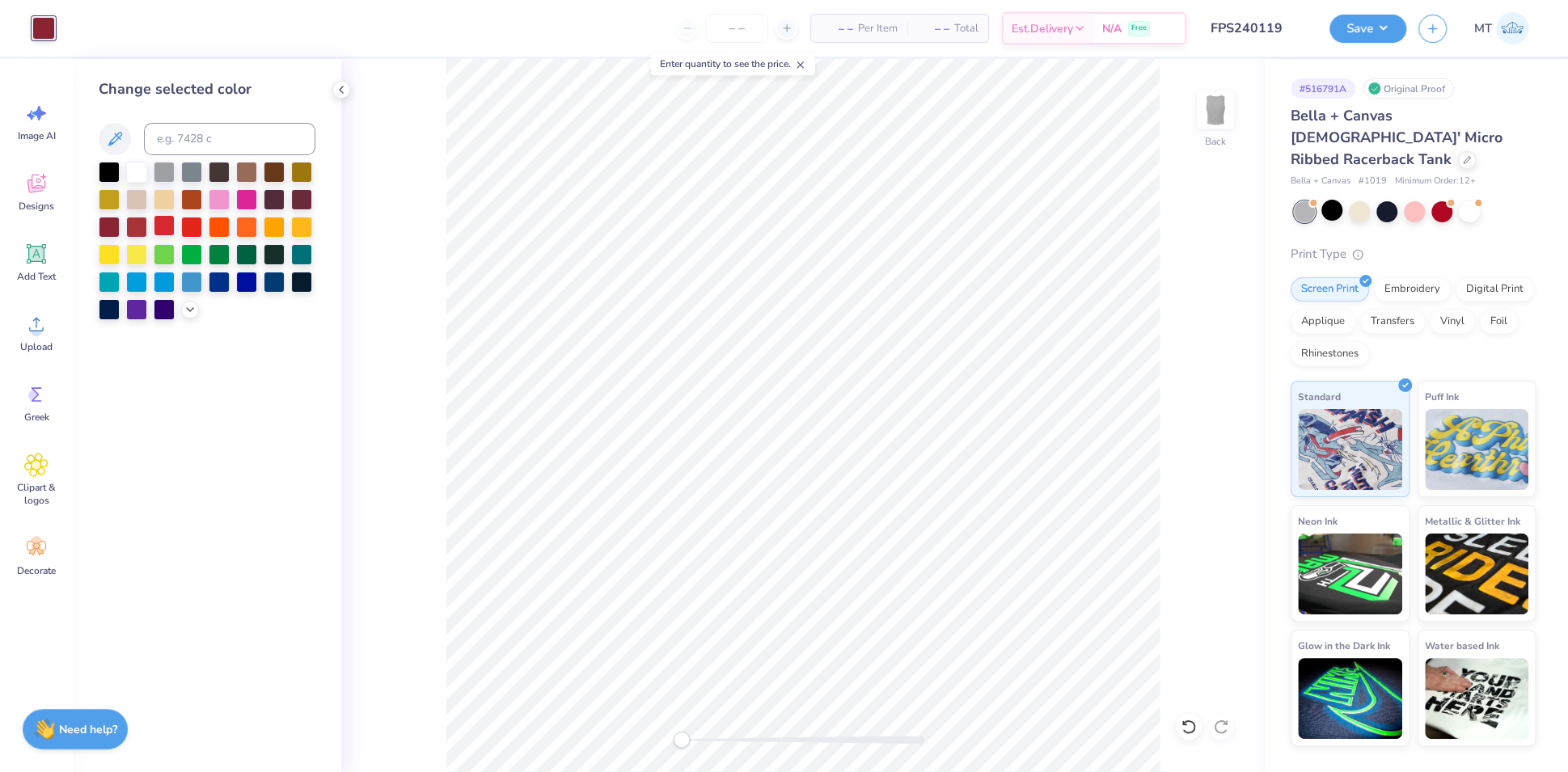
click at [161, 225] on div at bounding box center [164, 226] width 21 height 21
click at [185, 306] on icon at bounding box center [190, 308] width 13 height 13
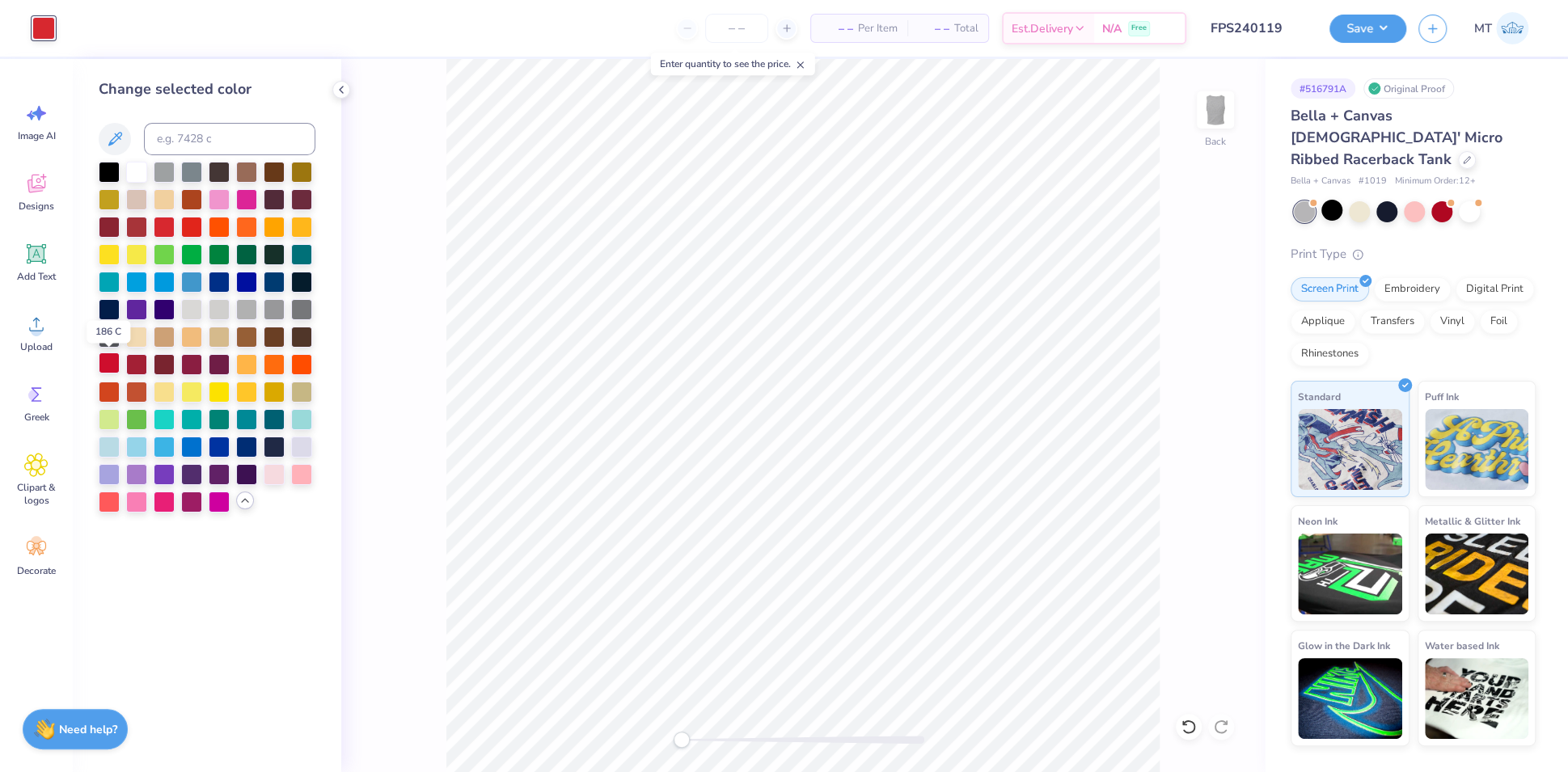
click at [112, 363] on div at bounding box center [110, 363] width 21 height 21
click at [134, 367] on div at bounding box center [136, 363] width 21 height 21
click at [108, 367] on div at bounding box center [110, 363] width 21 height 21
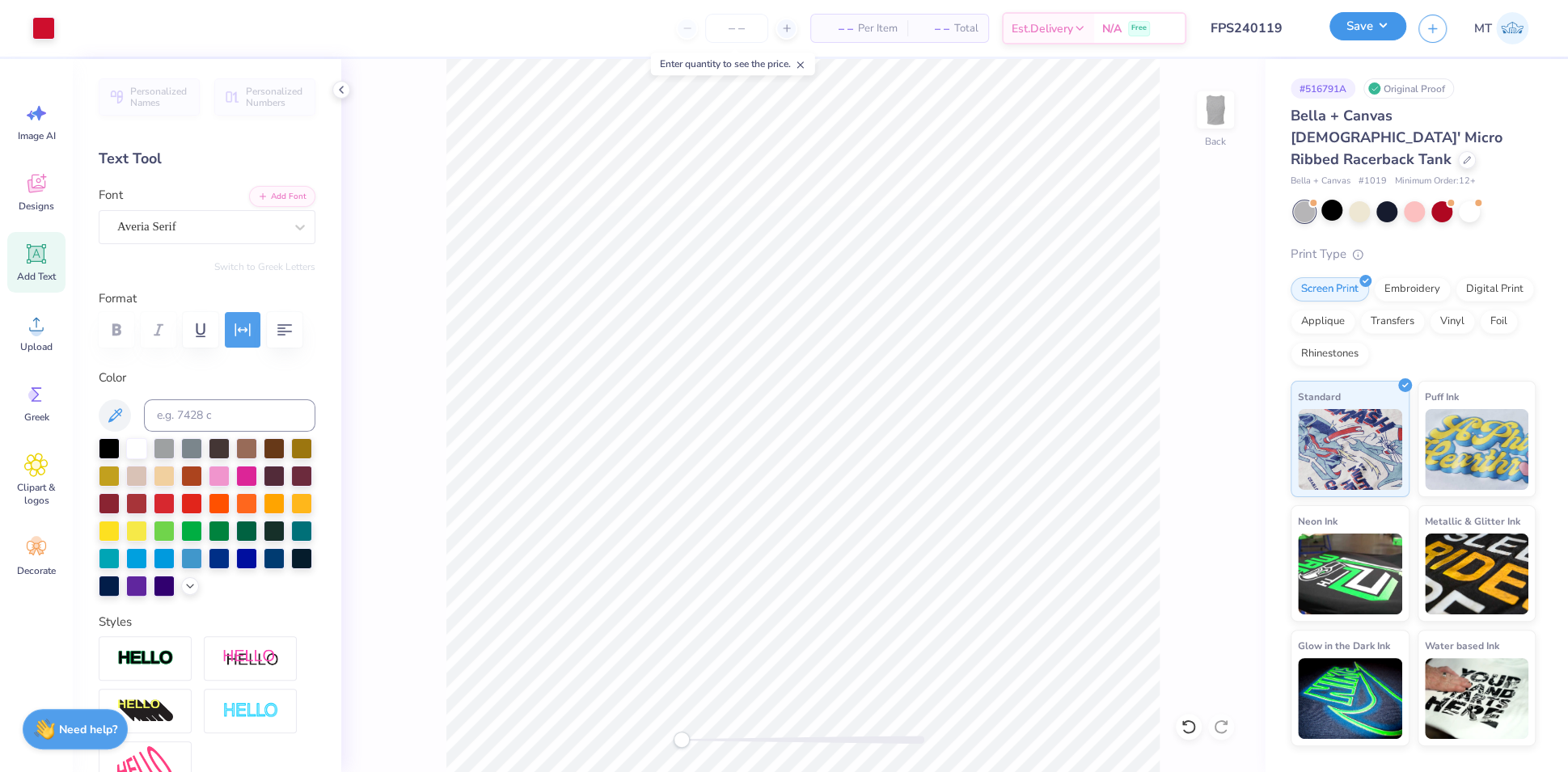
click at [1384, 22] on button "Save" at bounding box center [1367, 27] width 77 height 29
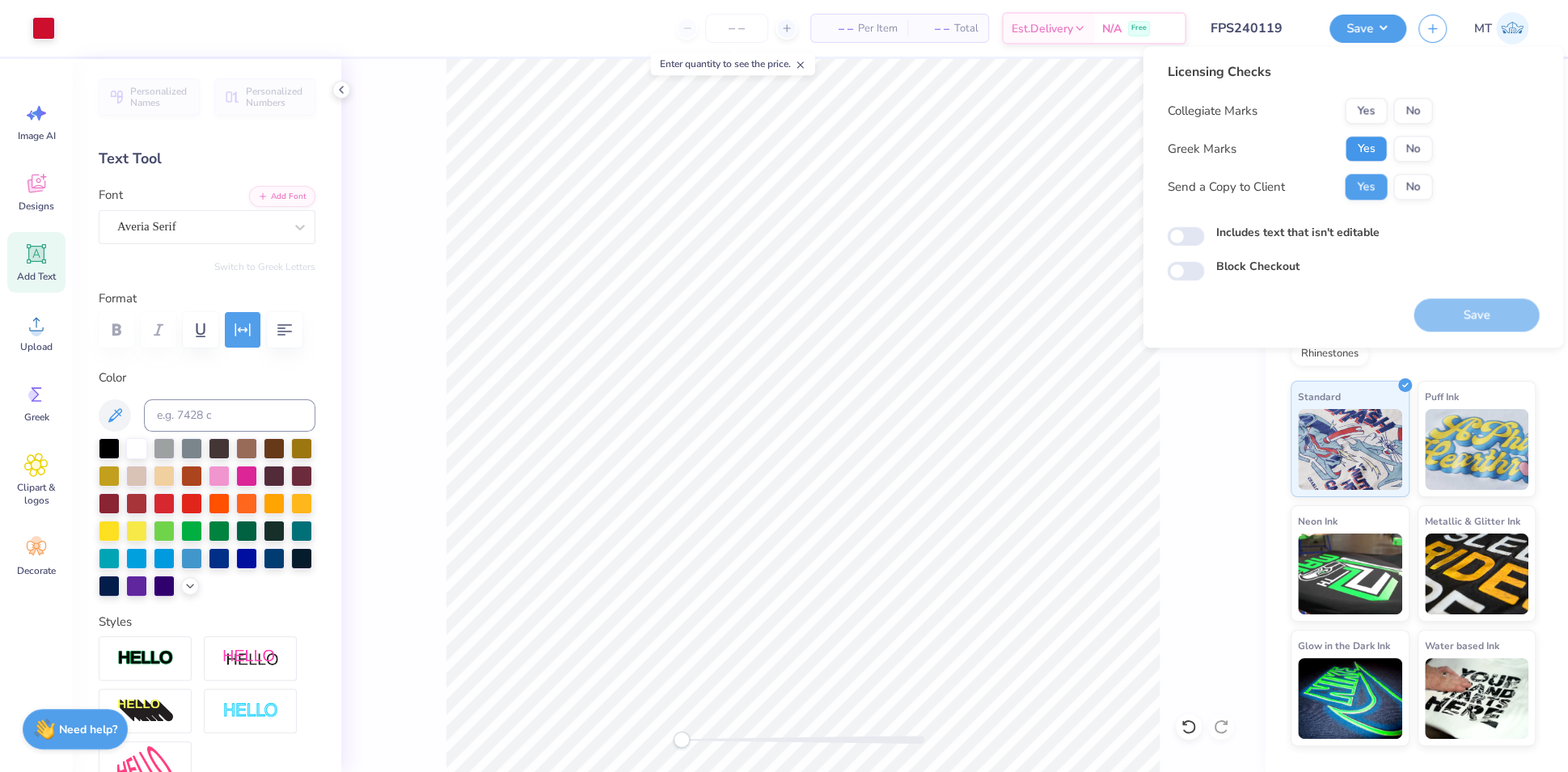
drag, startPoint x: 1374, startPoint y: 148, endPoint x: 1391, endPoint y: 131, distance: 24.0
click at [1374, 148] on button "Yes" at bounding box center [1366, 148] width 42 height 26
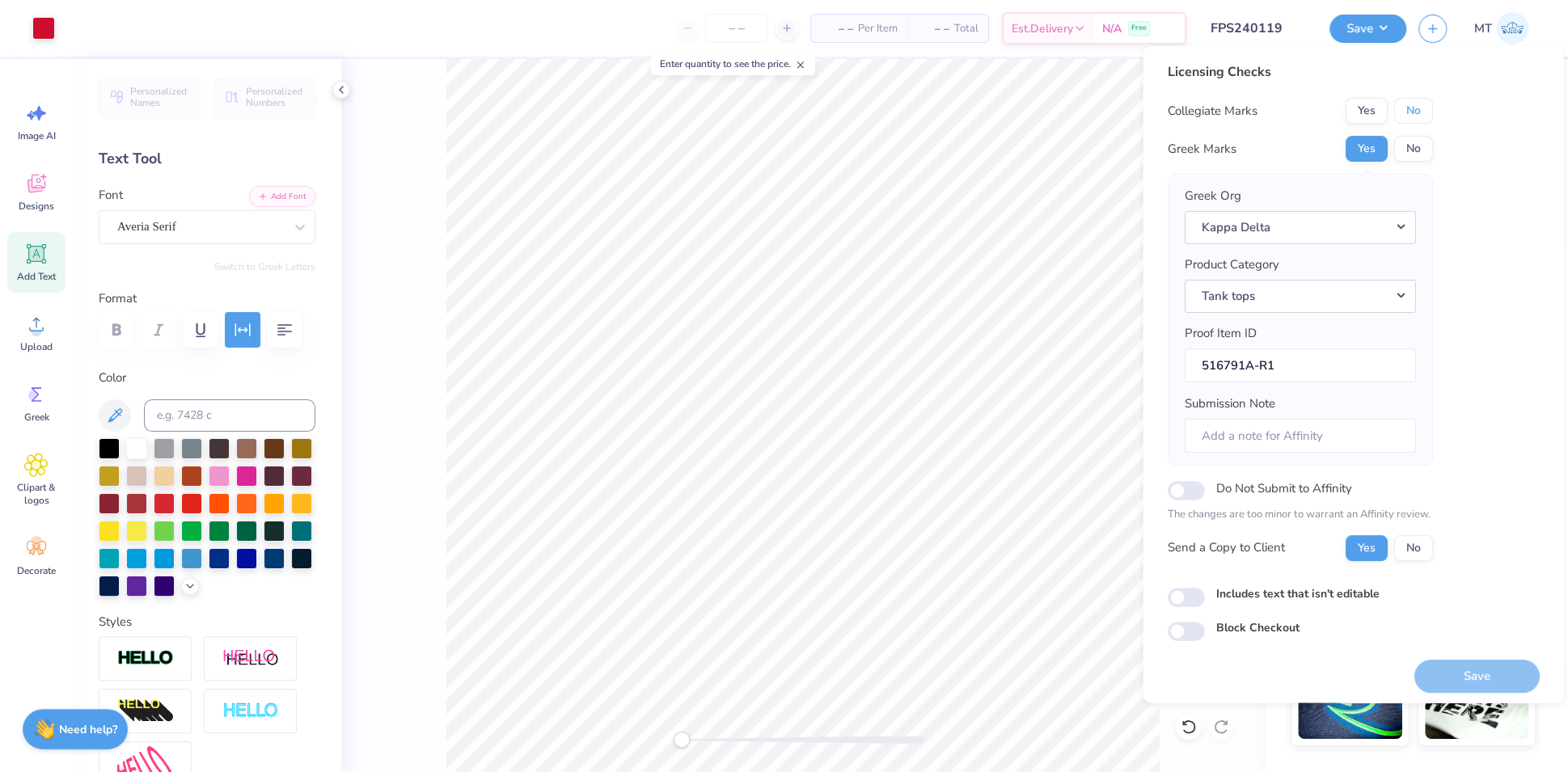
click at [1413, 105] on button "No" at bounding box center [1413, 111] width 39 height 26
click at [1305, 226] on button "Kappa Delta" at bounding box center [1299, 227] width 231 height 33
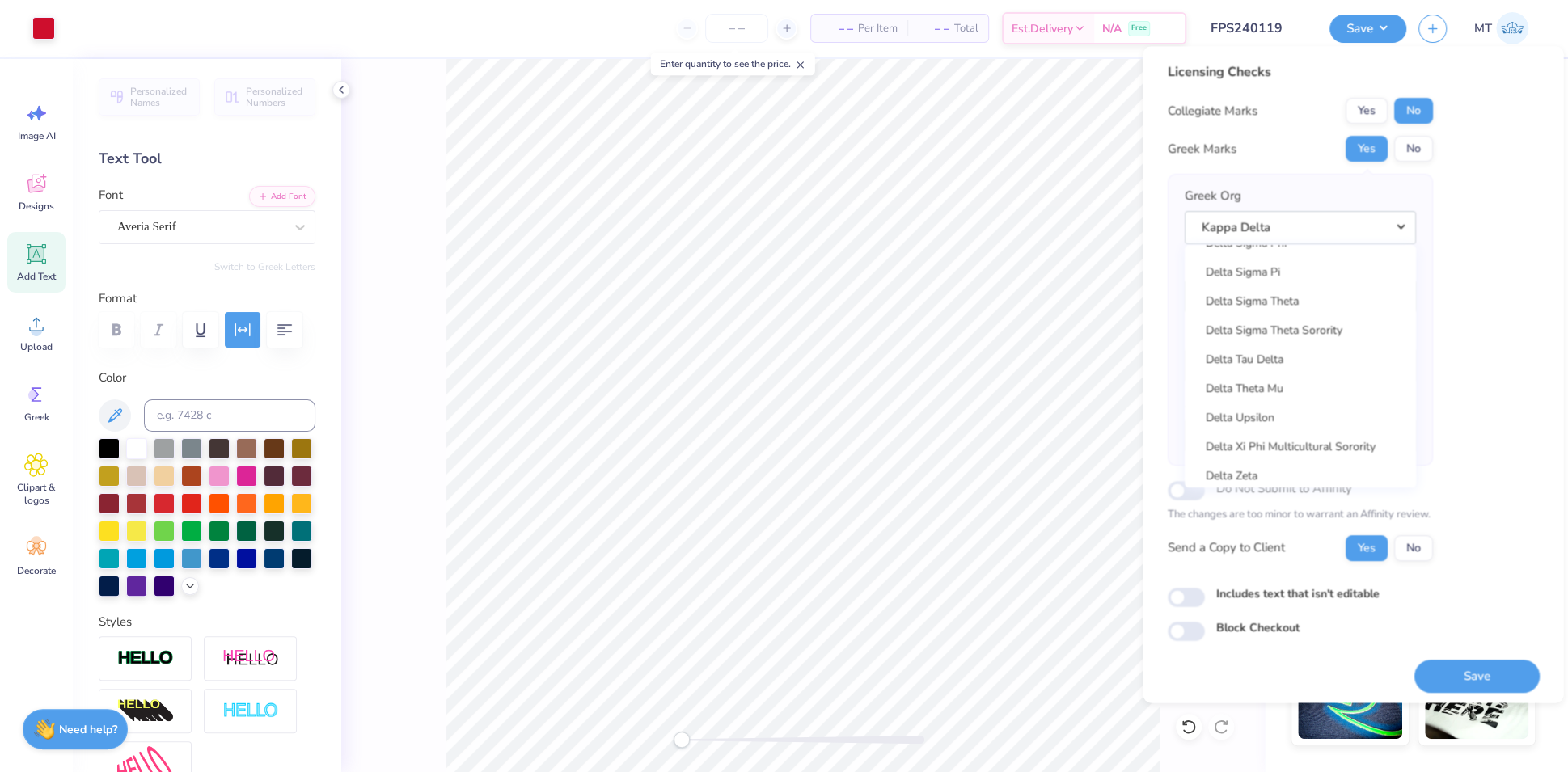
scroll to position [4178, 0]
click at [1283, 478] on link "Delta Zeta" at bounding box center [1300, 480] width 219 height 27
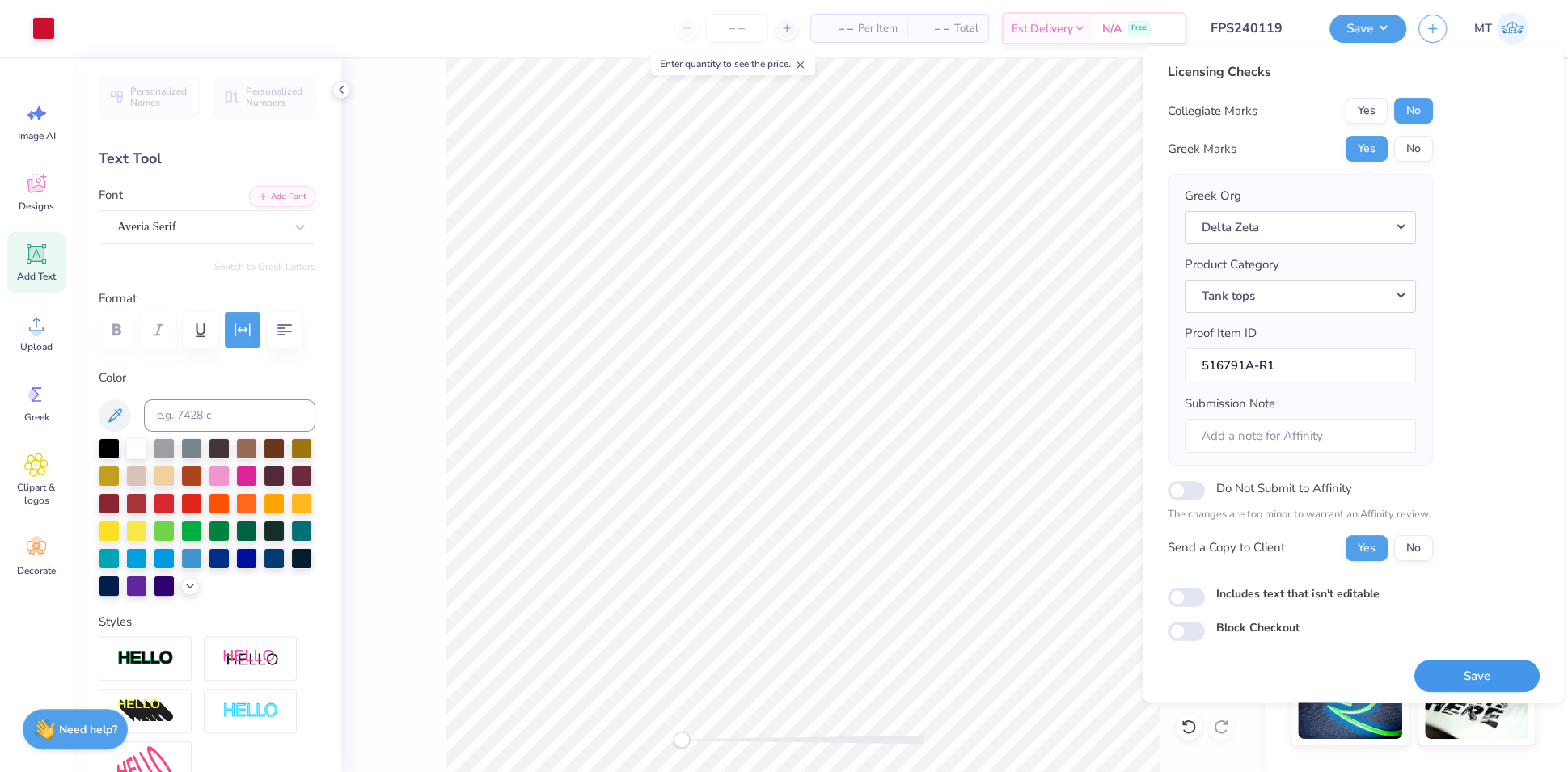
click at [1440, 661] on button "Save" at bounding box center [1476, 676] width 126 height 33
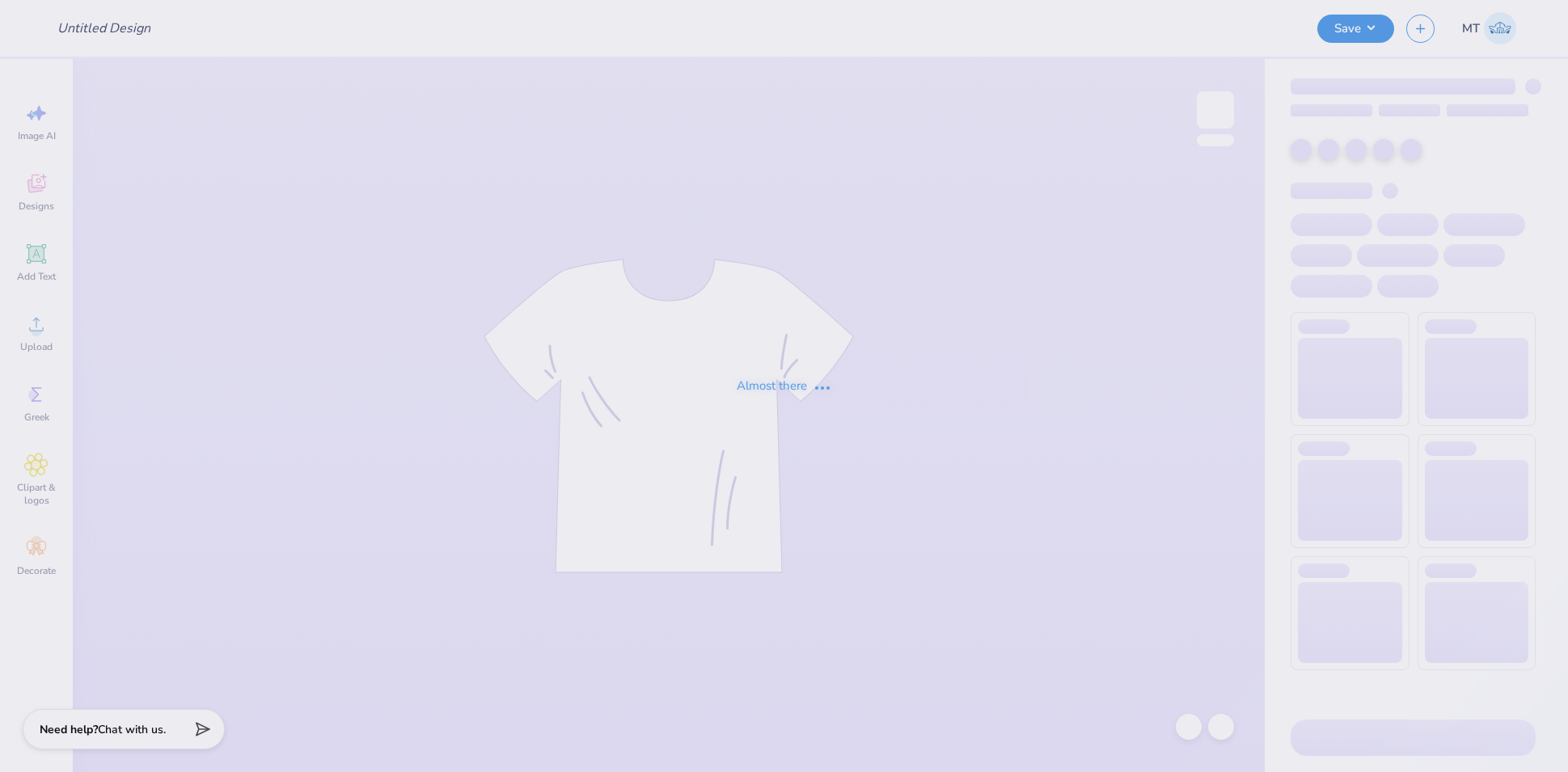
type input "FPS240119"
type input "FPS240120"
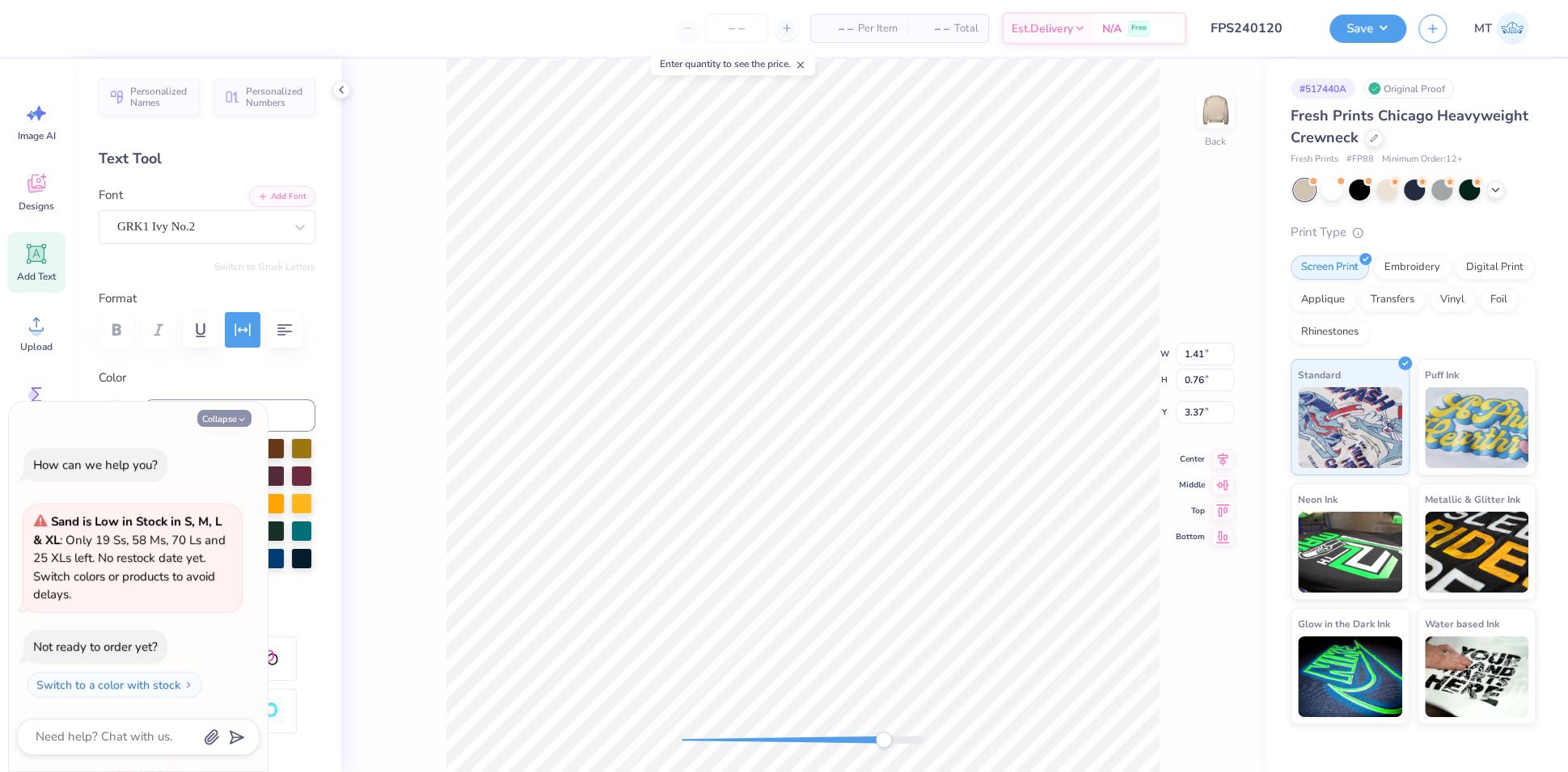
click at [227, 413] on button "Collapse" at bounding box center [224, 418] width 54 height 17
type textarea "x"
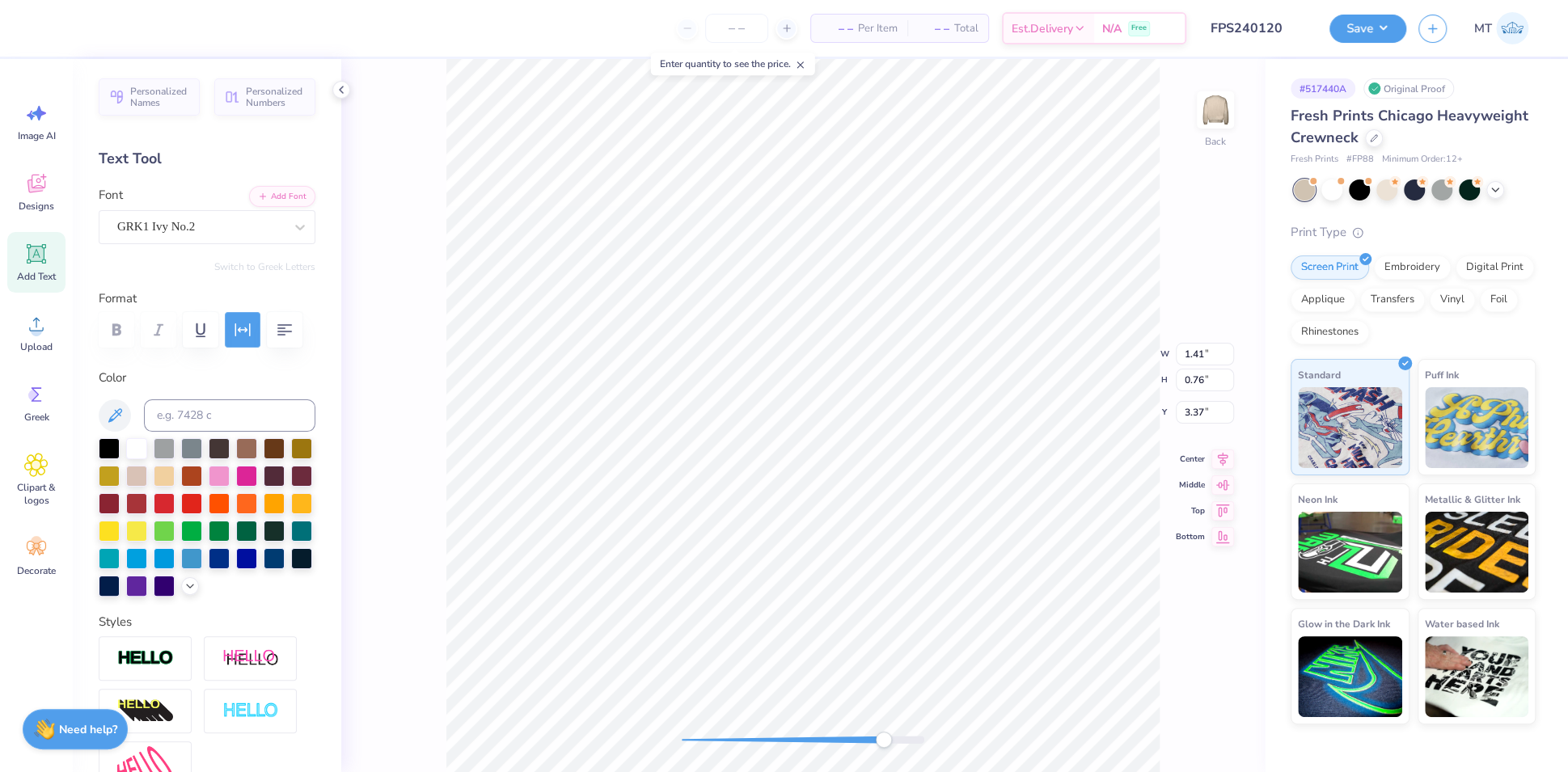
click at [236, 326] on icon "button" at bounding box center [243, 330] width 20 height 20
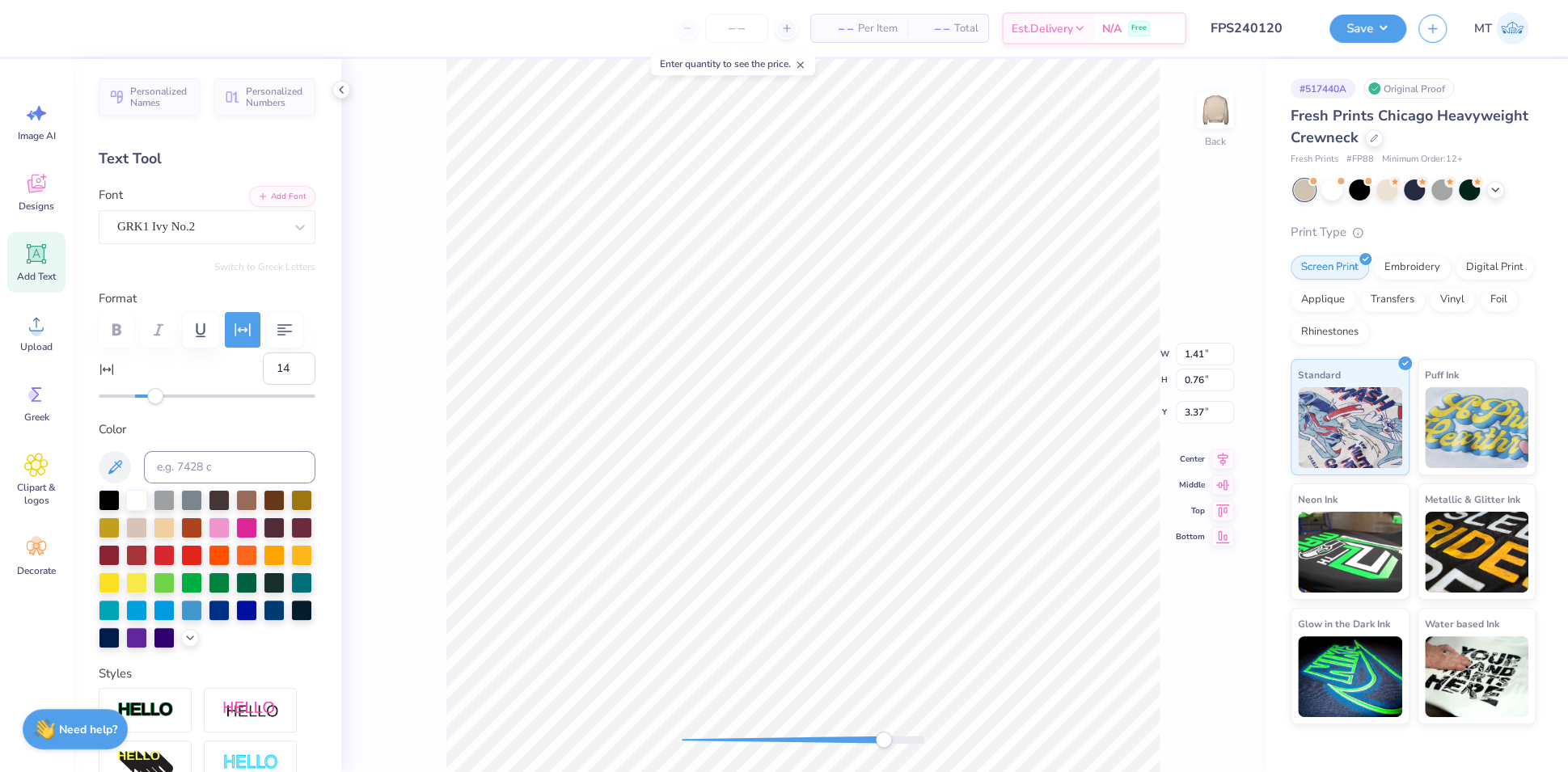
type input "15"
click at [158, 404] on div "Accessibility label" at bounding box center [157, 396] width 16 height 16
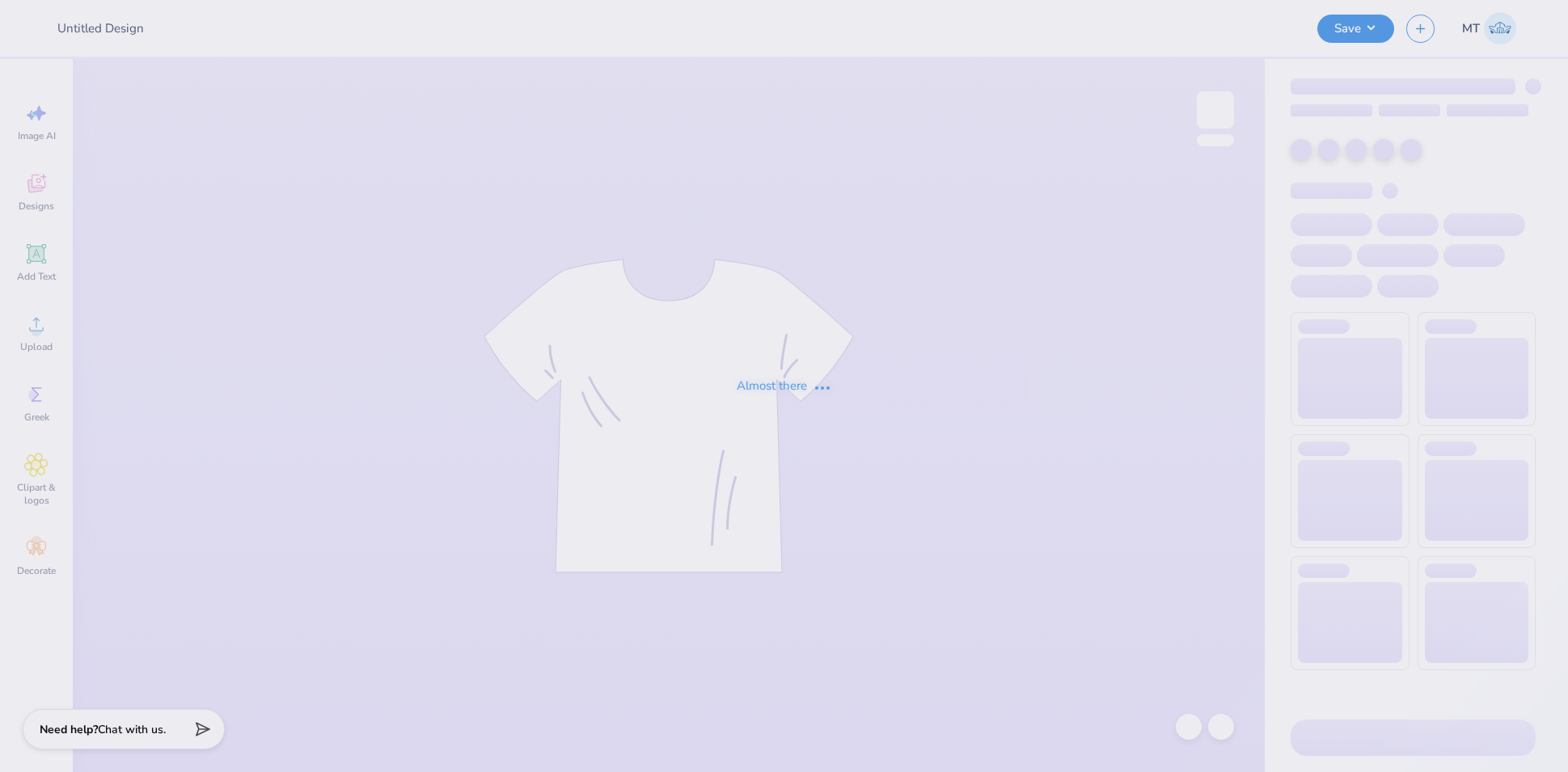
type input "FPS240121"
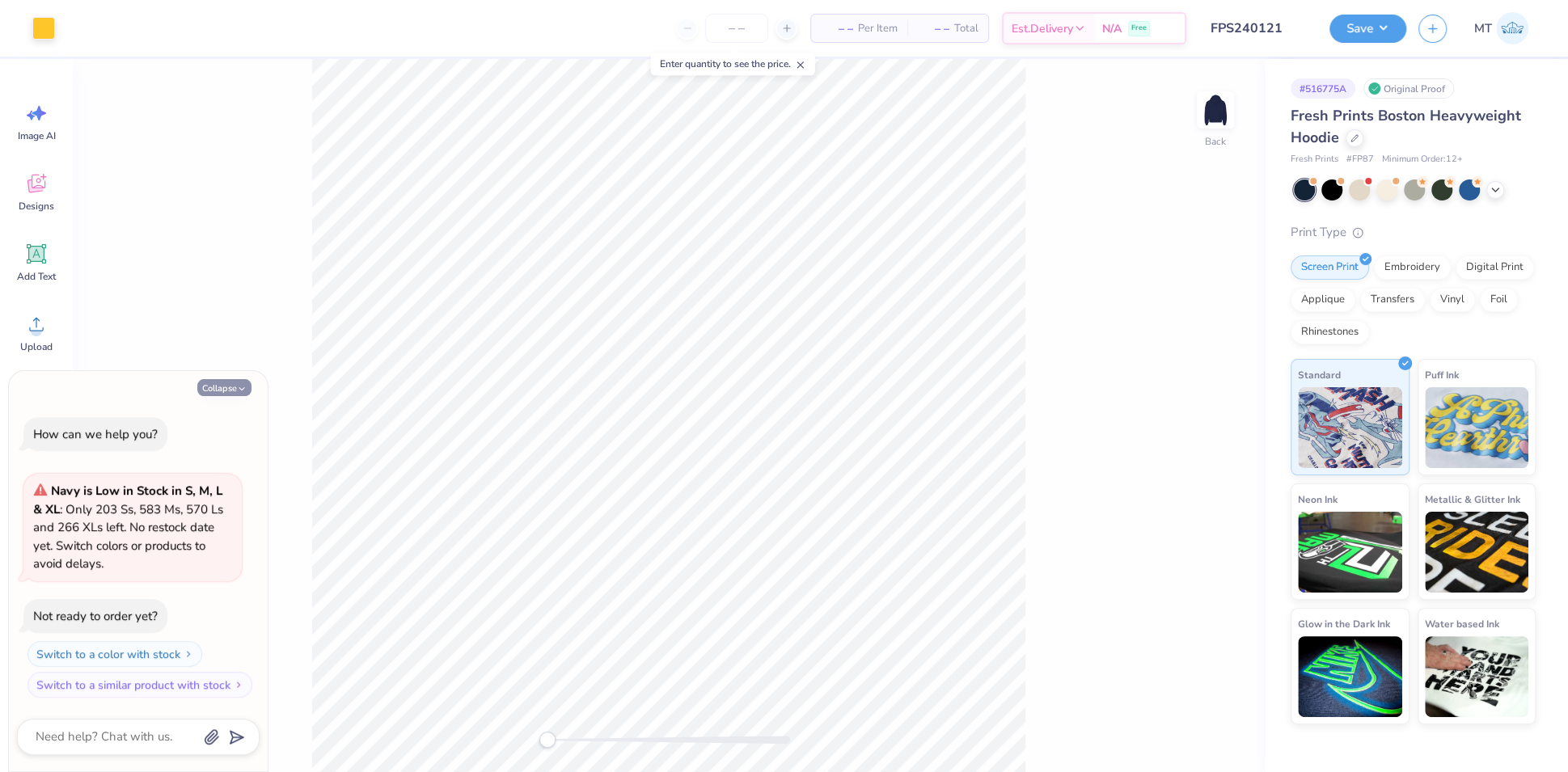
click at [220, 389] on button "Collapse" at bounding box center [224, 387] width 54 height 17
type textarea "x"
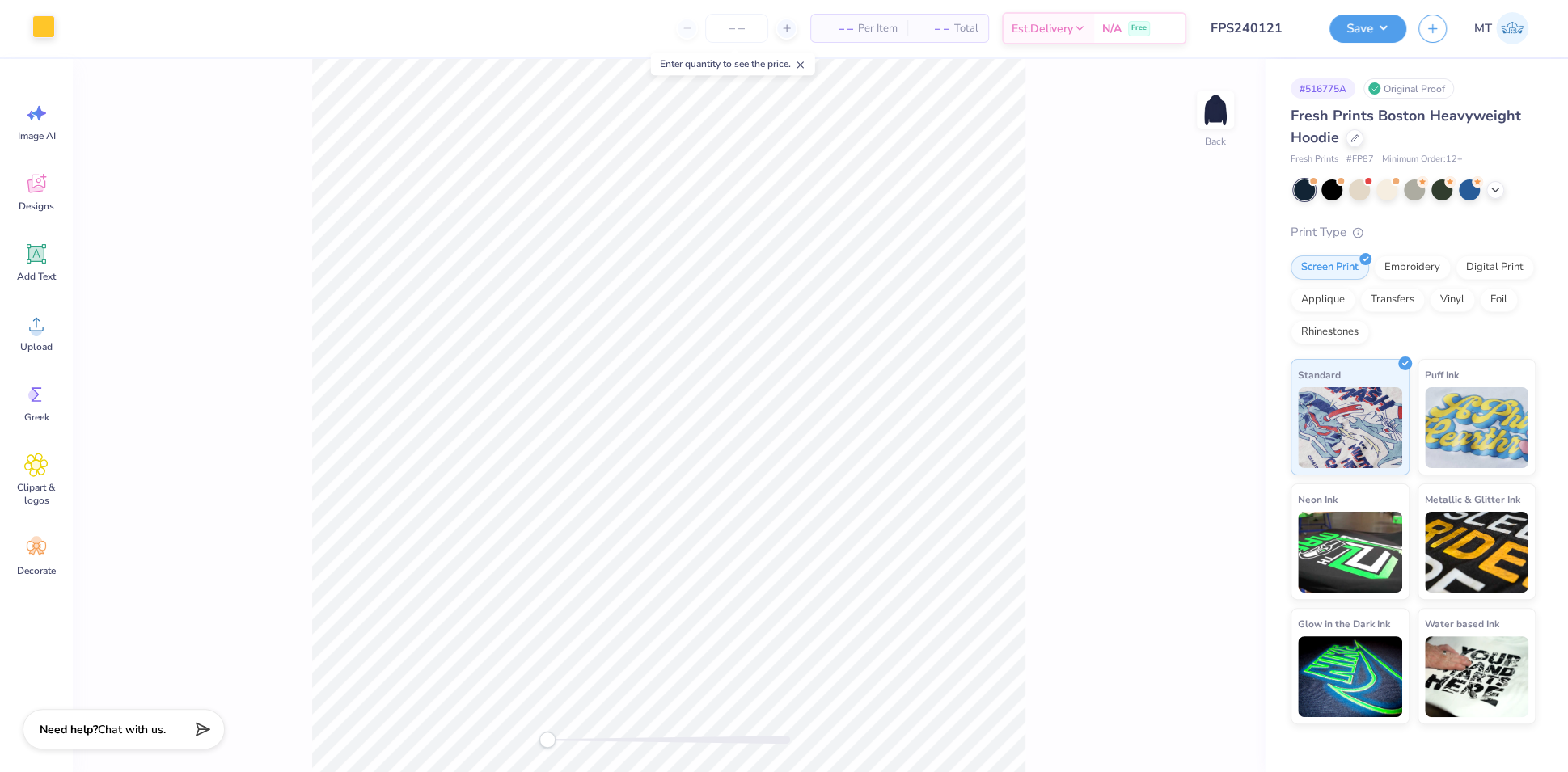
click at [44, 26] on div at bounding box center [43, 26] width 22 height 22
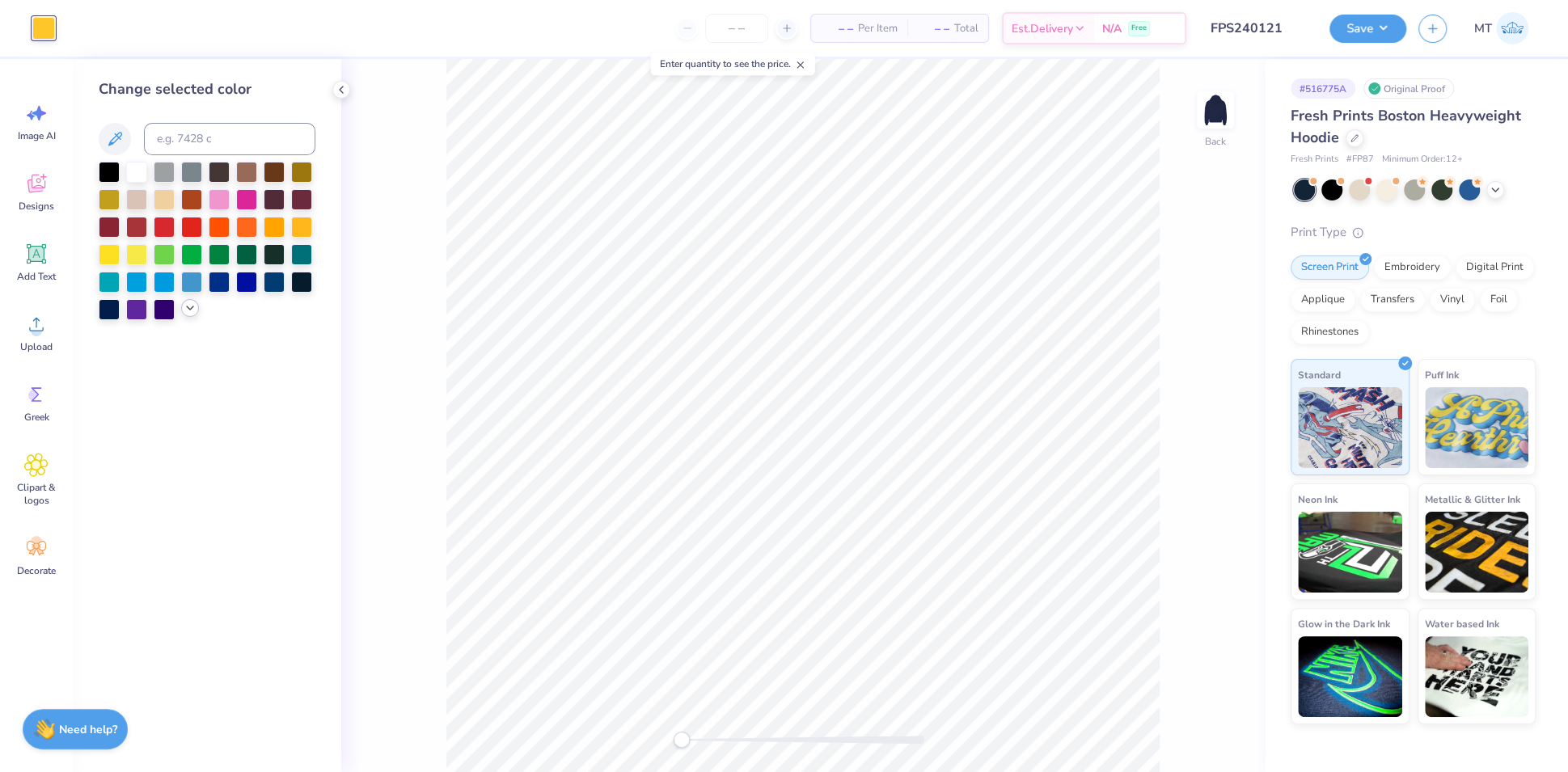
click at [187, 312] on icon at bounding box center [190, 308] width 13 height 13
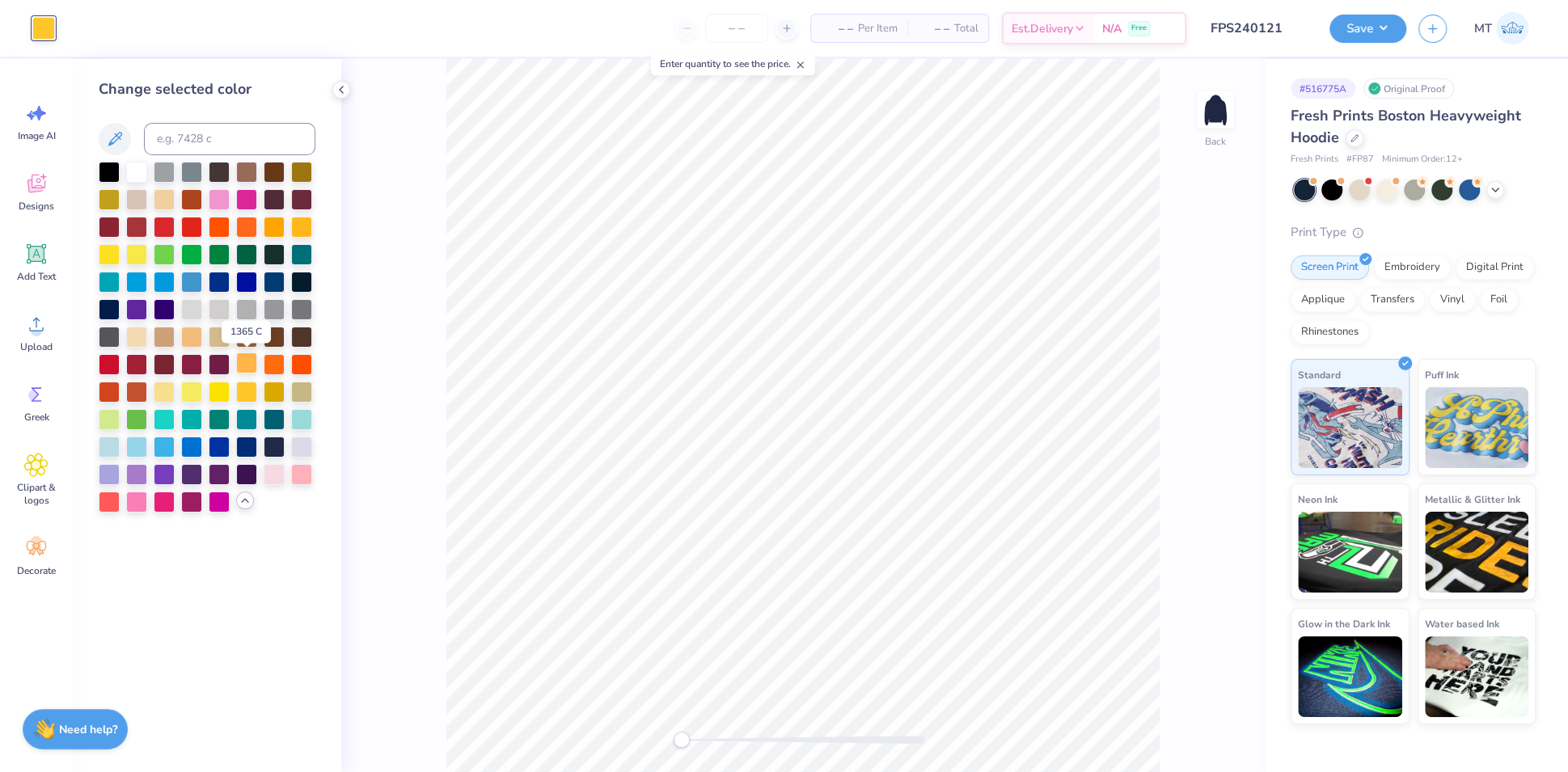
click at [250, 371] on div at bounding box center [247, 363] width 21 height 21
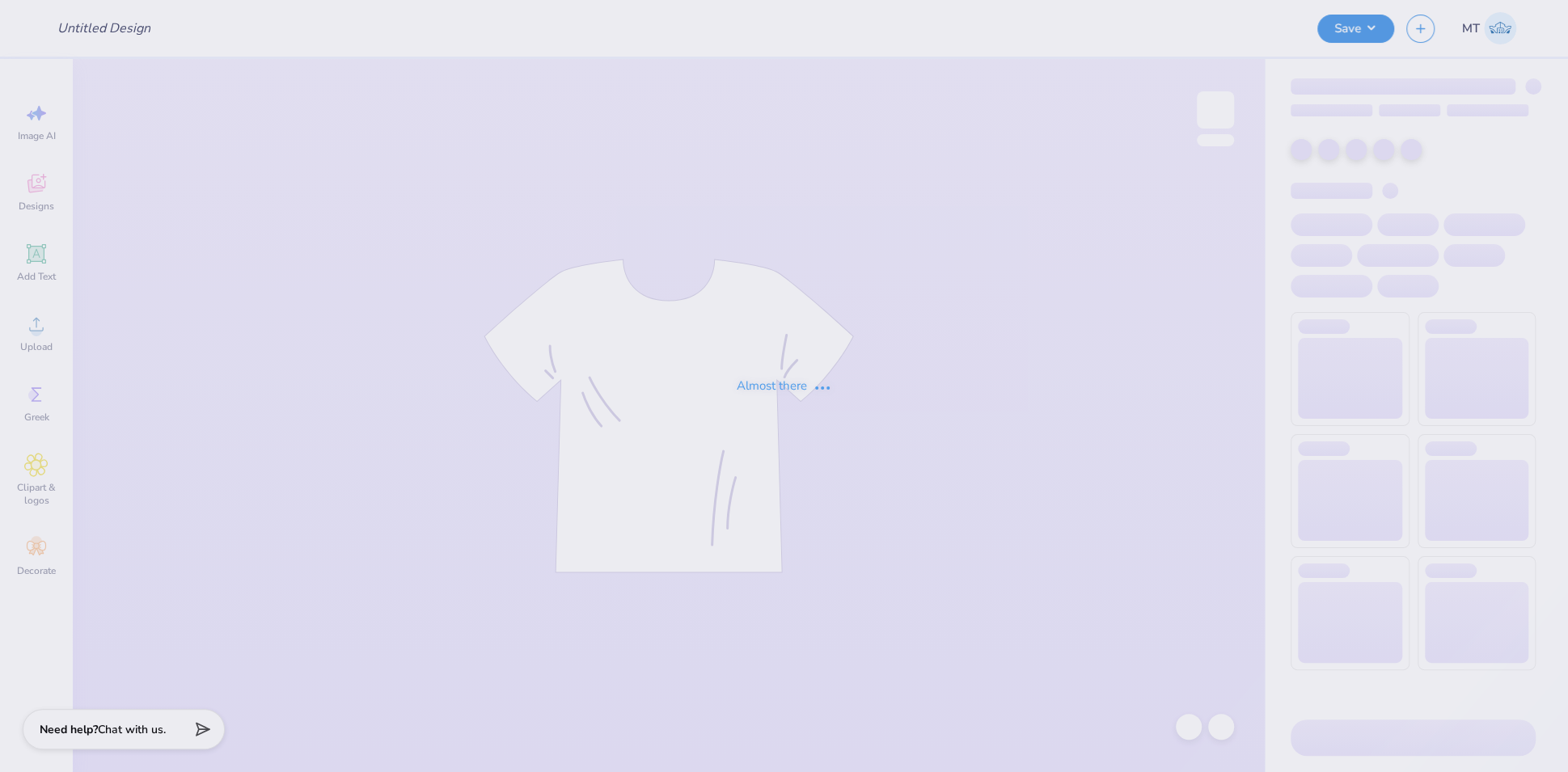
type input "FPS240123"
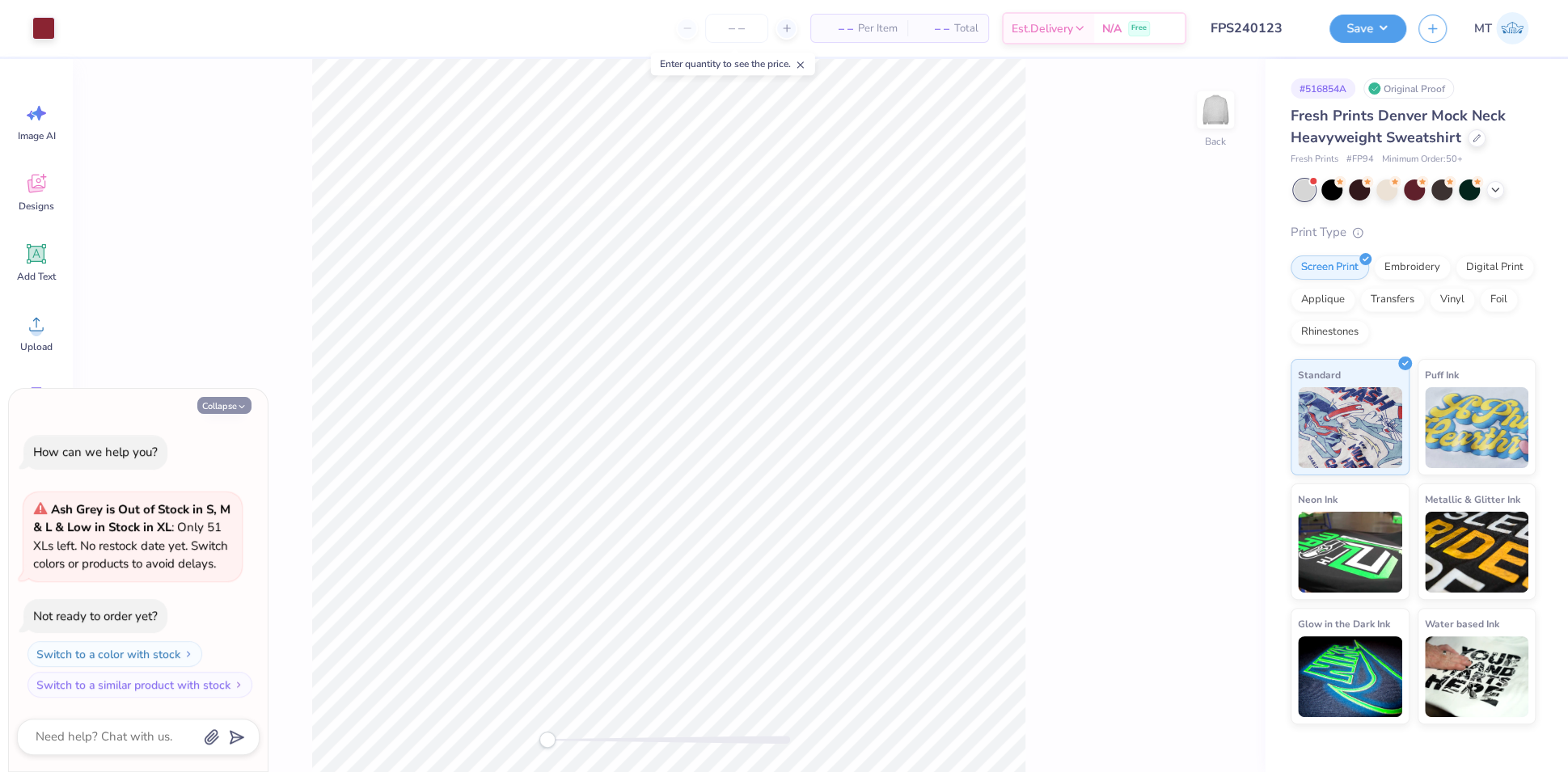
click at [230, 400] on button "Collapse" at bounding box center [224, 405] width 54 height 17
type textarea "x"
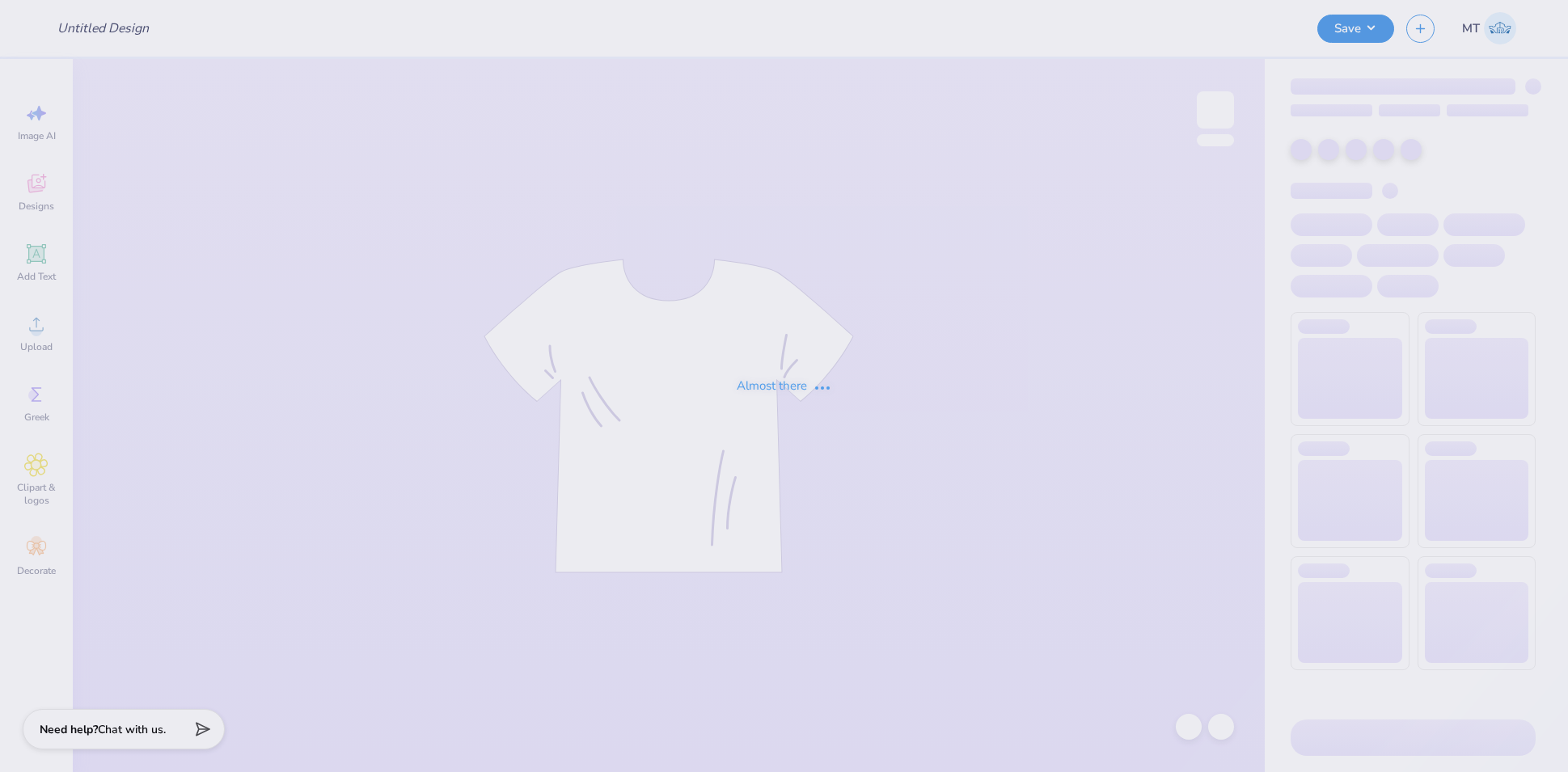
type input "FPS240127"
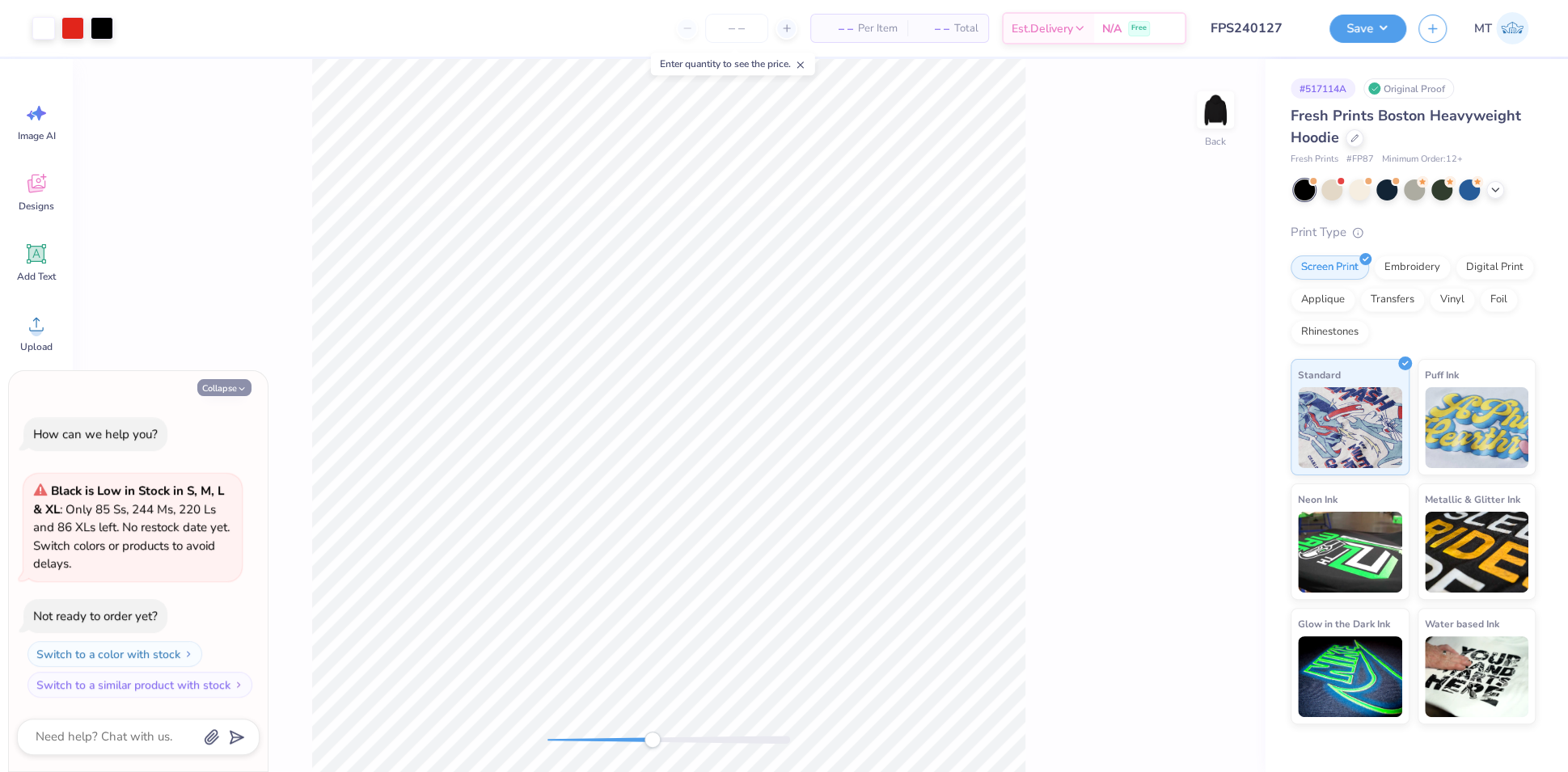
click at [229, 387] on button "Collapse" at bounding box center [224, 387] width 54 height 17
type textarea "x"
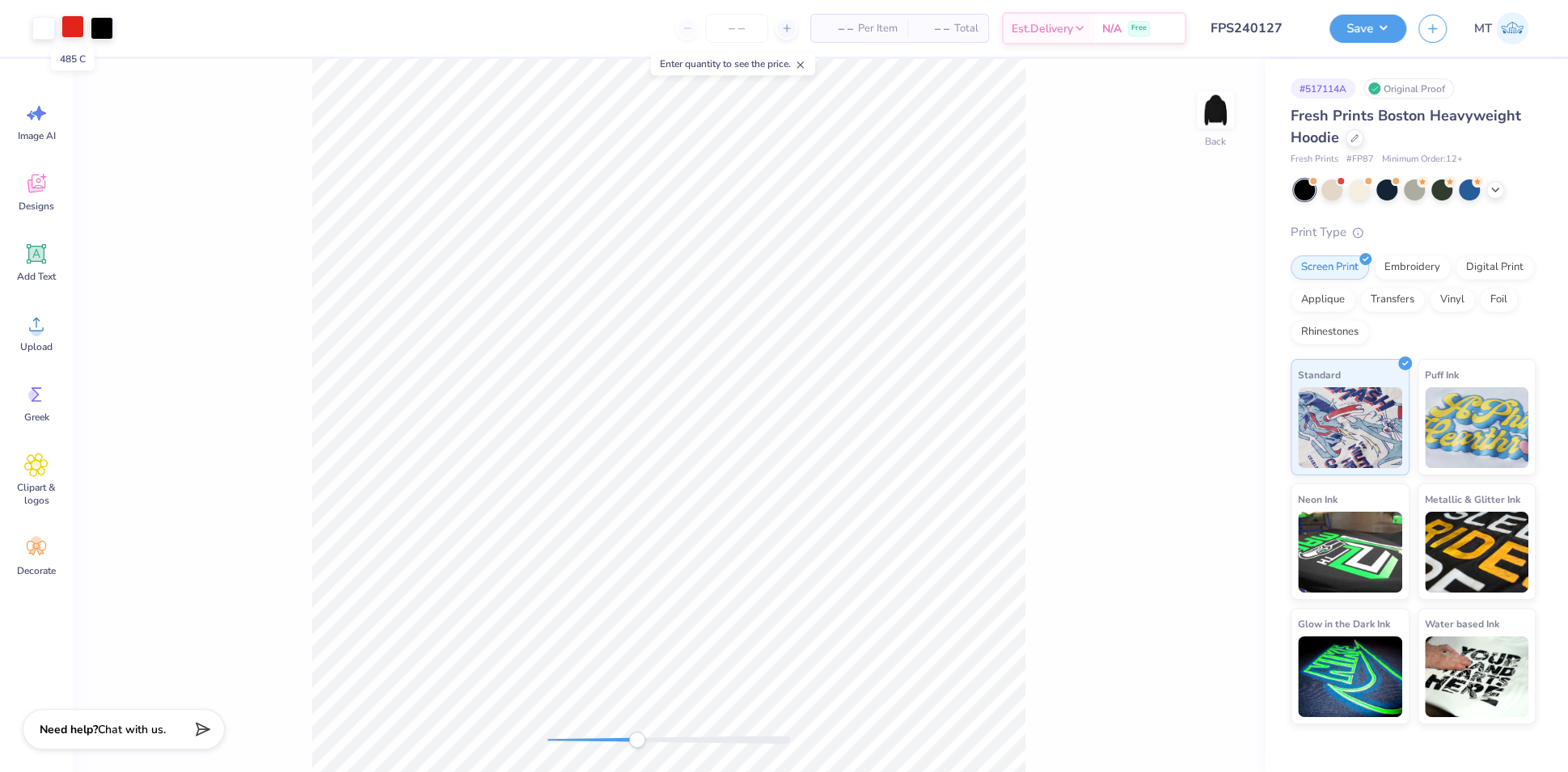
click at [78, 28] on div at bounding box center [72, 26] width 22 height 22
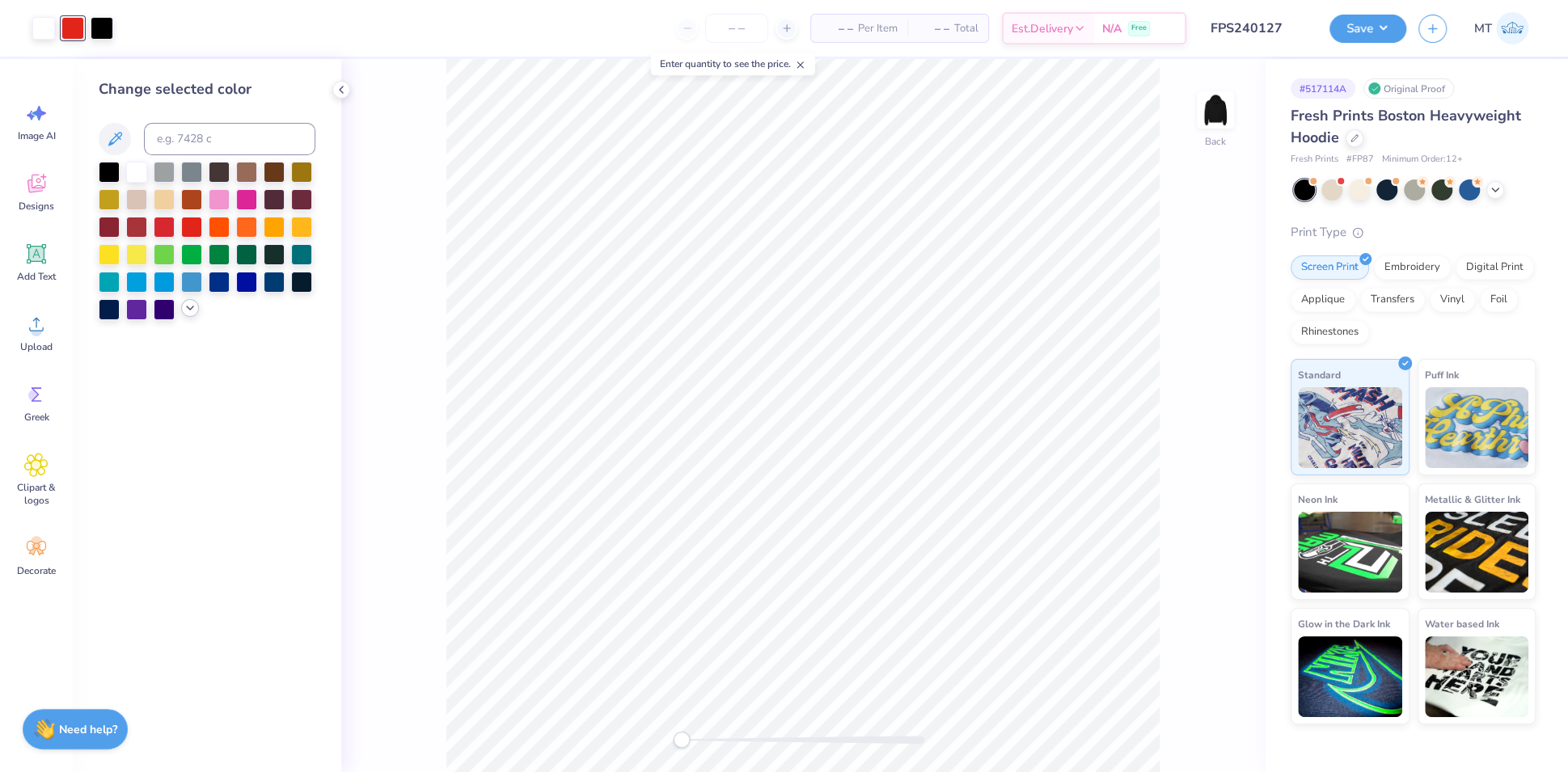
click at [191, 314] on icon at bounding box center [190, 308] width 13 height 13
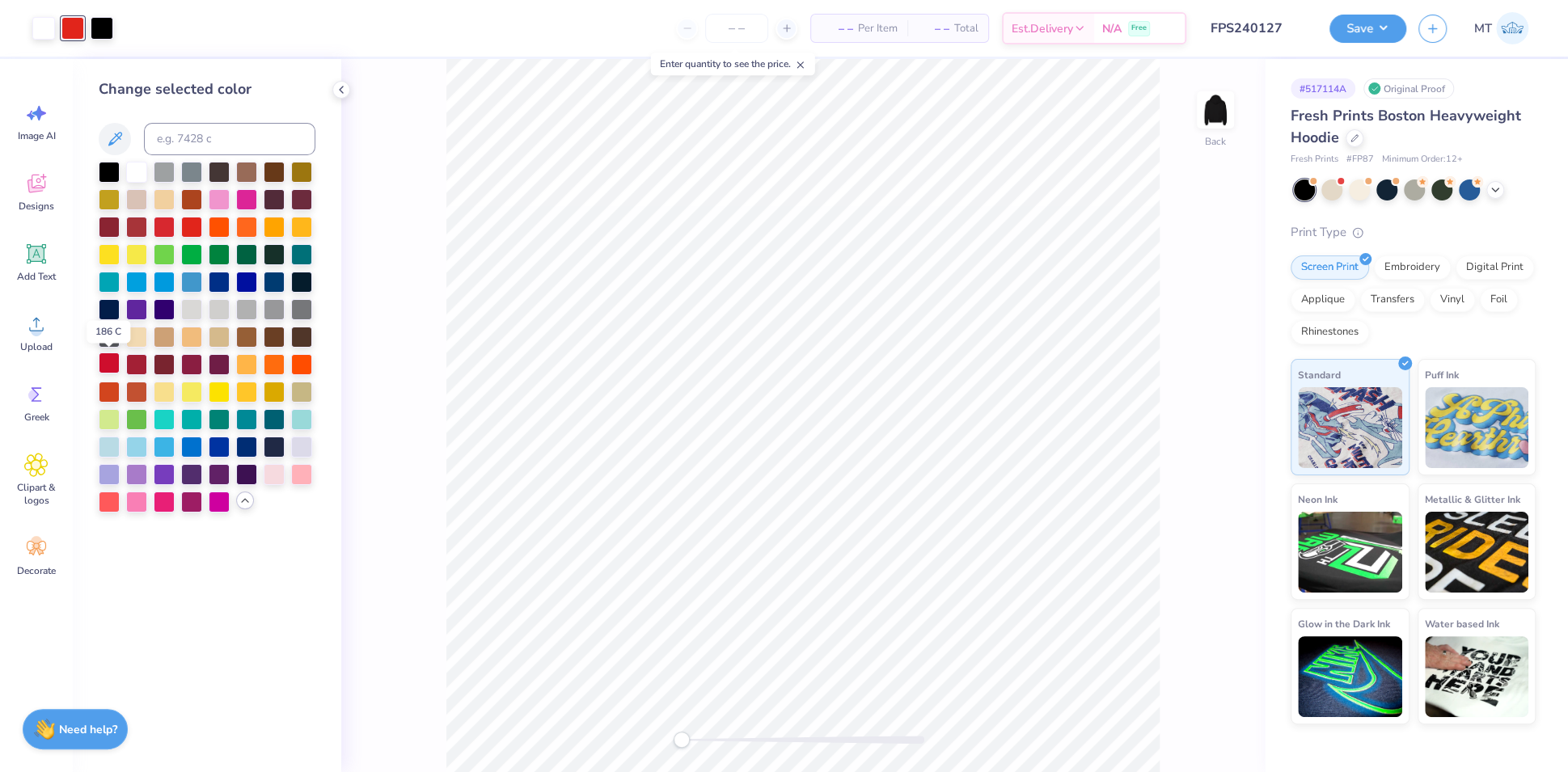
click at [108, 362] on div at bounding box center [110, 363] width 21 height 21
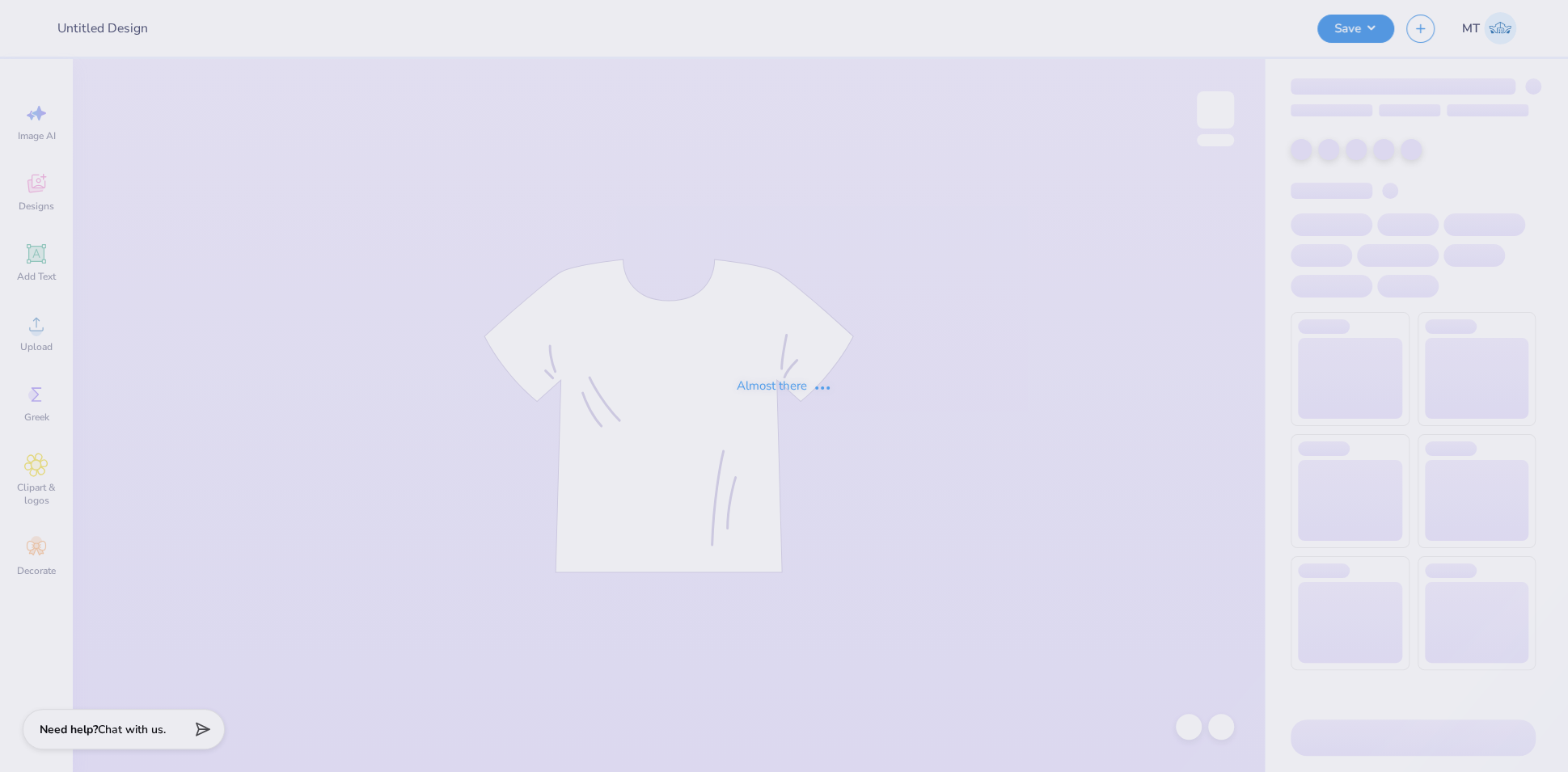
type input "FPS240132"
type input "FPS240137"
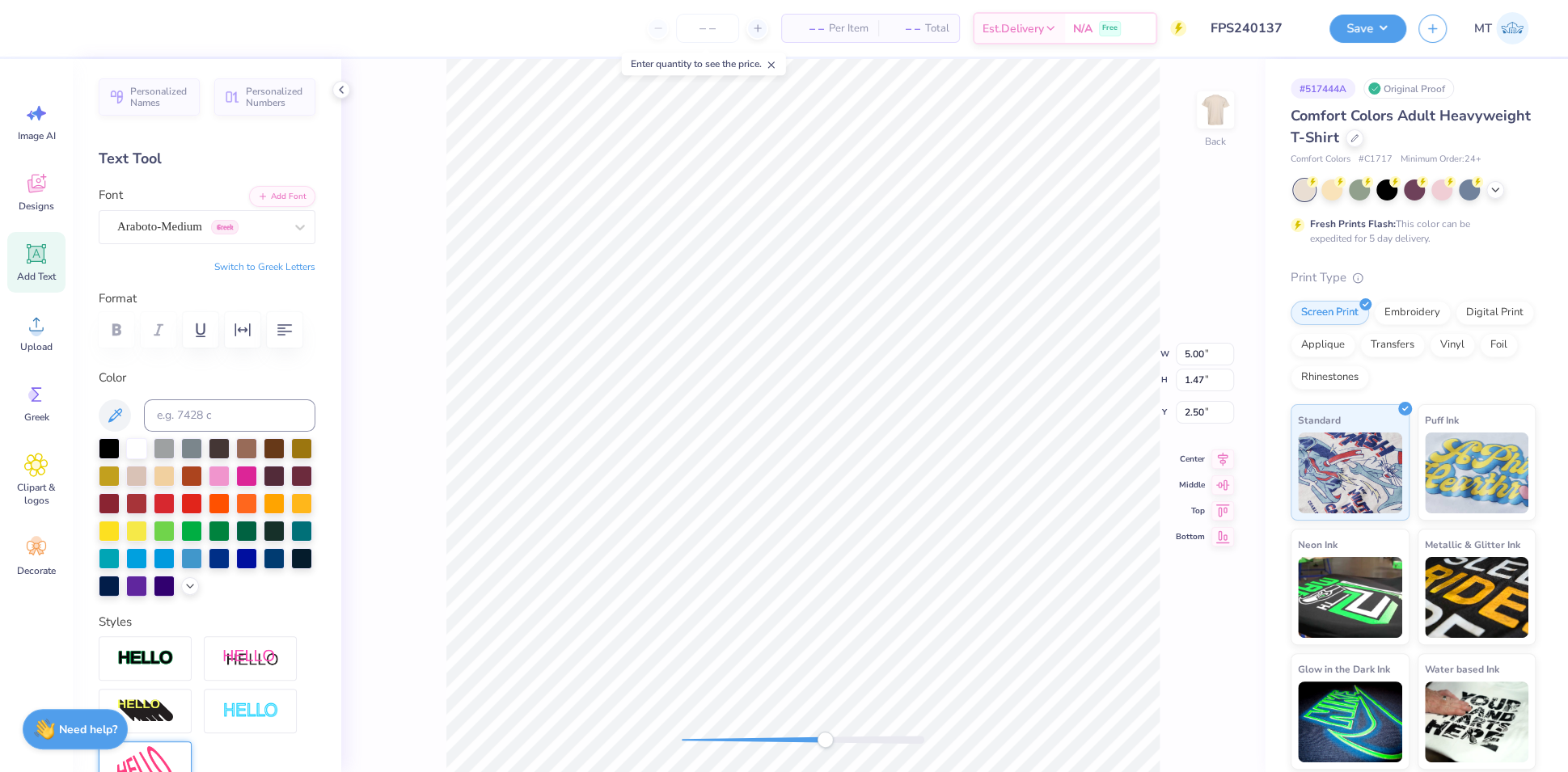
scroll to position [194, 0]
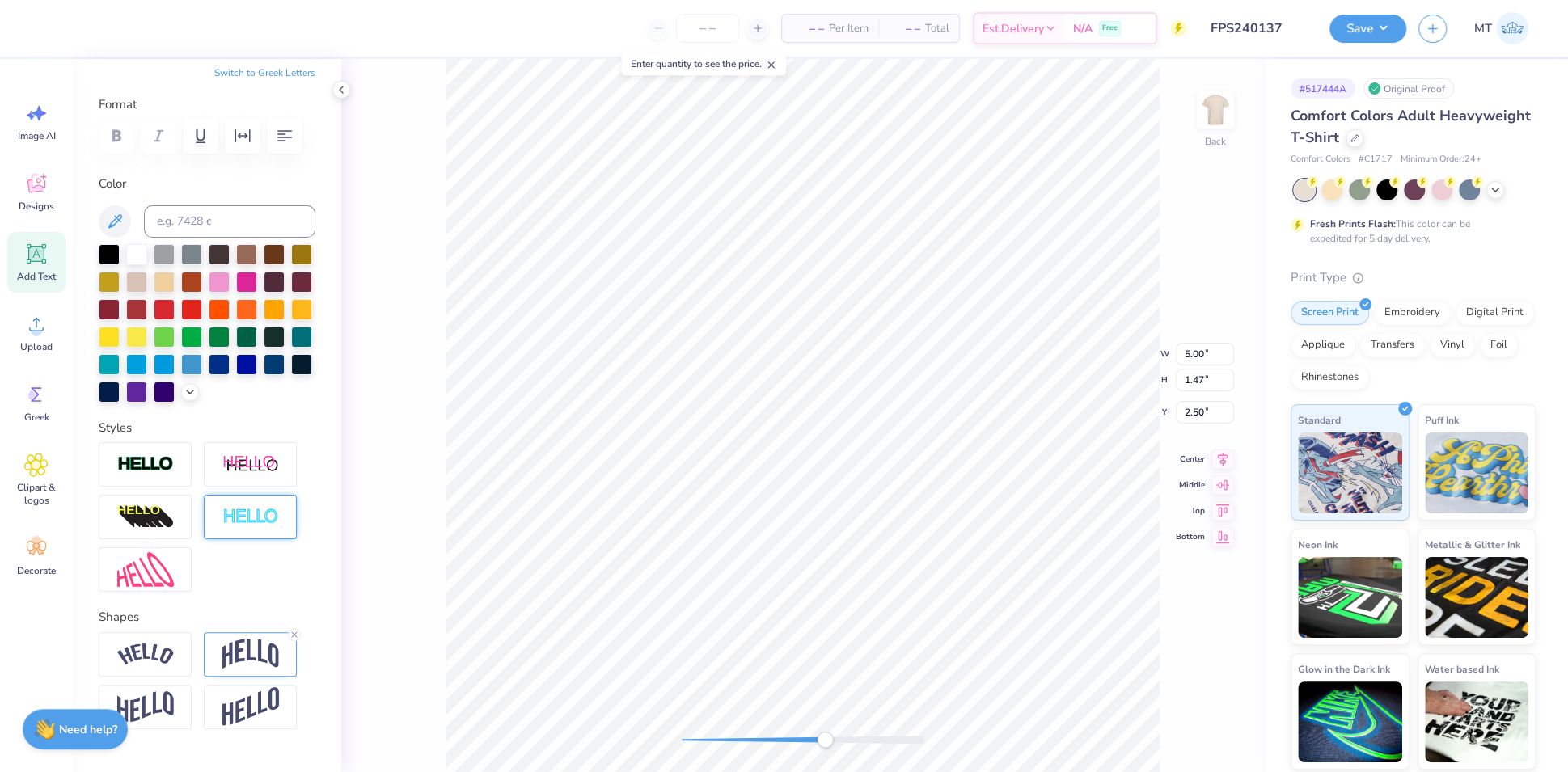
click at [254, 526] on img at bounding box center [250, 516] width 56 height 19
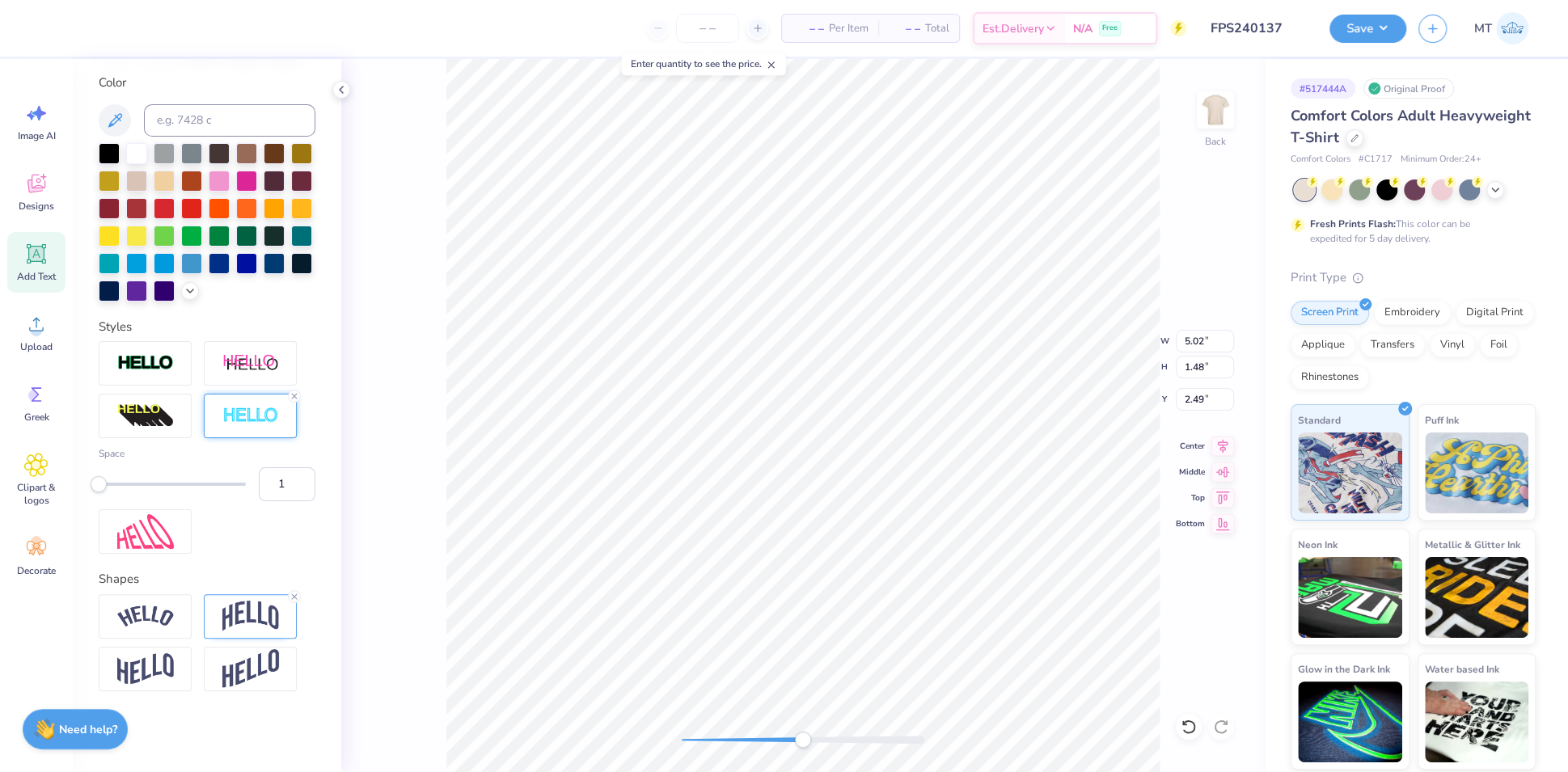
scroll to position [354, 0]
click at [244, 631] on img at bounding box center [250, 616] width 56 height 30
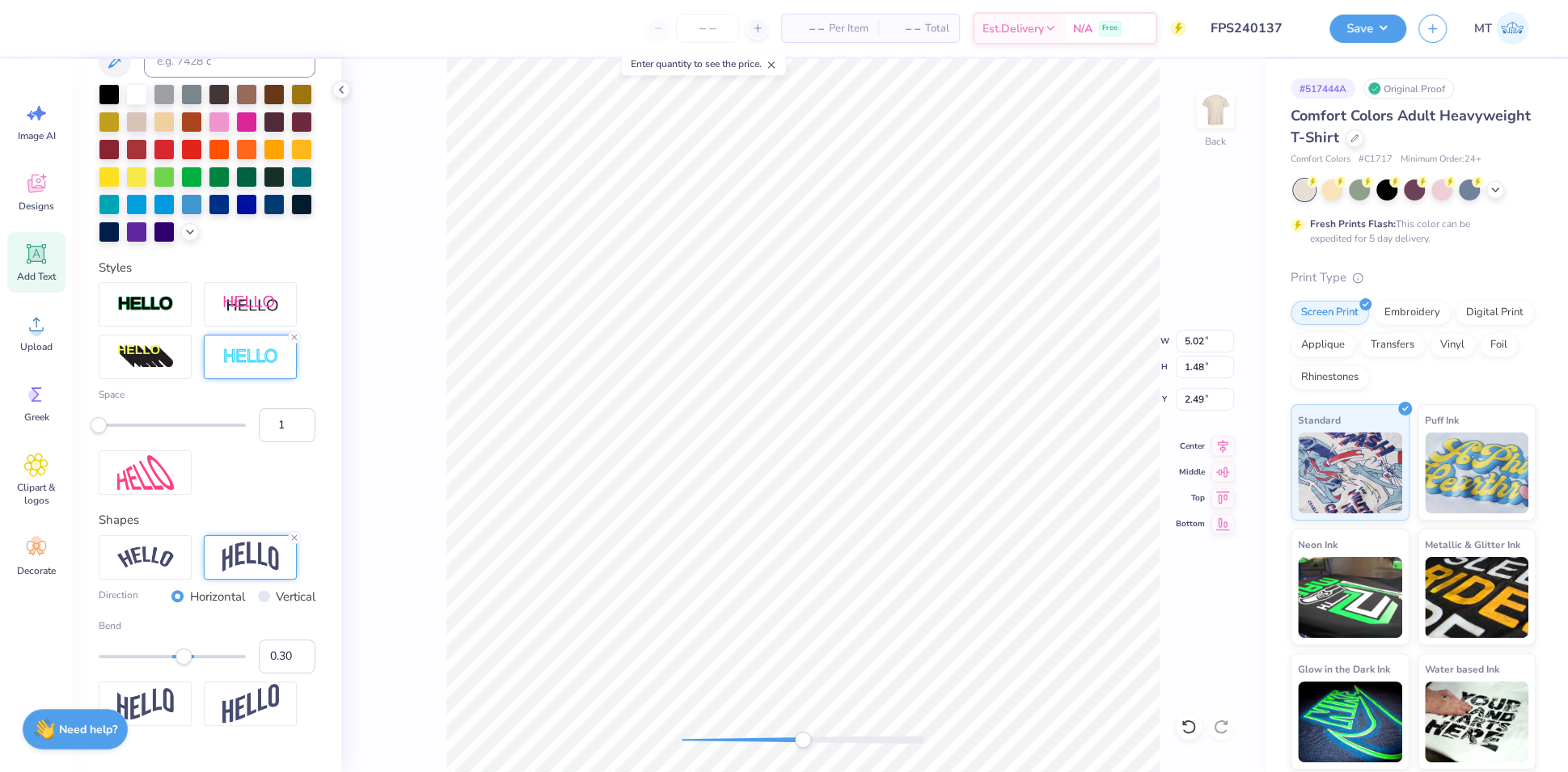
click at [251, 366] on img at bounding box center [250, 357] width 56 height 19
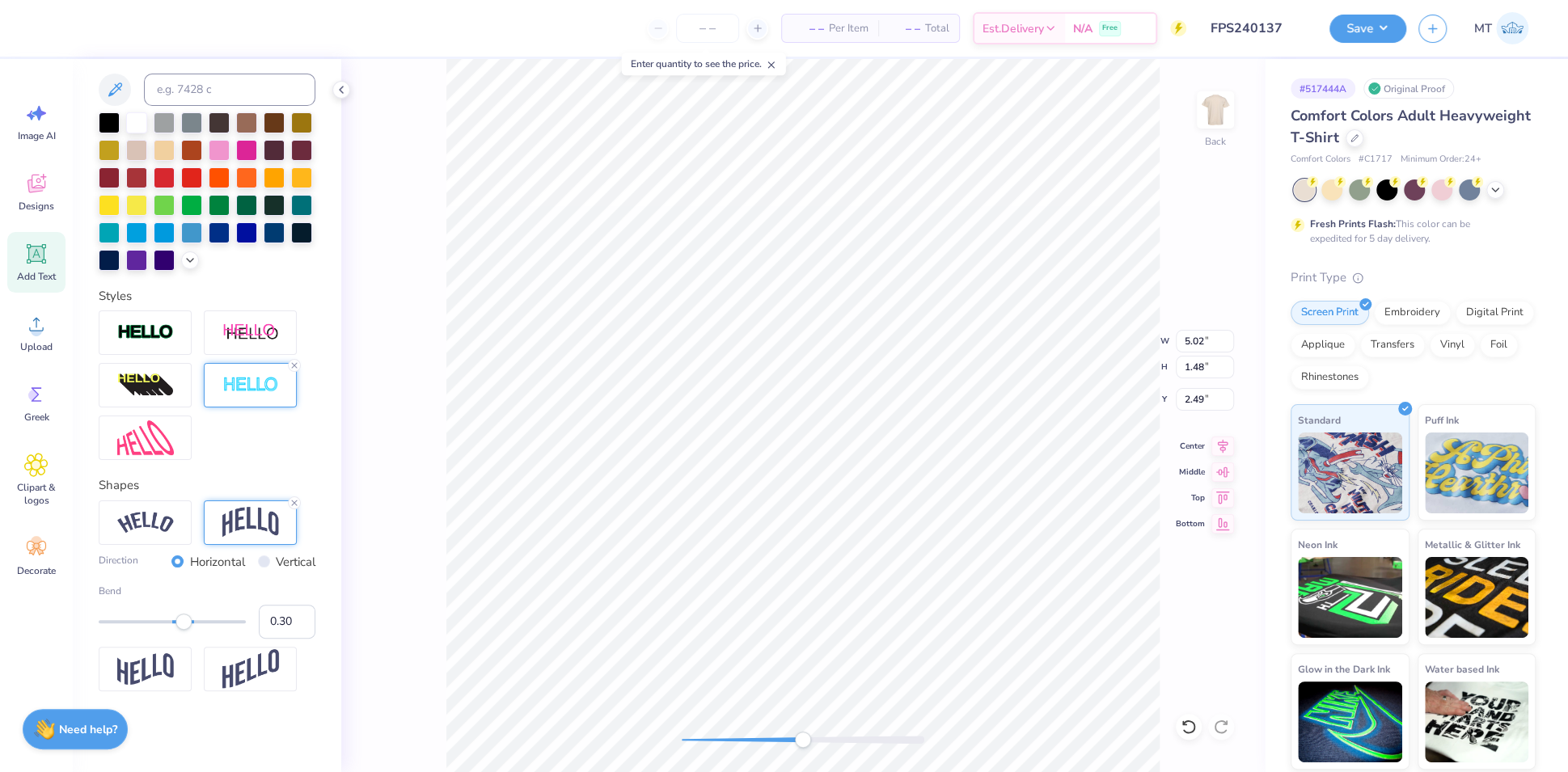
click at [242, 407] on div at bounding box center [250, 385] width 93 height 45
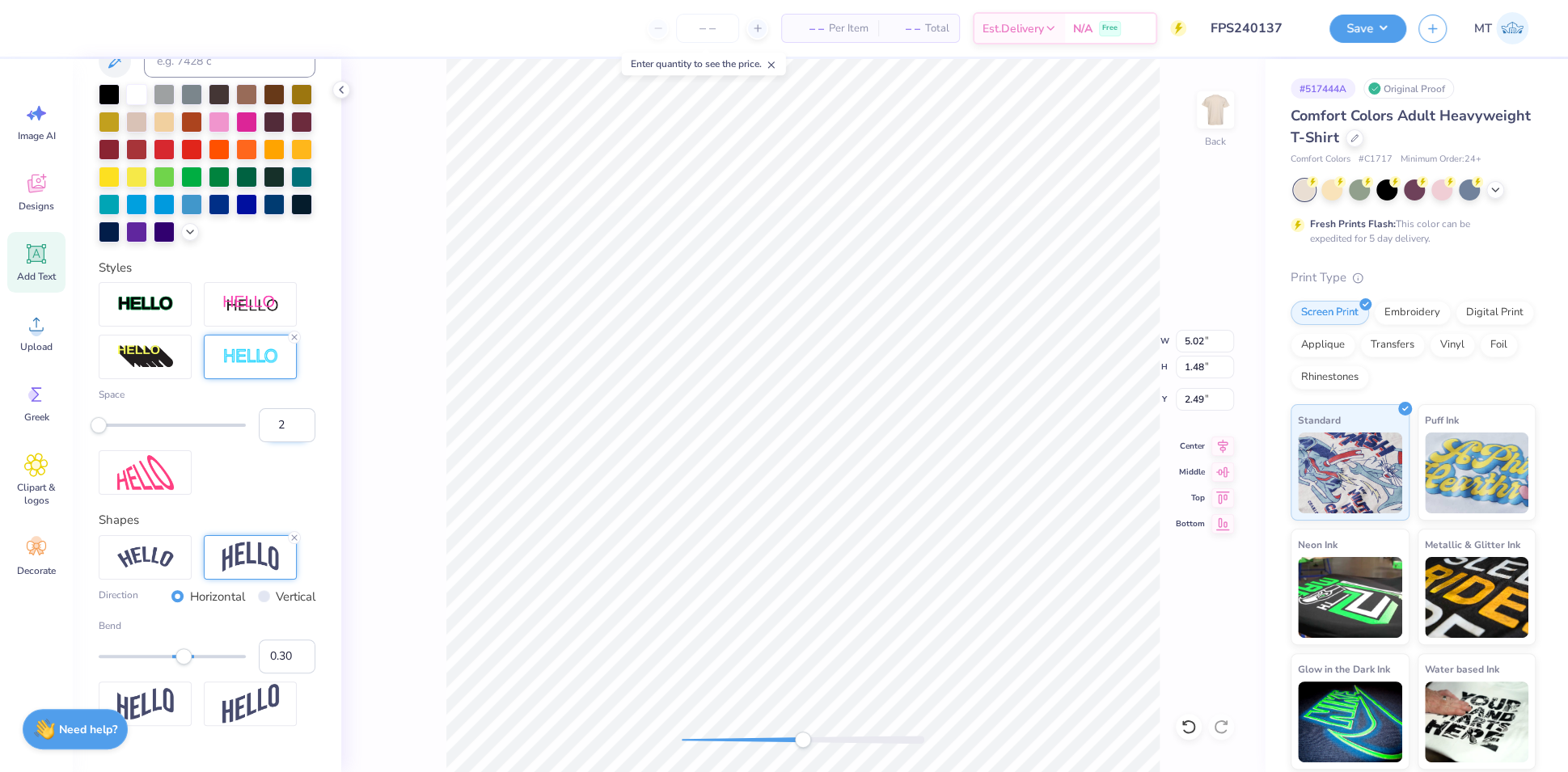
type input "2"
click at [289, 442] on input "2" at bounding box center [286, 425] width 56 height 34
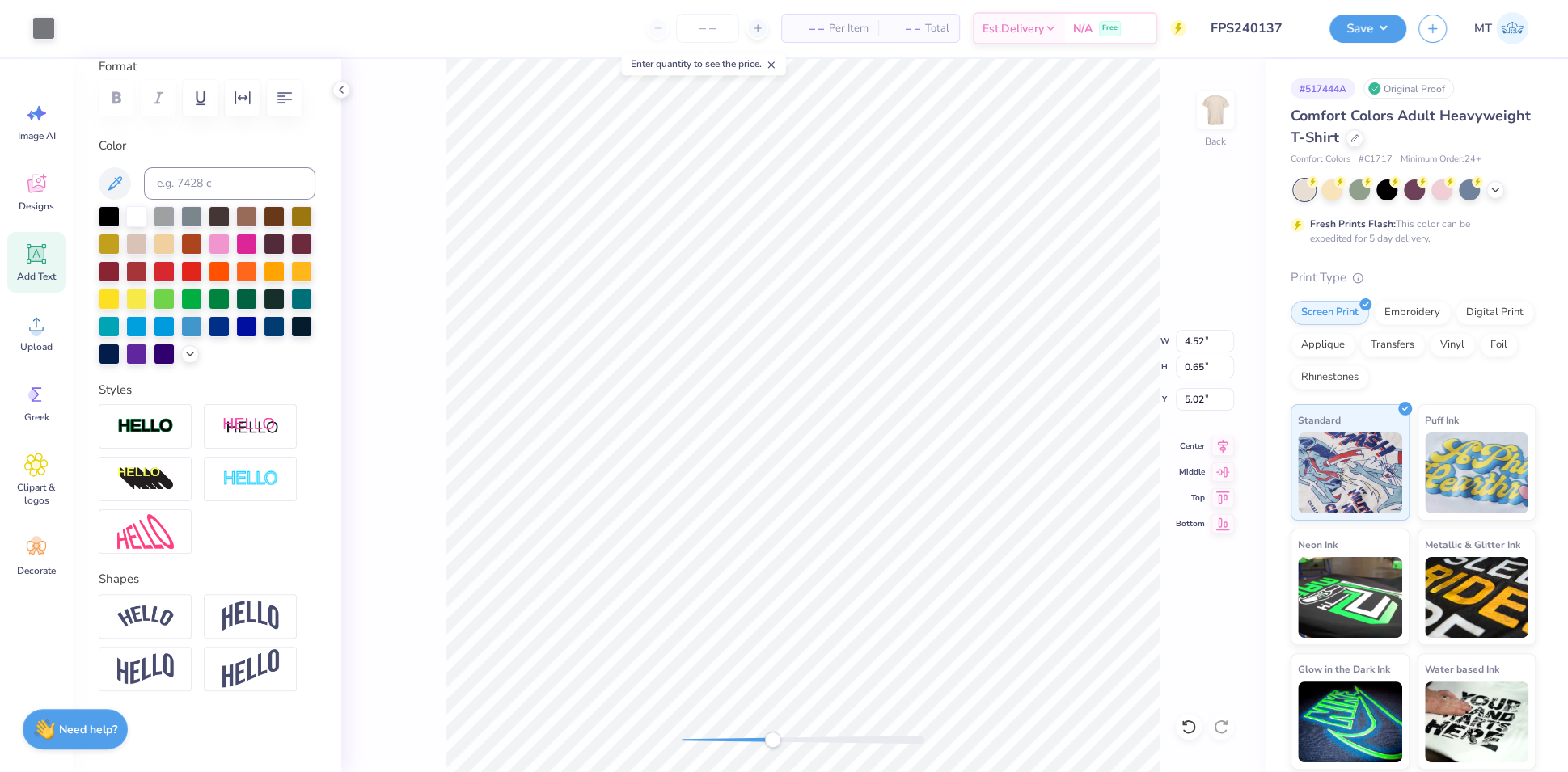
scroll to position [300, 0]
click at [255, 475] on img at bounding box center [250, 479] width 56 height 19
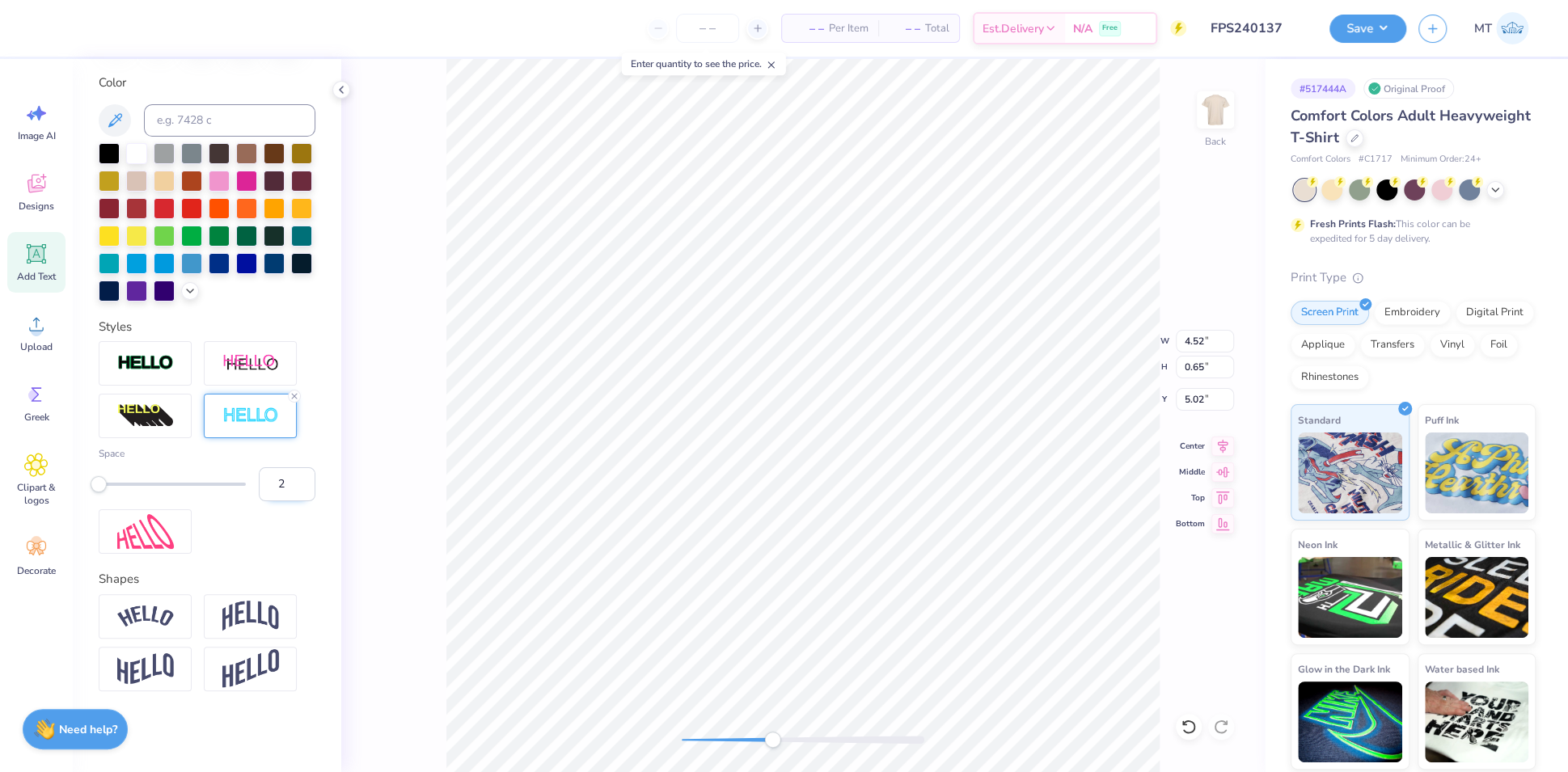
type input "2"
click at [290, 501] on input "2" at bounding box center [286, 484] width 56 height 34
type input "3"
click at [286, 501] on input "3" at bounding box center [286, 484] width 56 height 34
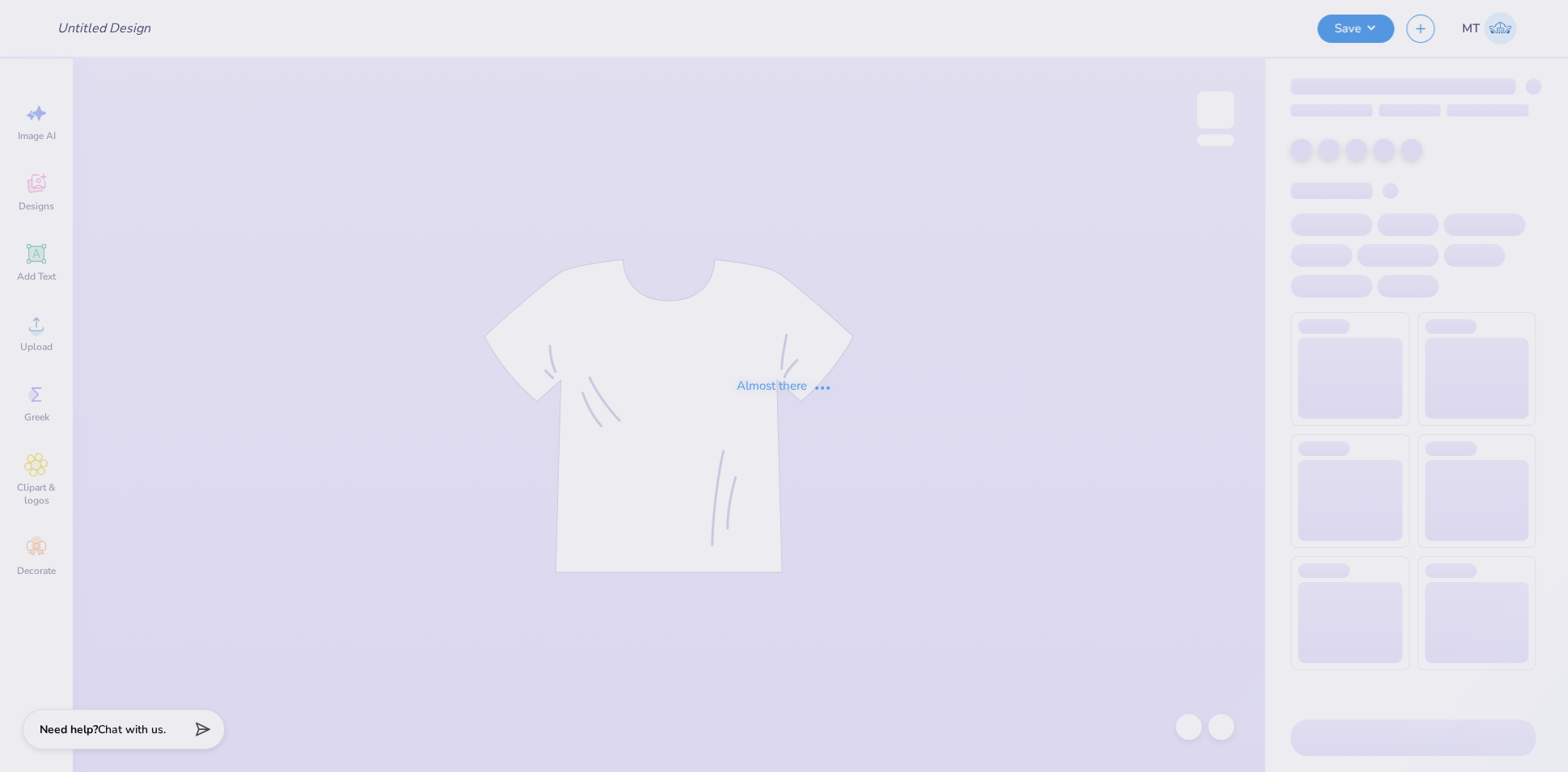
type input "FPS240137"
type input "FPS240138"
type input "FPS240139"
type input "FPS240140"
type input "FPS240142"
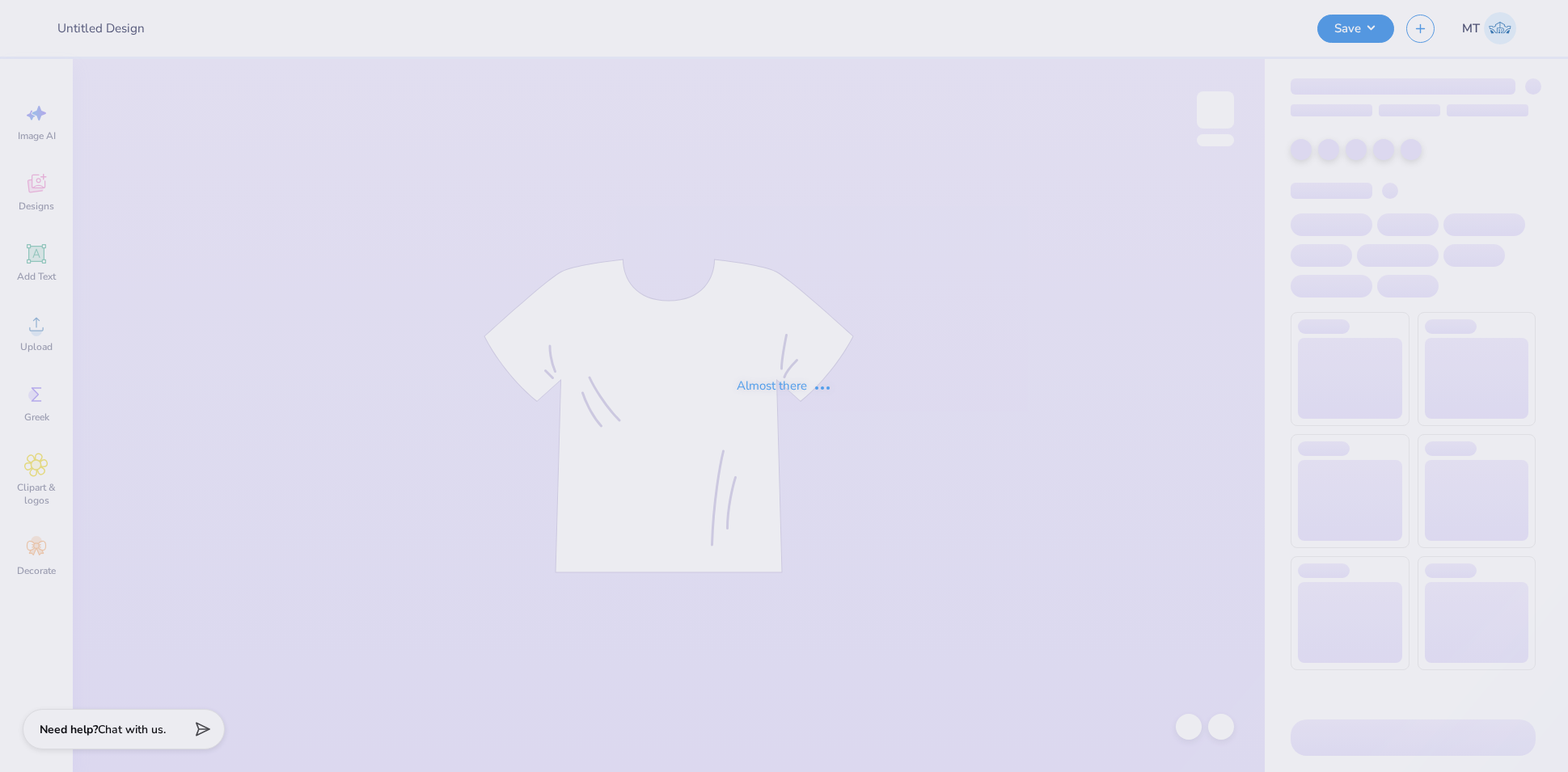
type input "FPS240144"
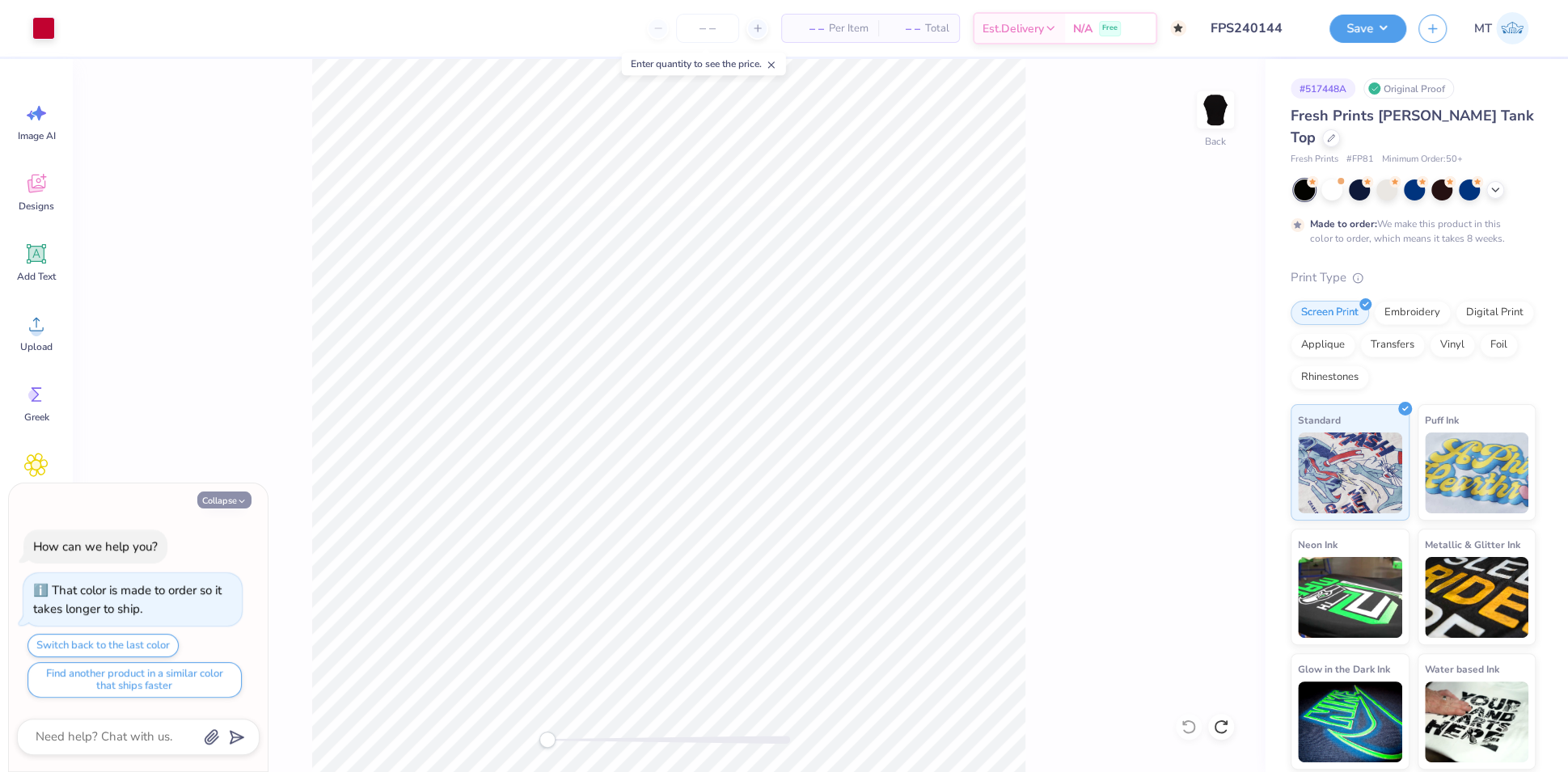
click at [219, 500] on button "Collapse" at bounding box center [224, 499] width 54 height 17
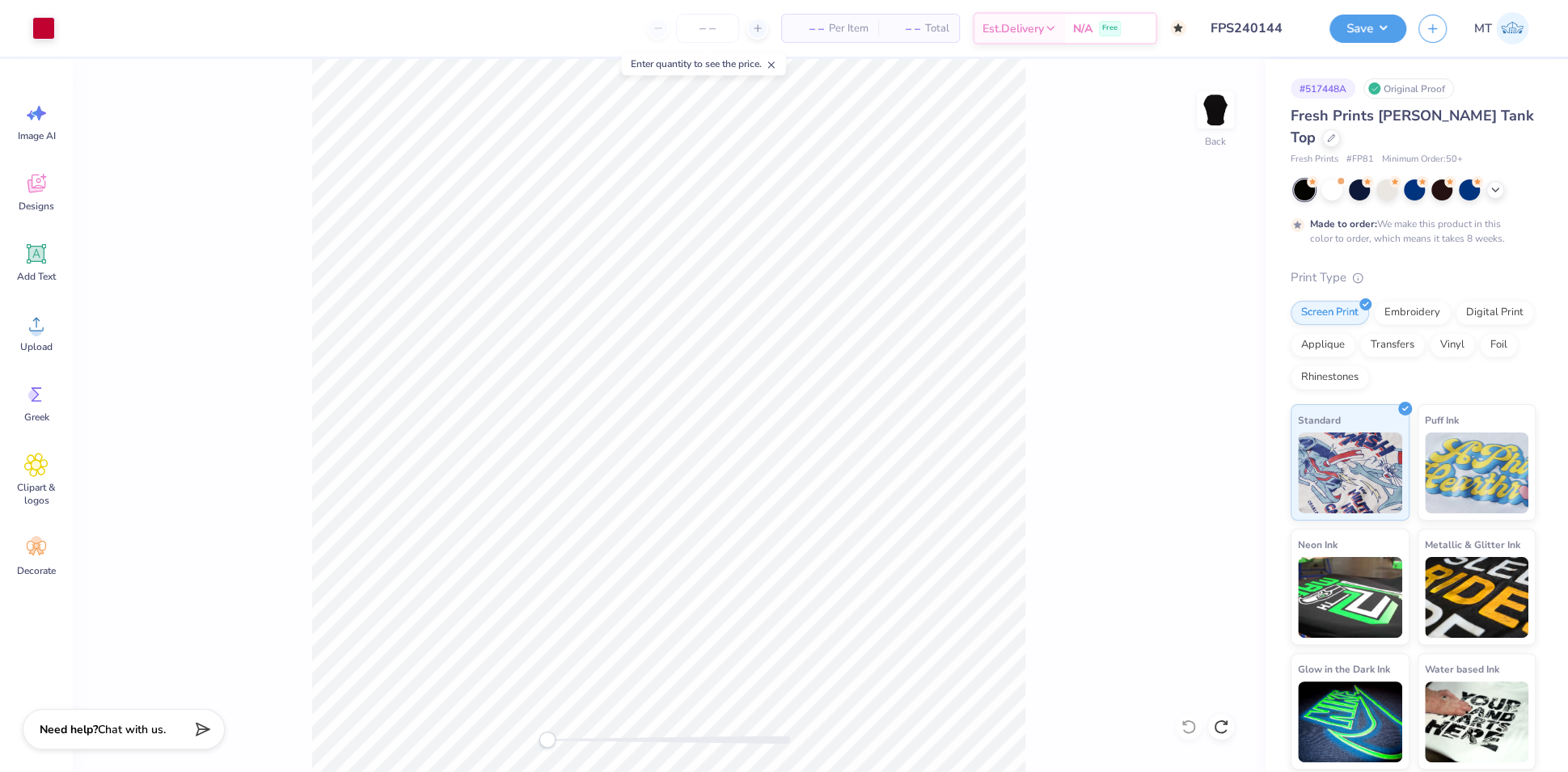
type textarea "x"
click at [743, 687] on li "Send to Back" at bounding box center [730, 694] width 127 height 31
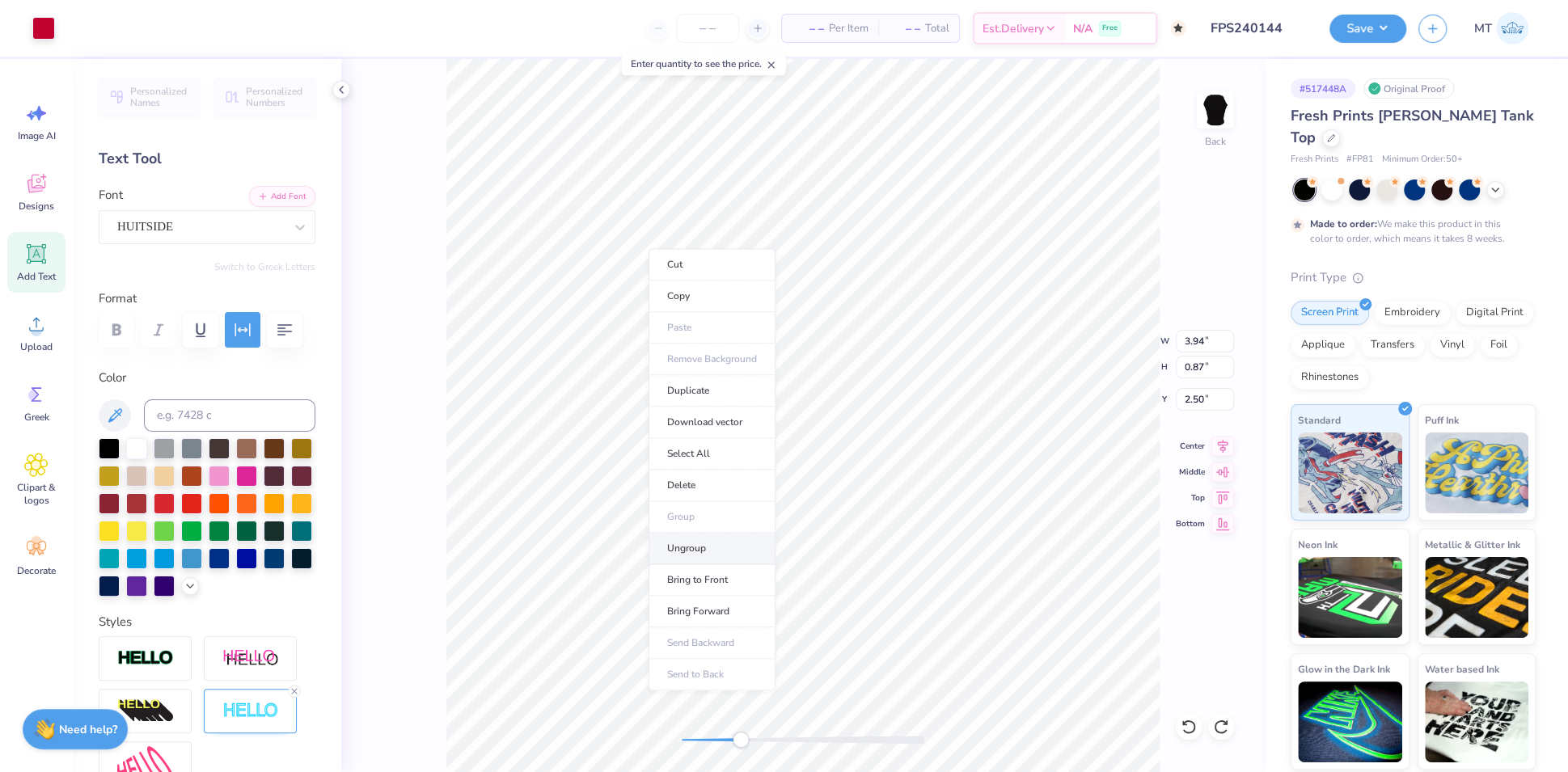
click at [743, 539] on li "Ungroup" at bounding box center [712, 547] width 127 height 31
click at [792, 544] on li "Group" at bounding box center [772, 554] width 127 height 31
type input "3.97"
type input "0.43"
type input "2.94"
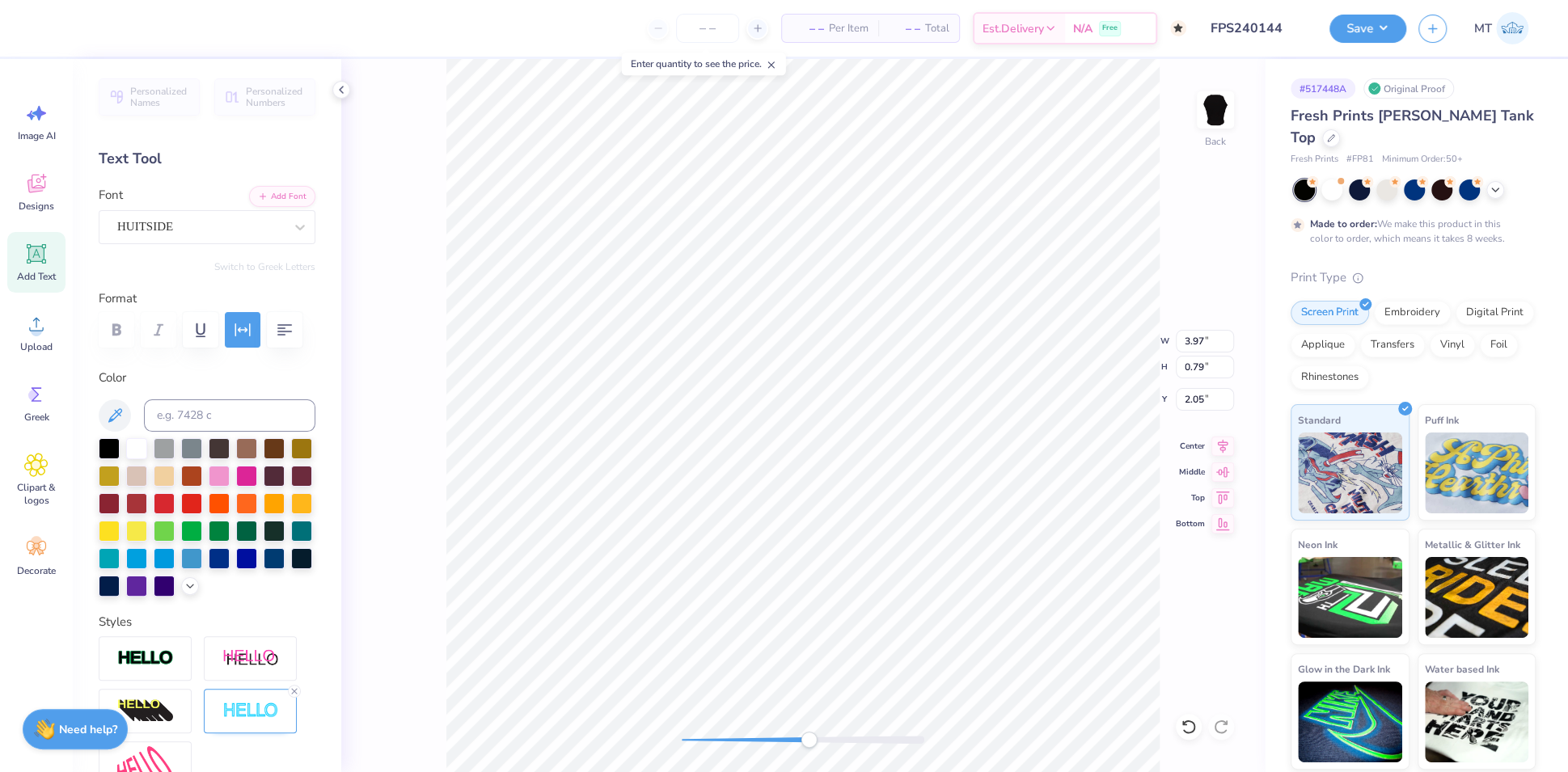
type input "0.05"
type input "2.91"
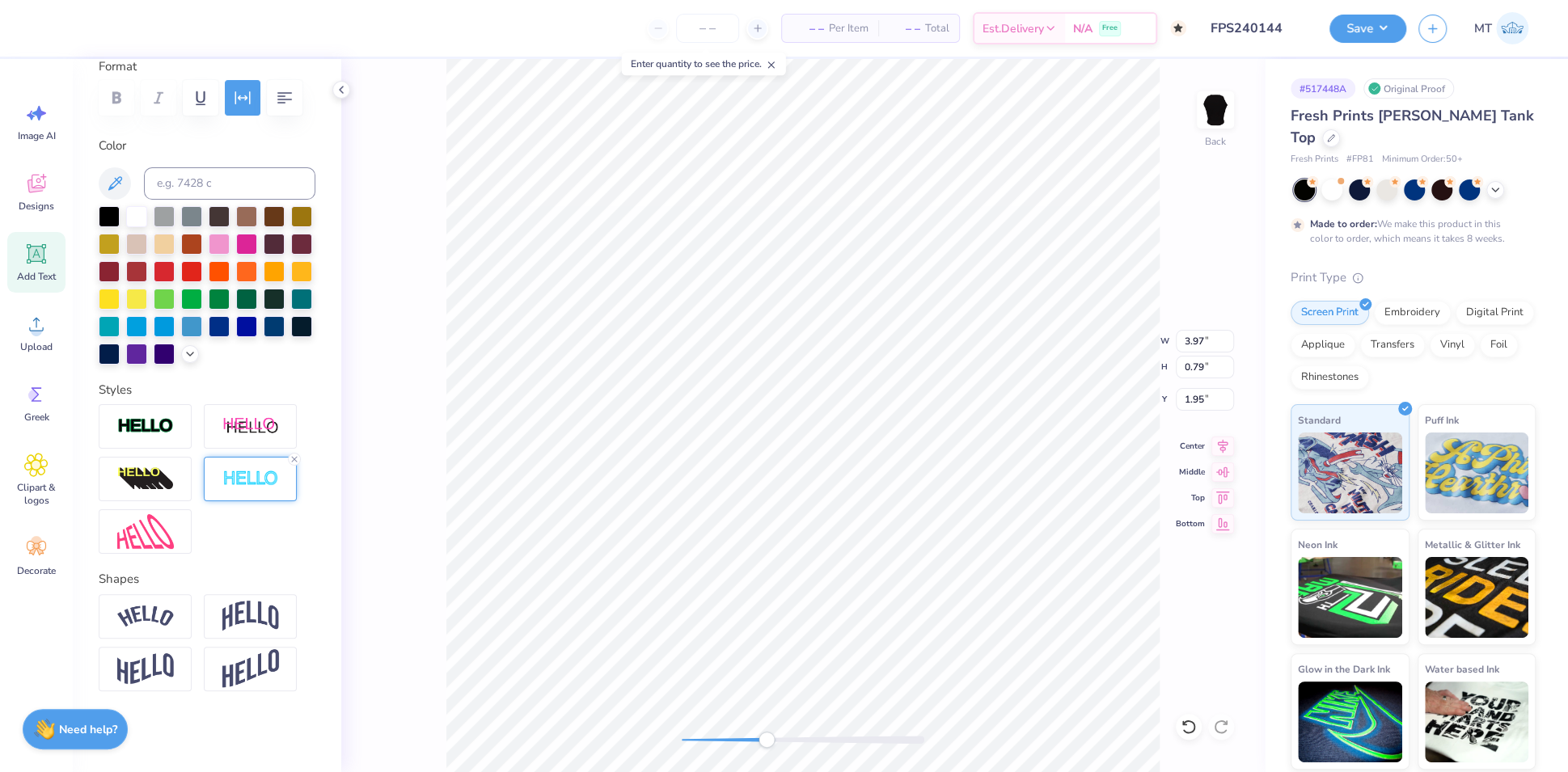
click at [227, 498] on div at bounding box center [250, 479] width 93 height 45
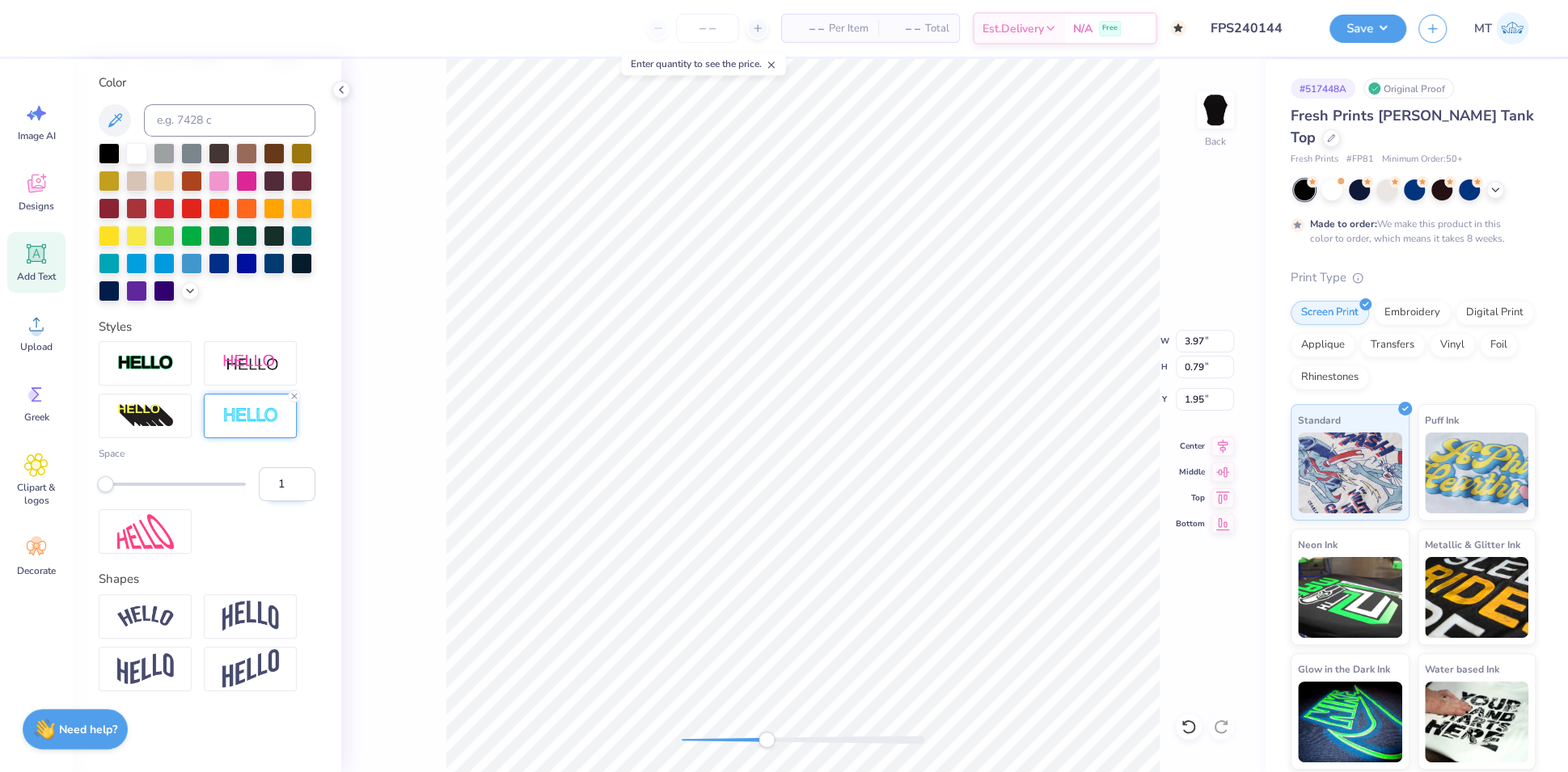
type input "1"
click at [287, 501] on input "1" at bounding box center [286, 484] width 56 height 34
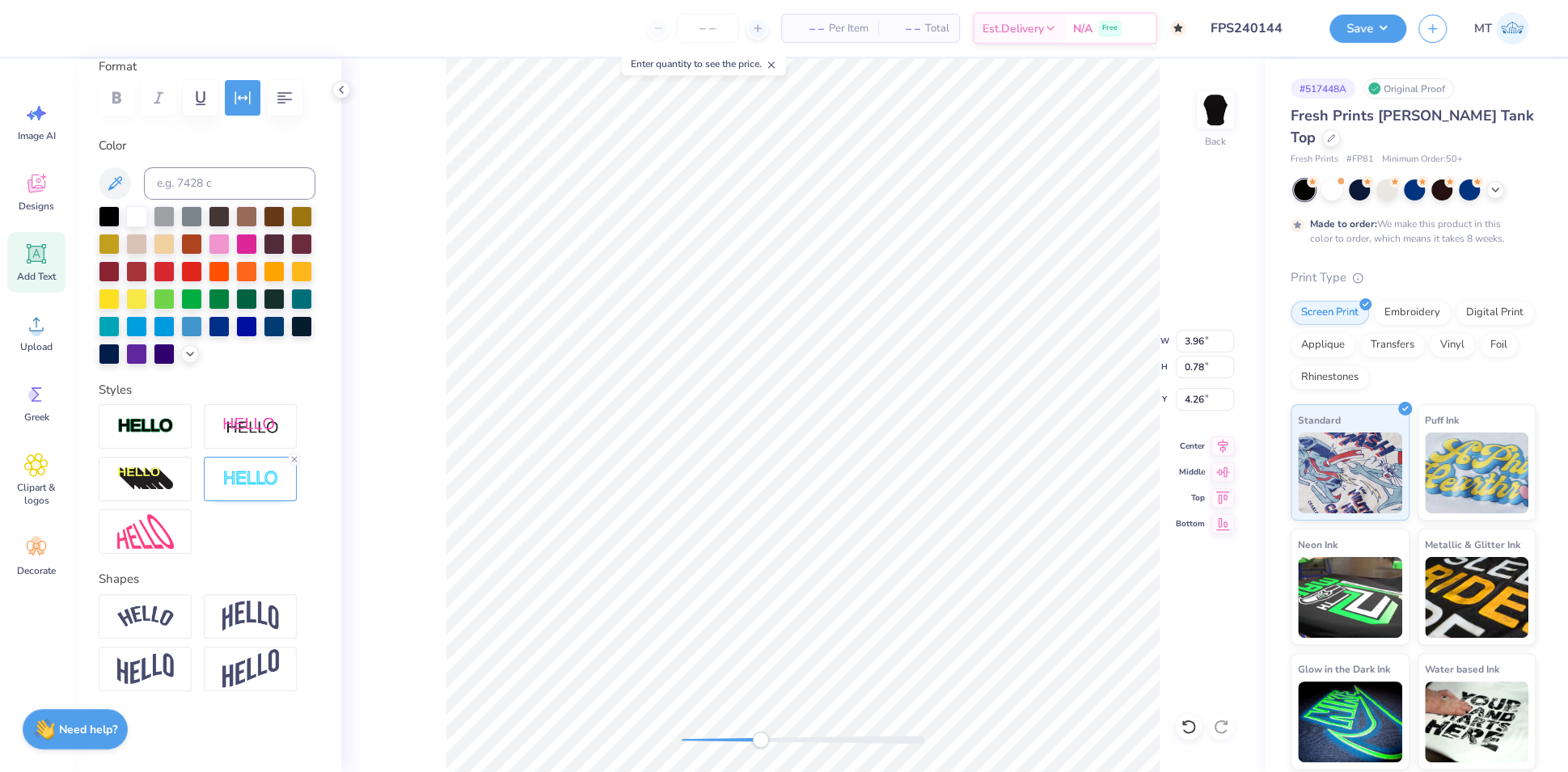
type input "3.96"
type input "0.78"
type input "4.26"
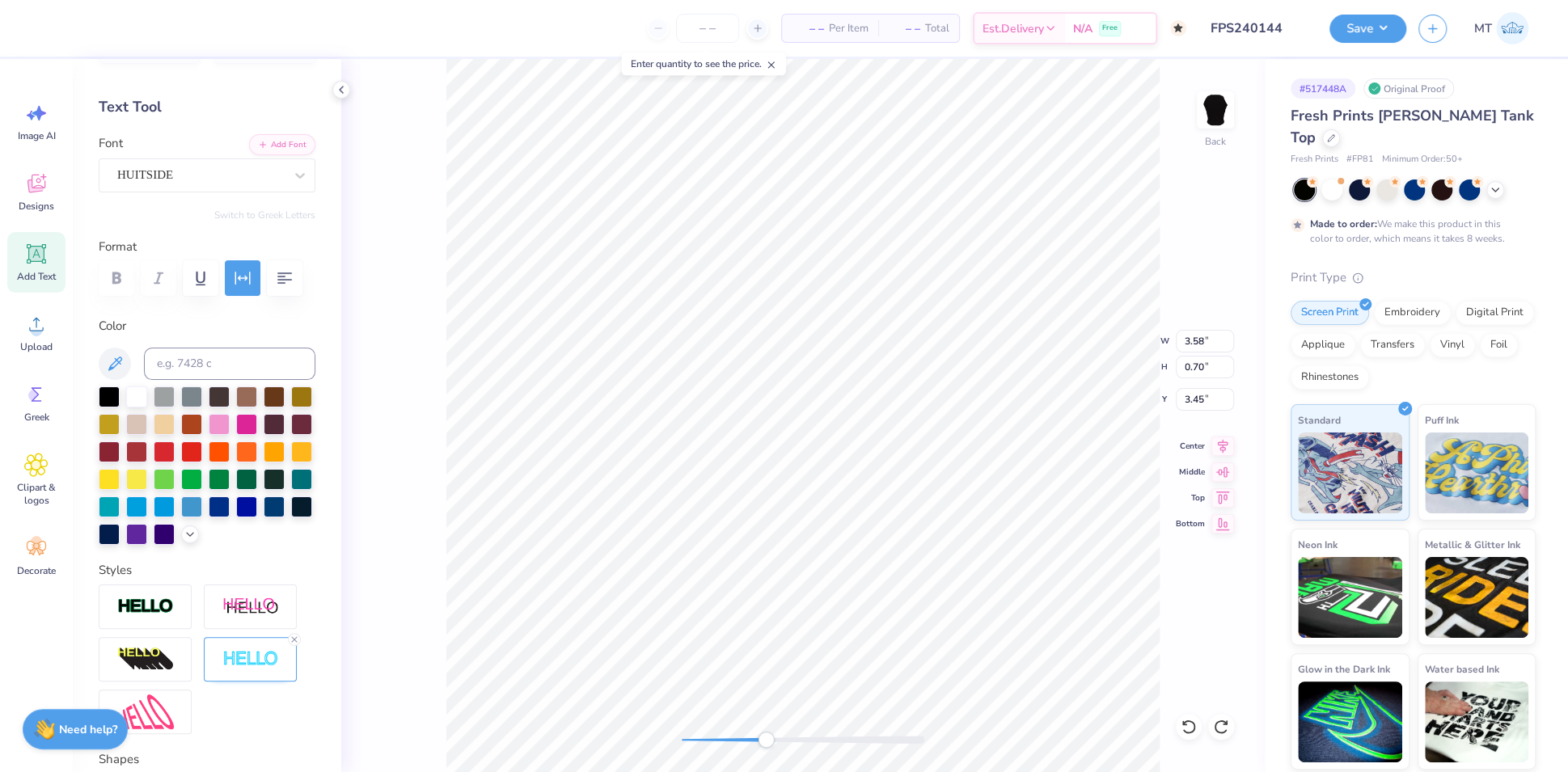
scroll to position [0, 0]
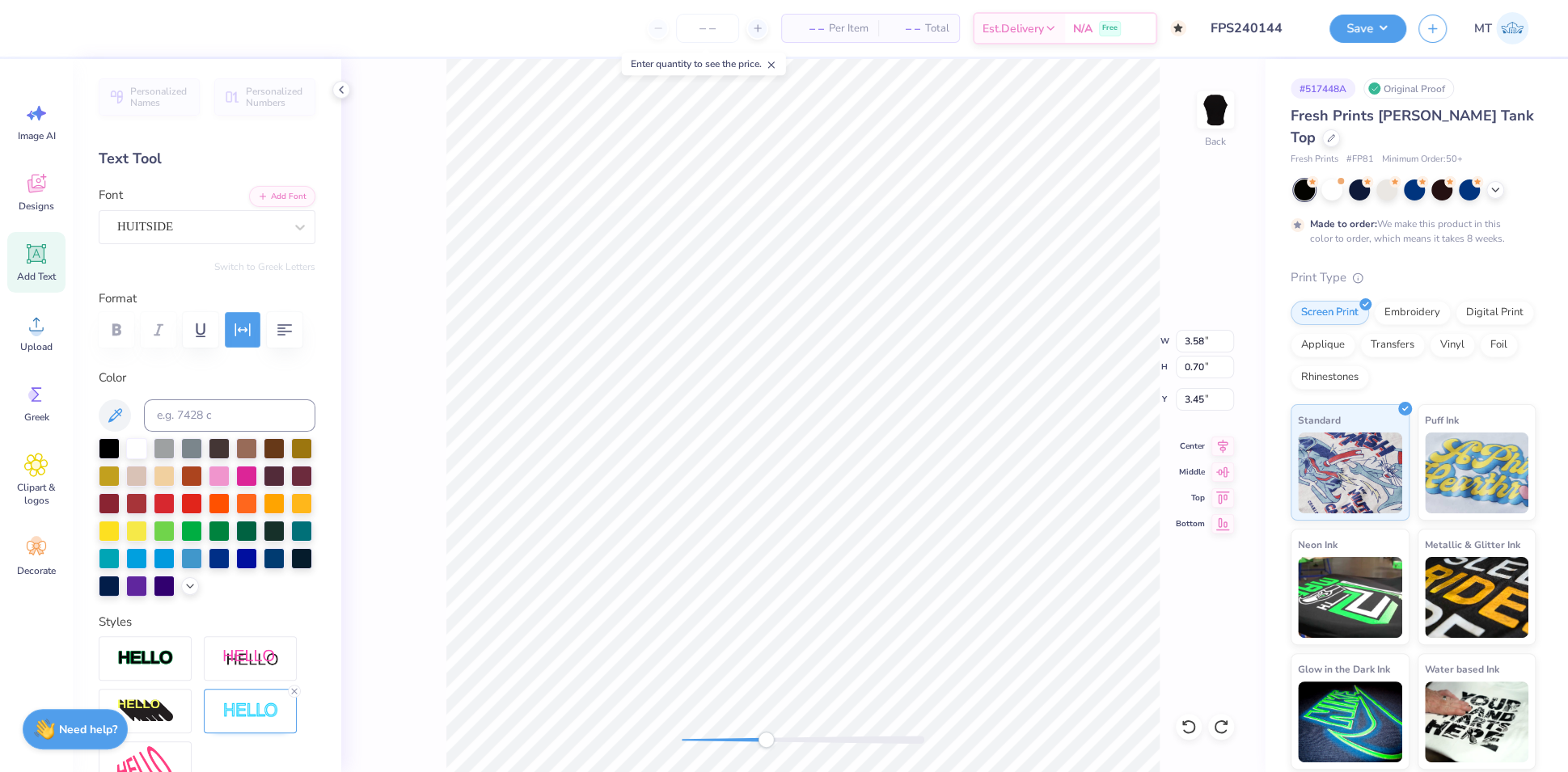
click at [234, 324] on icon "button" at bounding box center [243, 330] width 20 height 20
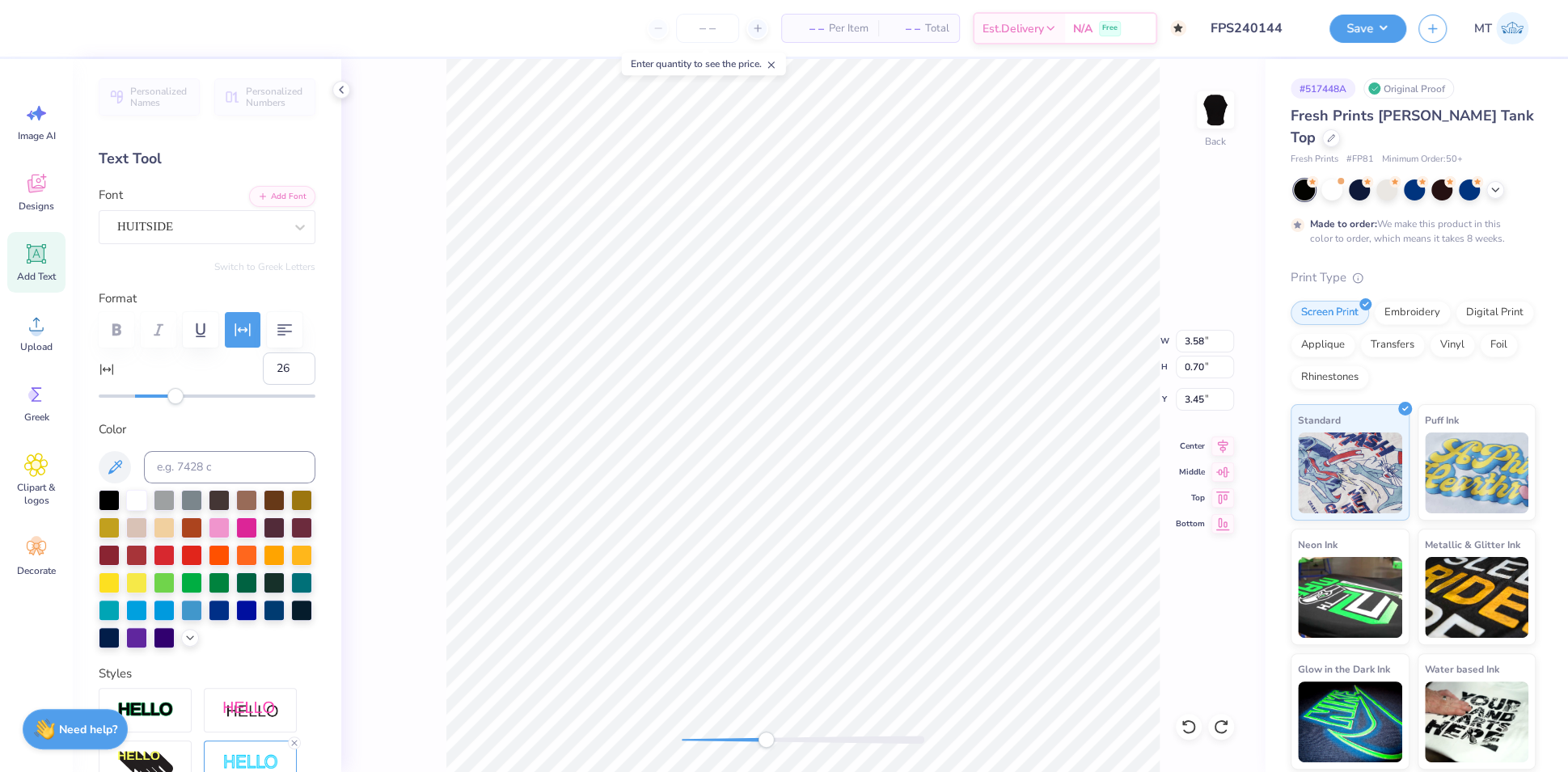
type input "25"
click at [173, 404] on div "Accessibility label" at bounding box center [174, 396] width 16 height 16
type textarea "SINCE 1851"
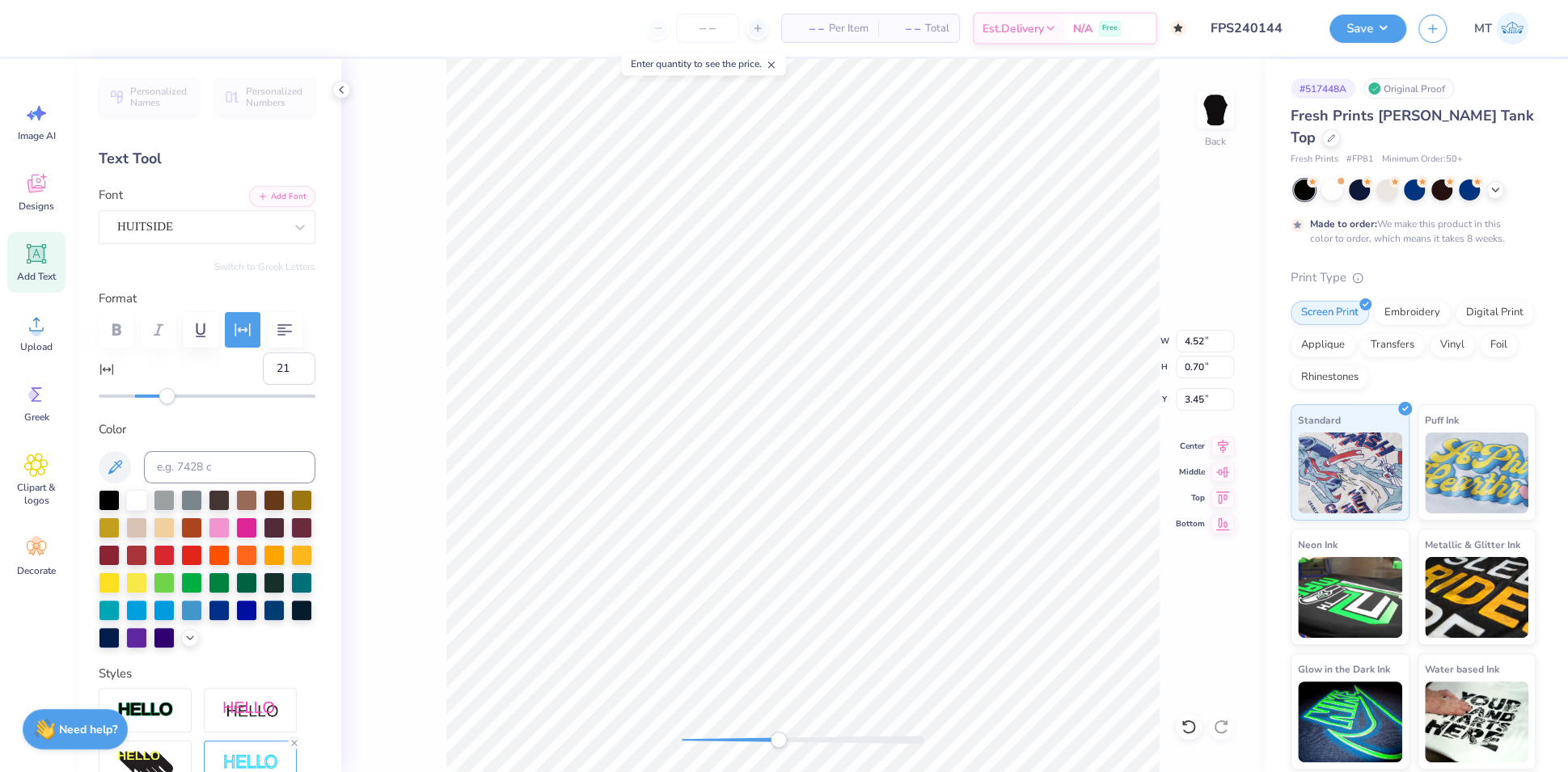
type input "20"
drag, startPoint x: 174, startPoint y: 439, endPoint x: 166, endPoint y: 439, distance: 8.0
click at [166, 404] on div "Accessibility label" at bounding box center [166, 396] width 16 height 16
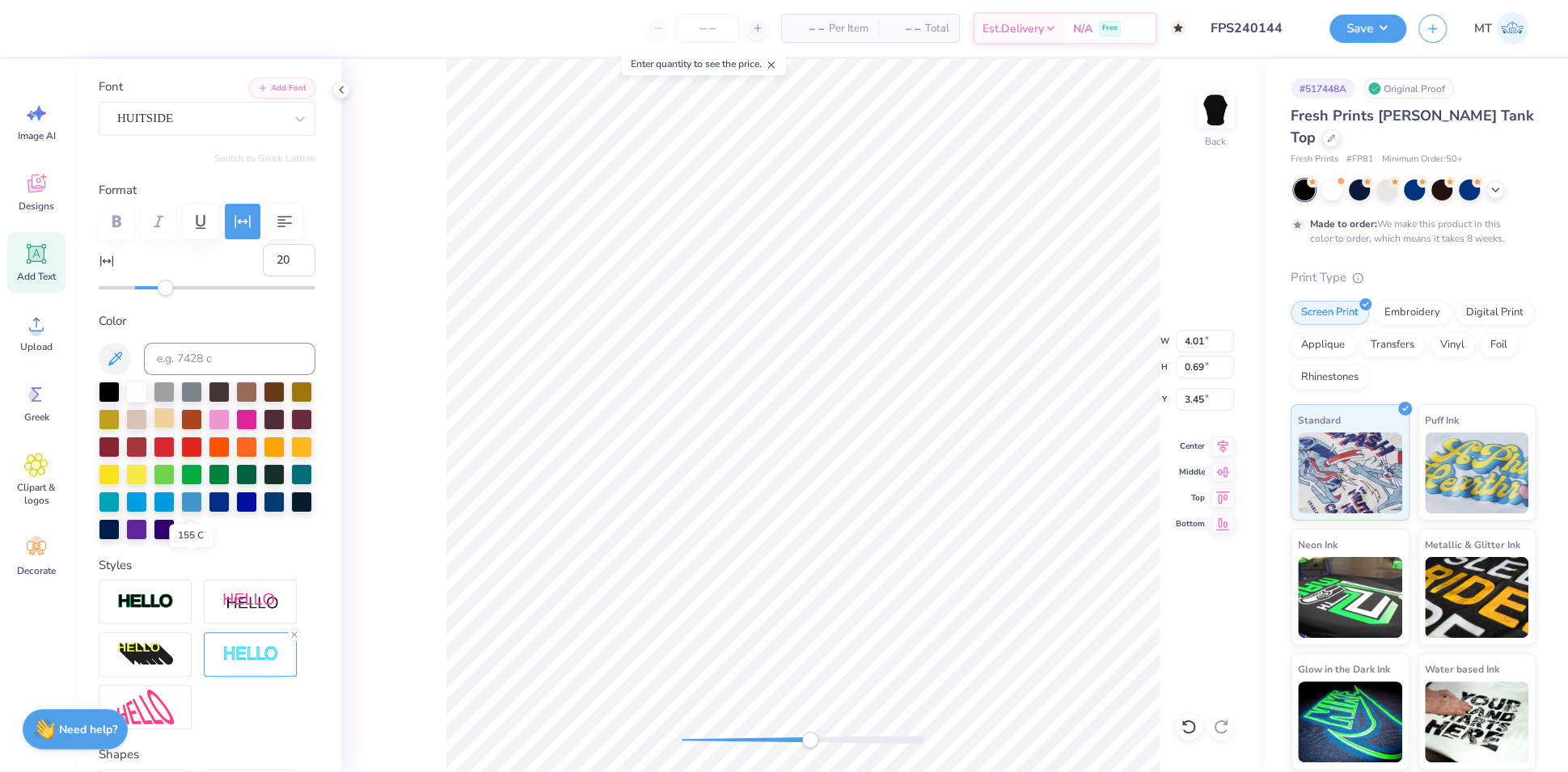
scroll to position [350, 0]
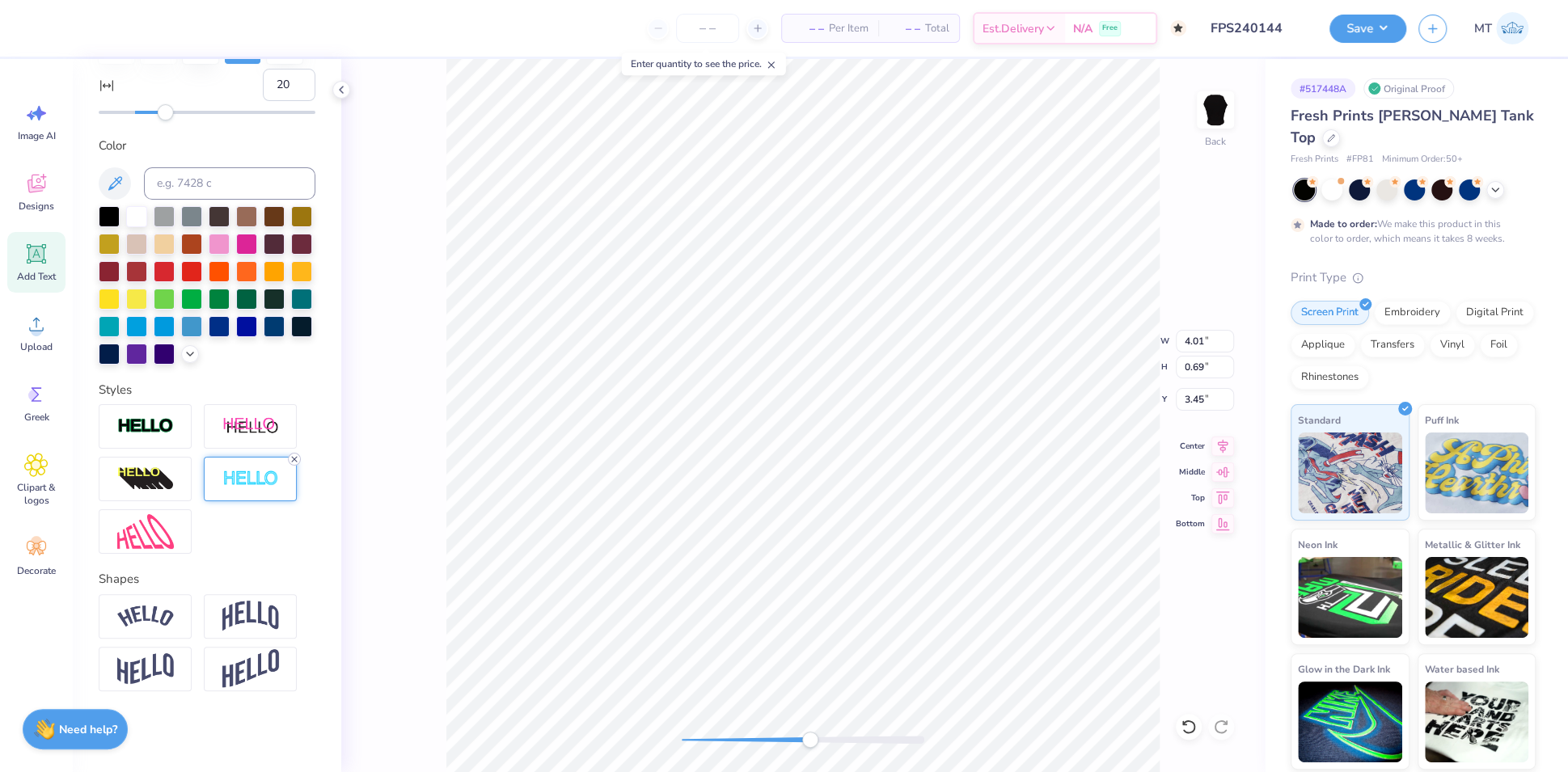
click at [294, 462] on icon at bounding box center [294, 459] width 10 height 10
type input "15"
click at [157, 120] on div "Accessibility label" at bounding box center [157, 112] width 16 height 16
click at [243, 489] on img at bounding box center [250, 479] width 56 height 19
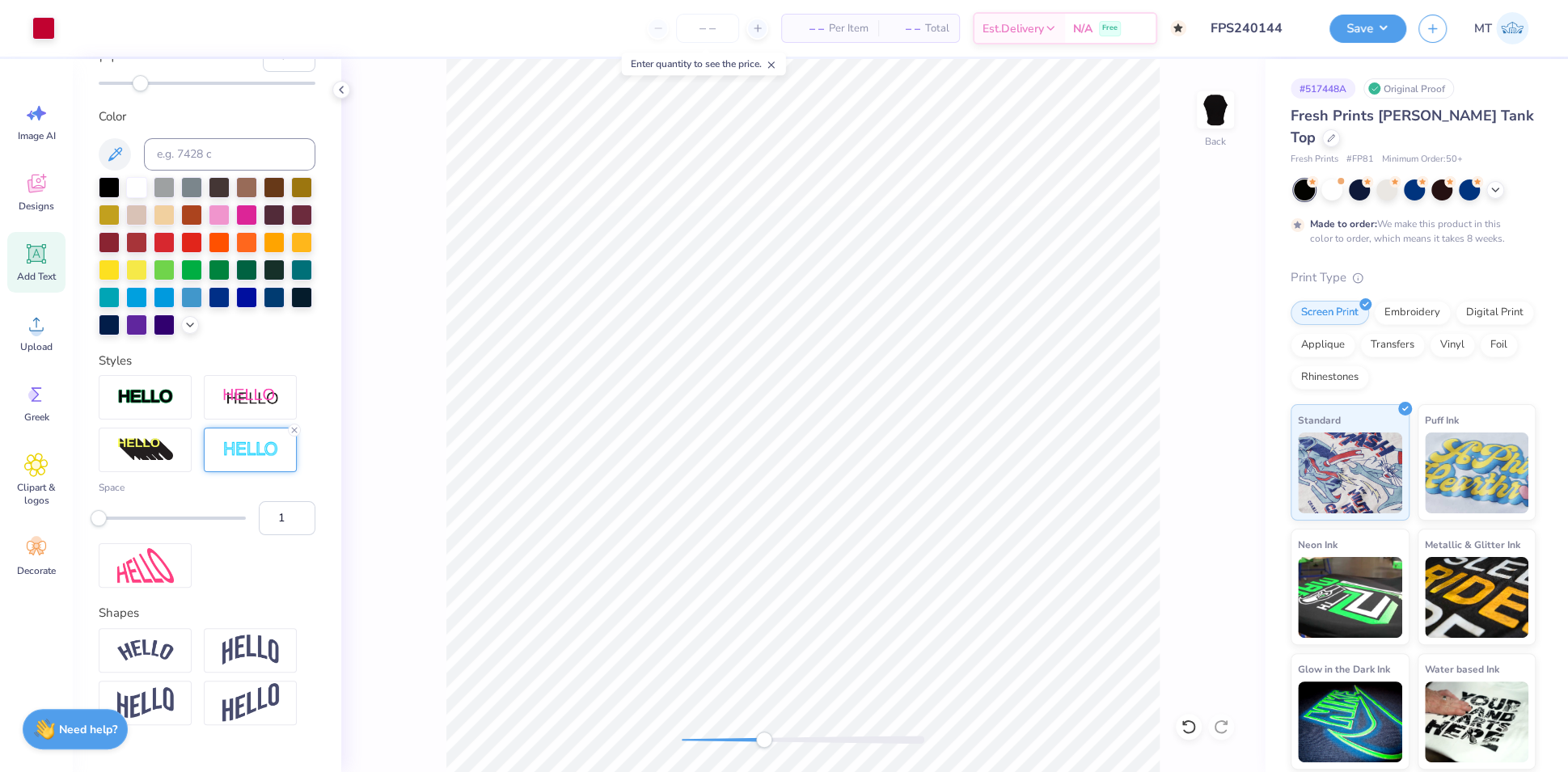
type input "15"
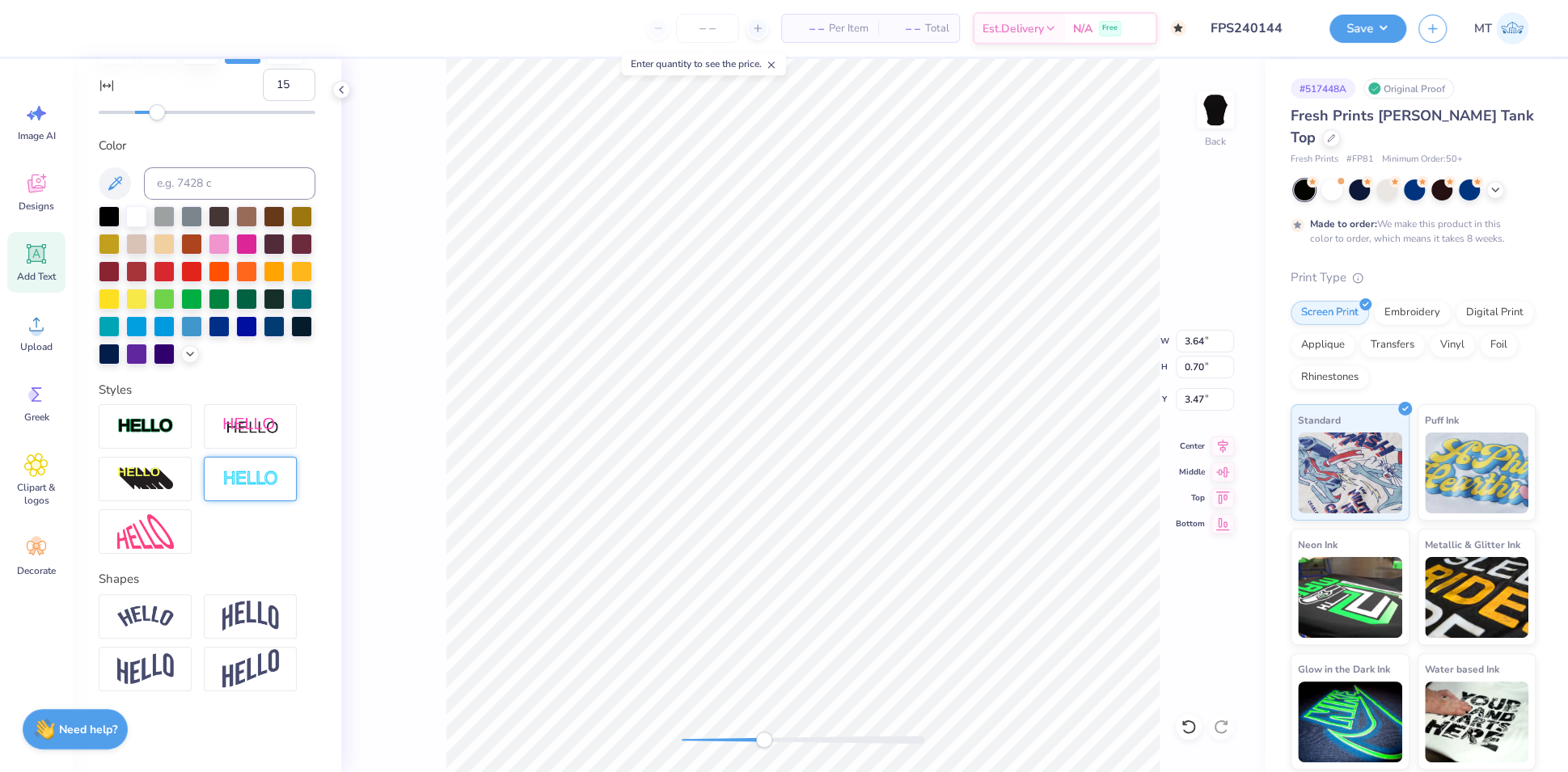
click at [249, 489] on img at bounding box center [250, 479] width 56 height 19
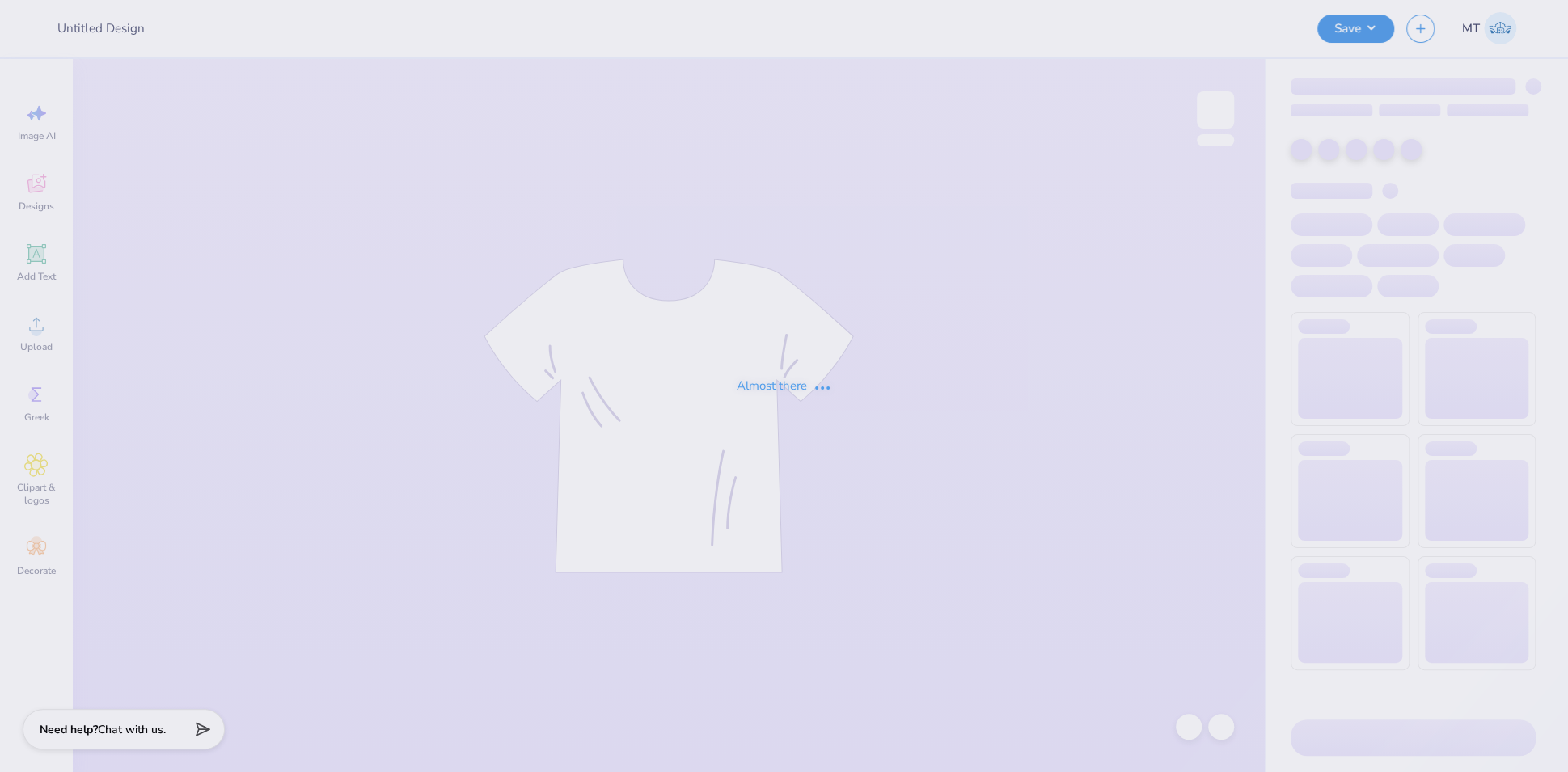
type input "FPS239389"
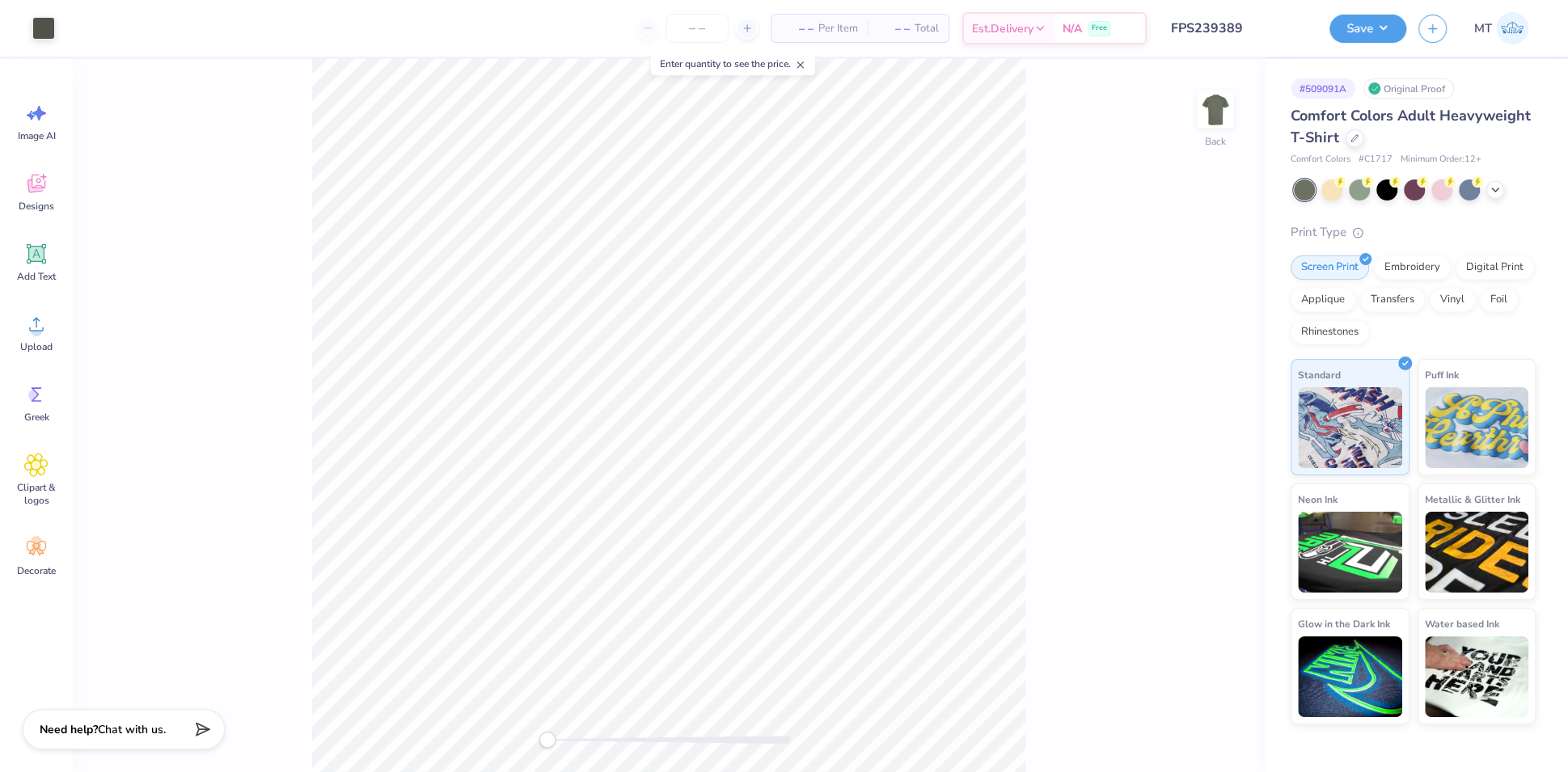
click at [1238, 21] on input "FPS239389" at bounding box center [1238, 29] width 159 height 32
click at [1086, 186] on div "Back" at bounding box center [669, 415] width 1192 height 713
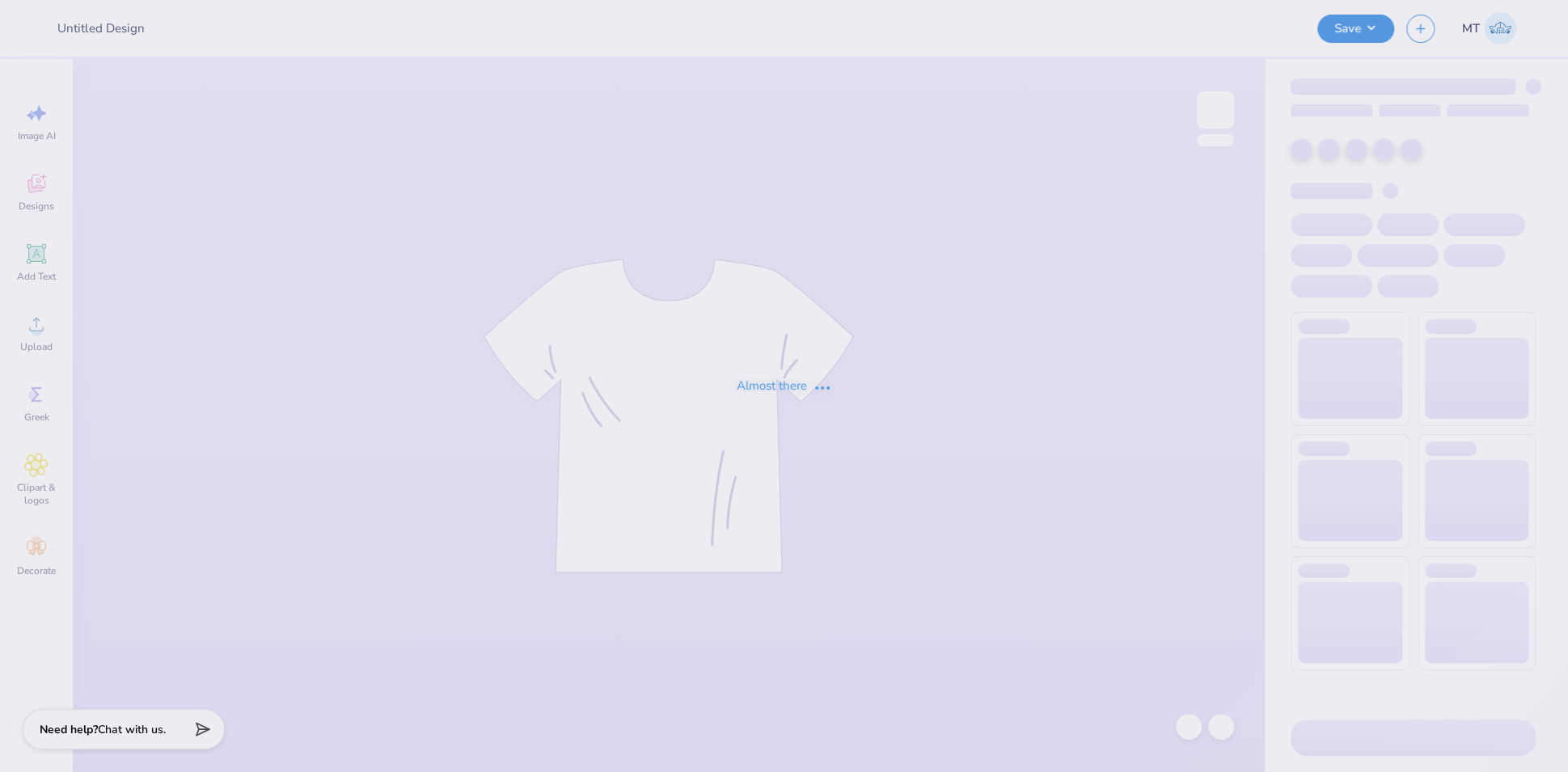
type input "FPS239389"
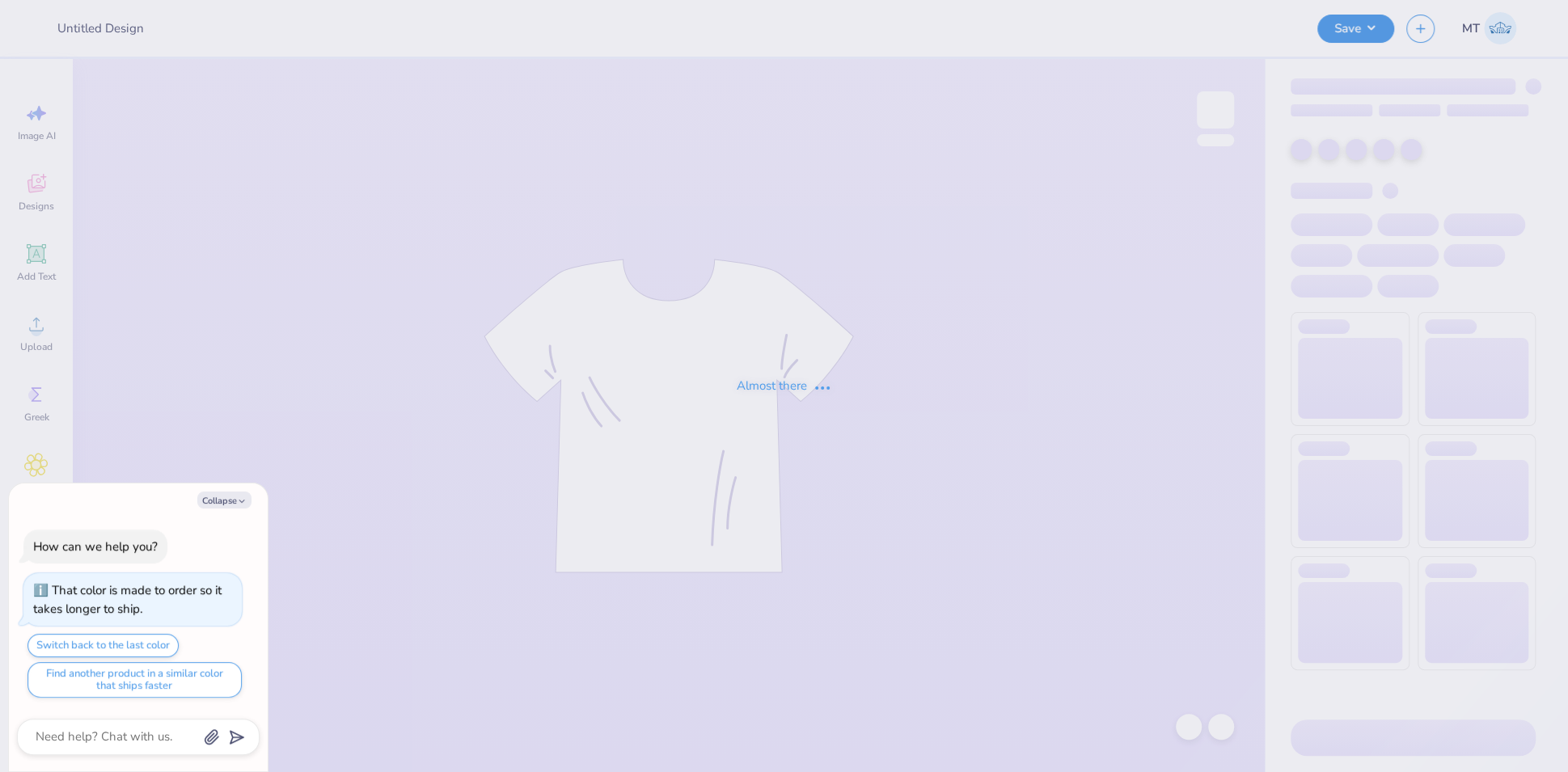
type textarea "x"
type input "FPS239333"
click at [222, 505] on button "Collapse" at bounding box center [224, 499] width 54 height 17
type textarea "x"
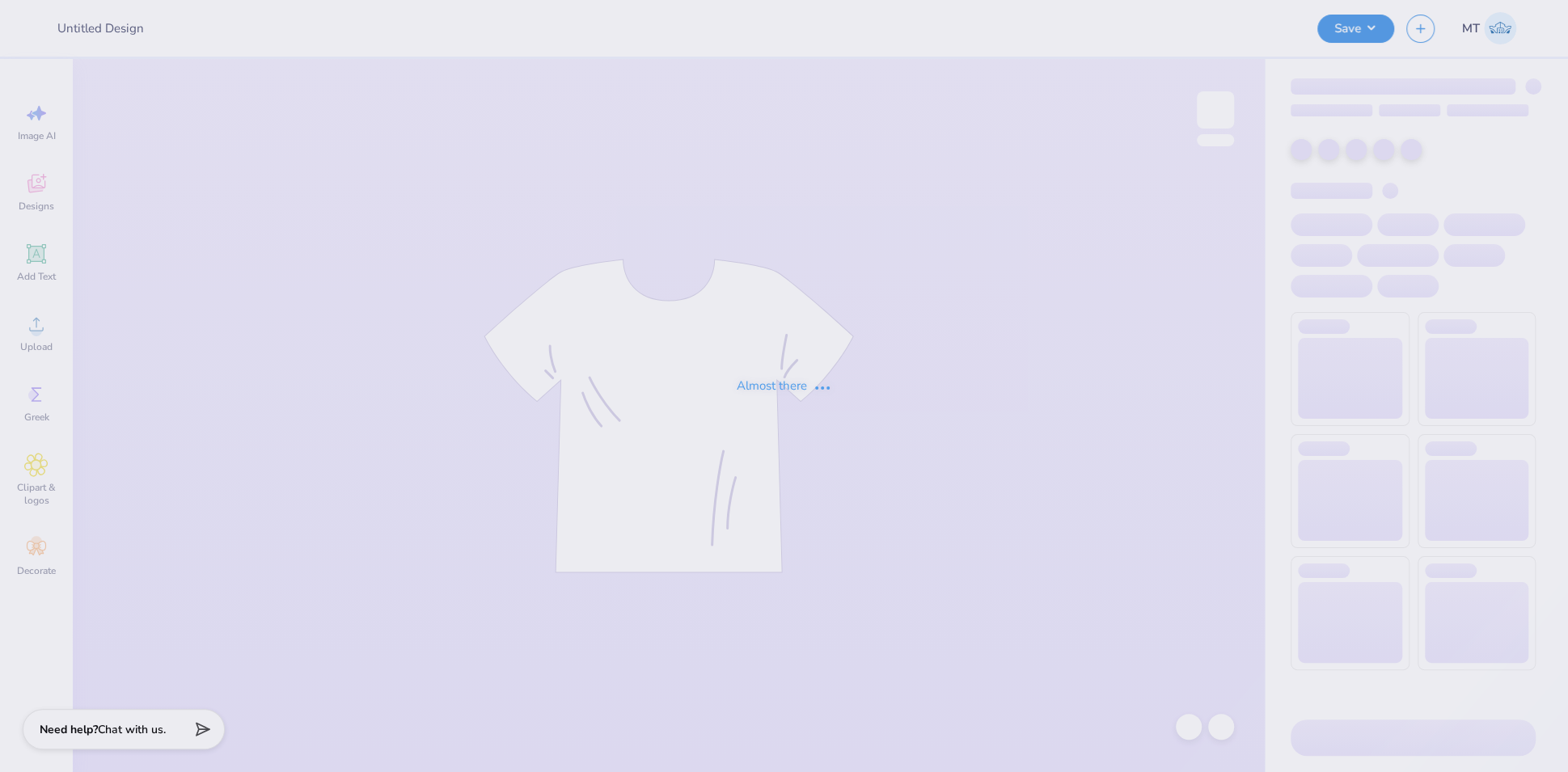
type input "FPS239666"
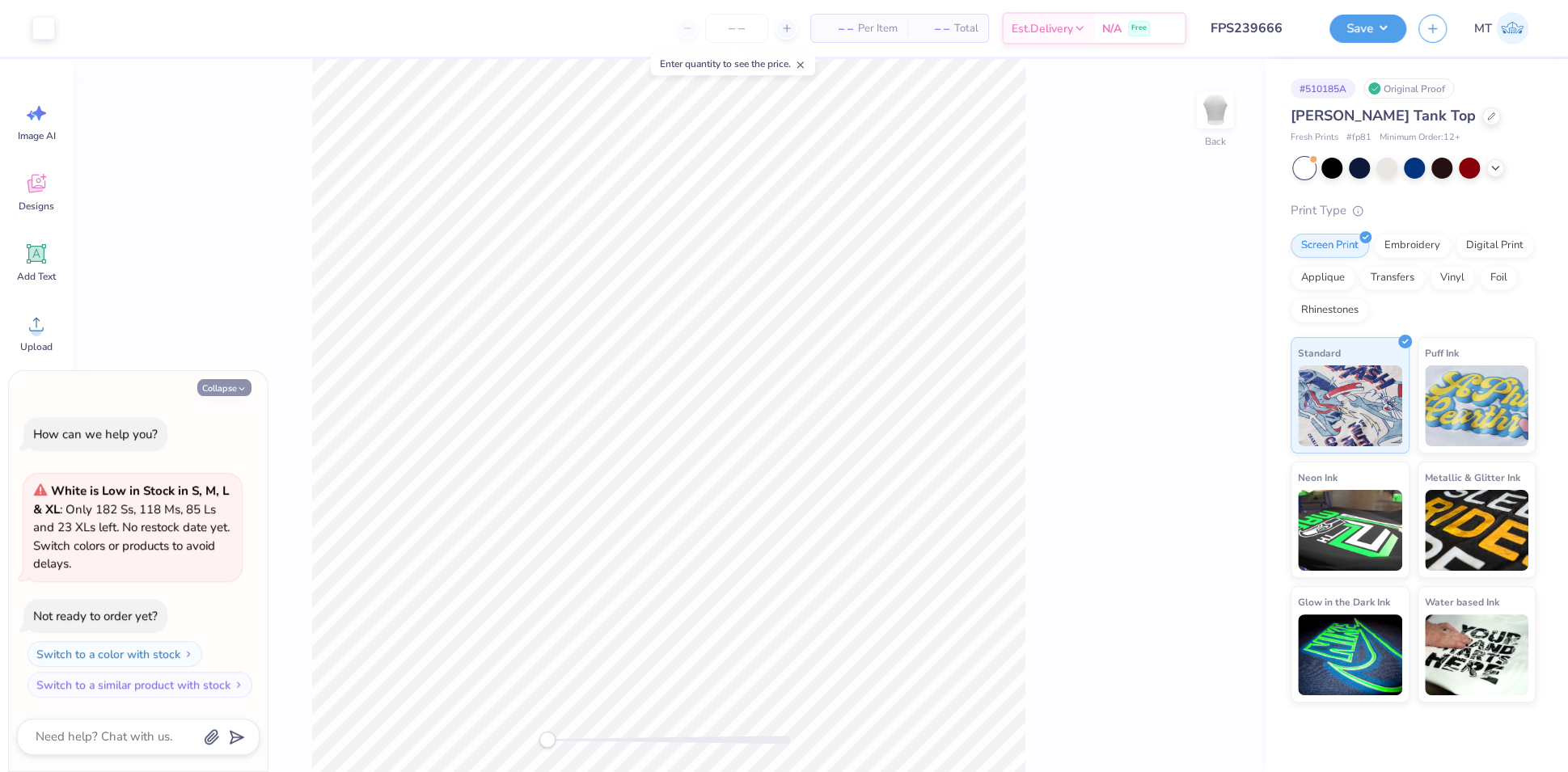
click at [243, 390] on icon "button" at bounding box center [242, 389] width 10 height 10
type textarea "x"
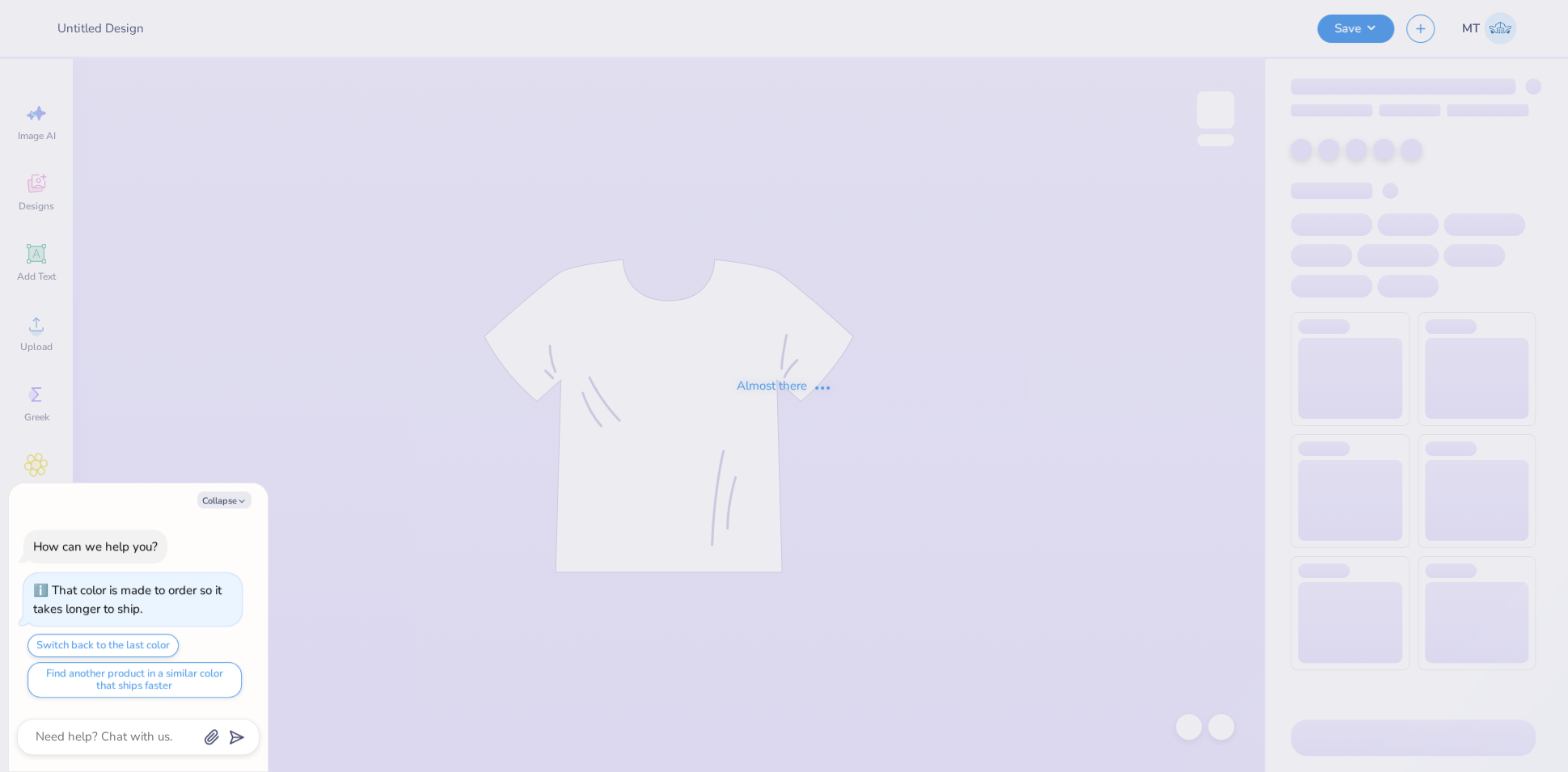
type input "FPS240146"
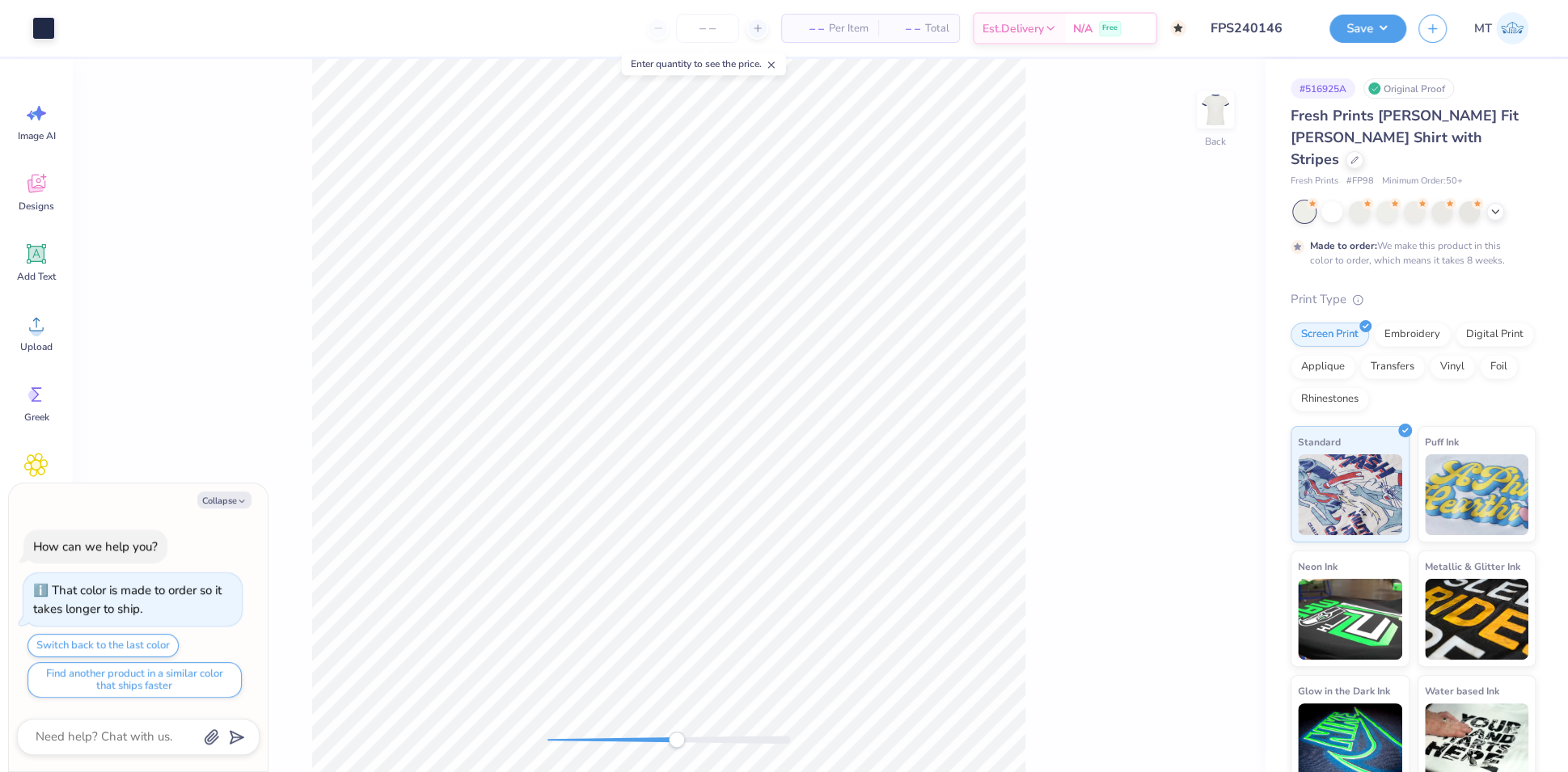
type textarea "x"
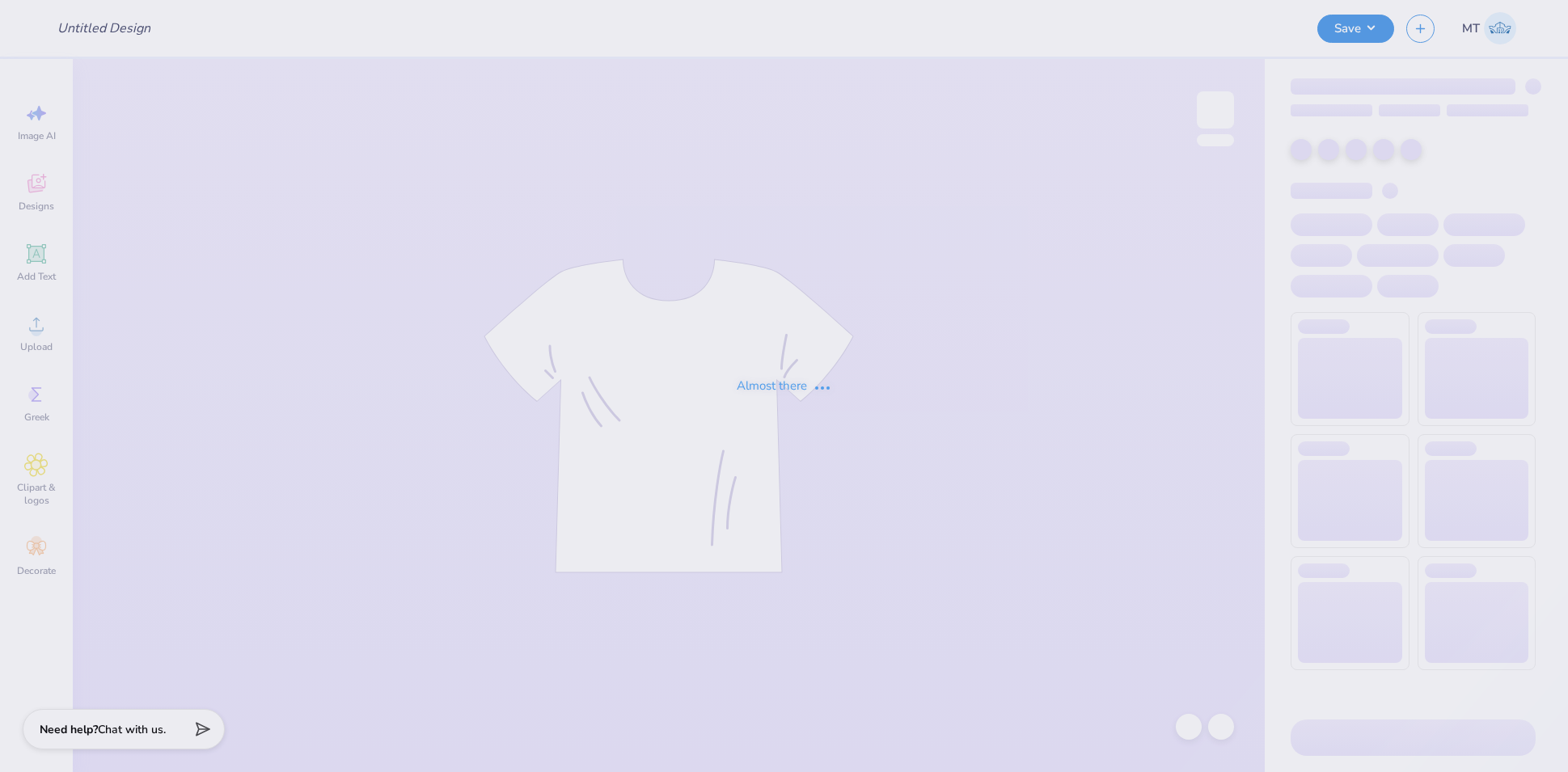
type input "FPS240147"
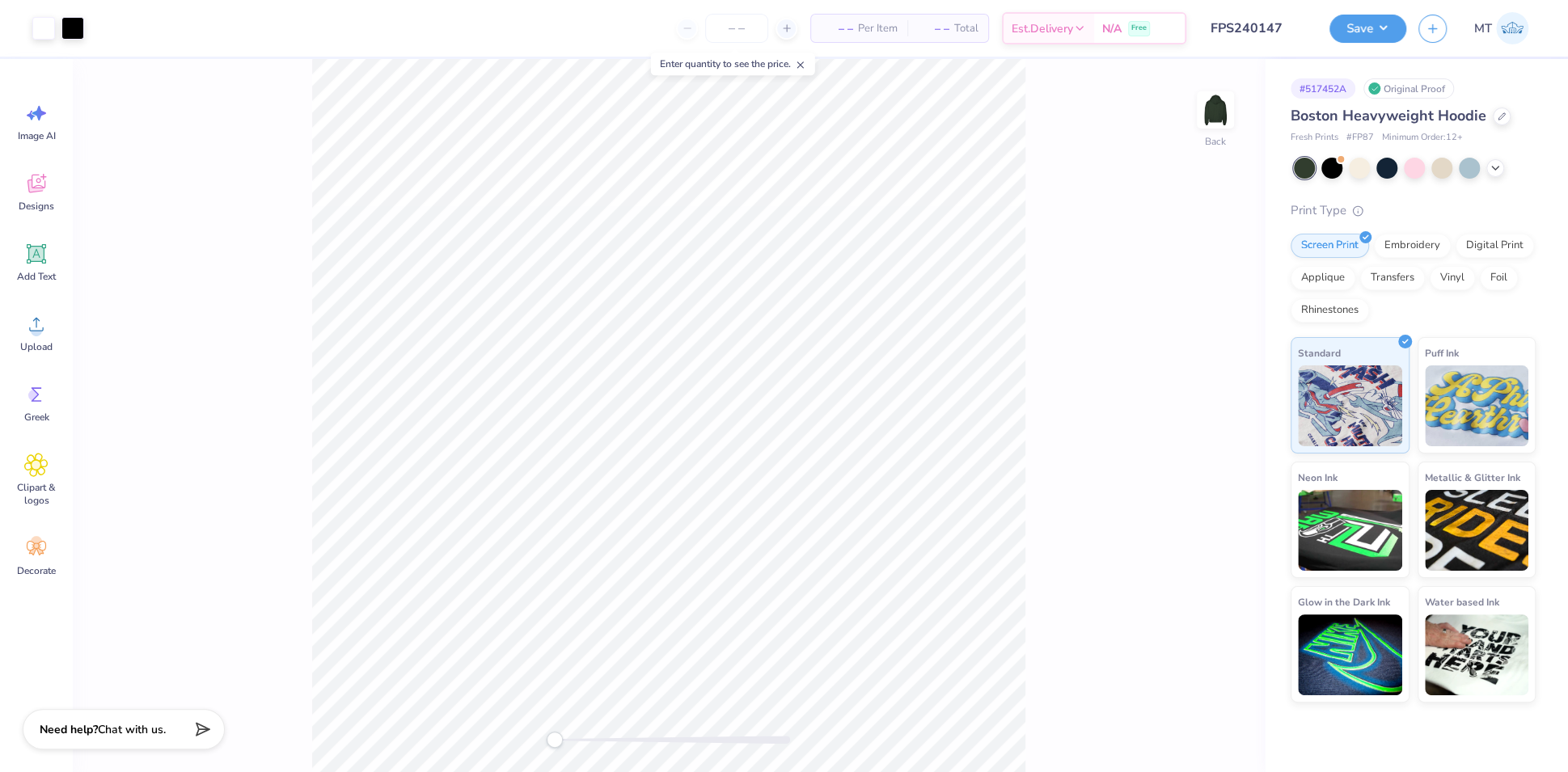
drag, startPoint x: 1087, startPoint y: 194, endPoint x: 538, endPoint y: 5, distance: 580.6
click at [1087, 194] on div "Back" at bounding box center [669, 415] width 1192 height 713
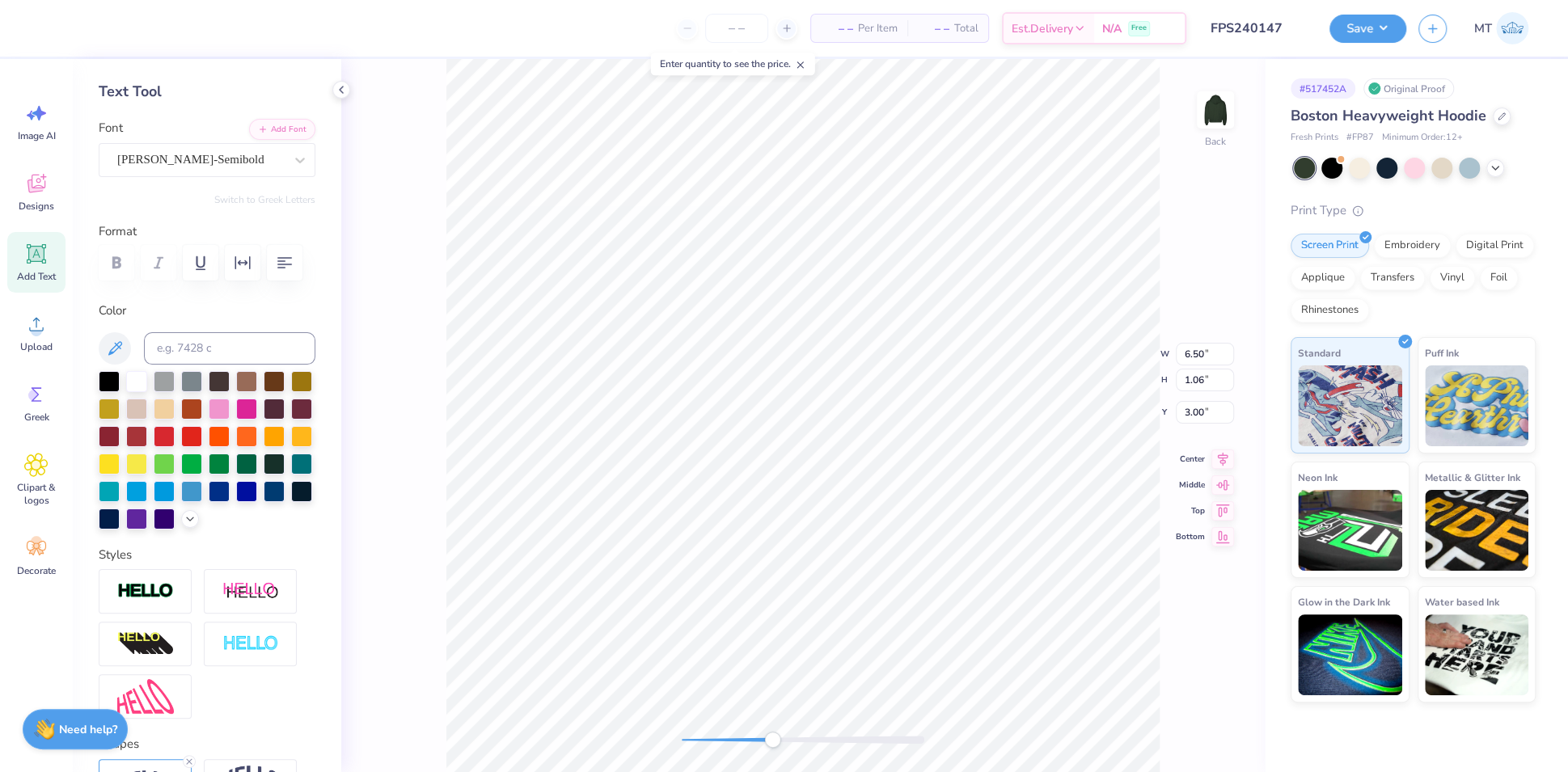
scroll to position [300, 0]
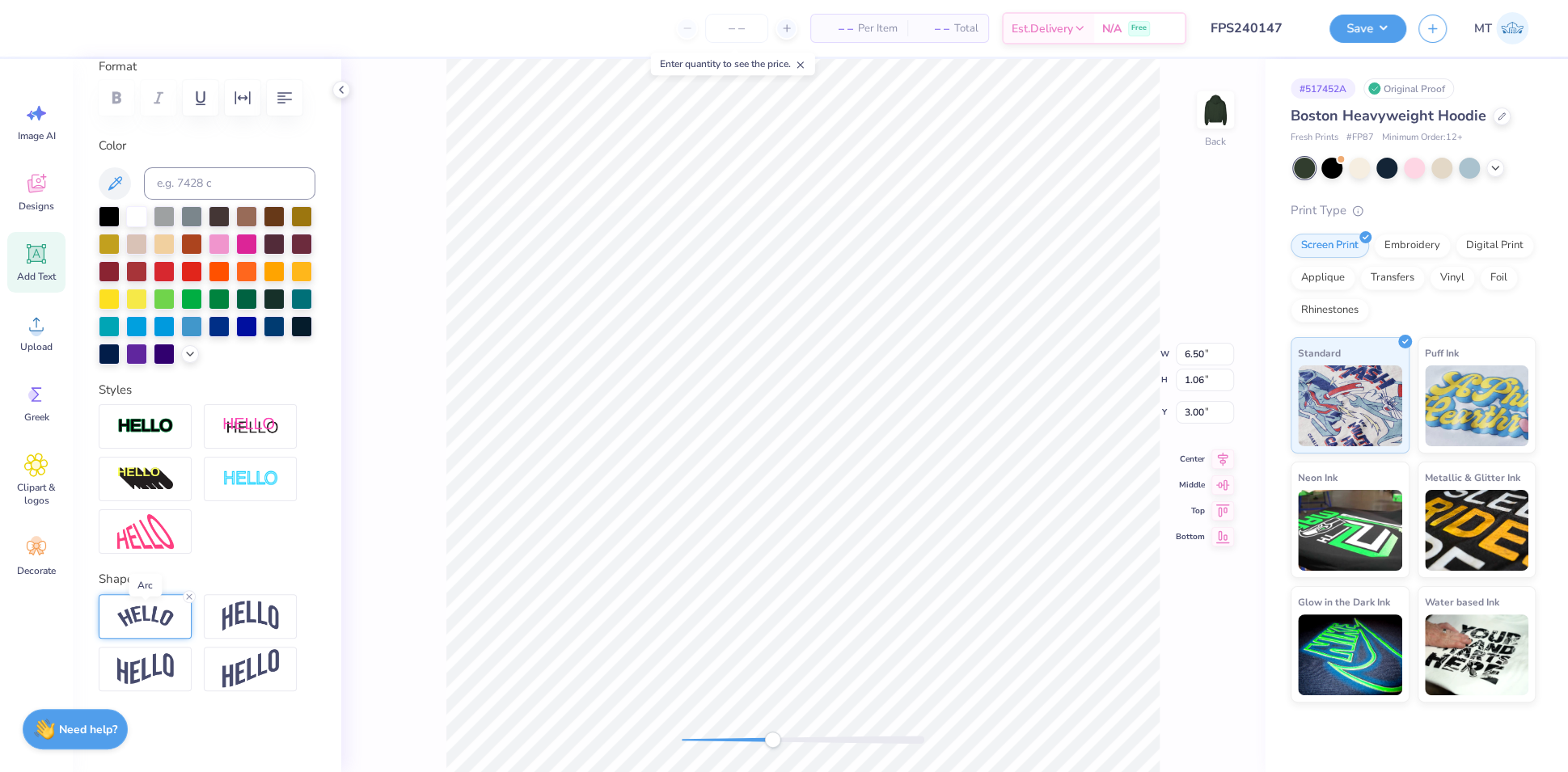
click at [168, 623] on img at bounding box center [144, 616] width 56 height 21
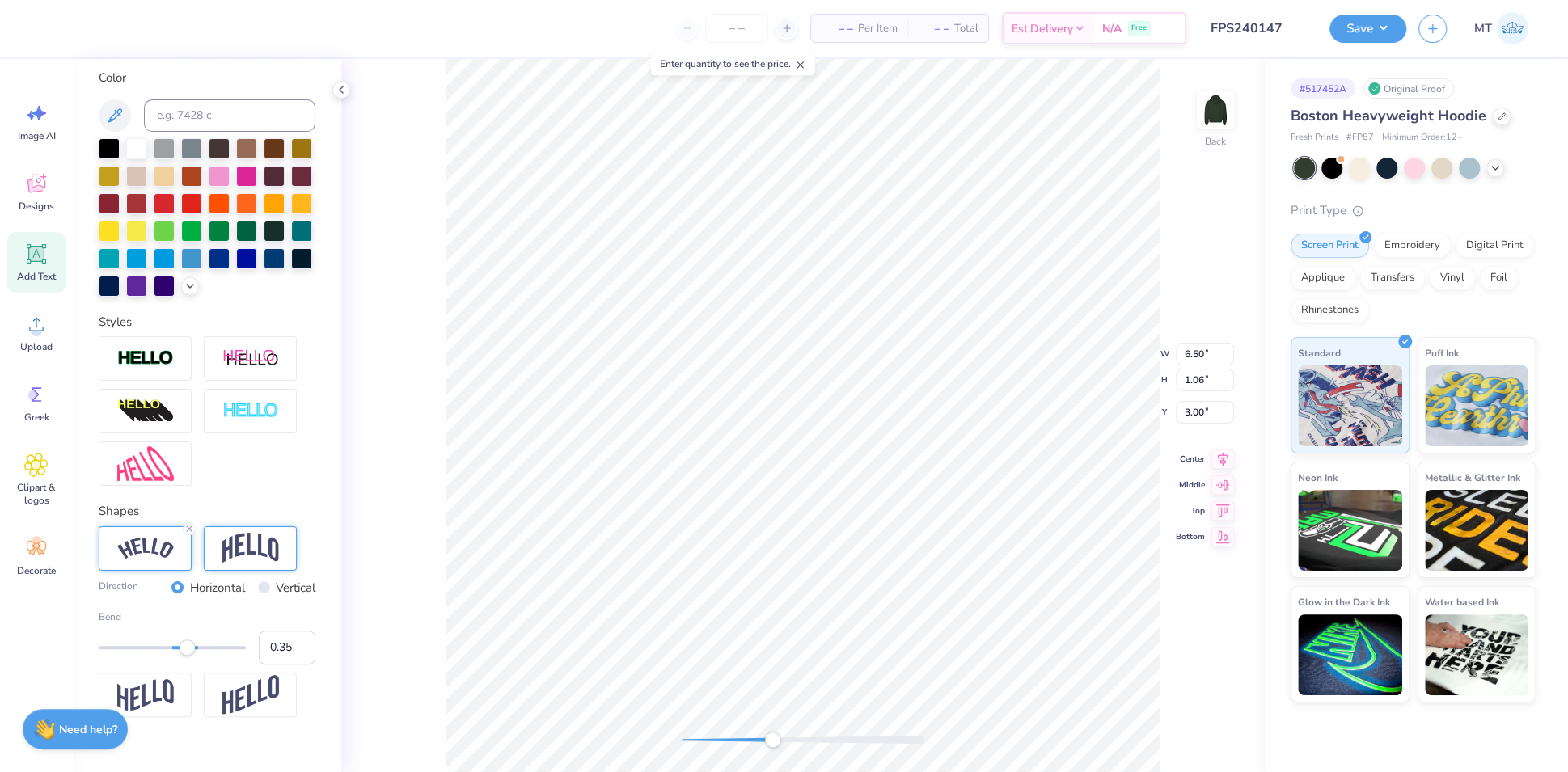
scroll to position [394, 0]
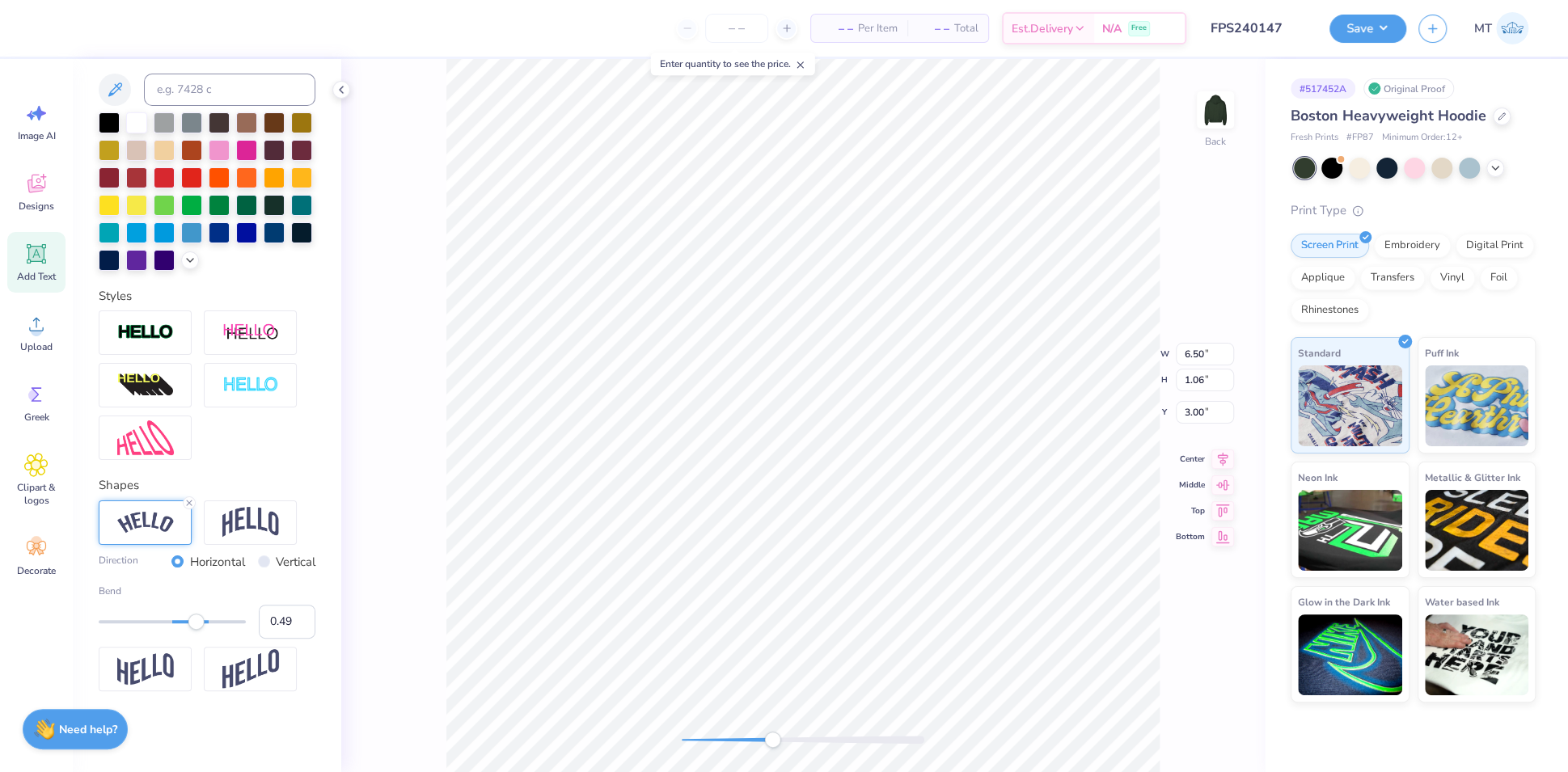
type input "0.51"
drag, startPoint x: 190, startPoint y: 622, endPoint x: 197, endPoint y: 627, distance: 8.6
click at [197, 627] on div "Accessibility label" at bounding box center [197, 621] width 16 height 16
click at [286, 614] on input "0.52" at bounding box center [286, 621] width 56 height 34
click at [286, 625] on input "0.51" at bounding box center [286, 621] width 56 height 34
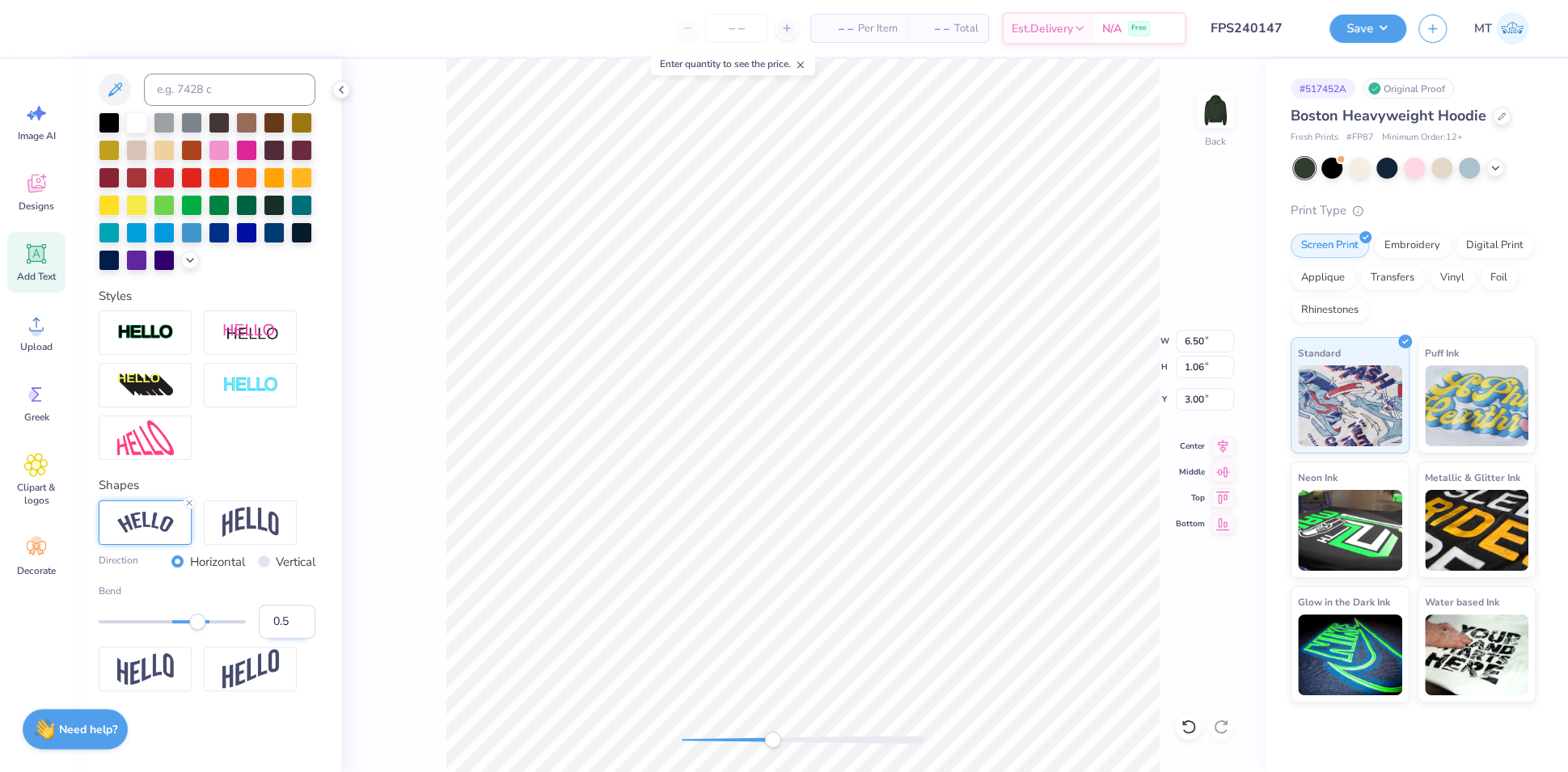
type input "0.5"
click at [286, 625] on input "0.5" at bounding box center [286, 621] width 56 height 34
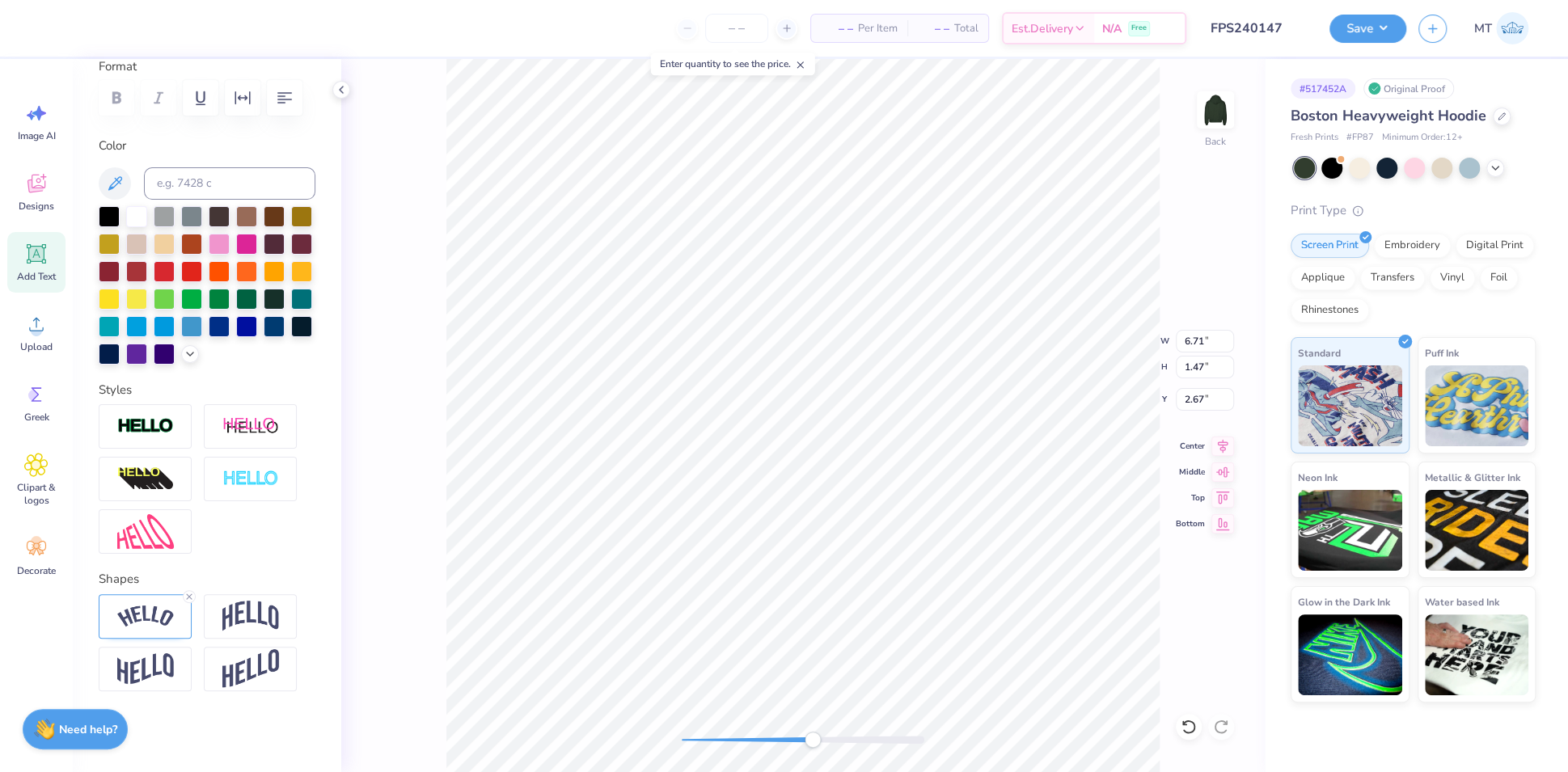
scroll to position [300, 0]
click at [241, 613] on img at bounding box center [250, 616] width 56 height 30
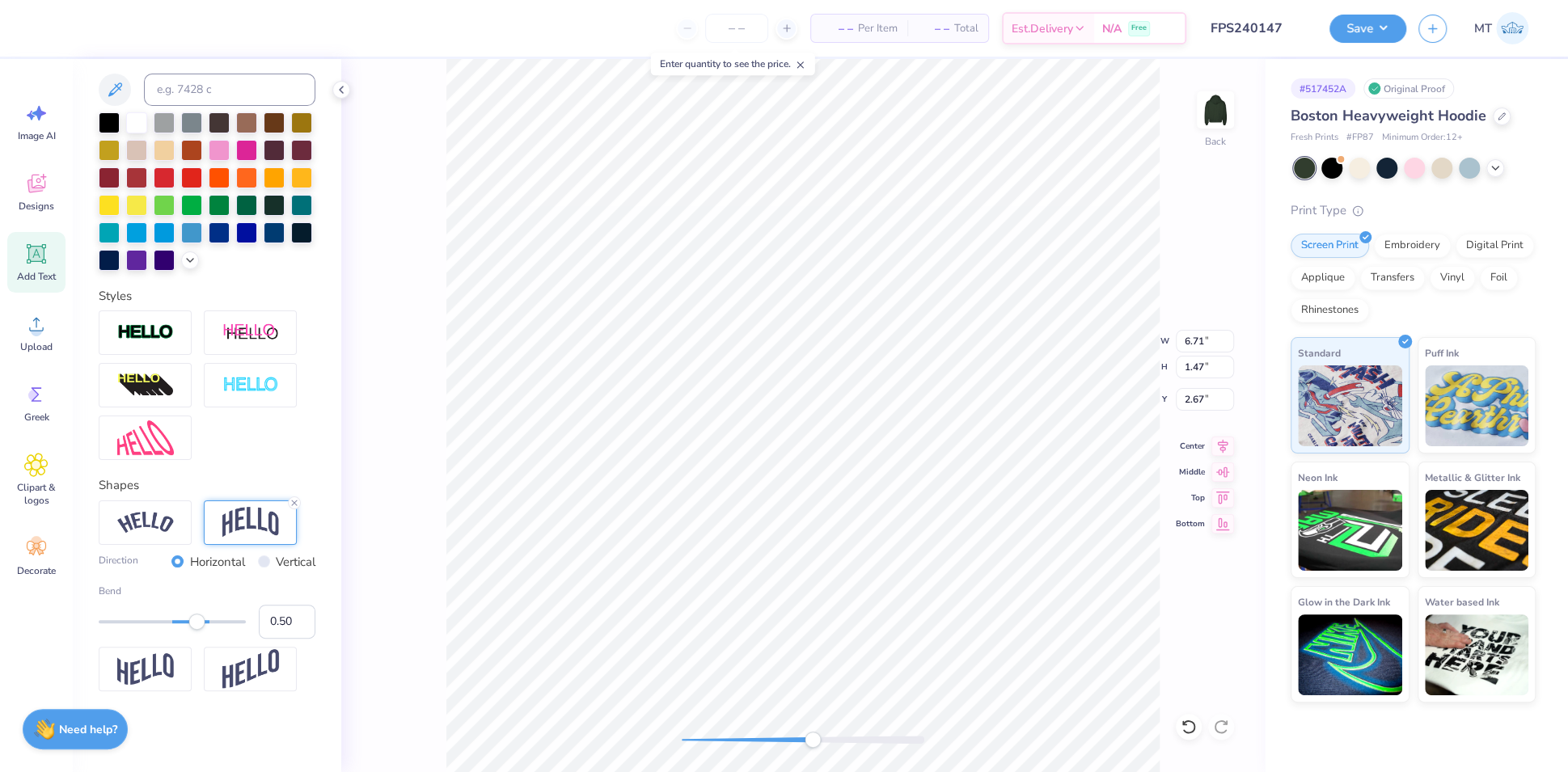
scroll to position [394, 0]
type input "0.30"
drag, startPoint x: 195, startPoint y: 628, endPoint x: 184, endPoint y: 627, distance: 11.0
click at [184, 627] on div "Accessibility label" at bounding box center [184, 621] width 16 height 16
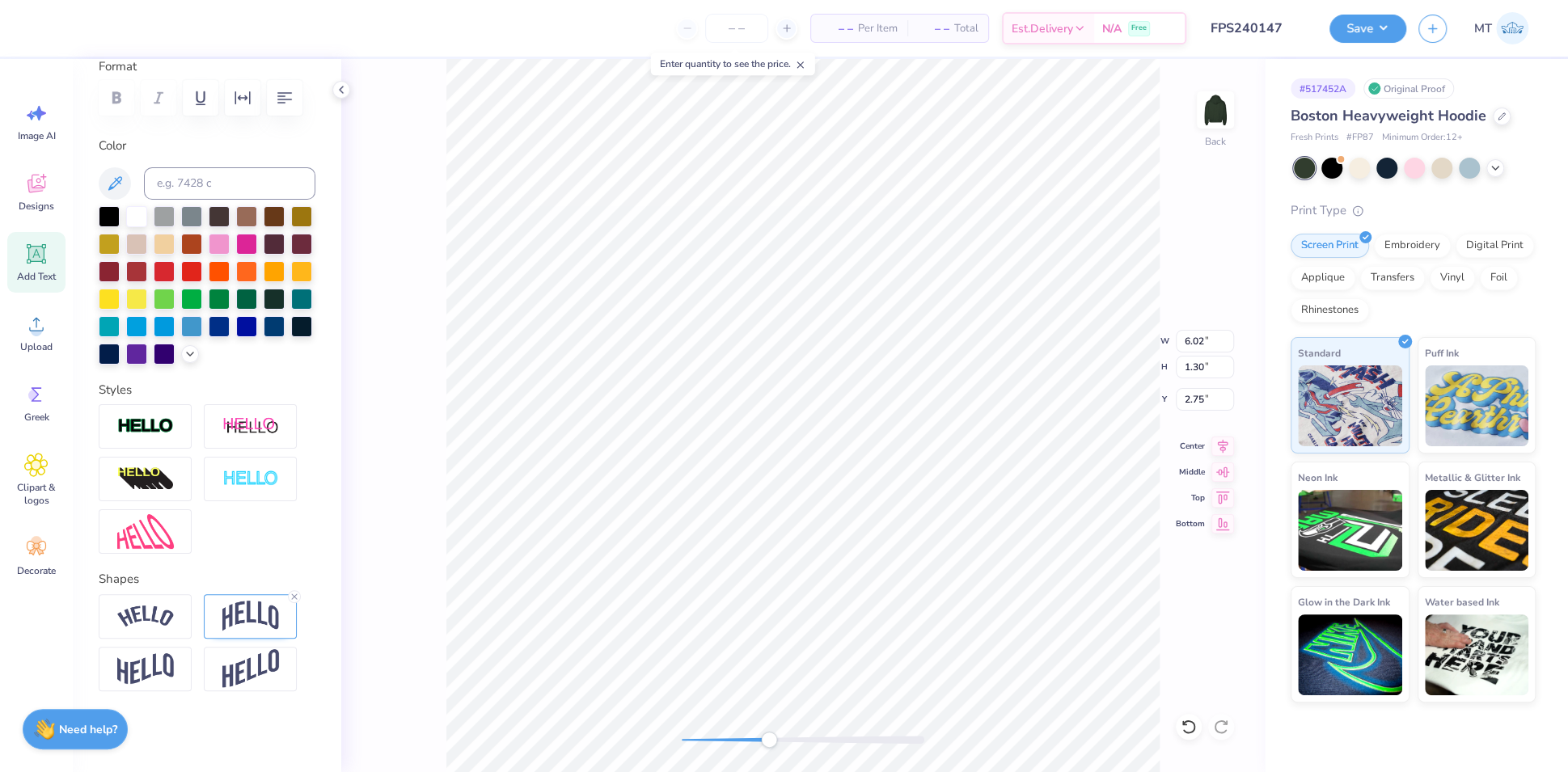
scroll to position [300, 0]
click at [247, 622] on img at bounding box center [250, 616] width 56 height 30
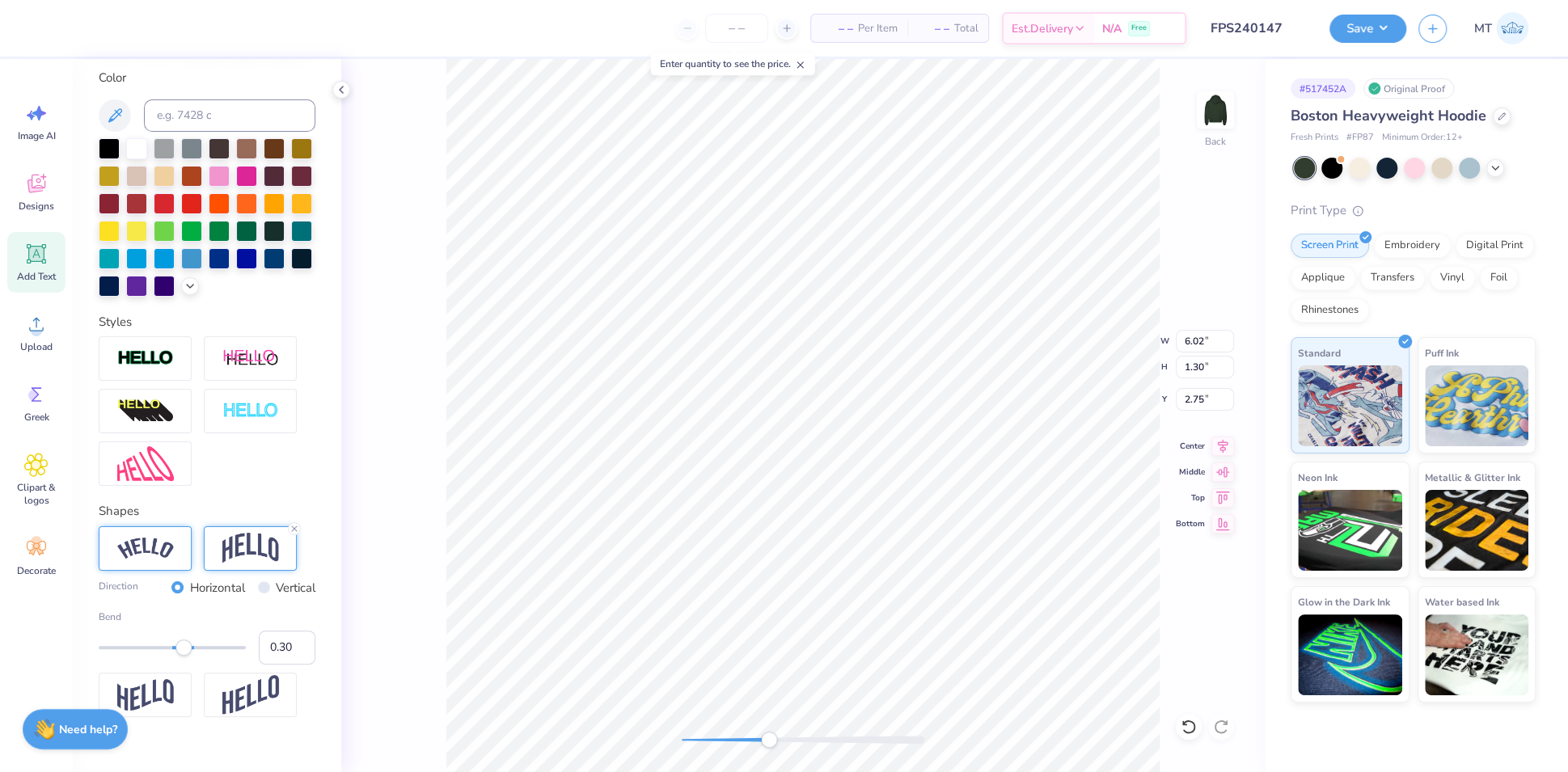
scroll to position [394, 0]
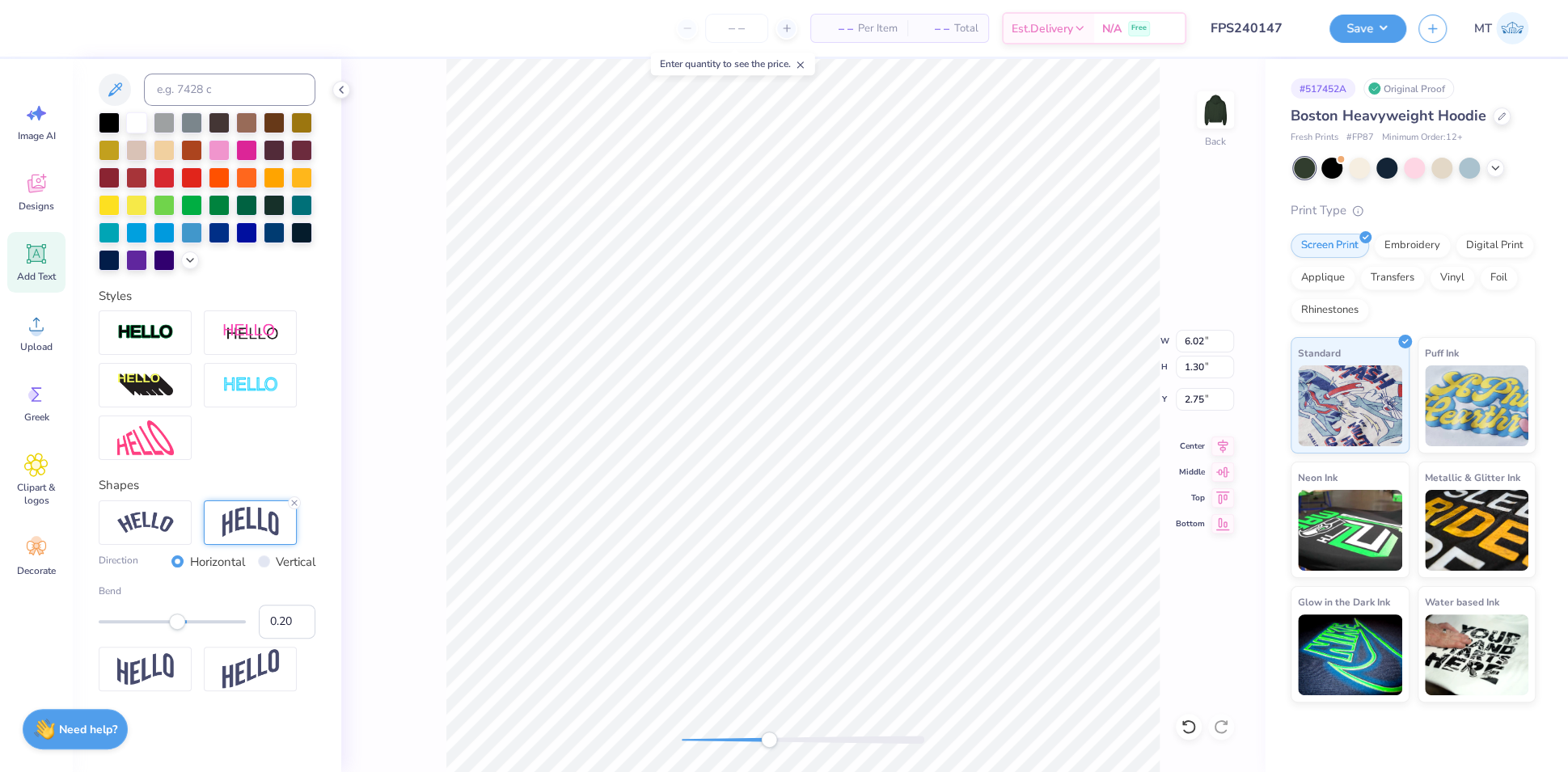
type input "0.21"
click at [177, 625] on div "Accessibility label" at bounding box center [177, 621] width 16 height 16
type input "0.2"
click at [287, 628] on input "0.2" at bounding box center [286, 621] width 56 height 34
click at [1387, 41] on div "Save" at bounding box center [1367, 29] width 77 height 29
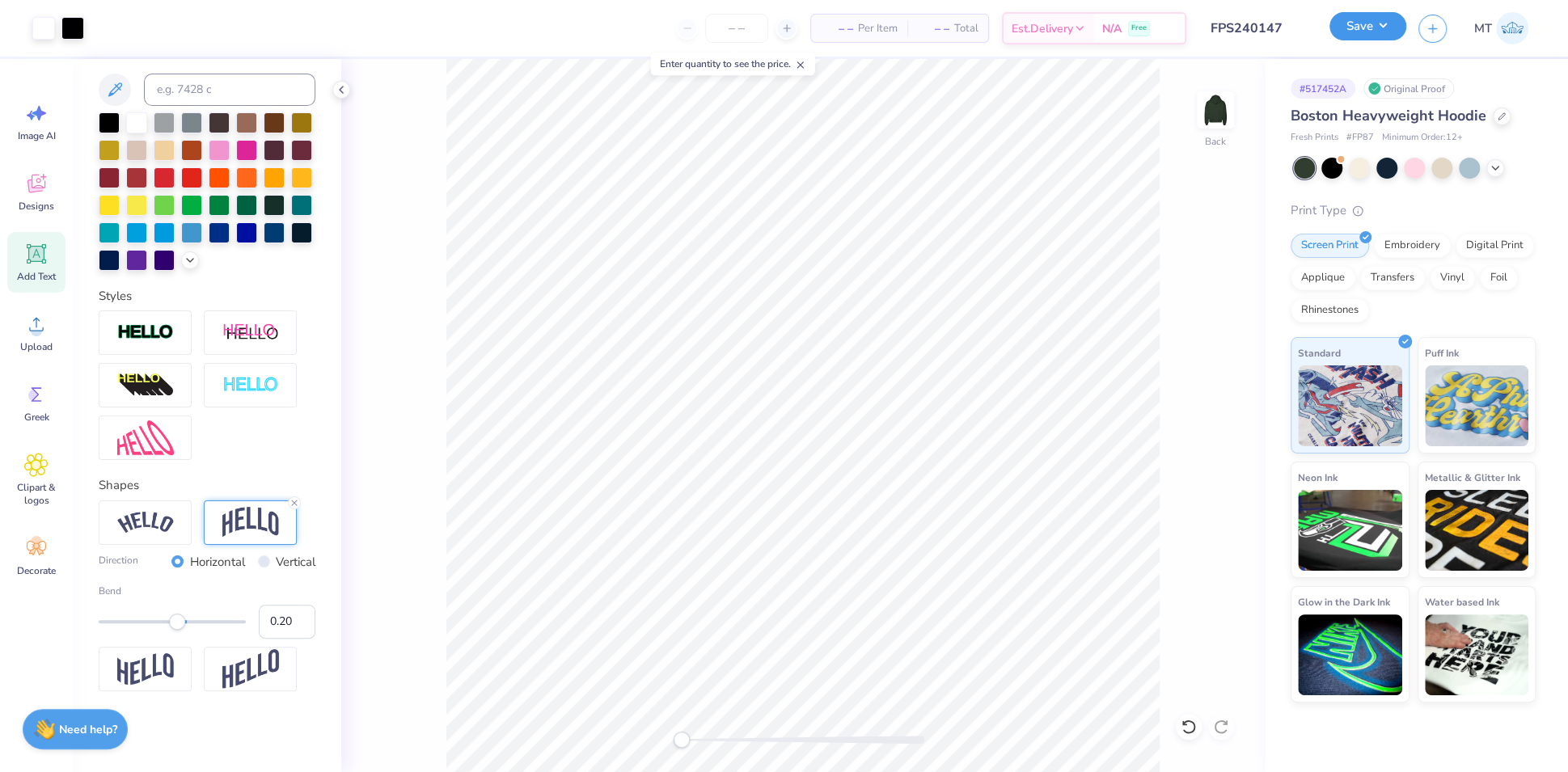
click at [1371, 37] on button "Save" at bounding box center [1367, 27] width 77 height 29
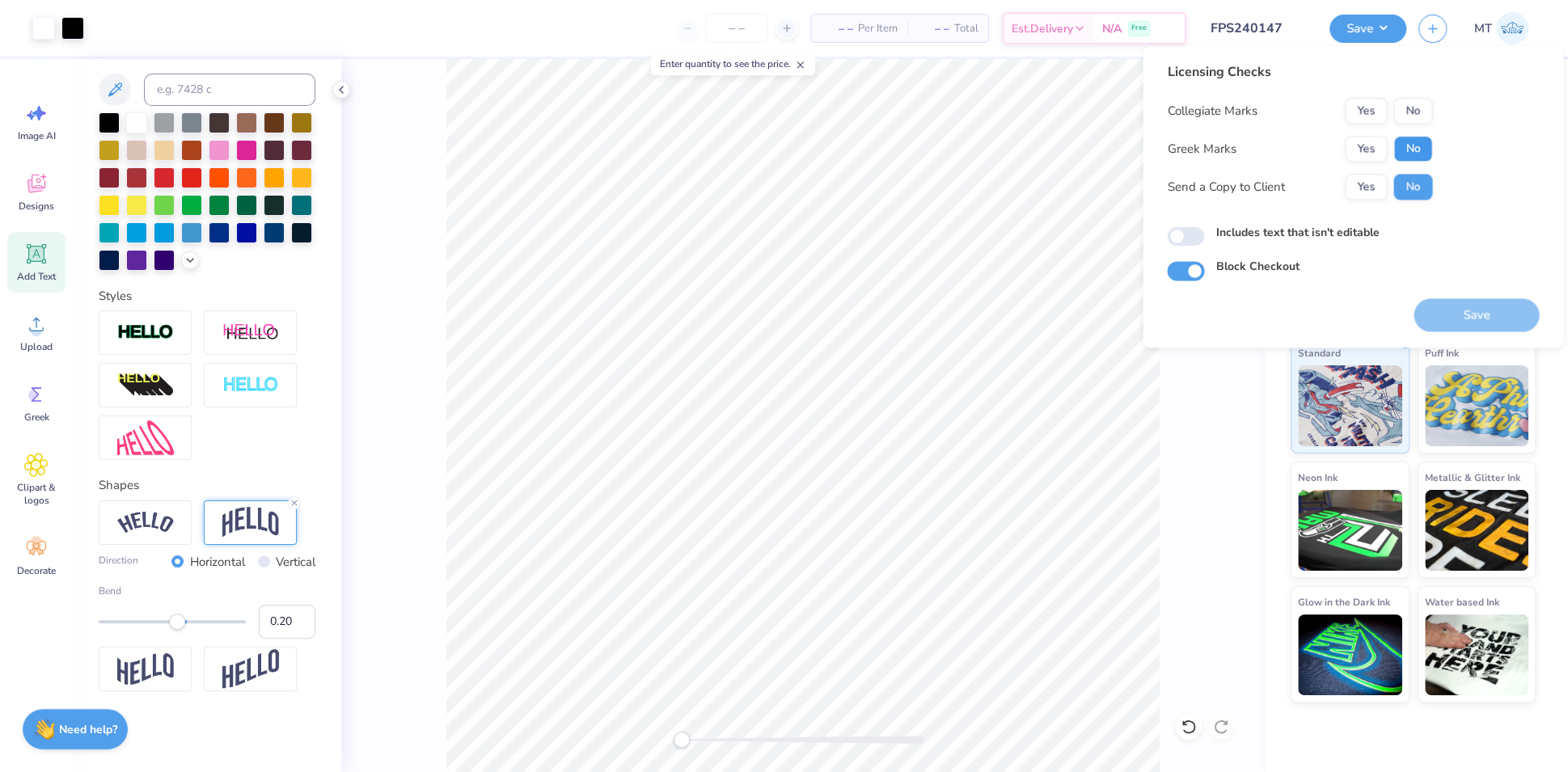
click at [1419, 152] on button "No" at bounding box center [1413, 148] width 39 height 26
click at [1411, 101] on button "No" at bounding box center [1413, 111] width 39 height 26
click at [1488, 317] on button "Save" at bounding box center [1476, 315] width 126 height 33
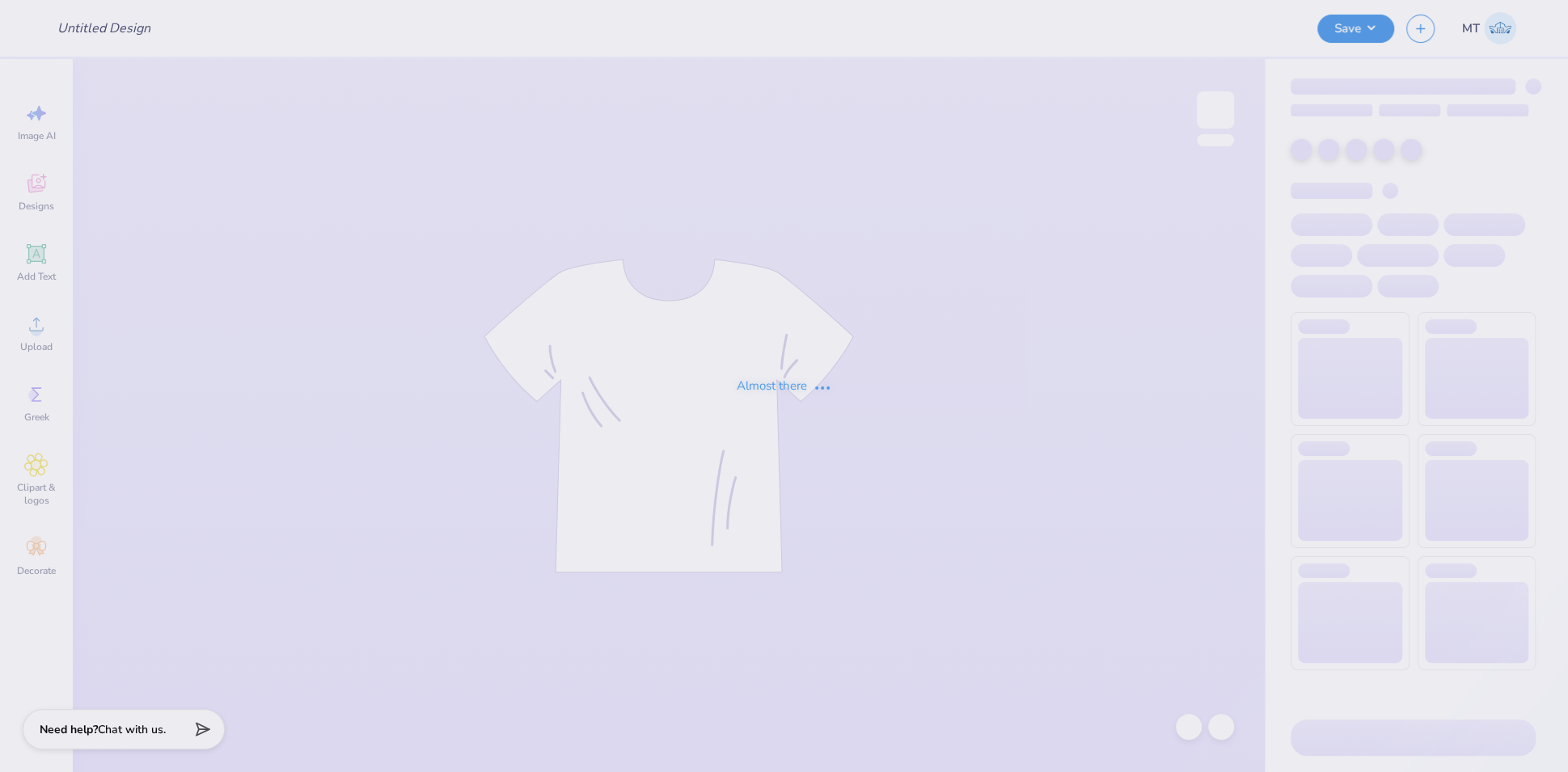
type input "FPS240090"
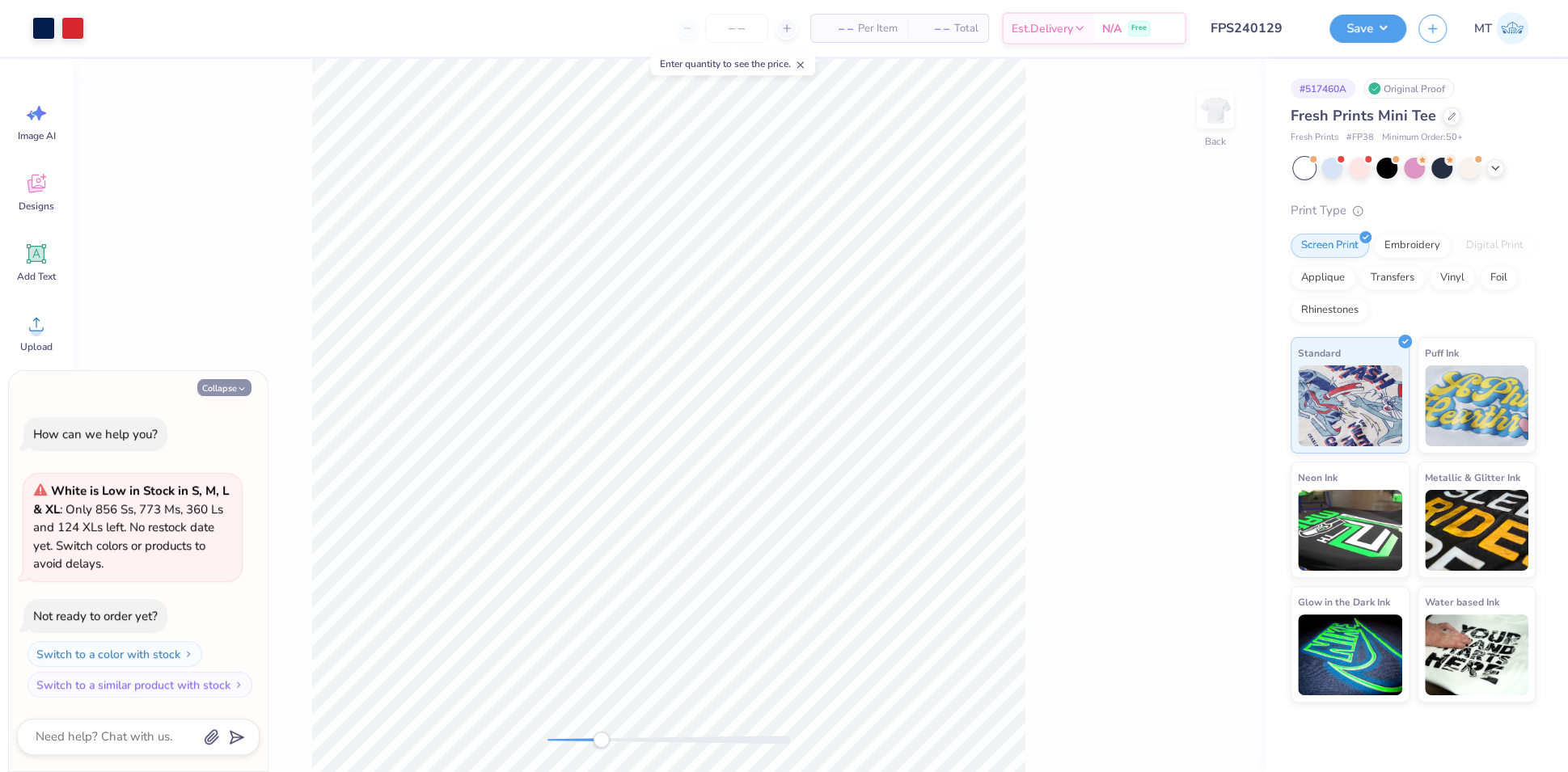
click at [220, 390] on button "Collapse" at bounding box center [224, 387] width 54 height 17
type textarea "x"
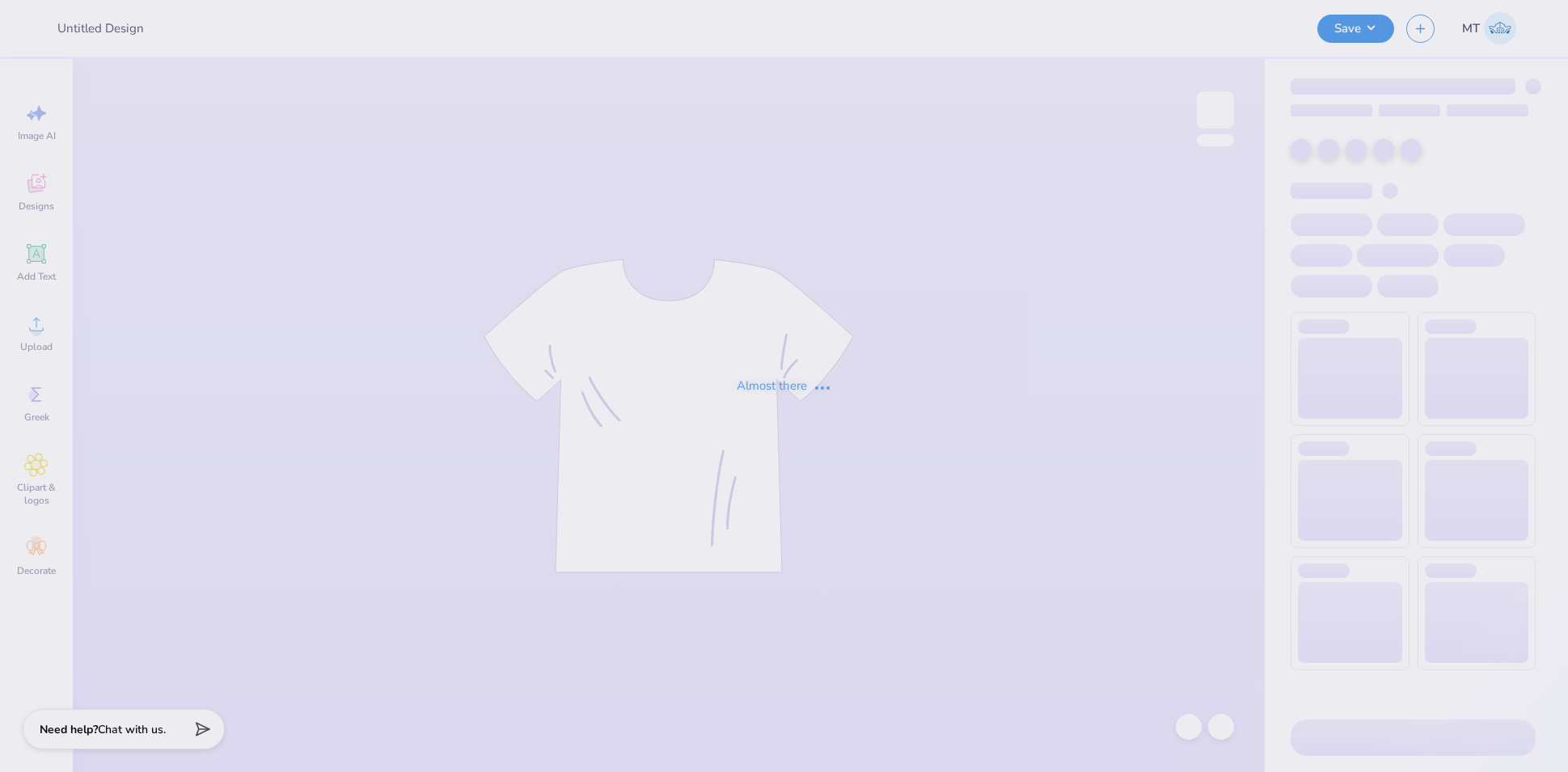
type input "FPS240137"
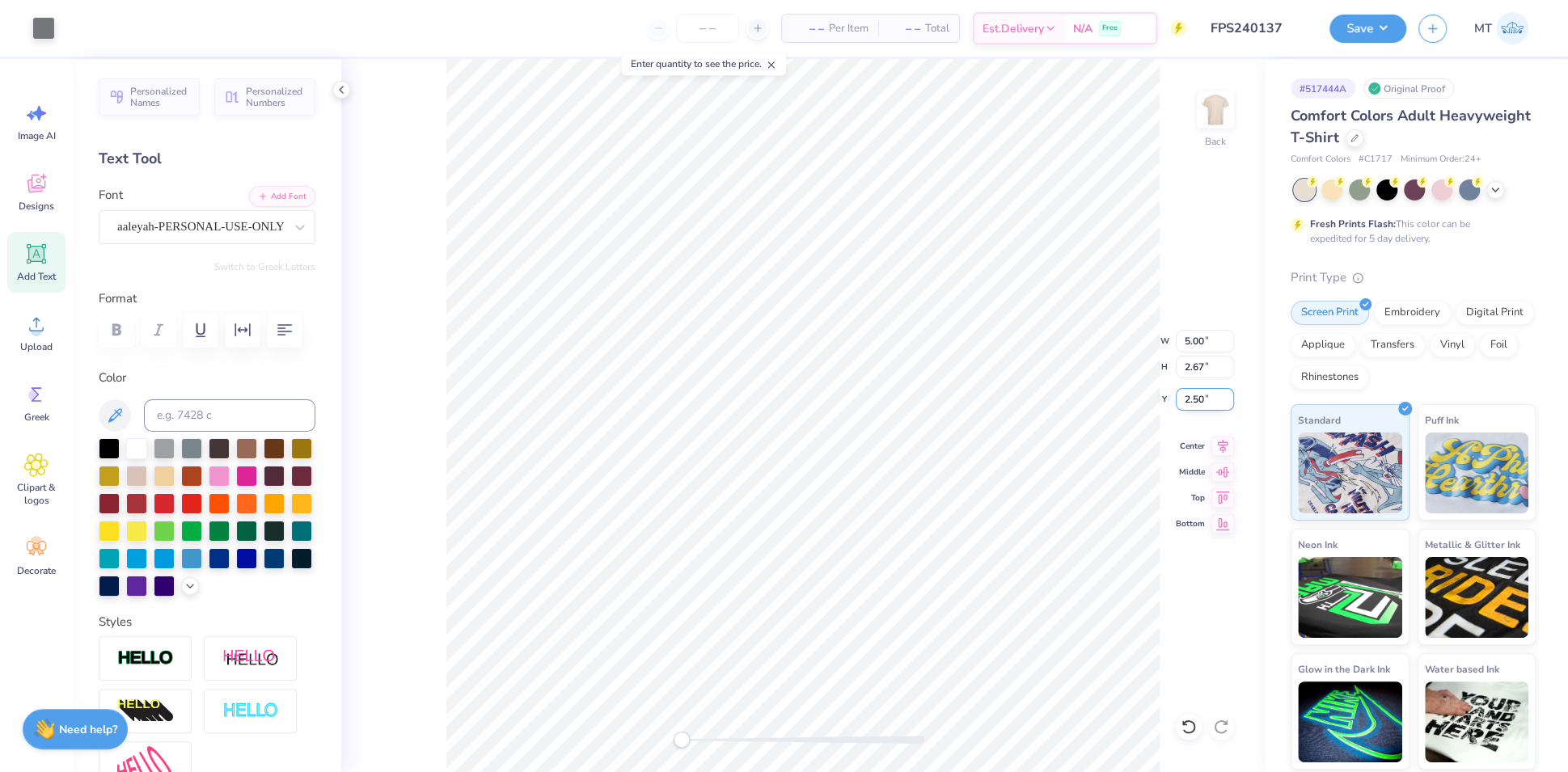
click at [1188, 394] on input "2.50" at bounding box center [1204, 398] width 58 height 22
type input "3.00"
click at [1388, 29] on button "Save" at bounding box center [1367, 27] width 77 height 29
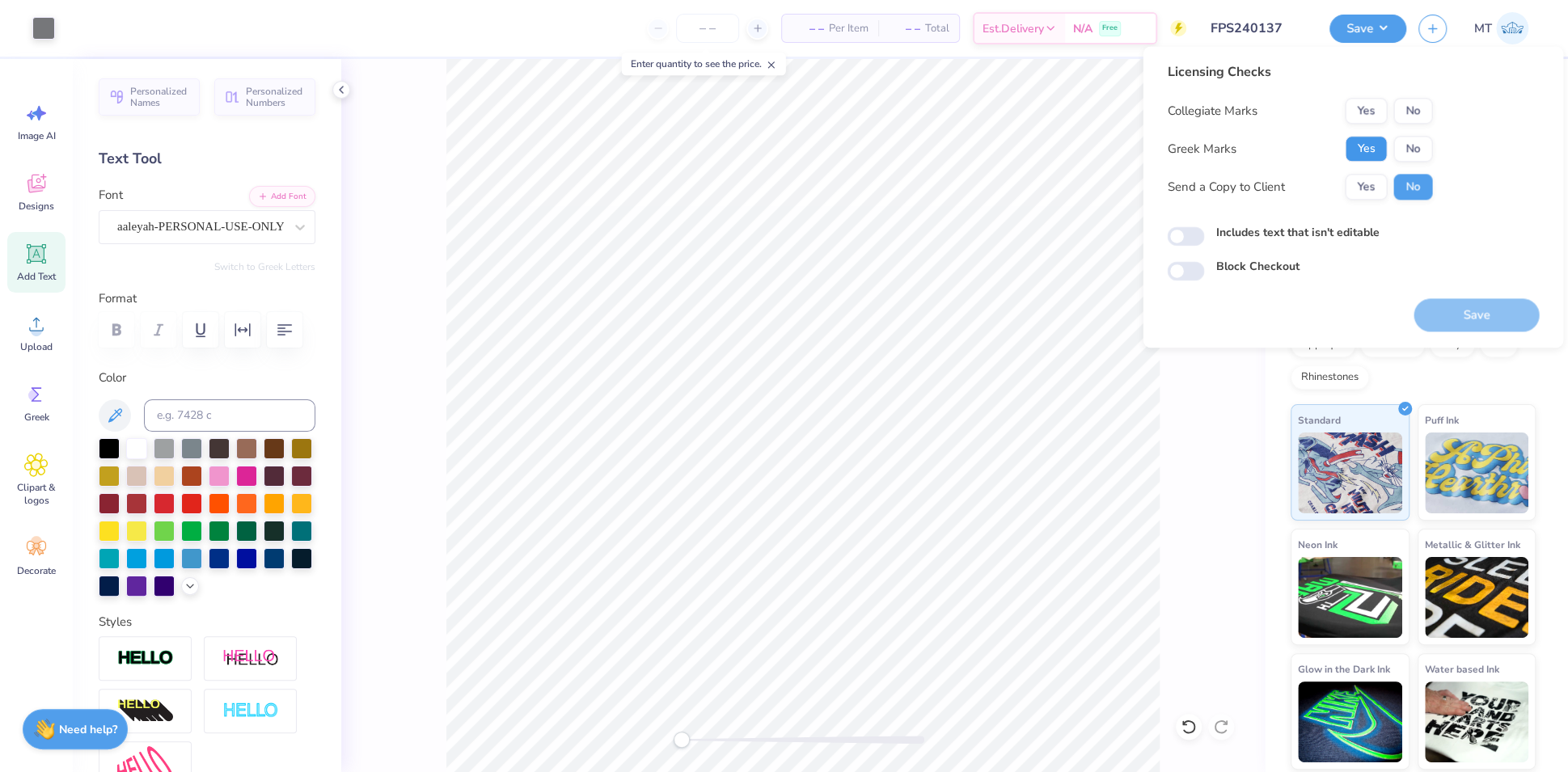
click at [1370, 152] on button "Yes" at bounding box center [1366, 148] width 42 height 26
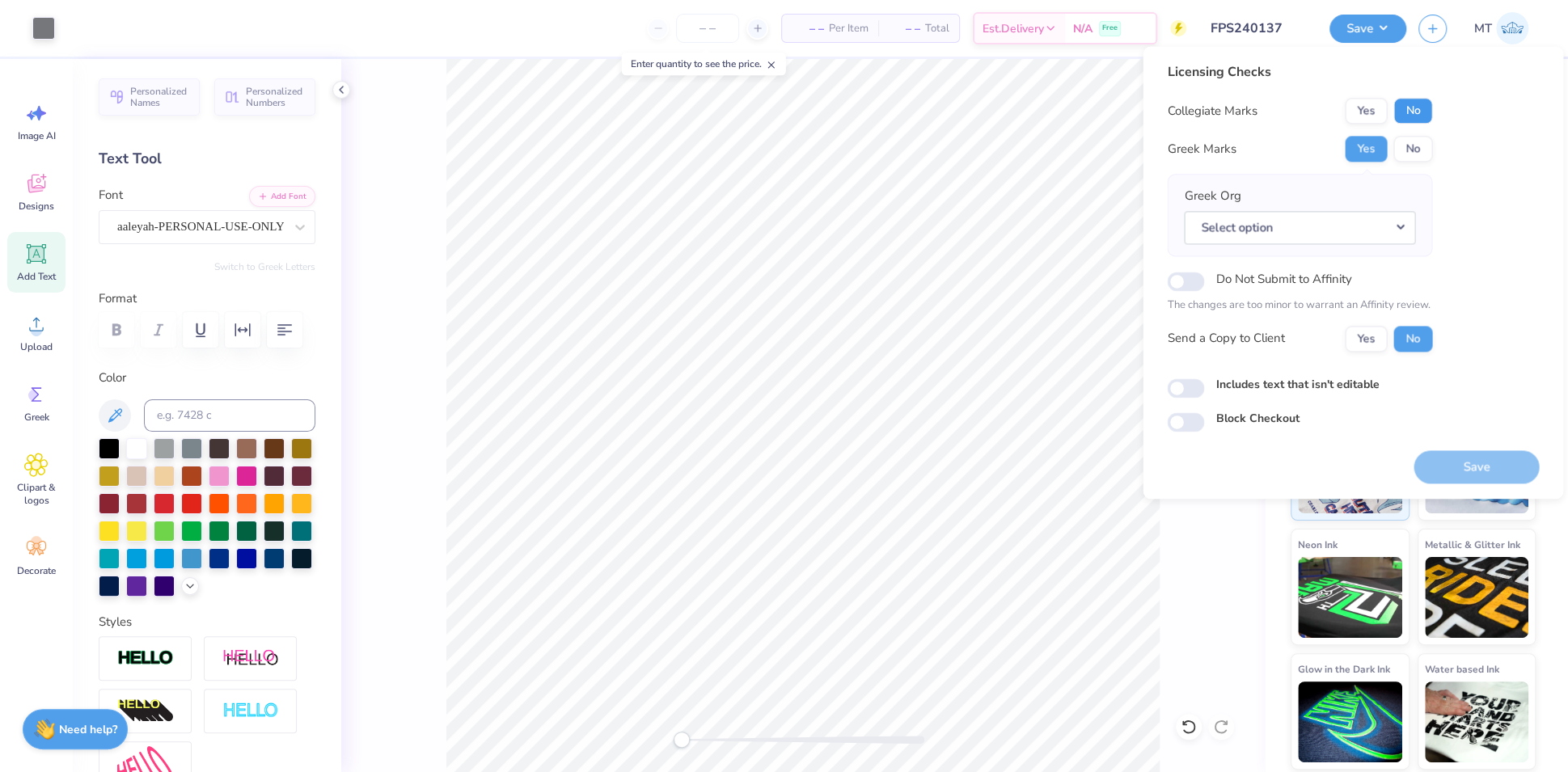
click at [1410, 113] on button "No" at bounding box center [1413, 111] width 39 height 26
click at [1380, 231] on button "Select option" at bounding box center [1299, 227] width 231 height 33
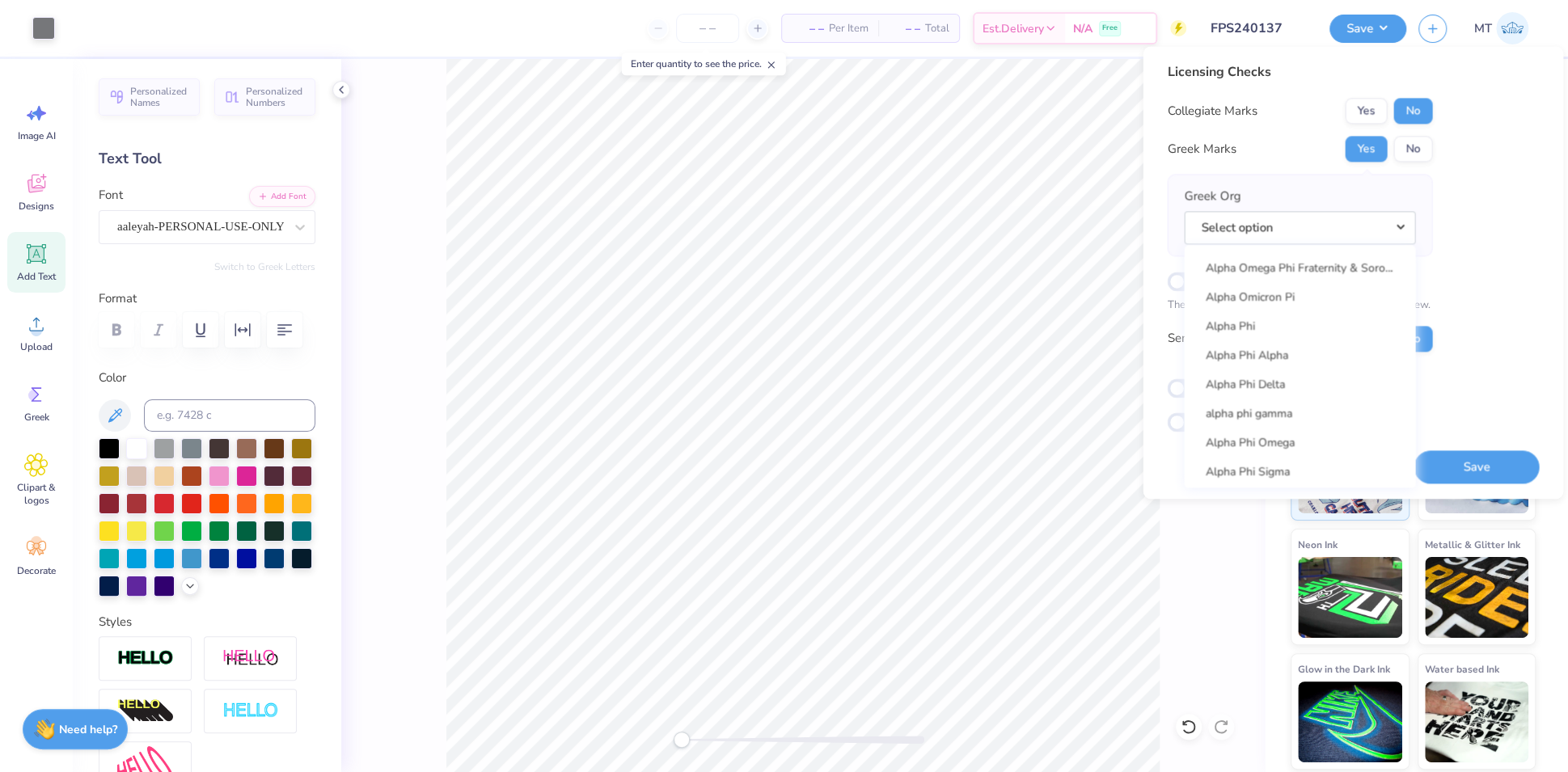
scroll to position [950, 0]
click at [1316, 307] on link "Alpha Omicron Pi" at bounding box center [1300, 303] width 219 height 27
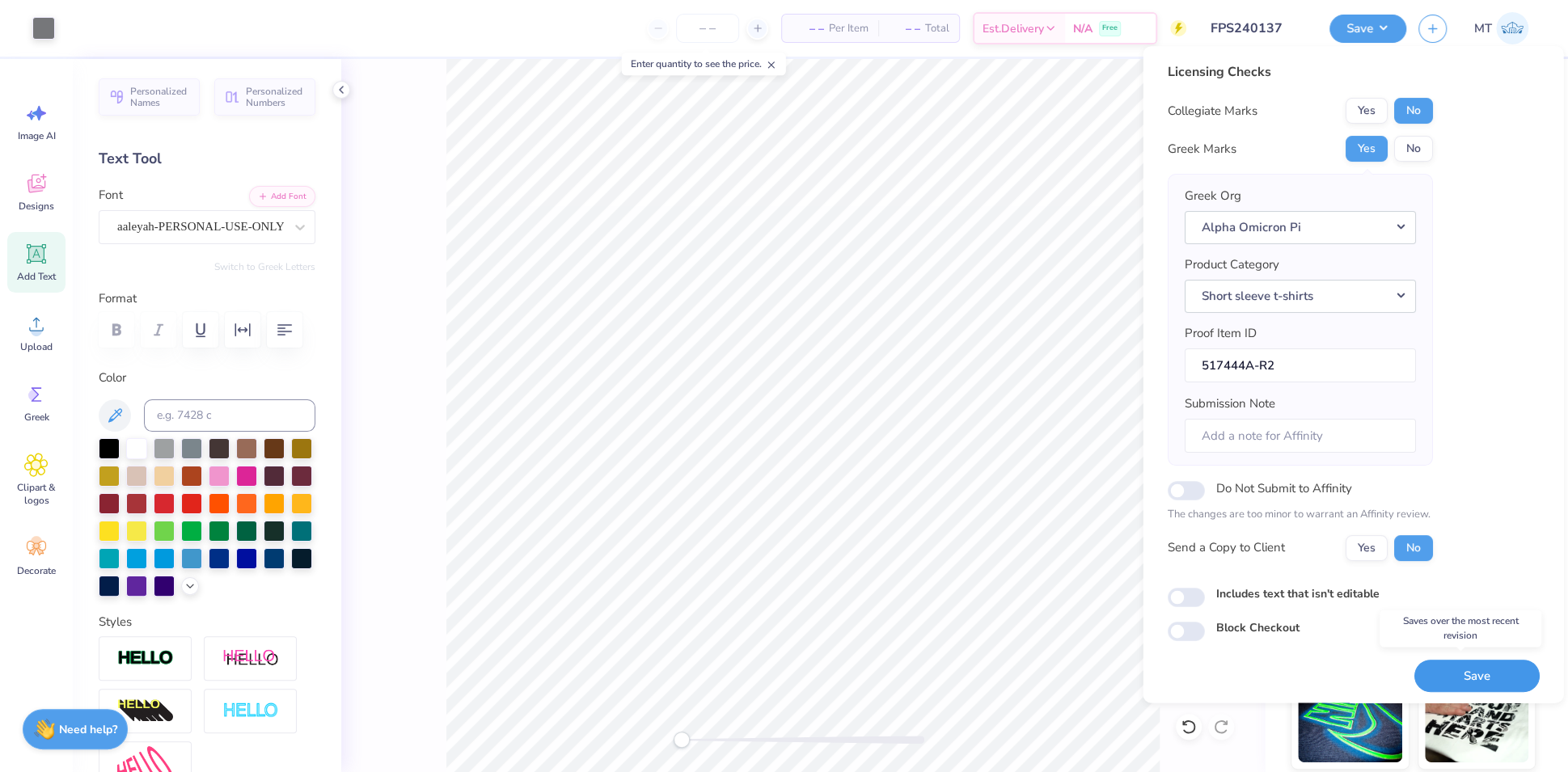
click at [1507, 675] on button "Save" at bounding box center [1476, 676] width 126 height 33
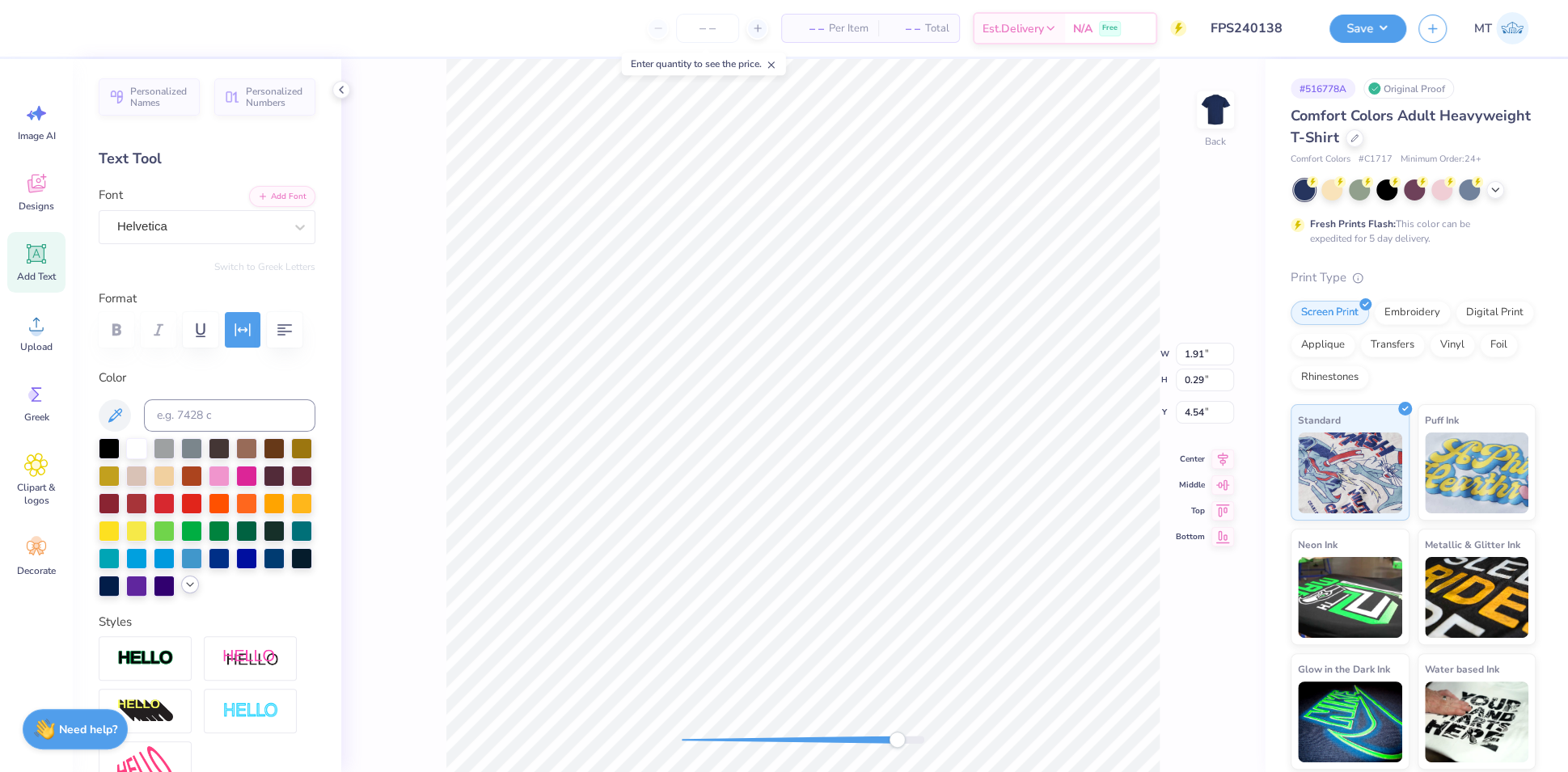
scroll to position [189, 0]
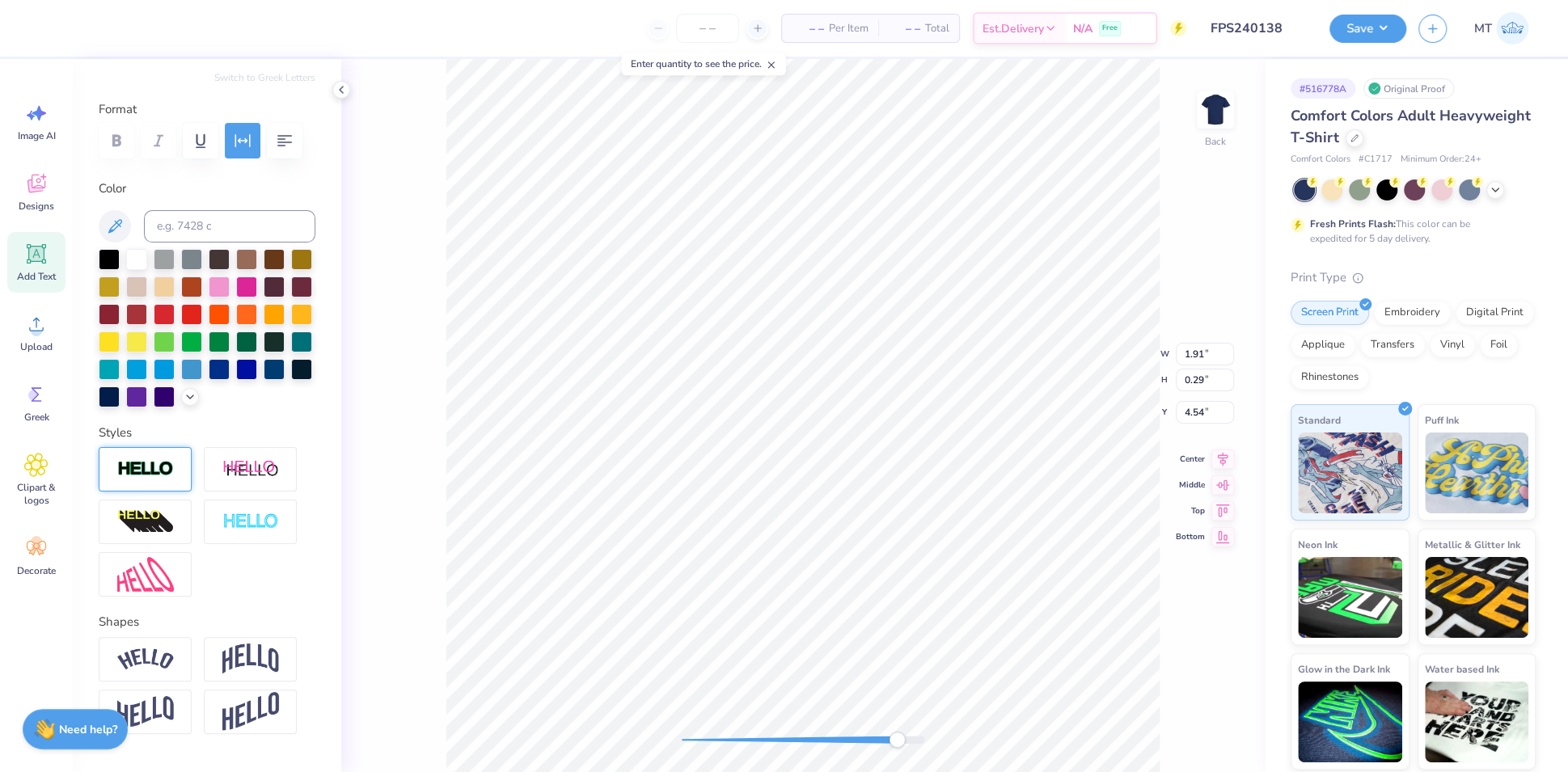
click at [152, 479] on img at bounding box center [144, 469] width 56 height 19
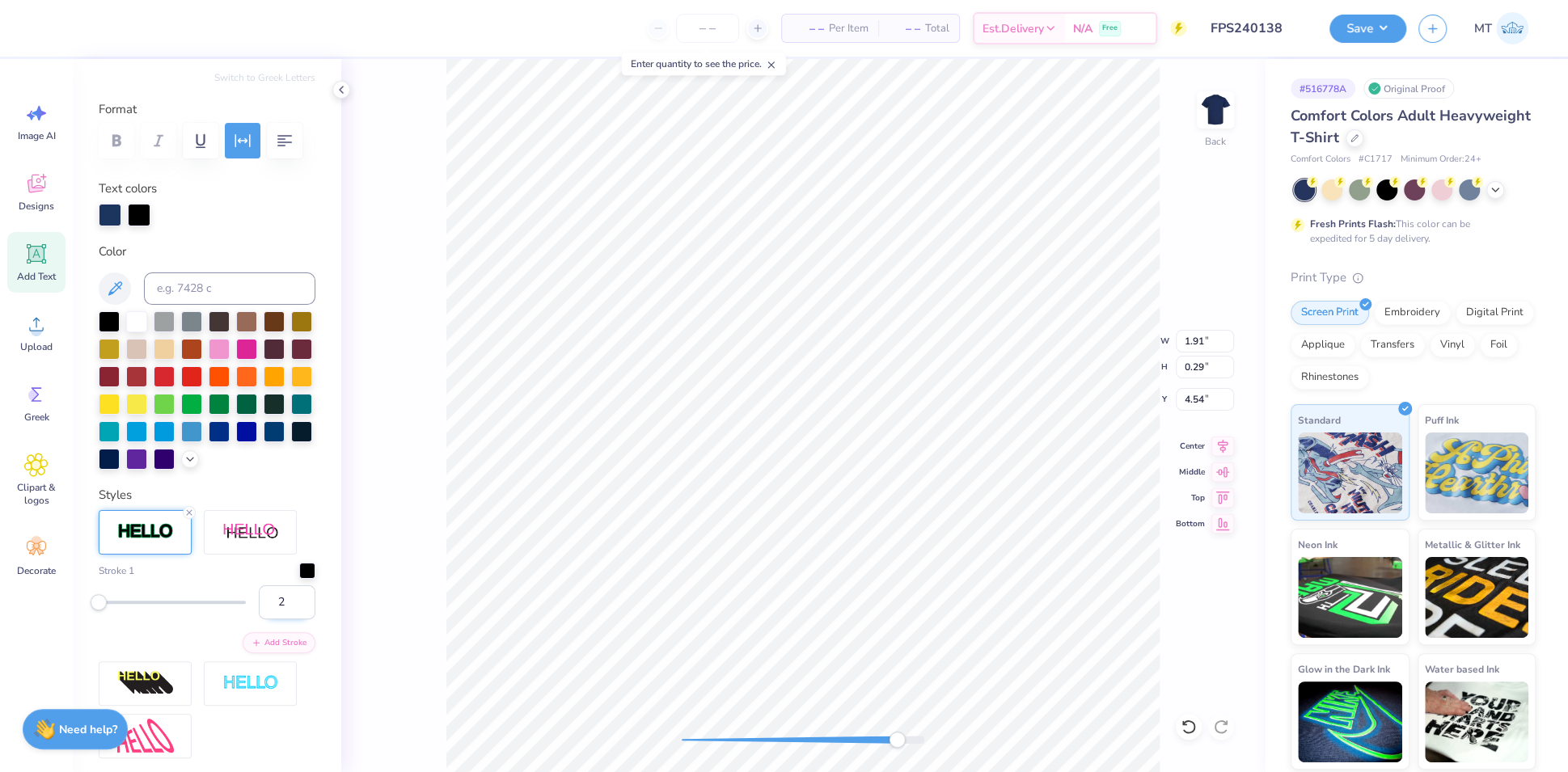
type input "2"
click at [287, 619] on input "2" at bounding box center [286, 602] width 56 height 34
type input "3"
click at [289, 619] on input "3" at bounding box center [286, 602] width 56 height 34
type input "1.92"
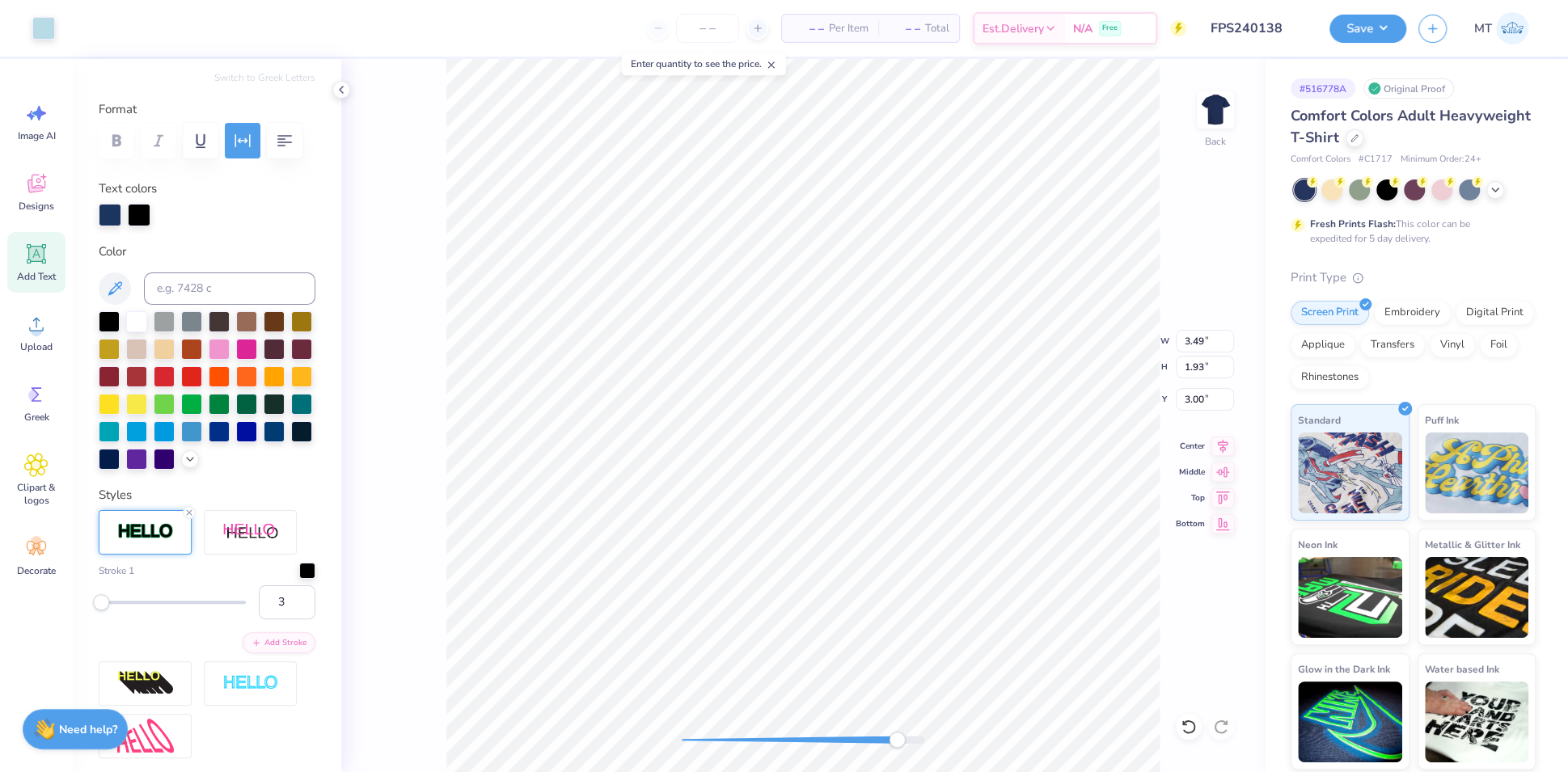
type input "0.30"
type input "4.54"
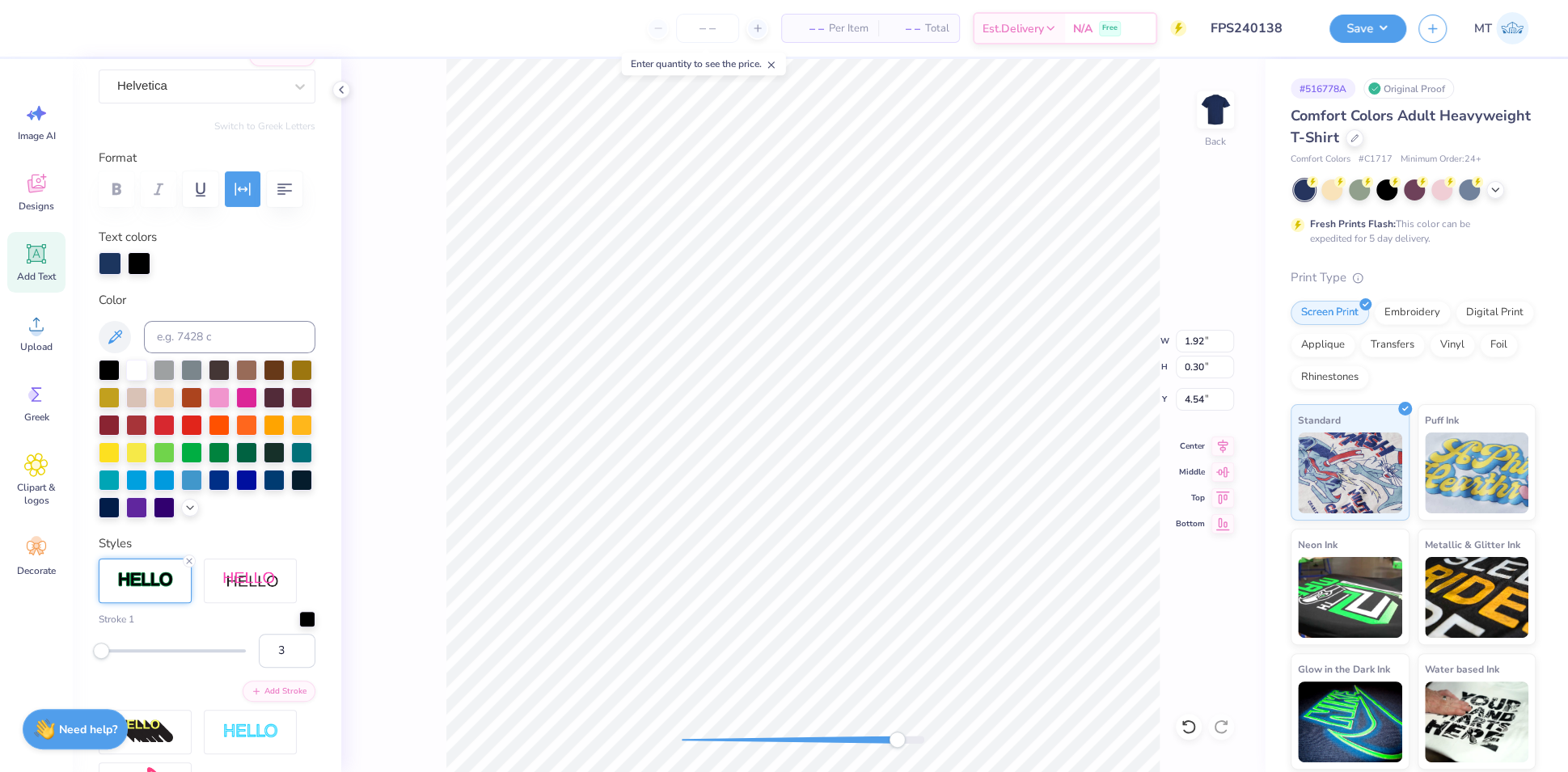
scroll to position [44, 0]
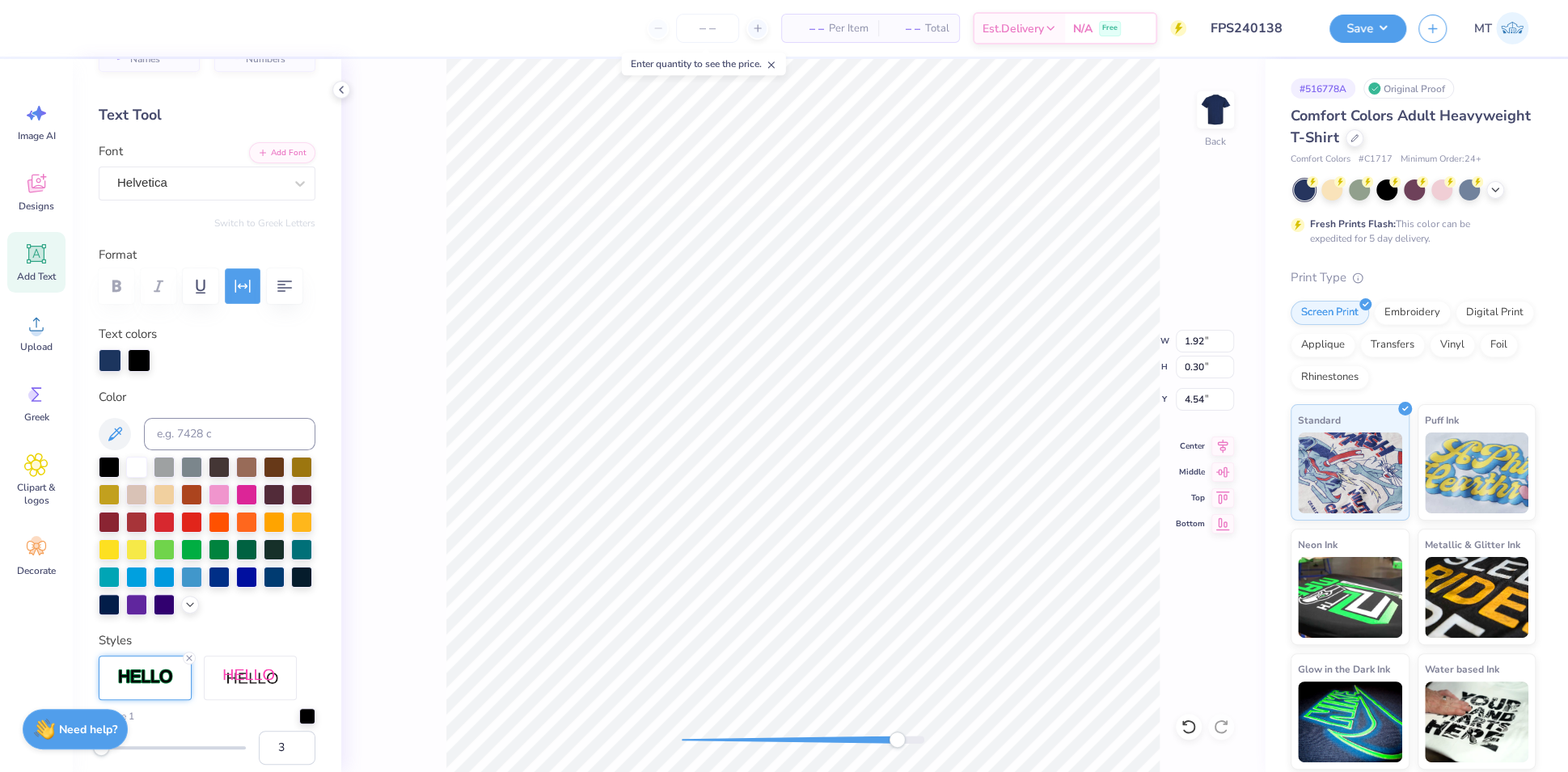
click at [238, 289] on icon "button" at bounding box center [243, 286] width 20 height 20
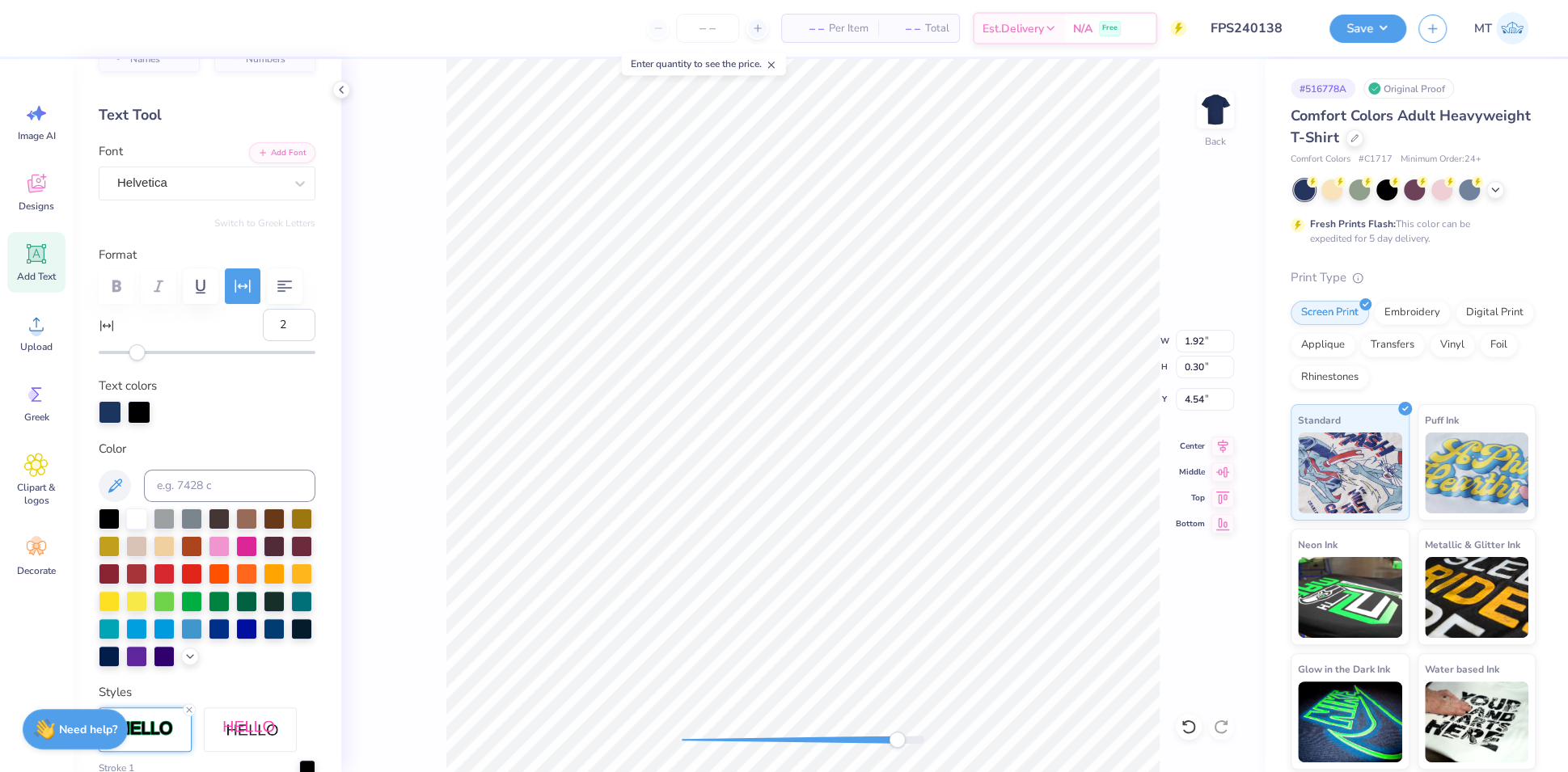
type input "1"
click at [134, 360] on div "Accessibility label" at bounding box center [134, 352] width 16 height 16
click at [1123, 573] on li "Ungroup" at bounding box center [1102, 585] width 127 height 31
click at [1003, 676] on li "Send to Back" at bounding box center [996, 686] width 127 height 31
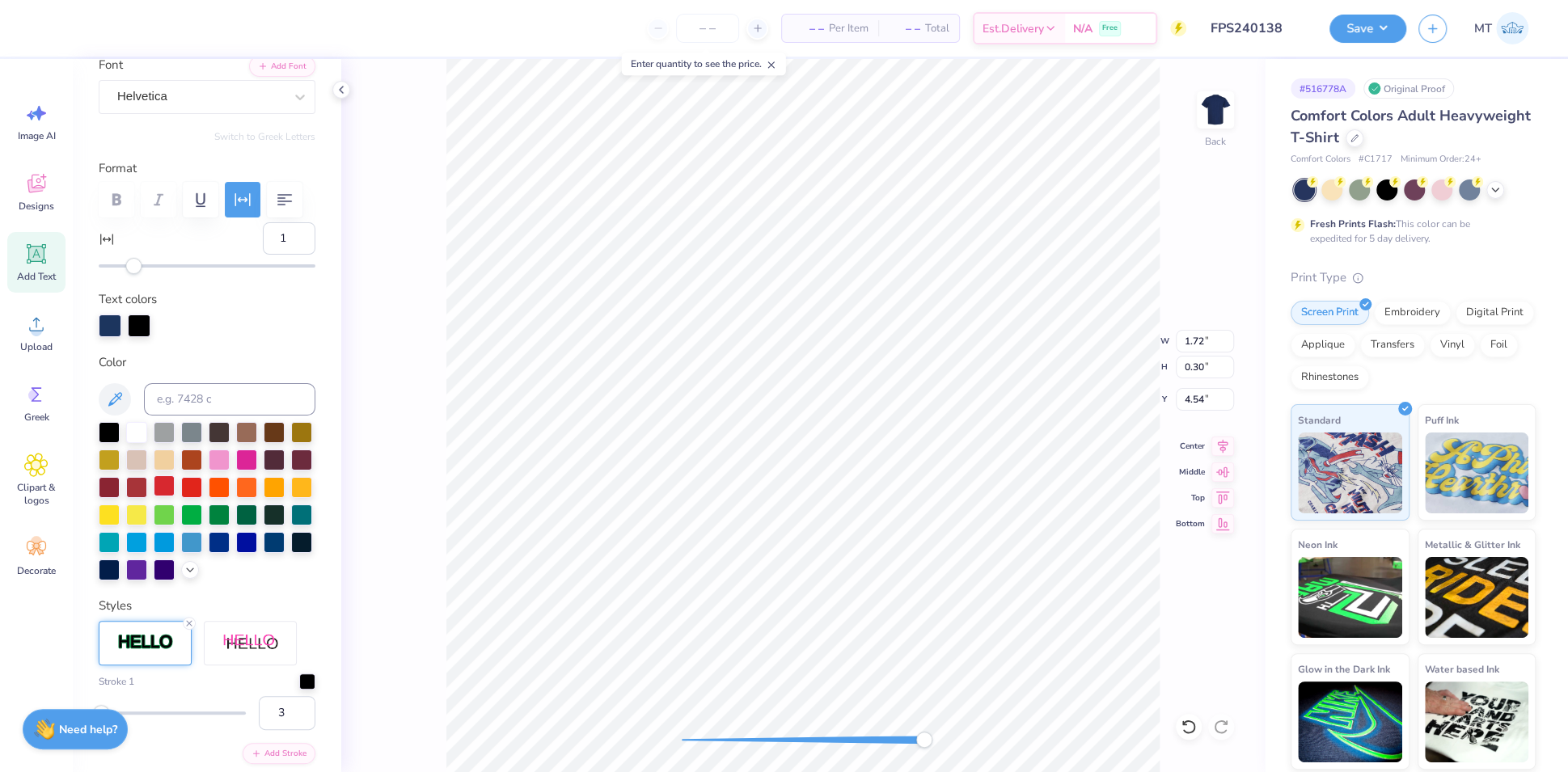
scroll to position [242, 0]
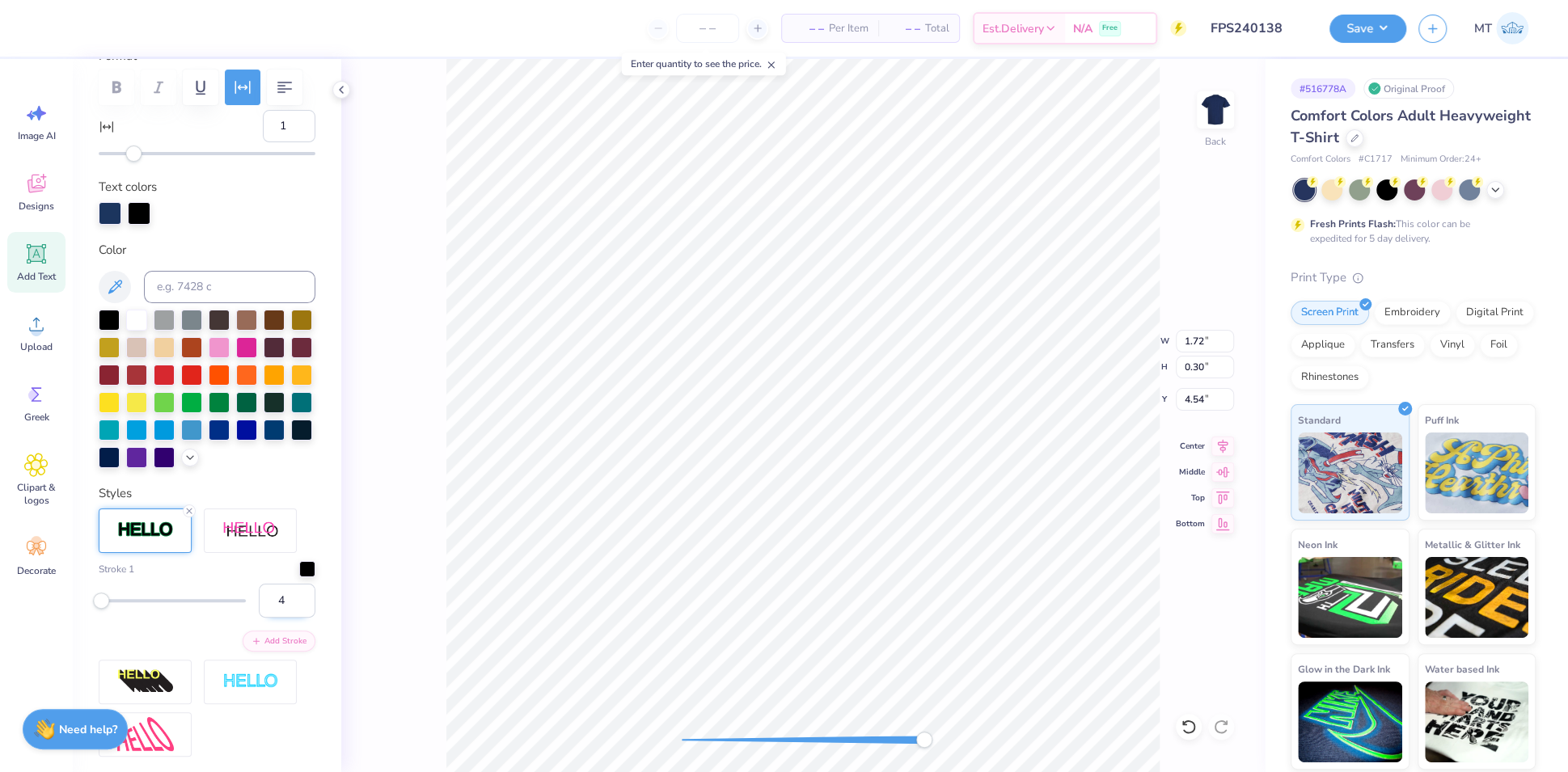
type input "4"
click at [285, 618] on input "4" at bounding box center [286, 601] width 56 height 34
click at [103, 25] on div at bounding box center [102, 26] width 22 height 22
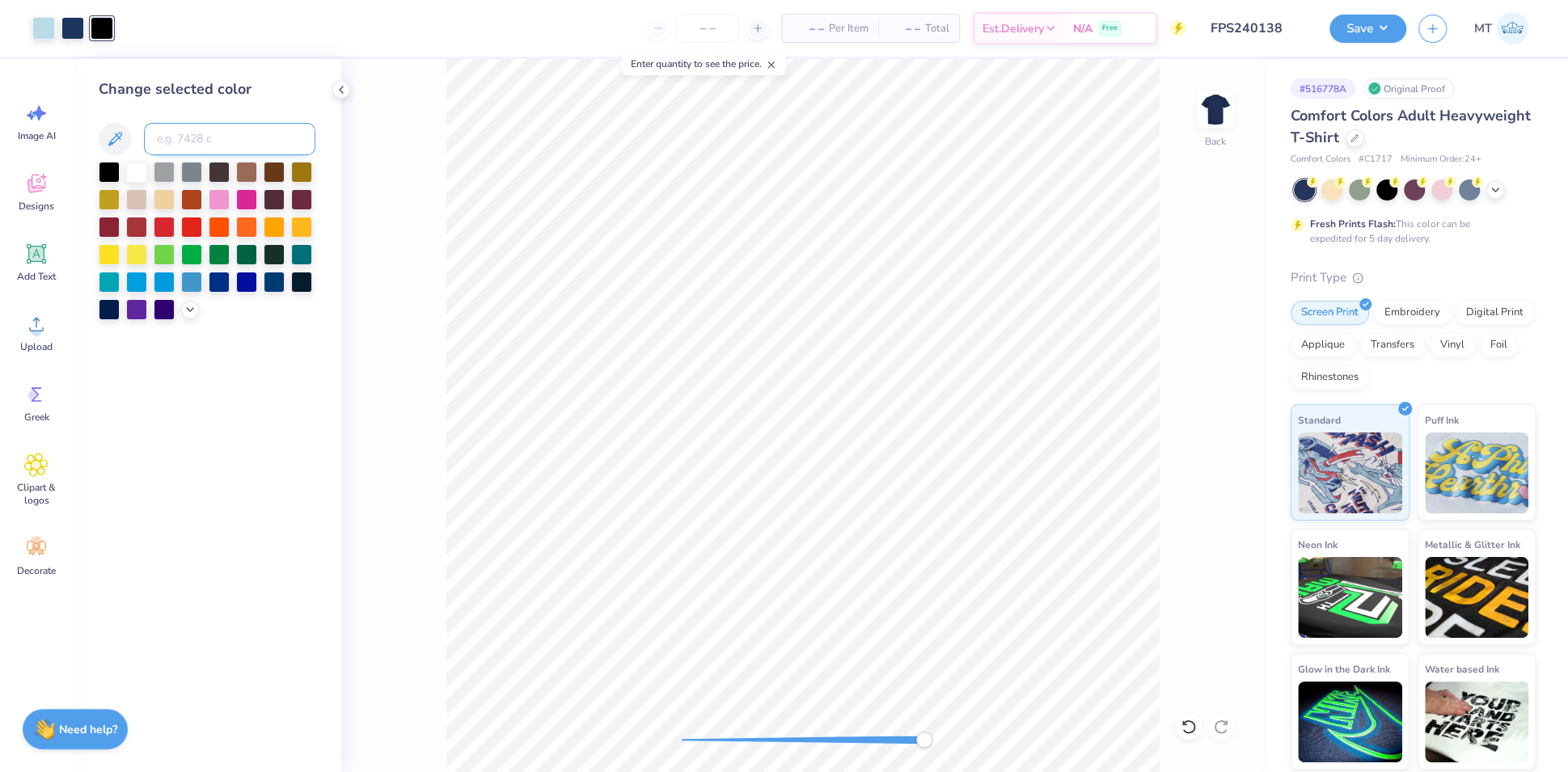
click at [220, 136] on input at bounding box center [229, 139] width 171 height 32
type input "534"
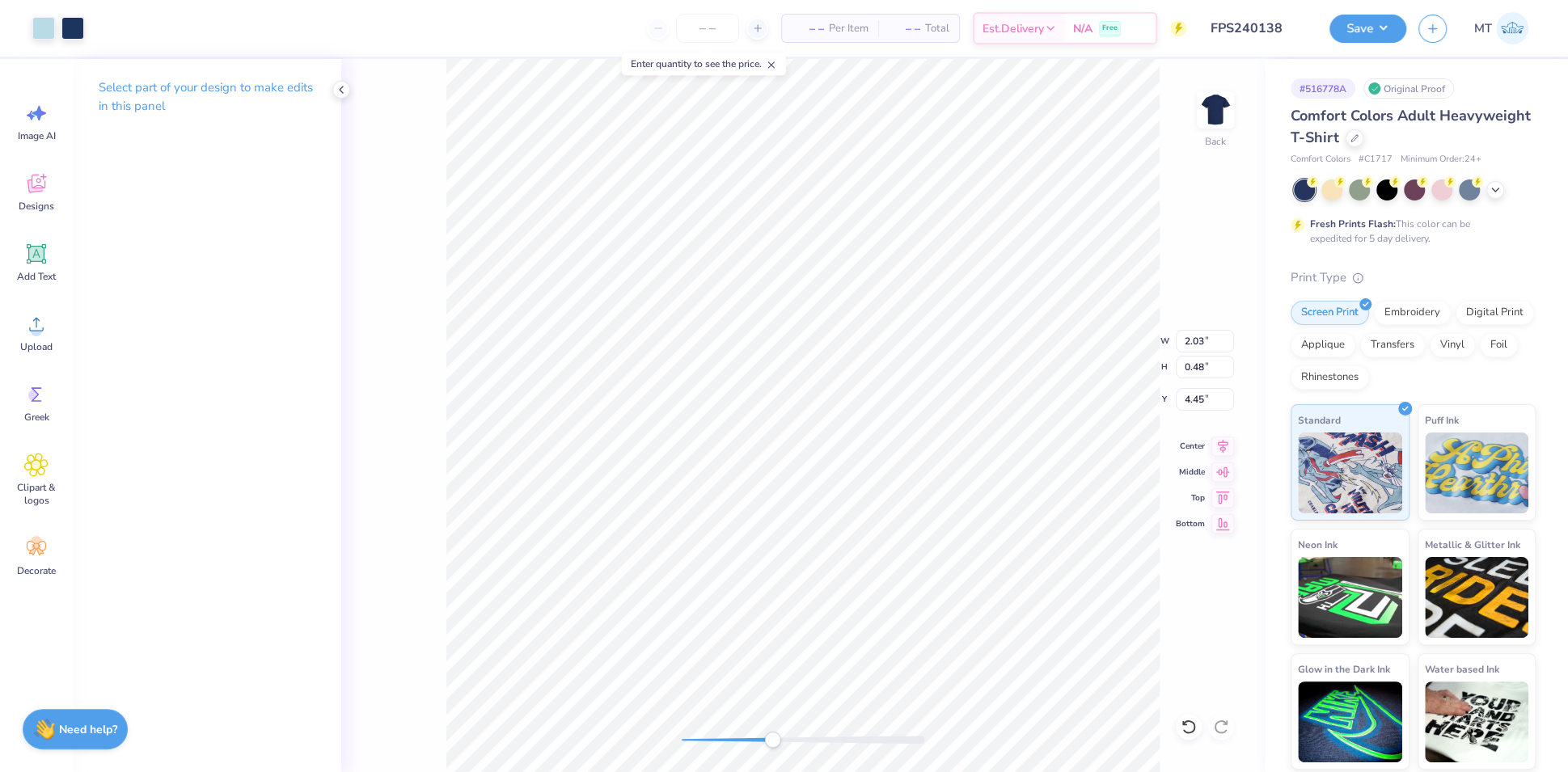
type input "2.32"
type input "0.55"
type input "4.43"
type input "4.45"
click at [1392, 39] on div "Save" at bounding box center [1367, 29] width 77 height 29
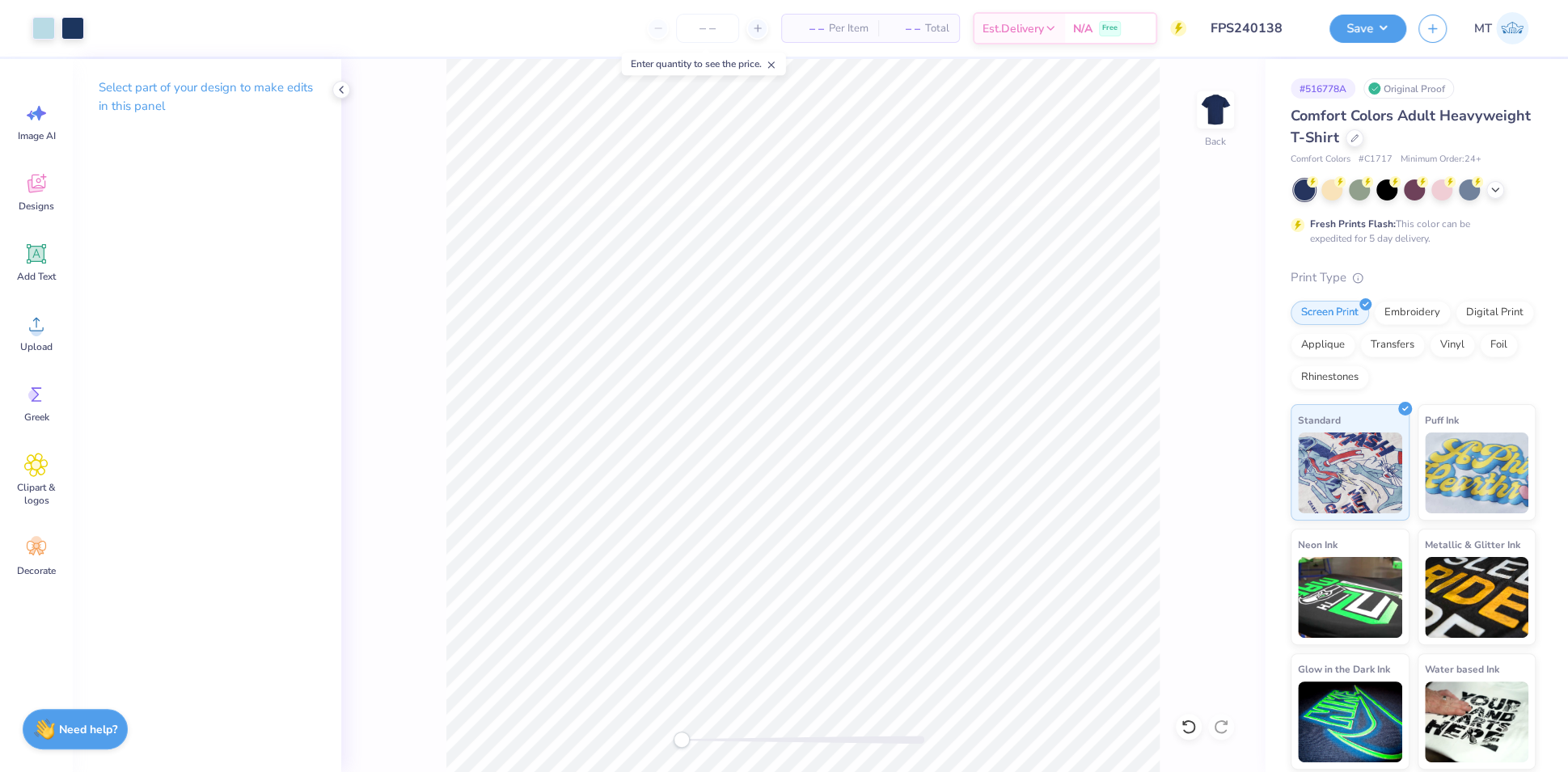
click at [1371, 4] on div "Save MT" at bounding box center [1448, 28] width 238 height 56
click at [1375, 24] on button "Save" at bounding box center [1367, 27] width 77 height 29
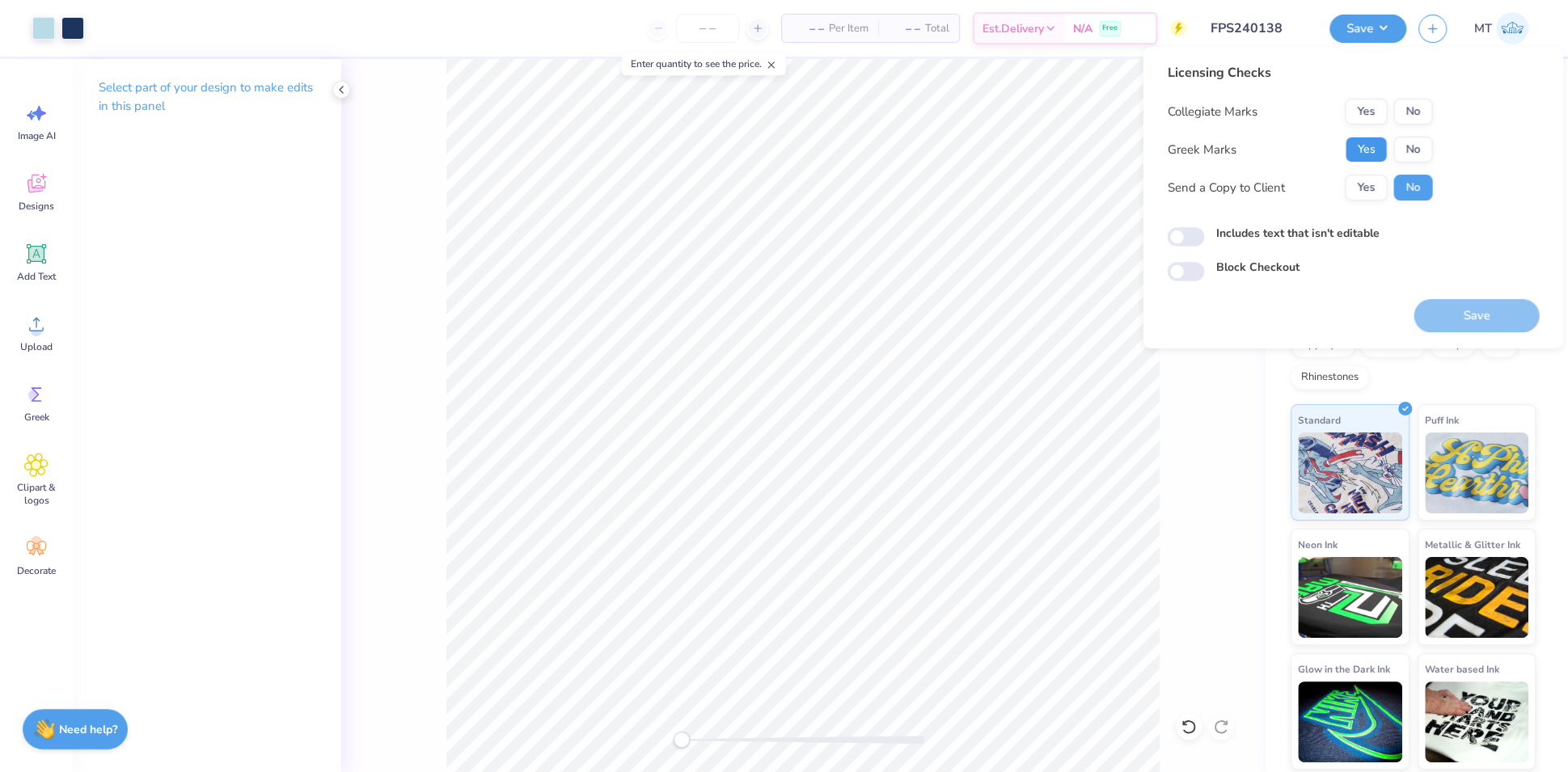
click at [1375, 151] on button "Yes" at bounding box center [1366, 149] width 42 height 26
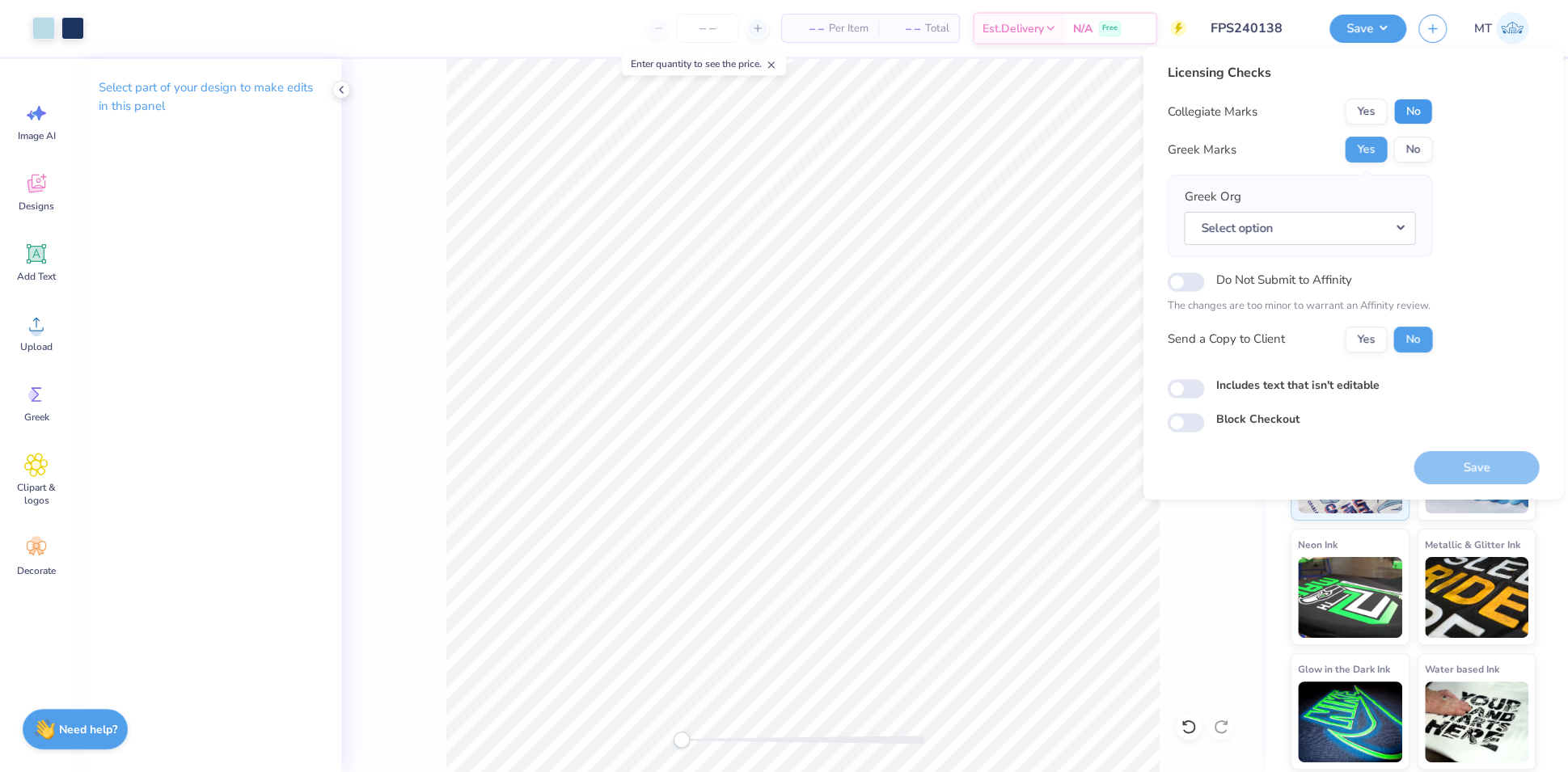
click at [1406, 119] on button "No" at bounding box center [1413, 111] width 39 height 26
click at [1327, 234] on button "Select option" at bounding box center [1299, 228] width 231 height 33
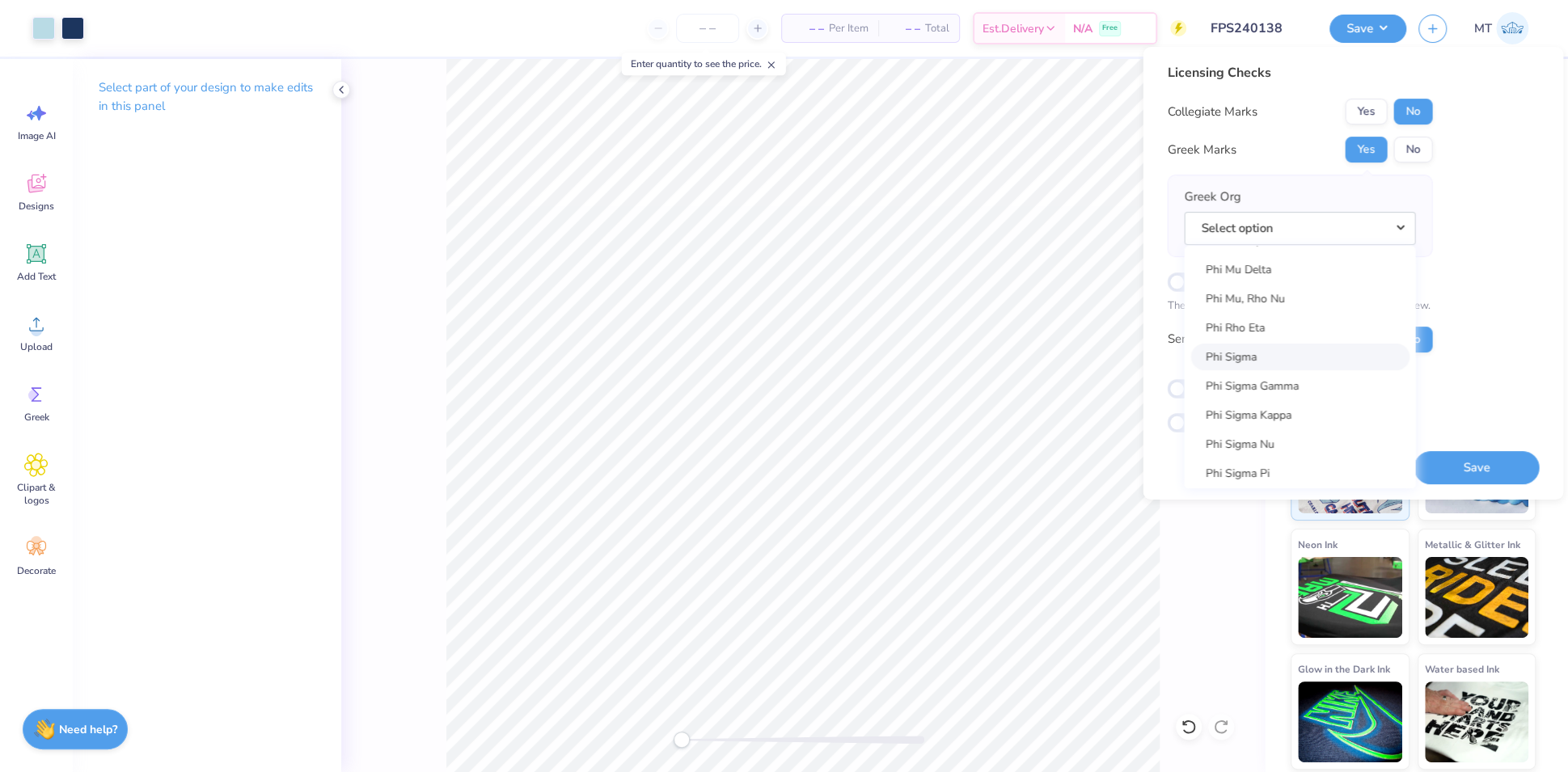
scroll to position [8693, 0]
click at [1288, 267] on link "Phi Kappa Tau" at bounding box center [1300, 272] width 219 height 27
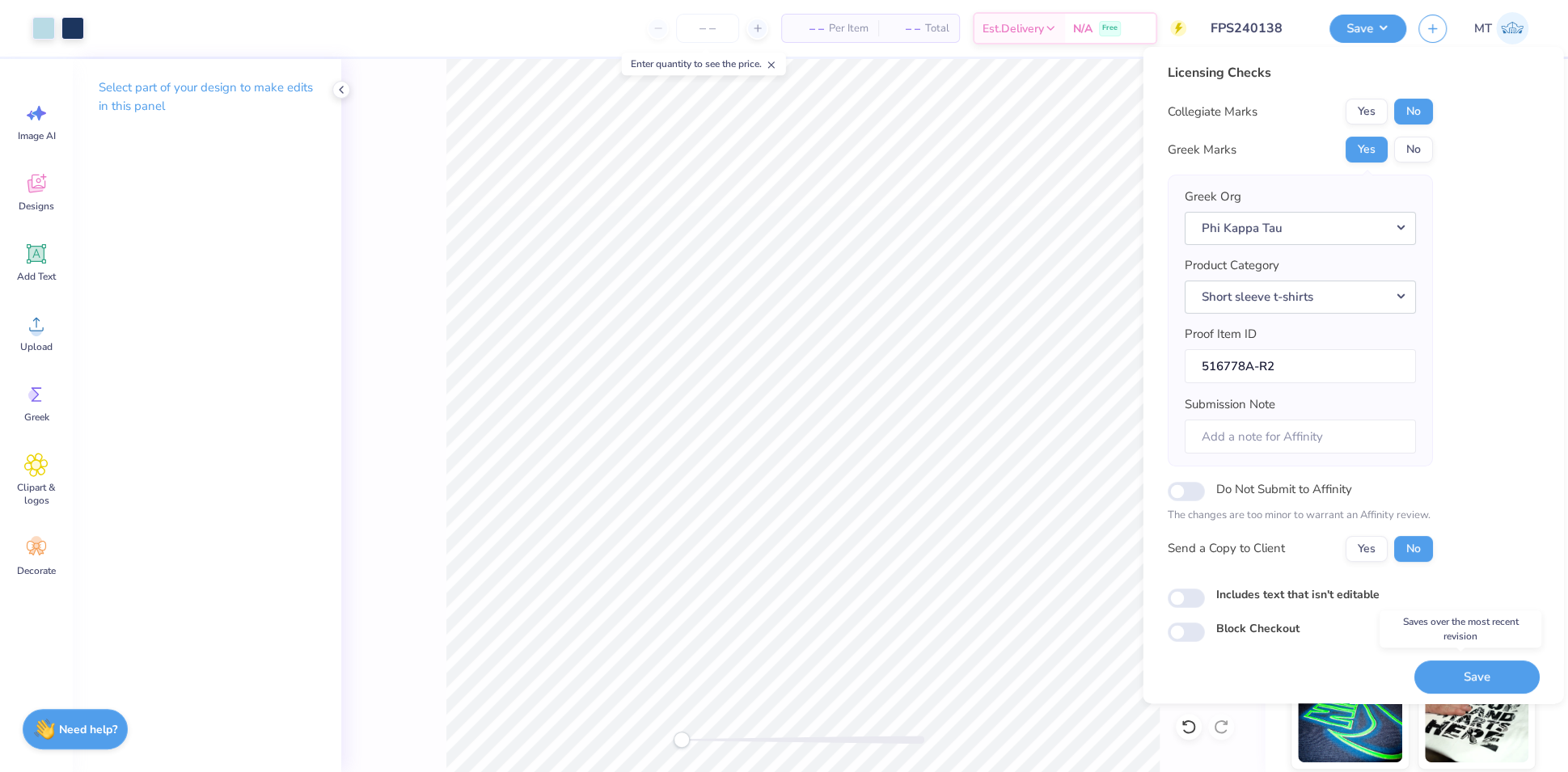
drag, startPoint x: 1494, startPoint y: 670, endPoint x: 1218, endPoint y: 466, distance: 343.2
click at [1493, 670] on button "Save" at bounding box center [1476, 677] width 126 height 33
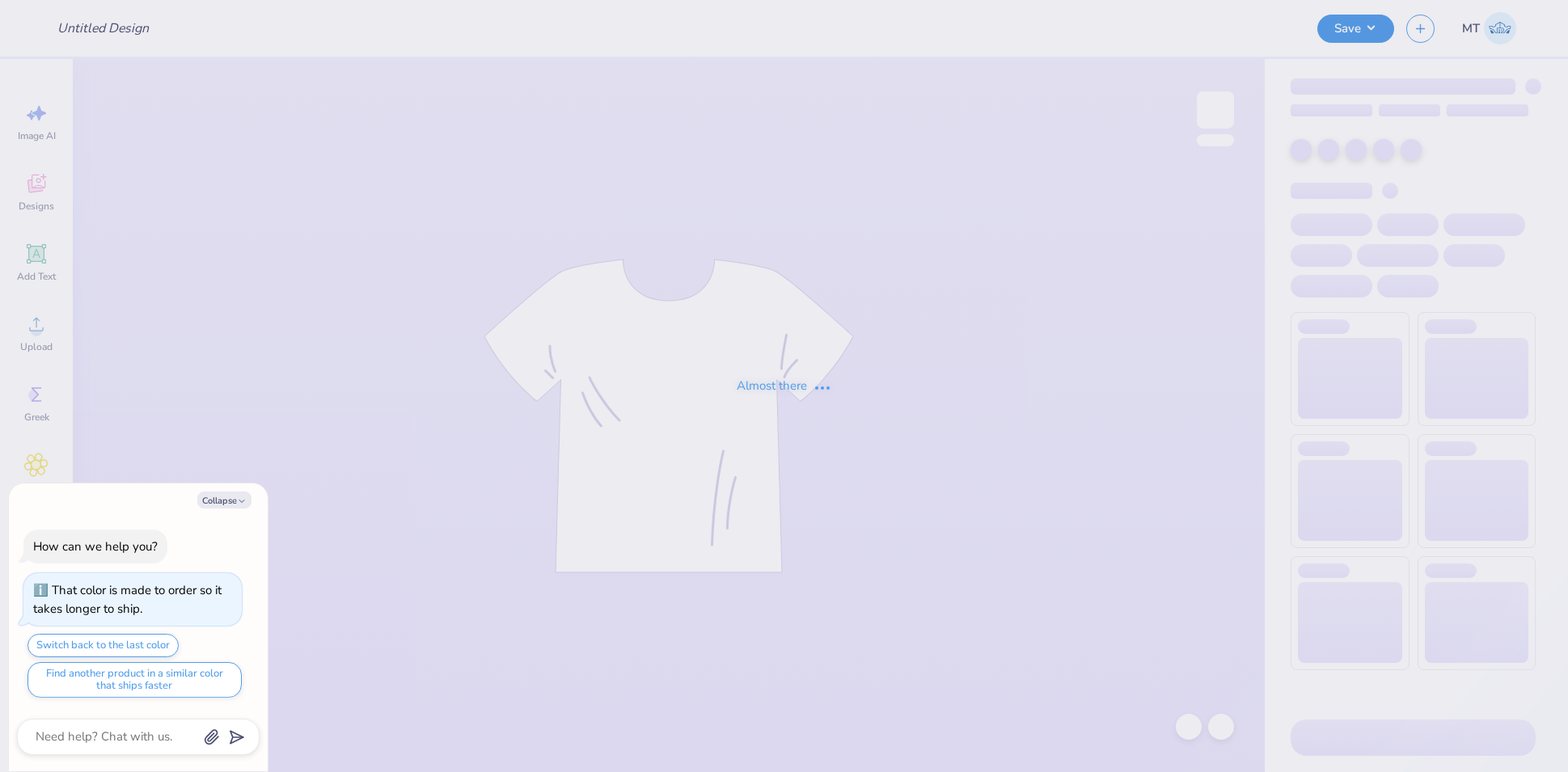
type textarea "x"
type input "FPS240144"
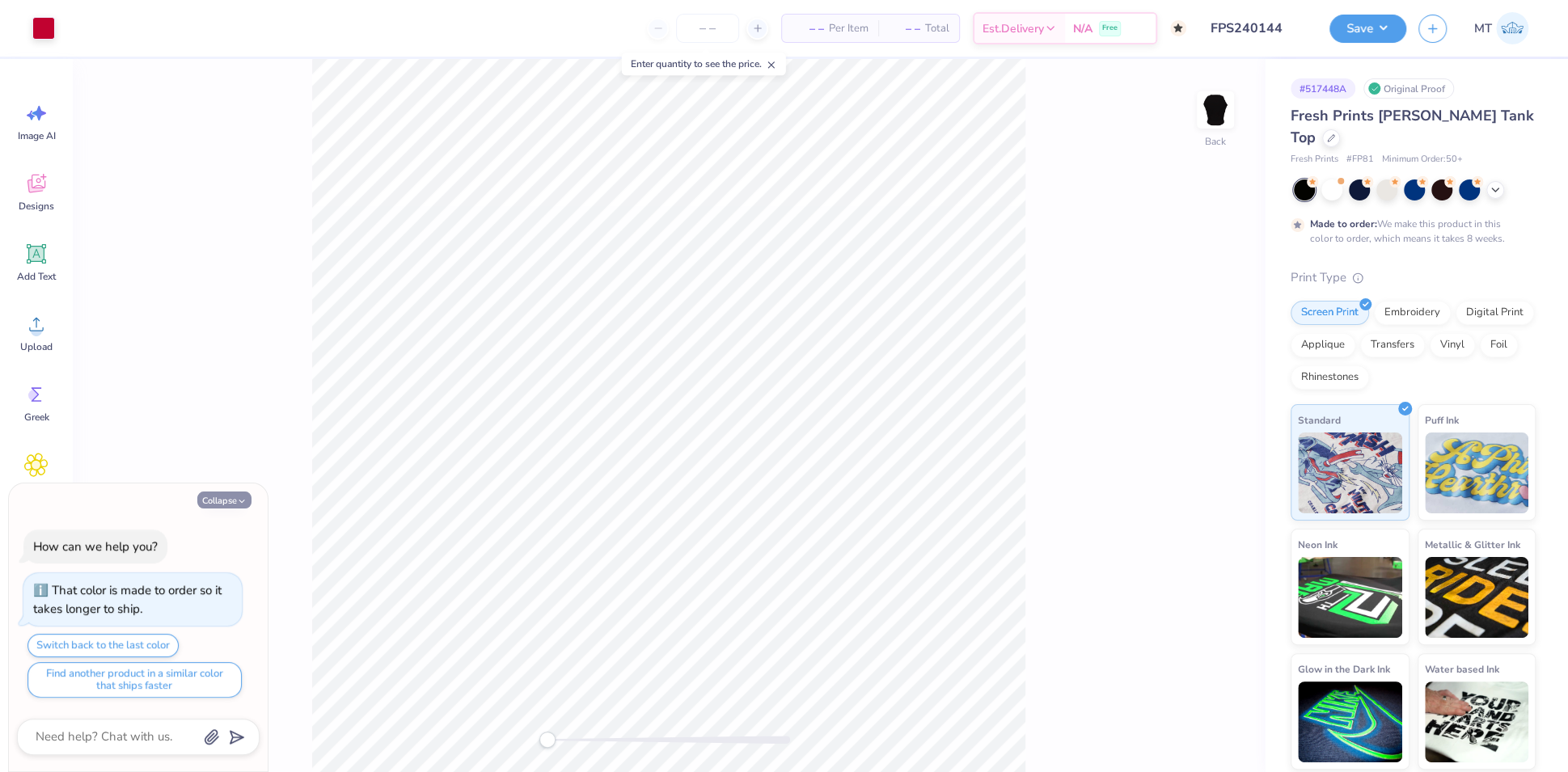
click at [235, 506] on button "Collapse" at bounding box center [224, 499] width 54 height 17
type textarea "x"
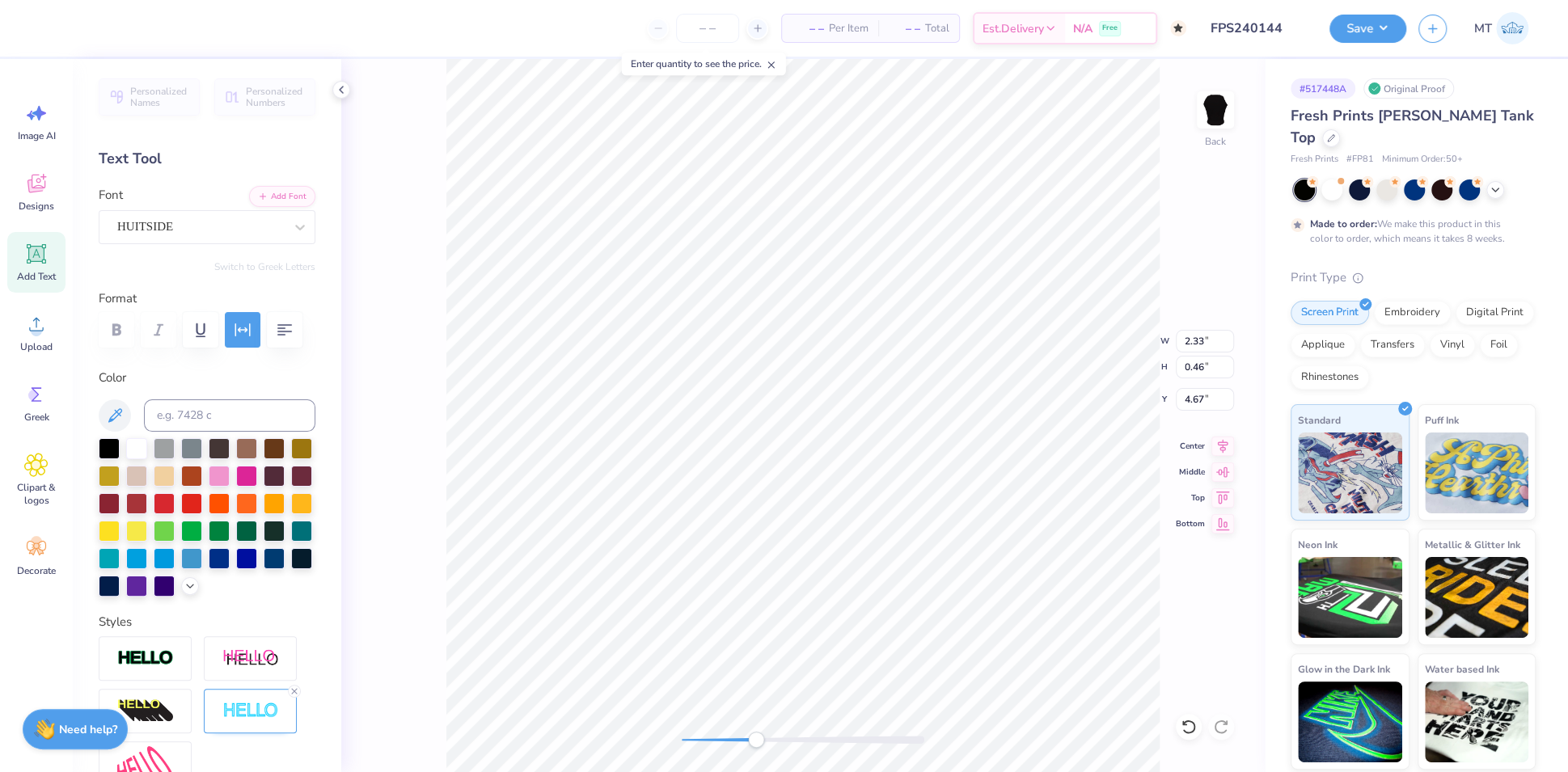
type input "2.36"
type input "0.26"
type input "4.30"
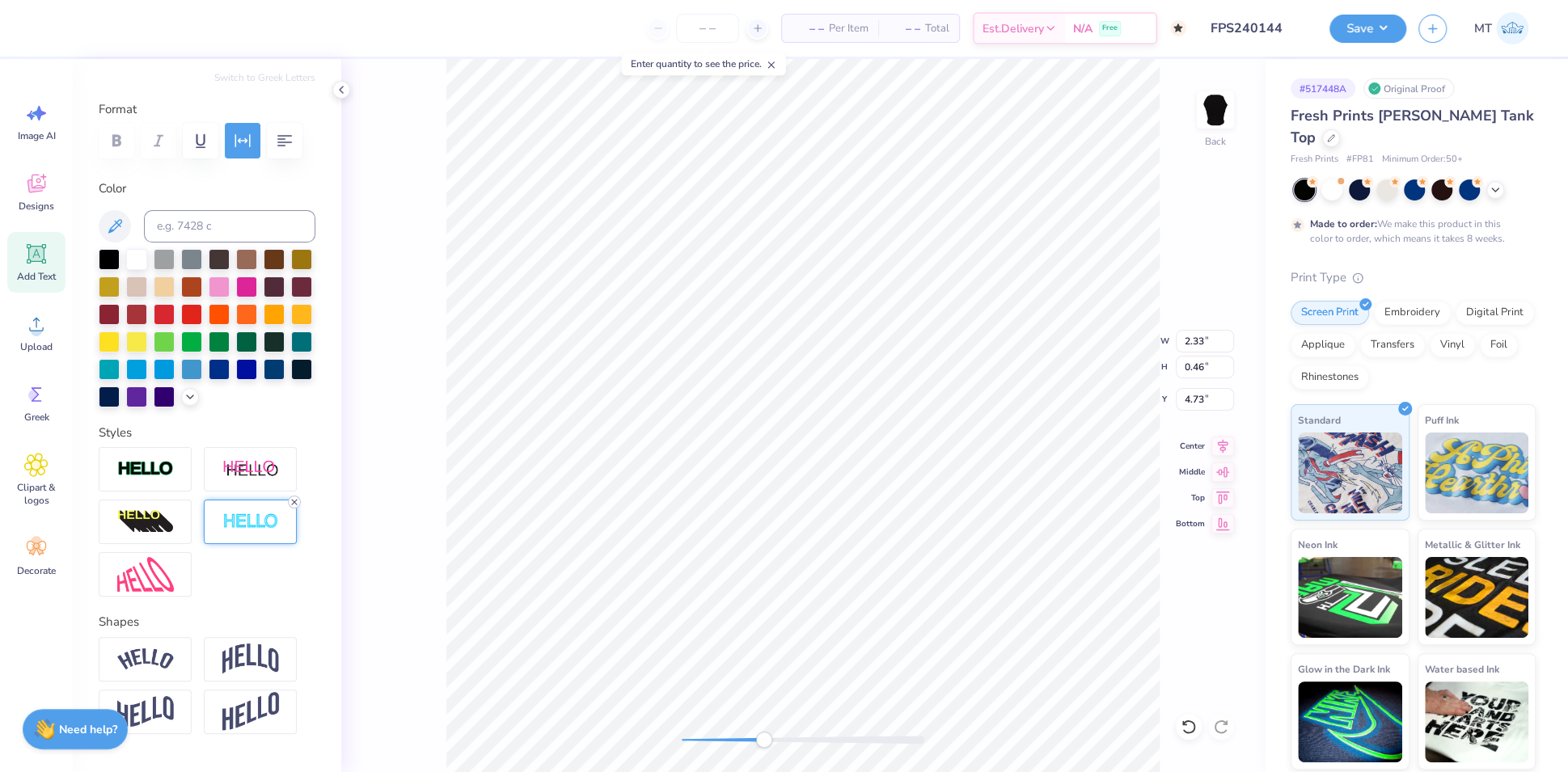
click at [295, 508] on div at bounding box center [294, 502] width 13 height 13
click at [157, 491] on div at bounding box center [145, 469] width 93 height 45
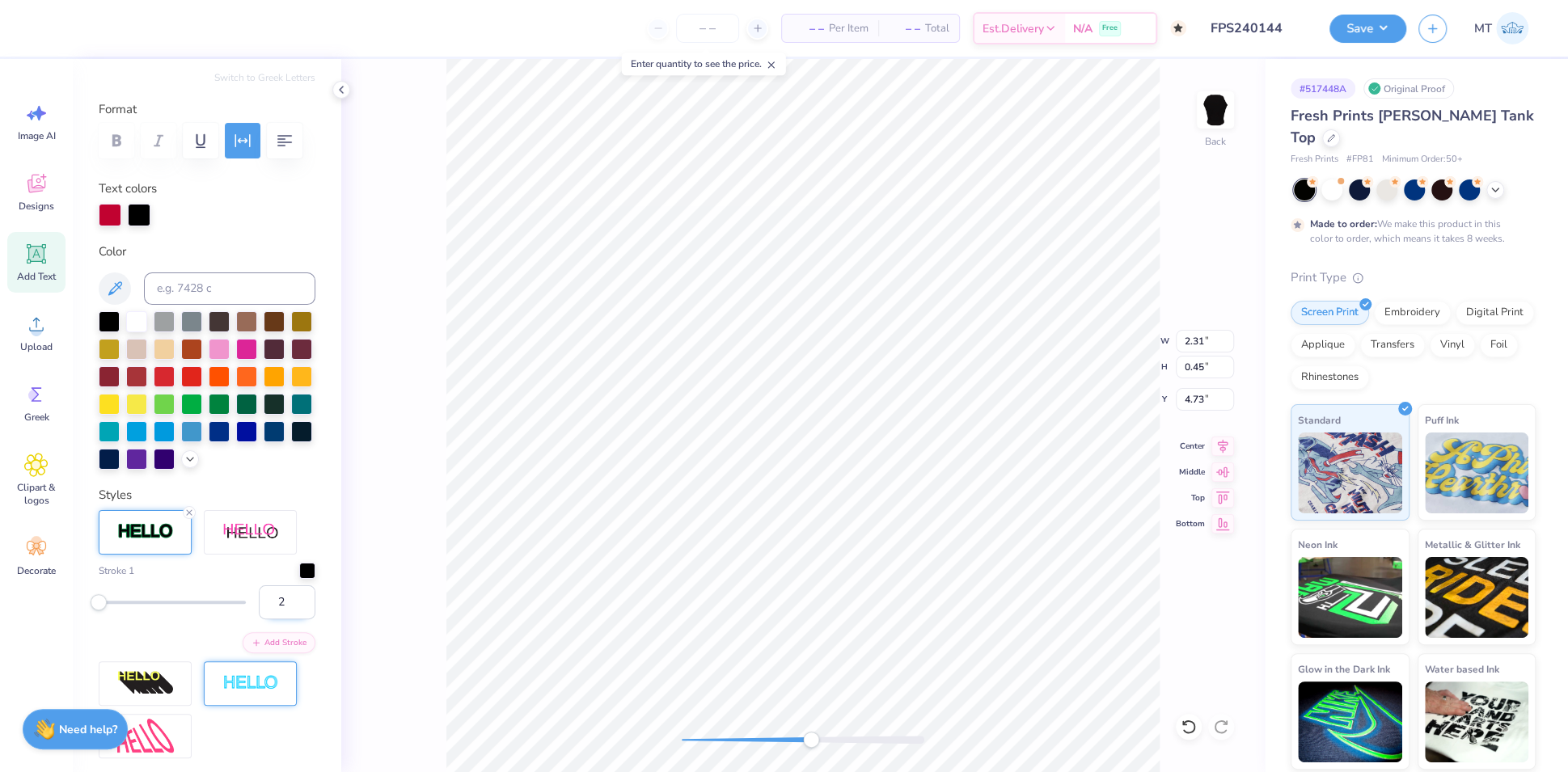
type input "2"
click at [290, 619] on input "2" at bounding box center [286, 602] width 56 height 34
click at [84, 33] on div at bounding box center [72, 26] width 22 height 22
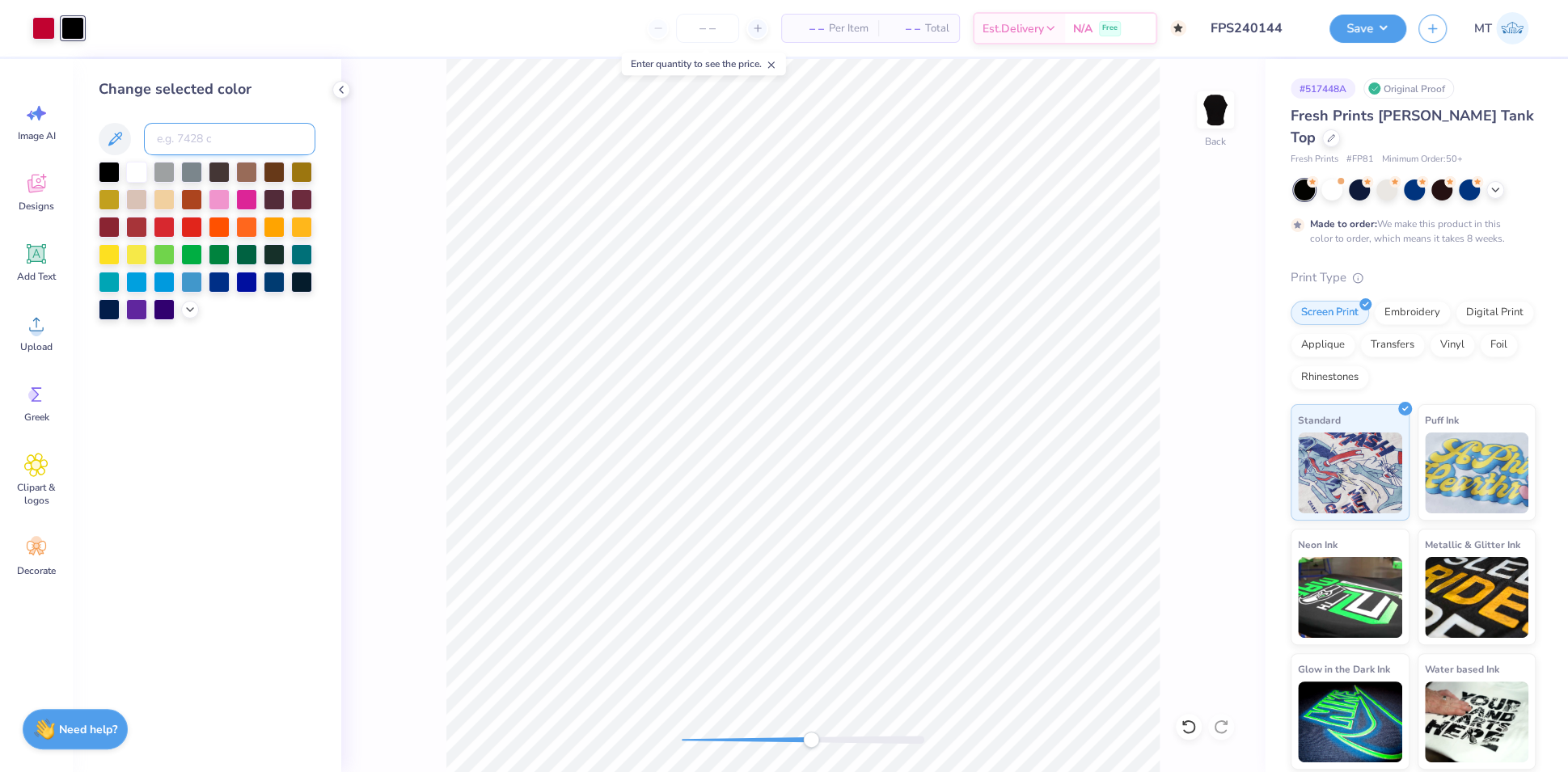
click at [193, 151] on input at bounding box center [229, 139] width 171 height 32
type input "200"
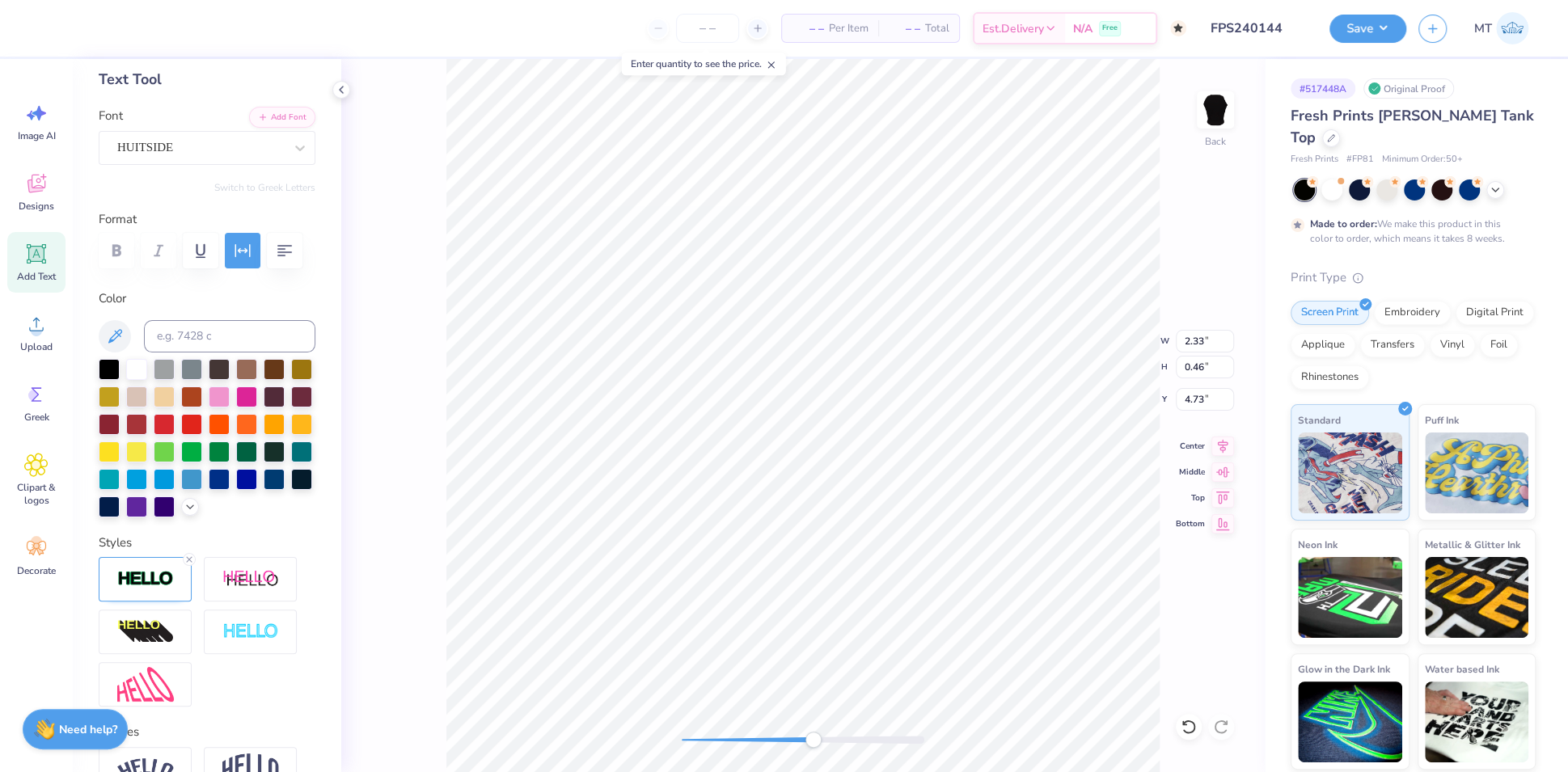
scroll to position [205, 0]
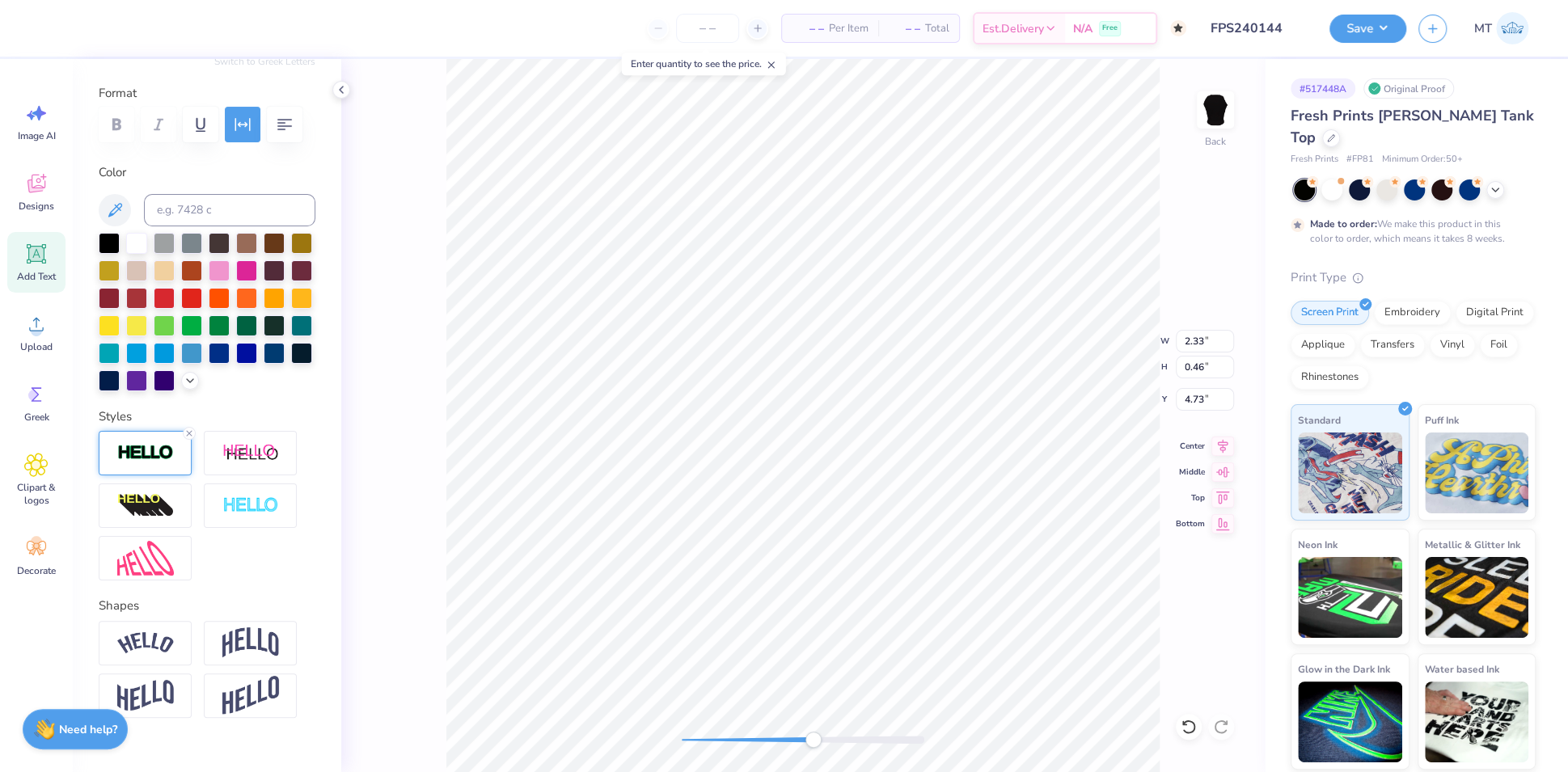
click at [138, 463] on img at bounding box center [144, 453] width 56 height 19
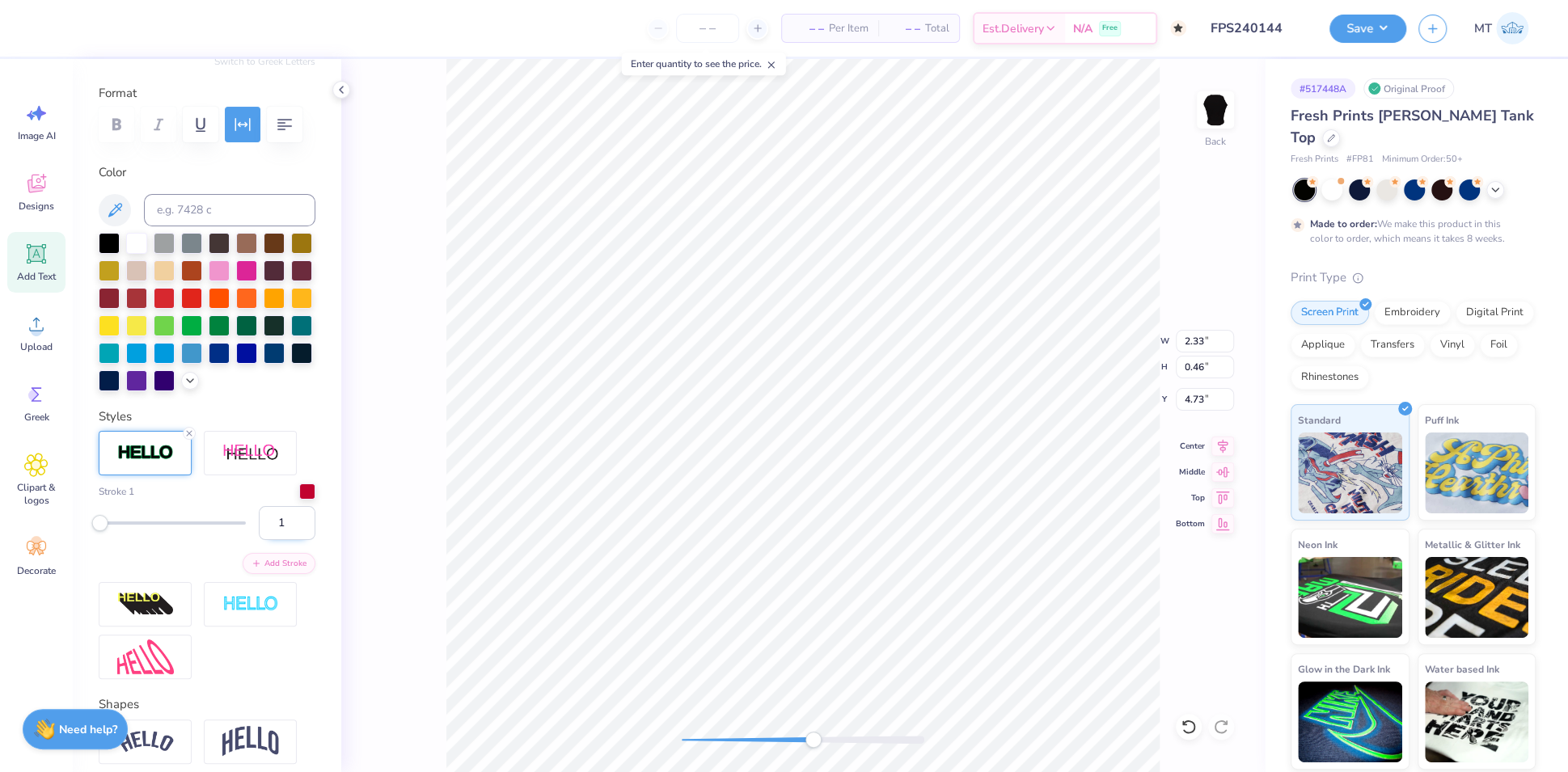
type input "1"
click at [287, 540] on input "1" at bounding box center [286, 523] width 56 height 34
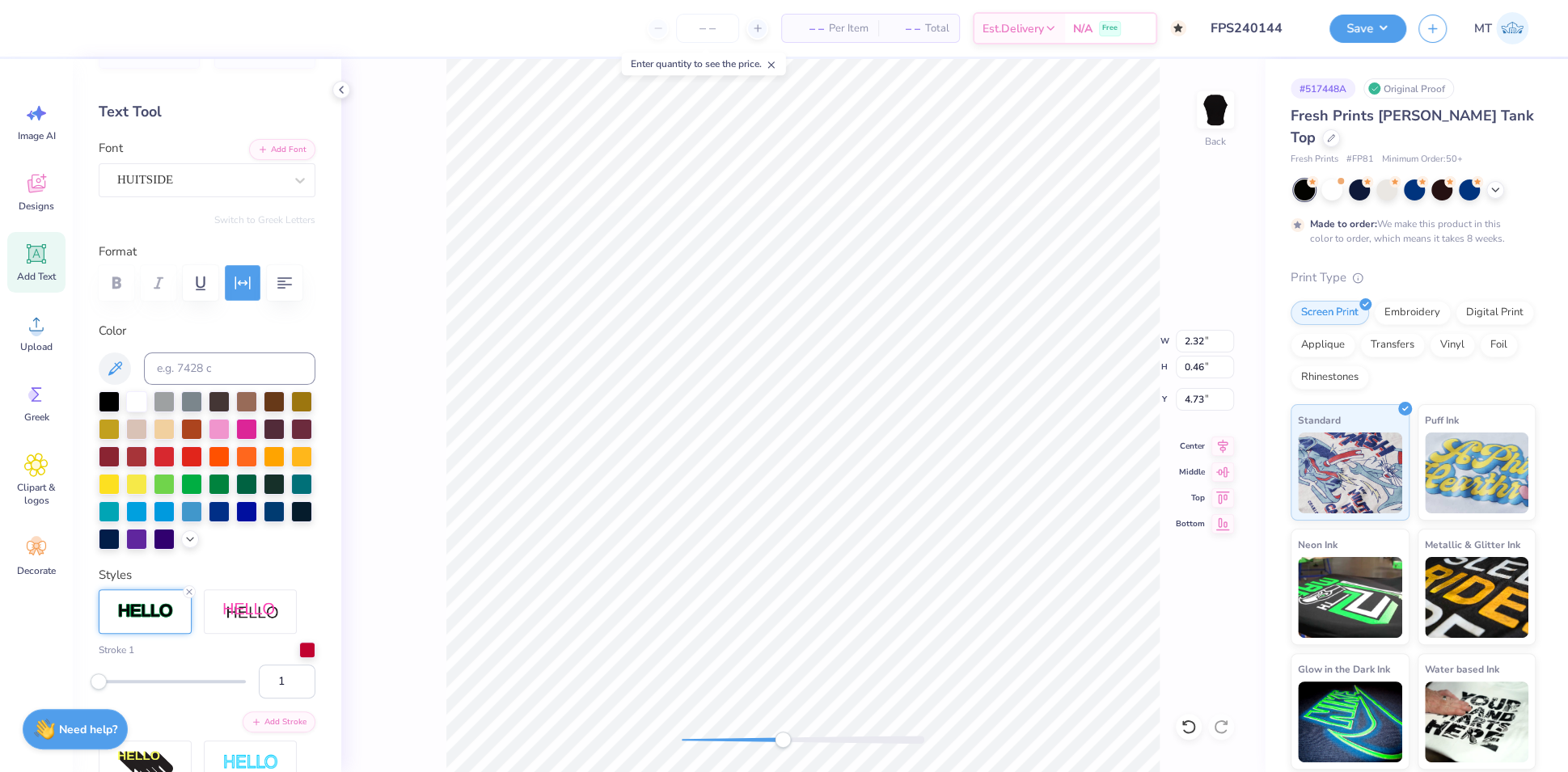
click at [252, 290] on button "button" at bounding box center [243, 283] width 36 height 36
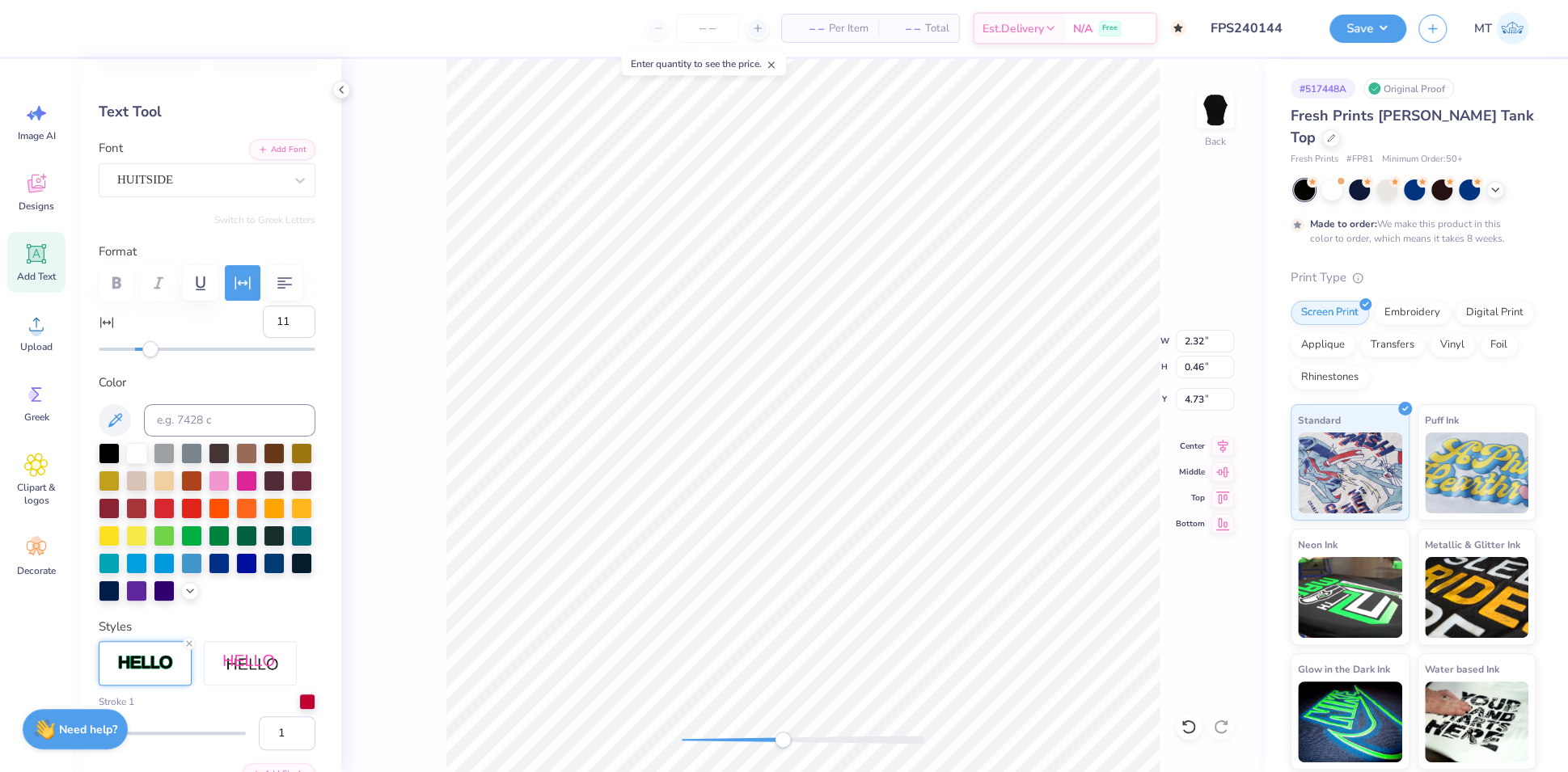
type input "10"
drag, startPoint x: 161, startPoint y: 391, endPoint x: 149, endPoint y: 390, distance: 12.0
click at [149, 357] on div "Accessibility label" at bounding box center [149, 349] width 16 height 16
click at [289, 338] on input "11" at bounding box center [289, 322] width 53 height 32
type input "12"
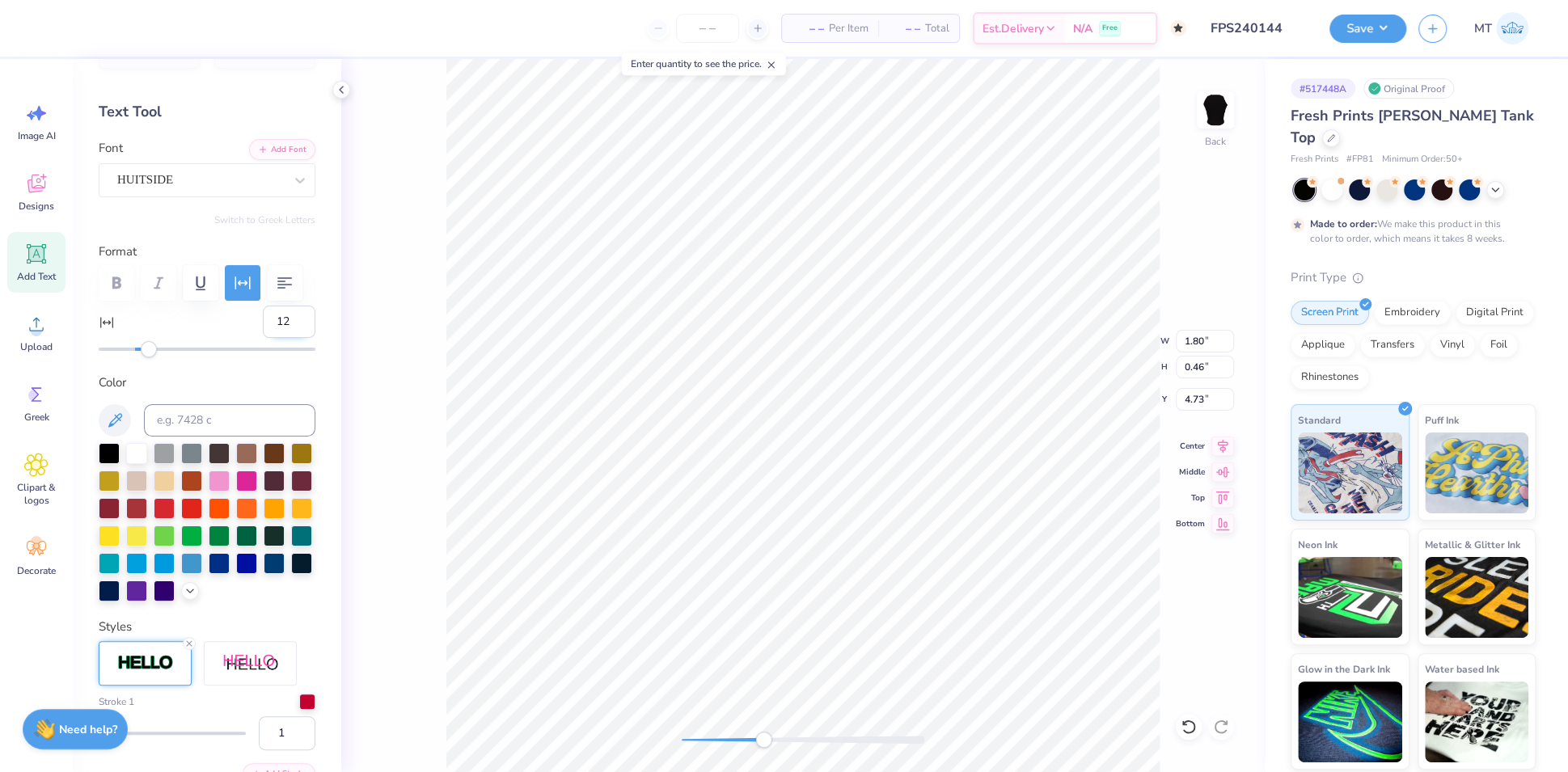
click at [289, 338] on input "12" at bounding box center [289, 322] width 53 height 32
click at [1194, 391] on input "3.06" at bounding box center [1204, 398] width 58 height 22
type input "3.00"
click at [1393, 29] on button "Save" at bounding box center [1367, 27] width 77 height 29
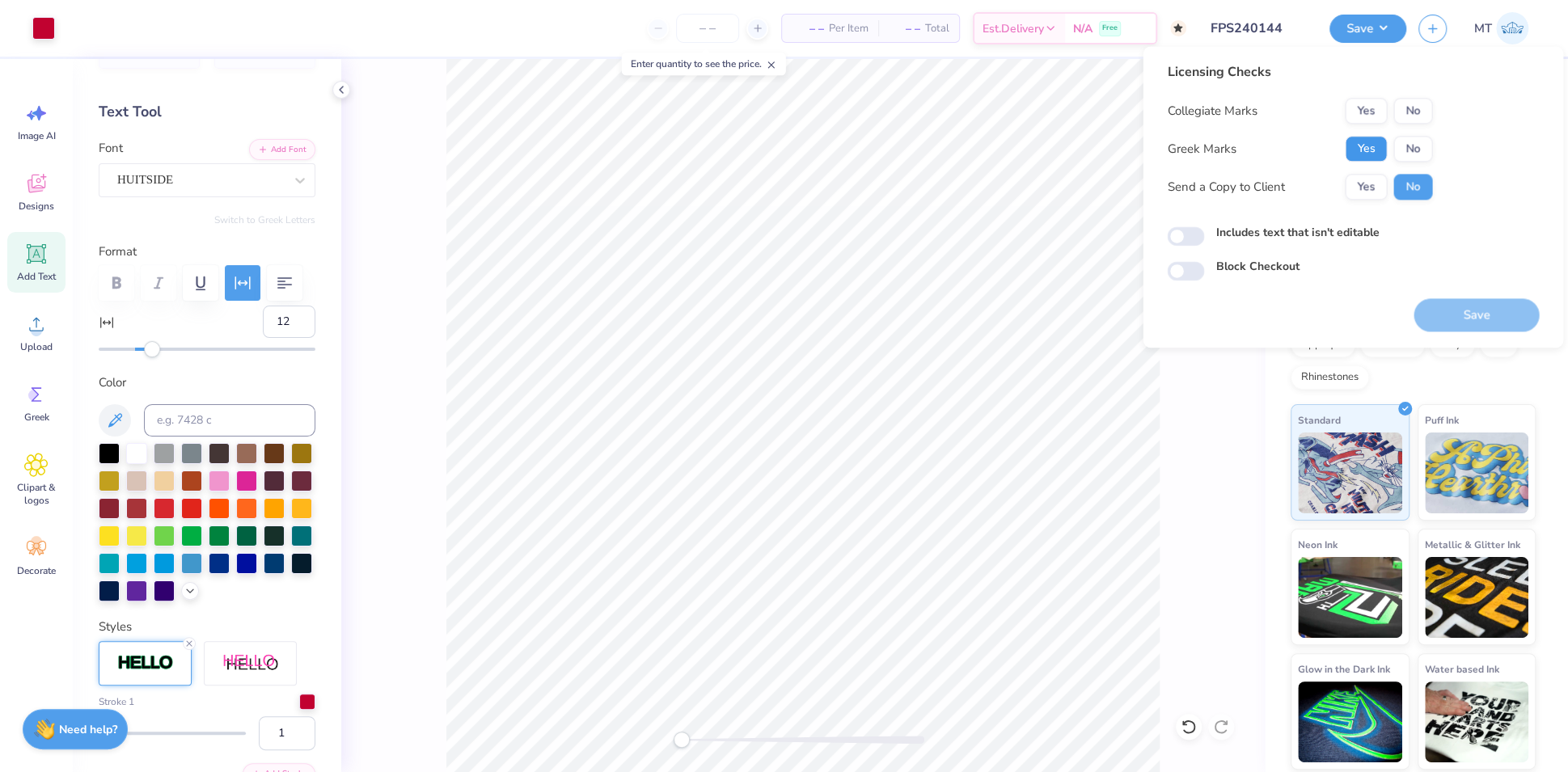
click at [1375, 145] on button "Yes" at bounding box center [1366, 148] width 42 height 26
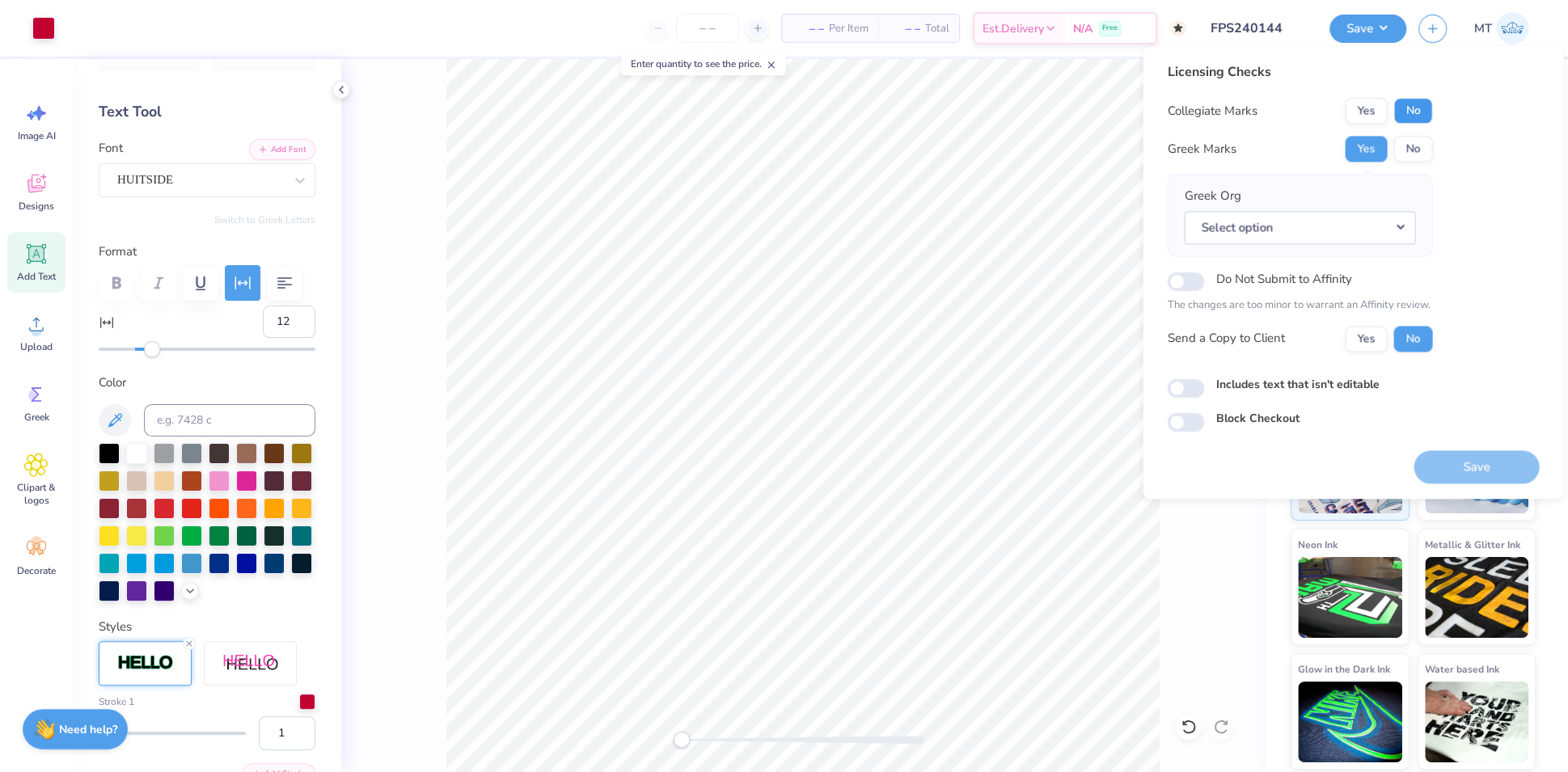
click at [1427, 108] on button "No" at bounding box center [1413, 111] width 39 height 26
click at [1377, 237] on button "Select option" at bounding box center [1299, 227] width 231 height 33
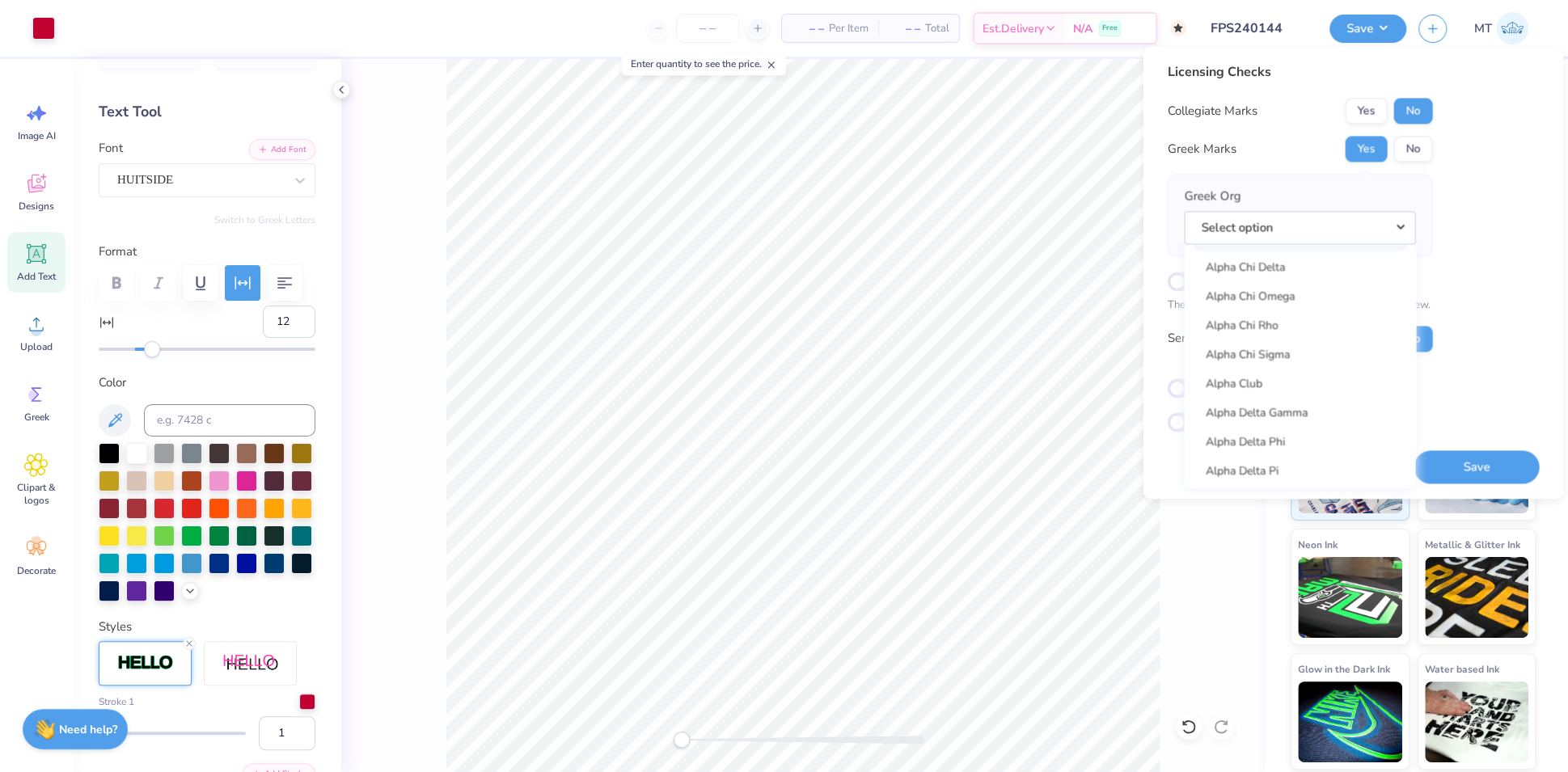
scroll to position [386, 0]
click at [1282, 294] on link "Alpha Delta Pi" at bounding box center [1300, 286] width 219 height 27
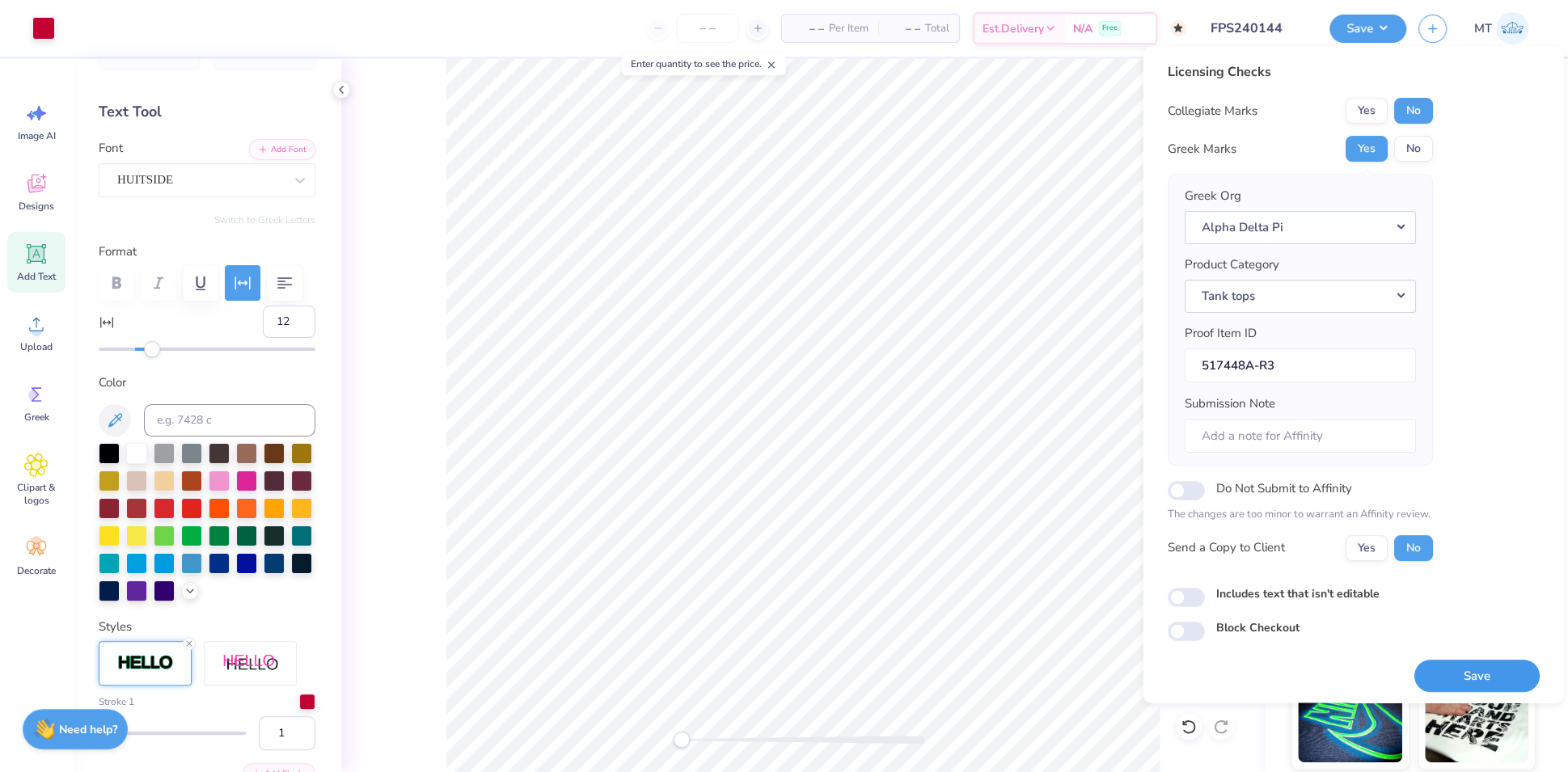
click at [1482, 685] on button "Save" at bounding box center [1476, 676] width 126 height 33
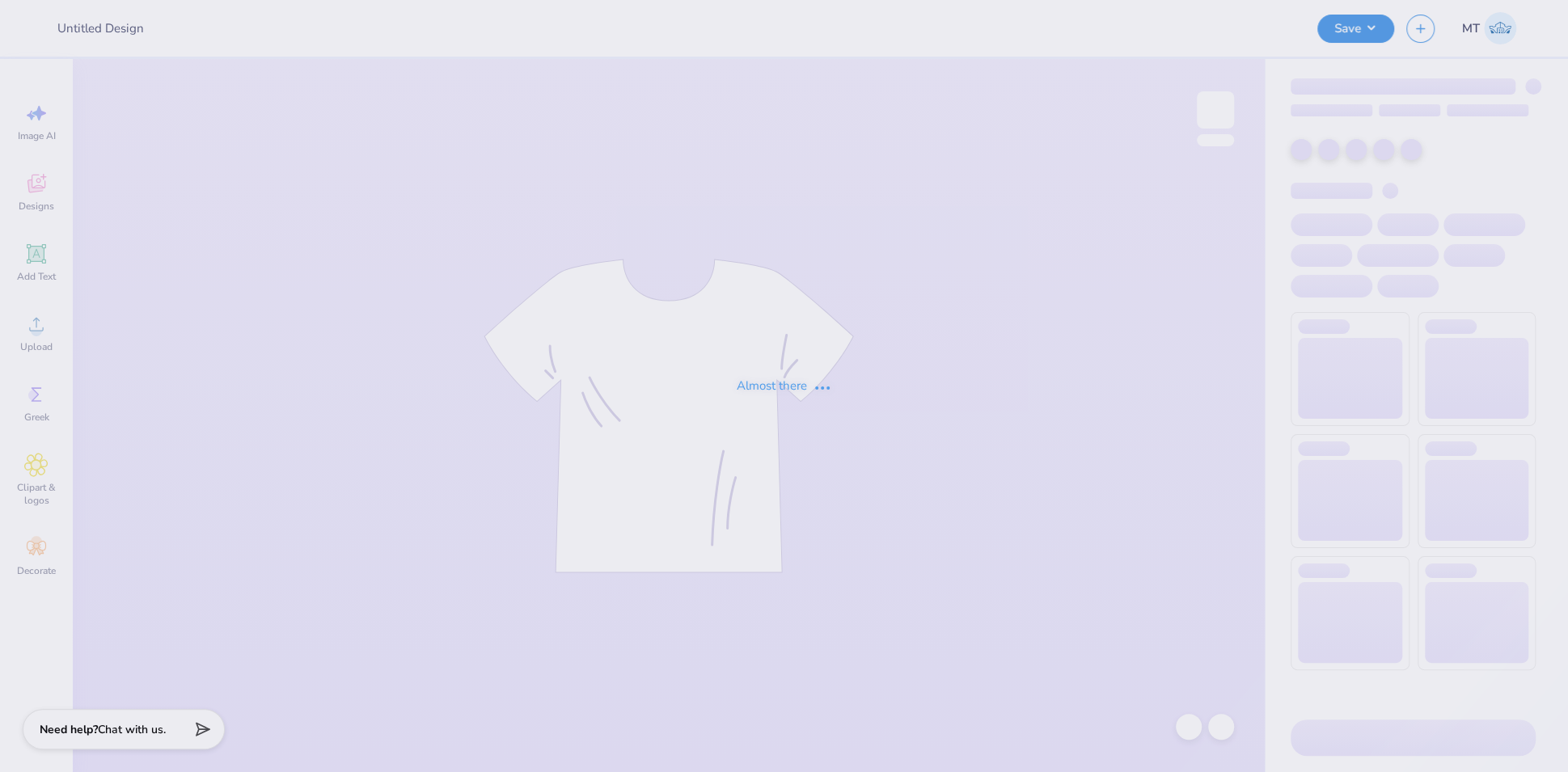
type input "FPS239666"
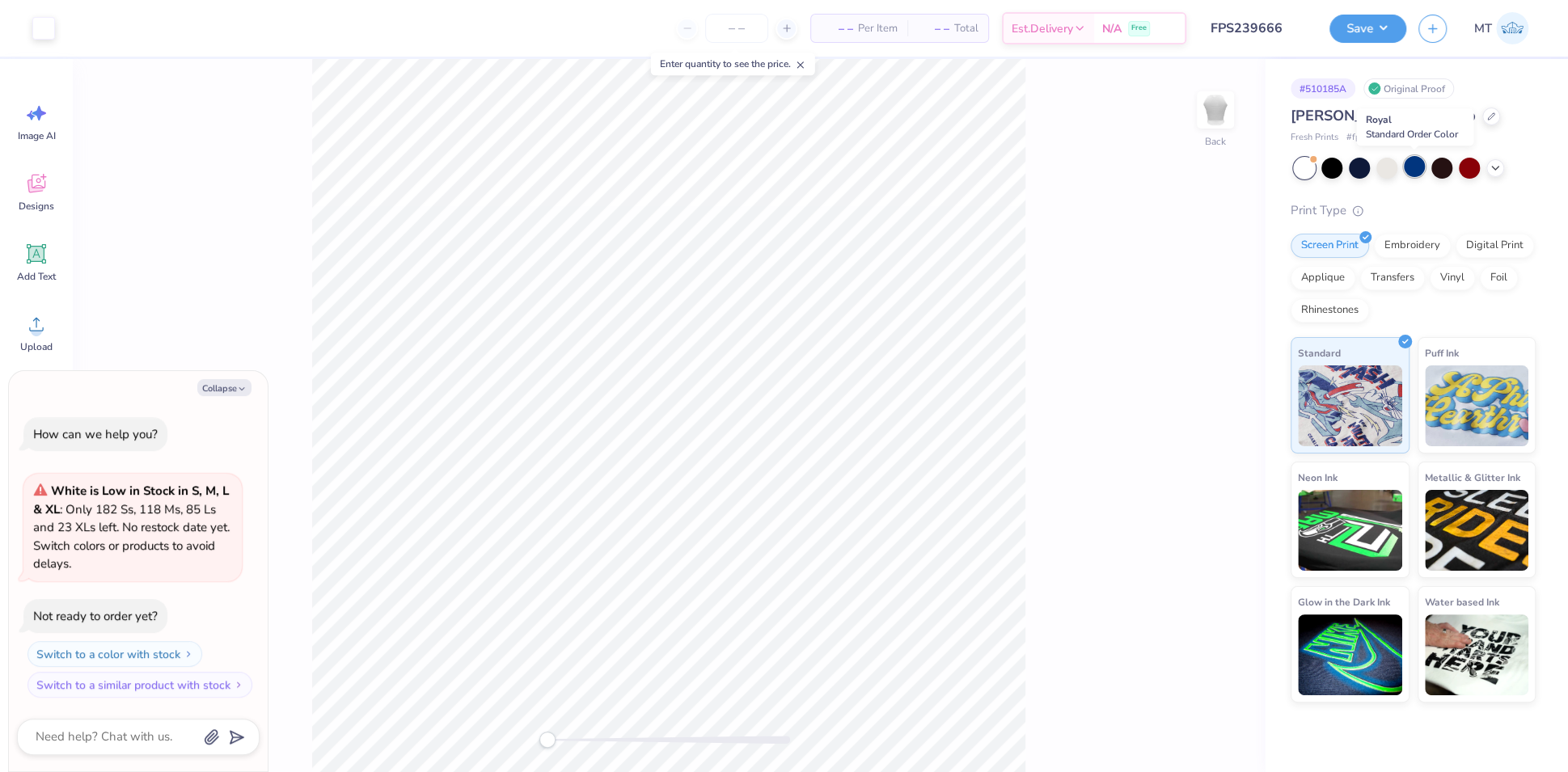
click at [1413, 173] on div at bounding box center [1415, 167] width 21 height 21
click at [1498, 166] on icon at bounding box center [1495, 167] width 13 height 13
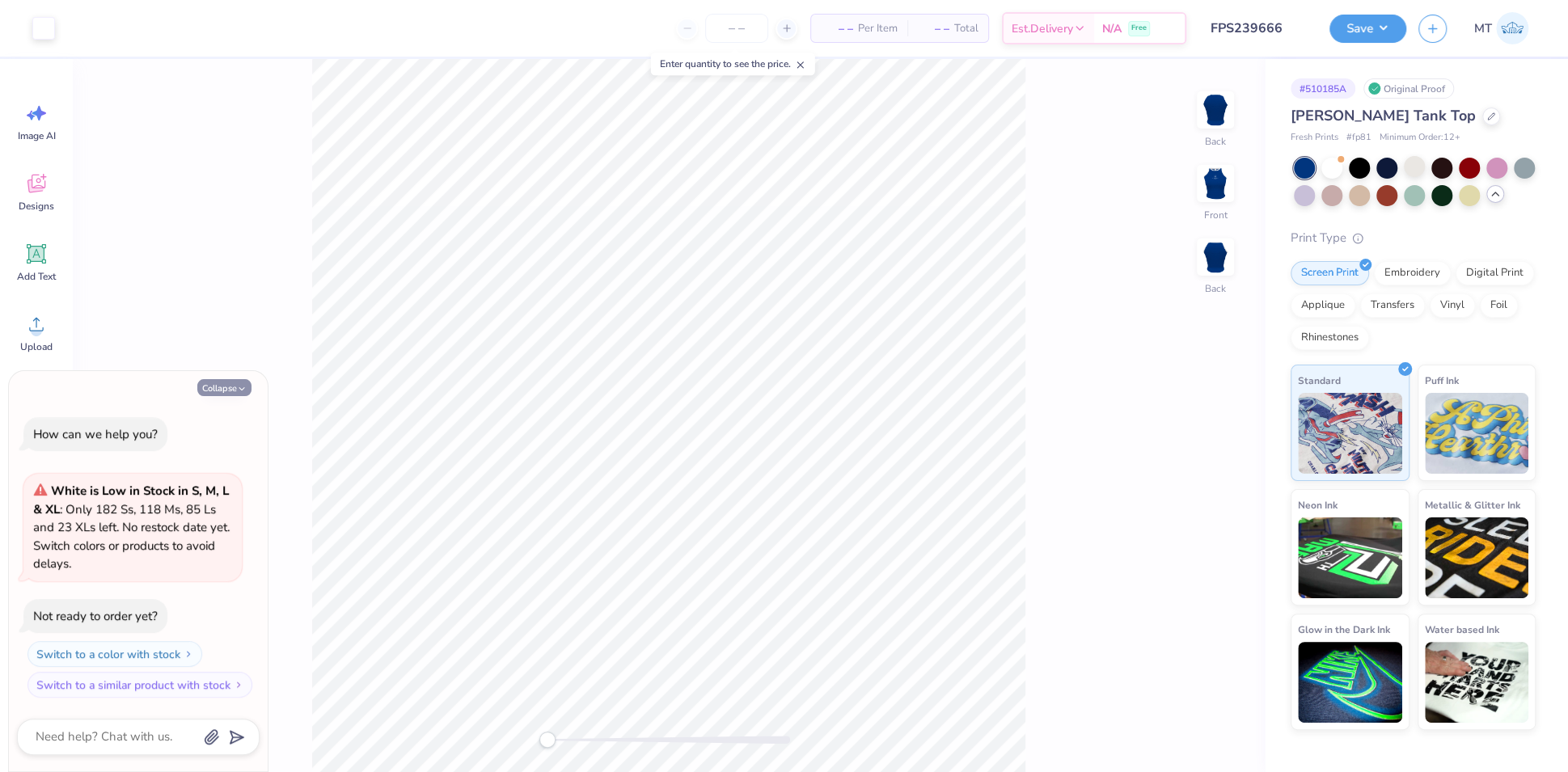
click at [229, 392] on button "Collapse" at bounding box center [224, 387] width 54 height 17
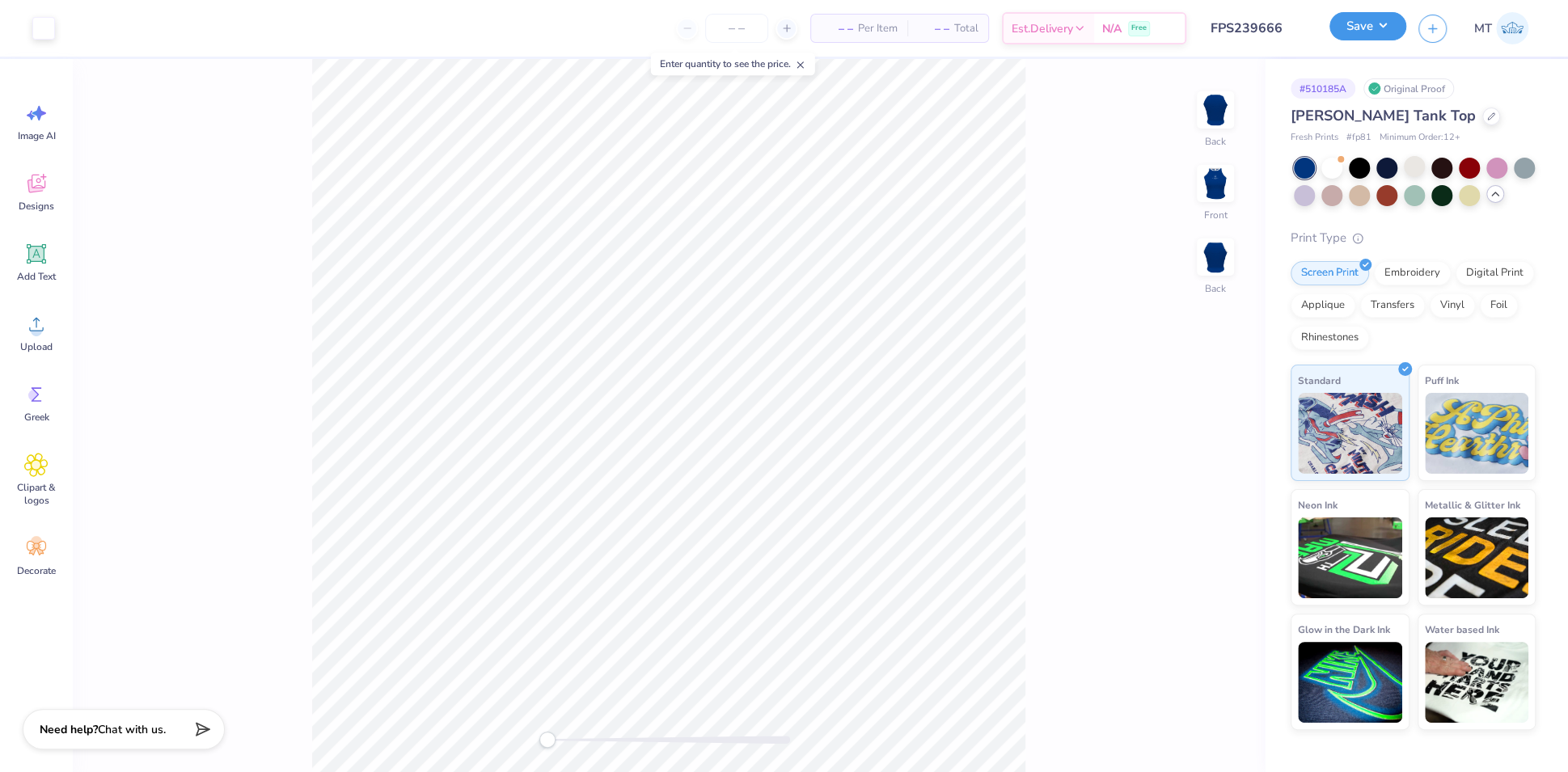
click at [1386, 21] on button "Save" at bounding box center [1367, 27] width 77 height 29
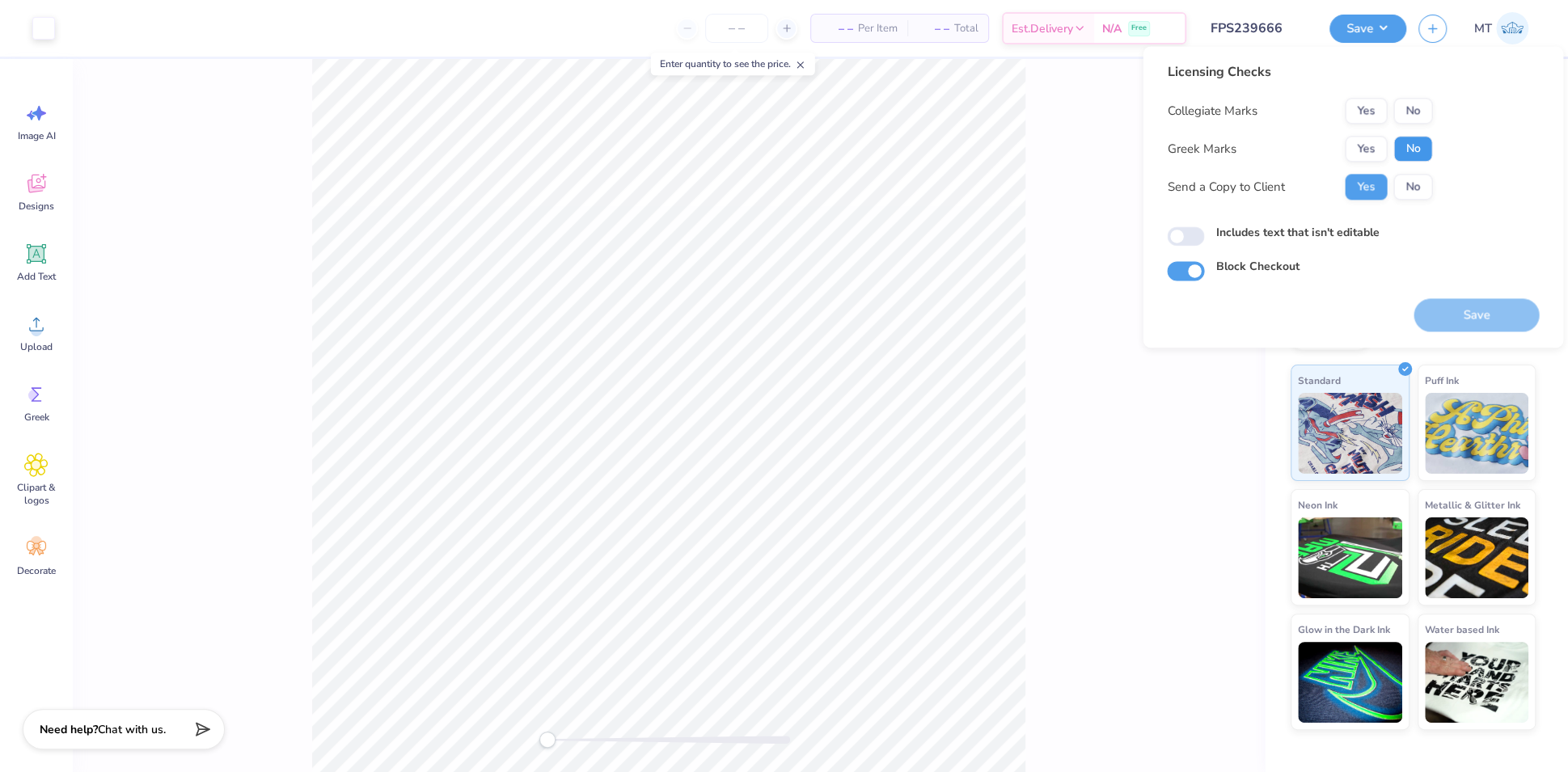
click at [1417, 150] on button "No" at bounding box center [1413, 148] width 39 height 26
click at [1413, 111] on button "No" at bounding box center [1413, 111] width 39 height 26
click at [1472, 306] on button "Save" at bounding box center [1476, 315] width 126 height 33
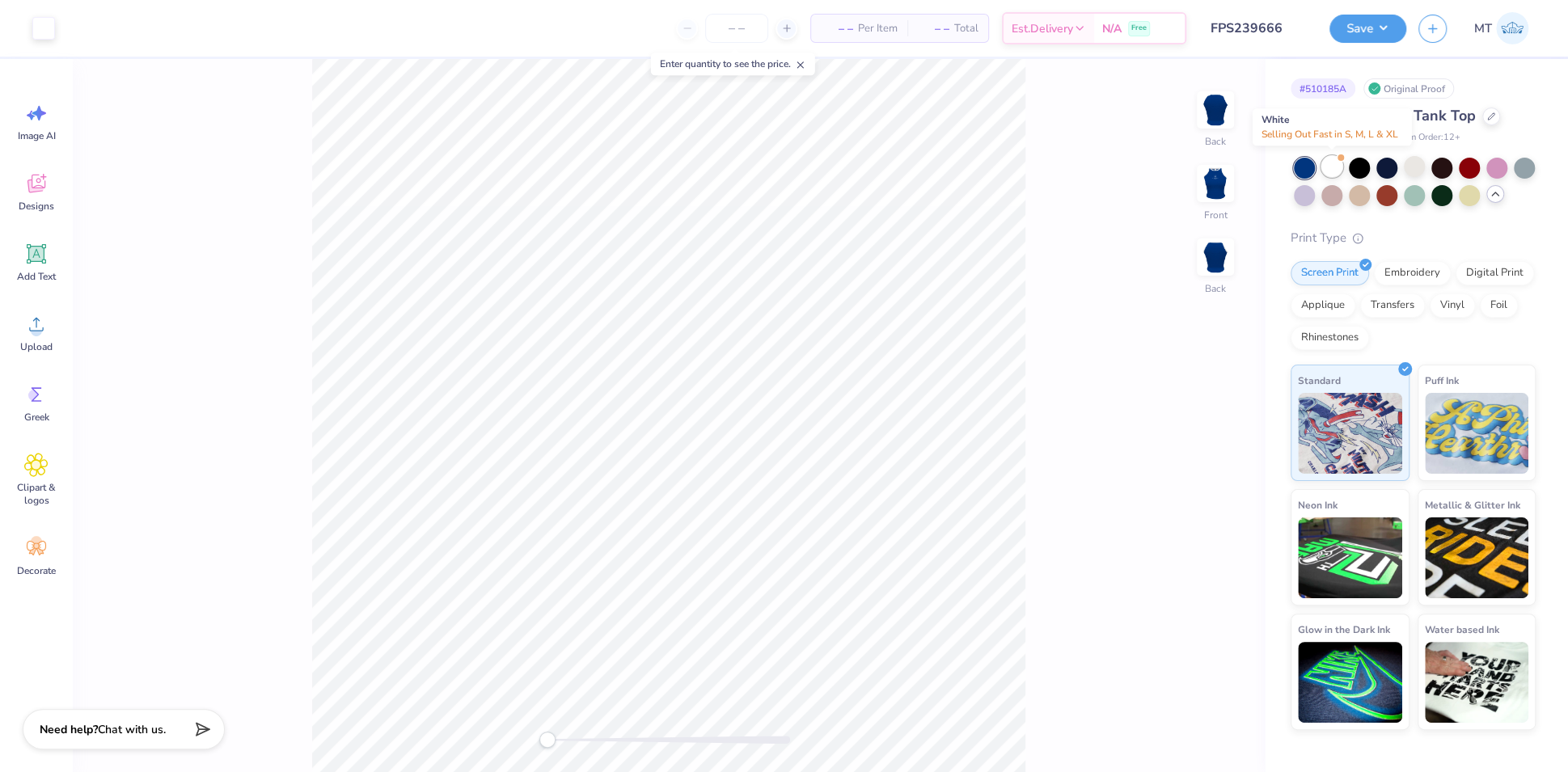
click at [1333, 168] on div at bounding box center [1332, 167] width 21 height 21
type textarea "x"
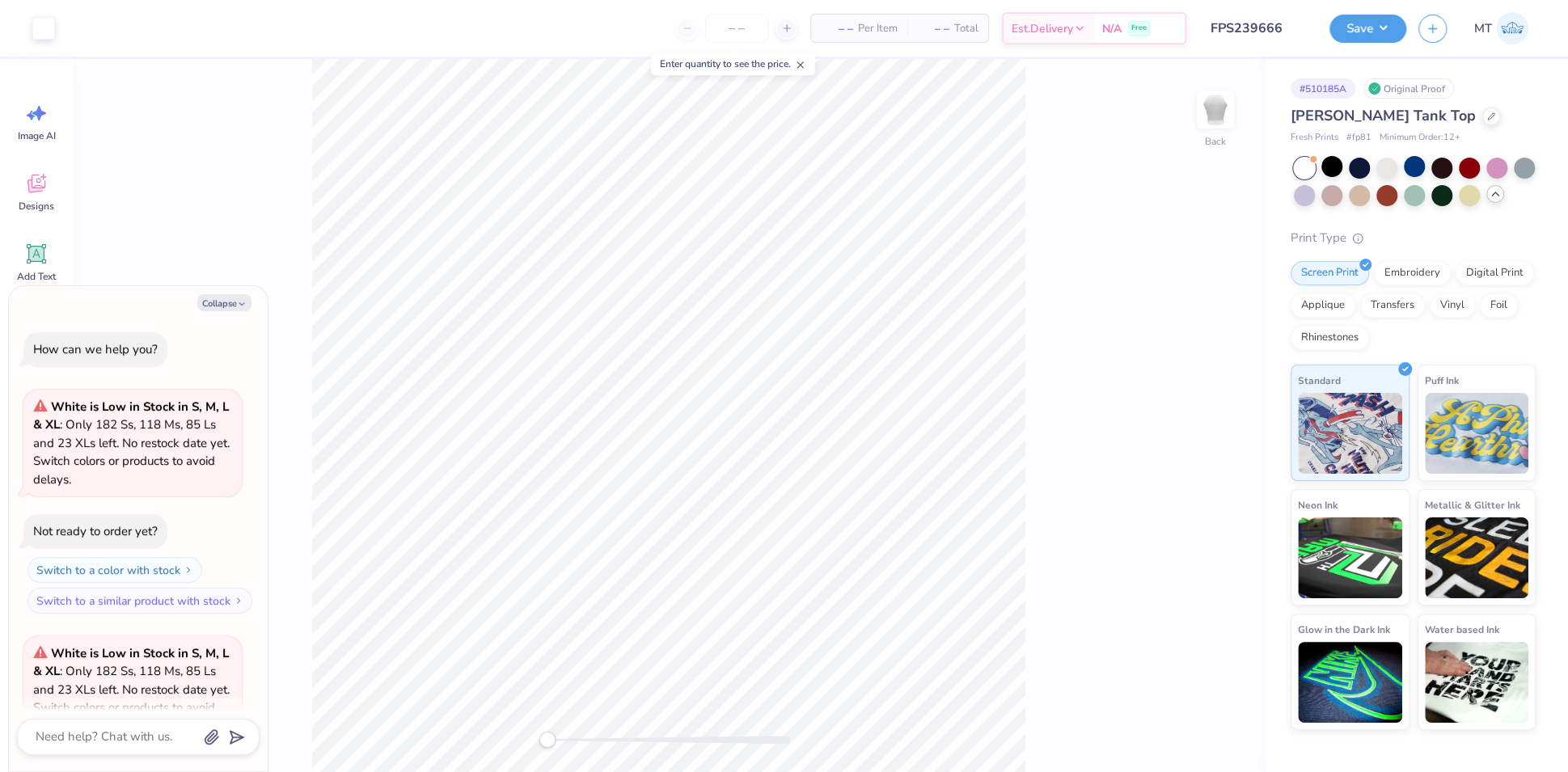
scroll to position [161, 0]
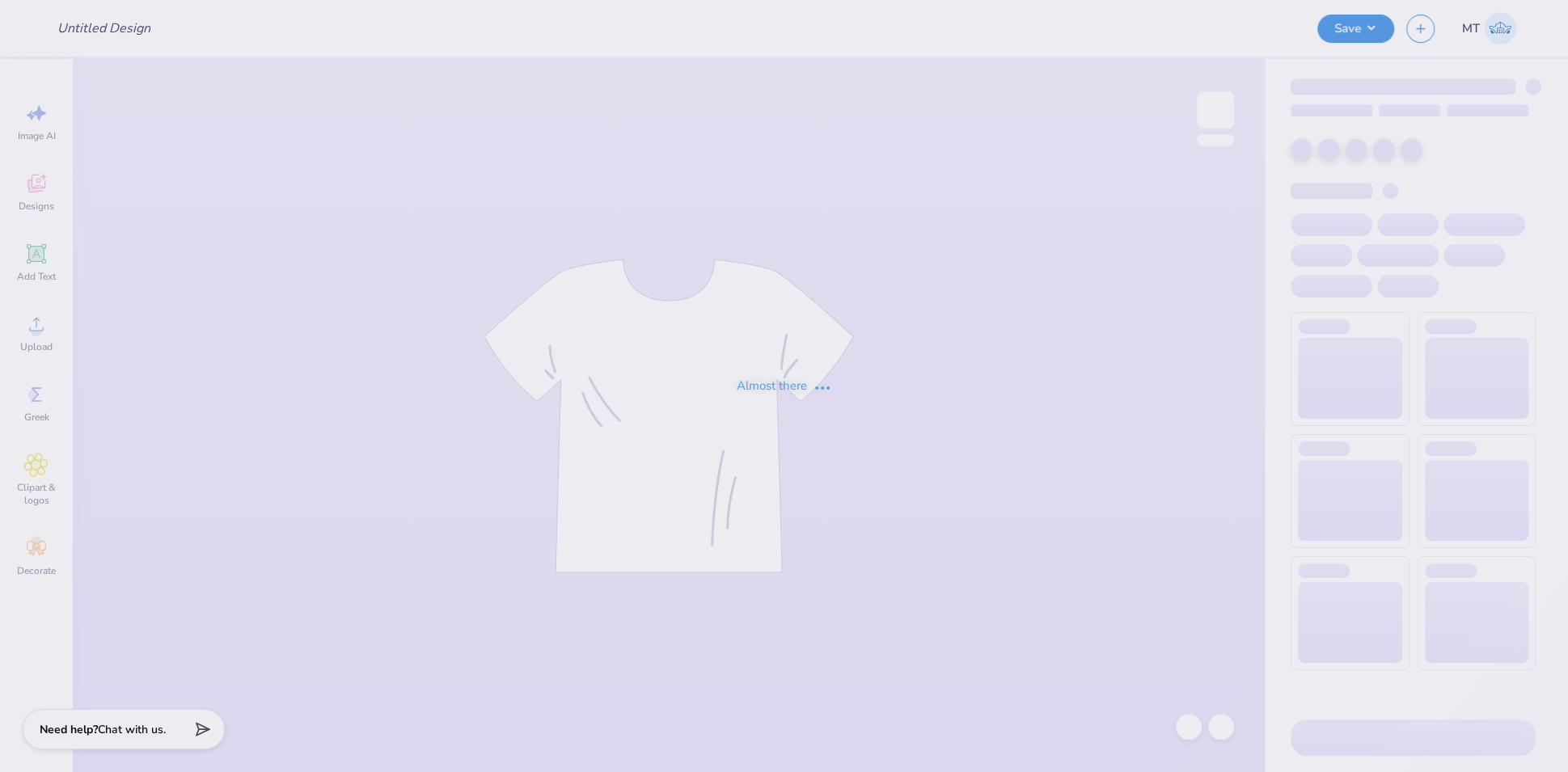
type input "FPS239666"
